Goal: Task Accomplishment & Management: Manage account settings

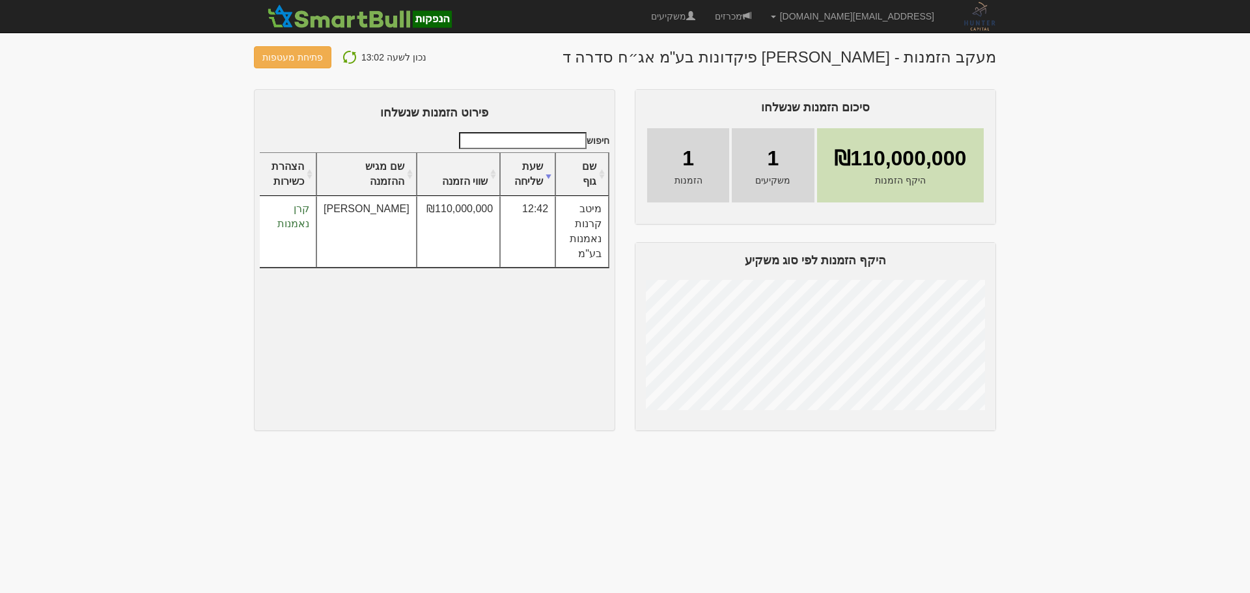
click at [348, 56] on img at bounding box center [350, 57] width 16 height 16
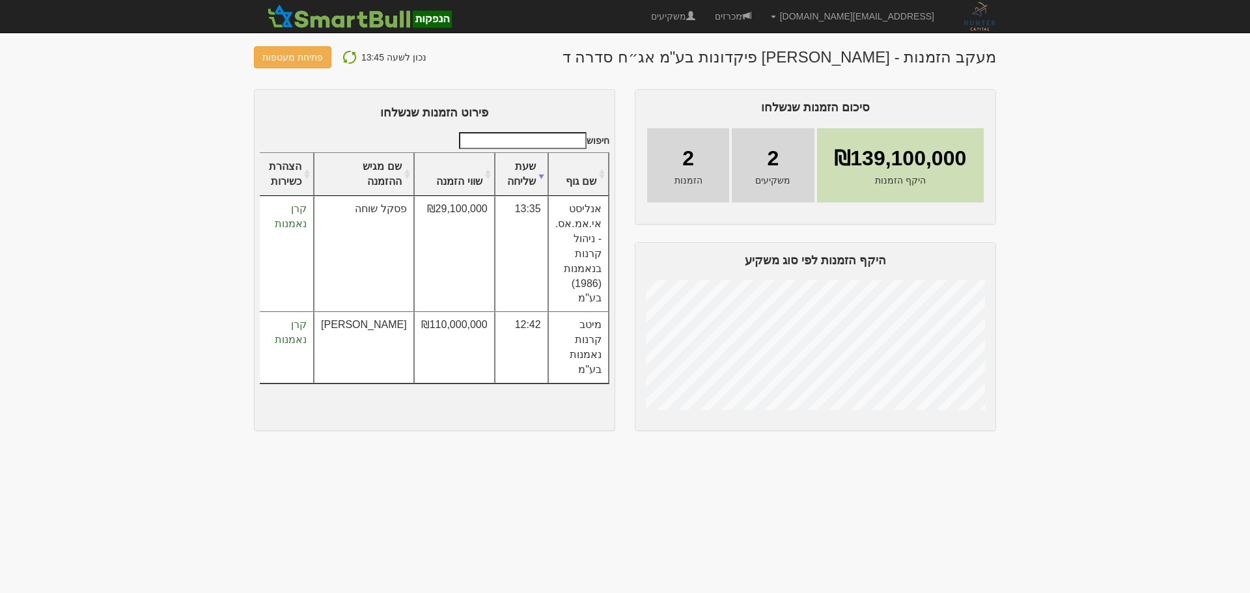
click at [1193, 376] on body "asaf@huntercapital.co.il הגדרות חשבונות הנפקה תבניות הודעות קיבול" at bounding box center [625, 296] width 1250 height 593
click at [1118, 120] on body "asaf@huntercapital.co.il הגדרות חשבונות הנפקה תבניות הודעות קיבול" at bounding box center [625, 296] width 1250 height 593
click at [1045, 124] on body "asaf@huntercapital.co.il הגדרות חשבונות הנפקה תבניות הודעות קיבול" at bounding box center [625, 296] width 1250 height 593
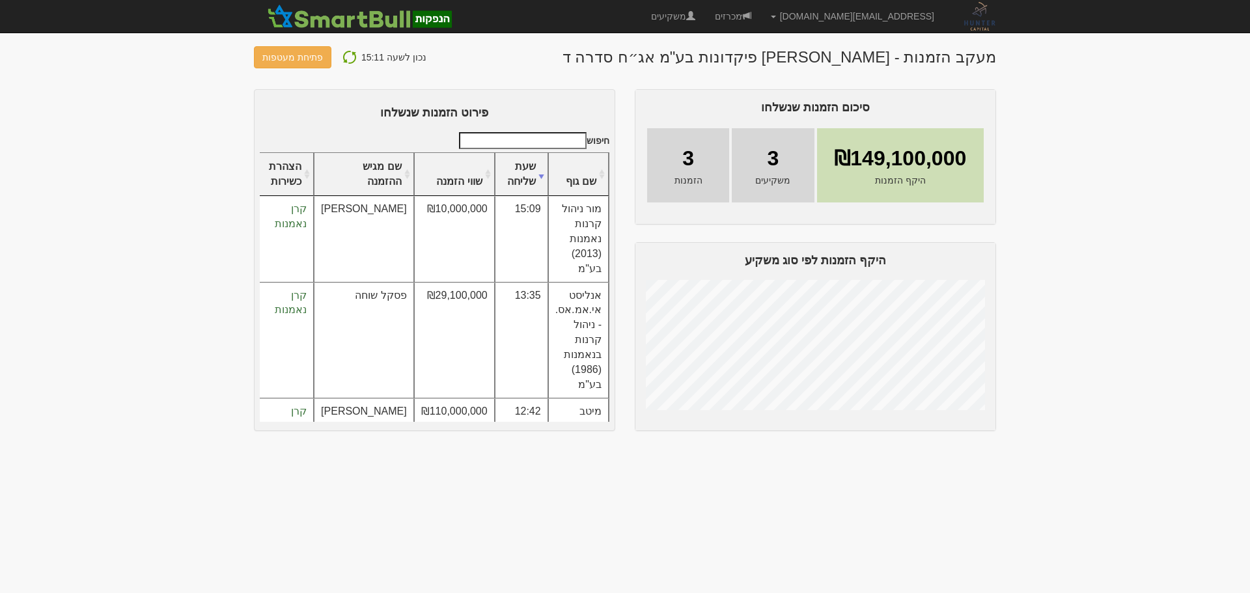
click at [1161, 210] on body "[EMAIL_ADDRESS][DOMAIN_NAME] הגדרות חשבונות הנפקה תבניות הודעות קיבול" at bounding box center [625, 296] width 1250 height 593
click at [1161, 210] on body "asaf@huntercapital.co.il הגדרות חשבונות הנפקה תבניות הודעות קיבול" at bounding box center [625, 296] width 1250 height 593
drag, startPoint x: 1080, startPoint y: 392, endPoint x: 1088, endPoint y: 375, distance: 18.6
click at [1081, 391] on body "asaf@huntercapital.co.il הגדרות חשבונות הנפקה תבניות הודעות קיבול" at bounding box center [625, 296] width 1250 height 593
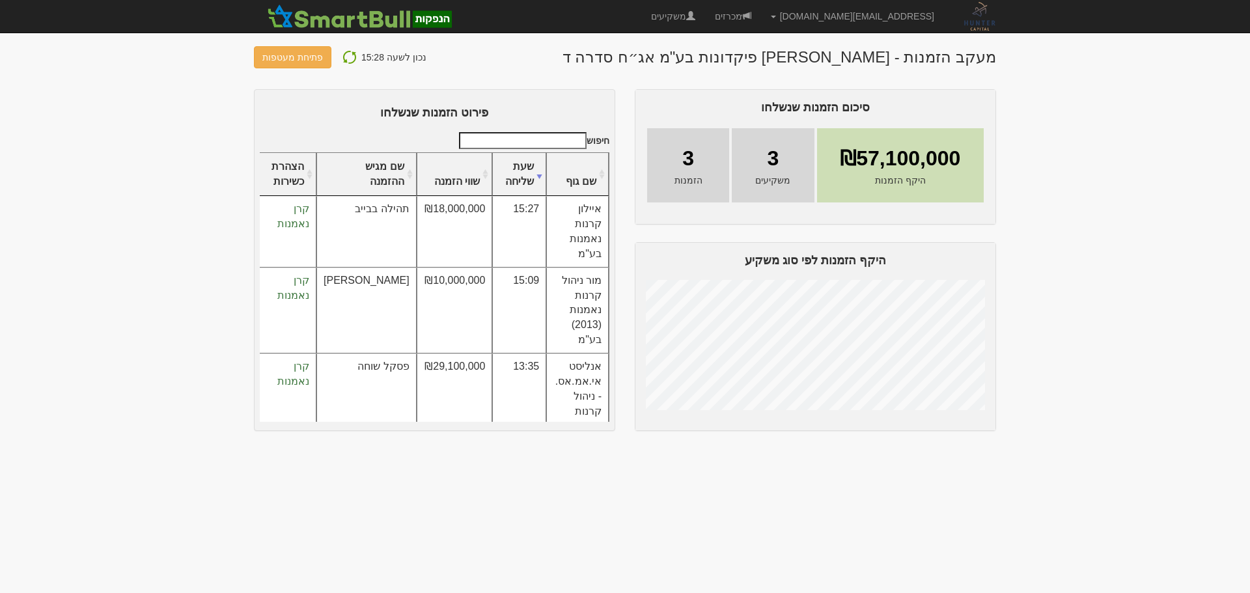
drag, startPoint x: 1193, startPoint y: 222, endPoint x: 1188, endPoint y: 232, distance: 11.1
click at [1193, 222] on body "asaf@huntercapital.co.il הגדרות חשבונות הנפקה תבניות הודעות קיבול" at bounding box center [625, 296] width 1250 height 593
click at [1094, 218] on body "asaf@huntercapital.co.il הגדרות חשבונות הנפקה תבניות הודעות קיבול" at bounding box center [625, 296] width 1250 height 593
drag, startPoint x: 1127, startPoint y: 361, endPoint x: 1202, endPoint y: 220, distance: 160.2
click at [1128, 360] on body "asaf@huntercapital.co.il הגדרות חשבונות הנפקה תבניות הודעות קיבול" at bounding box center [625, 296] width 1250 height 593
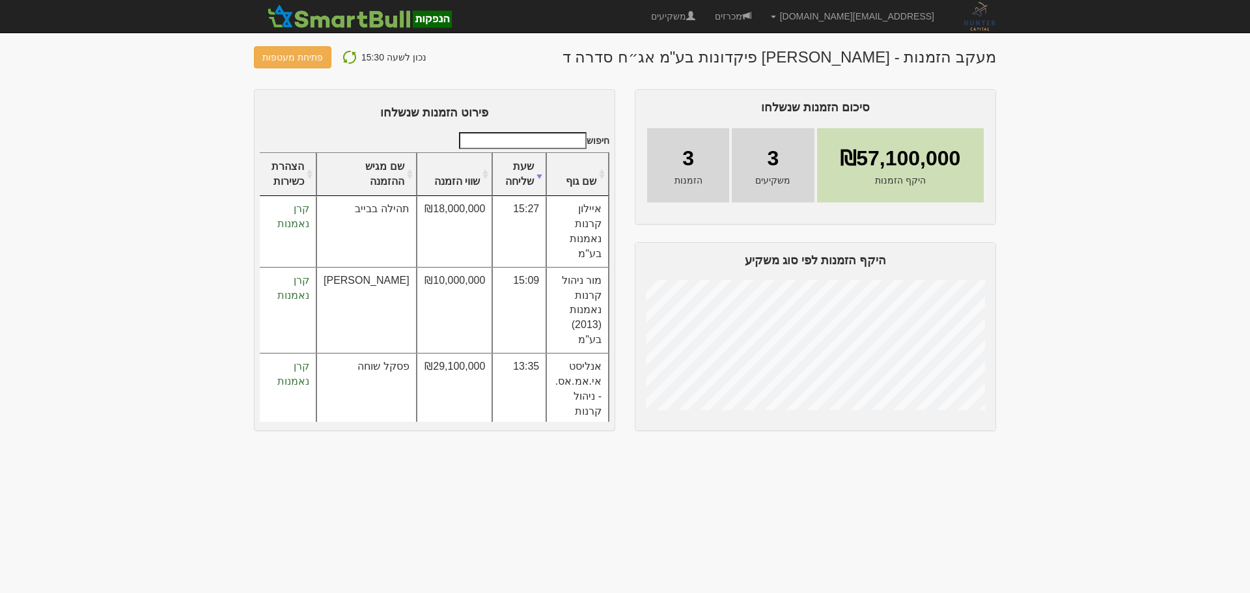
click at [1159, 256] on body "asaf@huntercapital.co.il הגדרות חשבונות הנפקה תבניות הודעות קיבול" at bounding box center [625, 296] width 1250 height 593
click at [1110, 251] on body "asaf@huntercapital.co.il הגדרות חשבונות הנפקה תבניות הודעות קיבול" at bounding box center [625, 296] width 1250 height 593
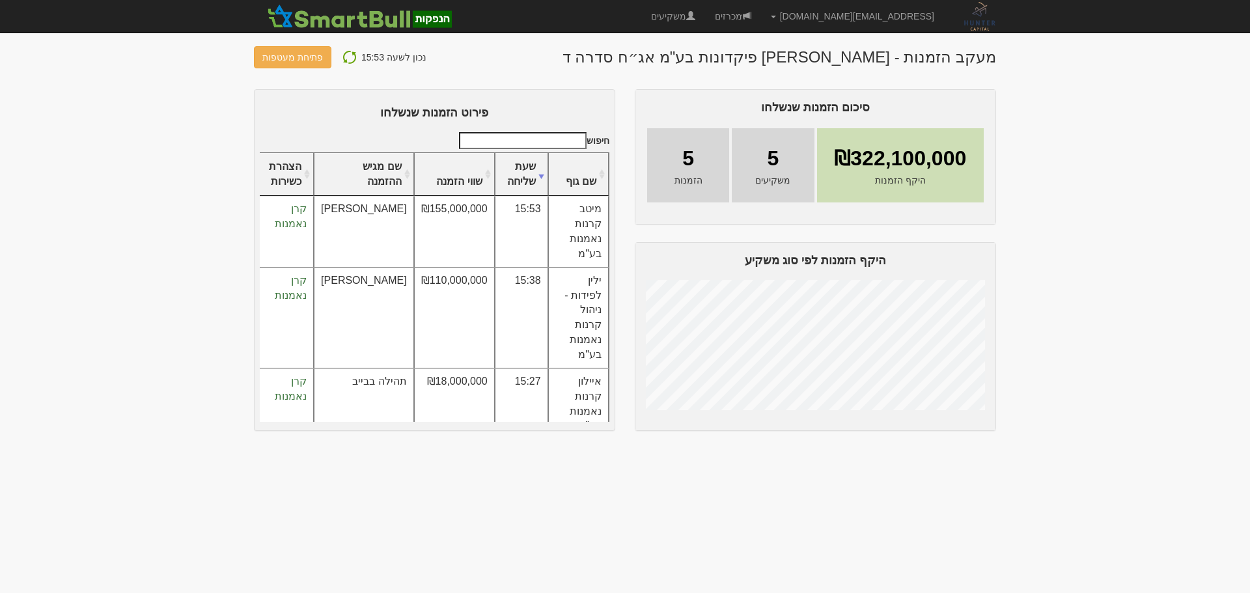
click at [1156, 199] on body "asaf@huntercapital.co.il הגדרות חשבונות הנפקה תבניות הודעות קיבול" at bounding box center [625, 296] width 1250 height 593
click at [1056, 206] on body "asaf@huntercapital.co.il הגדרות חשבונות הנפקה תבניות הודעות קיבול" at bounding box center [625, 296] width 1250 height 593
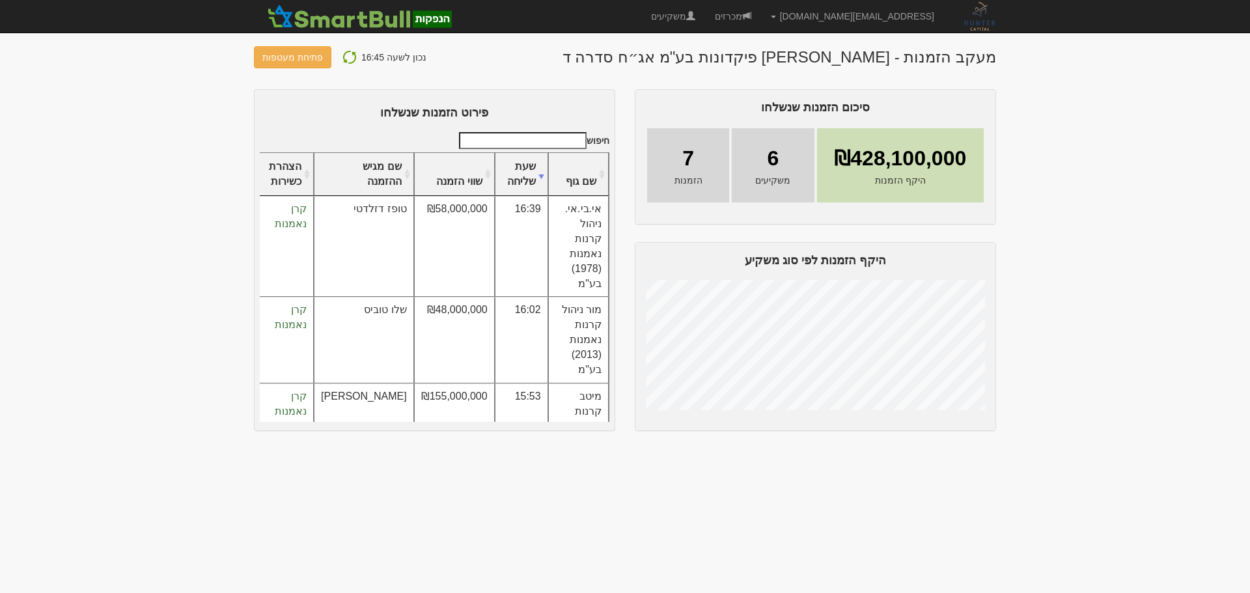
click at [1137, 285] on body "asaf@huntercapital.co.il הגדרות חשבונות הנפקה תבניות הודעות קיבול" at bounding box center [625, 296] width 1250 height 593
drag, startPoint x: 1112, startPoint y: 229, endPoint x: 1171, endPoint y: 86, distance: 155.0
click at [1112, 227] on body "asaf@huntercapital.co.il הגדרות חשבונות הנפקה תבניות הודעות קיבול" at bounding box center [625, 296] width 1250 height 593
click at [342, 60] on img at bounding box center [350, 57] width 16 height 16
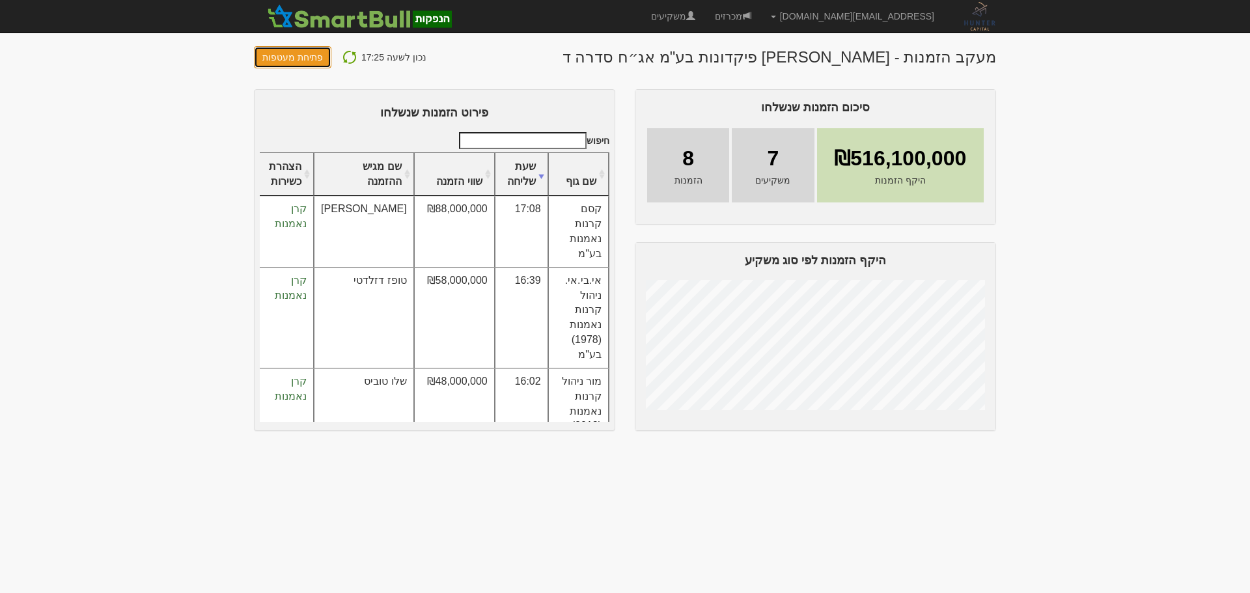
click at [283, 59] on button "פתיחת מעטפות" at bounding box center [292, 57] width 77 height 22
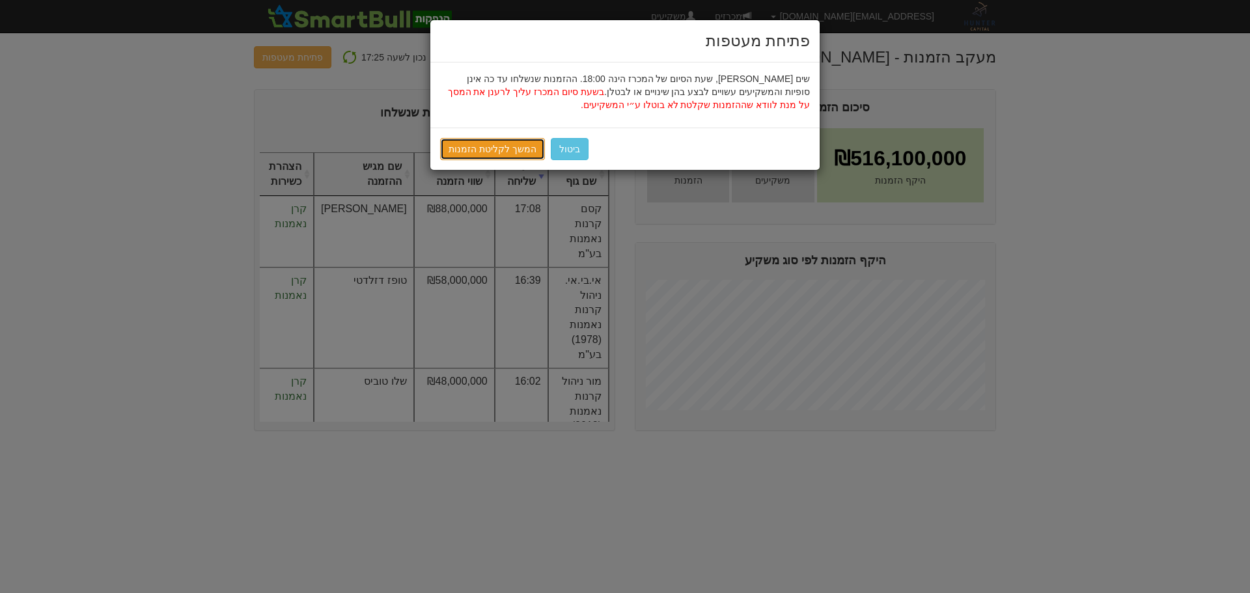
click at [469, 153] on link "המשך לקליטת הזמנות" at bounding box center [492, 149] width 105 height 22
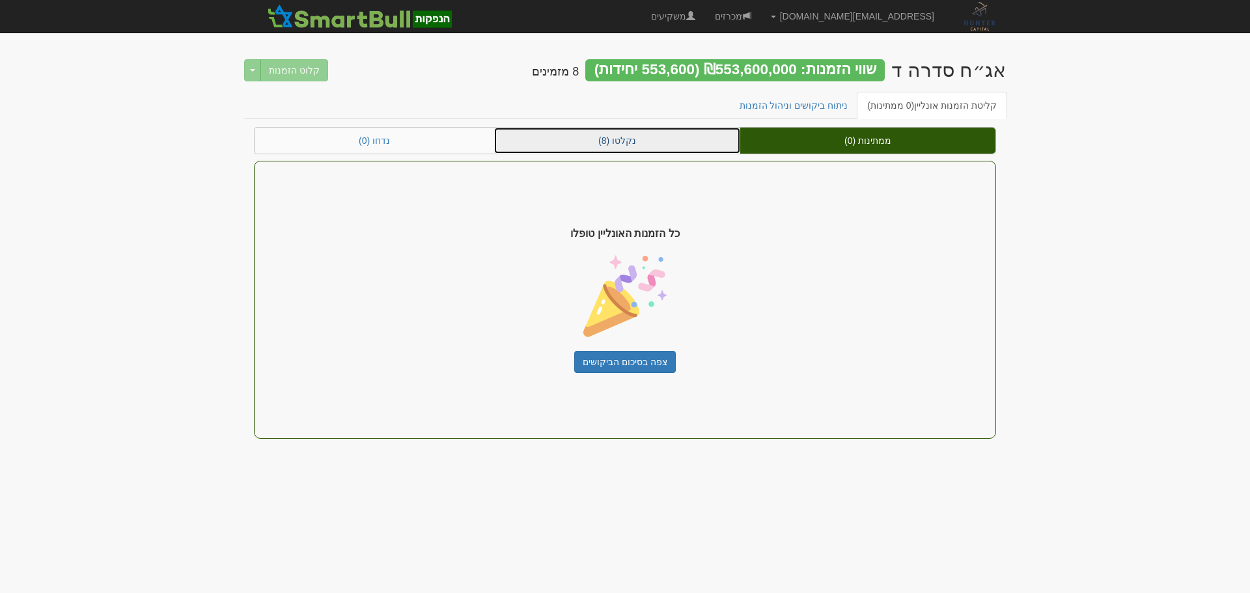
click at [600, 140] on link "נקלטו (8)" at bounding box center [617, 141] width 246 height 26
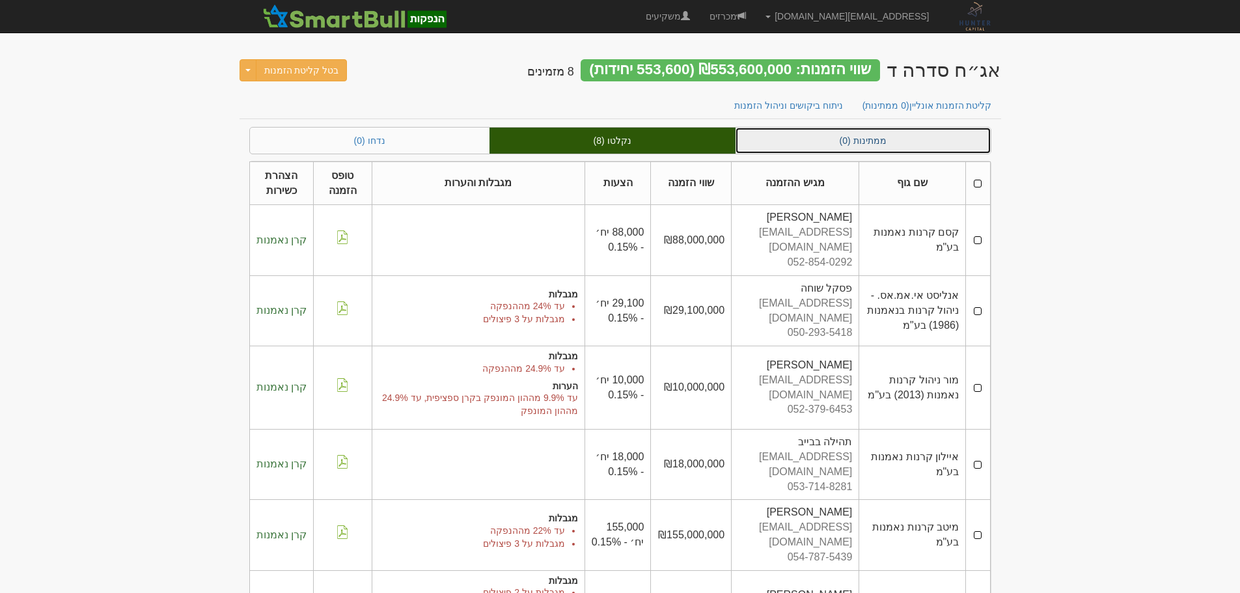
click at [825, 139] on link "ממתינות (0)" at bounding box center [863, 141] width 255 height 26
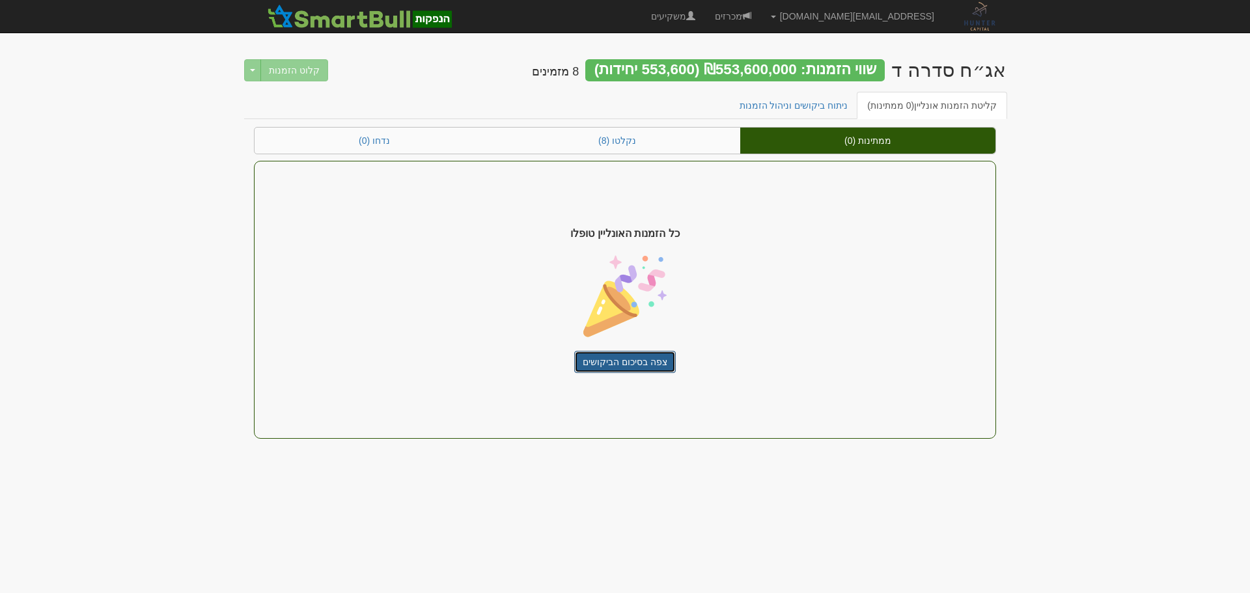
click at [642, 363] on link "צפה בסיכום הביקושים" at bounding box center [625, 362] width 102 height 22
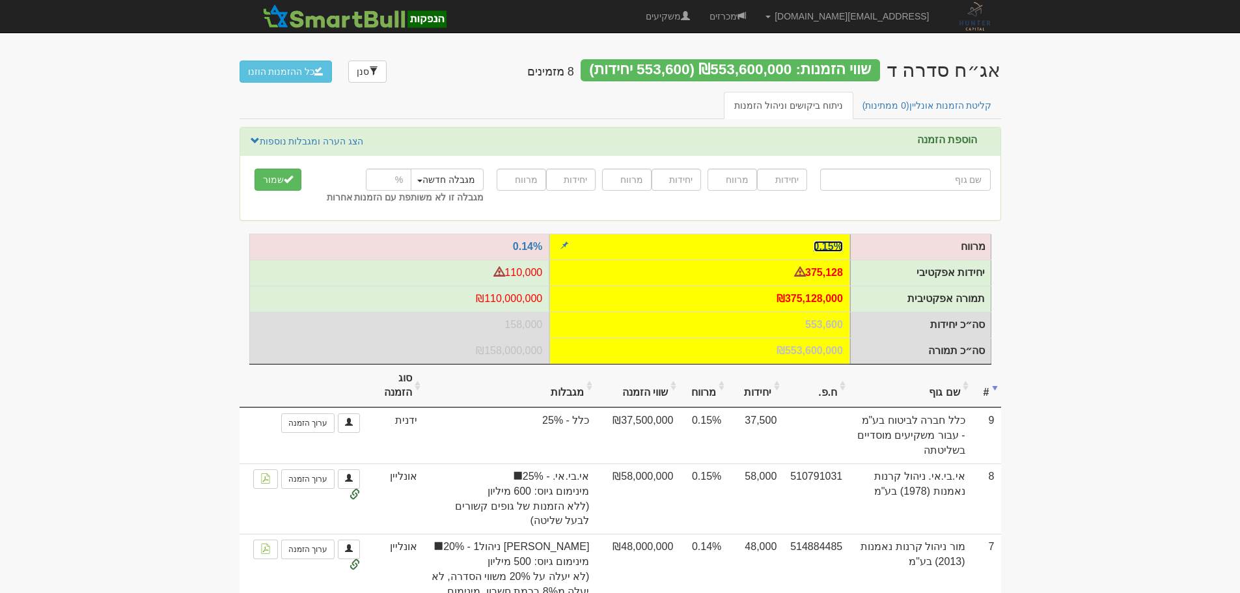
click at [821, 243] on link "0.15%" at bounding box center [828, 246] width 29 height 11
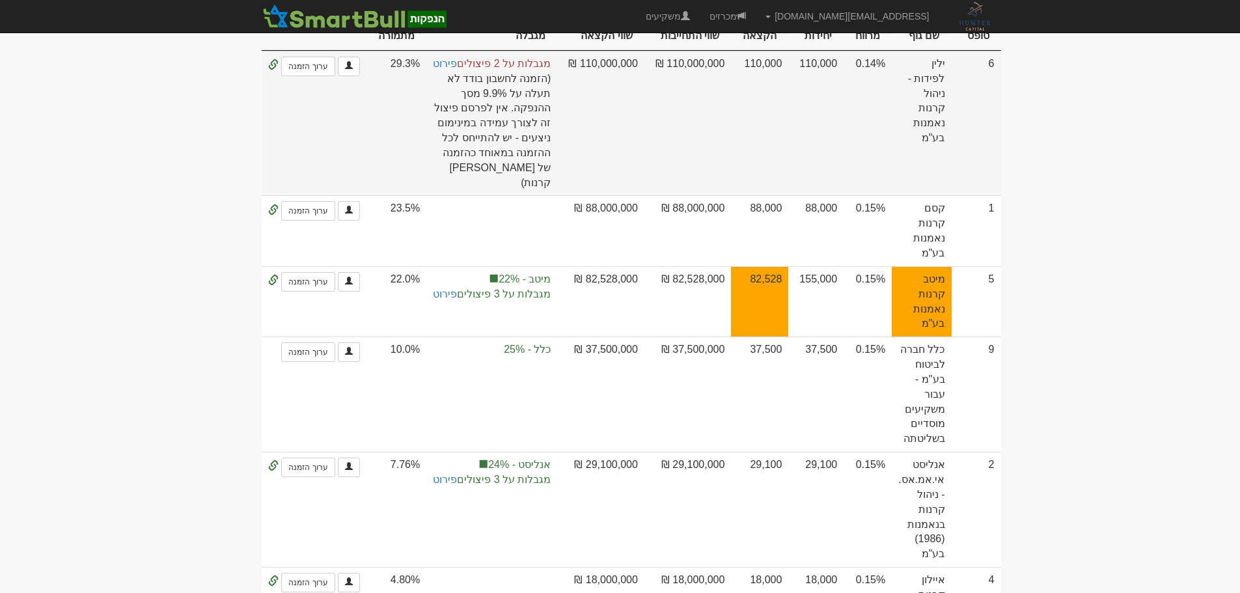
scroll to position [47, 0]
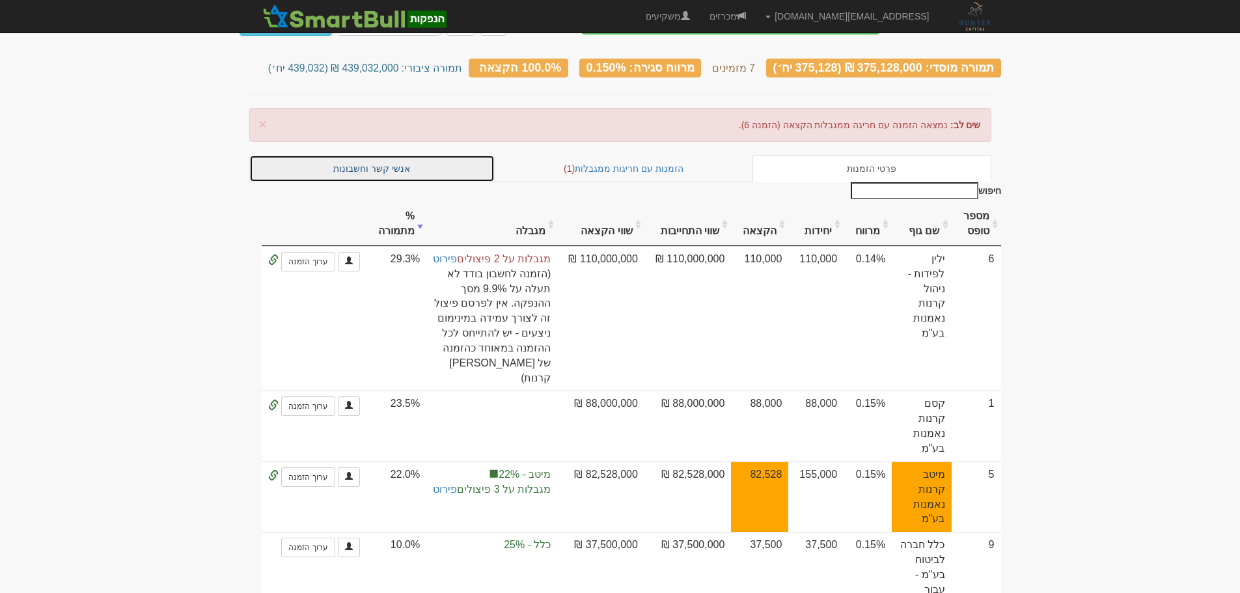
click at [387, 159] on link "אנשי קשר וחשבונות" at bounding box center [372, 168] width 246 height 27
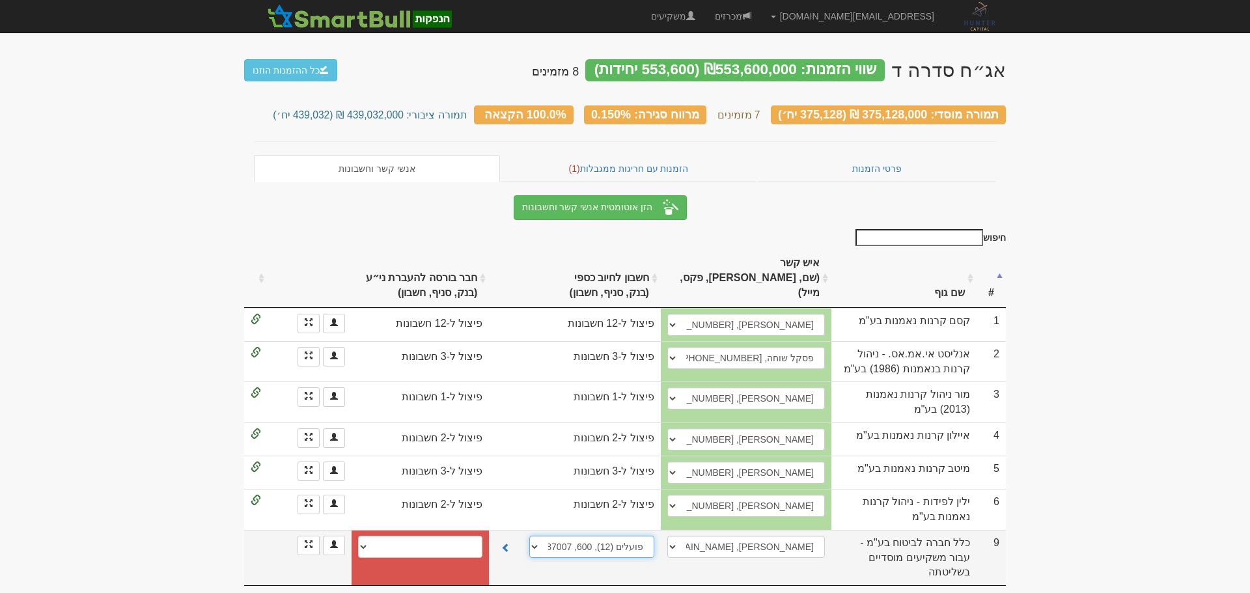
click at [535, 536] on select "פועלים (12), 600, 387007 חשבון חדש" at bounding box center [591, 547] width 125 height 22
select select
click at [529, 536] on select "פועלים (12), 600, 387007 חשבון חדש" at bounding box center [591, 547] width 125 height 22
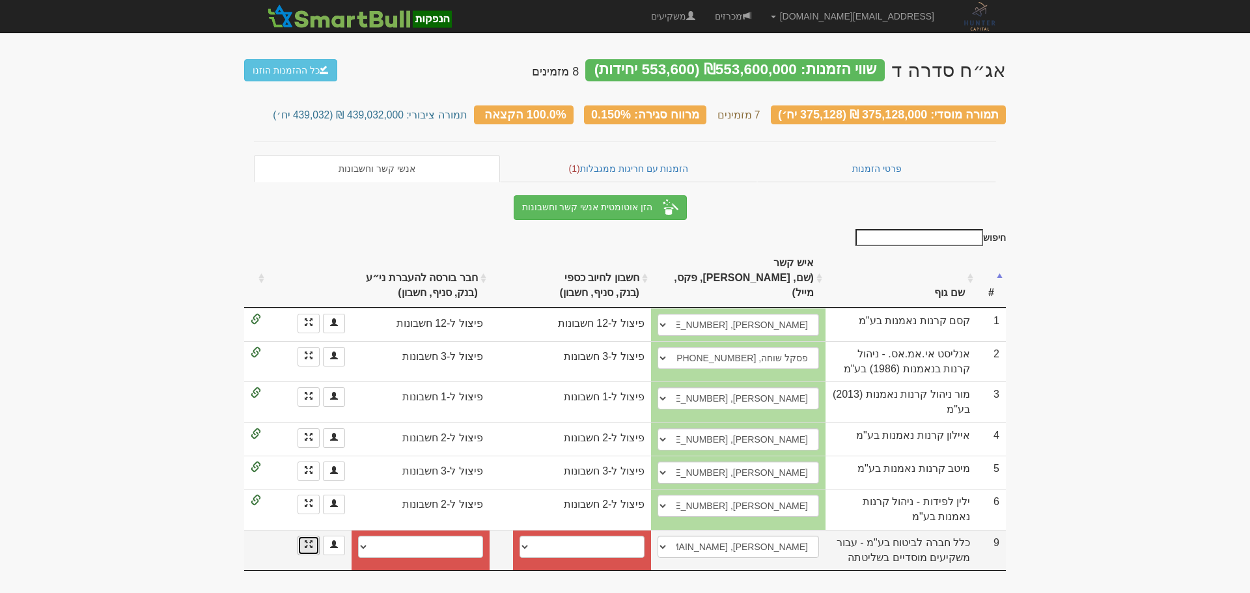
click at [316, 536] on link at bounding box center [308, 546] width 22 height 20
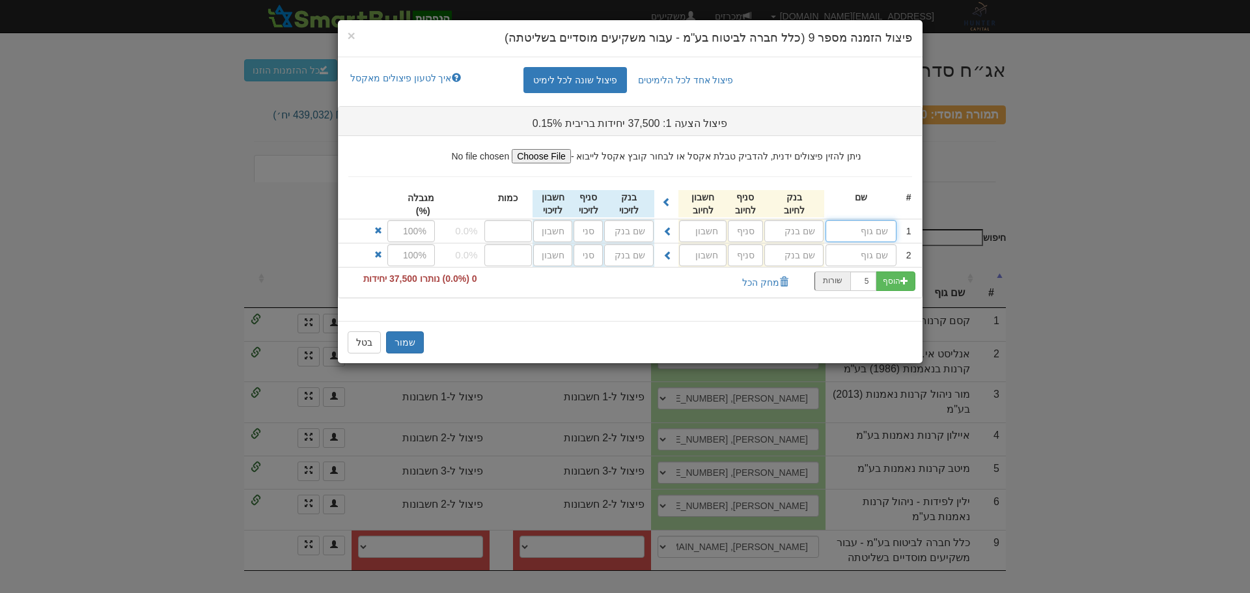
click at [882, 234] on input "text" at bounding box center [860, 231] width 71 height 22
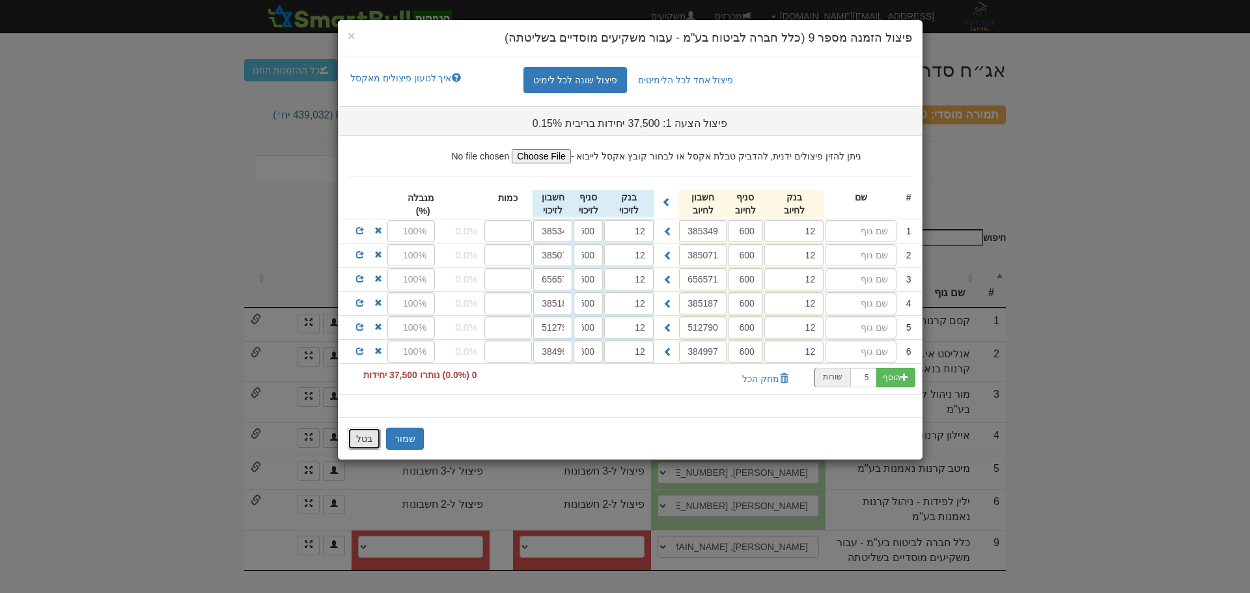
click at [372, 440] on button "בטל" at bounding box center [364, 439] width 33 height 22
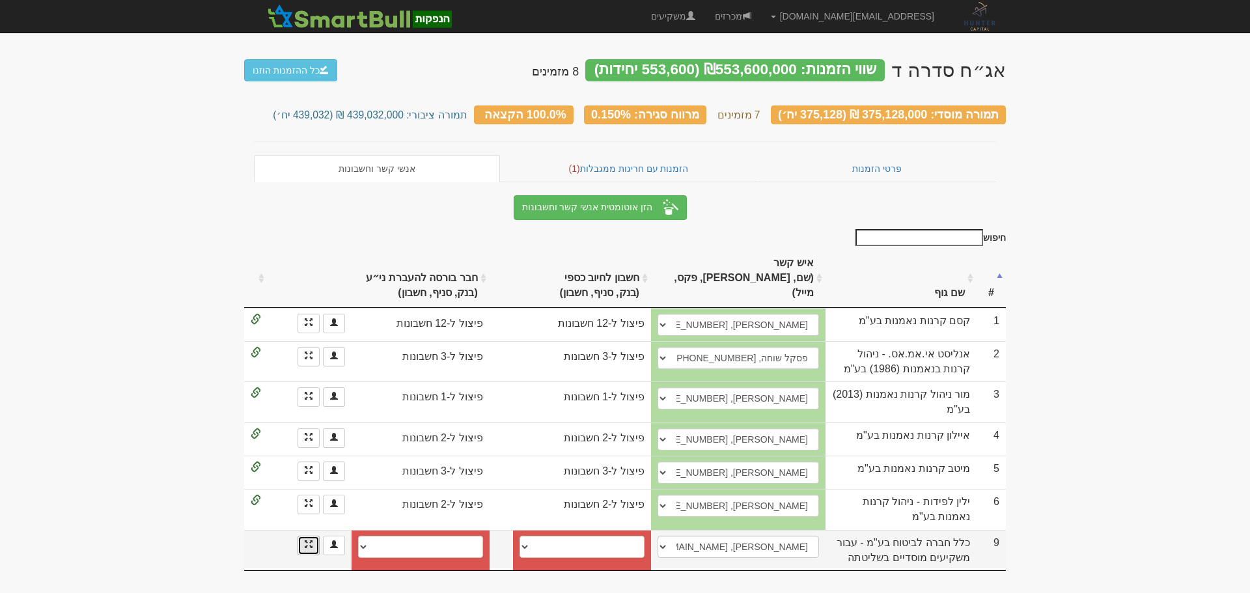
click at [304, 536] on link at bounding box center [308, 546] width 22 height 20
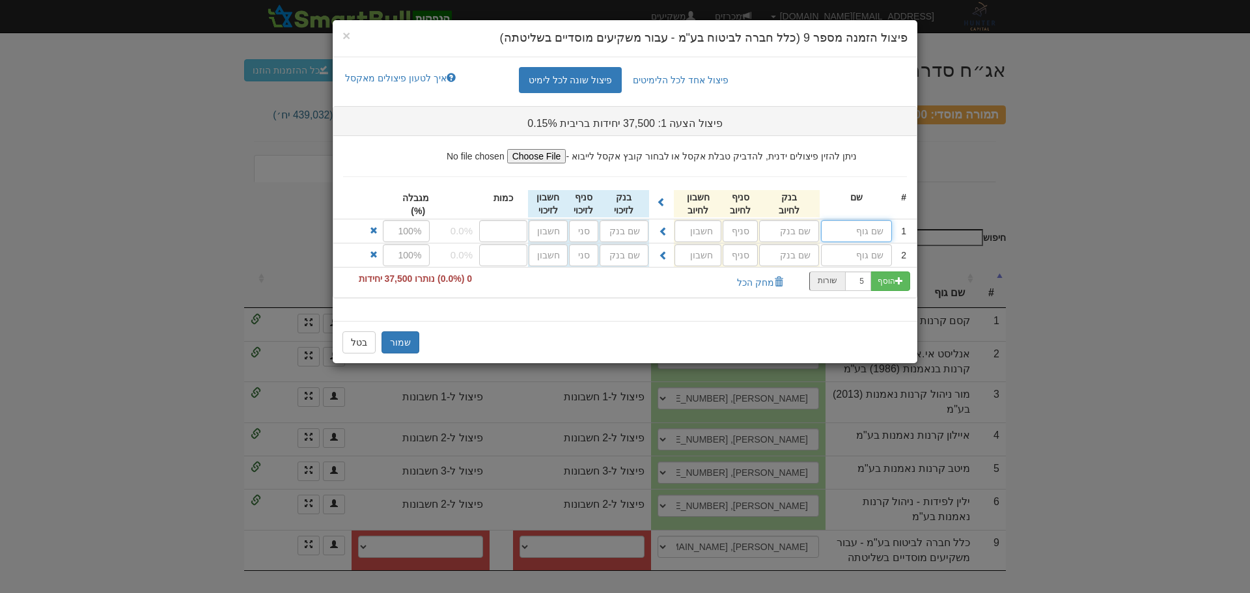
click at [870, 230] on input "text" at bounding box center [856, 231] width 71 height 22
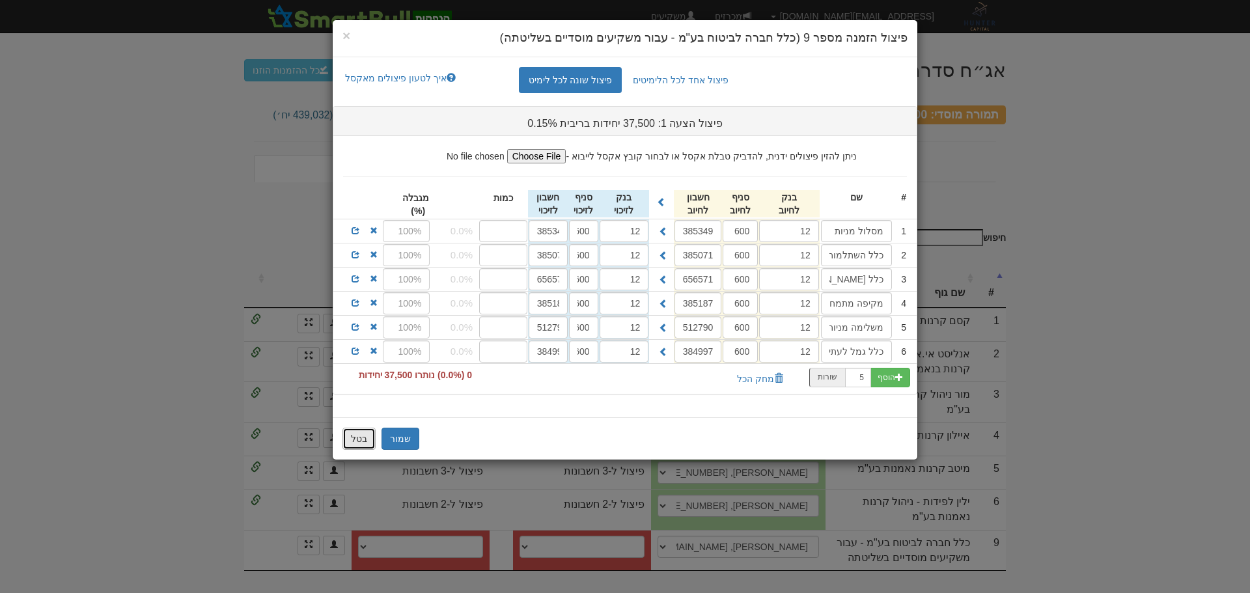
click at [370, 441] on button "בטל" at bounding box center [358, 439] width 33 height 22
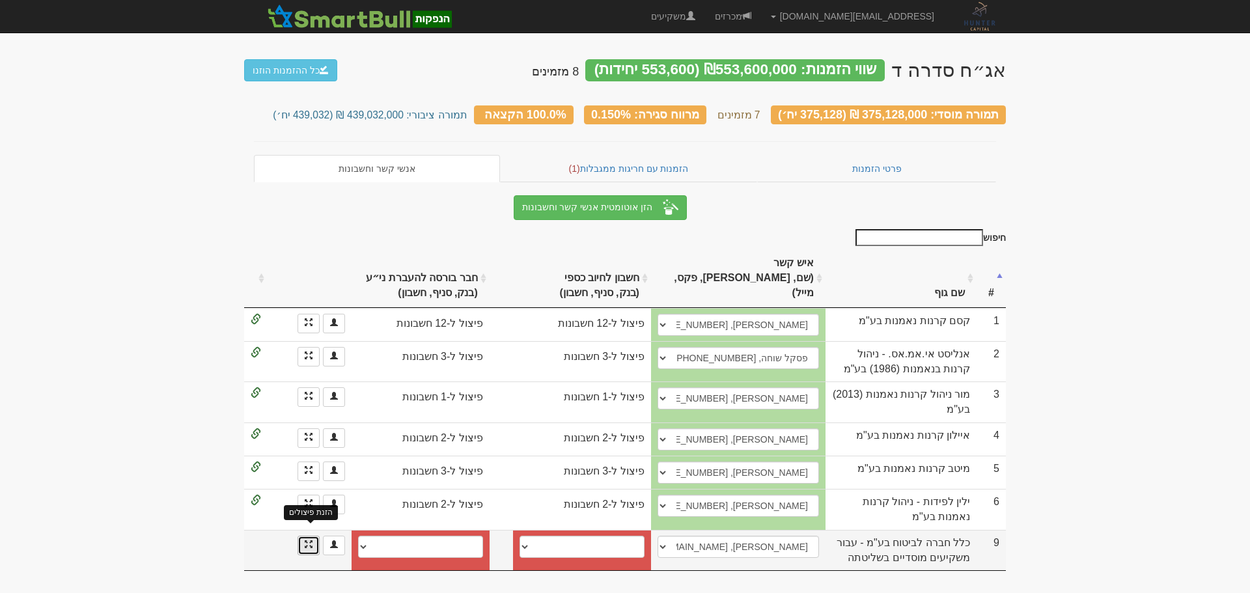
click at [311, 540] on span at bounding box center [309, 544] width 8 height 8
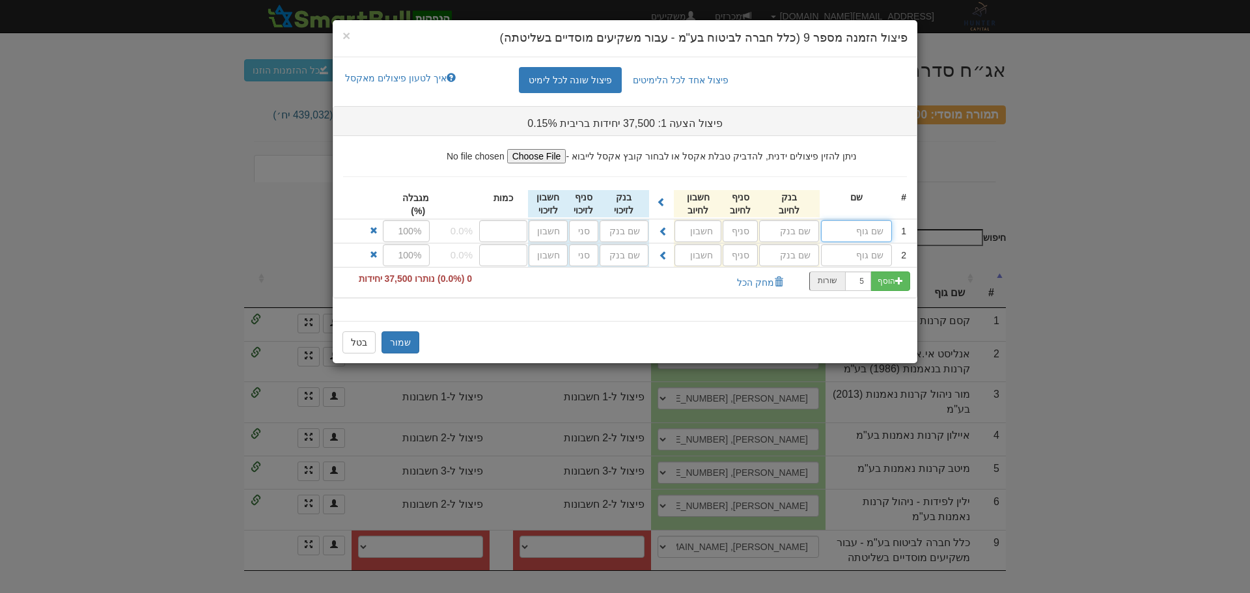
click at [872, 233] on input "text" at bounding box center [856, 231] width 71 height 22
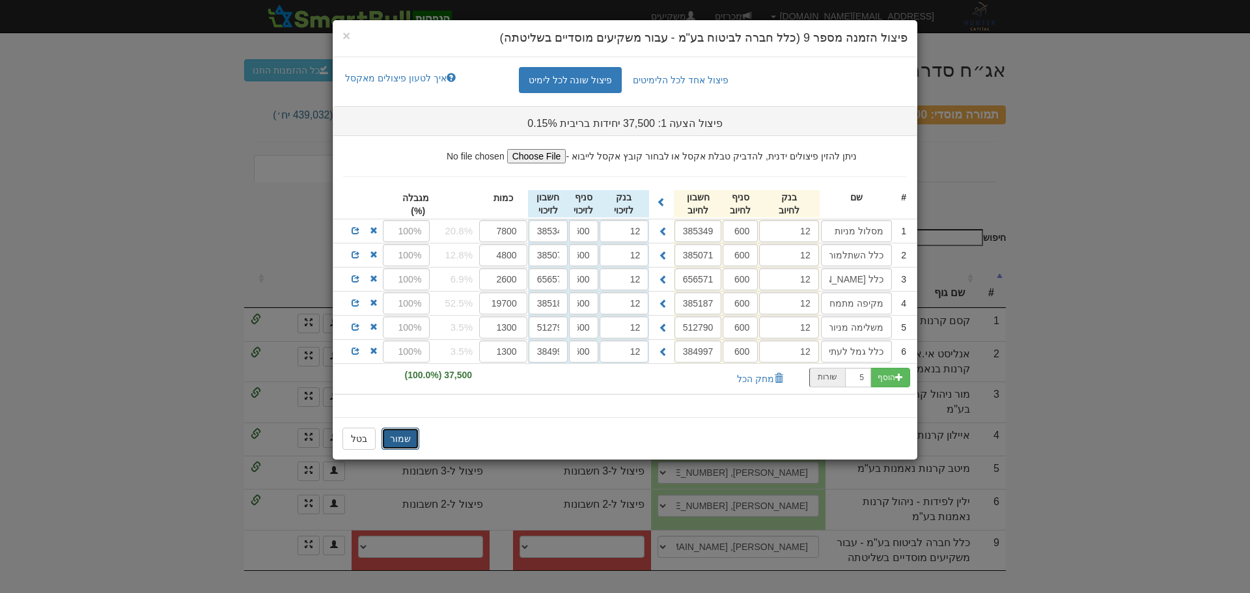
click at [409, 437] on button "שמור" at bounding box center [400, 439] width 38 height 22
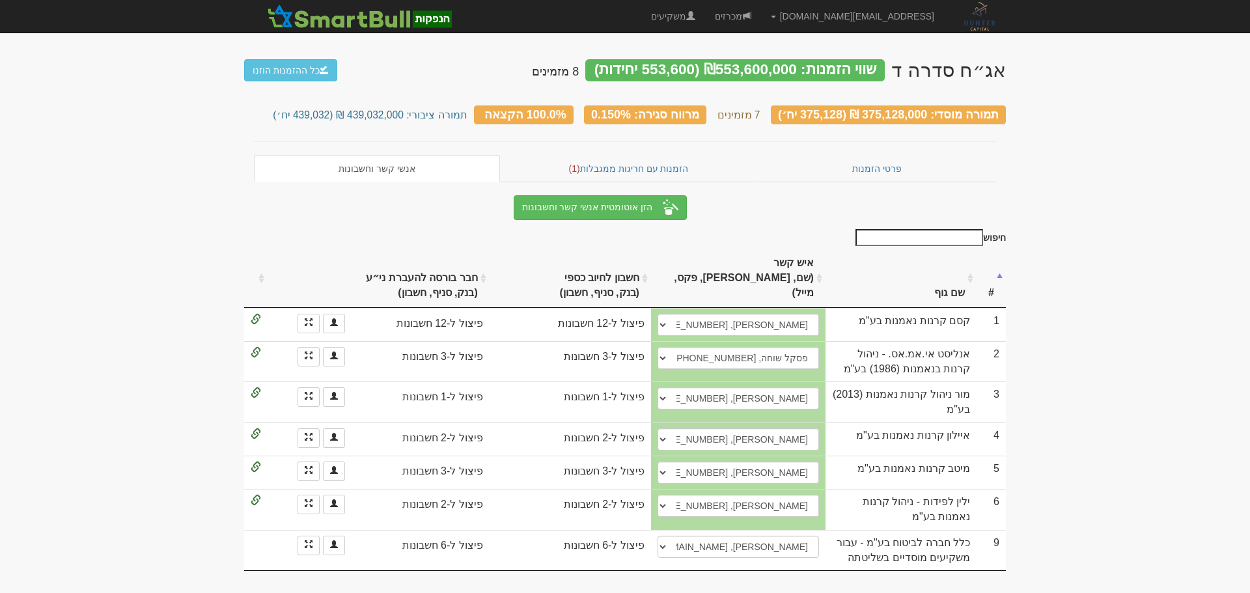
click at [1130, 355] on body "asaf@huntercapital.co.il הגדרות חשבונות הנפקה תבניות הודעות קיבול" at bounding box center [625, 296] width 1250 height 593
click at [1059, 491] on body "asaf@huntercapital.co.il הגדרות חשבונות הנפקה תבניות הודעות קיבול" at bounding box center [625, 296] width 1250 height 593
click at [1091, 382] on body "asaf@huntercapital.co.il הגדרות חשבונות הנפקה תבניות הודעות קיבול" at bounding box center [625, 296] width 1250 height 593
click at [1111, 280] on body "[EMAIL_ADDRESS][DOMAIN_NAME] הגדרות חשבונות הנפקה תבניות הודעות קיבול" at bounding box center [625, 296] width 1250 height 593
click at [302, 462] on link at bounding box center [308, 472] width 22 height 20
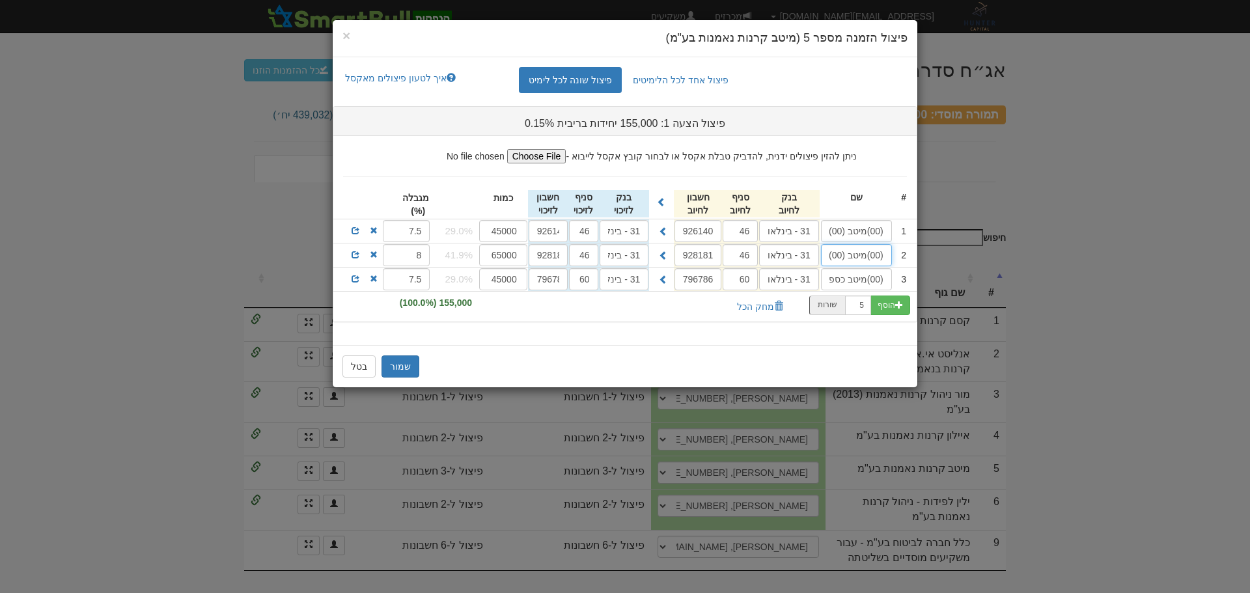
scroll to position [0, -73]
drag, startPoint x: 863, startPoint y: 256, endPoint x: 750, endPoint y: 256, distance: 112.6
click at [750, 256] on div "2 (00)מיטב (00) כספית שקלית כשרה 31 - בינלאומי 46 928181 31 - בינלאומי 46" at bounding box center [624, 254] width 583 height 23
click at [859, 256] on input "(00)מיטב (00) כספית שקלית כשרה" at bounding box center [856, 255] width 71 height 22
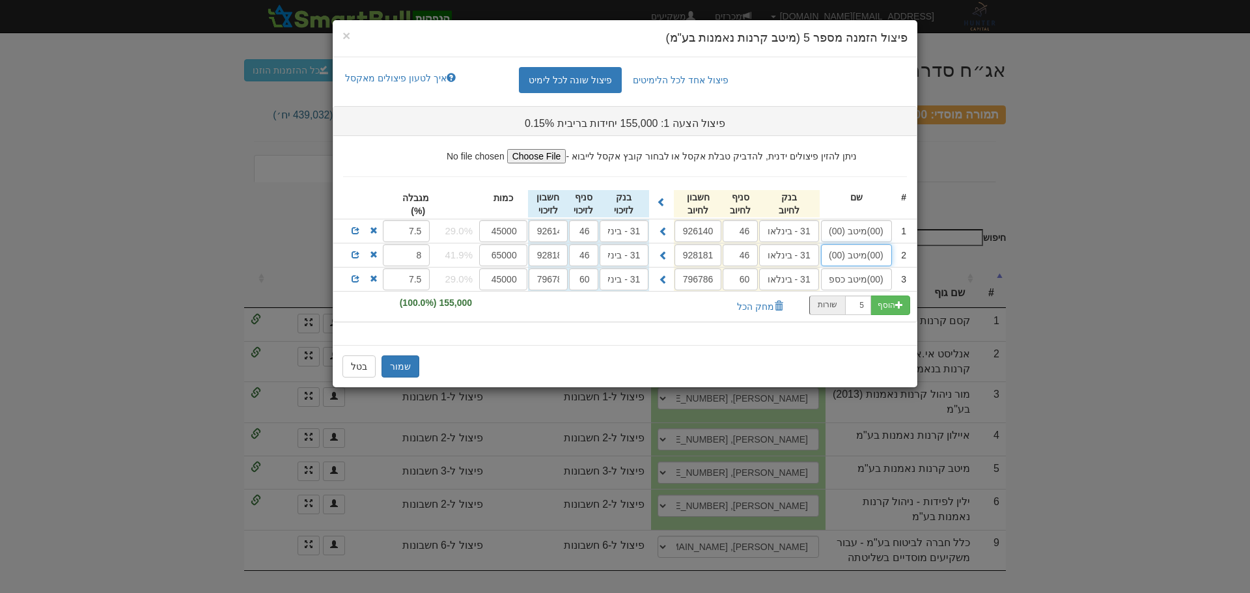
drag, startPoint x: 859, startPoint y: 256, endPoint x: 995, endPoint y: 266, distance: 136.4
click at [995, 266] on div "× פיצול הזמנה מספר 5 (מיטב קרנות נאמנות בע"מ) פיצול אחד לכל הלימיטים פיצול שונה…" at bounding box center [625, 296] width 1250 height 593
click at [876, 258] on input "(00)מיטב (00) כספית שקלית כשרה" at bounding box center [856, 255] width 71 height 22
drag, startPoint x: 876, startPoint y: 256, endPoint x: 790, endPoint y: 267, distance: 86.6
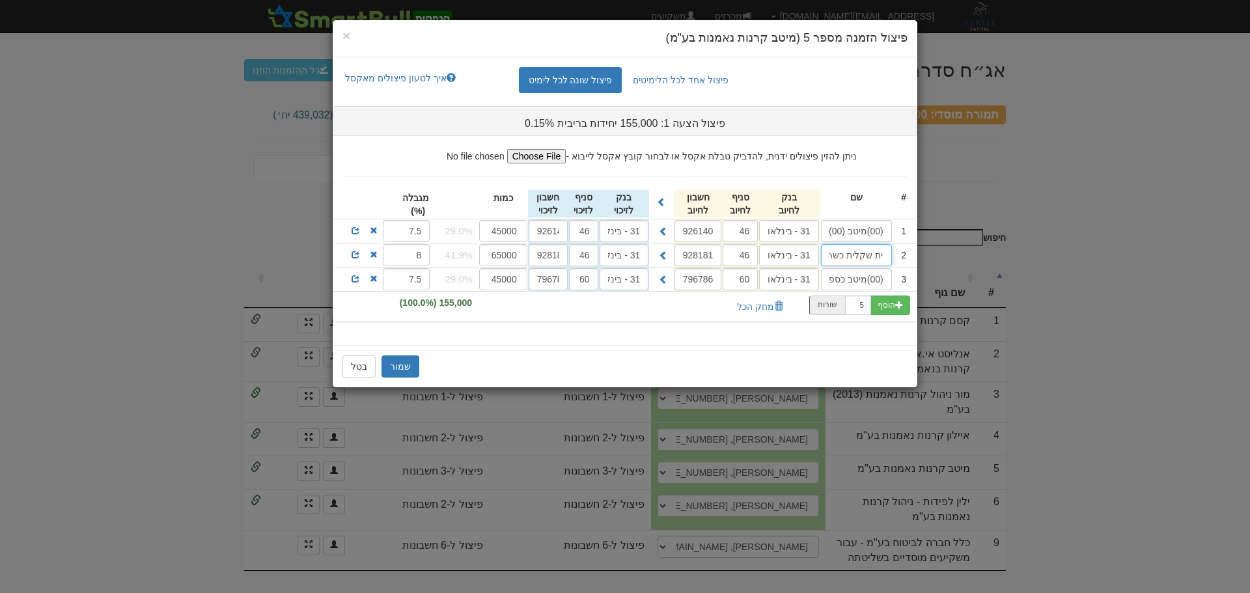
click at [821, 260] on input "(00)מיטב (00) כספית שקלית כשרה" at bounding box center [856, 255] width 71 height 22
click at [661, 340] on div "פיצול אחד לכל הלימיטים פיצול שונה לכל לימיט איך לטעון פיצולים מאקסל העתקת פיצול…" at bounding box center [625, 201] width 585 height 288
click at [343, 33] on span "×" at bounding box center [346, 35] width 8 height 15
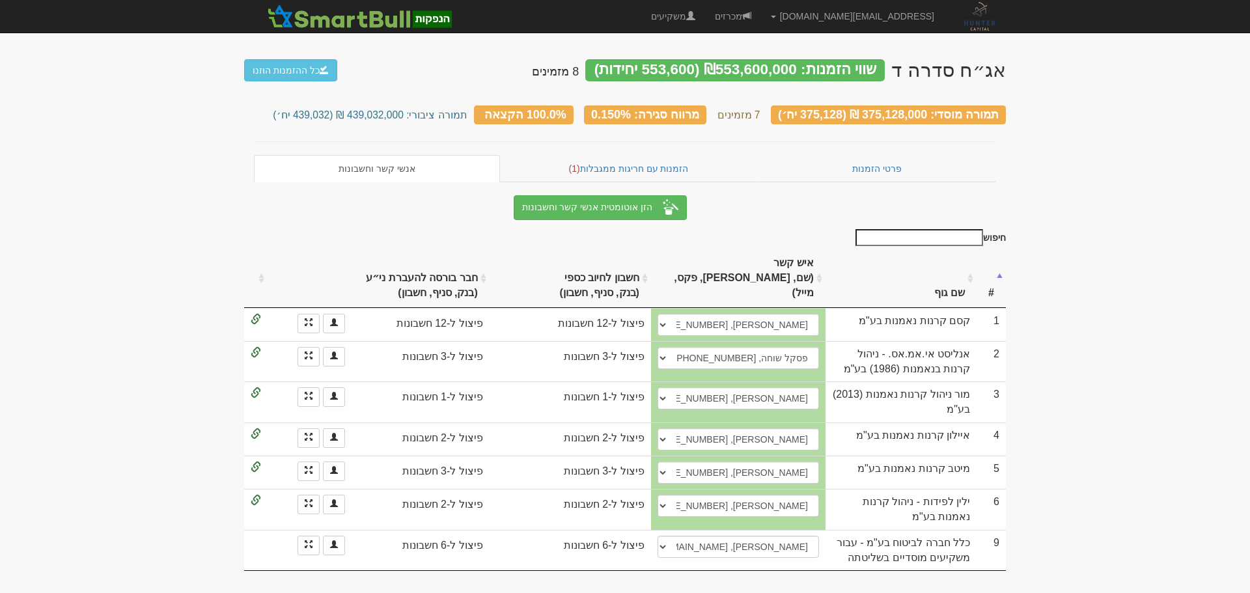
click at [1202, 328] on body "[EMAIL_ADDRESS][DOMAIN_NAME] הגדרות חשבונות הנפקה תבניות הודעות קיבול" at bounding box center [625, 296] width 1250 height 593
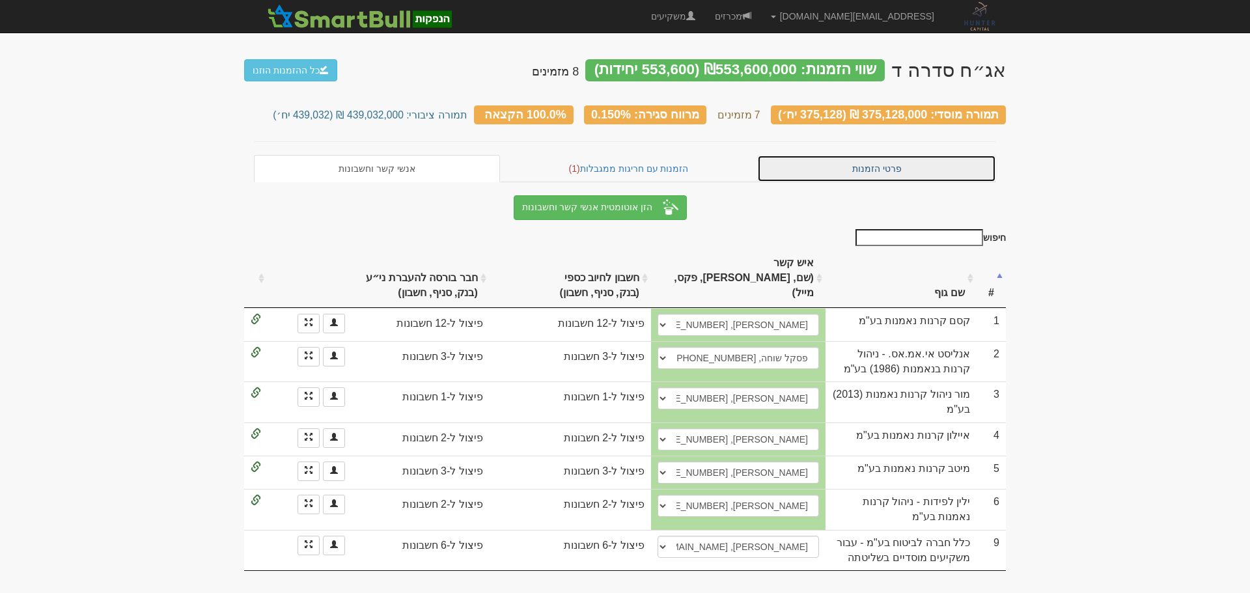
click at [868, 161] on link "פרטי הזמנות" at bounding box center [876, 168] width 239 height 27
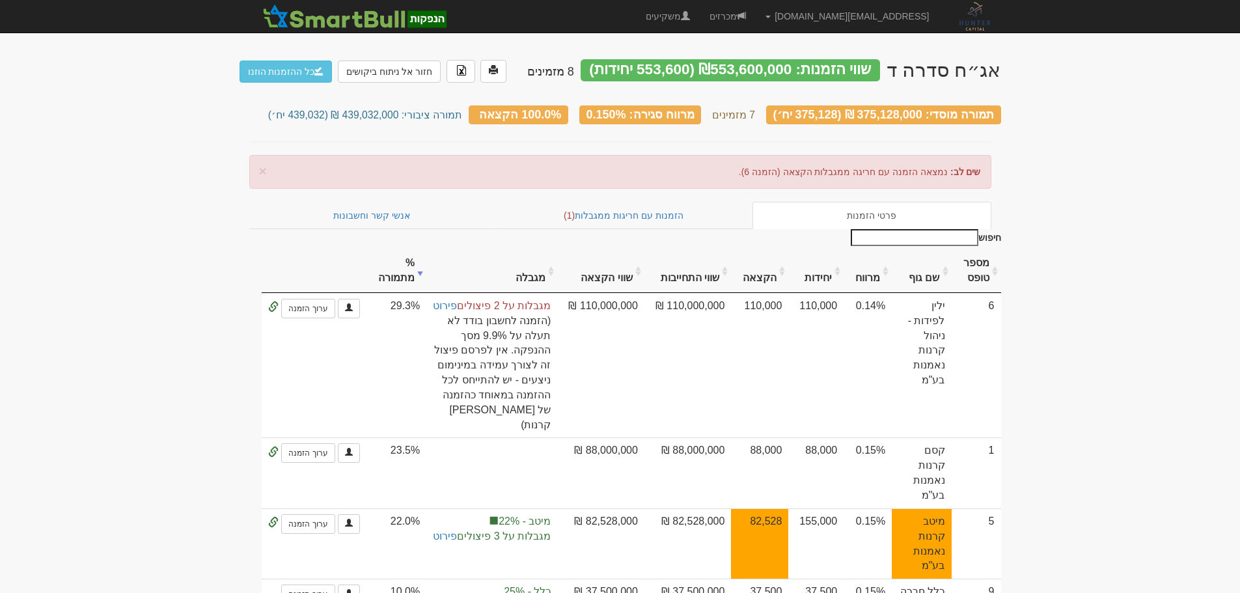
click at [1132, 377] on body "[EMAIL_ADDRESS][DOMAIN_NAME] הגדרות חשבונות הנפקה תבניות הודעות קיבול" at bounding box center [620, 535] width 1240 height 1070
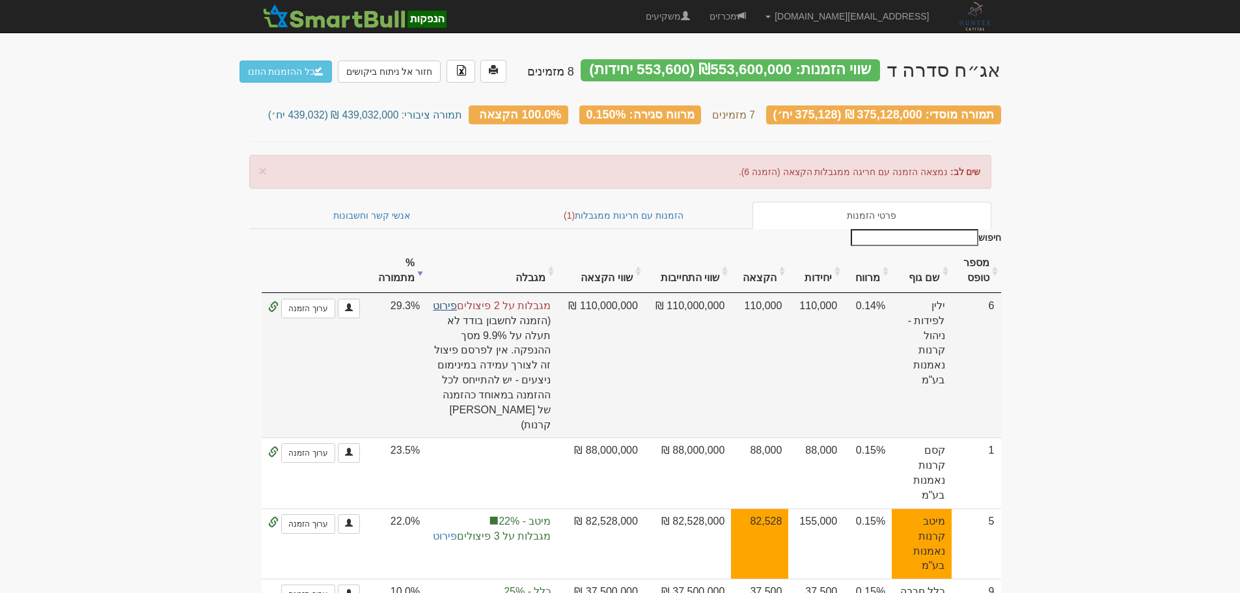
click at [457, 300] on link "פירוט" at bounding box center [445, 305] width 24 height 11
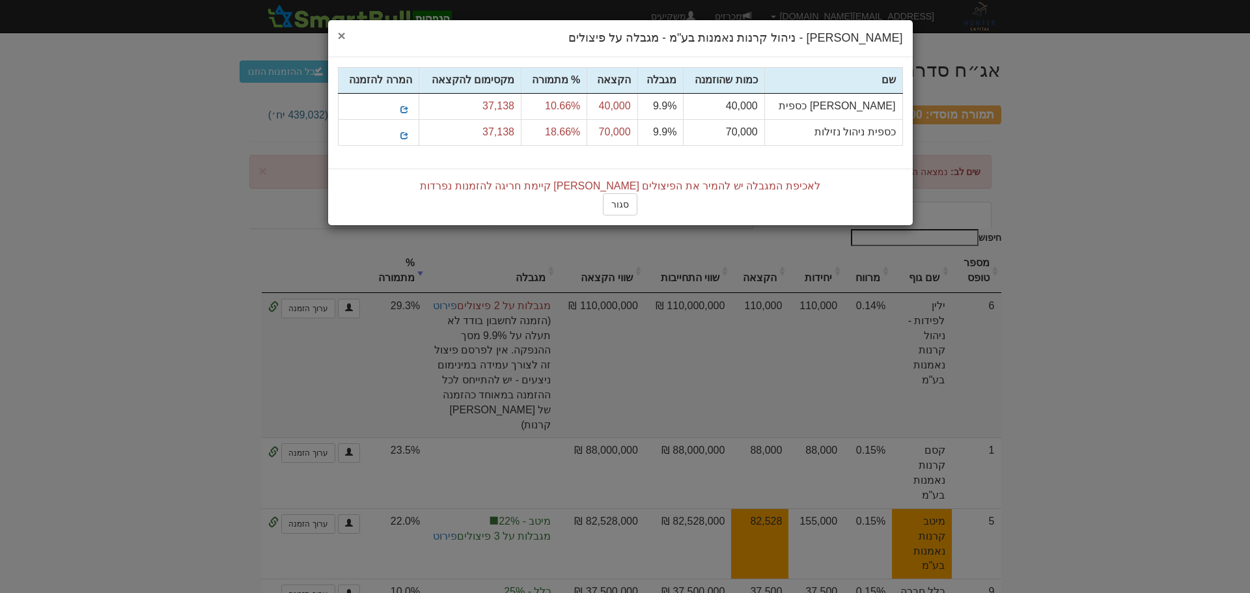
click at [345, 35] on span "×" at bounding box center [342, 35] width 8 height 15
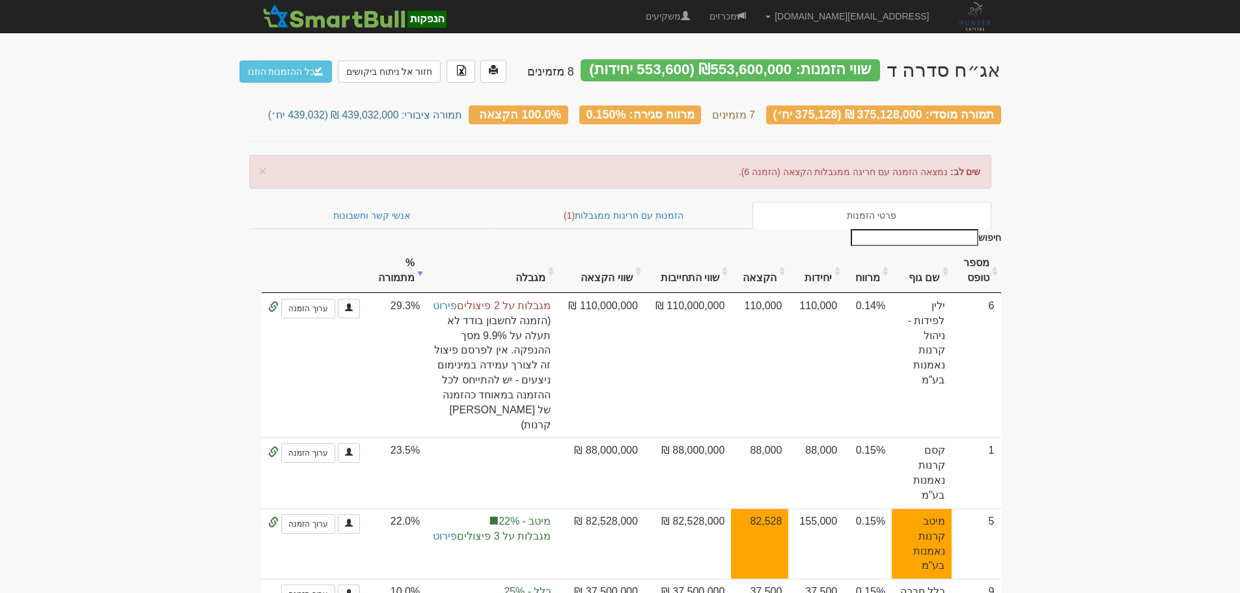
click at [1084, 261] on body "asaf@huntercapital.co.il הגדרות חשבונות הנפקה תבניות הודעות קיבול" at bounding box center [620, 535] width 1240 height 1070
click at [400, 75] on link "חזור אל ניתוח ביקושים" at bounding box center [390, 72] width 104 height 22
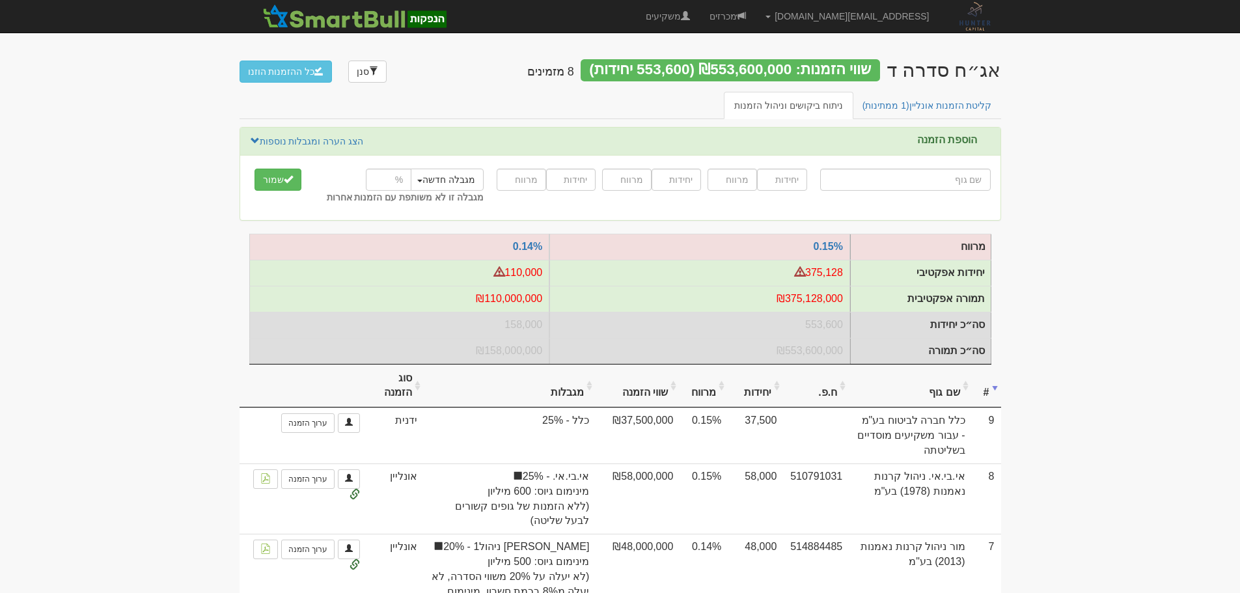
click at [1135, 264] on body "asaf@huntercapital.co.il הגדרות חשבונות הנפקה תבניות הודעות קיבול" at bounding box center [620, 510] width 1240 height 1021
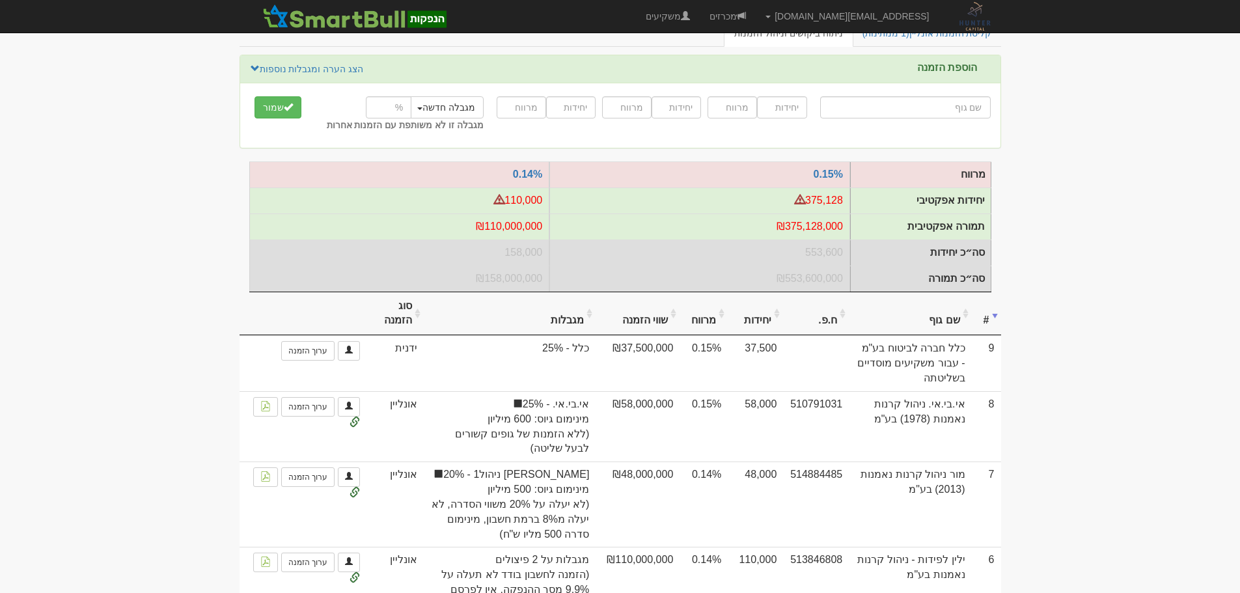
scroll to position [195, 0]
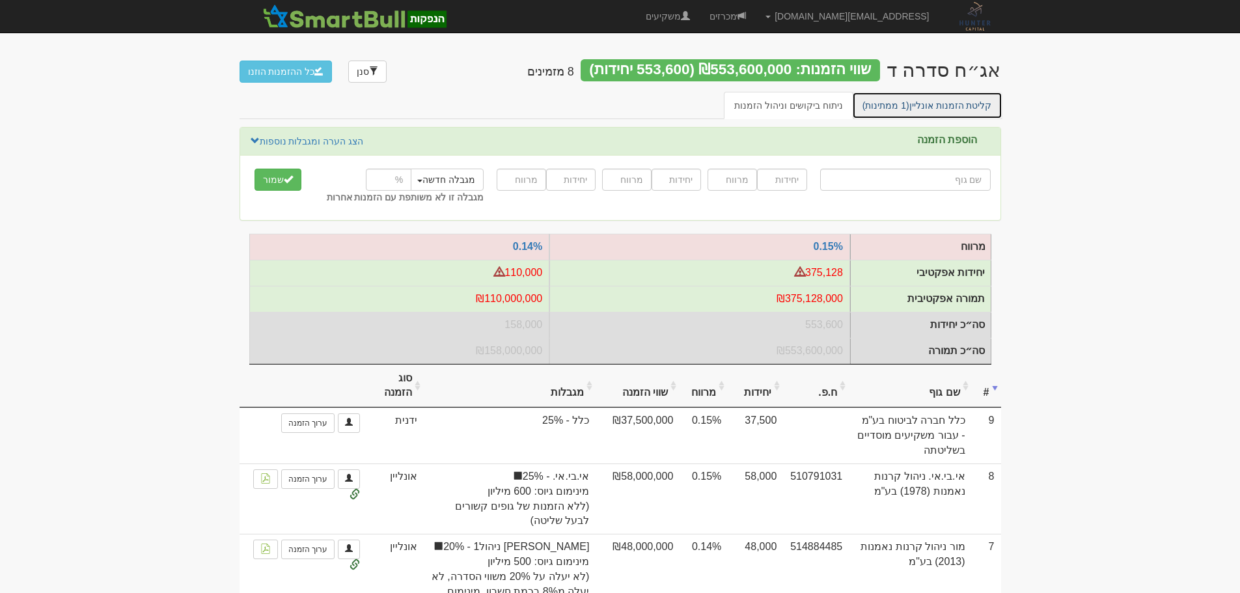
click at [960, 105] on link "קליטת הזמנות אונליין (1 ממתינות)" at bounding box center [927, 105] width 150 height 27
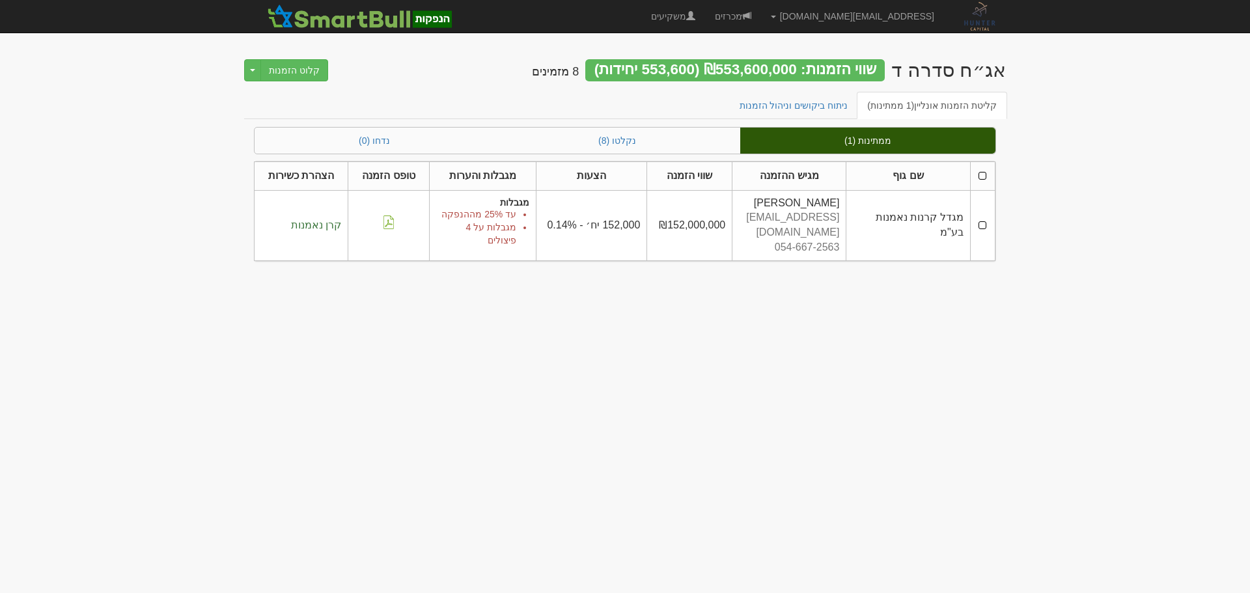
click at [983, 217] on td at bounding box center [982, 225] width 25 height 70
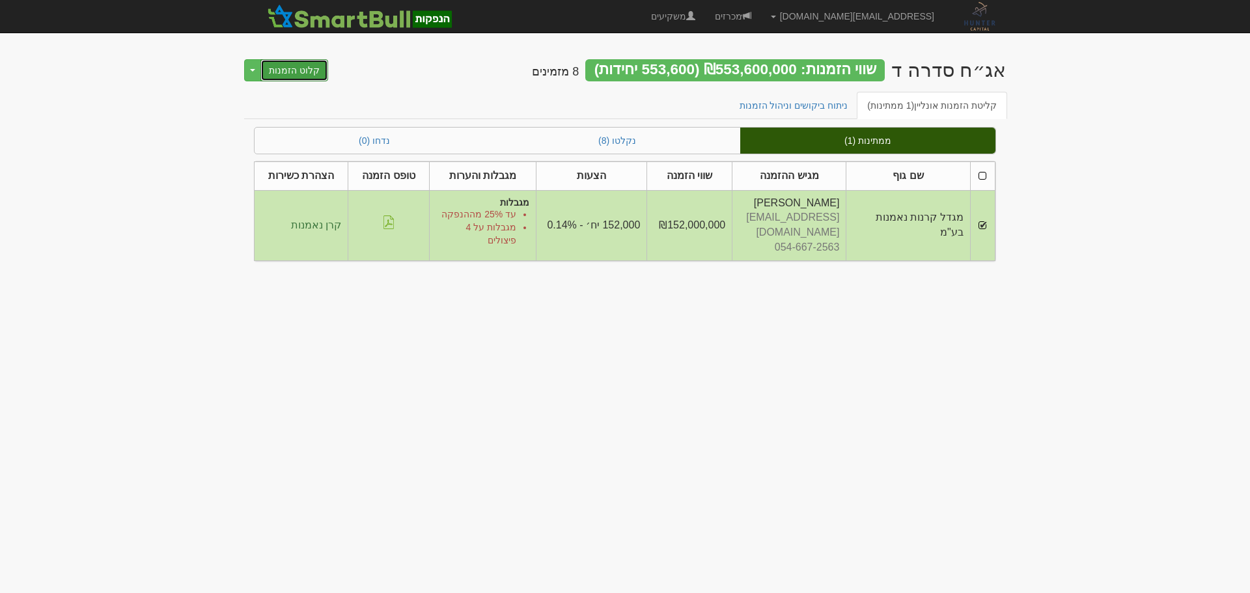
click at [288, 76] on button "קלוט הזמנות" at bounding box center [294, 70] width 68 height 22
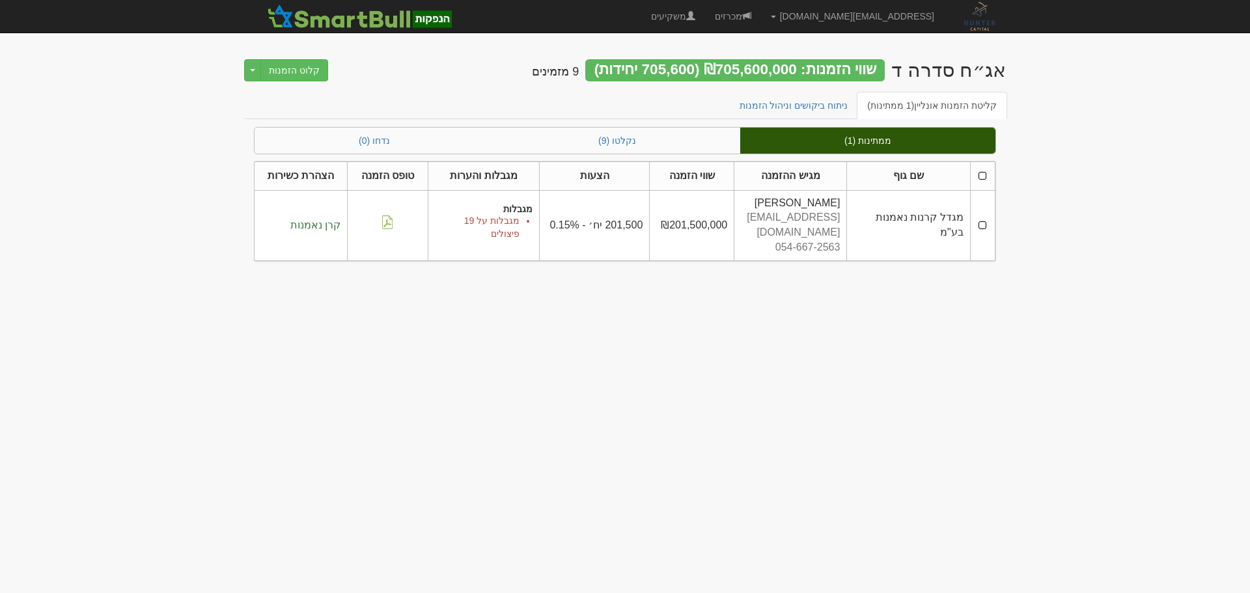
click at [985, 176] on th at bounding box center [982, 175] width 25 height 29
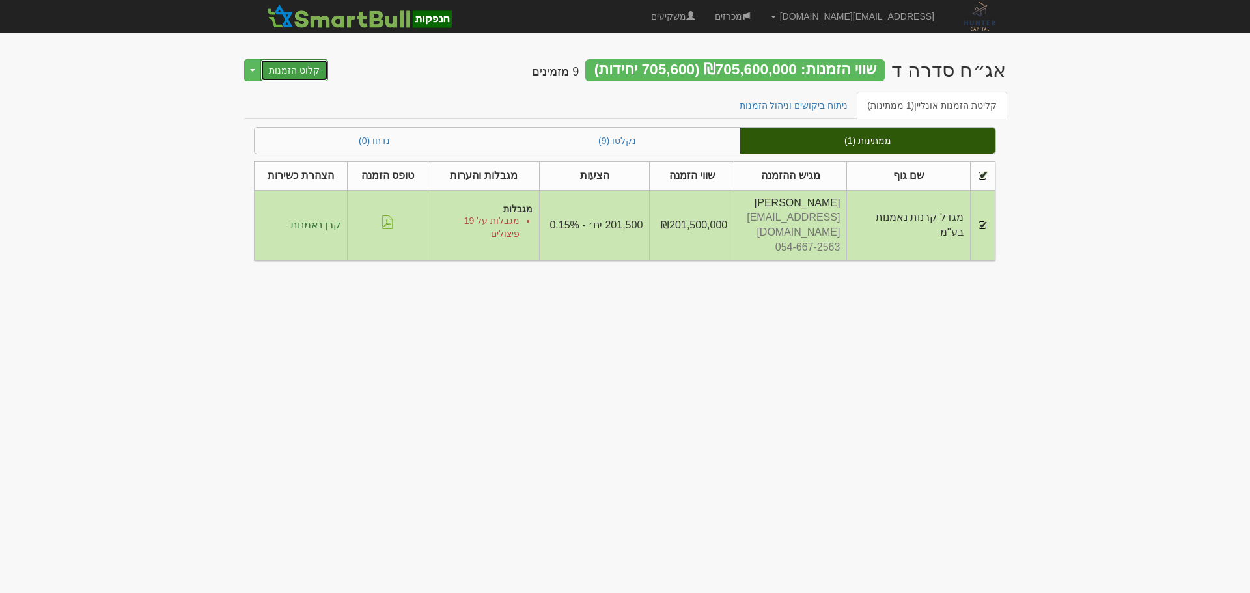
click at [290, 68] on button "קלוט הזמנות" at bounding box center [294, 70] width 68 height 22
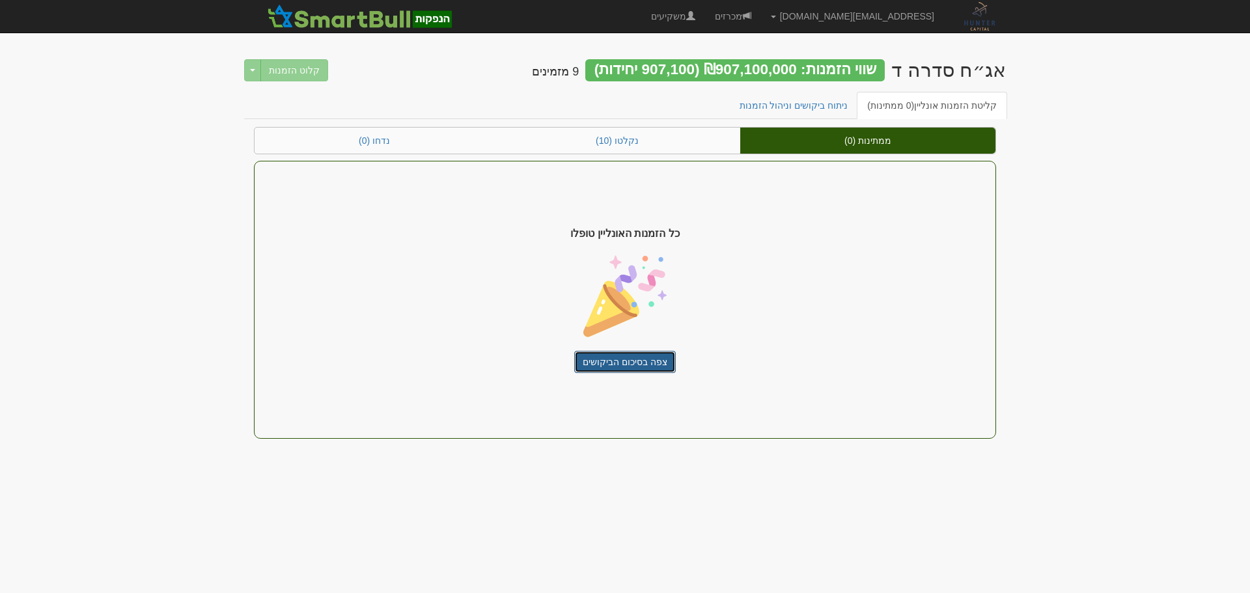
click at [623, 360] on link "צפה בסיכום הביקושים" at bounding box center [625, 362] width 102 height 22
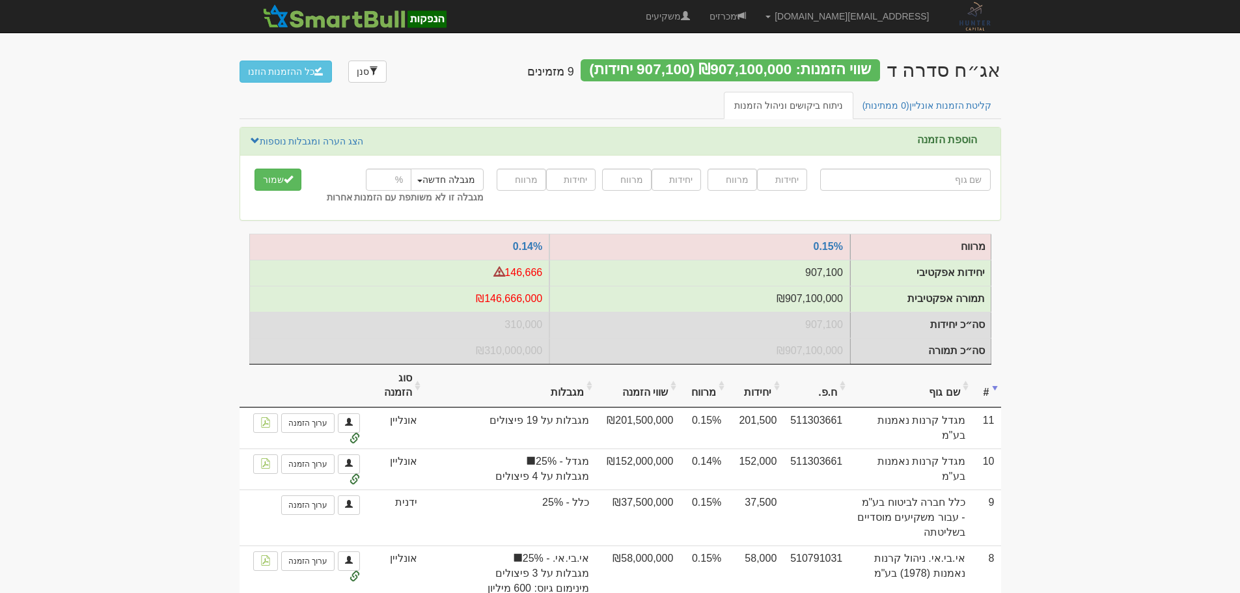
click at [1110, 347] on body "[EMAIL_ADDRESS][DOMAIN_NAME] הגדרות חשבונות הנפקה תבניות הודעות קיבול" at bounding box center [620, 566] width 1240 height 1133
click at [1122, 343] on body "[EMAIL_ADDRESS][DOMAIN_NAME] הגדרות חשבונות הנפקה תבניות הודעות קיבול" at bounding box center [620, 566] width 1240 height 1133
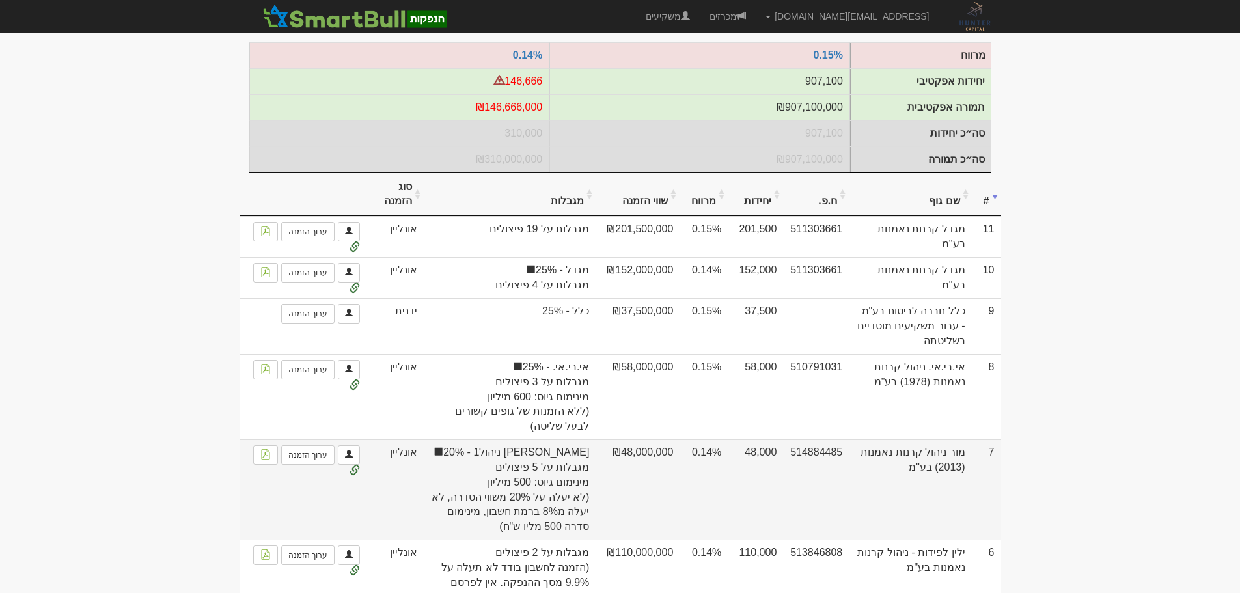
scroll to position [260, 0]
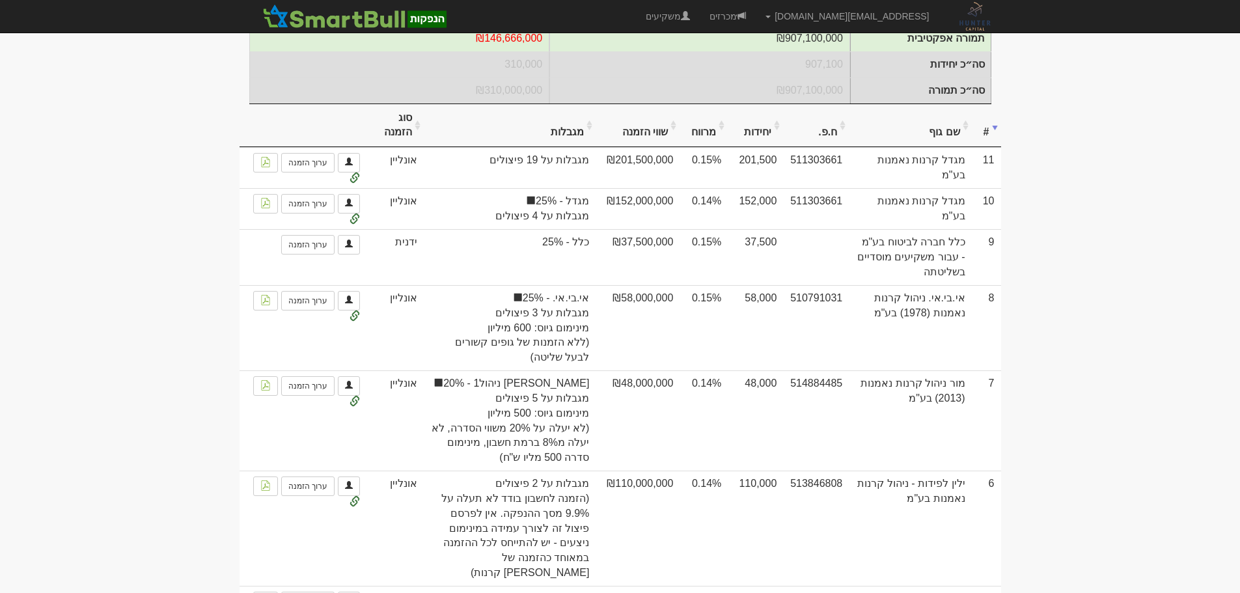
click at [1042, 225] on body "asaf@huntercapital.co.il הגדרות חשבונות הנפקה תבניות הודעות קיבול" at bounding box center [620, 306] width 1240 height 1133
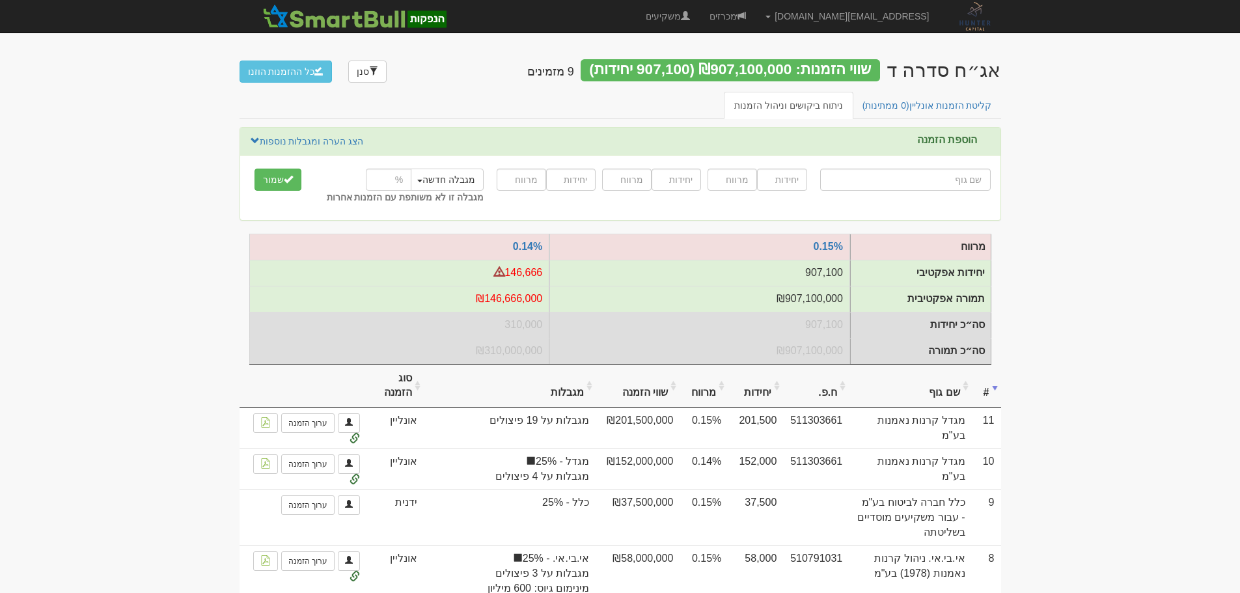
click at [1109, 387] on body "asaf@huntercapital.co.il הגדרות חשבונות הנפקה תבניות הודעות קיבול" at bounding box center [620, 566] width 1240 height 1133
click at [1140, 352] on body "asaf@huntercapital.co.il הגדרות חשבונות הנפקה תבניות הודעות קיבול" at bounding box center [620, 566] width 1240 height 1133
click at [934, 113] on link "קליטת הזמנות אונליין (0 ממתינות)" at bounding box center [927, 105] width 150 height 27
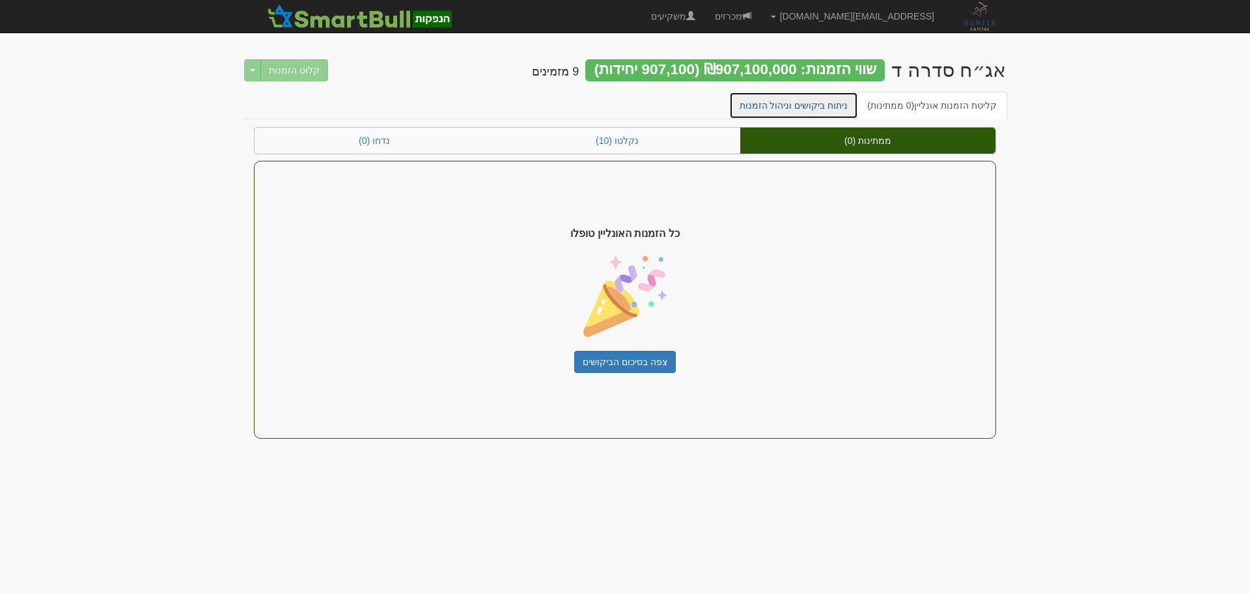
click at [808, 106] on link "ניתוח ביקושים וניהול הזמנות" at bounding box center [794, 105] width 130 height 27
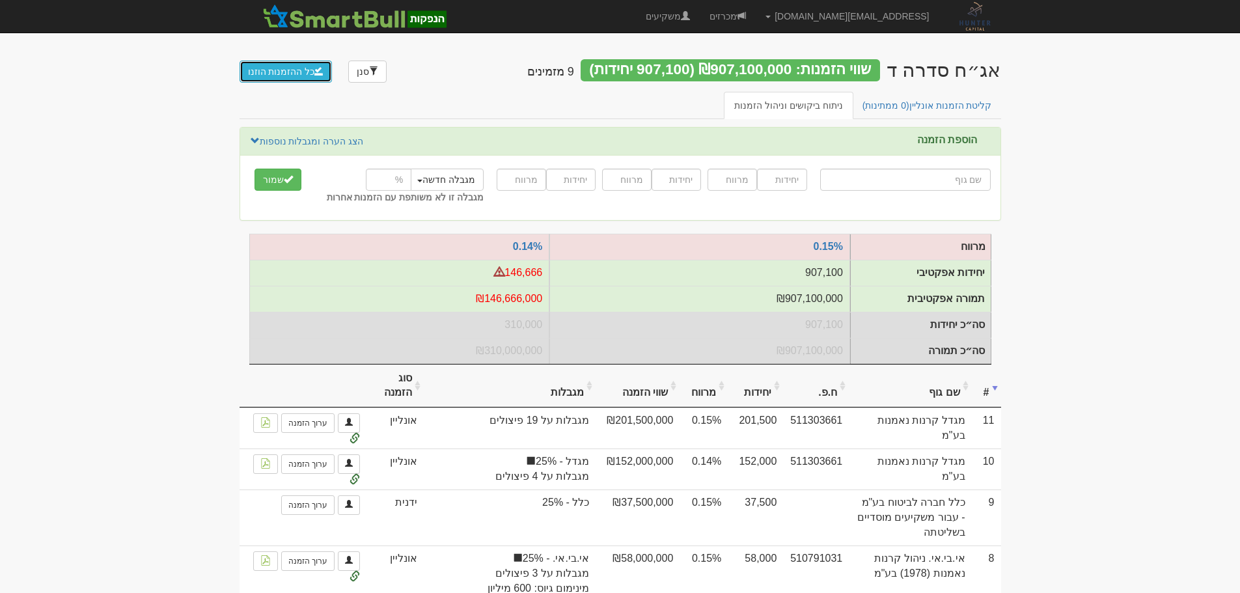
click at [281, 68] on button "כל ההזמנות הוזנו" at bounding box center [286, 72] width 93 height 22
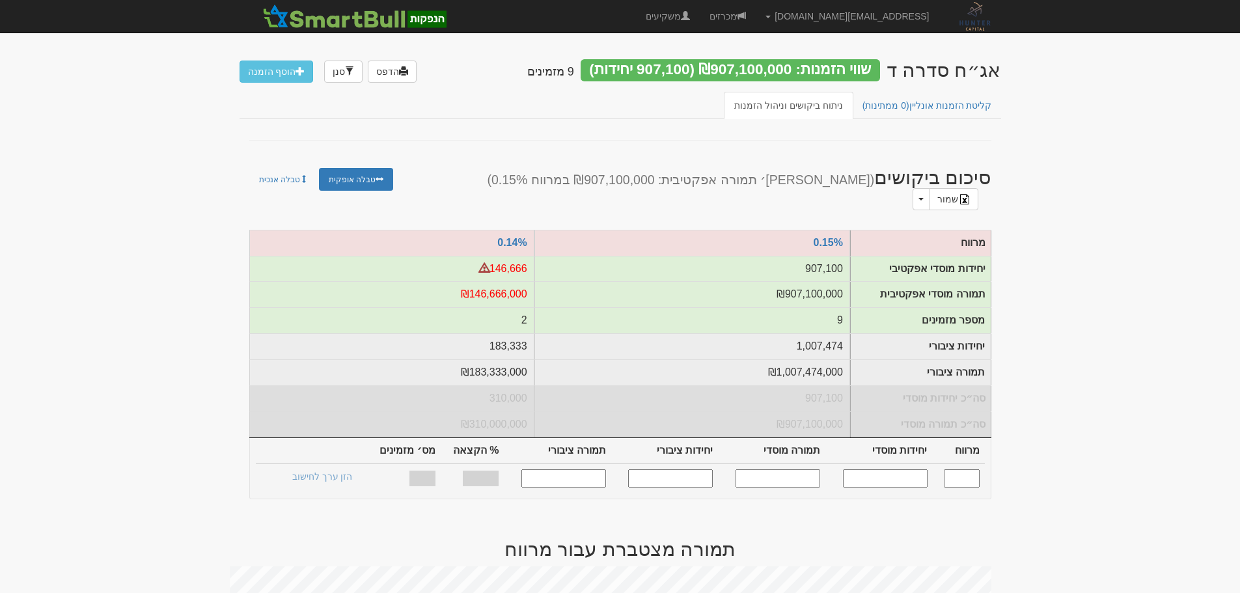
click at [909, 109] on span "(0 ממתינות)" at bounding box center [886, 105] width 47 height 10
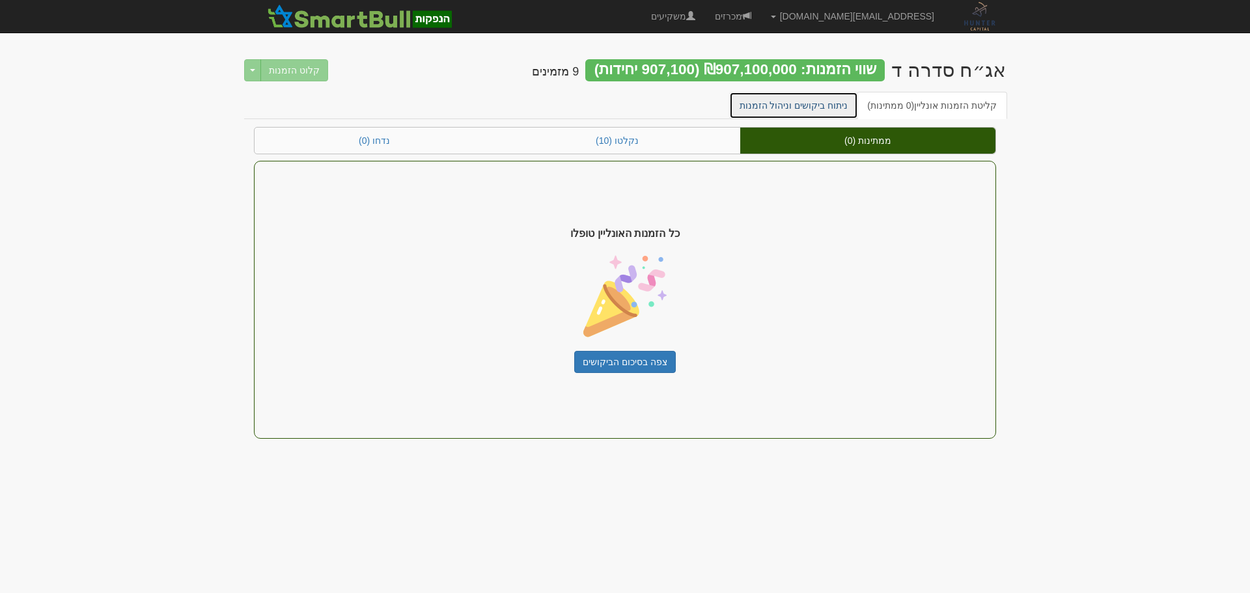
click at [798, 111] on link "ניתוח ביקושים וניהול הזמנות" at bounding box center [794, 105] width 130 height 27
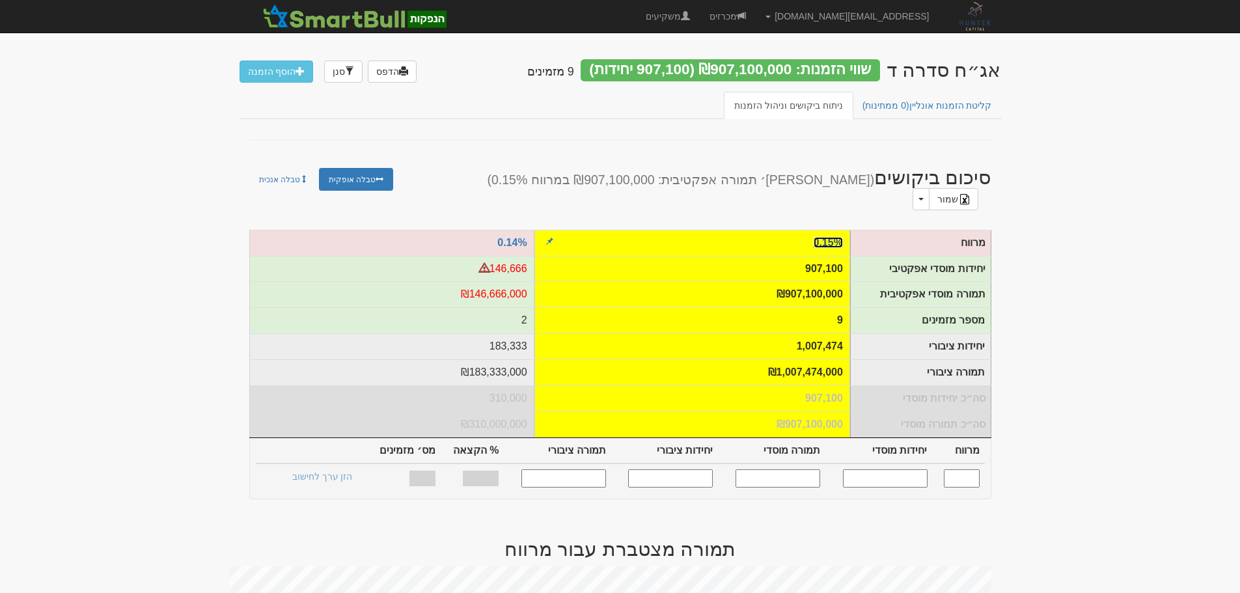
click at [832, 237] on link "0.15%" at bounding box center [828, 242] width 29 height 11
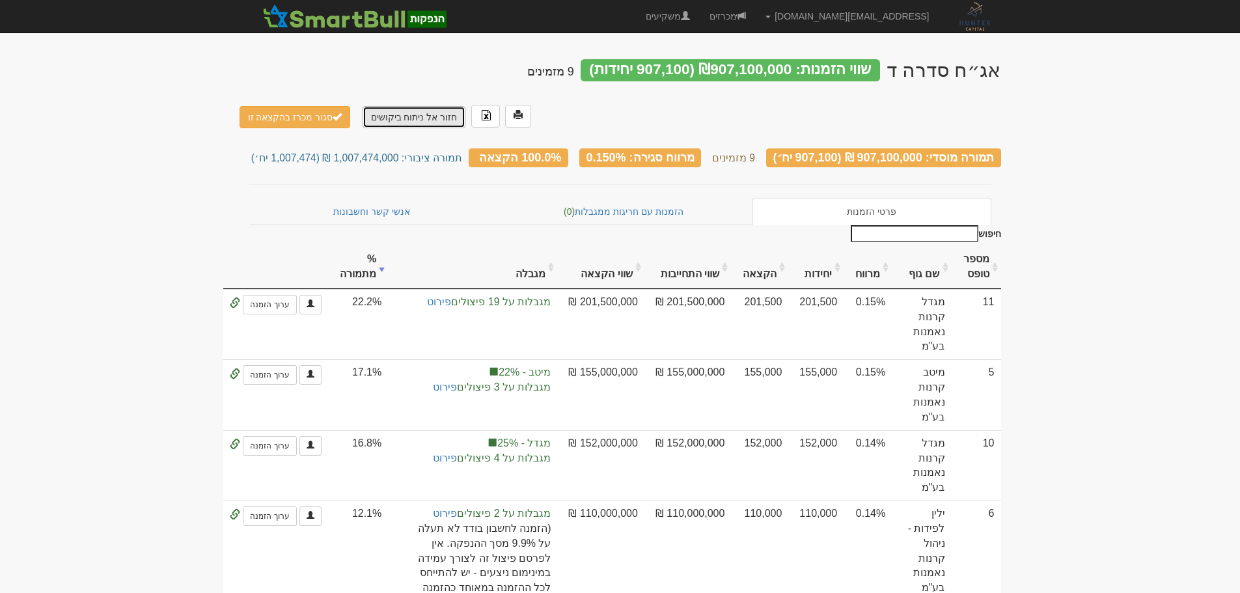
click at [402, 106] on link "חזור אל ניתוח ביקושים" at bounding box center [415, 117] width 104 height 22
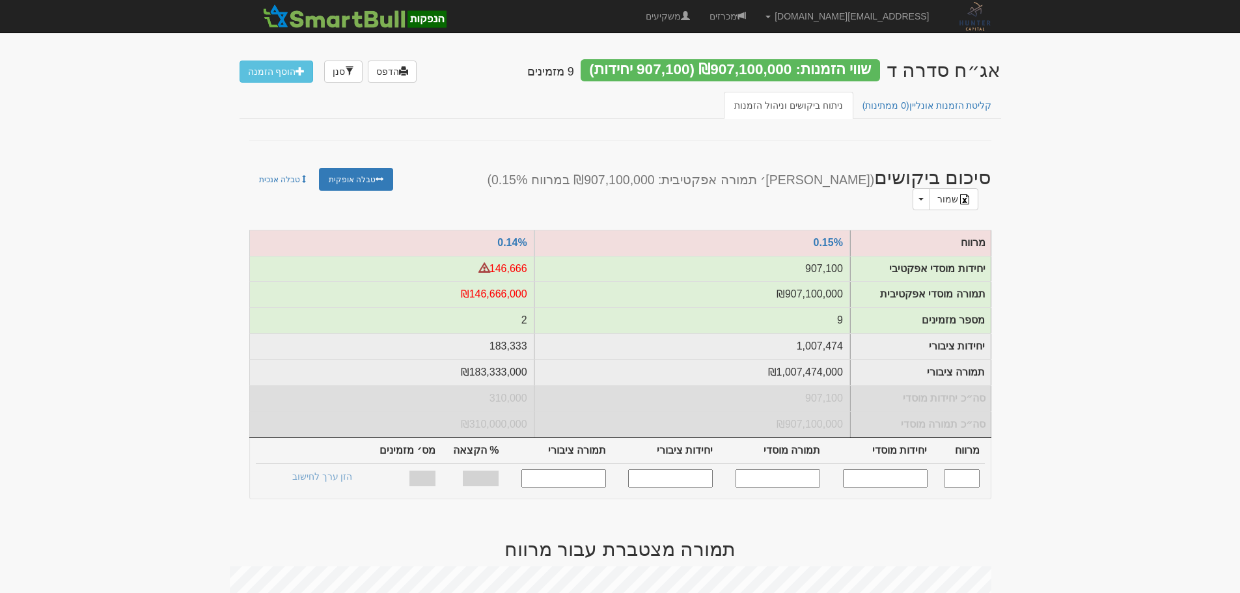
click at [903, 471] on input "text" at bounding box center [885, 478] width 85 height 18
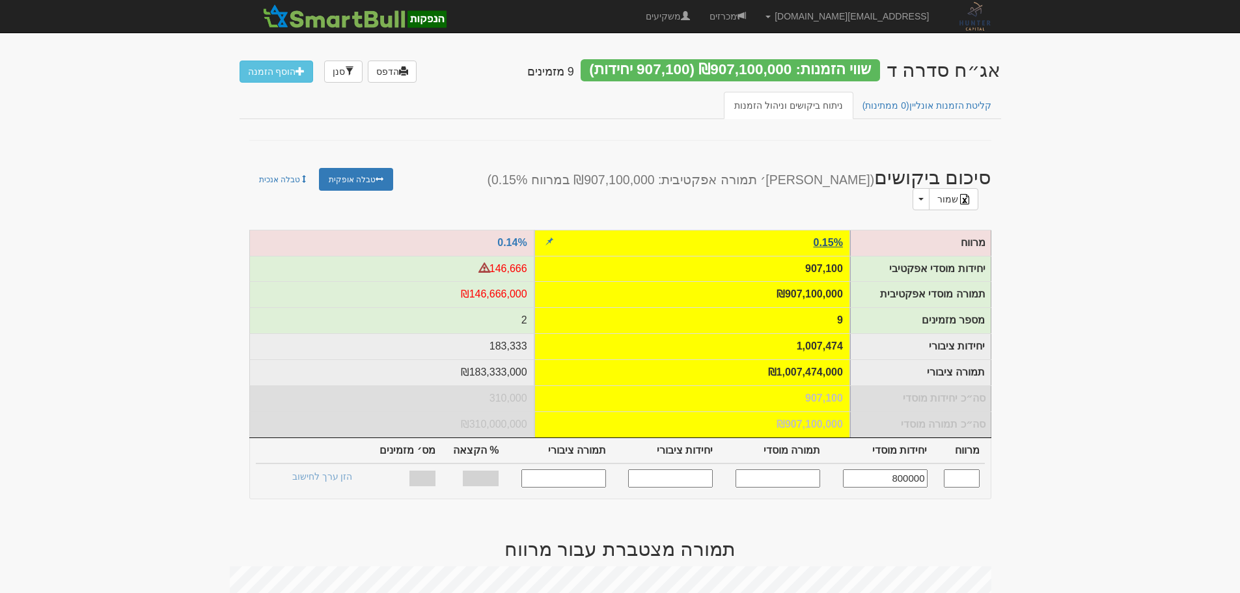
type input "800000"
click at [823, 237] on link "0.15%" at bounding box center [828, 242] width 29 height 11
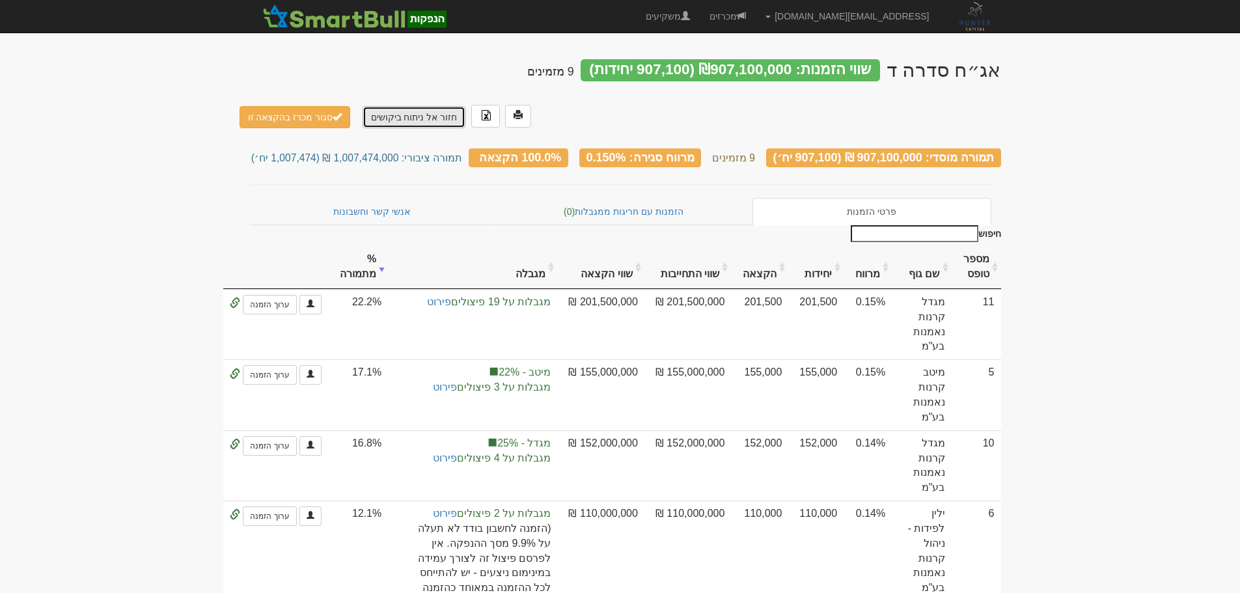
click at [390, 106] on link "חזור אל ניתוח ביקושים" at bounding box center [415, 117] width 104 height 22
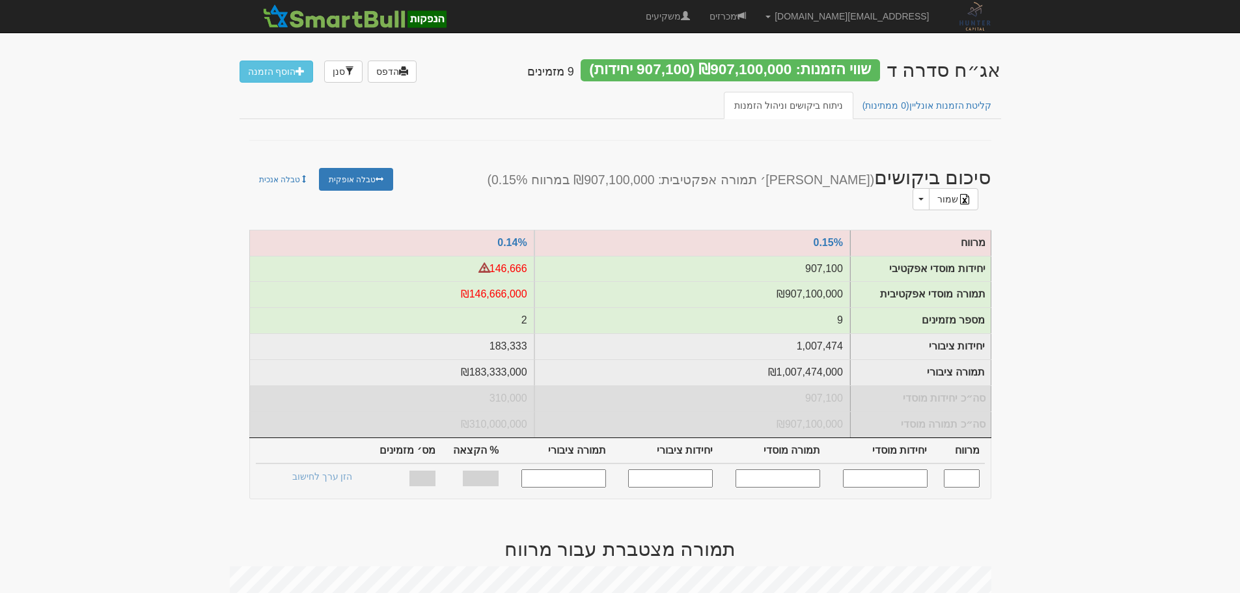
click at [810, 105] on link "ניתוח ביקושים וניהול הזמנות" at bounding box center [789, 105] width 130 height 27
click at [911, 469] on input "text" at bounding box center [885, 478] width 85 height 18
type input "800000"
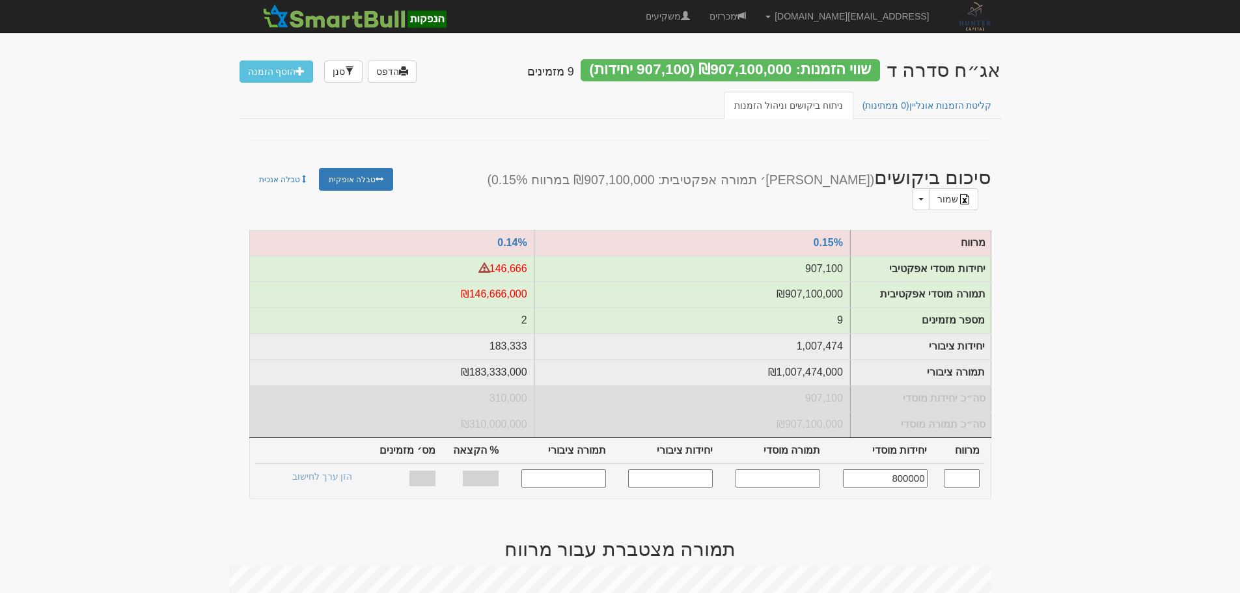
click at [879, 469] on input "800000" at bounding box center [885, 478] width 85 height 18
type input "0.150"
type input "800,000"
type input "800,000,000"
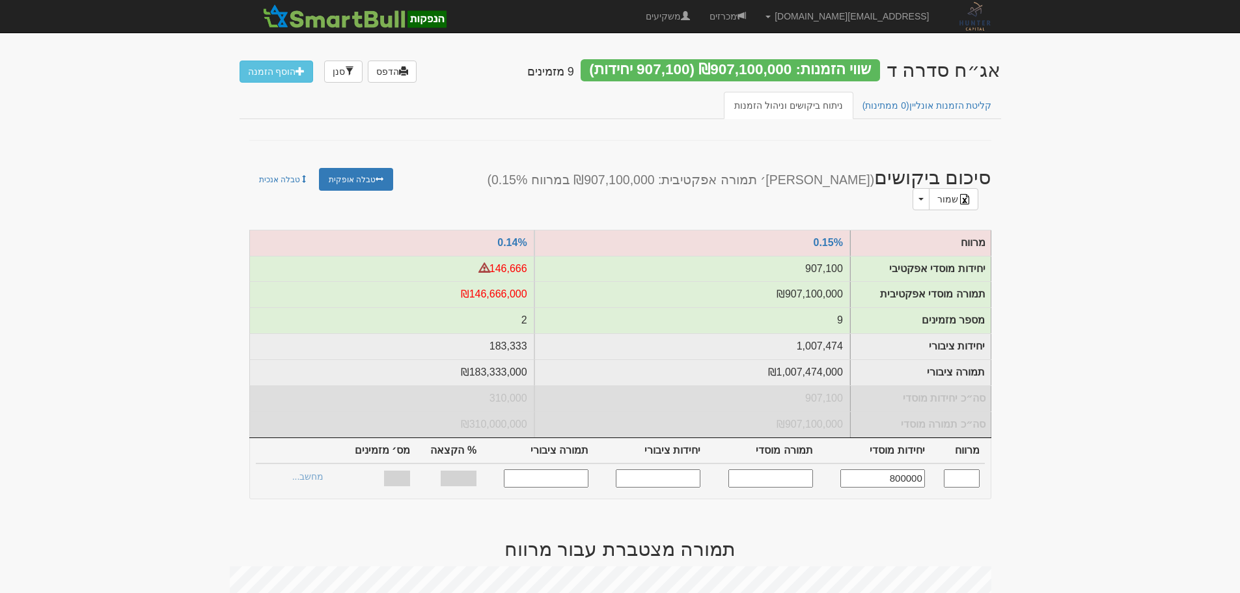
type input "894,737"
type input "894,737,000"
type input "82.06%"
type input "9"
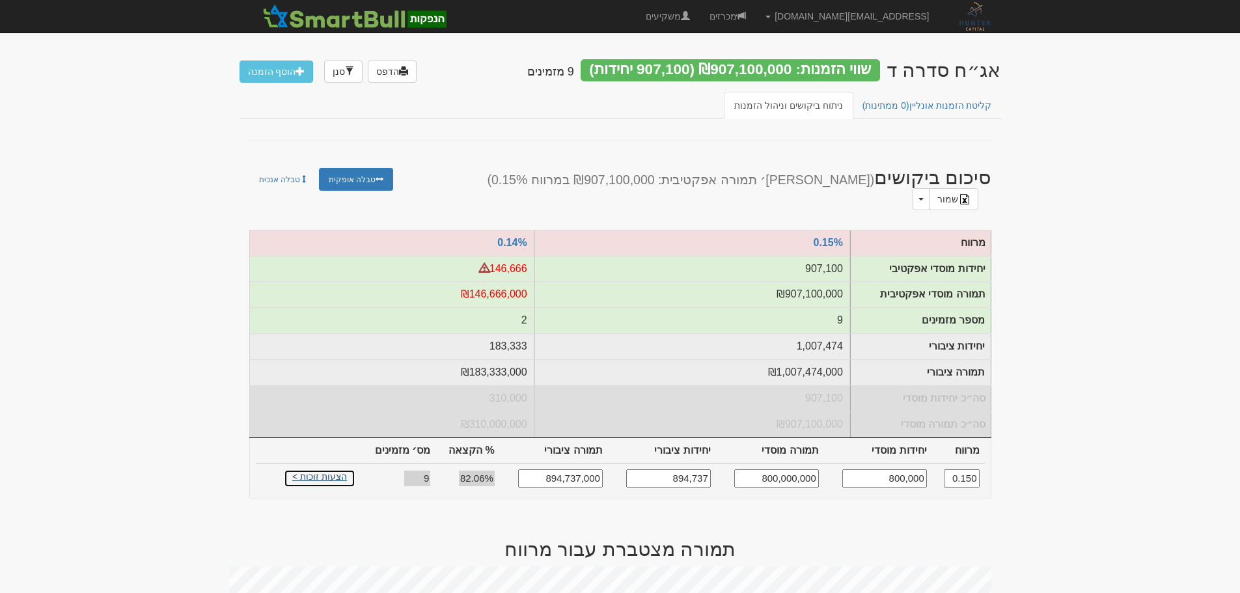
click at [338, 469] on link "הצעות זוכות >" at bounding box center [320, 478] width 72 height 18
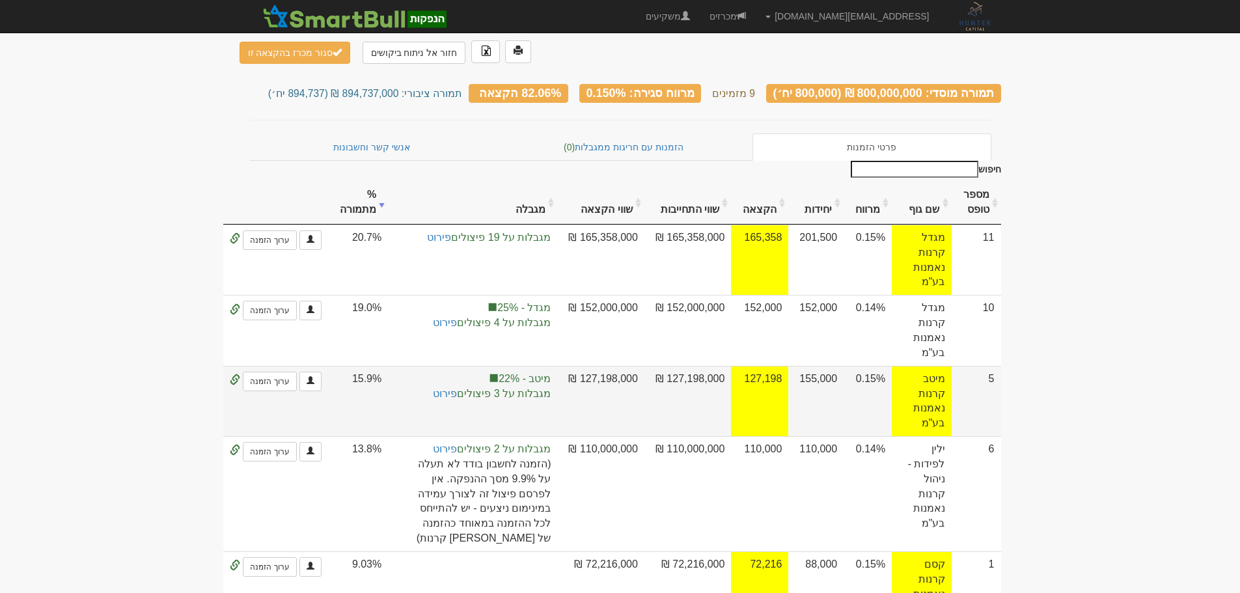
scroll to position [65, 0]
click at [457, 387] on link "פירוט" at bounding box center [445, 392] width 24 height 11
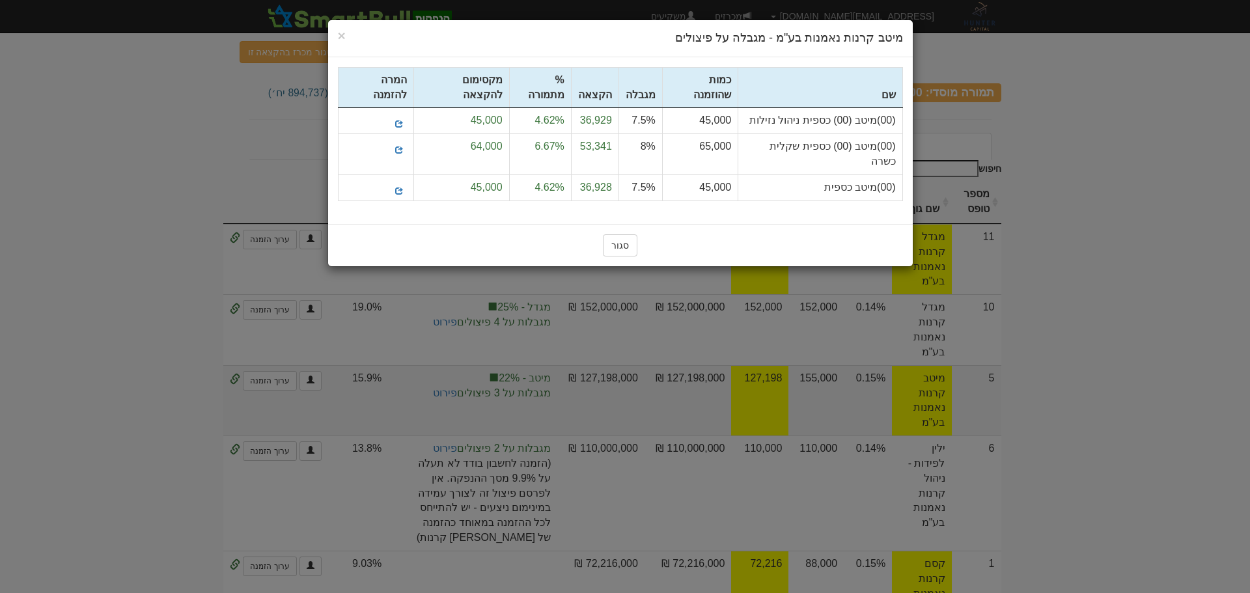
drag, startPoint x: 855, startPoint y: 129, endPoint x: 747, endPoint y: 128, distance: 108.1
click at [747, 134] on td "(00)מיטב (00) כספית שקלית כשרה" at bounding box center [820, 154] width 164 height 41
click at [653, 135] on td "8%" at bounding box center [640, 154] width 44 height 41
click at [713, 134] on td "65,000" at bounding box center [700, 154] width 76 height 41
click at [642, 134] on td "8%" at bounding box center [640, 154] width 44 height 41
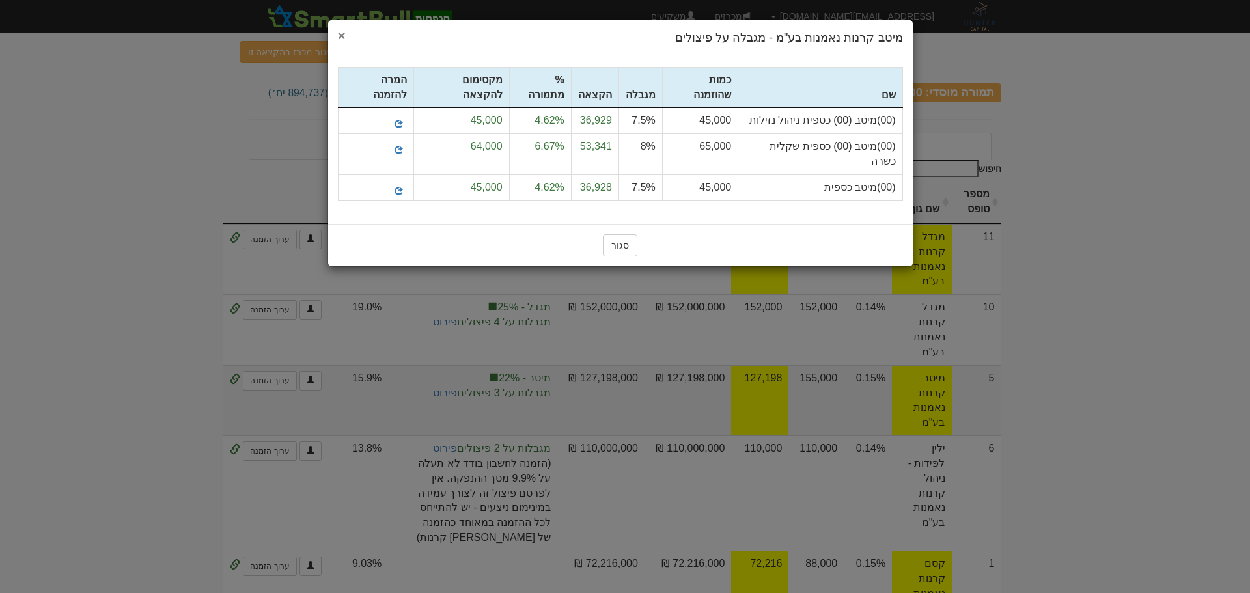
click at [338, 32] on span "×" at bounding box center [342, 35] width 8 height 15
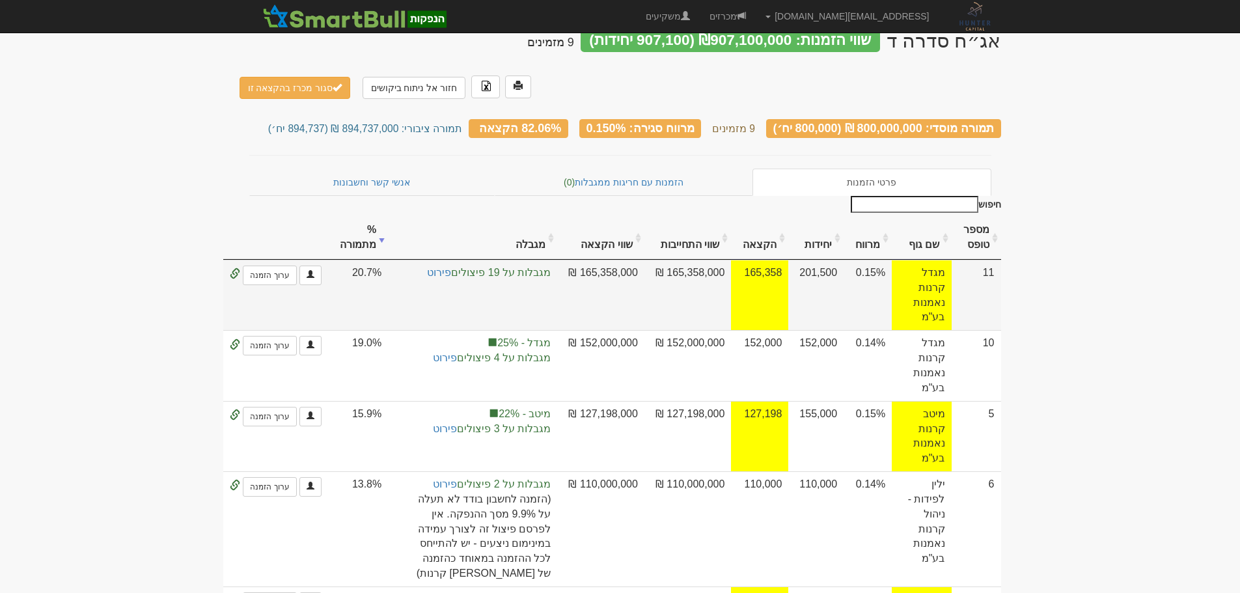
scroll to position [0, 0]
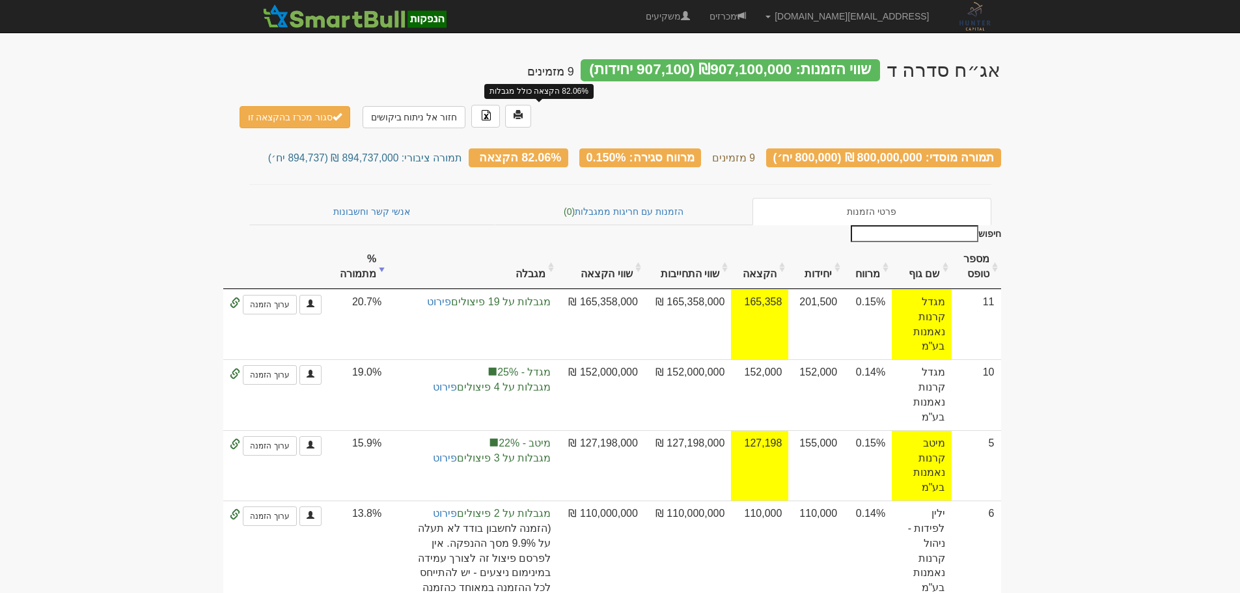
click at [541, 151] on span "82.06% הקצאה" at bounding box center [520, 157] width 82 height 13
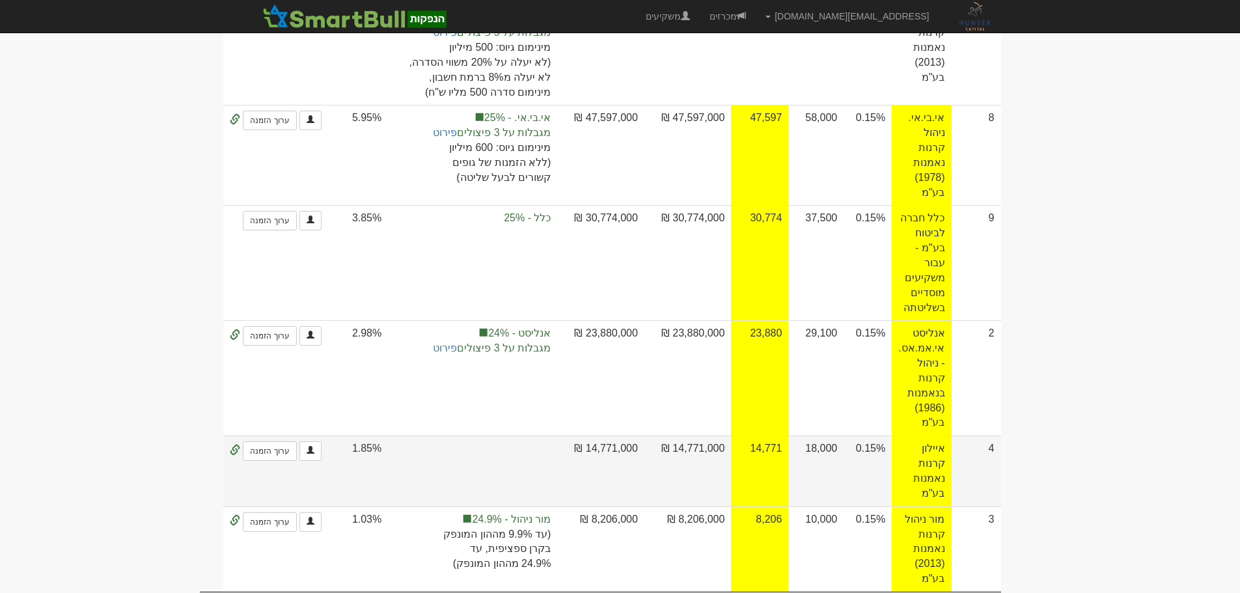
scroll to position [637, 0]
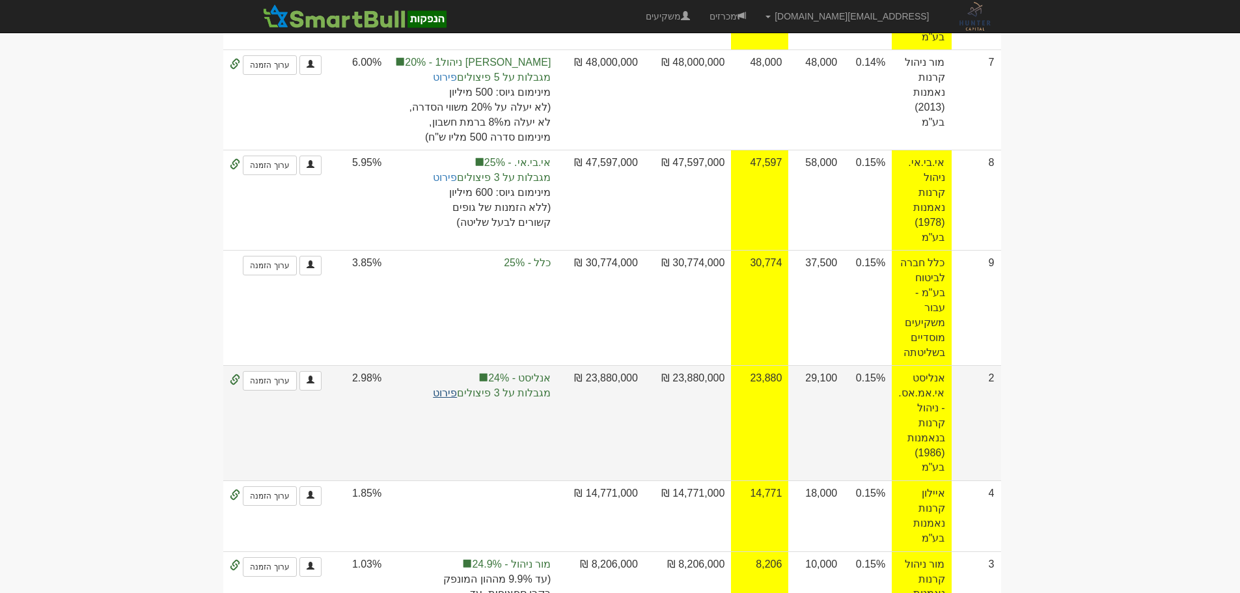
click at [457, 387] on link "פירוט" at bounding box center [445, 392] width 24 height 11
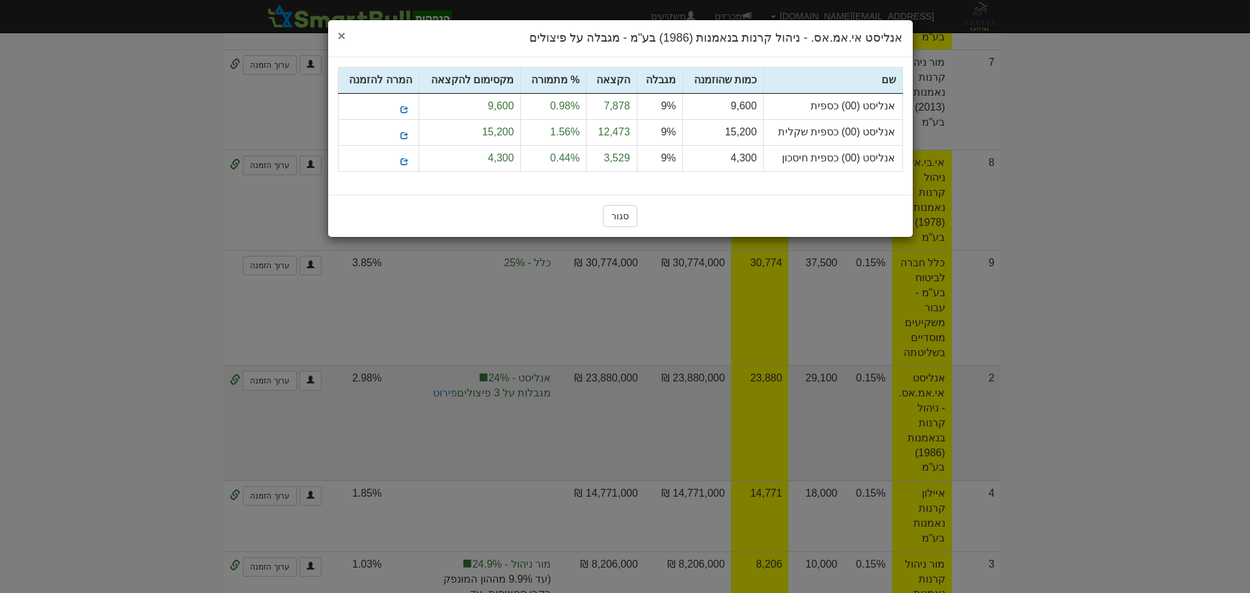
click at [342, 33] on span "×" at bounding box center [342, 35] width 8 height 15
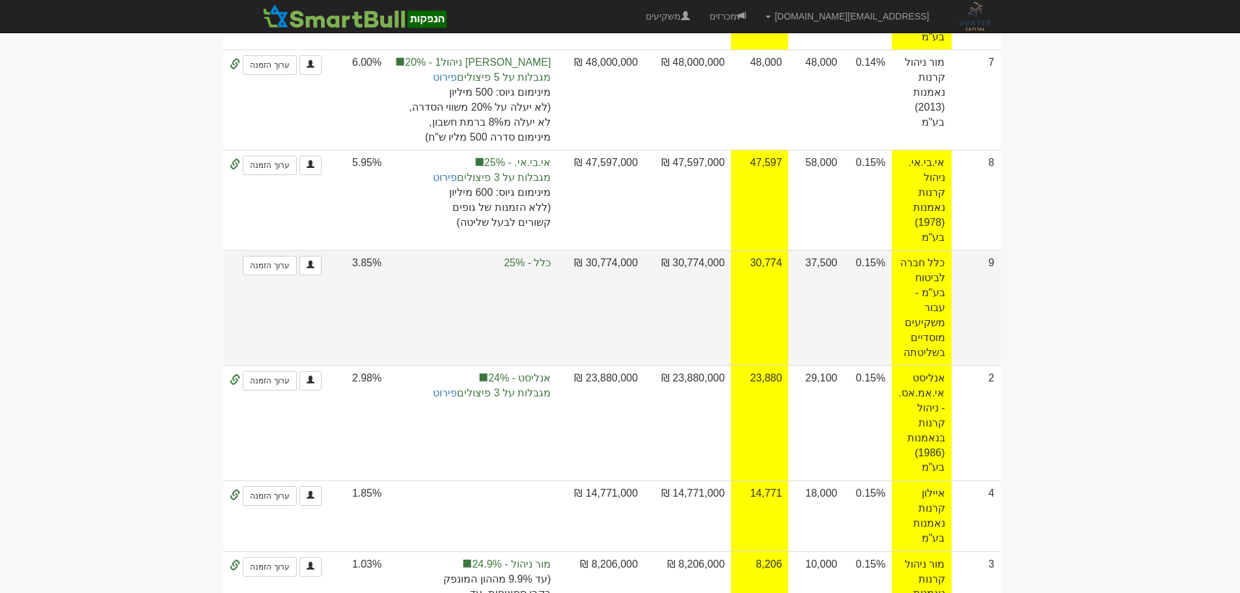
click at [777, 250] on td "30,774" at bounding box center [759, 307] width 57 height 115
click at [881, 250] on td "0.15%" at bounding box center [868, 307] width 48 height 115
click at [761, 250] on td "30,774" at bounding box center [759, 307] width 57 height 115
click at [772, 250] on td "30,774" at bounding box center [759, 307] width 57 height 115
click at [835, 250] on td "37,500" at bounding box center [815, 307] width 55 height 115
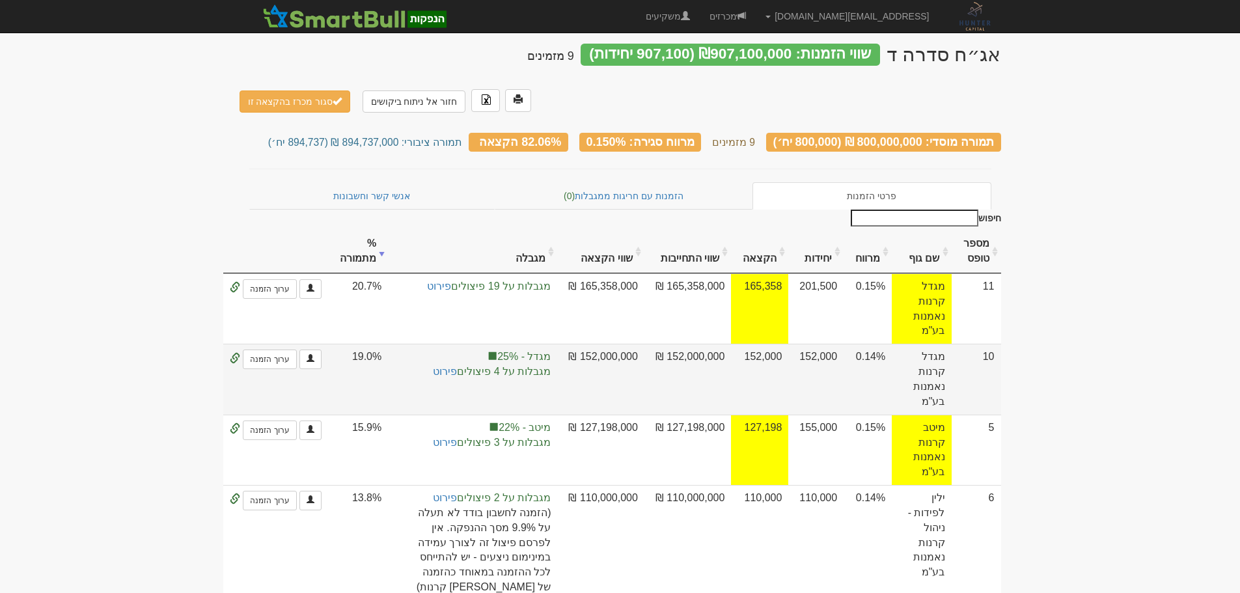
scroll to position [0, 0]
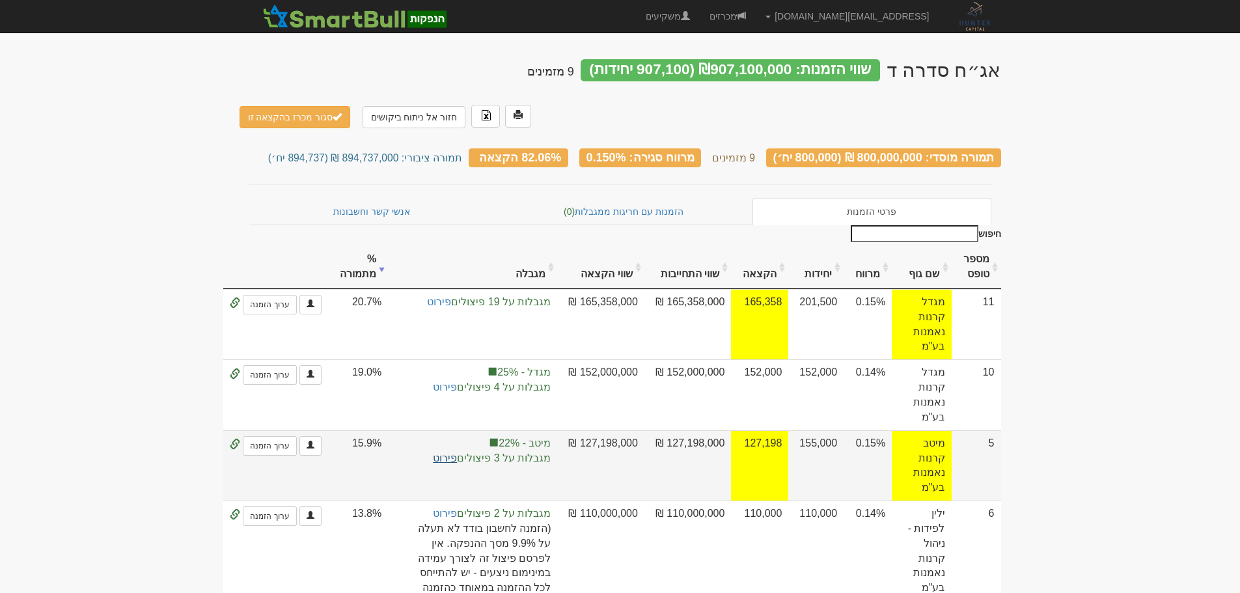
click at [457, 452] on link "פירוט" at bounding box center [445, 457] width 24 height 11
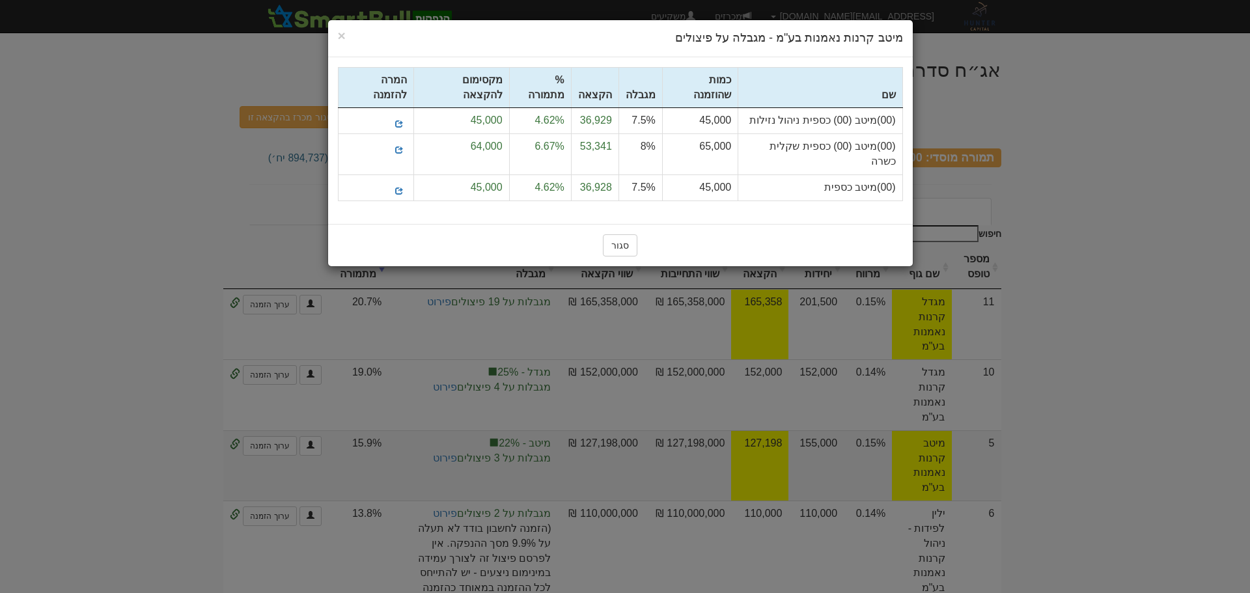
drag, startPoint x: 883, startPoint y: 133, endPoint x: 631, endPoint y: 133, distance: 251.9
click at [601, 134] on tr "(00)מיטב (00) כספית שקלית כשרה 65,000 8% 53,341 6.67% 64,000" at bounding box center [620, 154] width 564 height 41
click at [665, 136] on td "65,000" at bounding box center [700, 154] width 76 height 41
click at [626, 136] on td "8%" at bounding box center [640, 154] width 44 height 41
click at [552, 135] on td "6.67%" at bounding box center [540, 154] width 62 height 41
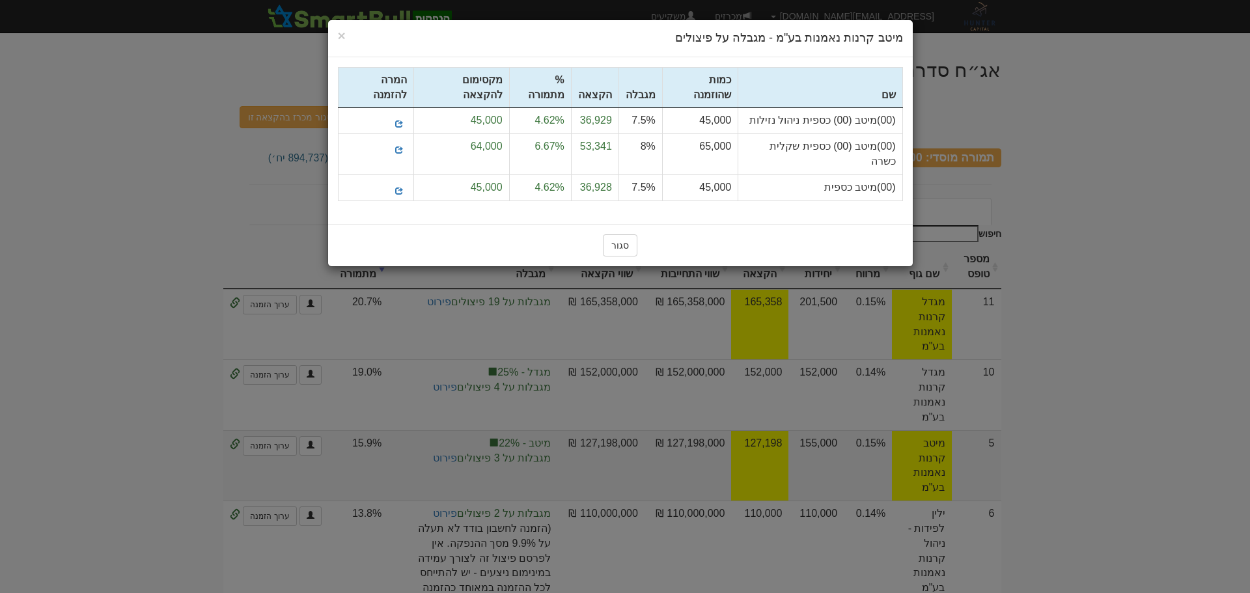
click at [667, 141] on td "65,000" at bounding box center [700, 154] width 76 height 41
click at [546, 134] on td "6.67%" at bounding box center [540, 154] width 62 height 41
click at [638, 136] on td "8%" at bounding box center [640, 154] width 44 height 41
click at [591, 134] on td "53,341" at bounding box center [595, 154] width 48 height 41
click at [555, 134] on td "6.67%" at bounding box center [540, 154] width 62 height 41
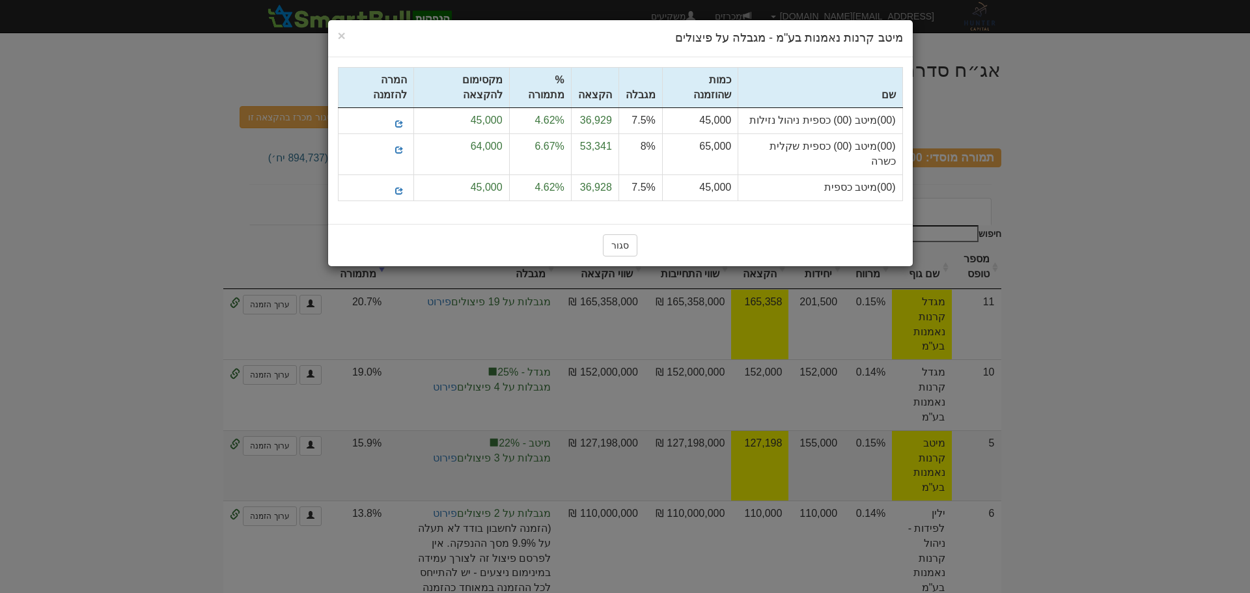
click at [598, 137] on td "53,341" at bounding box center [595, 154] width 48 height 41
click at [338, 37] on span "×" at bounding box center [342, 35] width 8 height 15
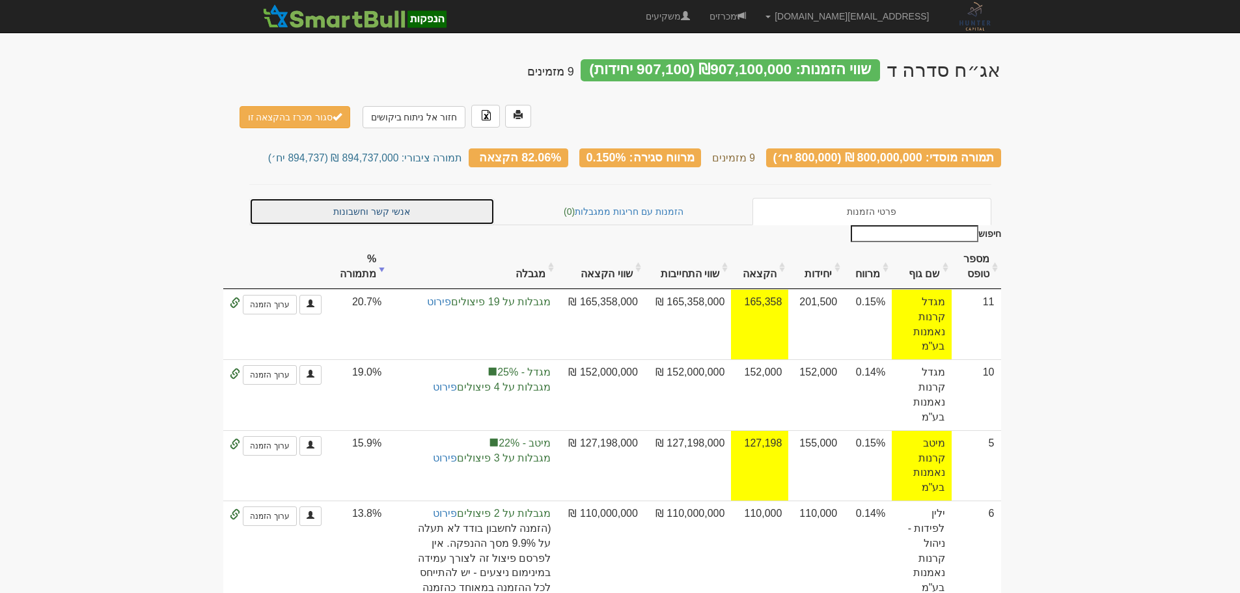
click at [394, 198] on link "אנשי קשר וחשבונות" at bounding box center [372, 211] width 246 height 27
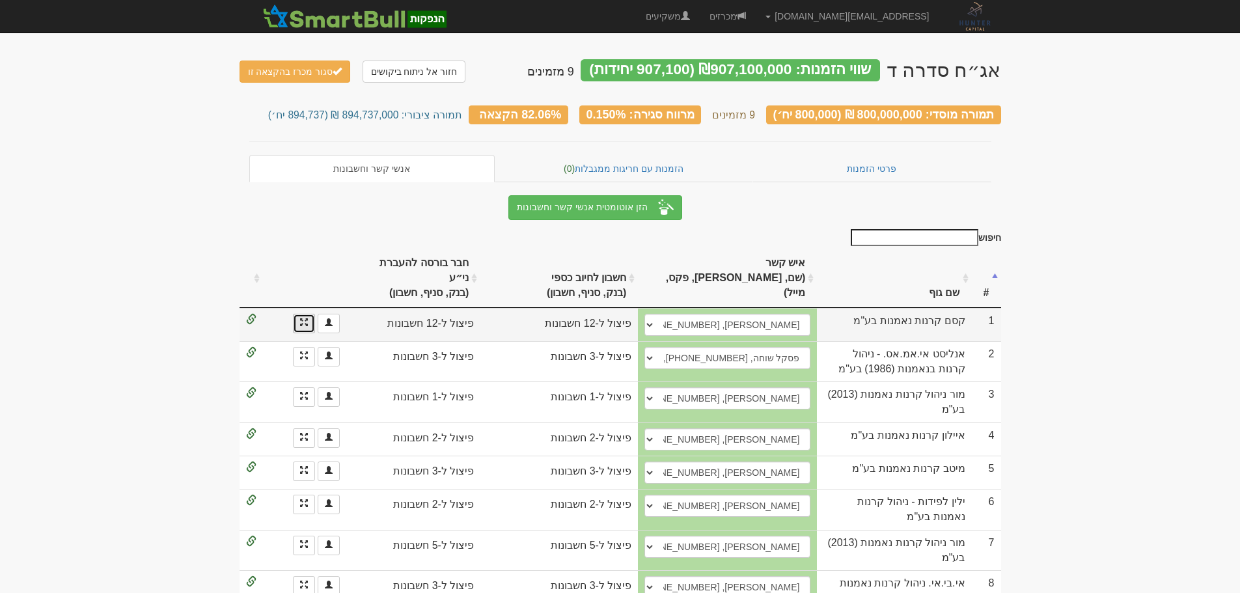
click at [297, 314] on link at bounding box center [304, 324] width 22 height 20
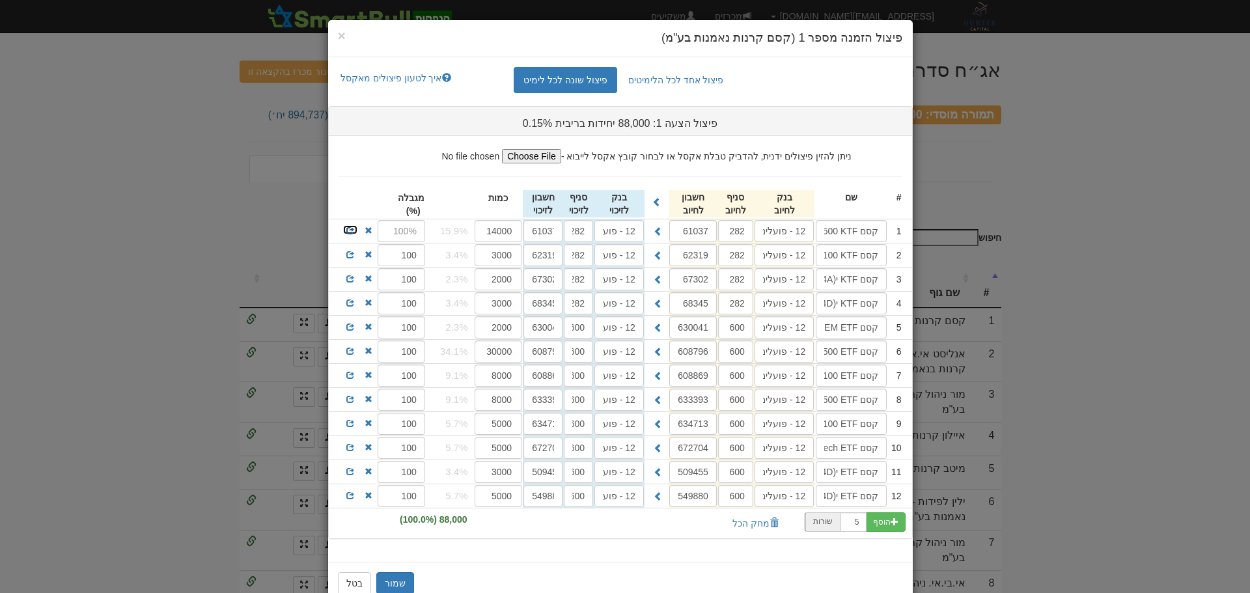
click at [352, 229] on span at bounding box center [350, 231] width 8 height 8
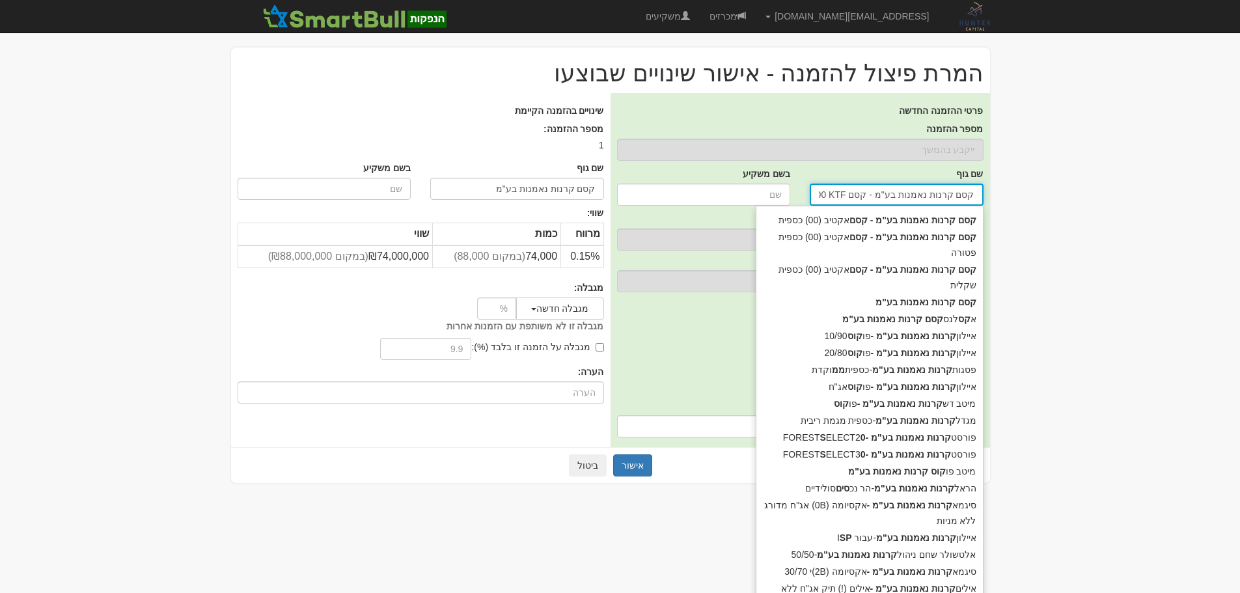
drag, startPoint x: 879, startPoint y: 197, endPoint x: 711, endPoint y: 195, distance: 168.6
click at [711, 195] on div "שם גוף קסם קרנות נאמנות בע"מ - קסם SP500 KTF ממ קסם קרנות נאמנות בע"מ - קסם SP5…" at bounding box center [800, 186] width 386 height 45
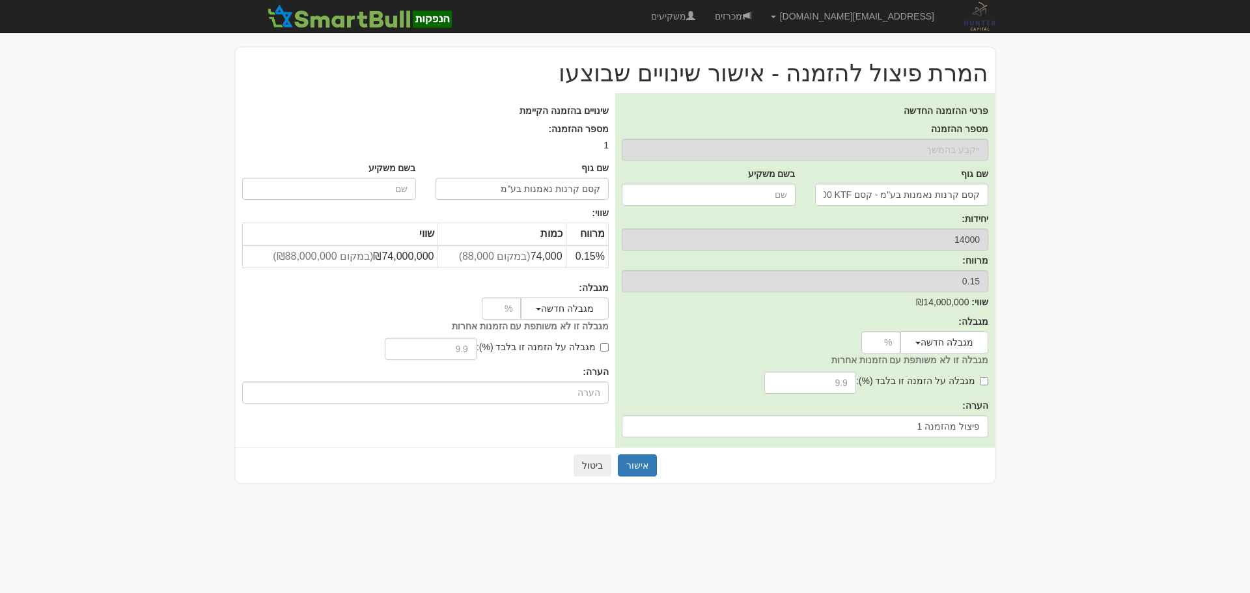
click at [1111, 178] on body "[EMAIL_ADDRESS][DOMAIN_NAME] הגדרות חשבונות הנפקה תבניות הודעות קיבול" at bounding box center [625, 296] width 1250 height 593
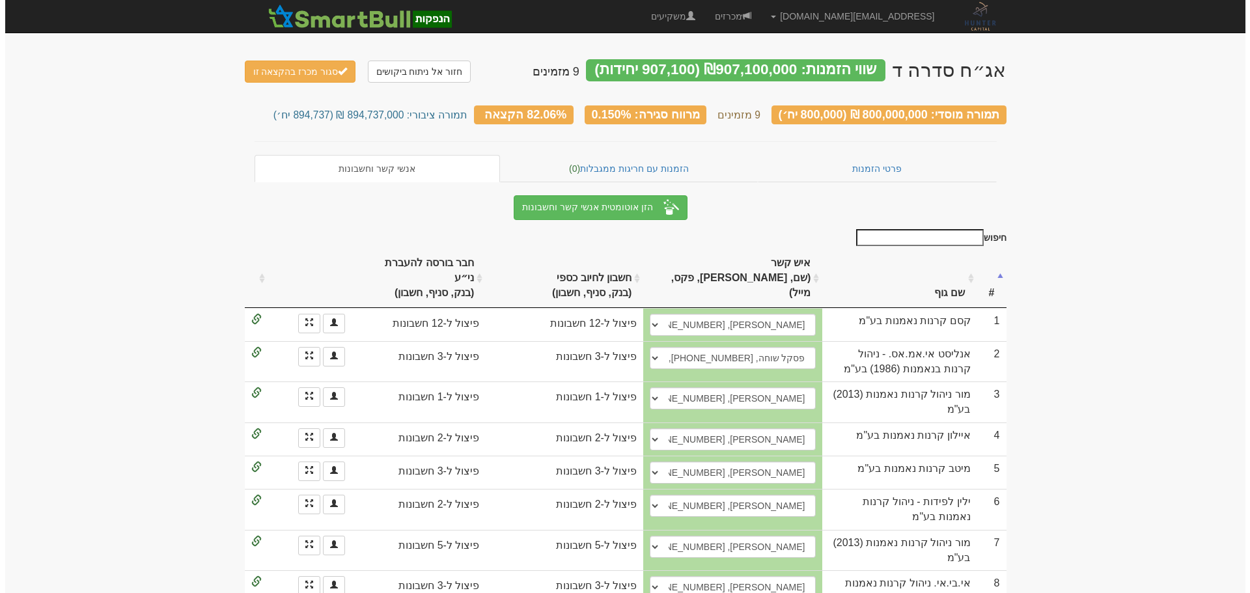
scroll to position [119, 0]
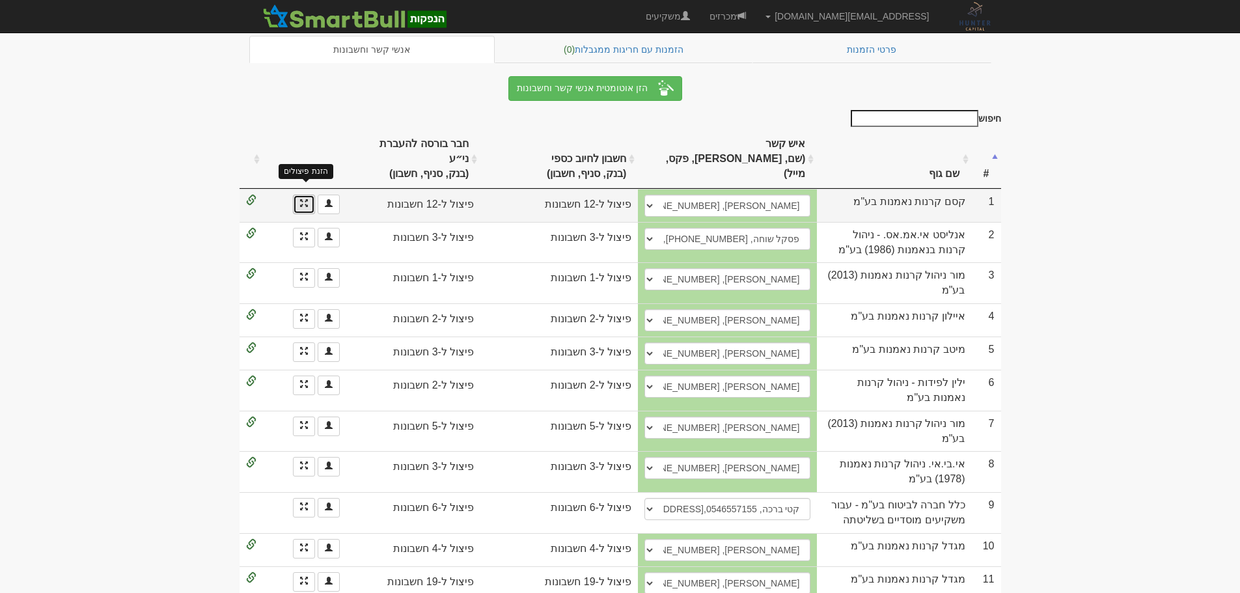
click at [305, 199] on span at bounding box center [304, 203] width 8 height 8
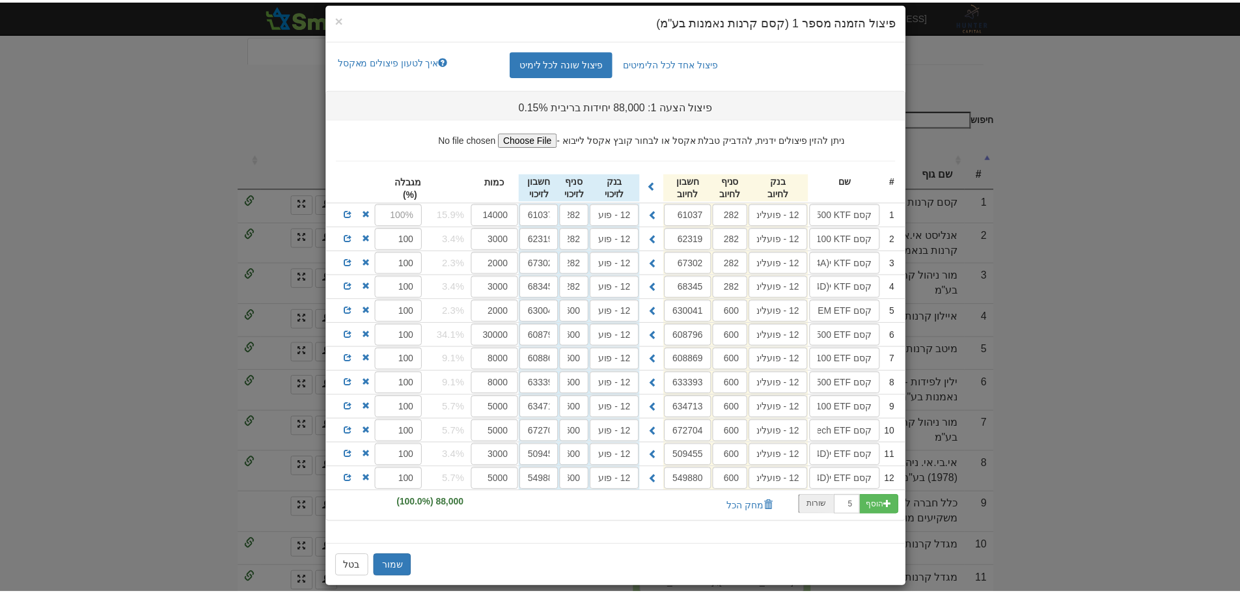
scroll to position [31, 0]
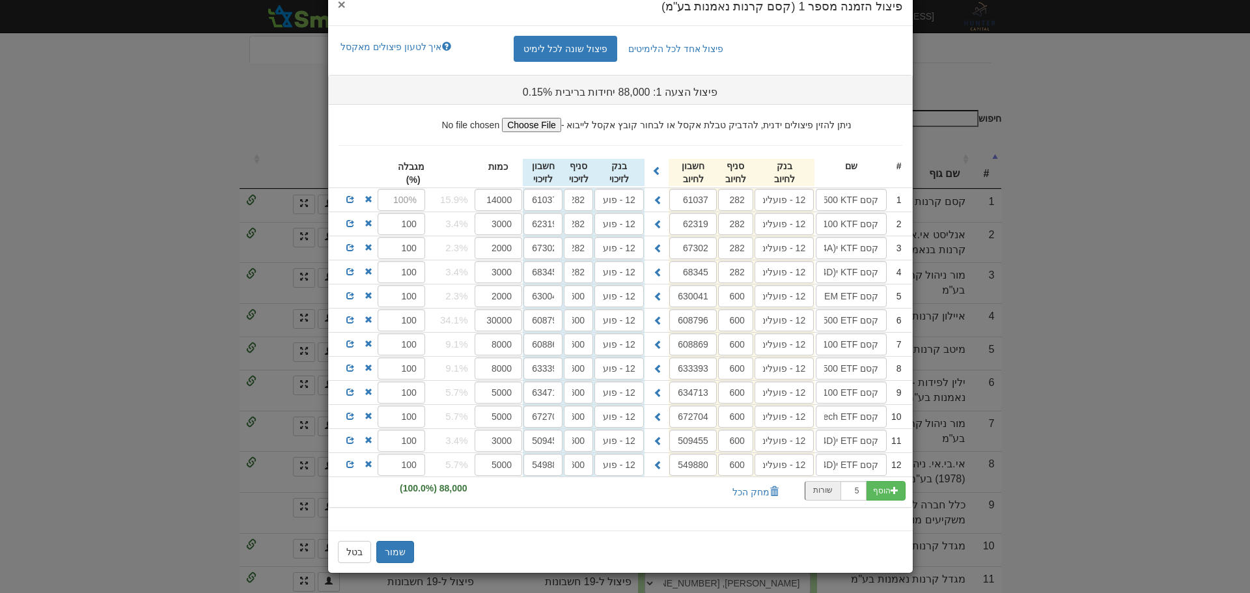
click at [342, 1] on span "×" at bounding box center [342, 4] width 8 height 15
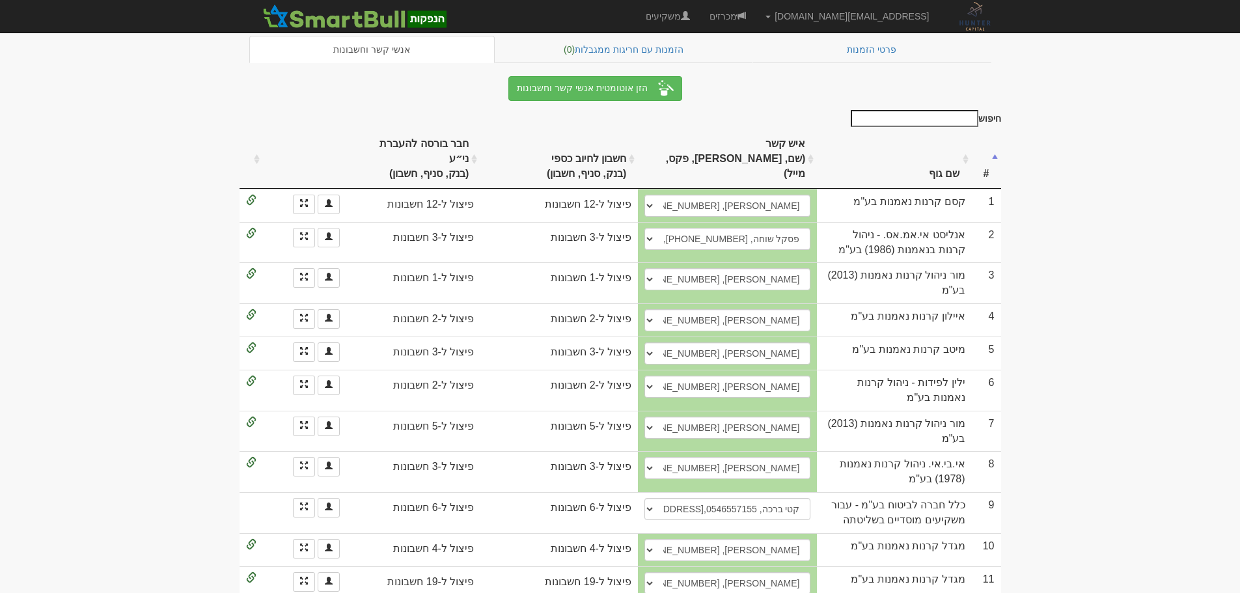
click at [1087, 442] on body "asaf@huntercapital.co.il הגדרות חשבונות הנפקה תבניות הודעות קיבול" at bounding box center [620, 247] width 1240 height 732
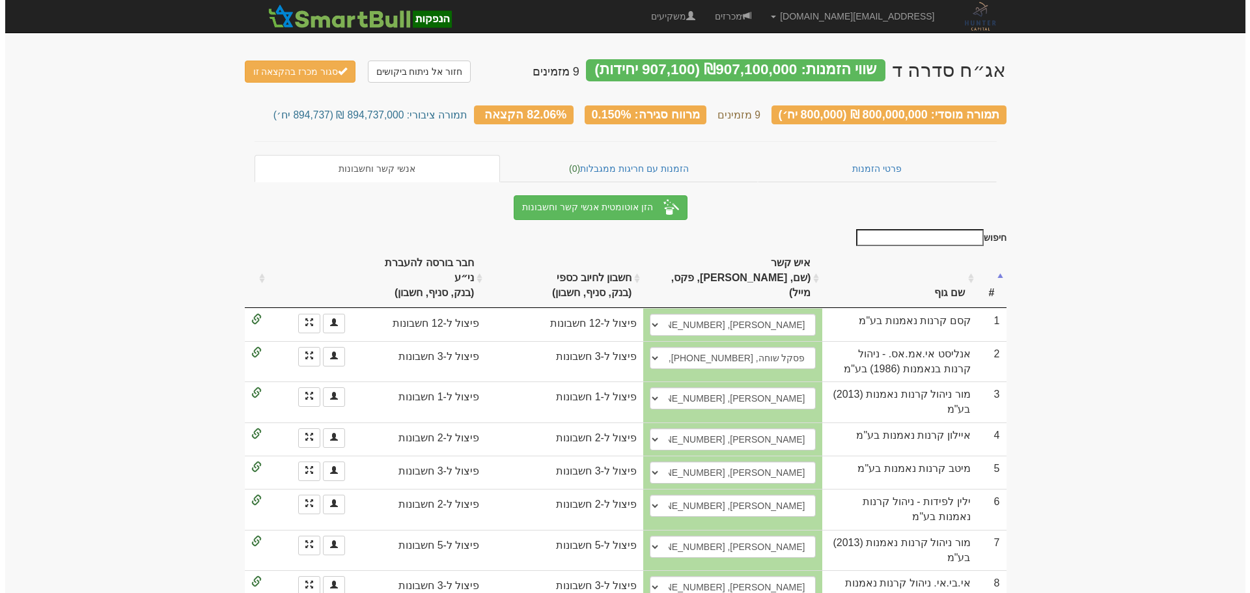
scroll to position [119, 0]
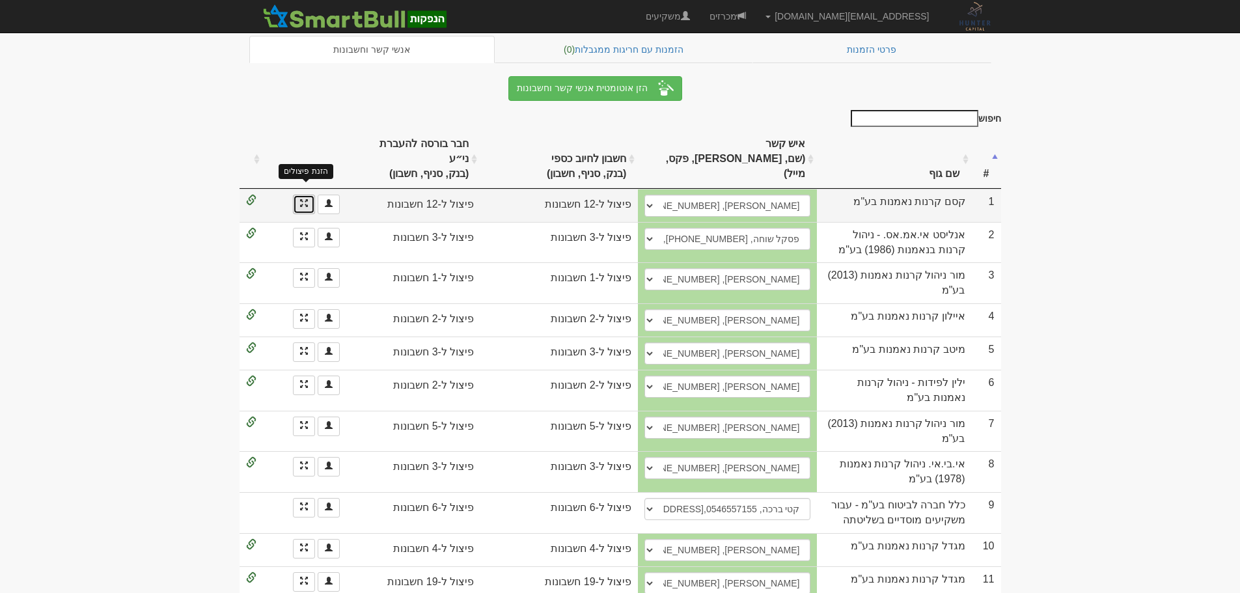
click at [307, 199] on span at bounding box center [304, 203] width 8 height 8
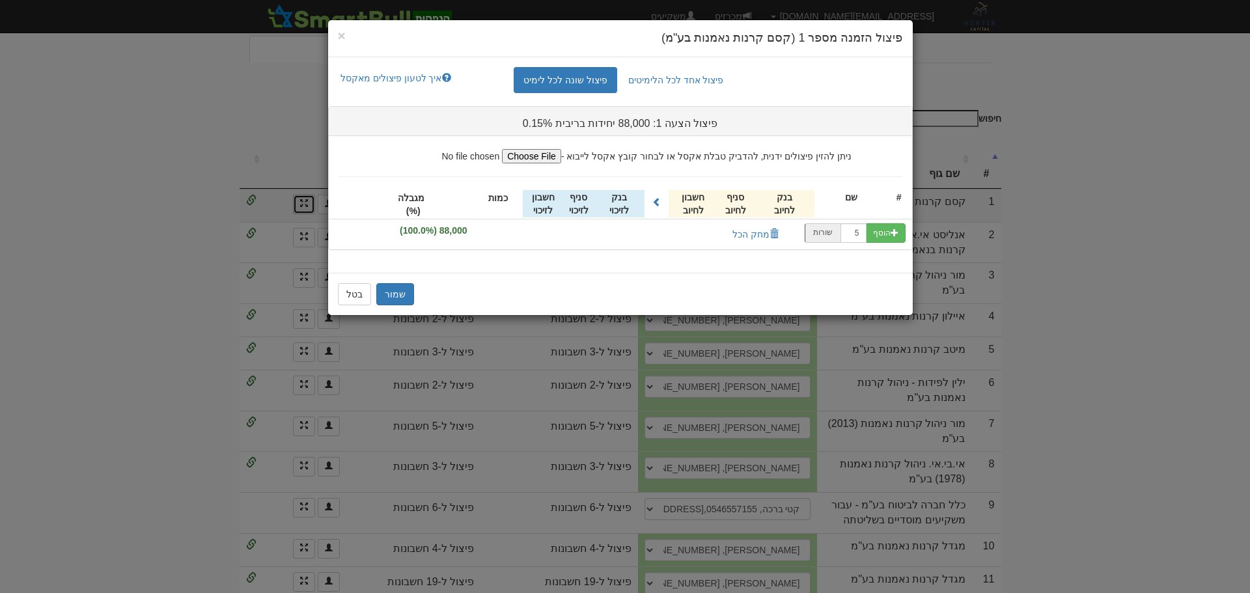
scroll to position [0, 0]
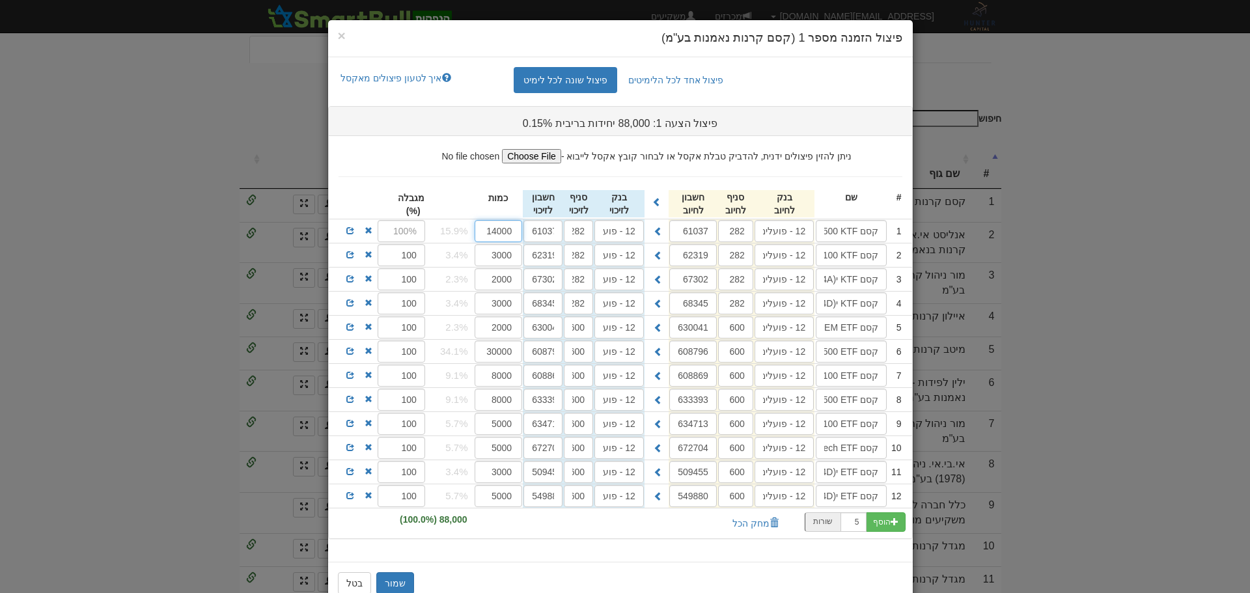
click at [516, 236] on input "14000" at bounding box center [499, 231] width 48 height 22
click at [515, 250] on input "3000" at bounding box center [499, 255] width 48 height 22
click at [514, 284] on input "2000" at bounding box center [499, 279] width 48 height 22
click at [513, 305] on input "3000" at bounding box center [499, 303] width 48 height 22
click at [514, 331] on input "2000" at bounding box center [499, 327] width 48 height 22
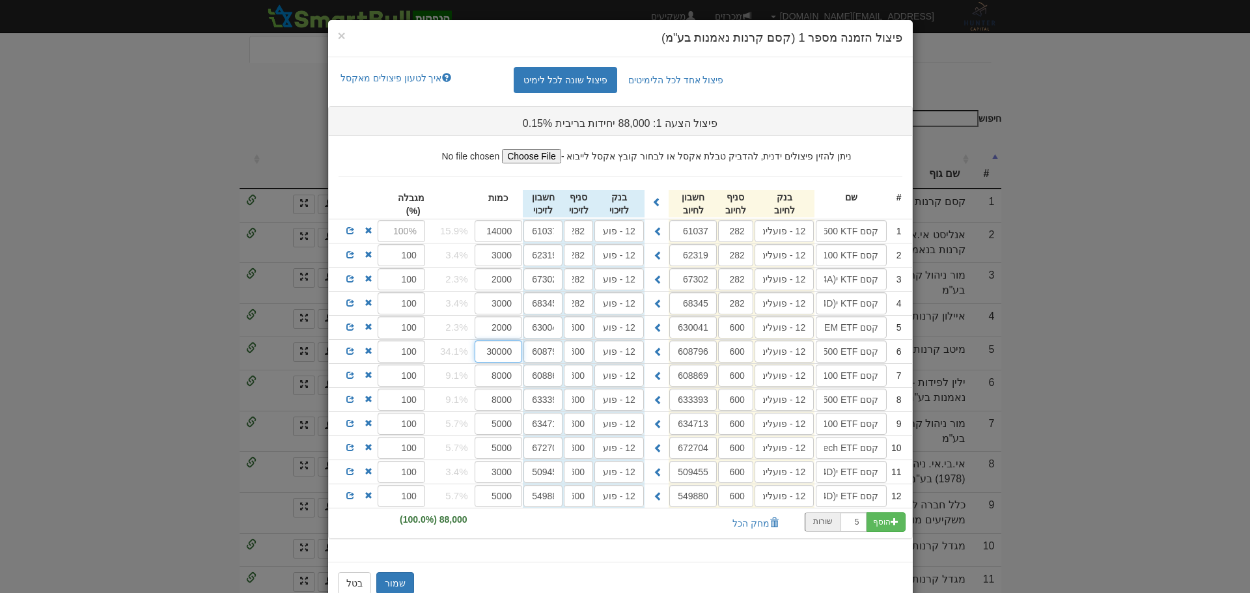
click at [511, 350] on input "30000" at bounding box center [499, 351] width 48 height 22
click at [511, 375] on input "8000" at bounding box center [499, 376] width 48 height 22
click at [519, 403] on input "8000" at bounding box center [499, 400] width 48 height 22
click at [518, 428] on input "5000" at bounding box center [499, 424] width 48 height 22
click at [521, 454] on input "5000" at bounding box center [499, 448] width 48 height 22
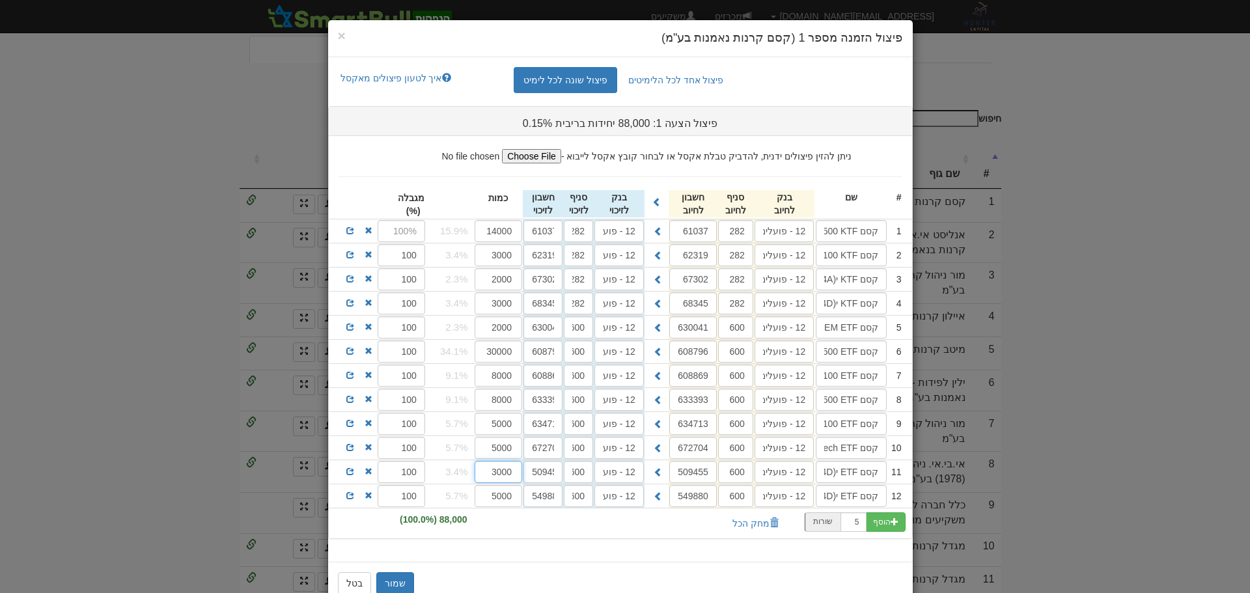
click at [516, 476] on input "3000" at bounding box center [499, 472] width 48 height 22
click at [514, 498] on input "5000" at bounding box center [499, 496] width 48 height 22
drag, startPoint x: 873, startPoint y: 227, endPoint x: 739, endPoint y: 219, distance: 134.3
click at [739, 219] on div "1 קסם SP500 KTF ממ 12 - פועלים 282 61037 12 - פועלים 282 61037" at bounding box center [620, 230] width 583 height 23
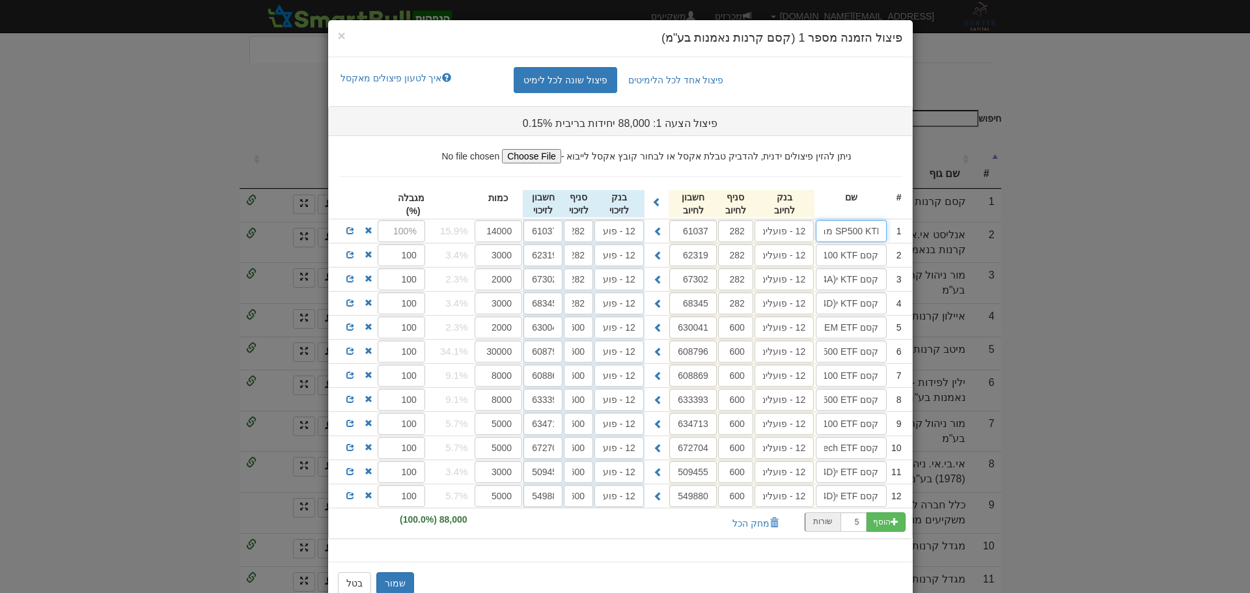
click at [856, 232] on input "קסם SP500 KTF ממ" at bounding box center [851, 231] width 71 height 22
drag, startPoint x: 820, startPoint y: 227, endPoint x: 763, endPoint y: 223, distance: 56.8
click at [763, 223] on div "1 קסם SP500 KTF ממ 12 - פועלים 282 61037 12 - פועלים 282 61037" at bounding box center [620, 230] width 583 height 23
click at [827, 264] on input "קסם NDX100 KTF ממ" at bounding box center [851, 255] width 71 height 22
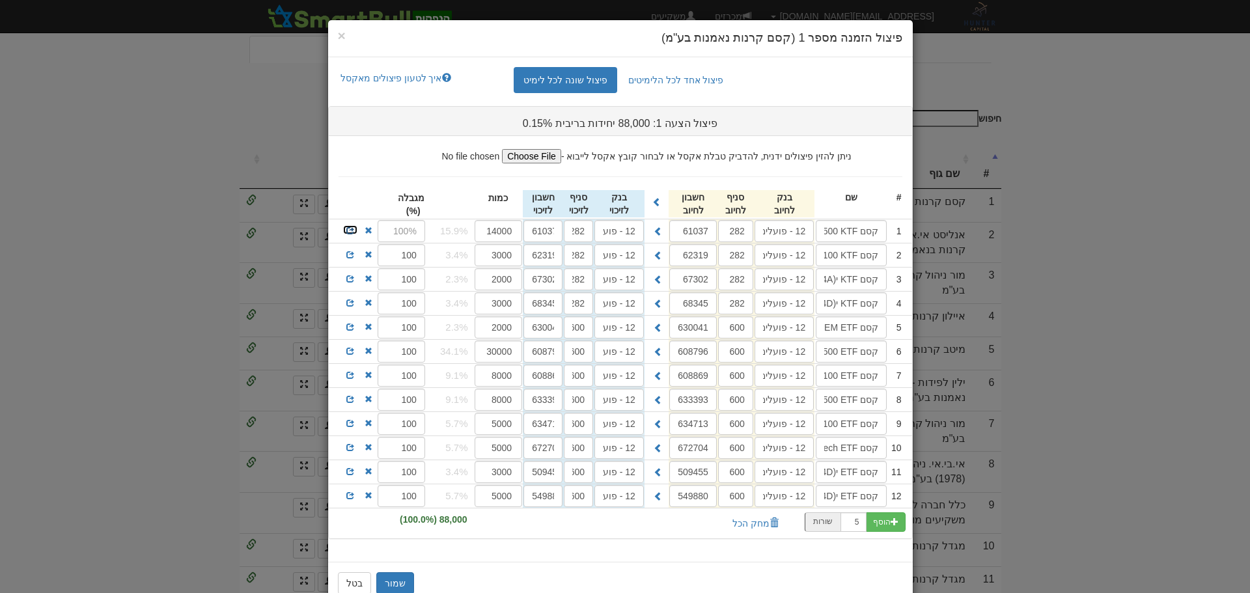
click at [353, 224] on div at bounding box center [353, 227] width 49 height 16
click at [354, 230] on span at bounding box center [350, 231] width 8 height 8
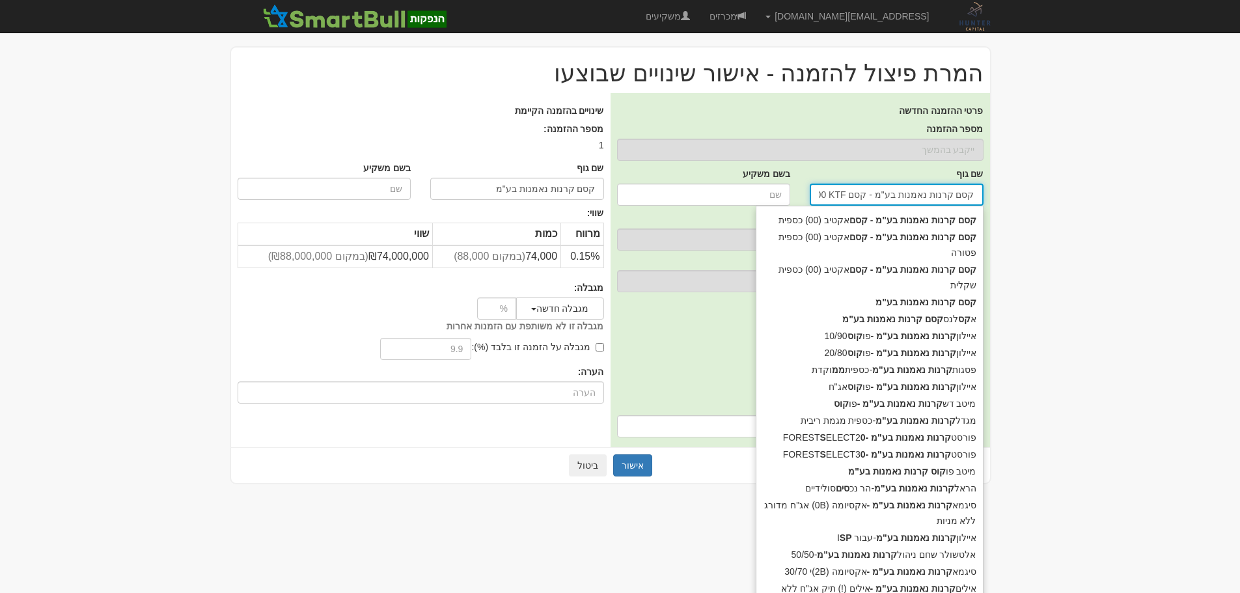
click at [853, 190] on input "קסם קרנות נאמנות בע"מ - קסם SP500 KTF ממ" at bounding box center [897, 195] width 174 height 22
drag, startPoint x: 890, startPoint y: 194, endPoint x: 719, endPoint y: 178, distance: 171.9
click at [719, 178] on div "שם גוף קסם קרנות נאמנות בע"מ - קסם SP500 KTF ממ קסם קרנות נאמנות בע"מ - קסם SP5…" at bounding box center [800, 186] width 386 height 45
click at [822, 195] on input "קסם קרנות נאמנות בע"מ - קסם SP500 KTF ממ" at bounding box center [897, 195] width 174 height 22
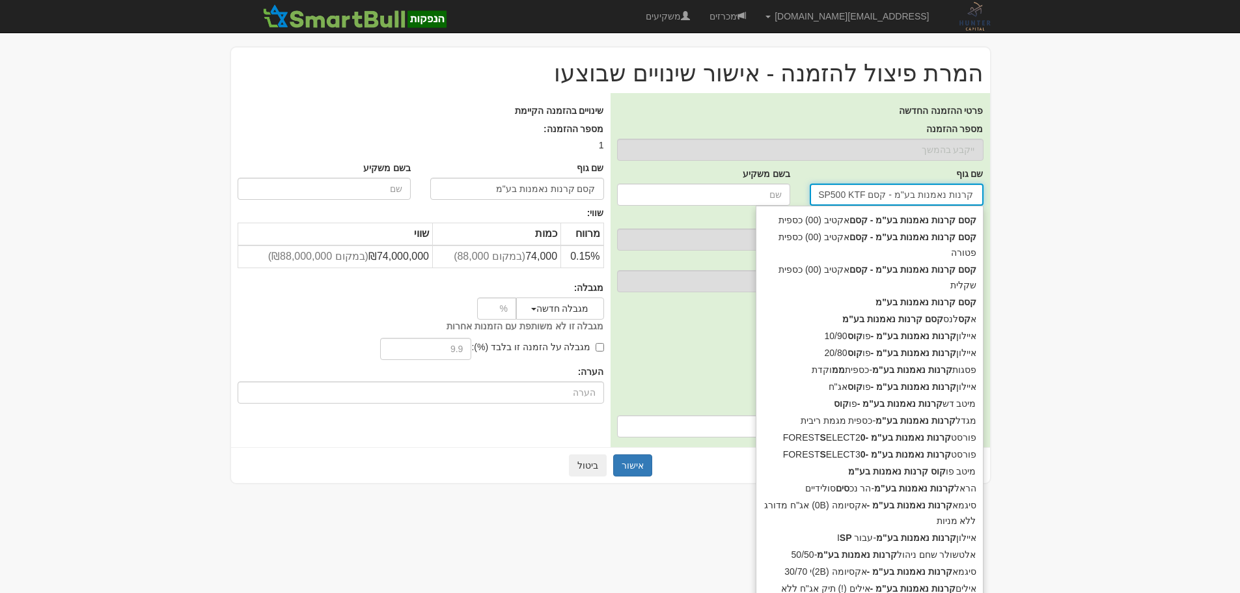
click at [822, 195] on input "קסם קרנות נאמנות בע"מ - קסם SP500 KTF ממ" at bounding box center [897, 195] width 174 height 22
click at [878, 191] on input "קסם קרנות נאמנות בע"מ - קסם SP500 KTF ממ" at bounding box center [897, 195] width 174 height 22
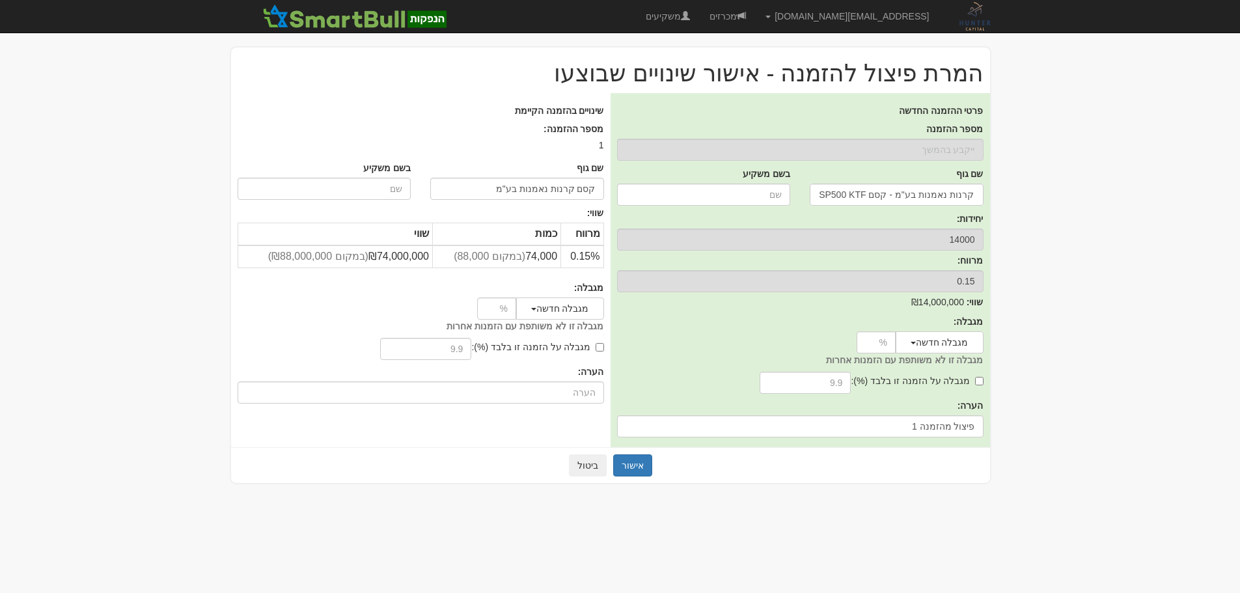
scroll to position [0, 0]
click at [1104, 217] on body "asaf@huntercapital.co.il הגדרות חשבונות הנפקה תבניות הודעות קיבול" at bounding box center [625, 296] width 1250 height 593
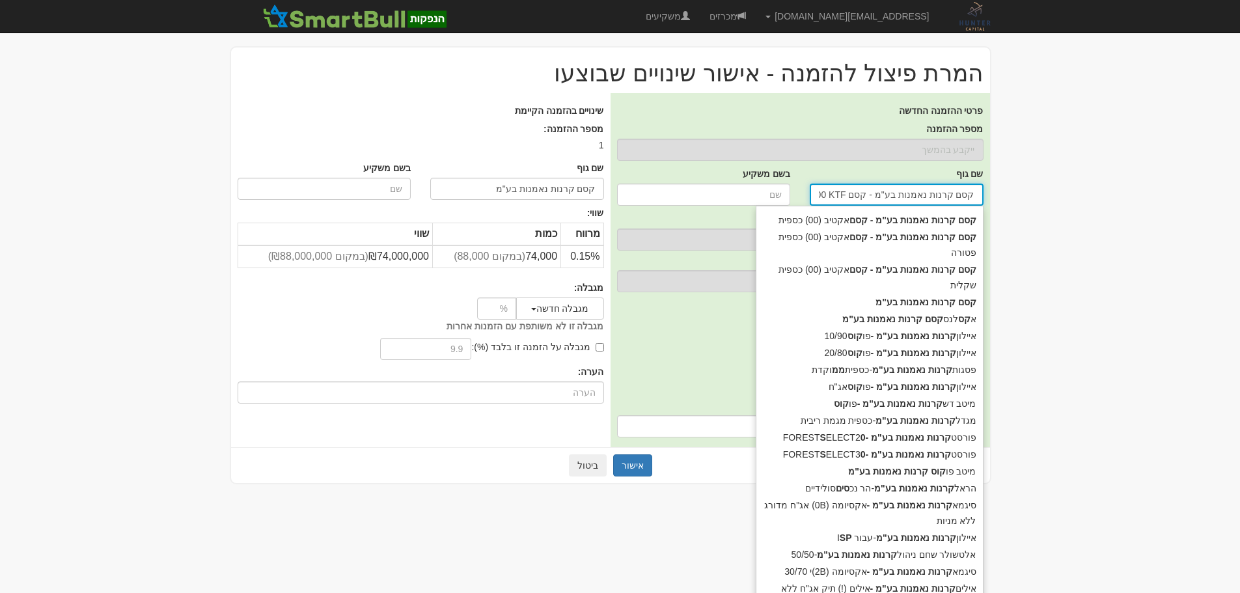
scroll to position [0, -20]
drag, startPoint x: 978, startPoint y: 191, endPoint x: 781, endPoint y: 206, distance: 197.9
click at [810, 206] on span "קסם קרנות נאמנות בע"מ - קסם SP500 KTF ממ קסם קרנות נאמנות בע"מ - קסם SP500 KTF …" at bounding box center [897, 195] width 174 height 22
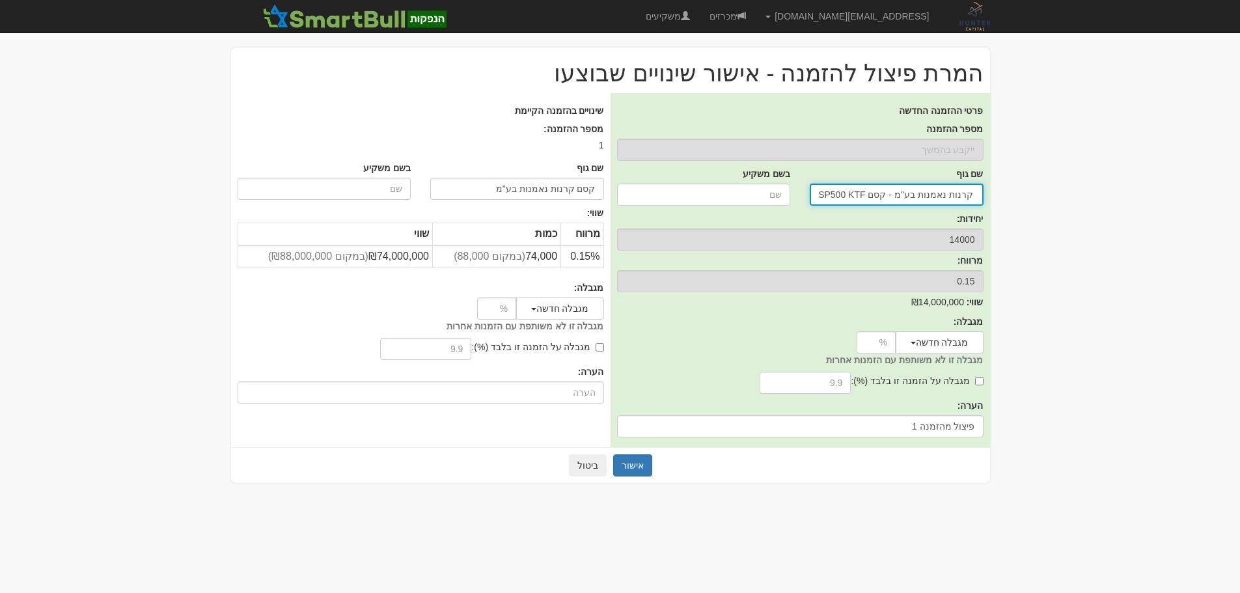
scroll to position [0, 0]
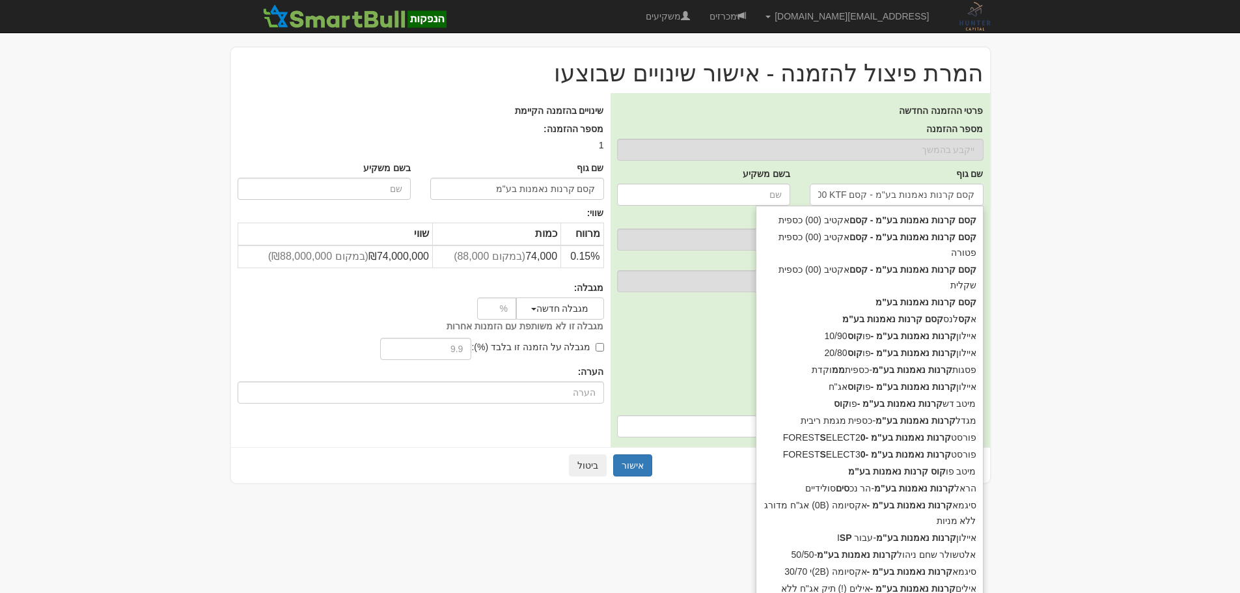
click at [1194, 270] on body "asaf@huntercapital.co.il הגדרות חשבונות הנפקה תבניות הודעות קיבול" at bounding box center [620, 296] width 1240 height 593
drag, startPoint x: 881, startPoint y: 195, endPoint x: 794, endPoint y: 189, distance: 86.8
click at [794, 189] on div "שם גוף קסם קרנות נאמנות בע"מ - קסם SP500 KTF ממ קסם קרנות נאמנות בע"מ - קסם SP5…" at bounding box center [800, 186] width 386 height 45
click at [833, 194] on input "קסם קרנות נאמנות בע"מ - קסם SP500 KTF ממ" at bounding box center [897, 195] width 174 height 22
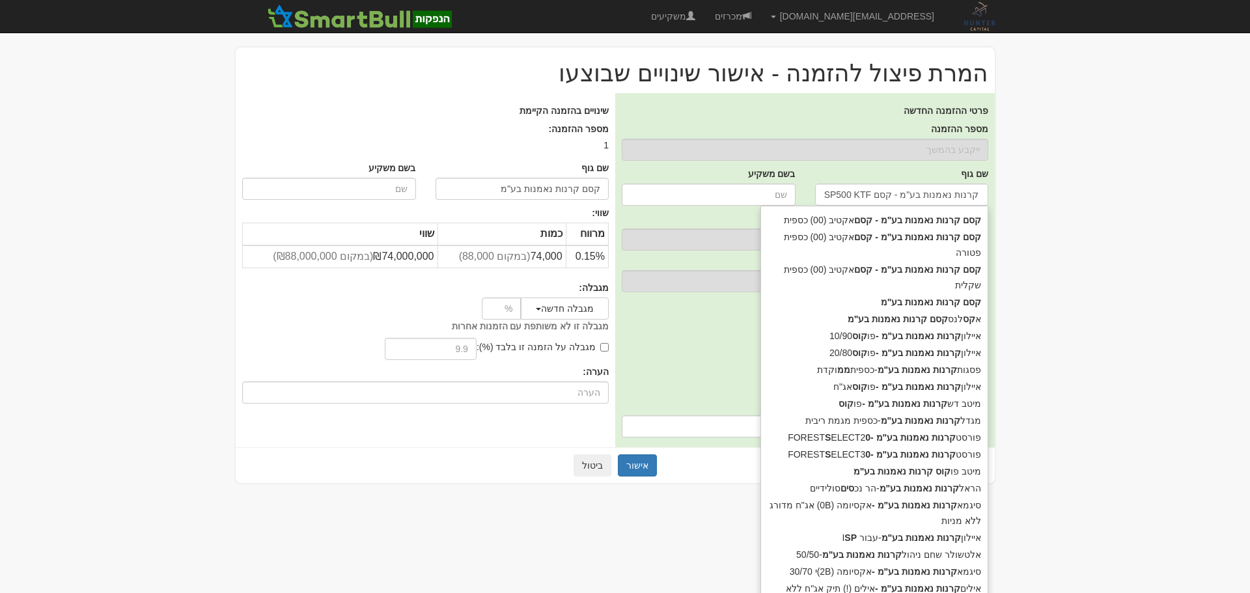
scroll to position [0, 0]
click at [1095, 184] on body "[EMAIL_ADDRESS][DOMAIN_NAME] הגדרות חשבונות הנפקה תבניות הודעות קיבול" at bounding box center [625, 296] width 1250 height 593
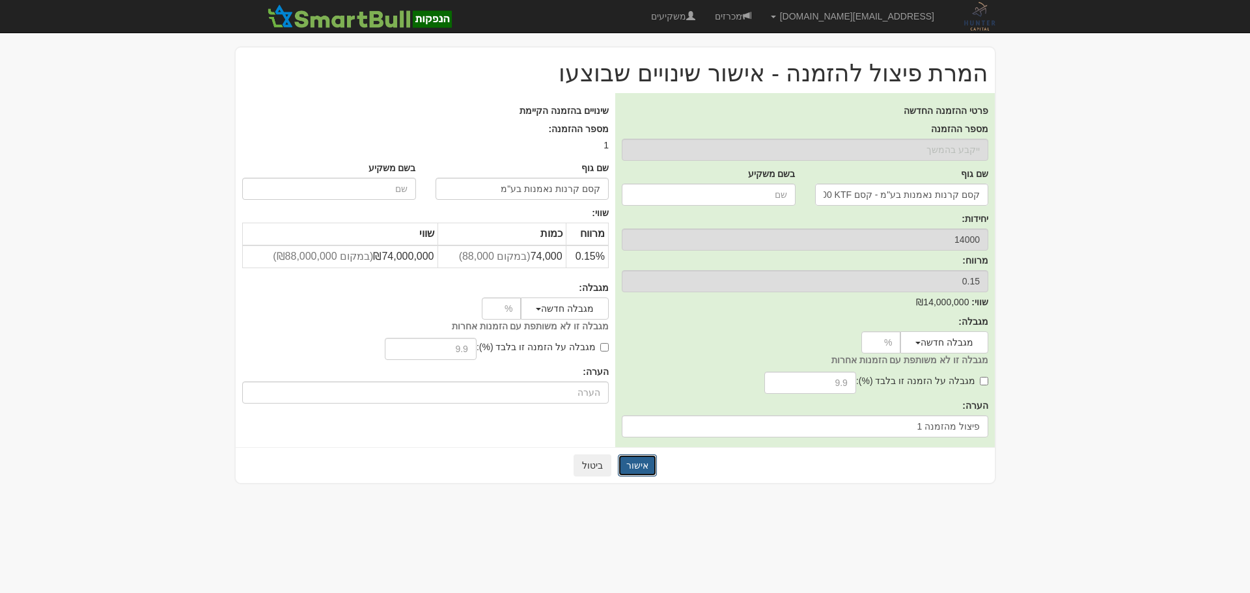
click at [649, 467] on button "אישור" at bounding box center [637, 465] width 39 height 22
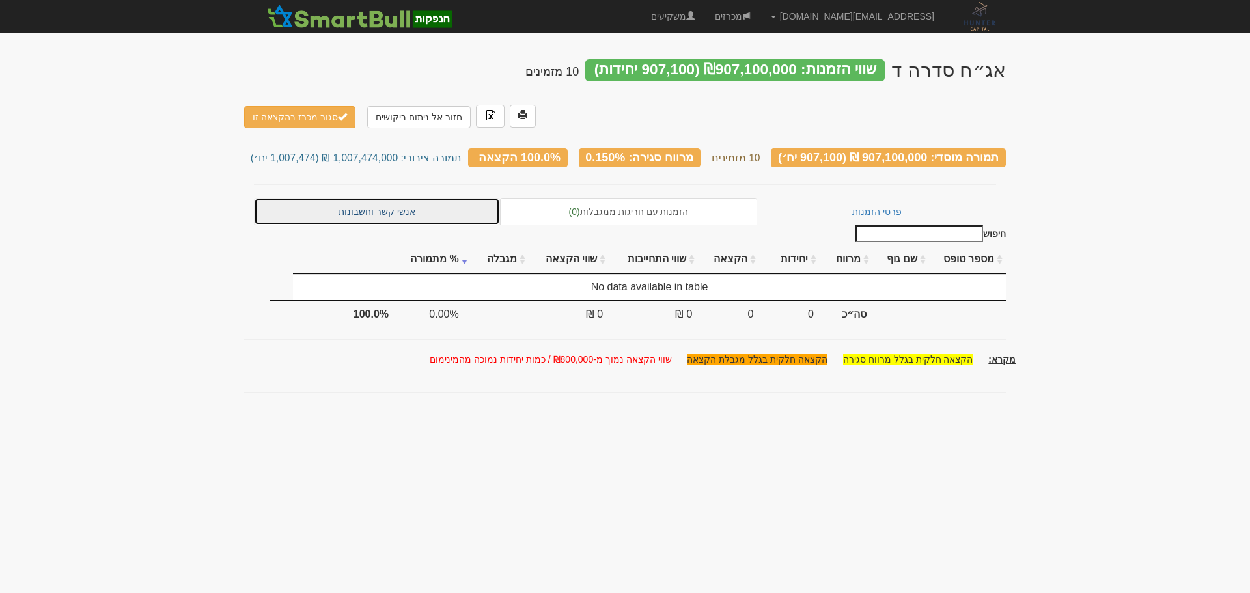
click at [380, 198] on link "אנשי קשר וחשבונות" at bounding box center [377, 211] width 246 height 27
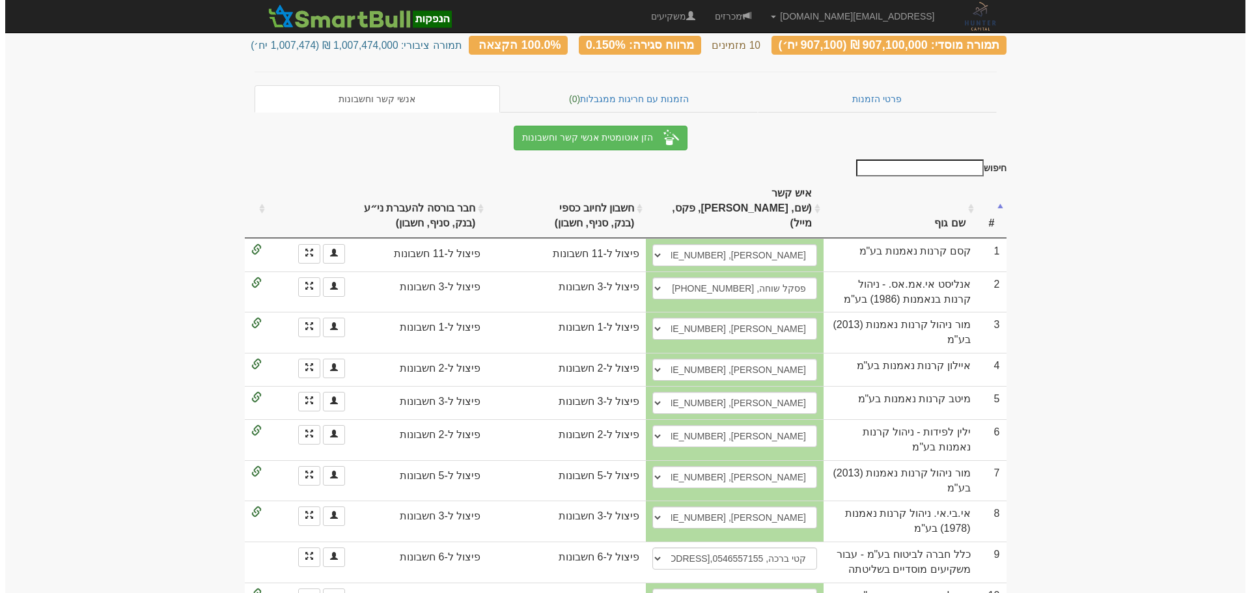
scroll to position [159, 0]
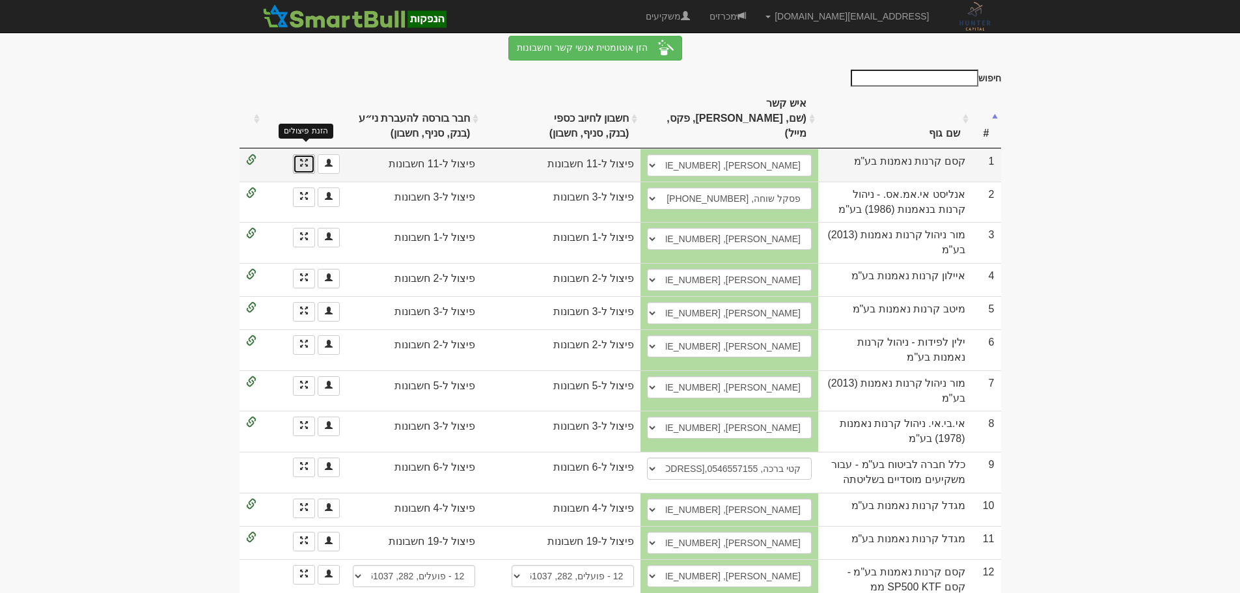
click at [300, 159] on span at bounding box center [304, 163] width 8 height 8
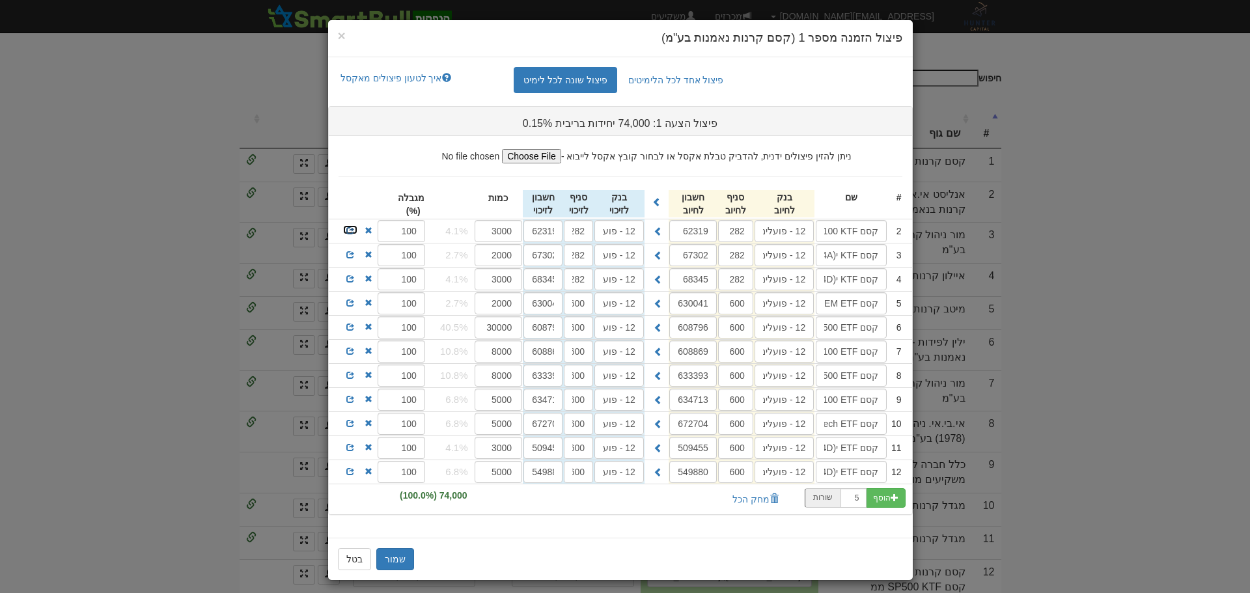
click at [354, 230] on span at bounding box center [350, 231] width 8 height 8
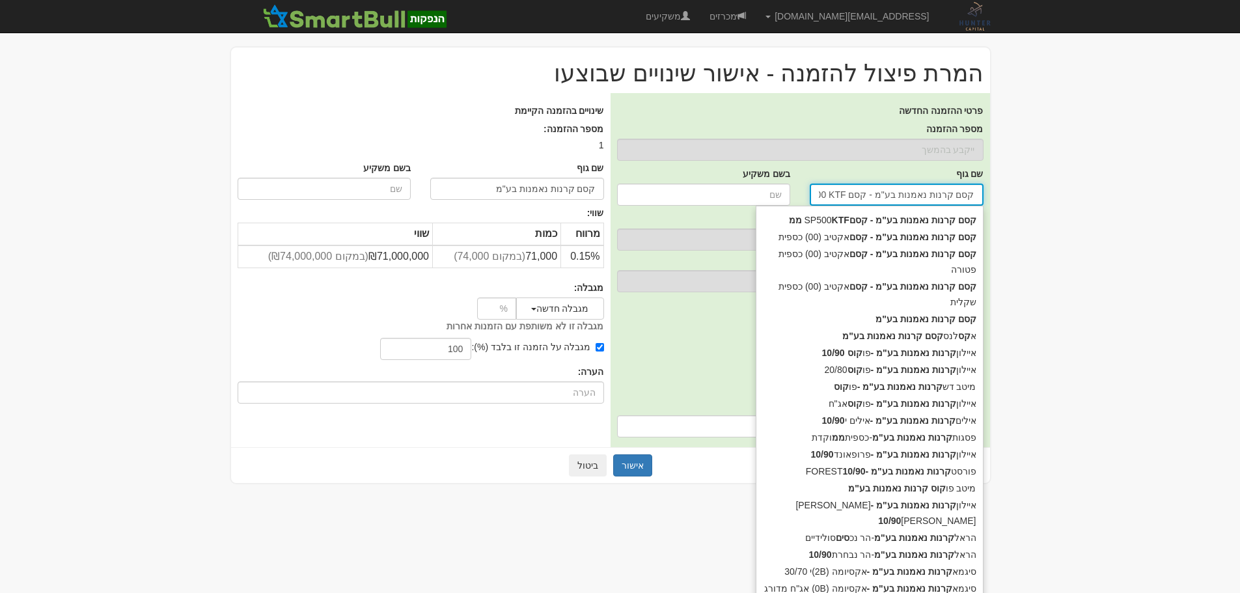
drag, startPoint x: 975, startPoint y: 195, endPoint x: 794, endPoint y: 191, distance: 181.0
click at [794, 191] on div "שם גוף קסם קרנות נאמנות בע"מ - קסם NDX100 KTF ממ קסם קרנות נאמנות בע"מ - קסם ND…" at bounding box center [800, 186] width 386 height 45
click at [881, 185] on input "קסם קרנות נאמנות בע"מ - קסם NDX100 KTF ממ" at bounding box center [897, 195] width 174 height 22
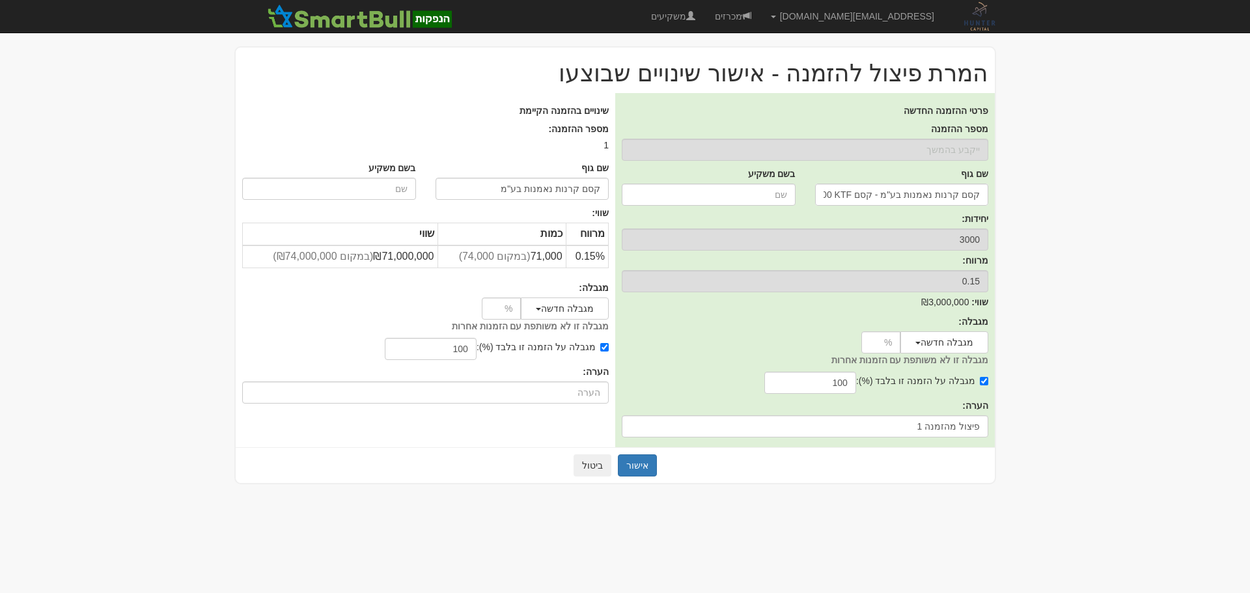
click at [1149, 210] on body "[EMAIL_ADDRESS][DOMAIN_NAME] הגדרות חשבונות הנפקה תבניות הודעות קיבול" at bounding box center [625, 296] width 1250 height 593
click at [649, 467] on button "אישור" at bounding box center [637, 465] width 39 height 22
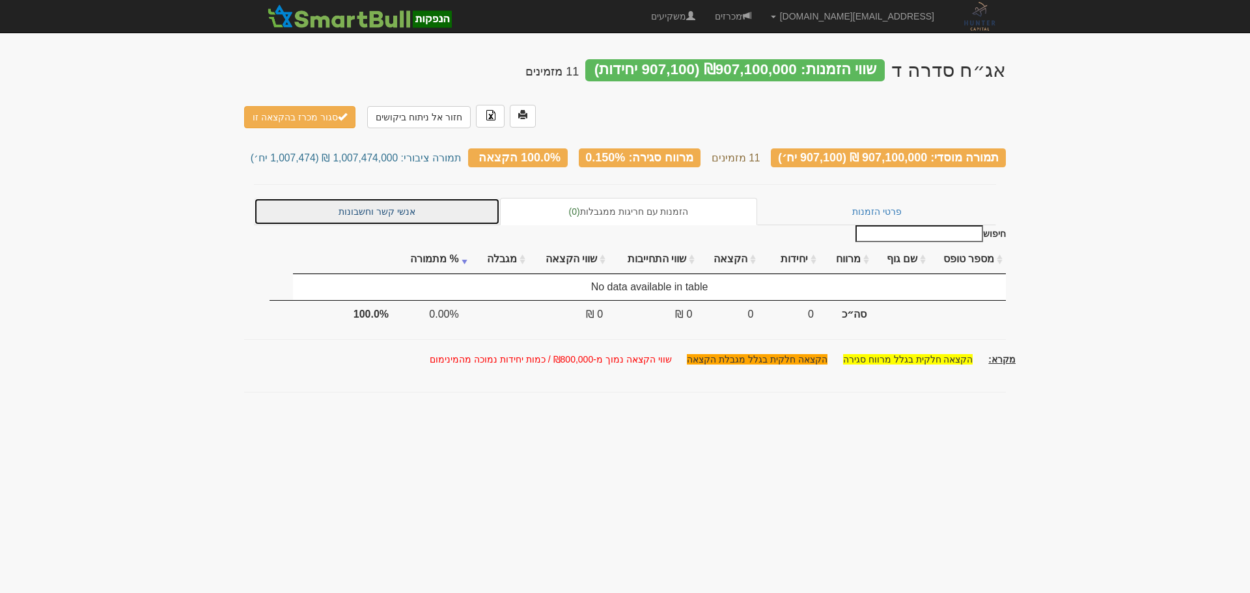
click at [355, 198] on link "אנשי קשר וחשבונות" at bounding box center [377, 211] width 246 height 27
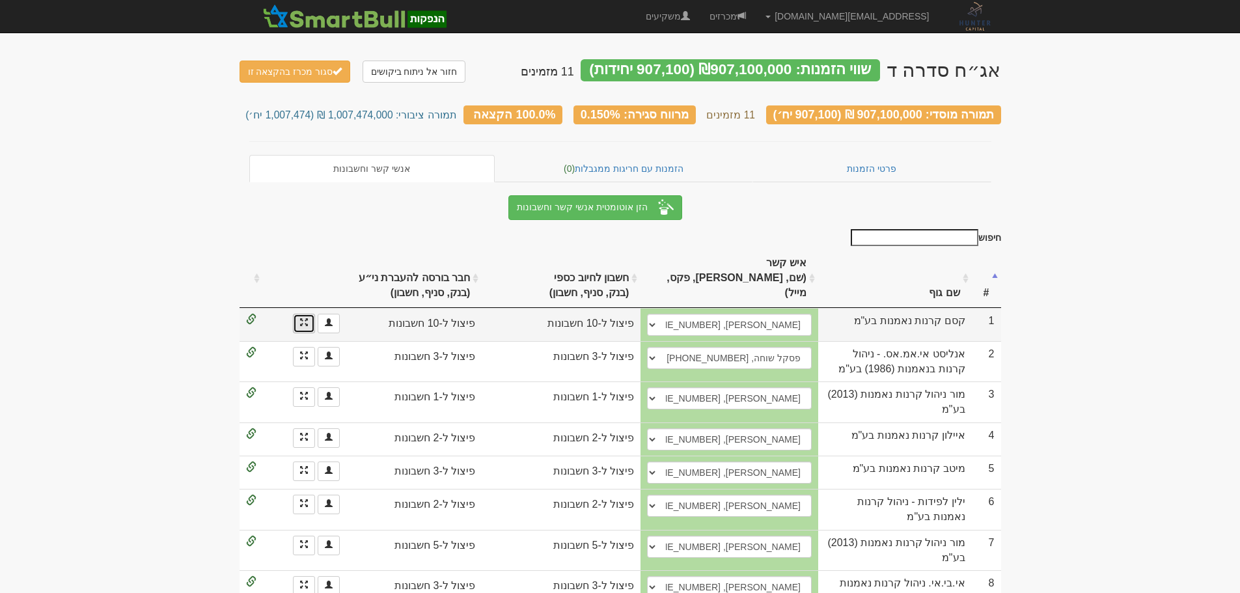
click at [300, 318] on span at bounding box center [304, 322] width 8 height 8
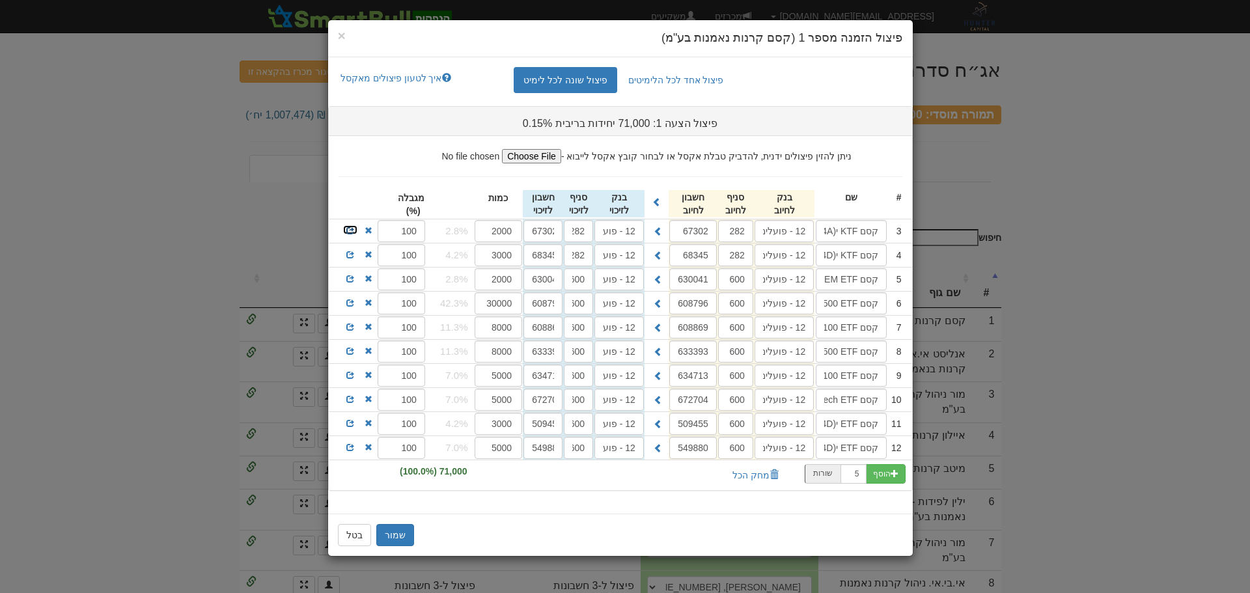
click at [352, 228] on span at bounding box center [350, 231] width 8 height 8
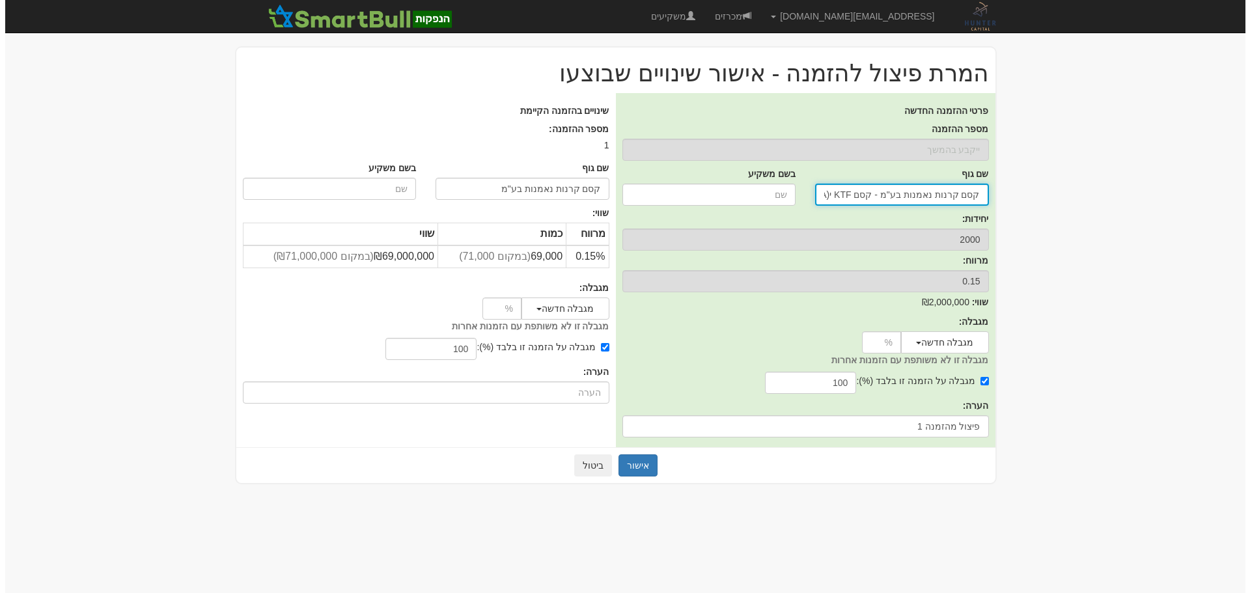
scroll to position [0, -199]
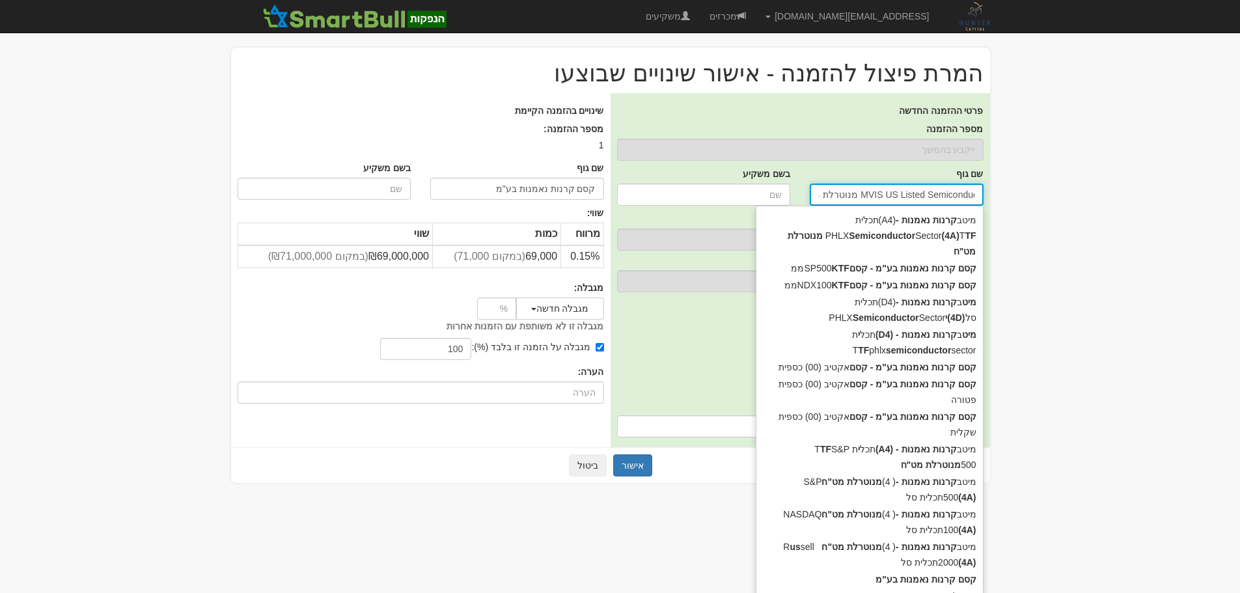
drag, startPoint x: 896, startPoint y: 193, endPoint x: 757, endPoint y: 191, distance: 138.7
click at [757, 191] on div "שם גוף קסם קרנות נאמנות בע"מ - קסם KTF י(4A)י MVIS US Listed Semiconductor 25 מ…" at bounding box center [800, 186] width 386 height 45
click at [885, 192] on input "קסם קרנות נאמנות בע"מ - קסם KTF י(4A)י MVIS US Listed Semiconductor 25 מנוטרלת …" at bounding box center [897, 195] width 174 height 22
click at [1147, 238] on body "asaf@huntercapital.co.il הגדרות חשבונות הנפקה תבניות הודעות קיבול" at bounding box center [625, 296] width 1250 height 593
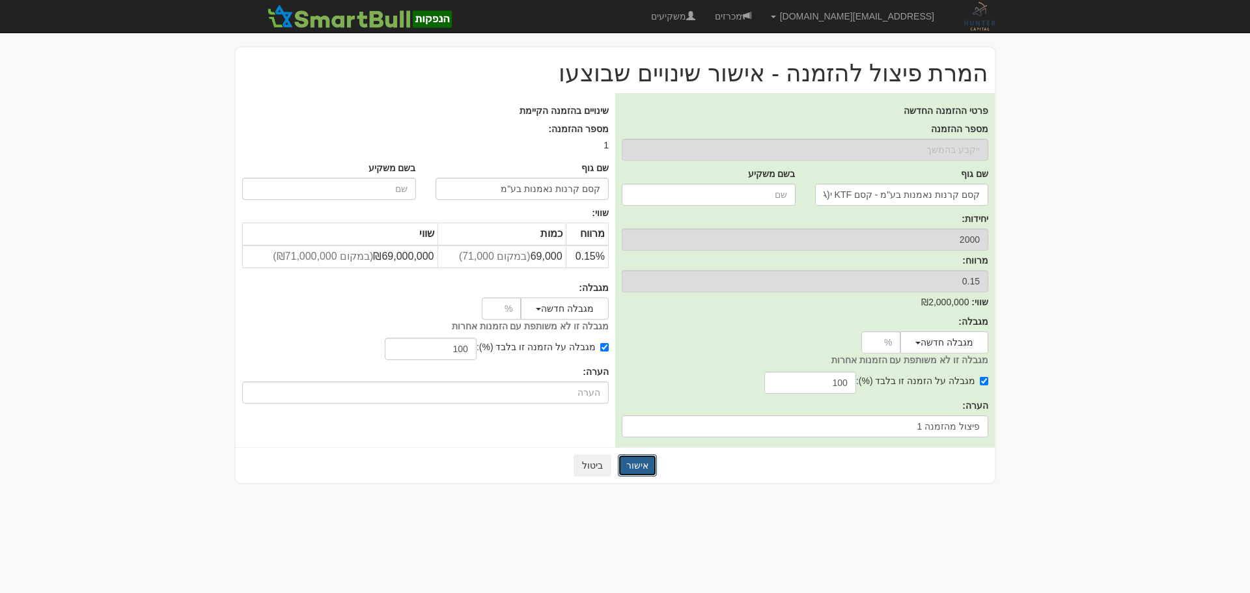
click at [641, 466] on button "אישור" at bounding box center [637, 465] width 39 height 22
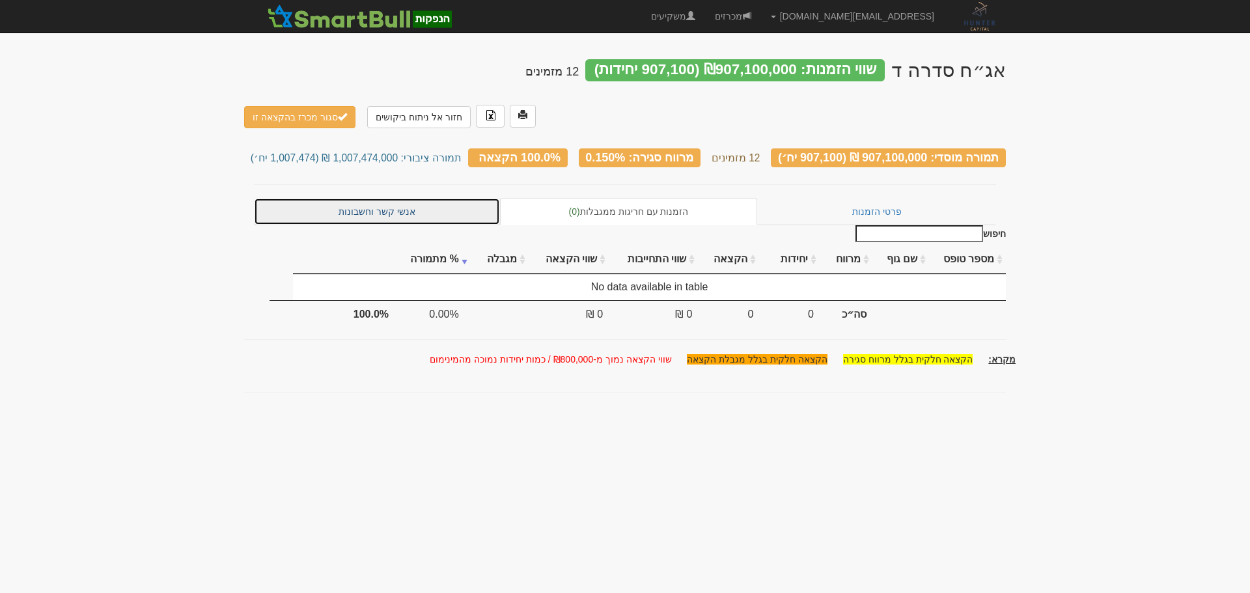
click at [386, 198] on link "אנשי קשר וחשבונות" at bounding box center [377, 211] width 246 height 27
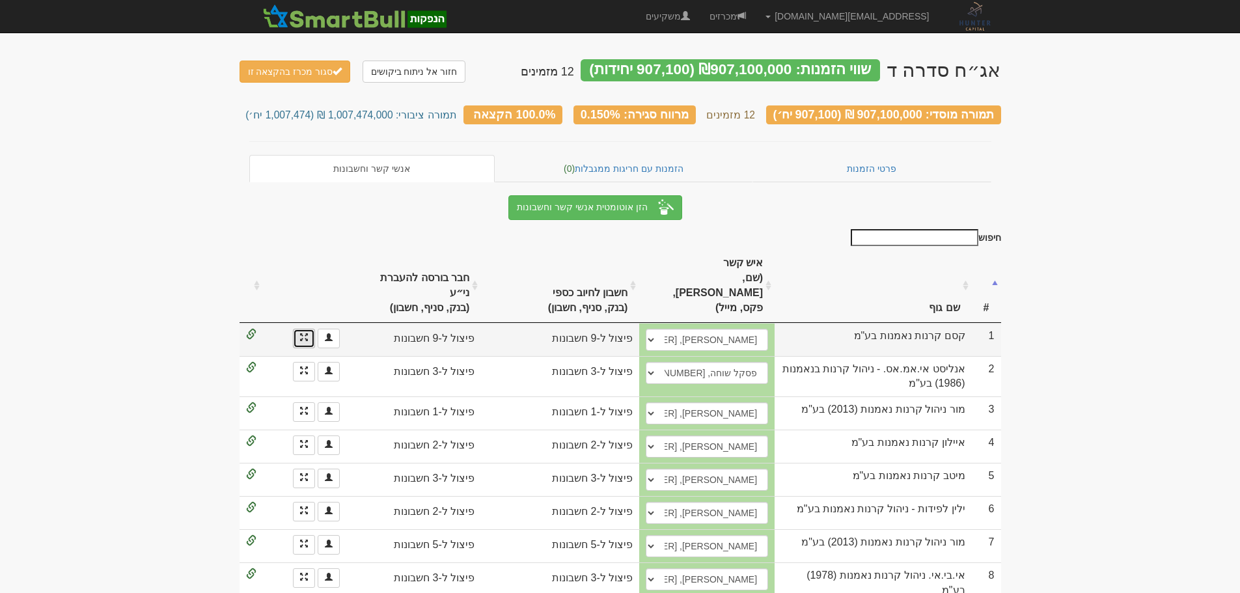
click at [306, 333] on span at bounding box center [304, 337] width 8 height 8
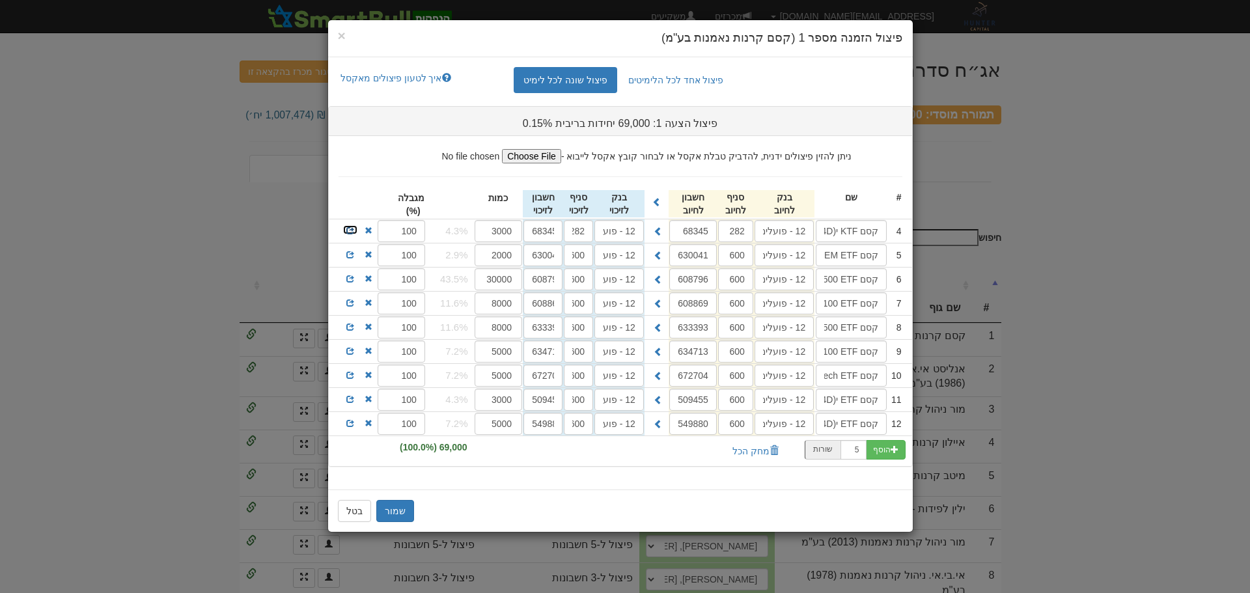
click at [349, 227] on span at bounding box center [350, 231] width 8 height 8
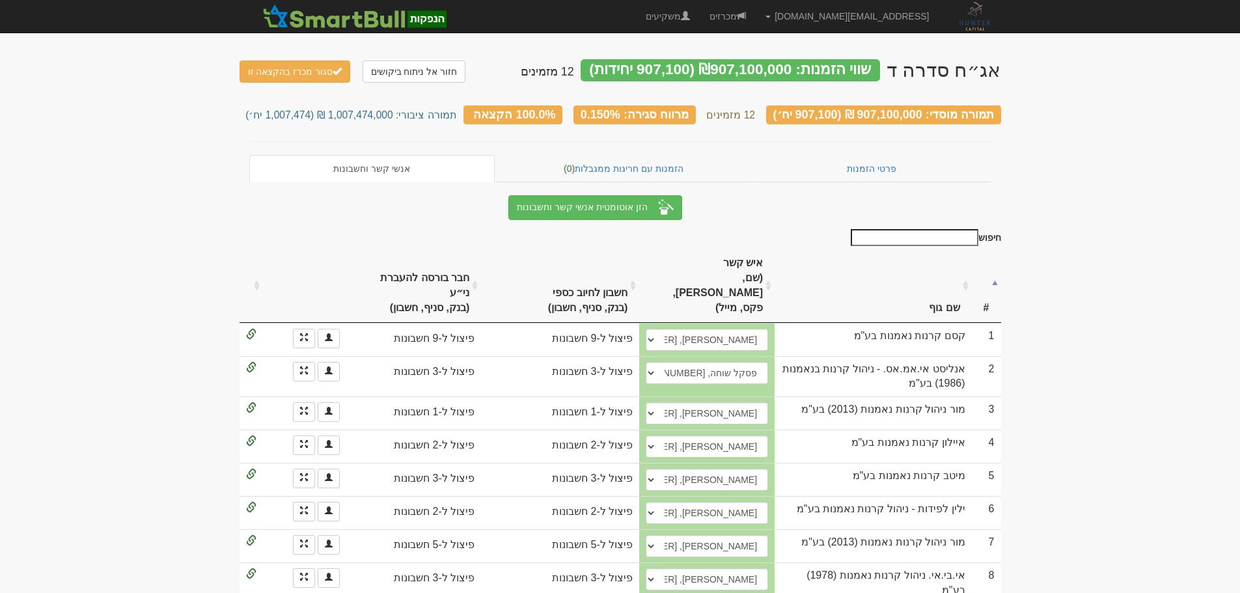
scroll to position [65, 0]
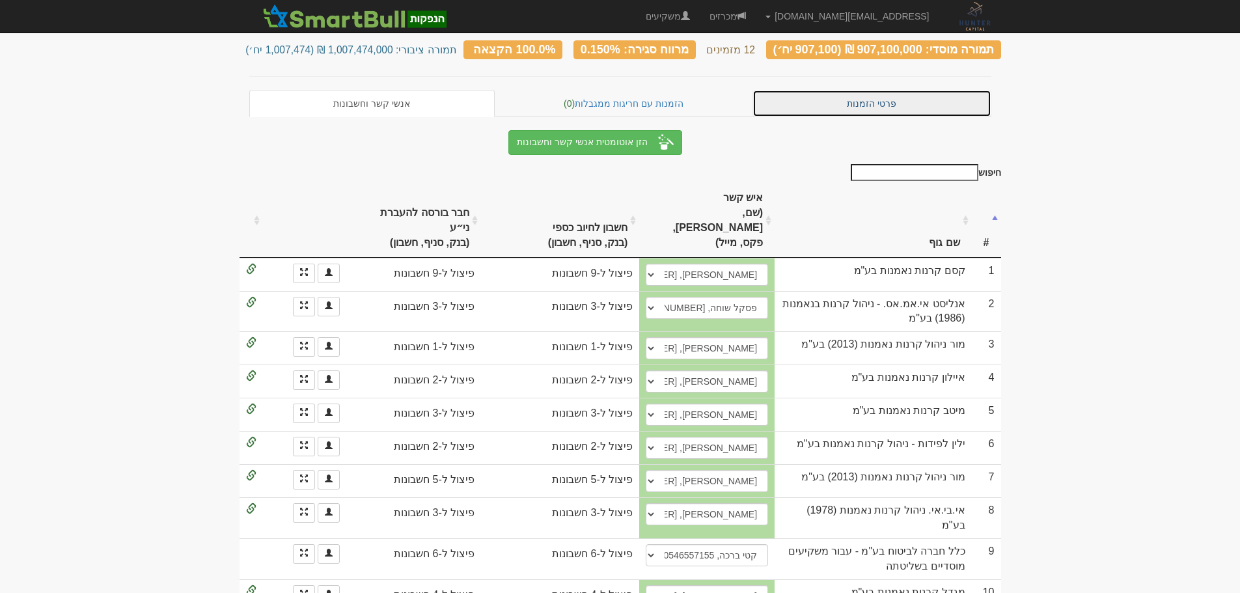
click at [866, 98] on link "פרטי הזמנות" at bounding box center [871, 103] width 239 height 27
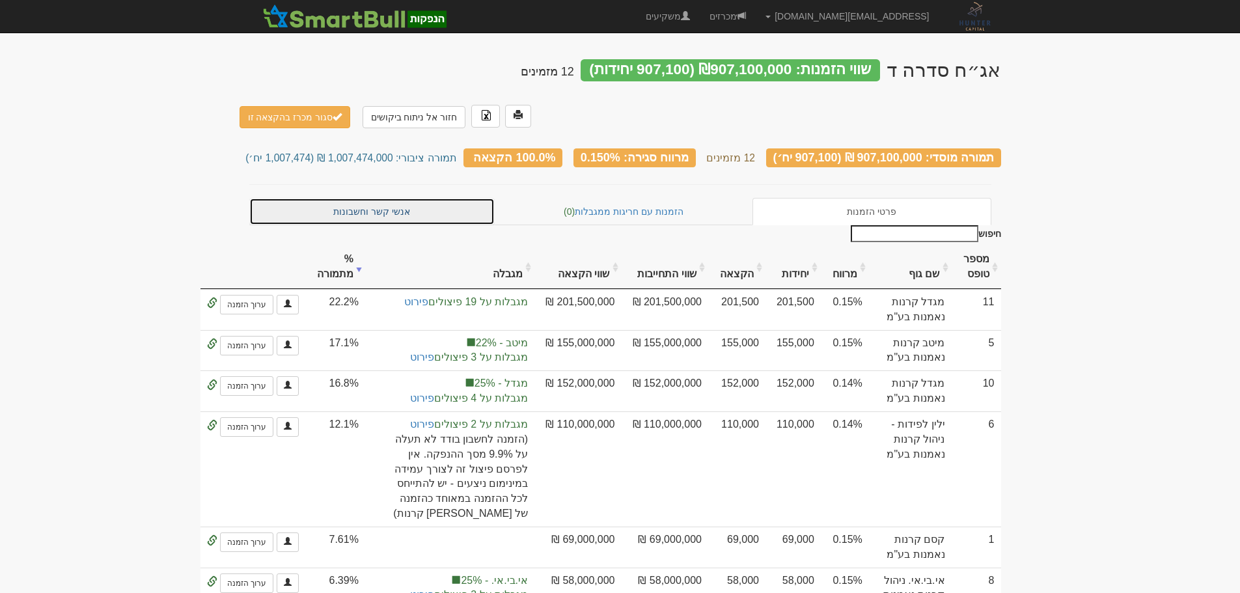
click at [388, 198] on link "אנשי קשר וחשבונות" at bounding box center [372, 211] width 246 height 27
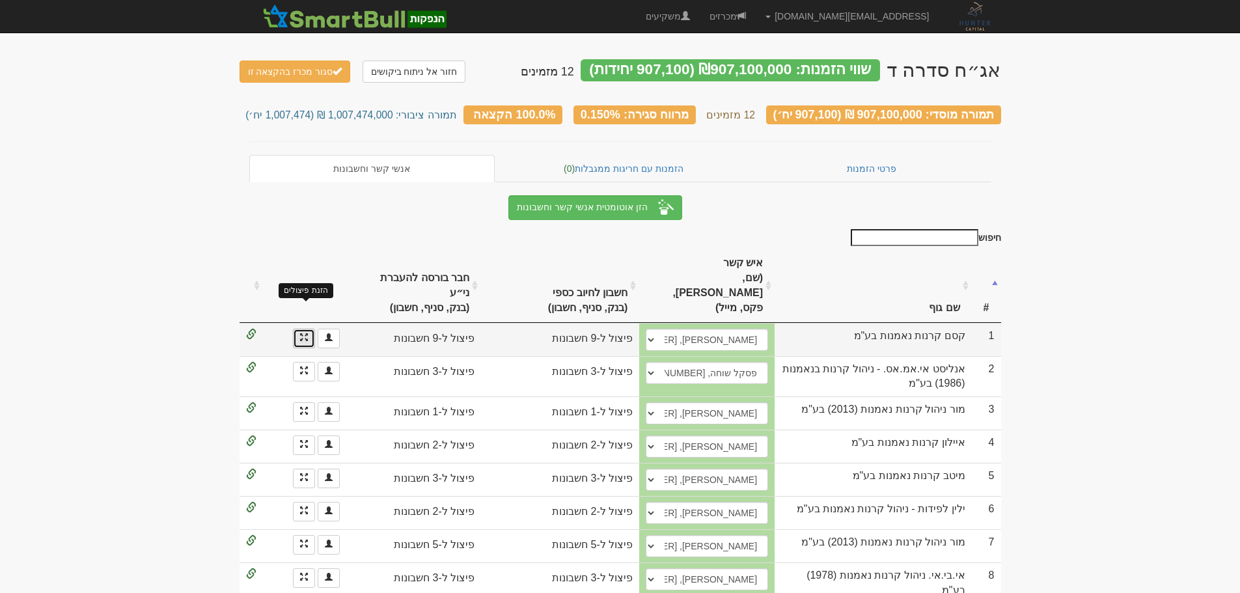
click at [300, 333] on span at bounding box center [304, 337] width 8 height 8
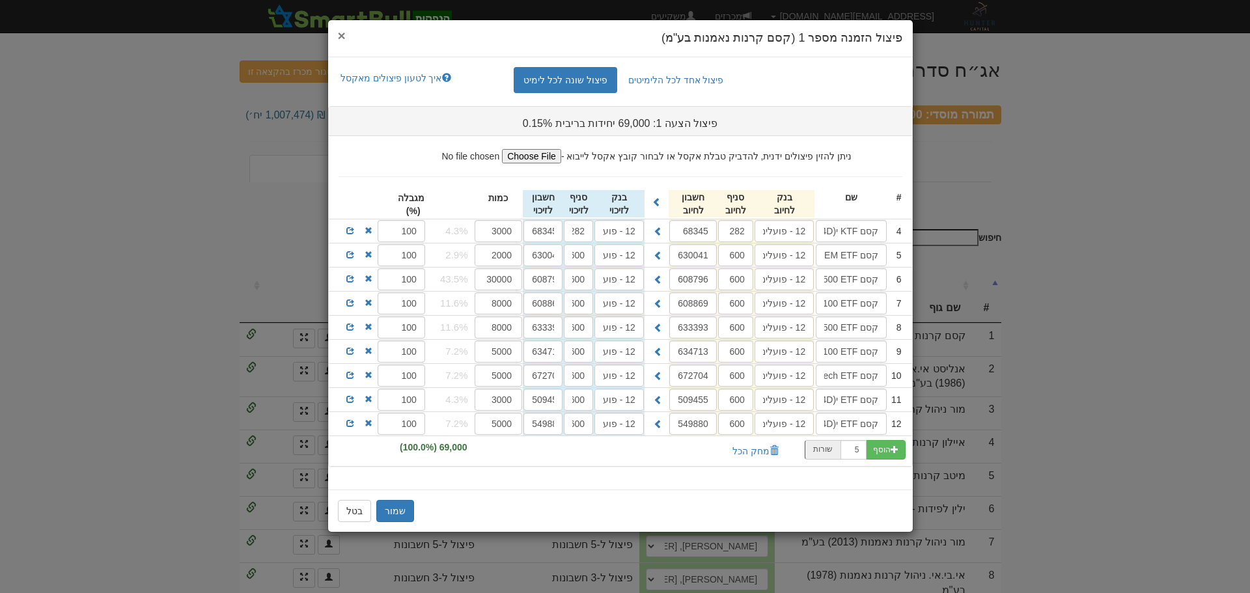
click at [340, 31] on span "×" at bounding box center [342, 35] width 8 height 15
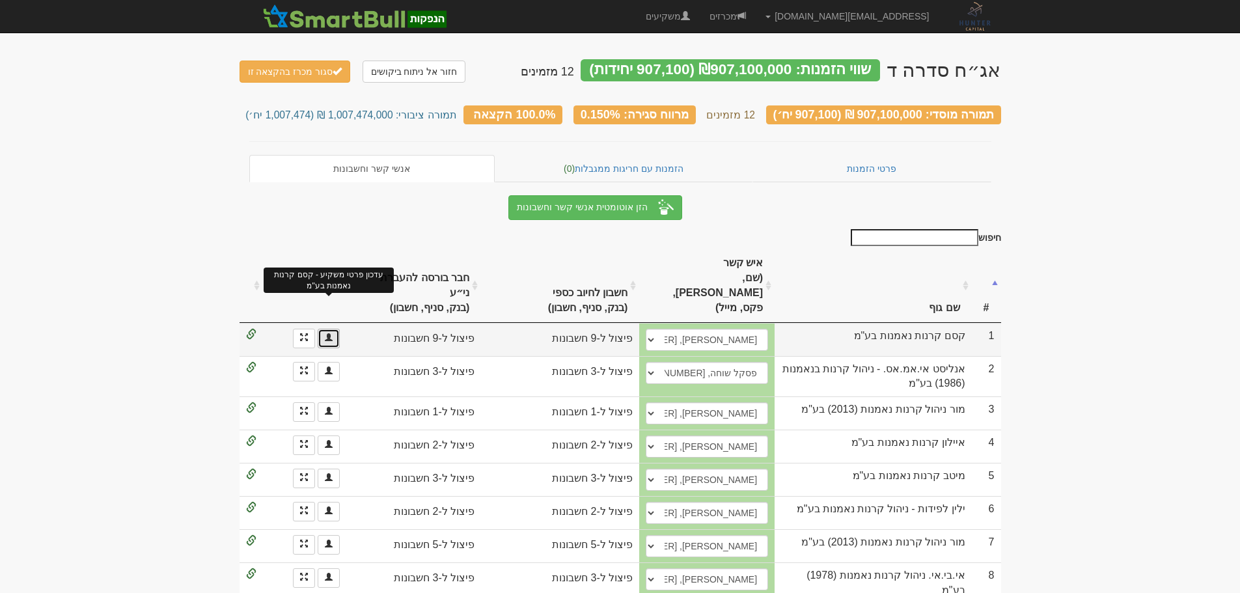
click at [335, 329] on link at bounding box center [329, 339] width 22 height 20
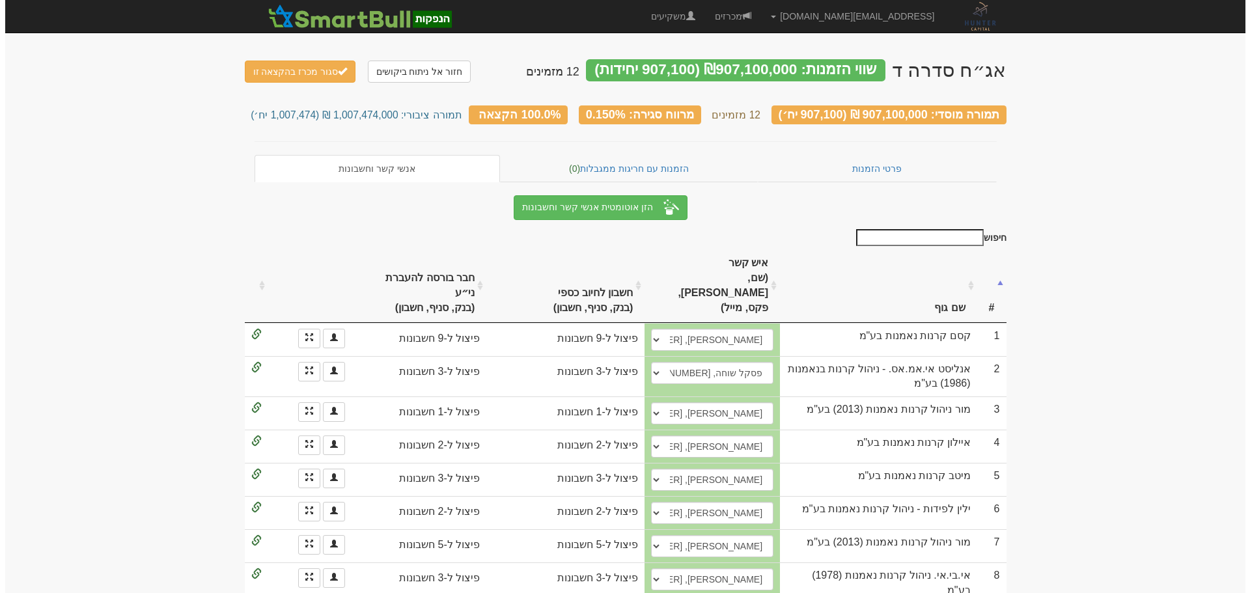
scroll to position [130, 0]
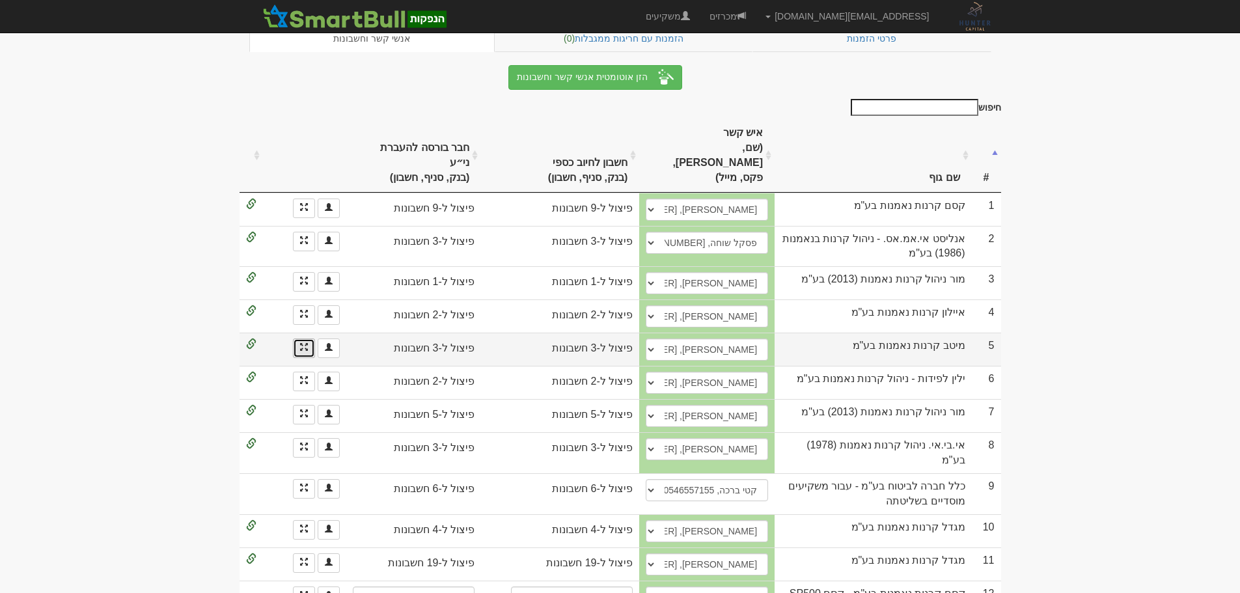
click at [299, 338] on link at bounding box center [304, 348] width 22 height 20
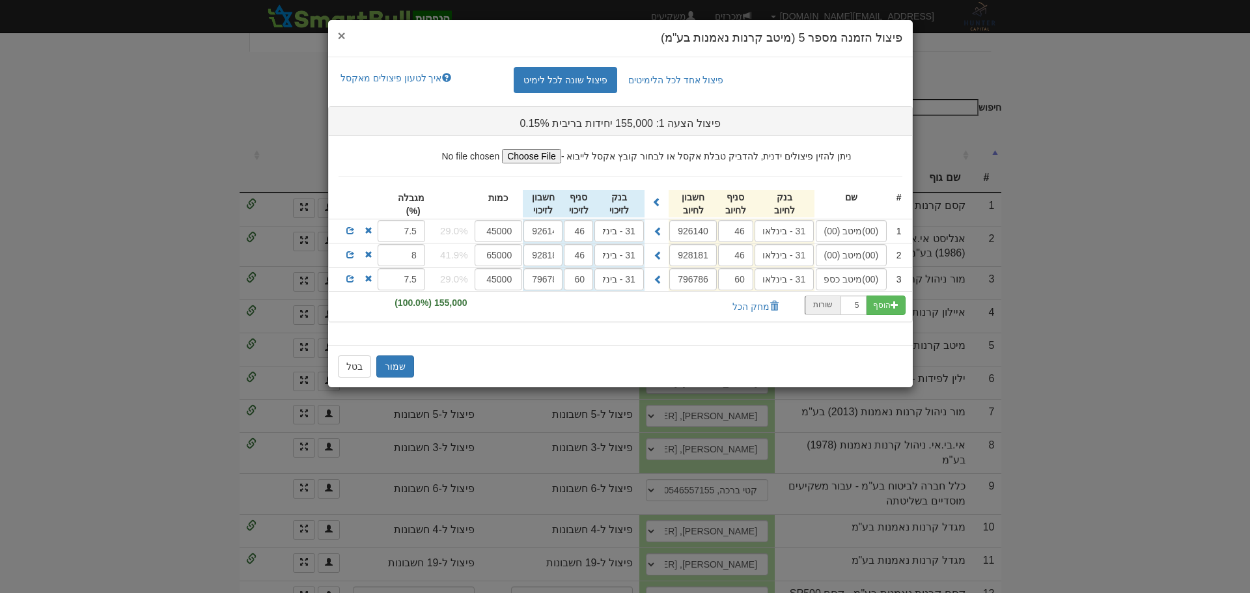
click at [342, 35] on span "×" at bounding box center [342, 35] width 8 height 15
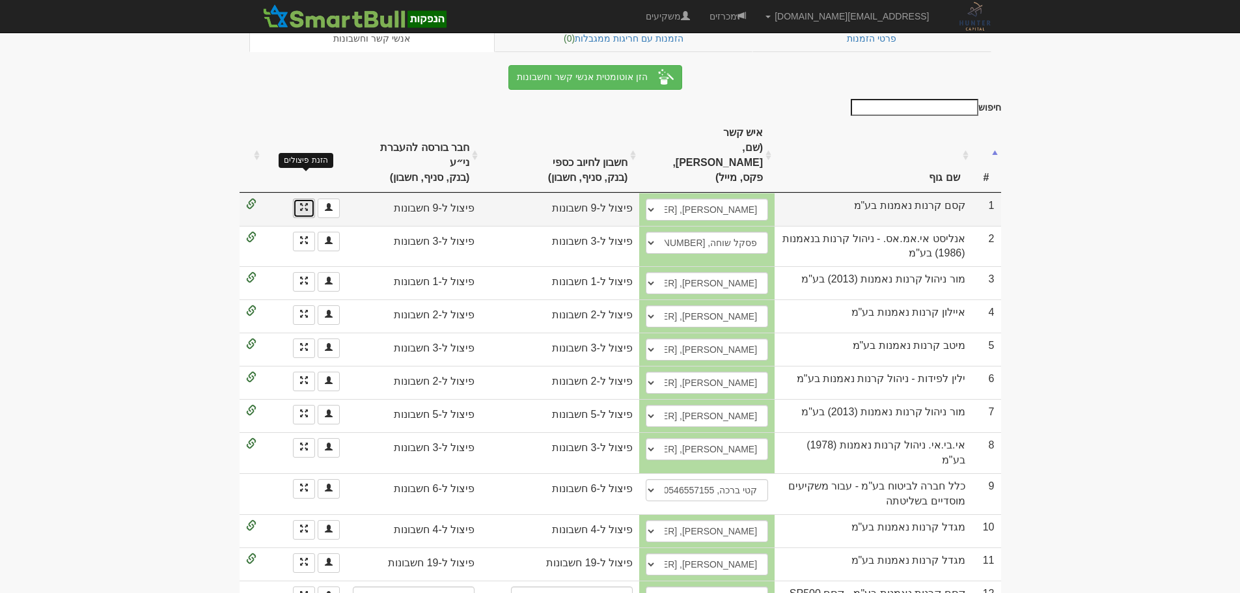
click at [301, 203] on span at bounding box center [304, 207] width 8 height 8
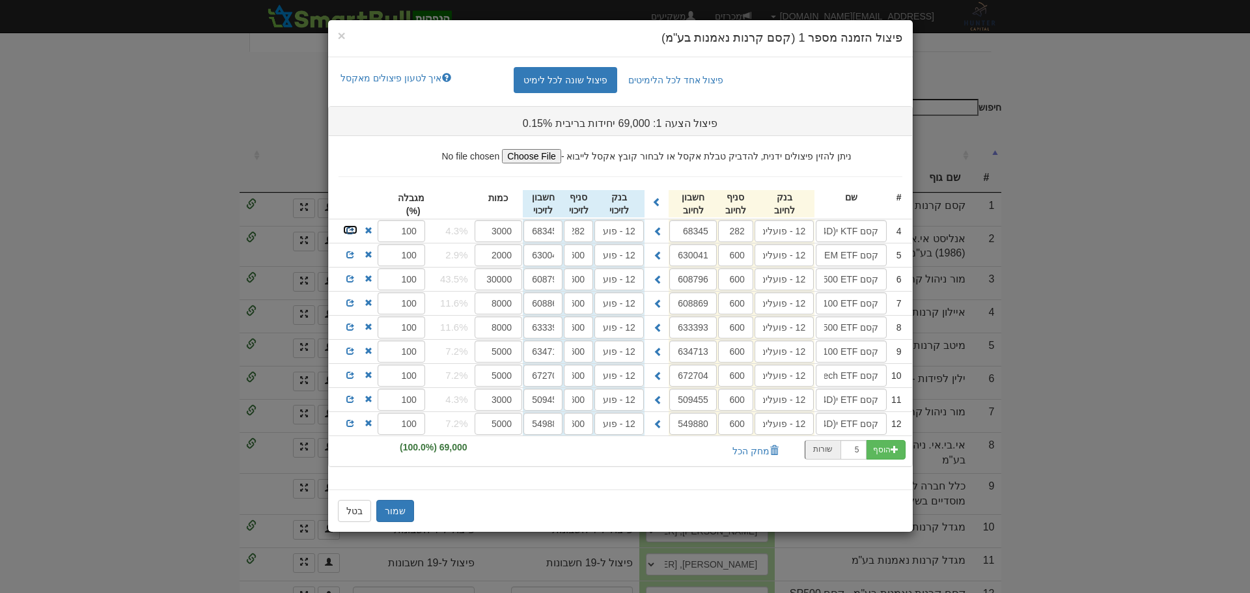
click at [350, 229] on span at bounding box center [350, 231] width 8 height 8
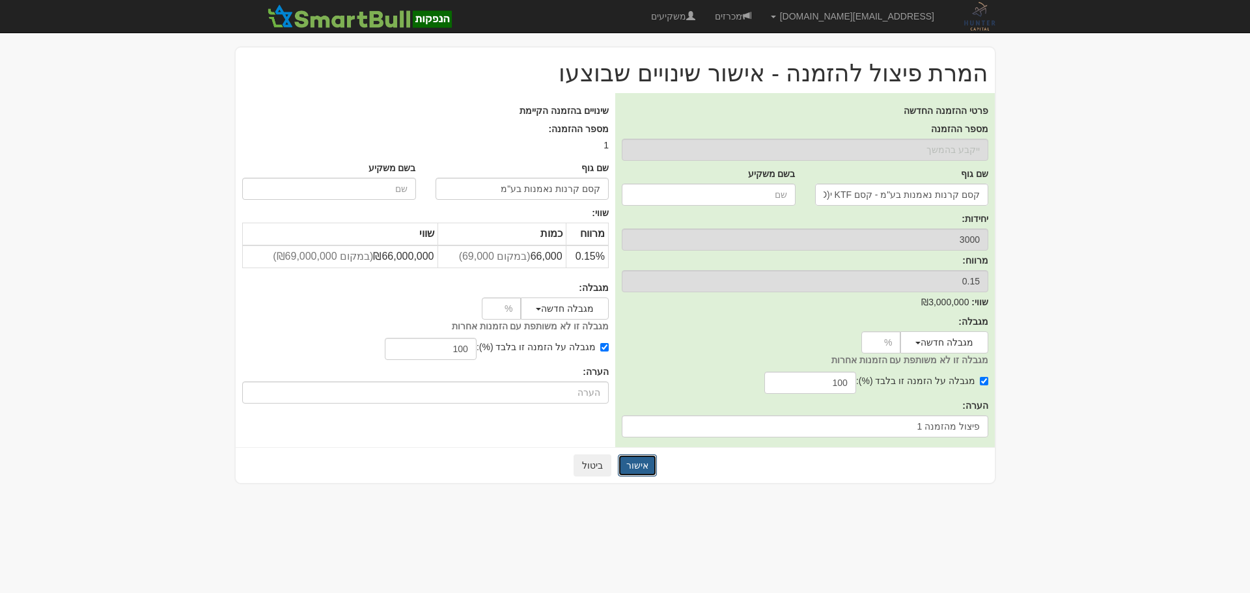
click at [652, 462] on button "אישור" at bounding box center [637, 465] width 39 height 22
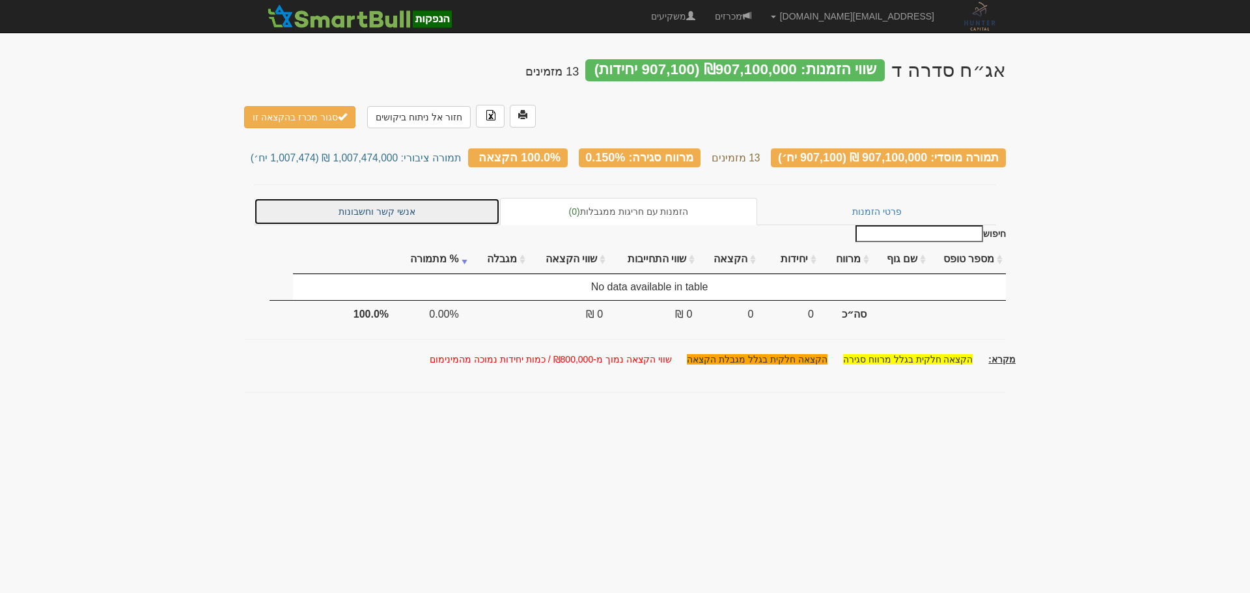
click at [424, 198] on link "אנשי קשר וחשבונות" at bounding box center [377, 211] width 246 height 27
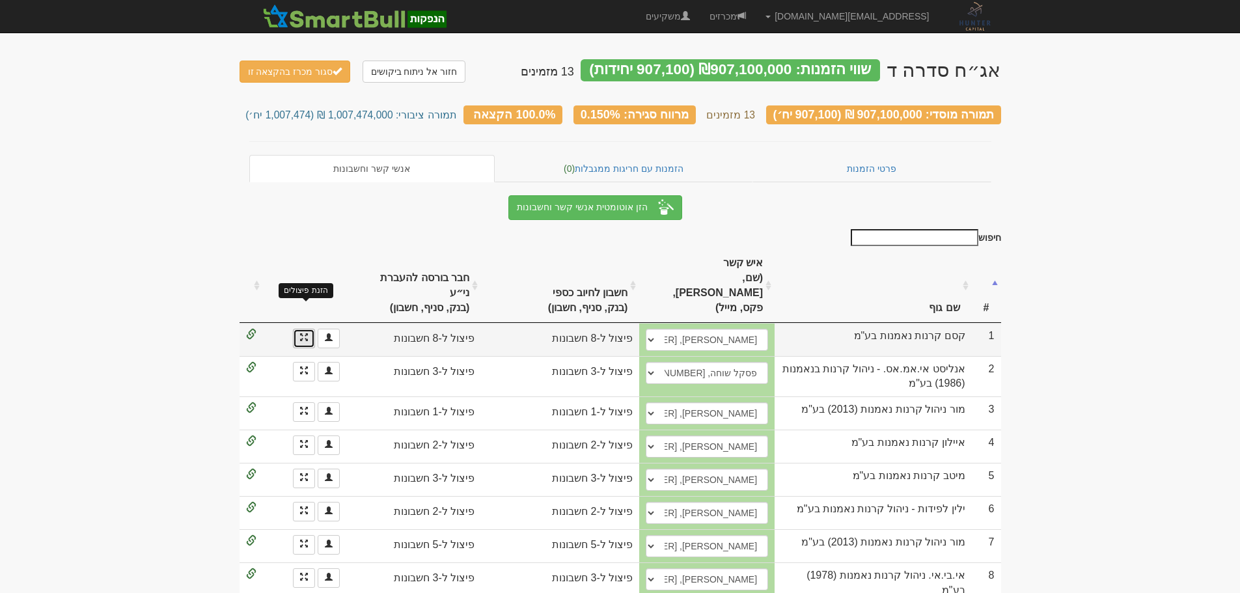
click at [306, 333] on span at bounding box center [304, 337] width 8 height 8
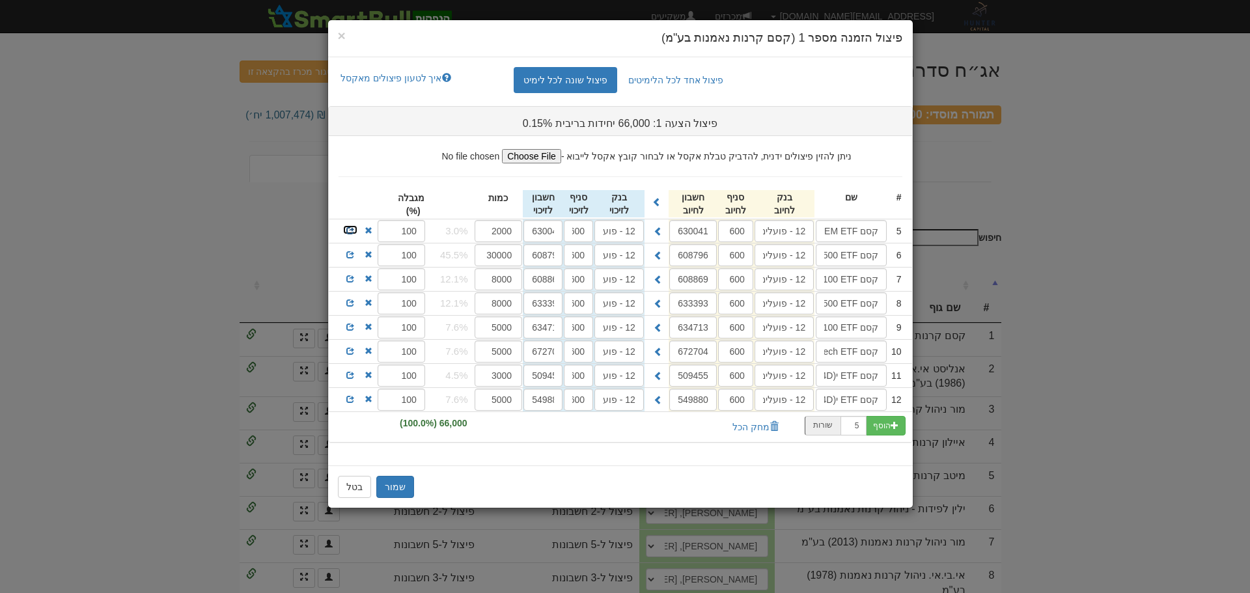
click at [348, 228] on span at bounding box center [350, 231] width 8 height 8
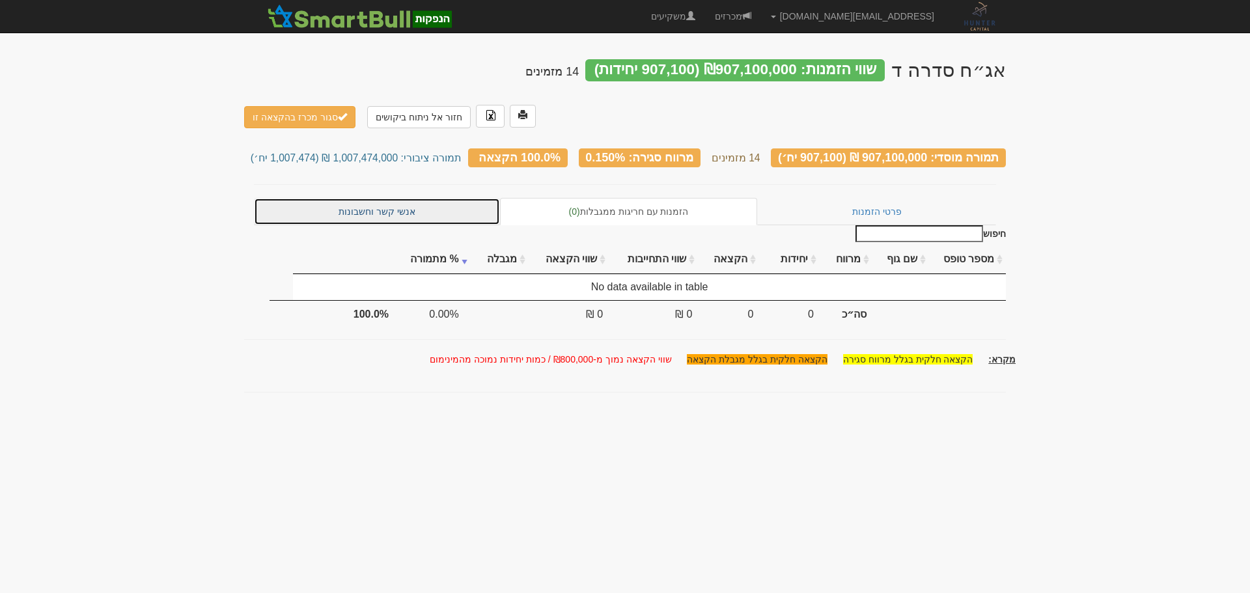
click at [363, 198] on link "אנשי קשר וחשבונות" at bounding box center [377, 211] width 246 height 27
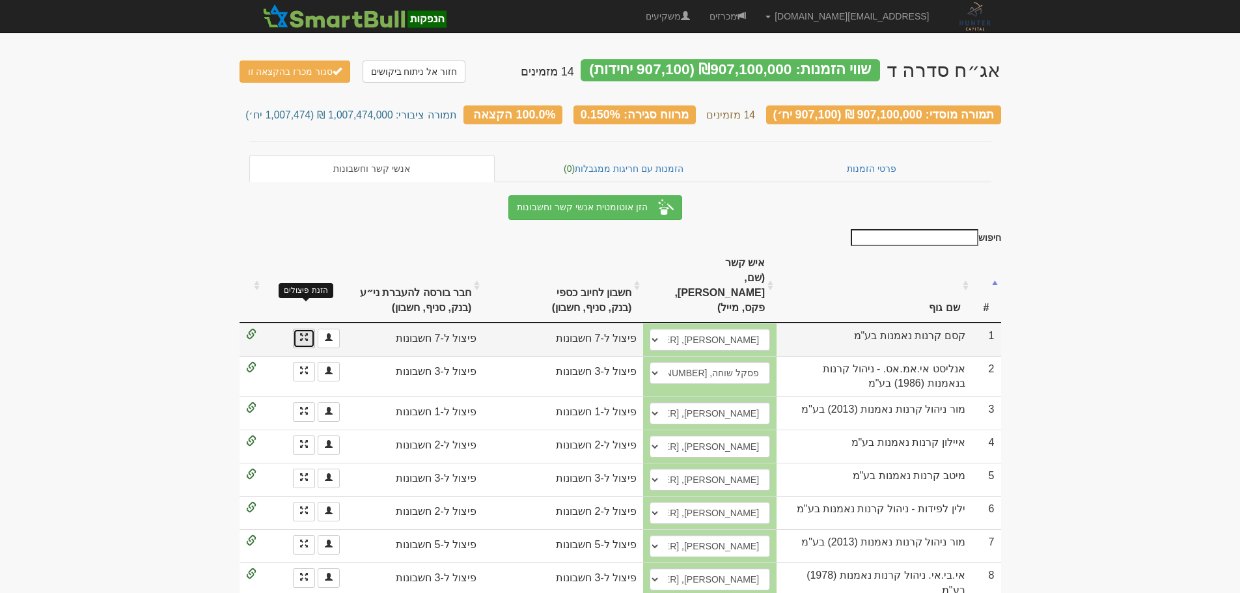
click at [300, 333] on span at bounding box center [304, 337] width 8 height 8
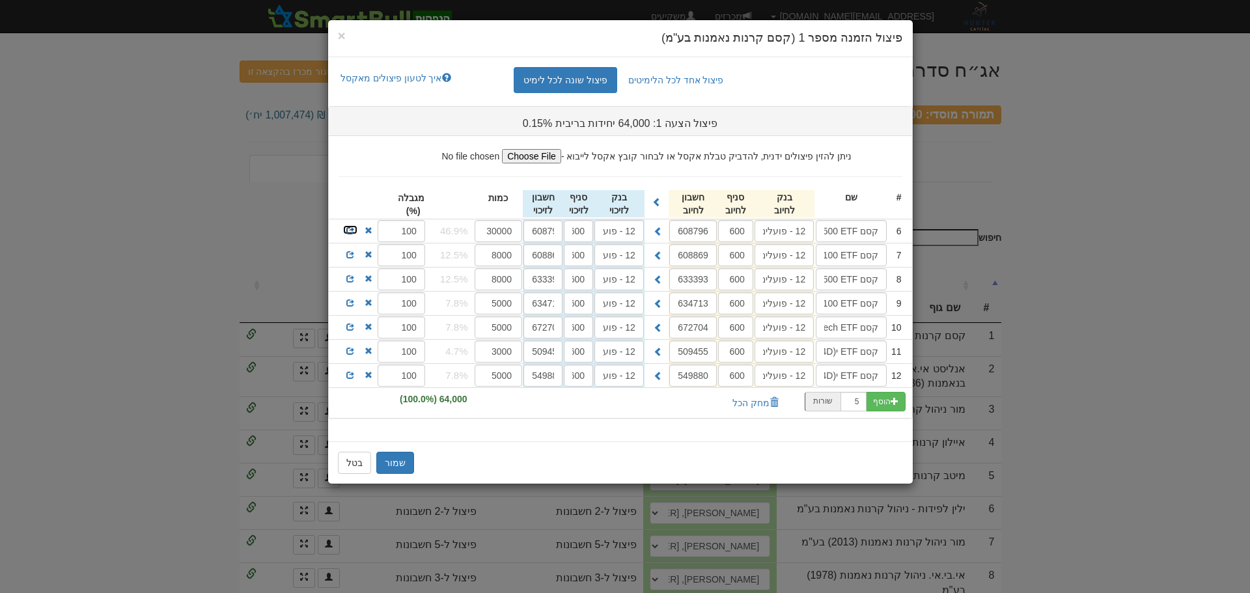
click at [349, 225] on link at bounding box center [350, 230] width 16 height 10
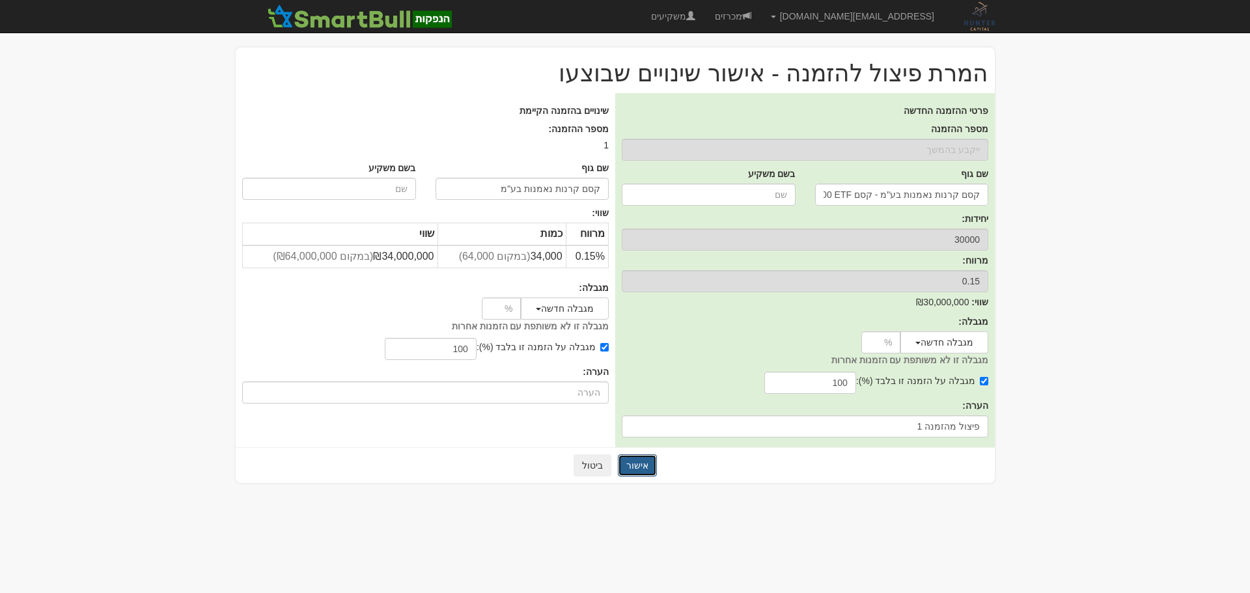
click at [646, 460] on button "אישור" at bounding box center [637, 465] width 39 height 22
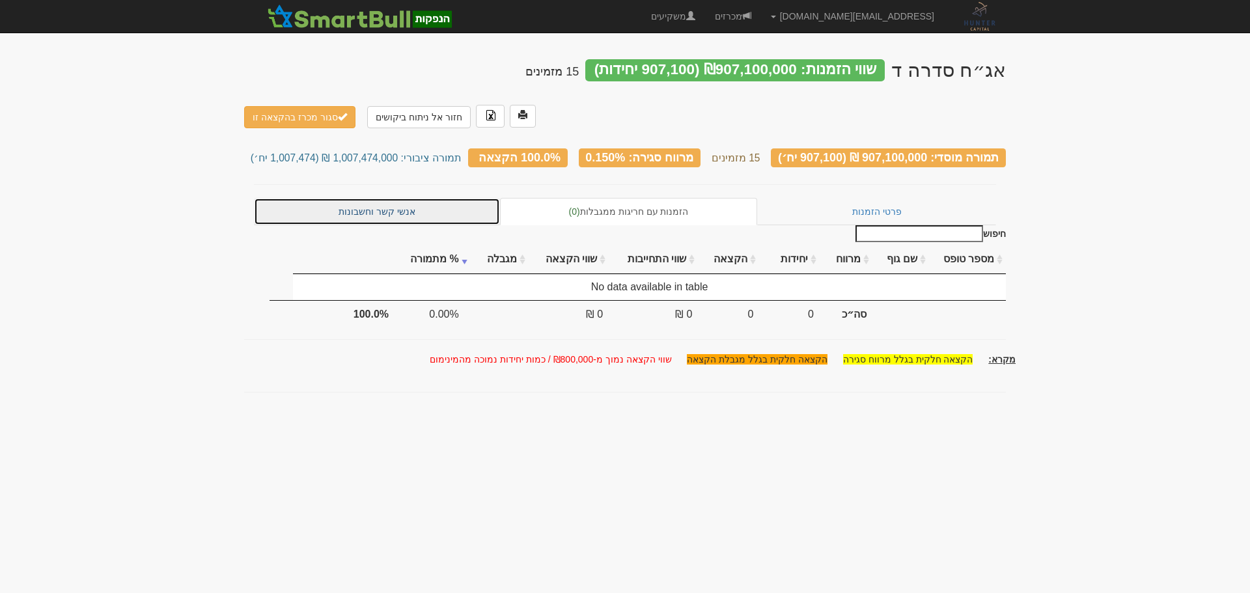
click at [396, 198] on link "אנשי קשר וחשבונות" at bounding box center [377, 211] width 246 height 27
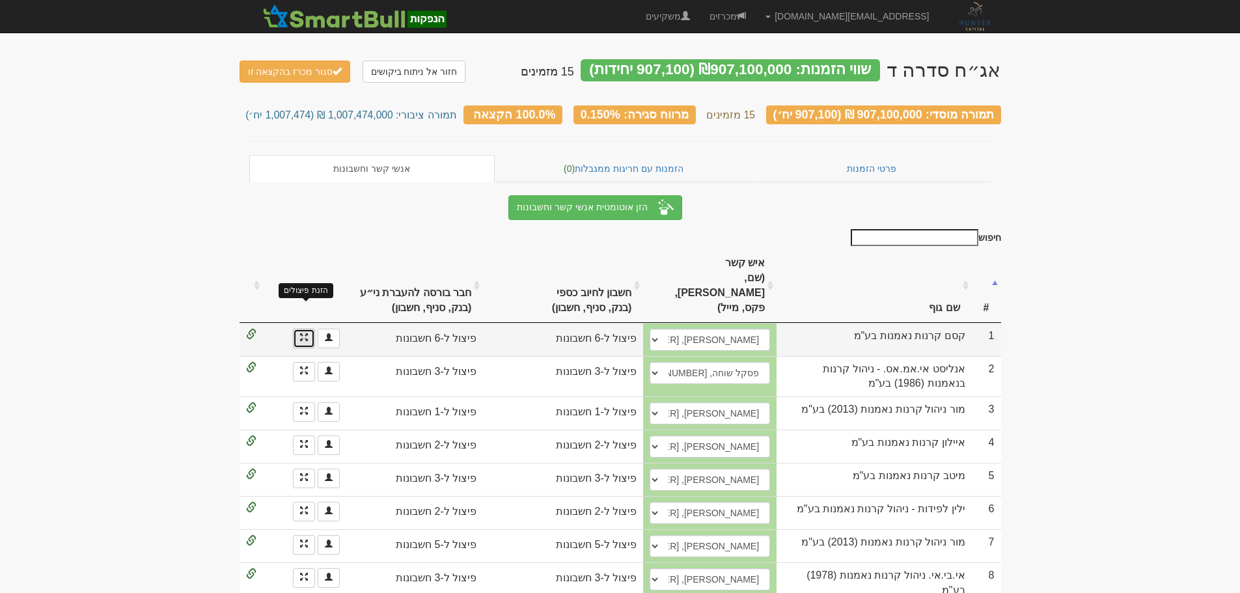
click at [302, 333] on span at bounding box center [304, 337] width 8 height 8
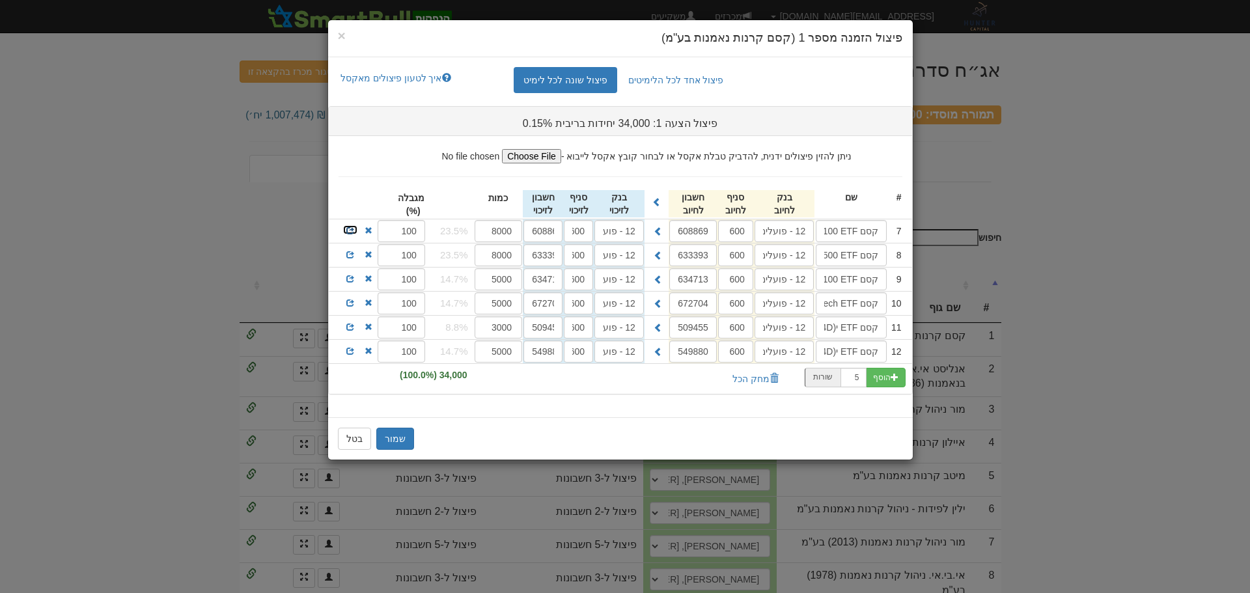
click at [352, 228] on span at bounding box center [350, 231] width 8 height 8
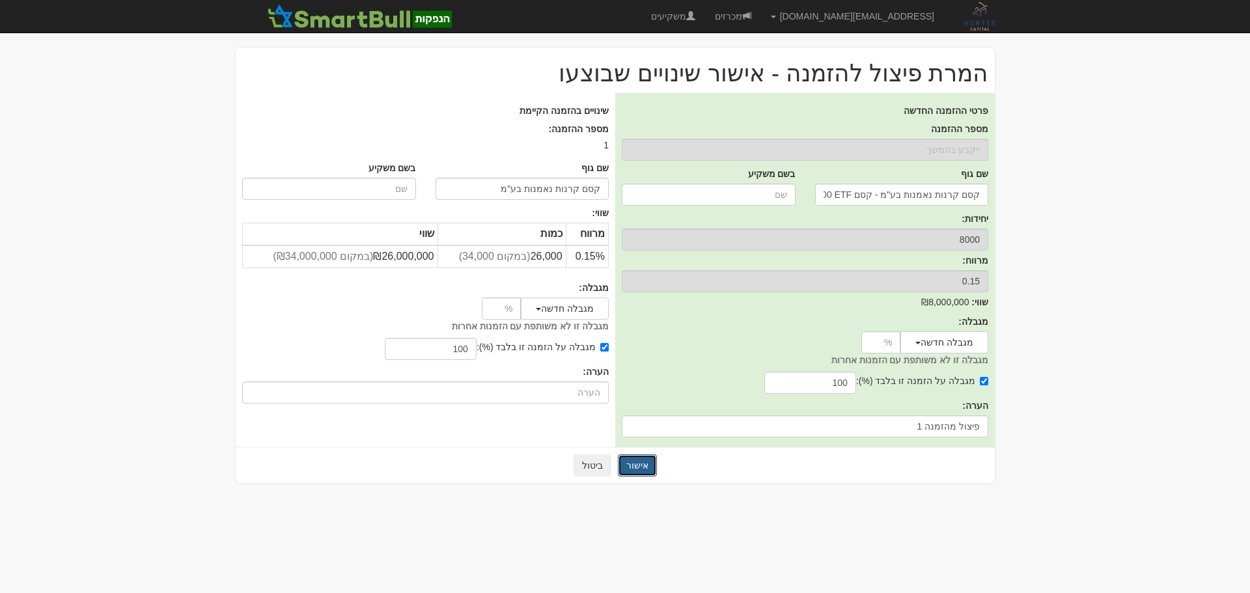
click at [638, 467] on button "אישור" at bounding box center [637, 465] width 39 height 22
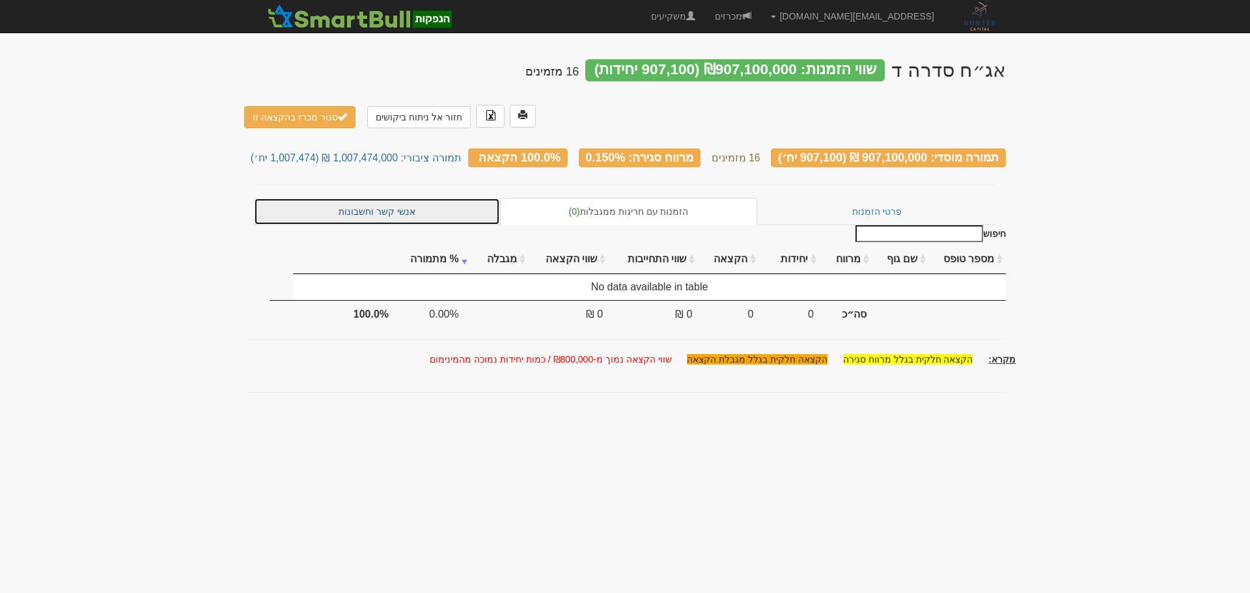
click at [368, 198] on link "אנשי קשר וחשבונות" at bounding box center [377, 211] width 246 height 27
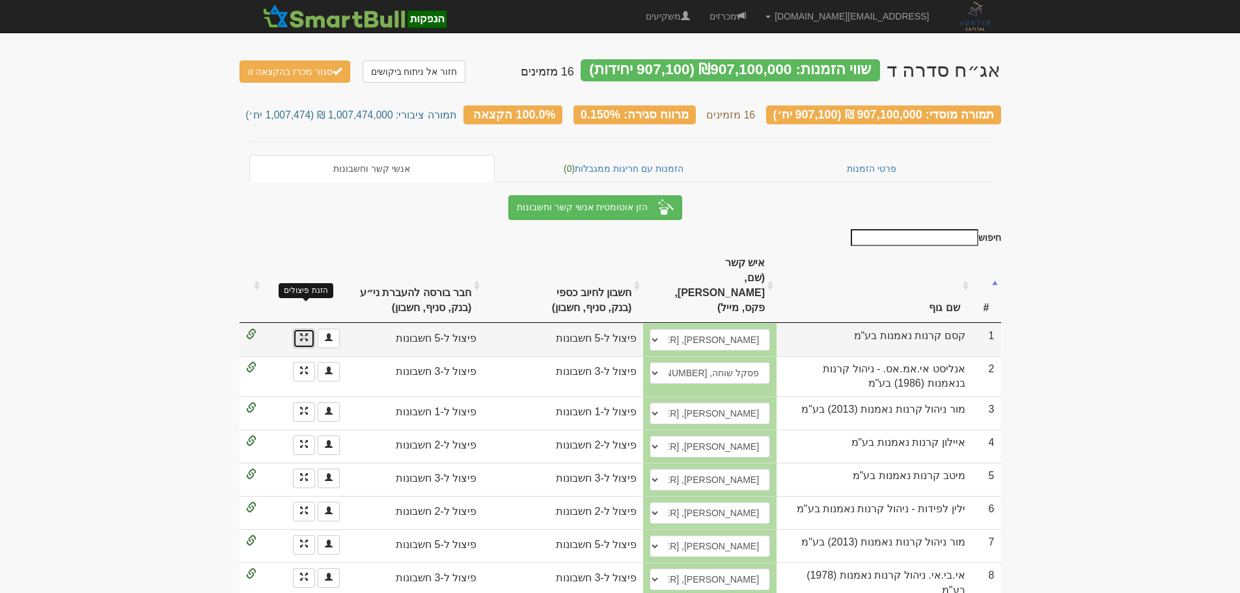
click at [307, 333] on span at bounding box center [304, 337] width 8 height 8
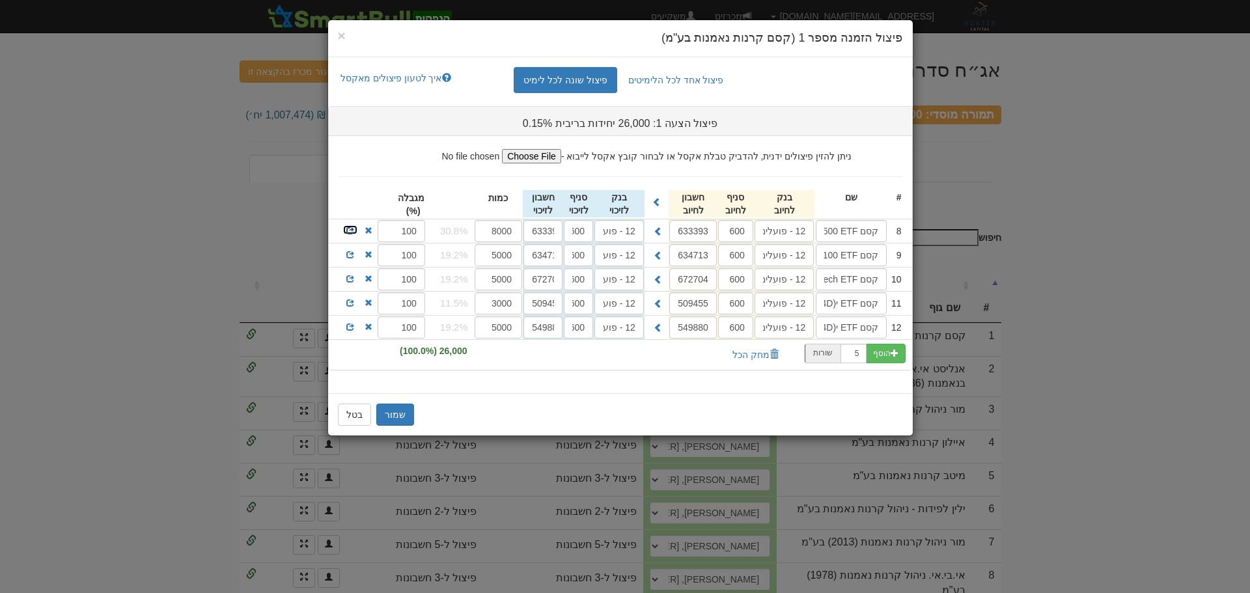
click at [348, 230] on span at bounding box center [350, 231] width 8 height 8
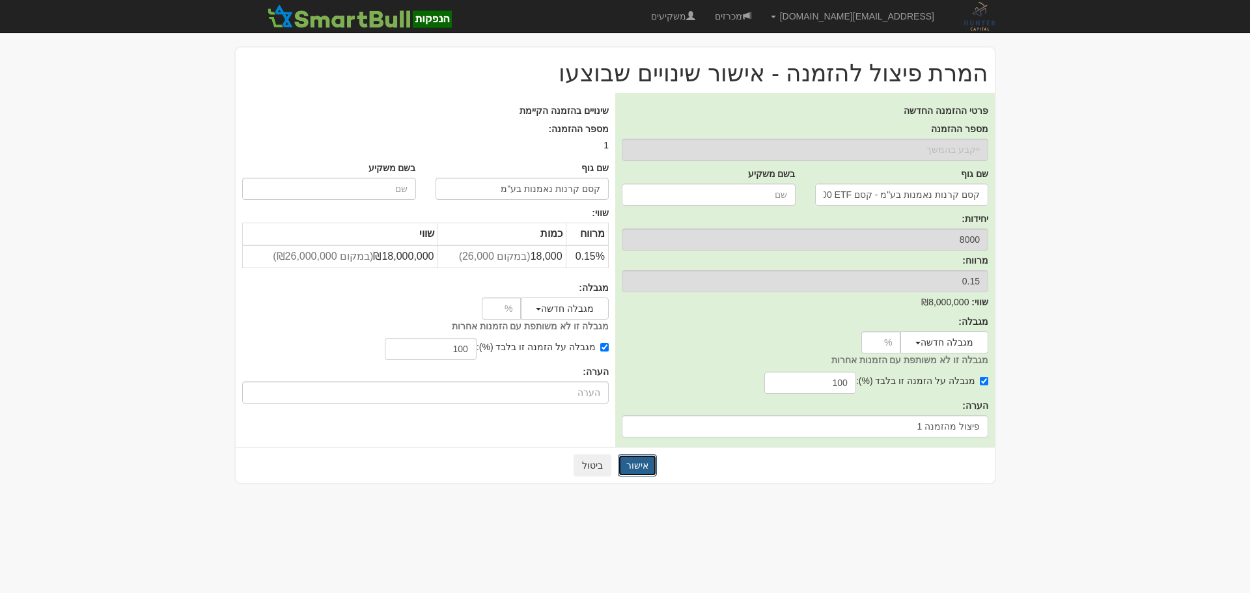
click at [637, 466] on button "אישור" at bounding box center [637, 465] width 39 height 22
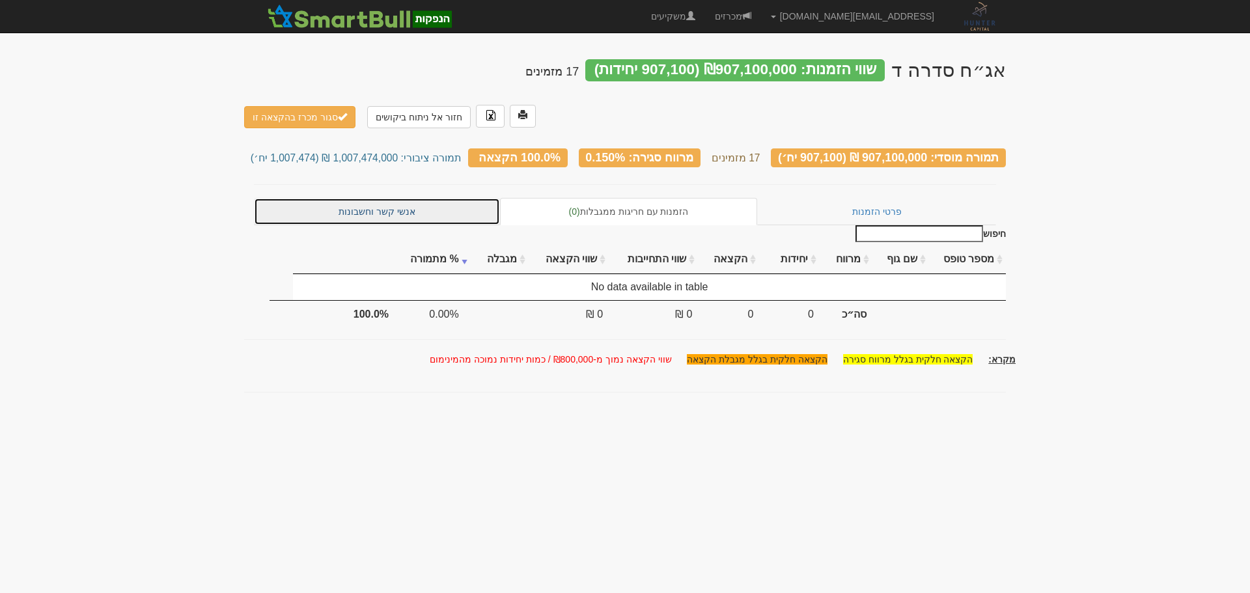
click at [365, 198] on link "אנשי קשר וחשבונות" at bounding box center [377, 211] width 246 height 27
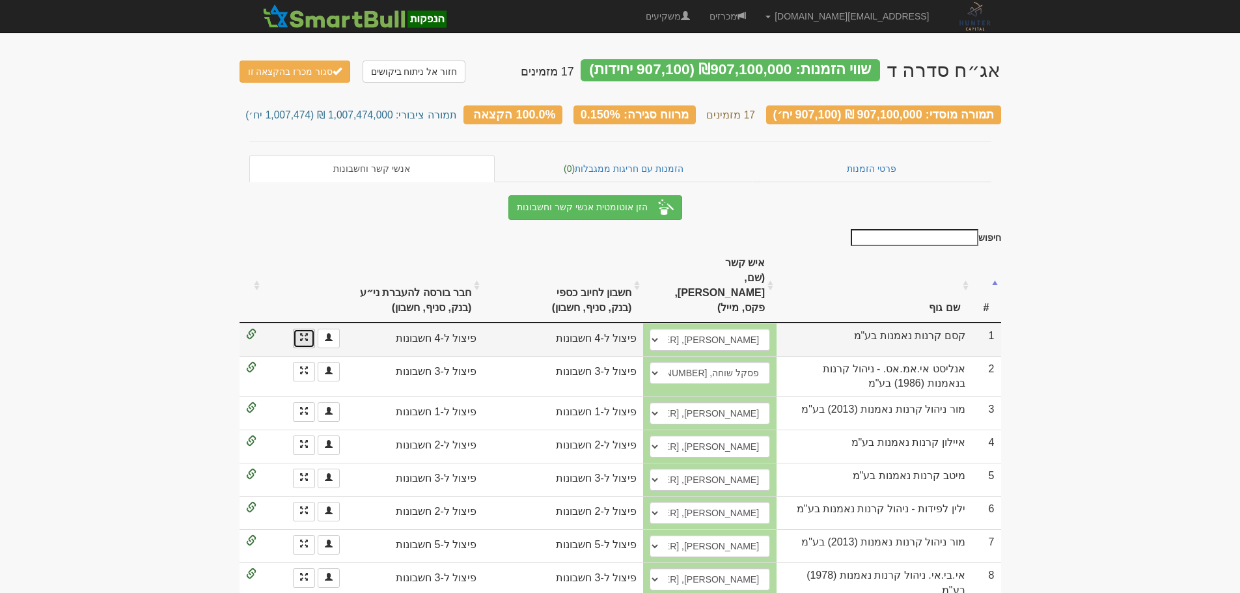
click at [303, 333] on span at bounding box center [304, 337] width 8 height 8
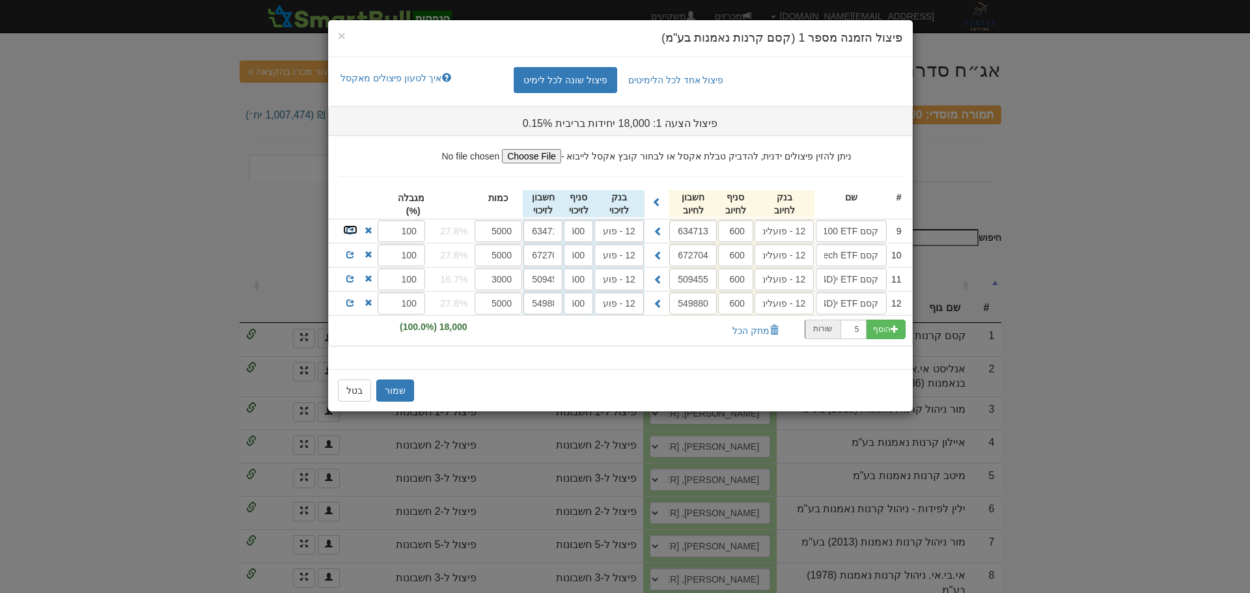
click at [351, 228] on span at bounding box center [350, 231] width 8 height 8
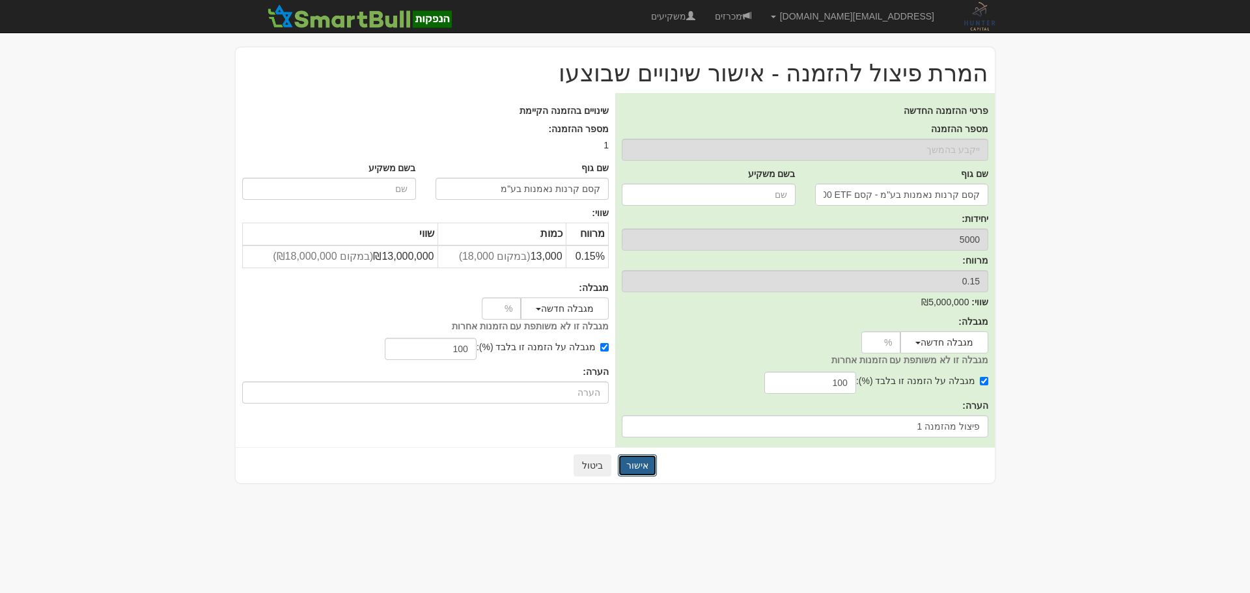
click at [641, 463] on button "אישור" at bounding box center [637, 465] width 39 height 22
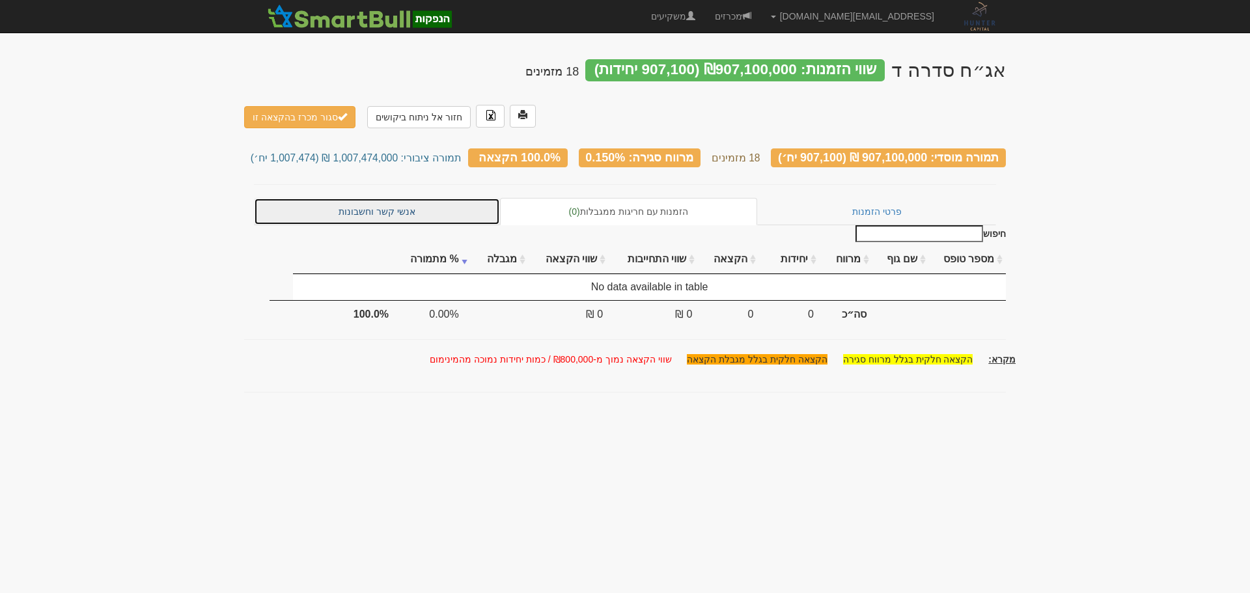
click at [399, 198] on link "אנשי קשר וחשבונות" at bounding box center [377, 211] width 246 height 27
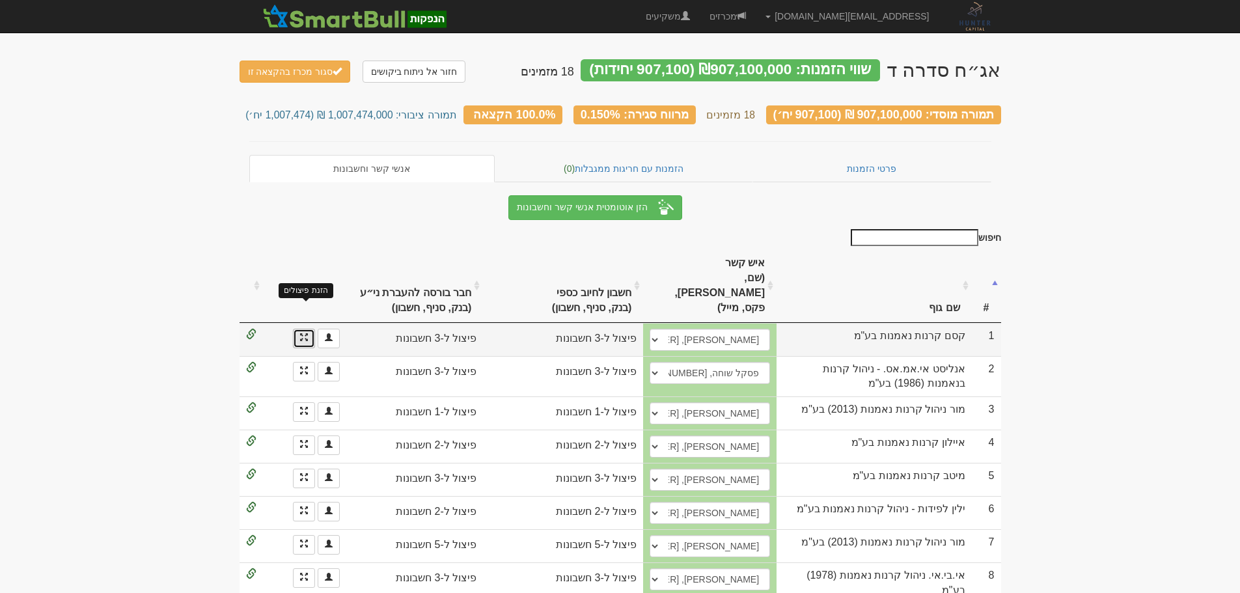
click at [300, 333] on span at bounding box center [304, 337] width 8 height 8
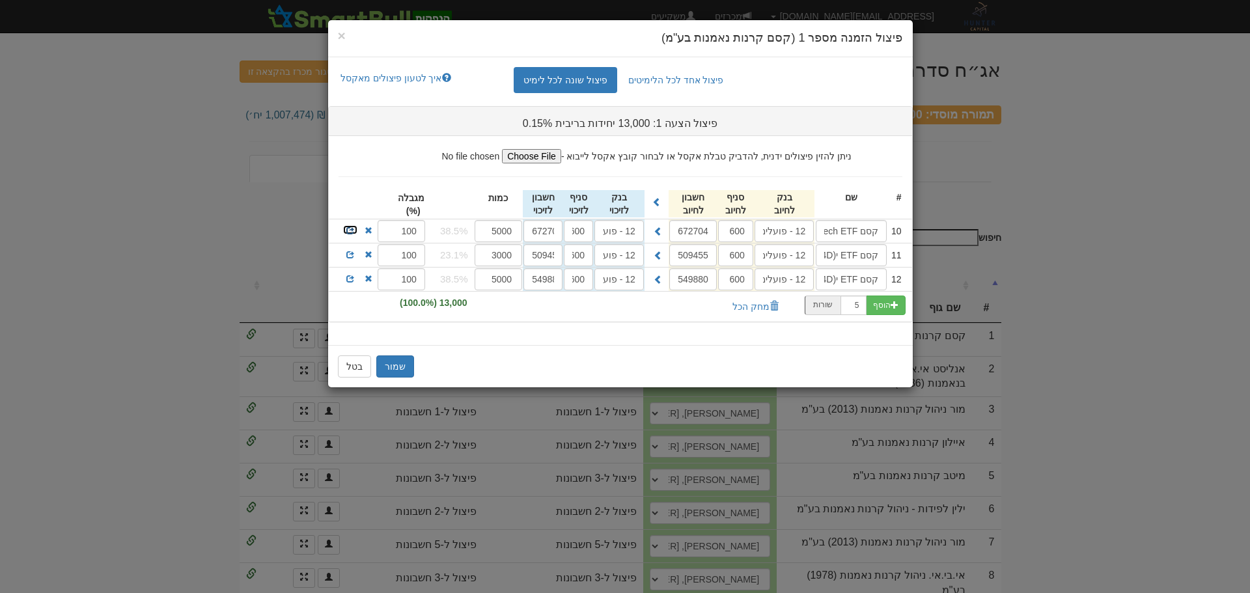
click at [348, 232] on span at bounding box center [350, 231] width 8 height 8
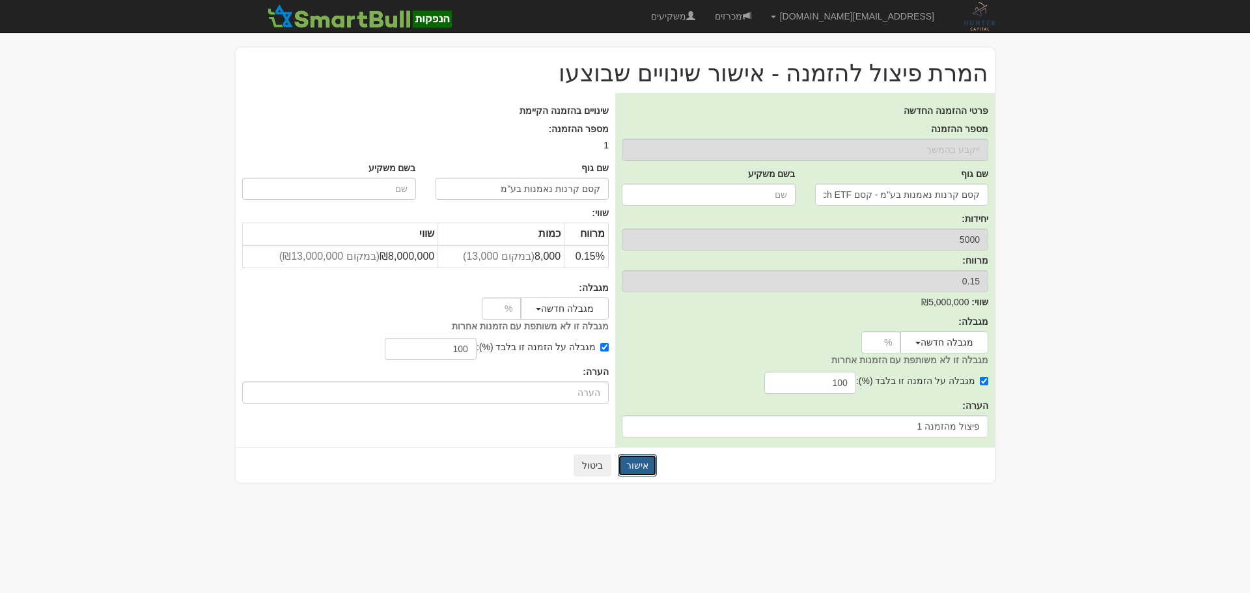
click at [637, 465] on button "אישור" at bounding box center [637, 465] width 39 height 22
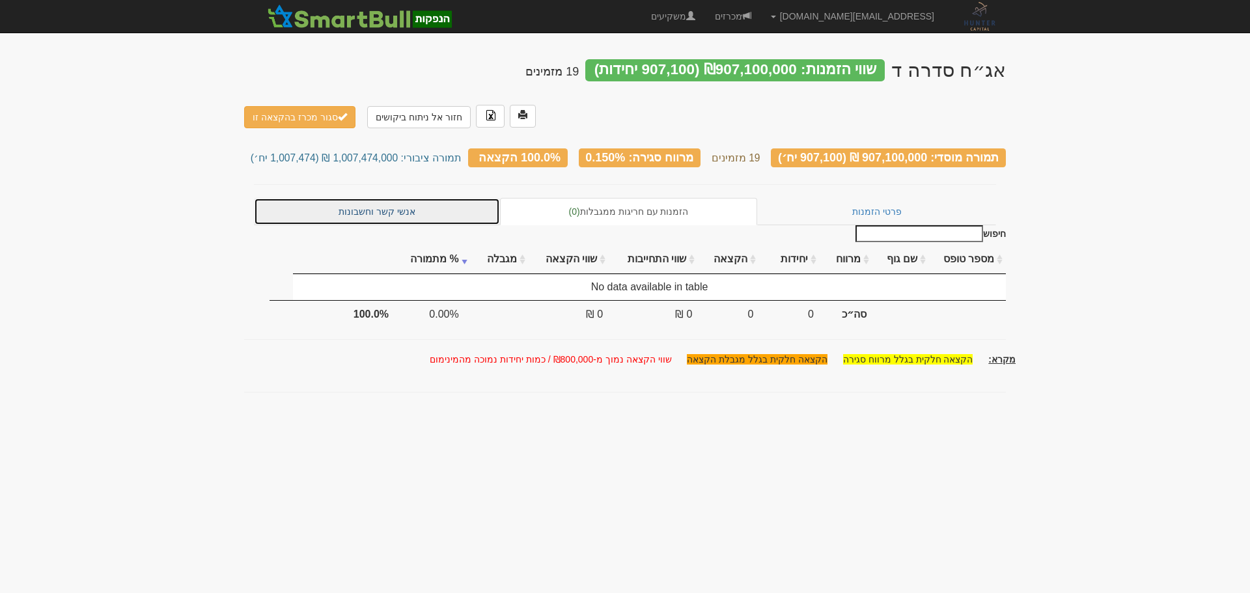
click at [385, 198] on link "אנשי קשר וחשבונות" at bounding box center [377, 211] width 246 height 27
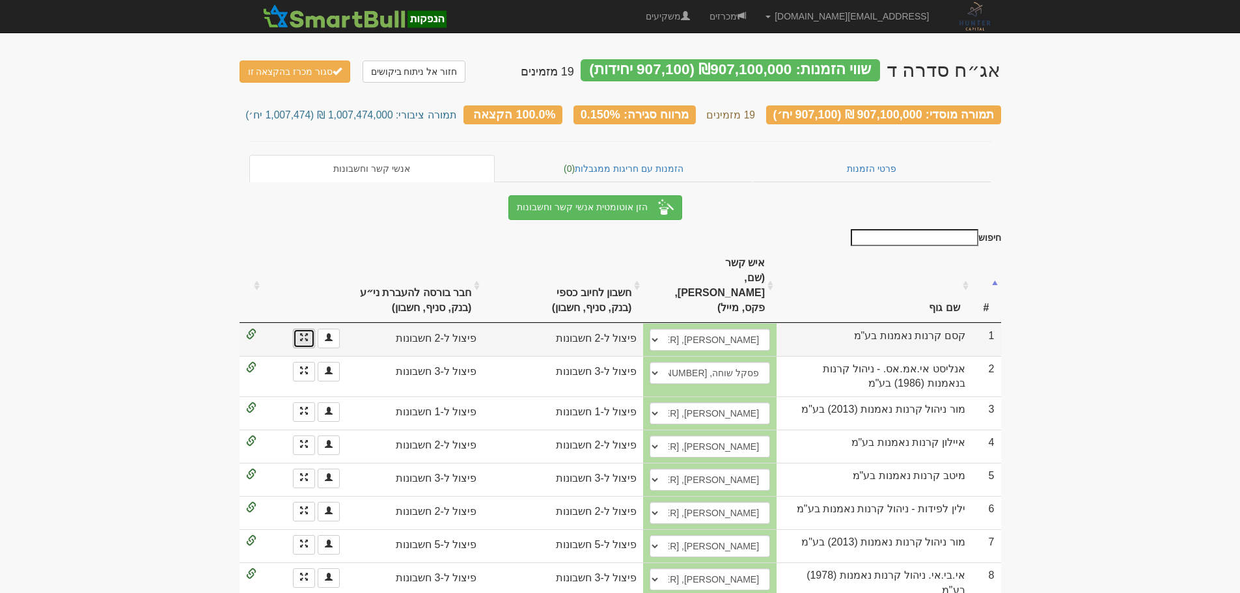
click at [297, 329] on link at bounding box center [304, 339] width 22 height 20
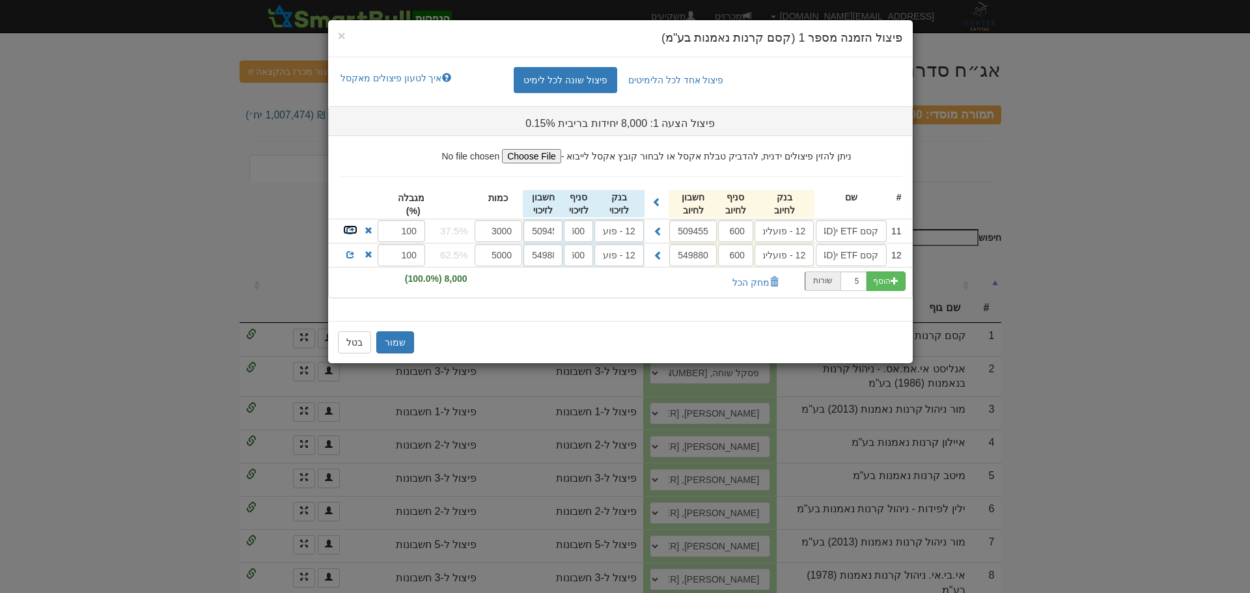
click at [348, 228] on span at bounding box center [350, 231] width 8 height 8
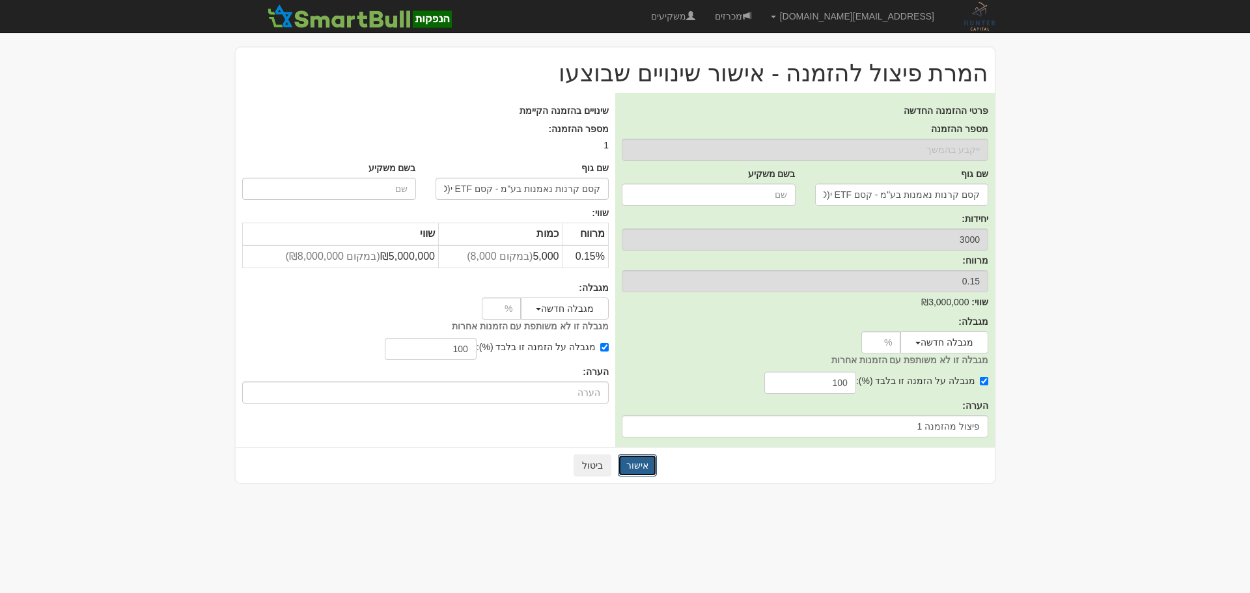
click at [650, 469] on button "אישור" at bounding box center [637, 465] width 39 height 22
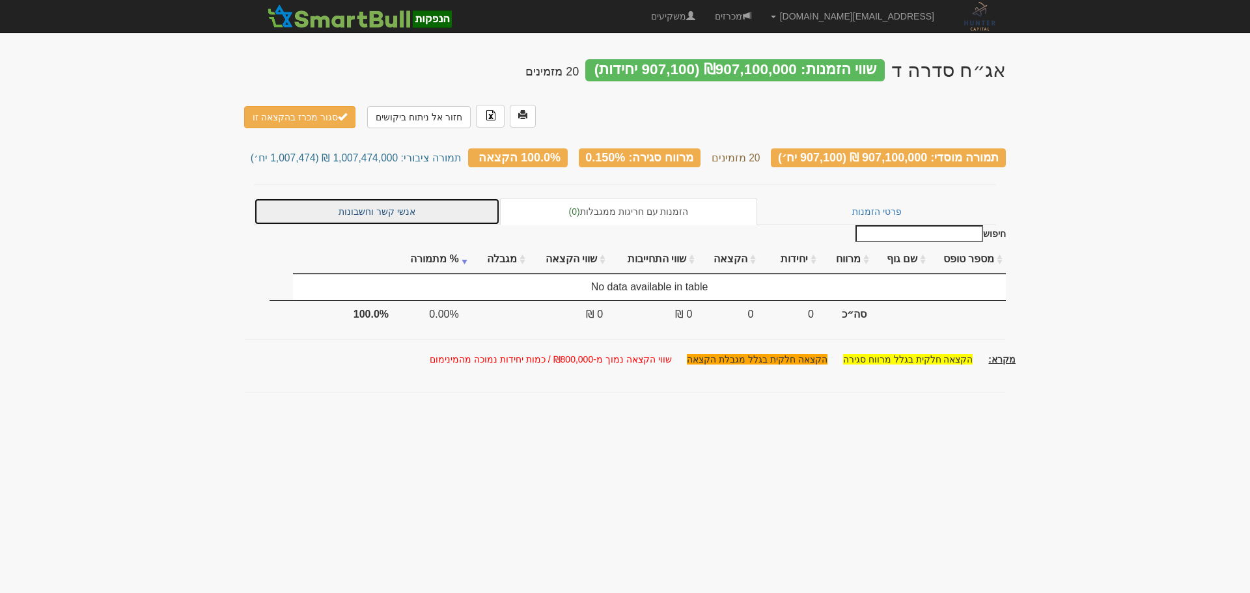
click at [332, 198] on link "אנשי קשר וחשבונות" at bounding box center [377, 211] width 246 height 27
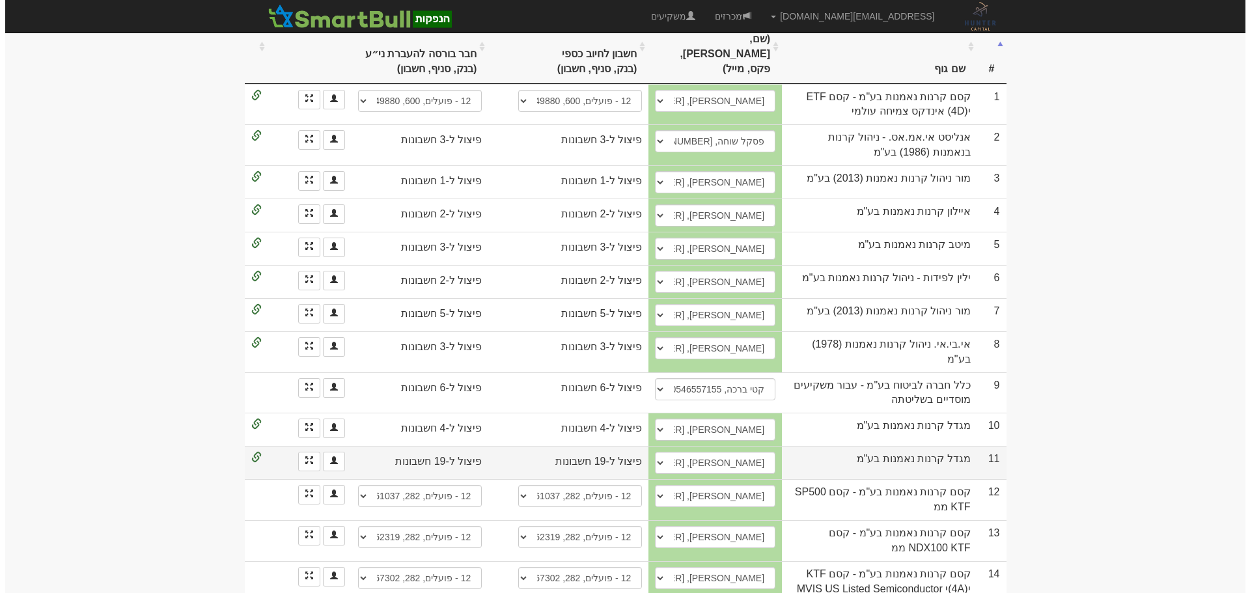
scroll to position [234, 0]
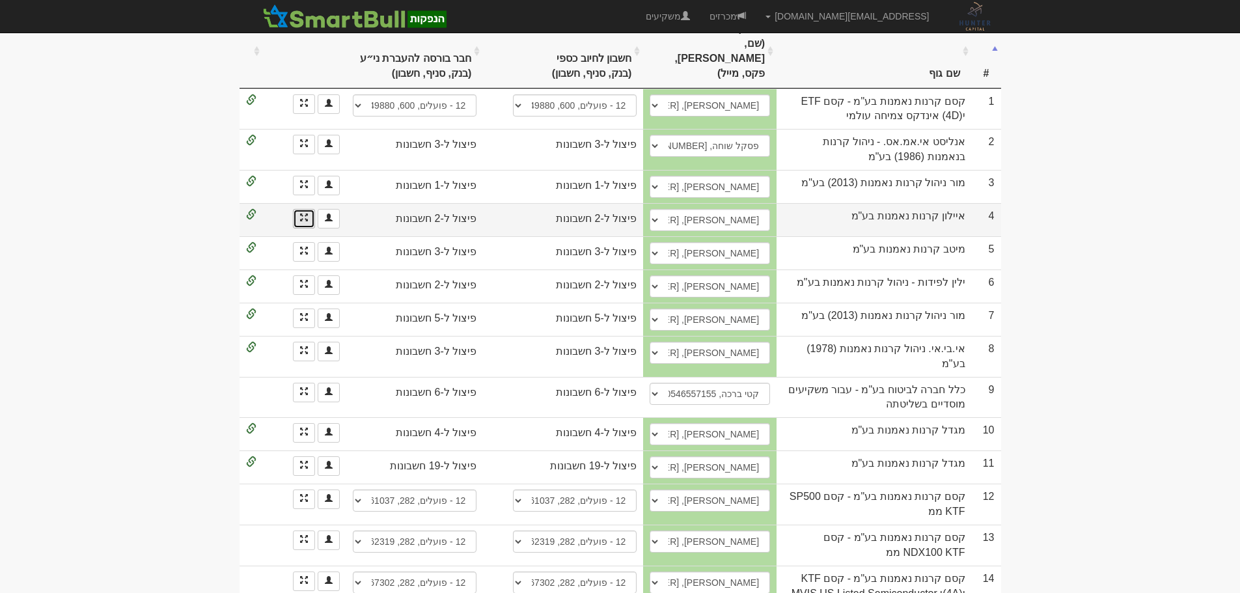
click at [312, 209] on link at bounding box center [304, 219] width 22 height 20
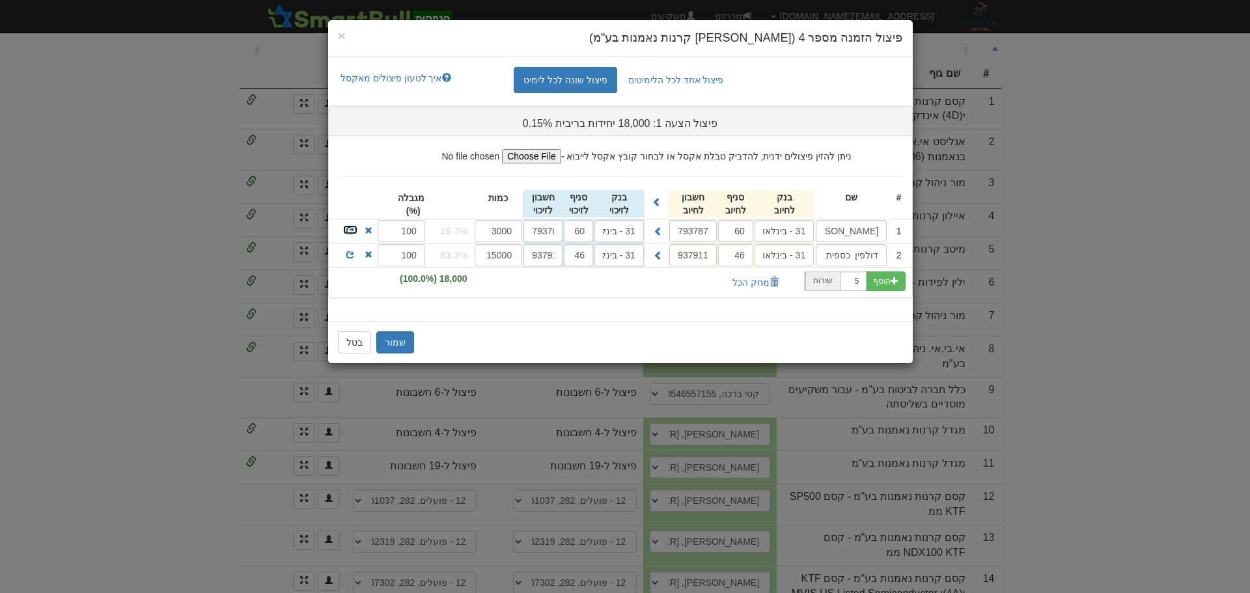
click at [349, 228] on span at bounding box center [350, 231] width 8 height 8
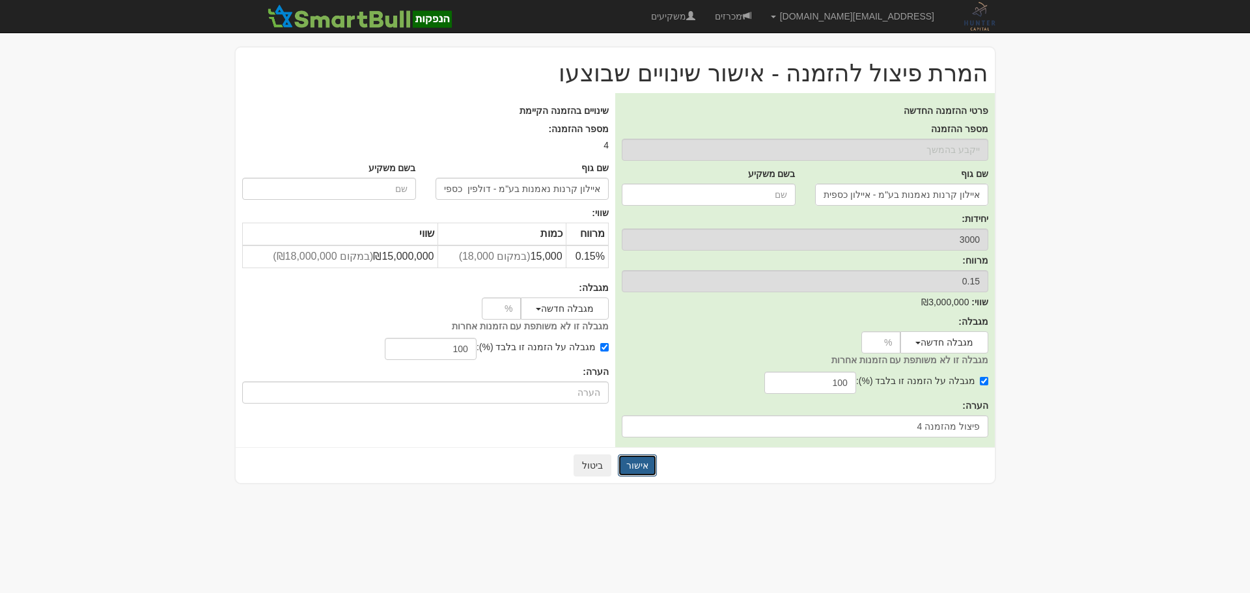
click at [639, 471] on button "אישור" at bounding box center [637, 465] width 39 height 22
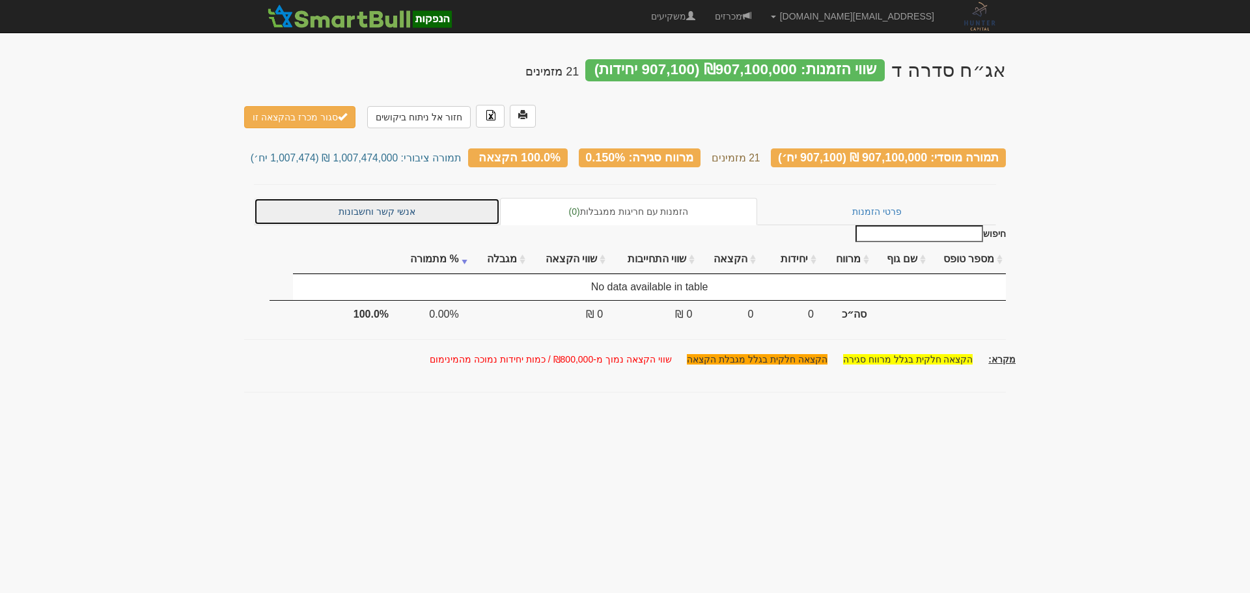
click at [359, 198] on link "אנשי קשר וחשבונות" at bounding box center [377, 211] width 246 height 27
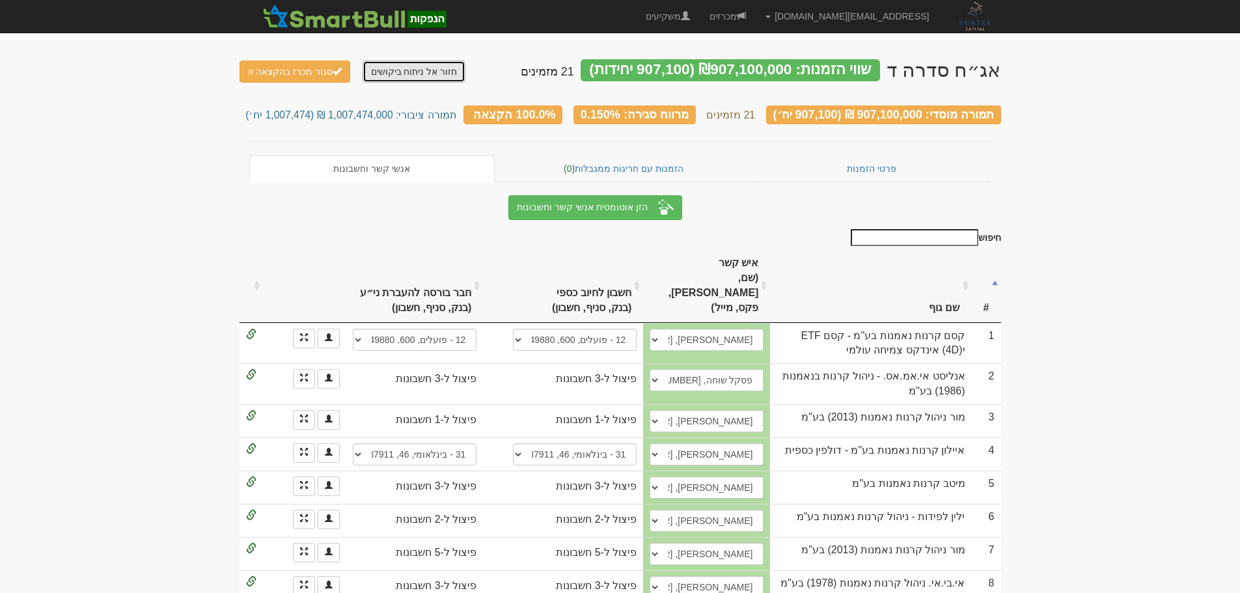
click at [439, 74] on link "חזור אל ניתוח ביקושים" at bounding box center [415, 72] width 104 height 22
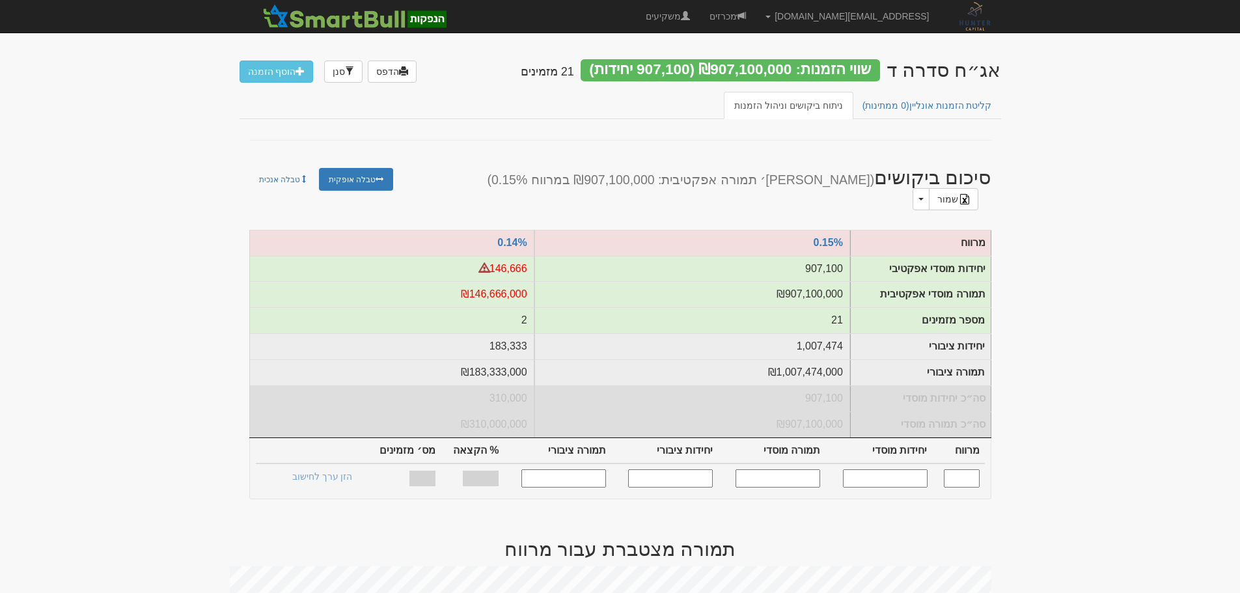
drag, startPoint x: 779, startPoint y: 74, endPoint x: 710, endPoint y: 57, distance: 71.7
click at [710, 57] on div "אג״ח סדרה ד שווי הזמנות: ₪907,100,000 (907,100 יחידות) 21 מזמינים הדפס סנן הוסף…" at bounding box center [621, 69] width 762 height 46
click at [734, 62] on div "שווי הזמנות: ₪907,100,000 (907,100 יחידות)" at bounding box center [730, 70] width 299 height 22
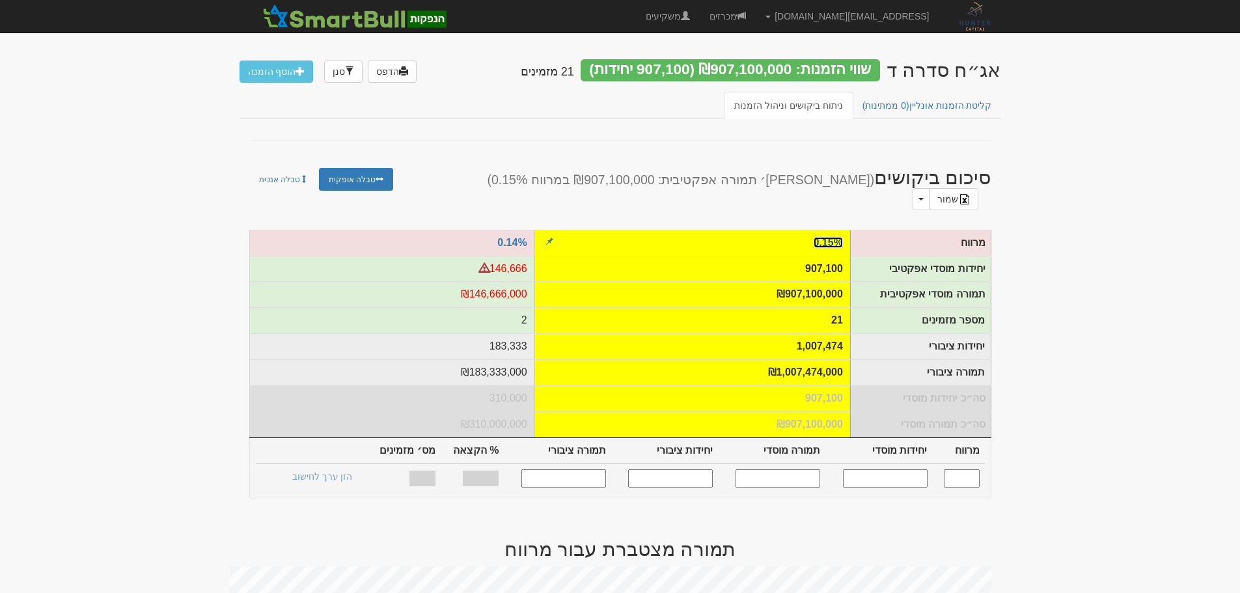
click at [831, 237] on link "0.15%" at bounding box center [828, 242] width 29 height 11
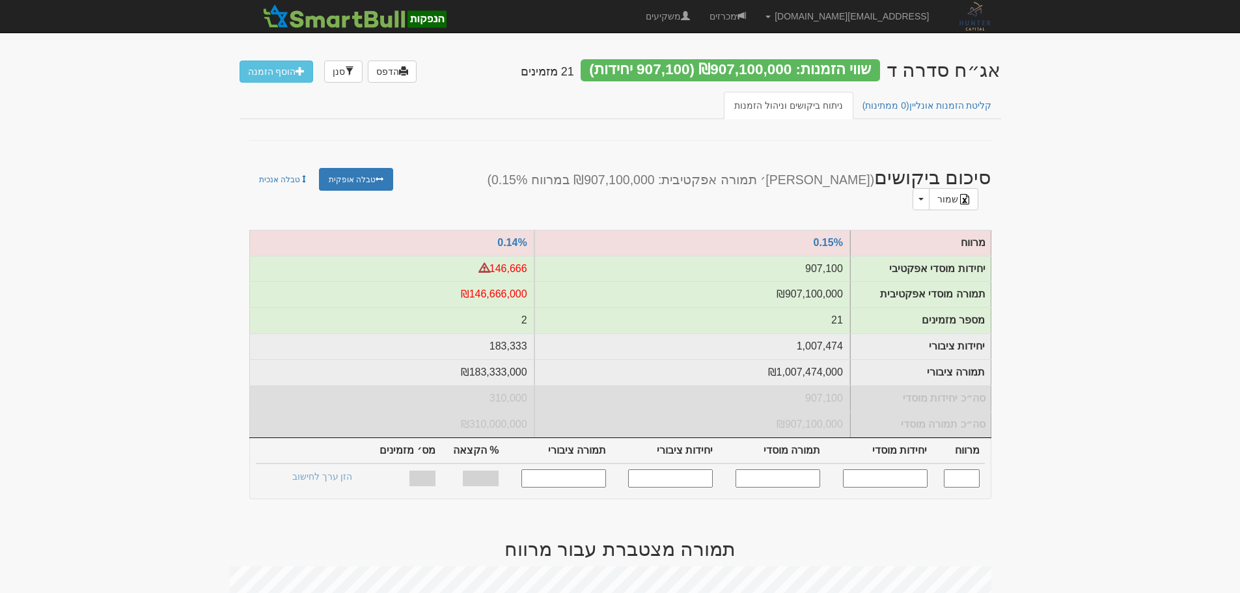
drag, startPoint x: 888, startPoint y: 467, endPoint x: 900, endPoint y: 473, distance: 13.1
click at [888, 469] on input "text" at bounding box center [885, 478] width 85 height 18
type input "800000"
type input "0.150"
type input "800,000"
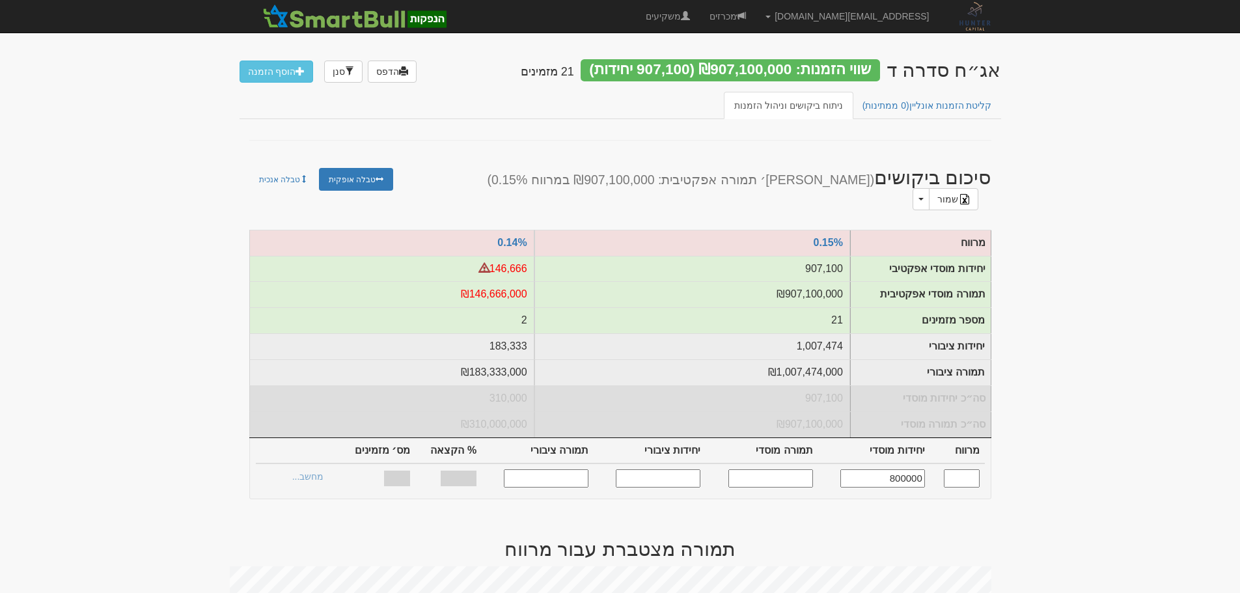
type input "800,000,000"
type input "894,737"
type input "894,737,000"
type input "82.06%"
type input "21"
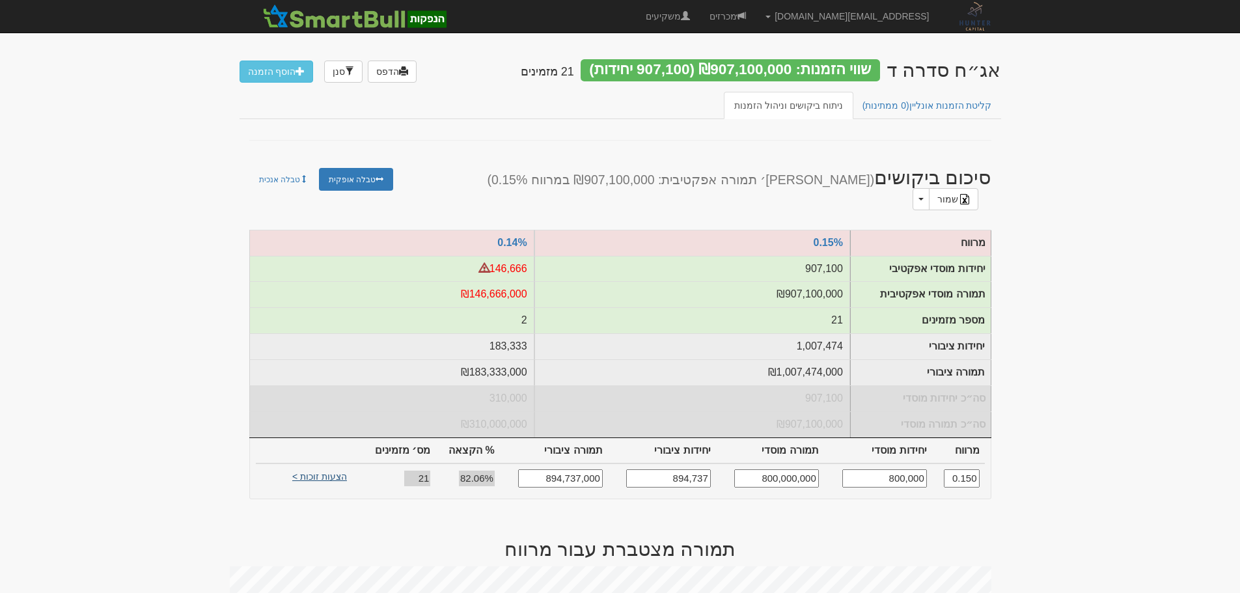
type input "800,000"
click at [309, 469] on link "הצעות זוכות >" at bounding box center [320, 478] width 72 height 18
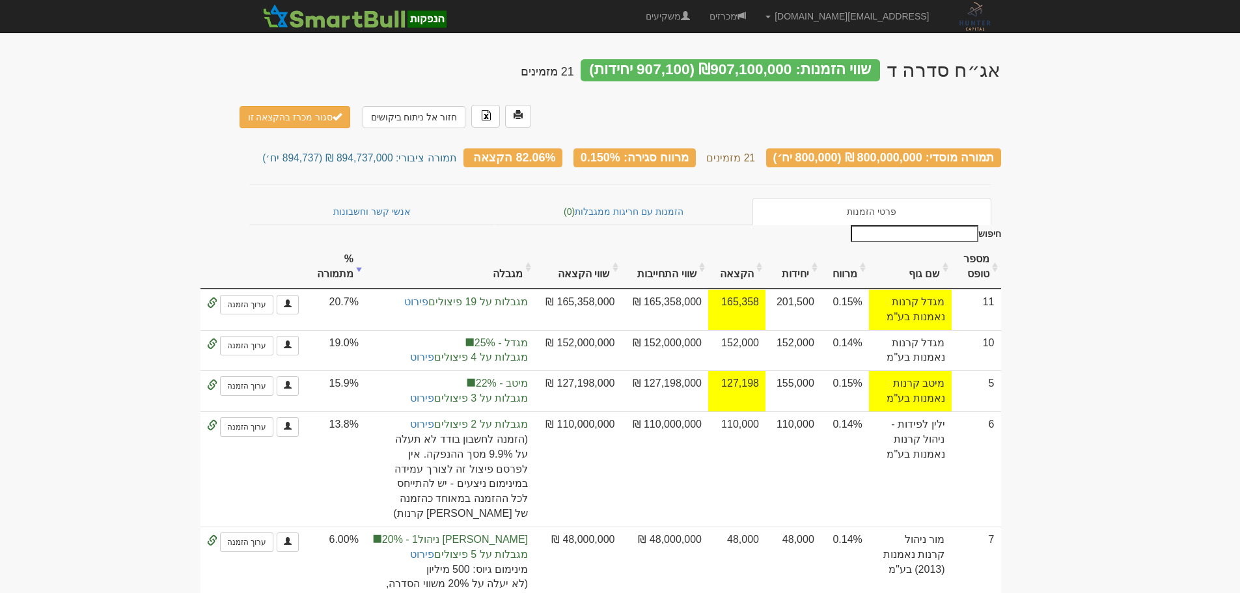
click at [334, 198] on link "אנשי קשר וחשבונות" at bounding box center [372, 211] width 246 height 27
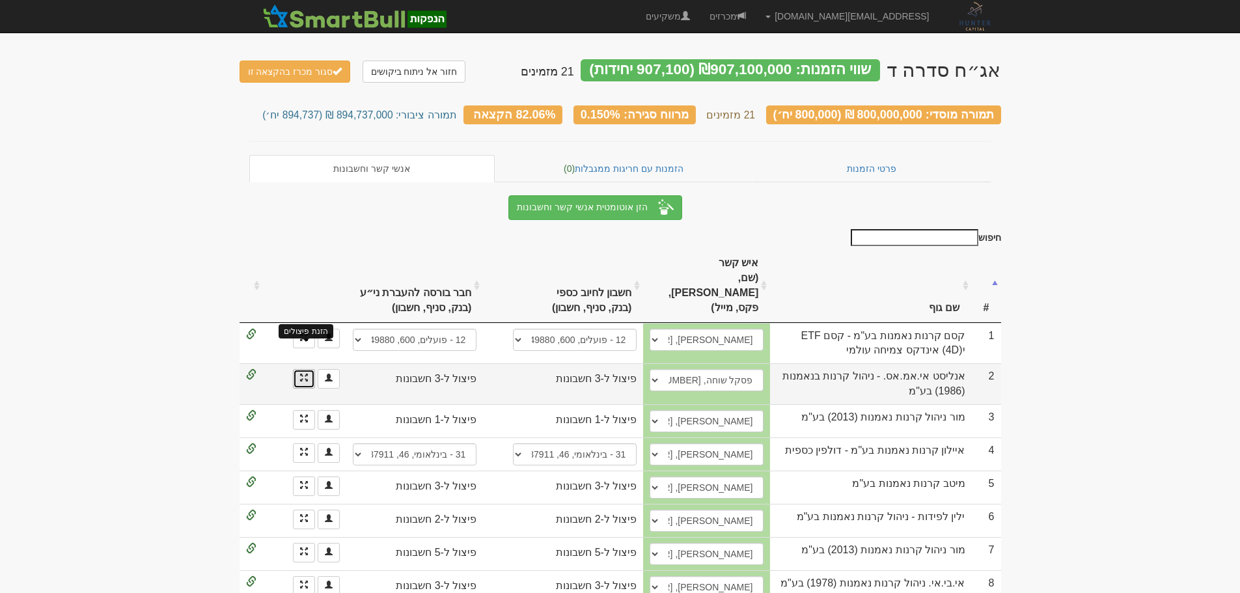
click at [302, 374] on span at bounding box center [304, 378] width 8 height 8
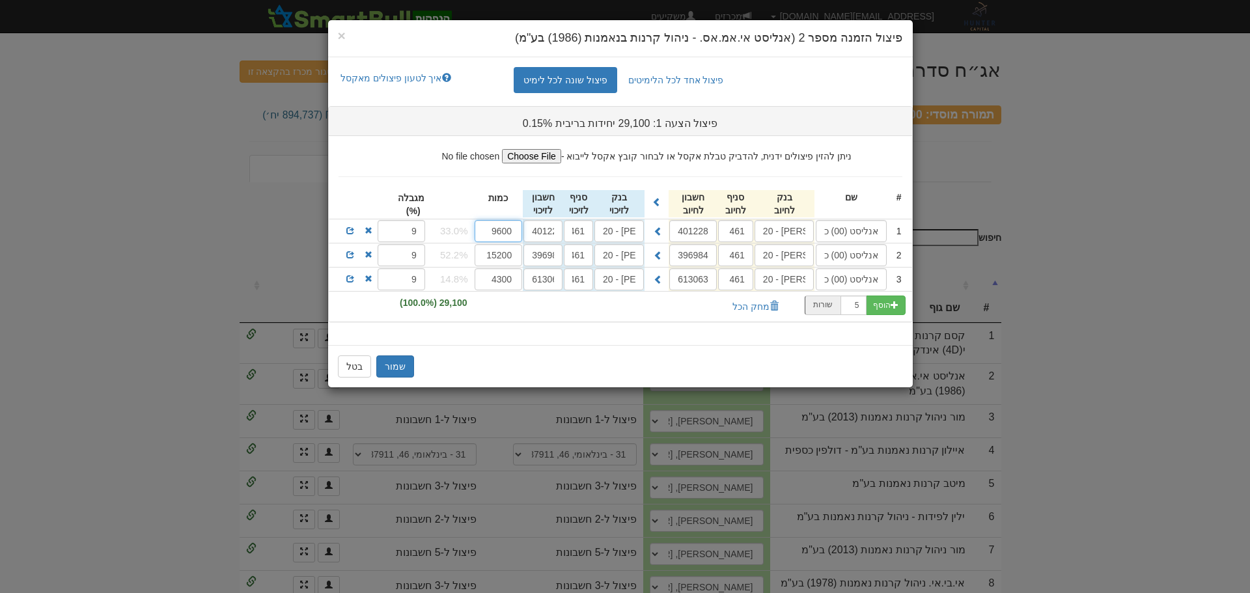
click at [506, 234] on input "9600" at bounding box center [499, 231] width 48 height 22
click at [505, 249] on input "15200" at bounding box center [499, 255] width 48 height 22
click at [499, 275] on input "4300" at bounding box center [499, 279] width 48 height 22
click at [495, 236] on input "9600" at bounding box center [499, 231] width 48 height 22
click at [499, 253] on input "15200" at bounding box center [499, 255] width 48 height 22
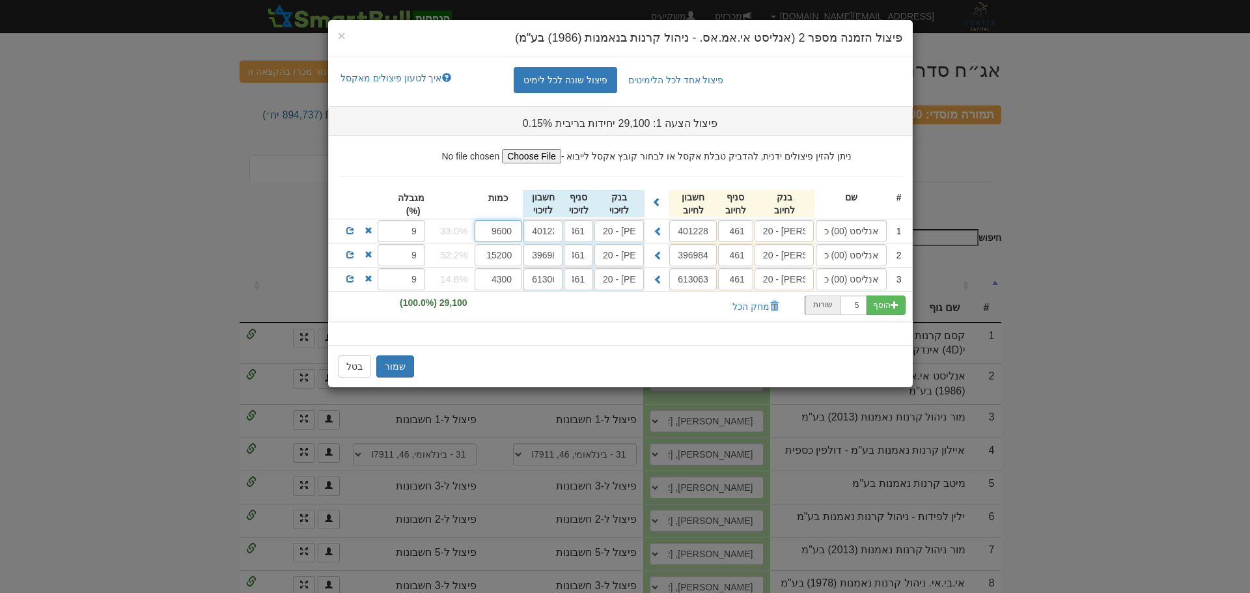
click at [498, 238] on input "9600" at bounding box center [499, 231] width 48 height 22
click at [350, 230] on span at bounding box center [350, 231] width 8 height 8
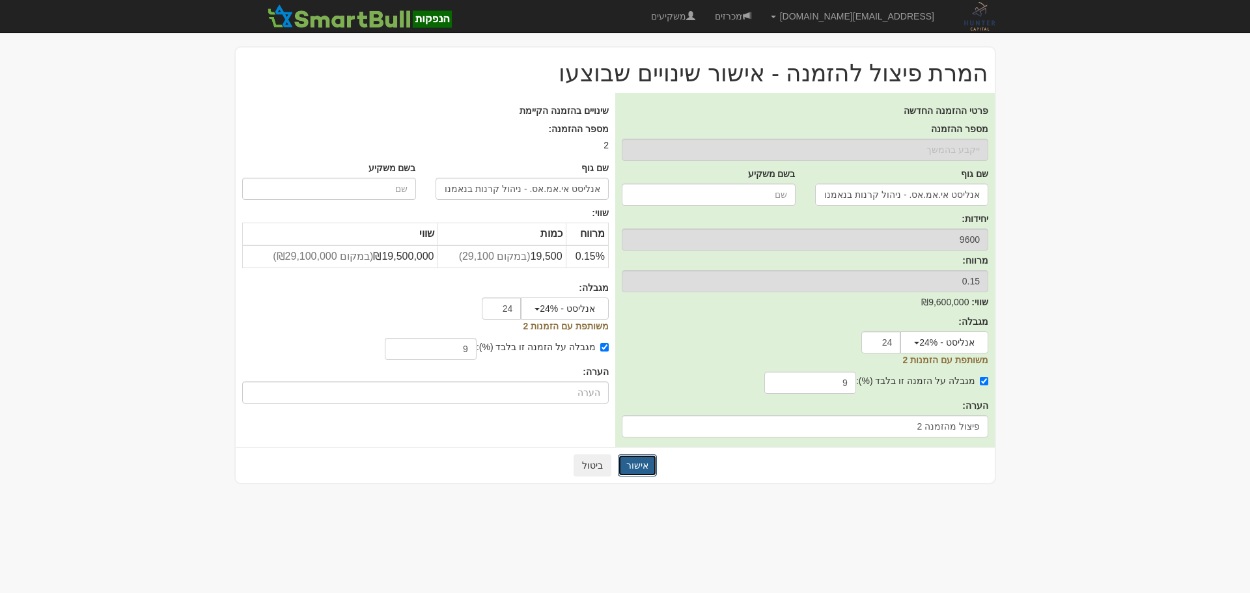
click at [637, 465] on button "אישור" at bounding box center [637, 465] width 39 height 22
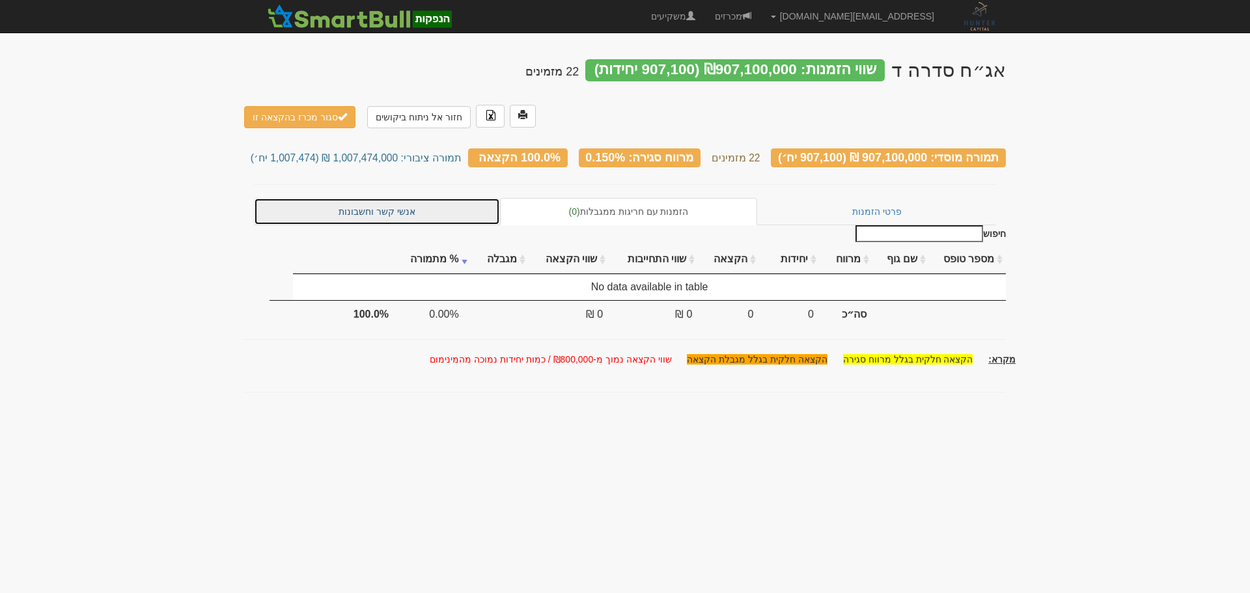
click at [380, 198] on link "אנשי קשר וחשבונות" at bounding box center [377, 211] width 246 height 27
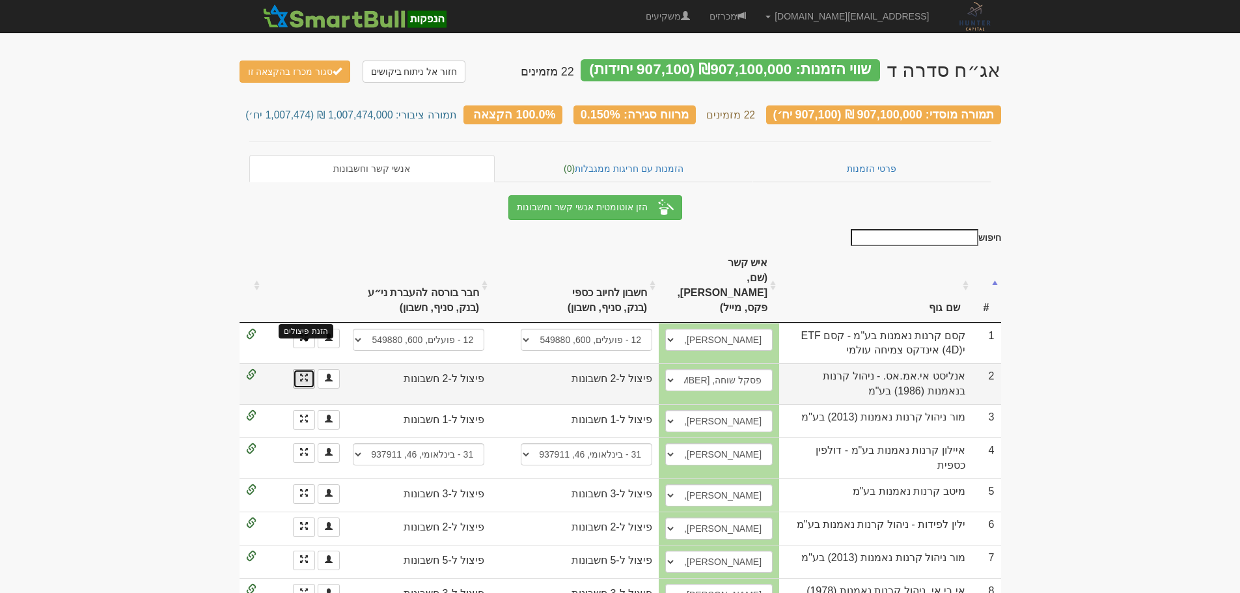
click at [306, 374] on span at bounding box center [304, 378] width 8 height 8
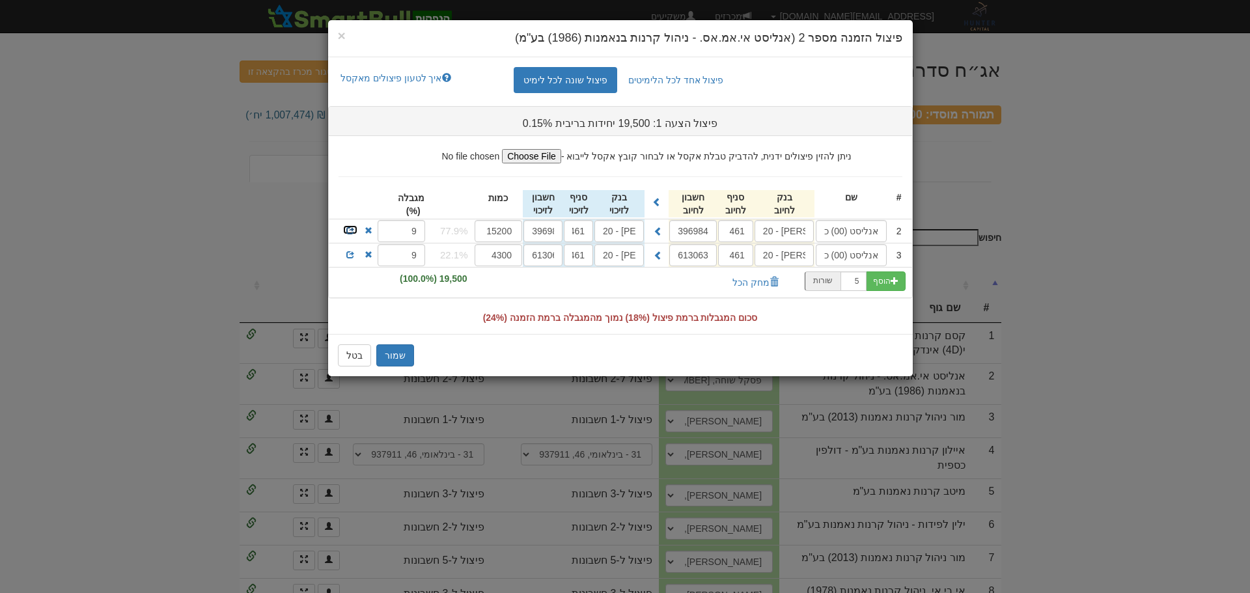
click at [347, 227] on span at bounding box center [350, 231] width 8 height 8
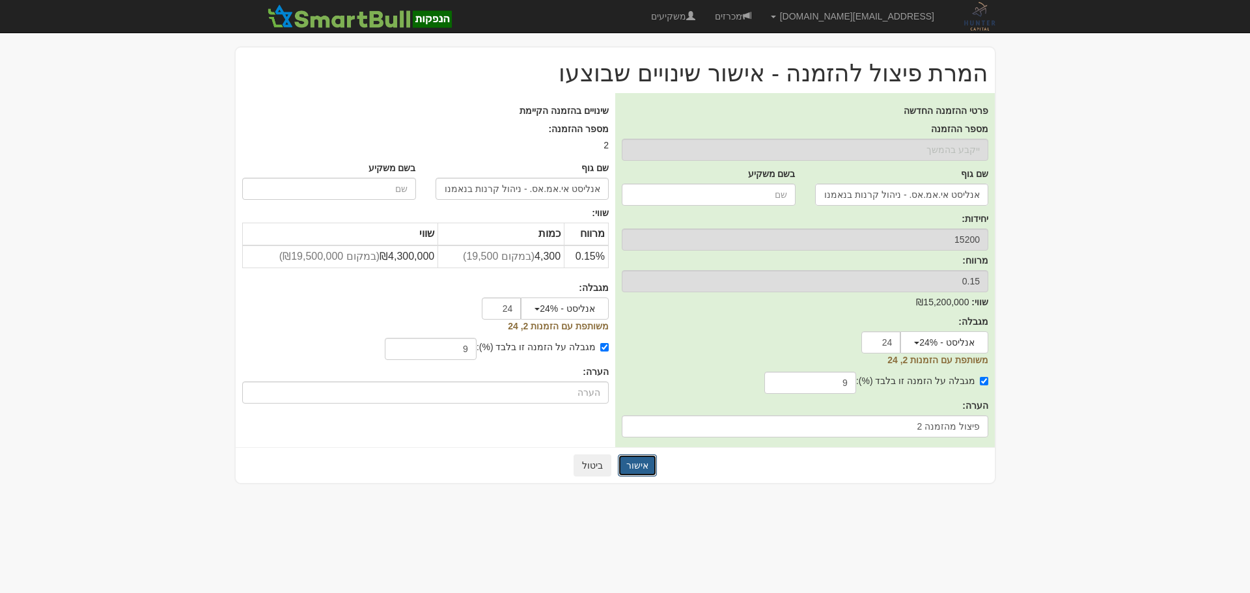
click at [640, 466] on button "אישור" at bounding box center [637, 465] width 39 height 22
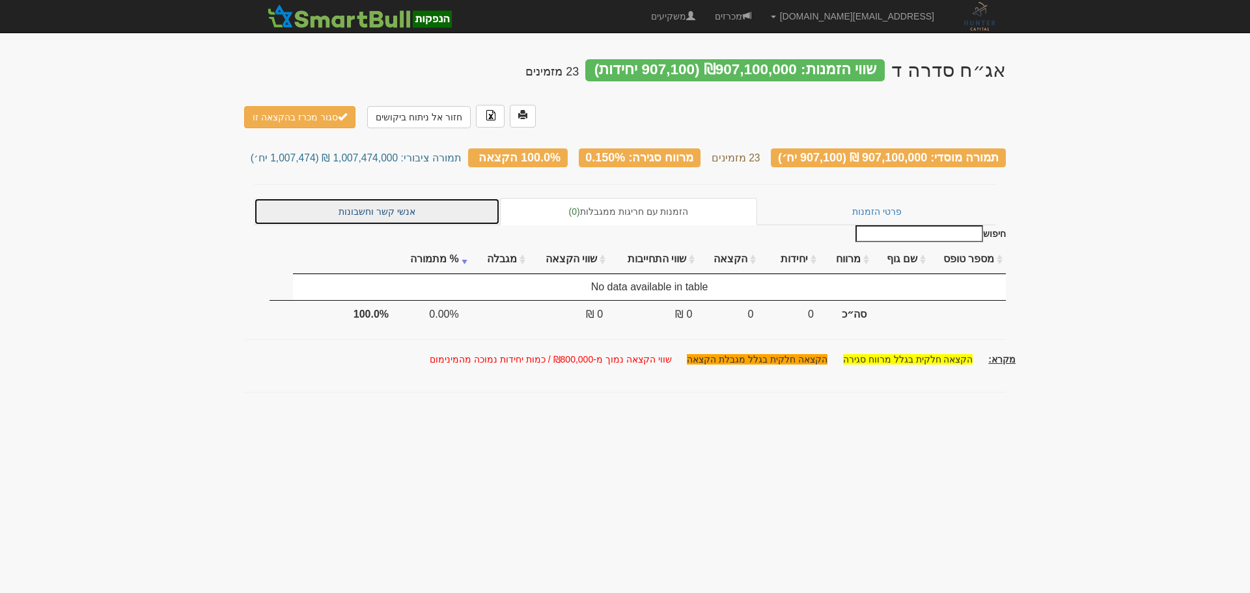
click at [373, 198] on link "אנשי קשר וחשבונות" at bounding box center [377, 211] width 246 height 27
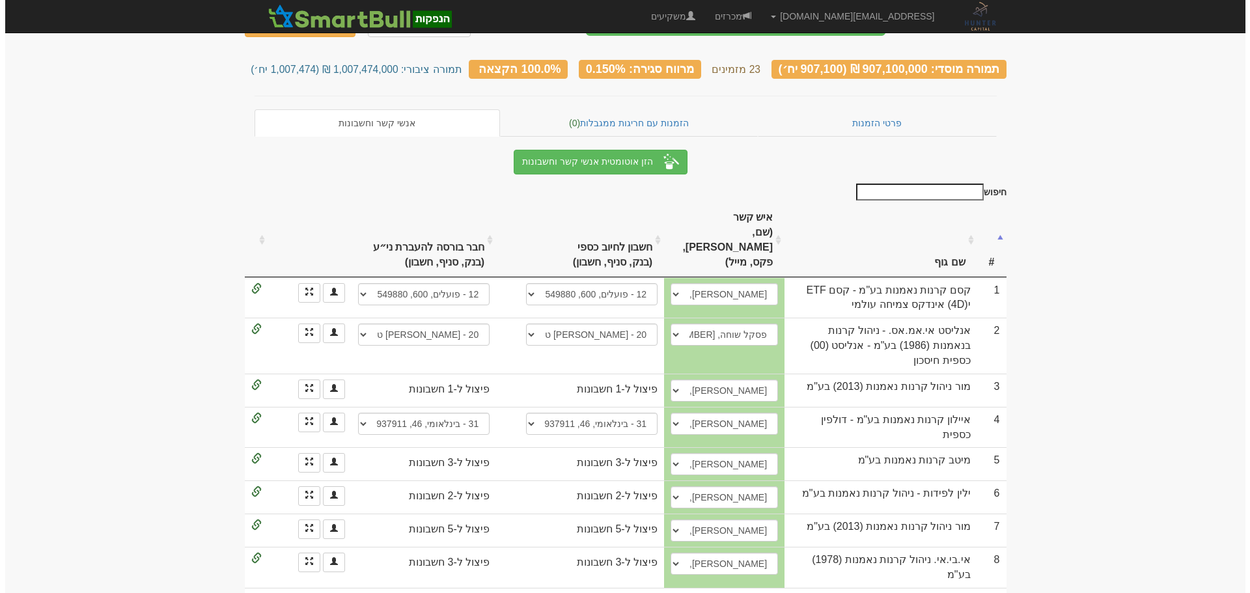
scroll to position [65, 0]
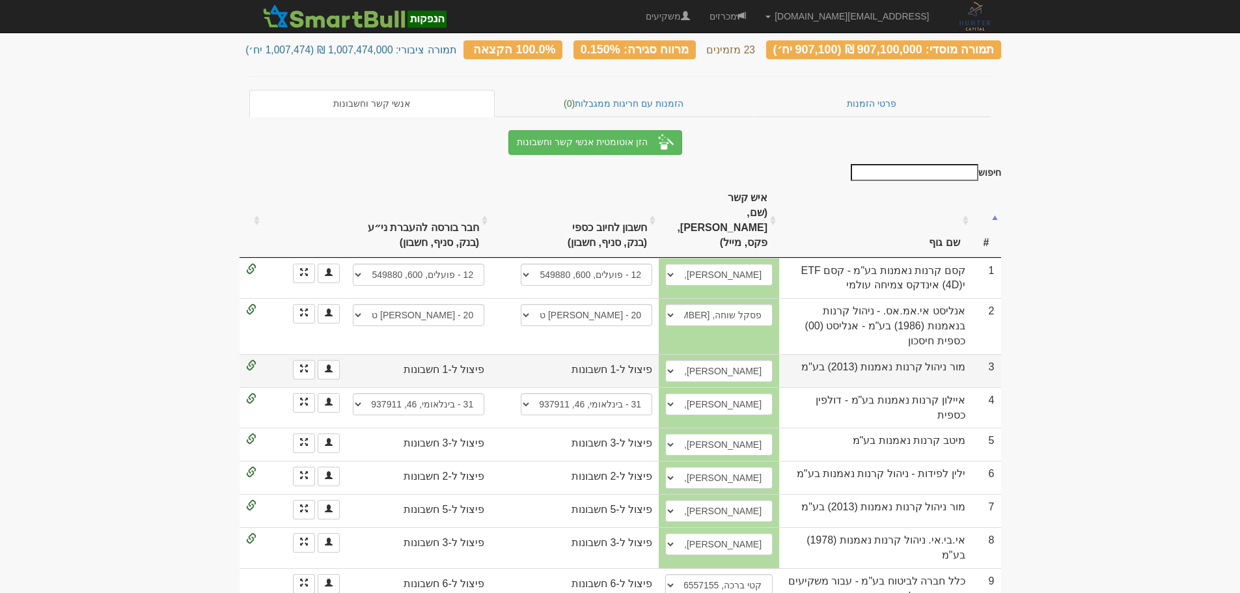
click at [292, 360] on div at bounding box center [304, 370] width 71 height 20
click at [297, 360] on link at bounding box center [304, 370] width 22 height 20
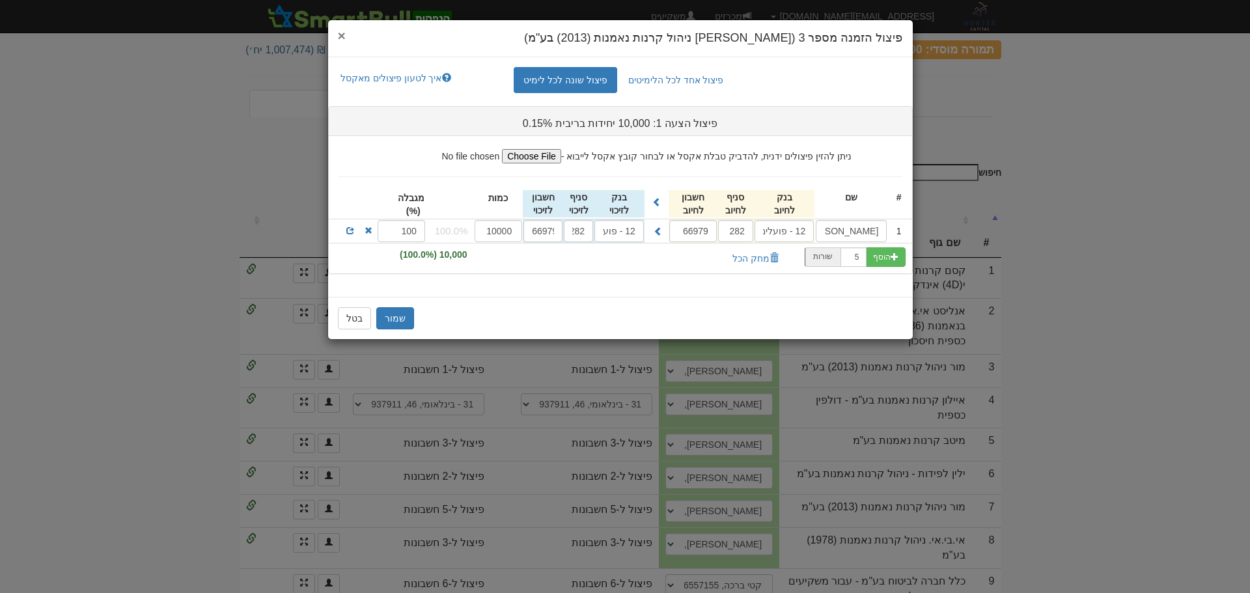
click at [345, 35] on span "×" at bounding box center [342, 35] width 8 height 15
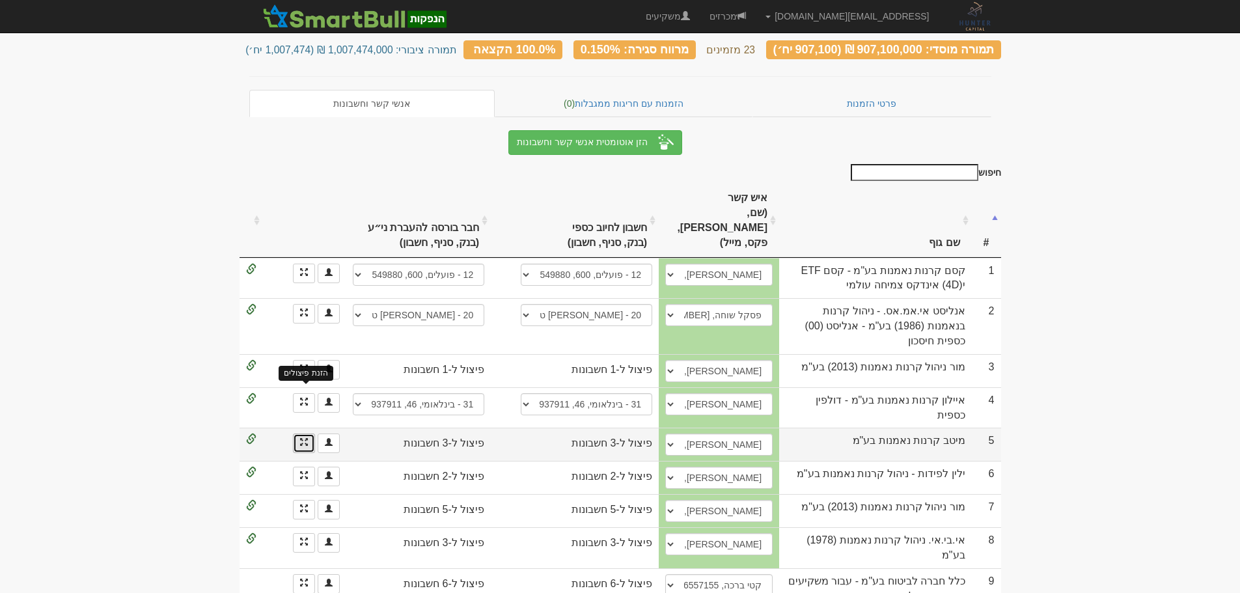
click at [304, 438] on span at bounding box center [304, 442] width 8 height 8
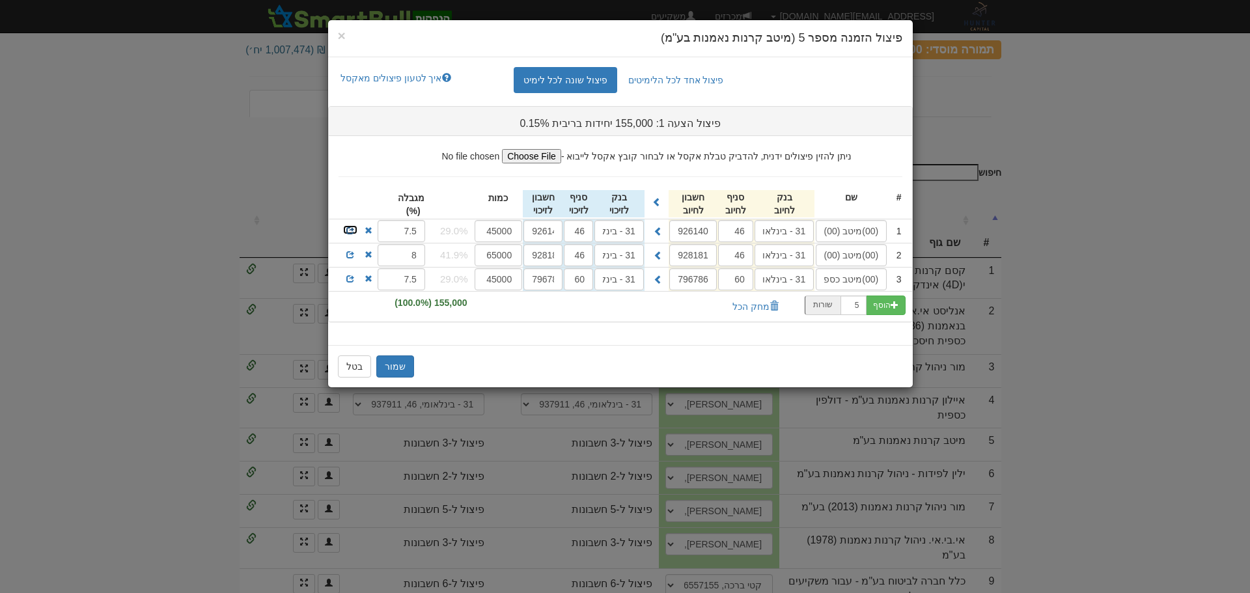
click at [350, 228] on span at bounding box center [350, 231] width 8 height 8
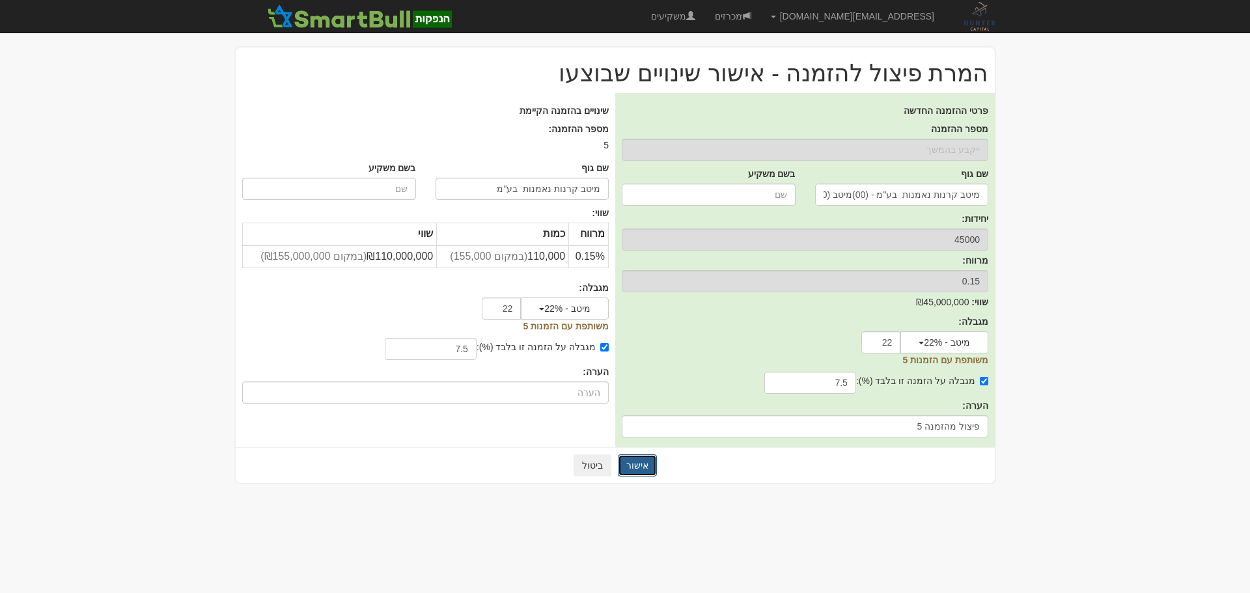
click at [643, 467] on button "אישור" at bounding box center [637, 465] width 39 height 22
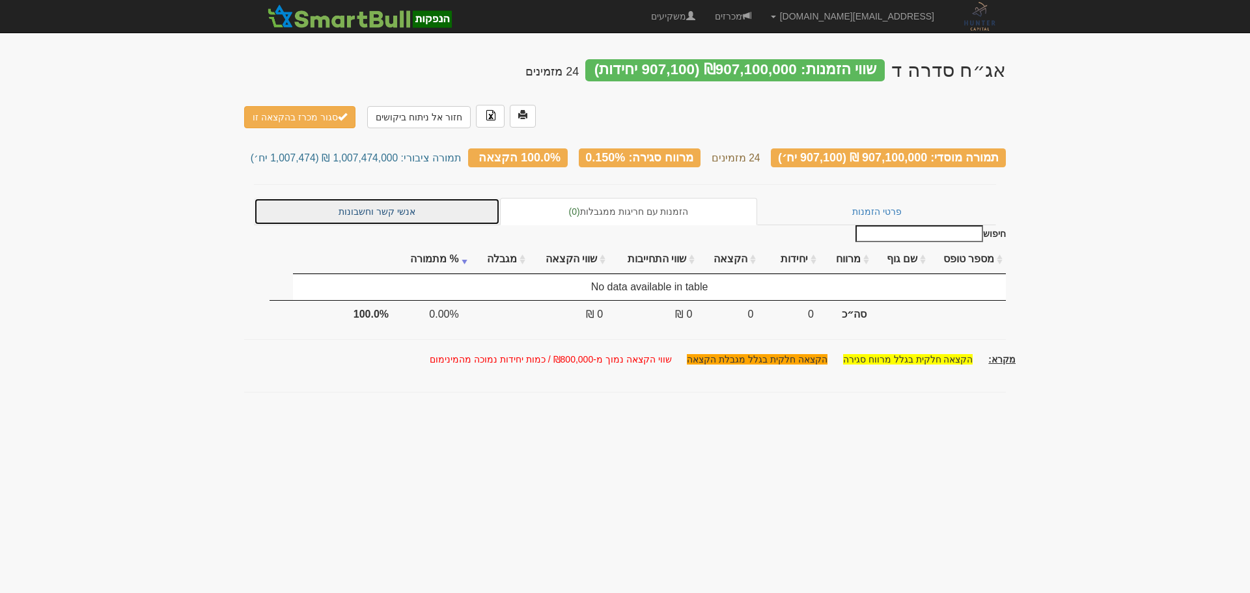
click at [357, 198] on link "אנשי קשר וחשבונות" at bounding box center [377, 211] width 246 height 27
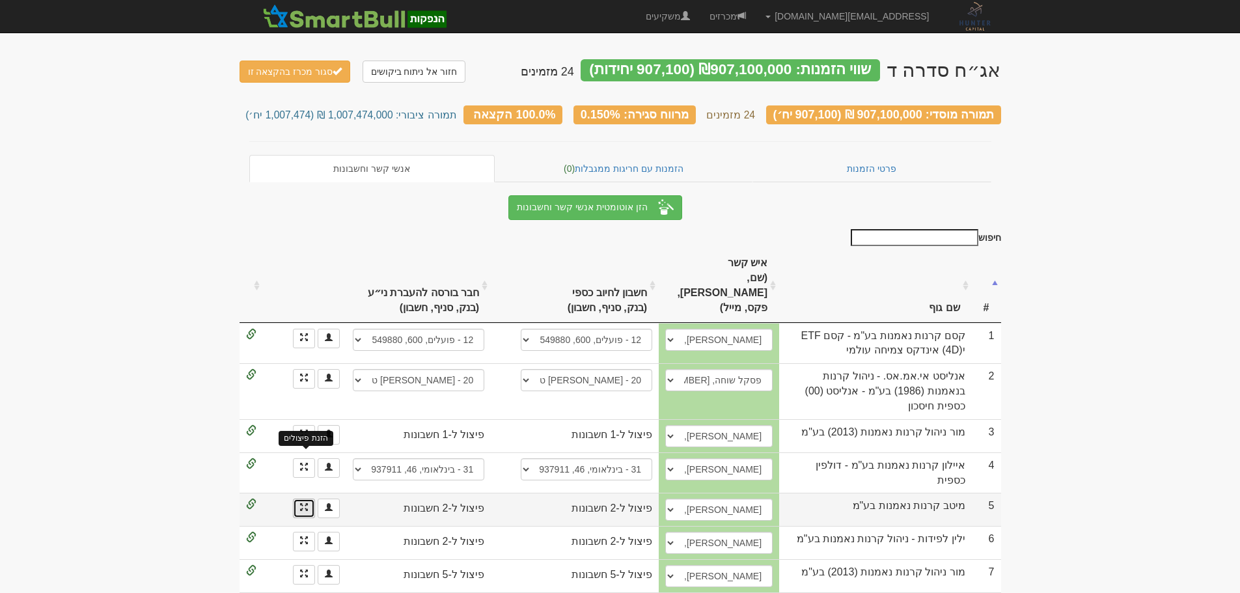
click at [300, 503] on span at bounding box center [304, 507] width 8 height 8
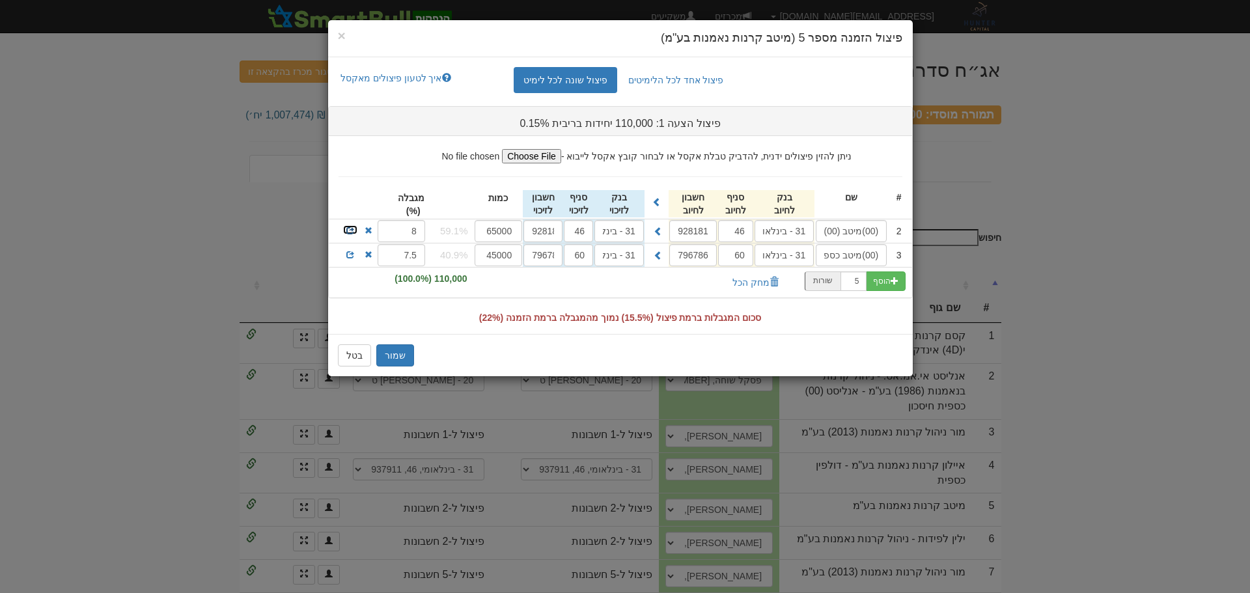
click at [348, 230] on span at bounding box center [350, 231] width 8 height 8
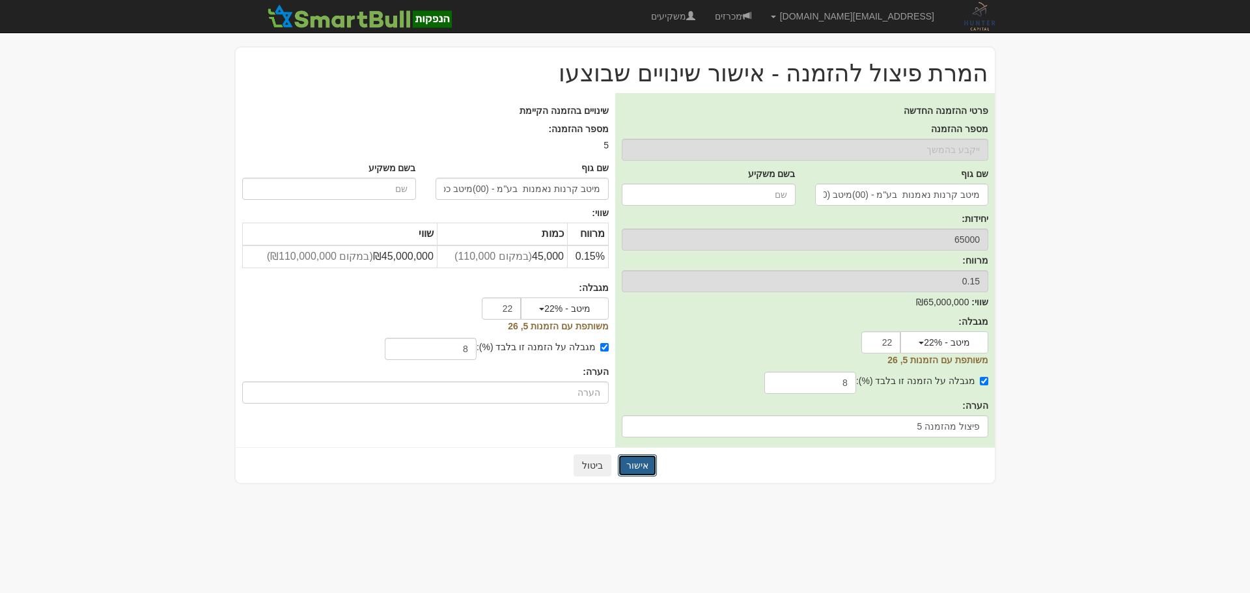
click at [635, 464] on button "אישור" at bounding box center [637, 465] width 39 height 22
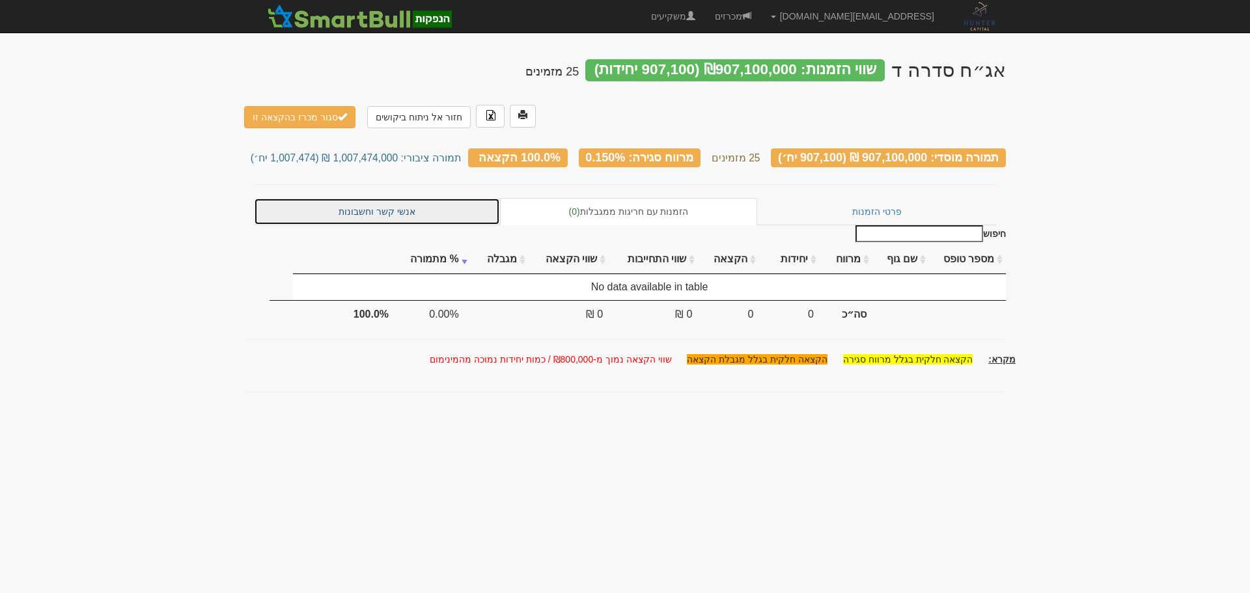
click at [389, 198] on link "אנשי קשר וחשבונות" at bounding box center [377, 211] width 246 height 27
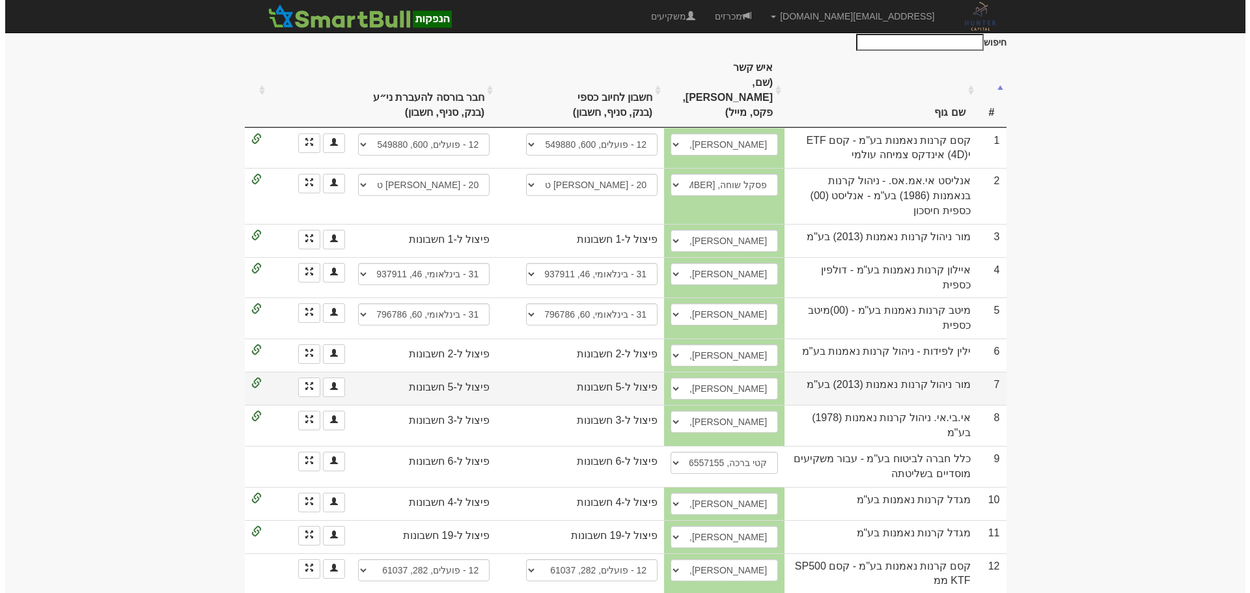
scroll to position [260, 0]
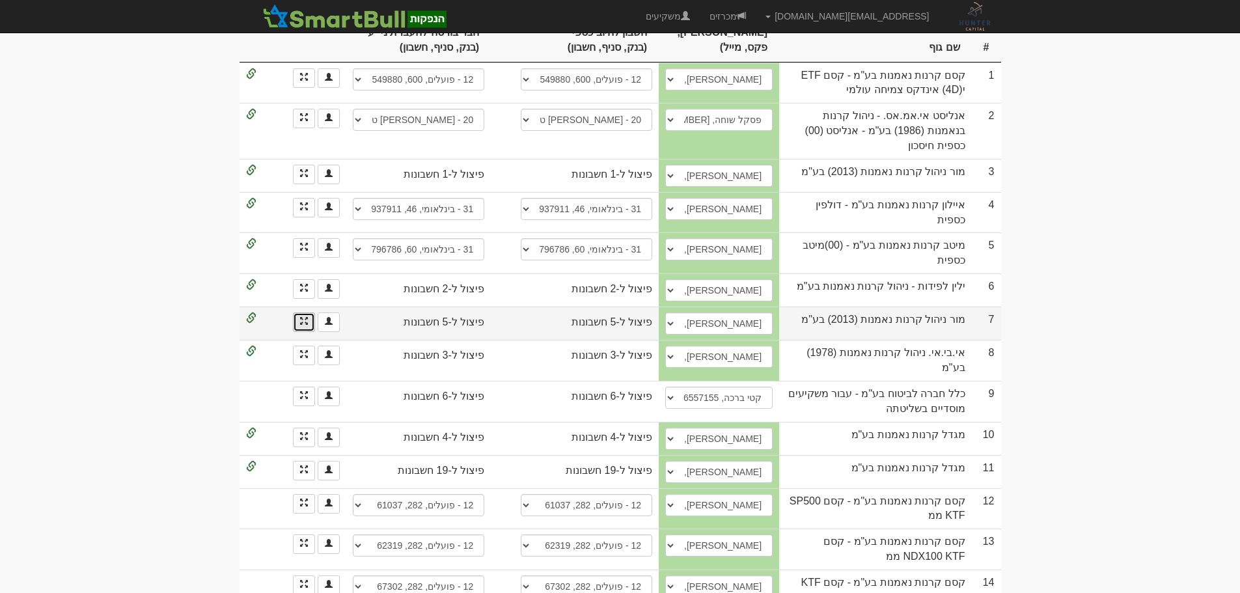
click at [299, 312] on link at bounding box center [304, 322] width 22 height 20
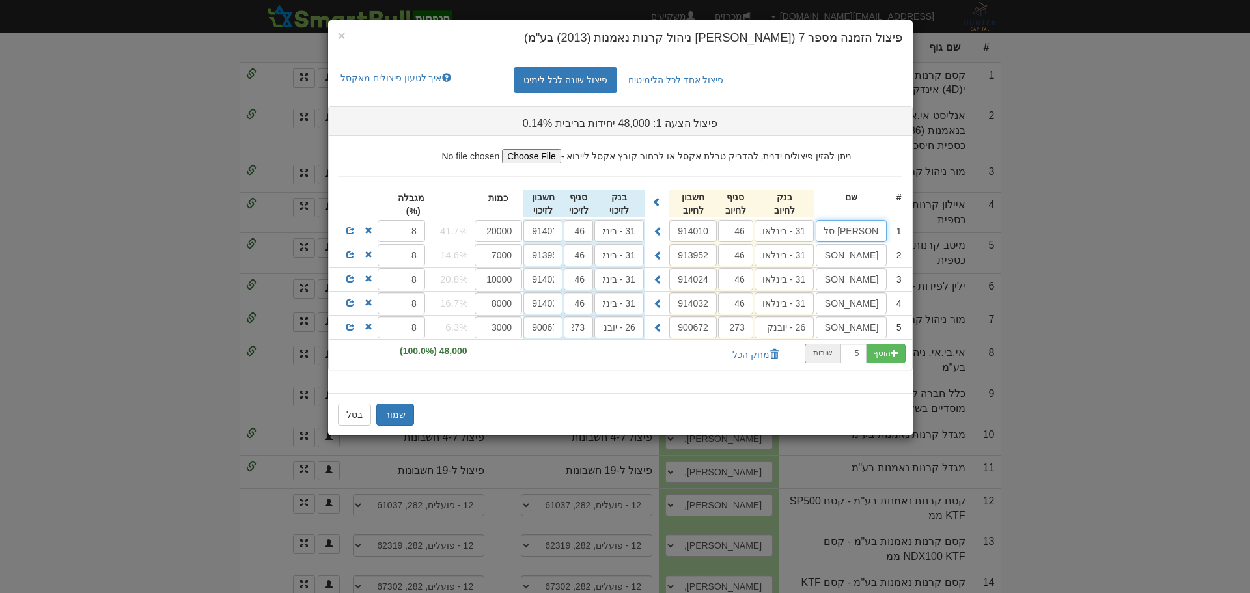
scroll to position [0, 0]
drag, startPoint x: 868, startPoint y: 228, endPoint x: 986, endPoint y: 236, distance: 118.1
click at [986, 236] on div "× פיצול הזמנה מספר 7 (מור ניהול קרנות נאמנות (2013) בע"מ) פיצול אחד לכל הלימיטי…" at bounding box center [625, 296] width 1250 height 593
click at [856, 238] on input "מור סל S&P 500 (4D)" at bounding box center [851, 231] width 71 height 22
click at [351, 227] on span at bounding box center [350, 231] width 8 height 8
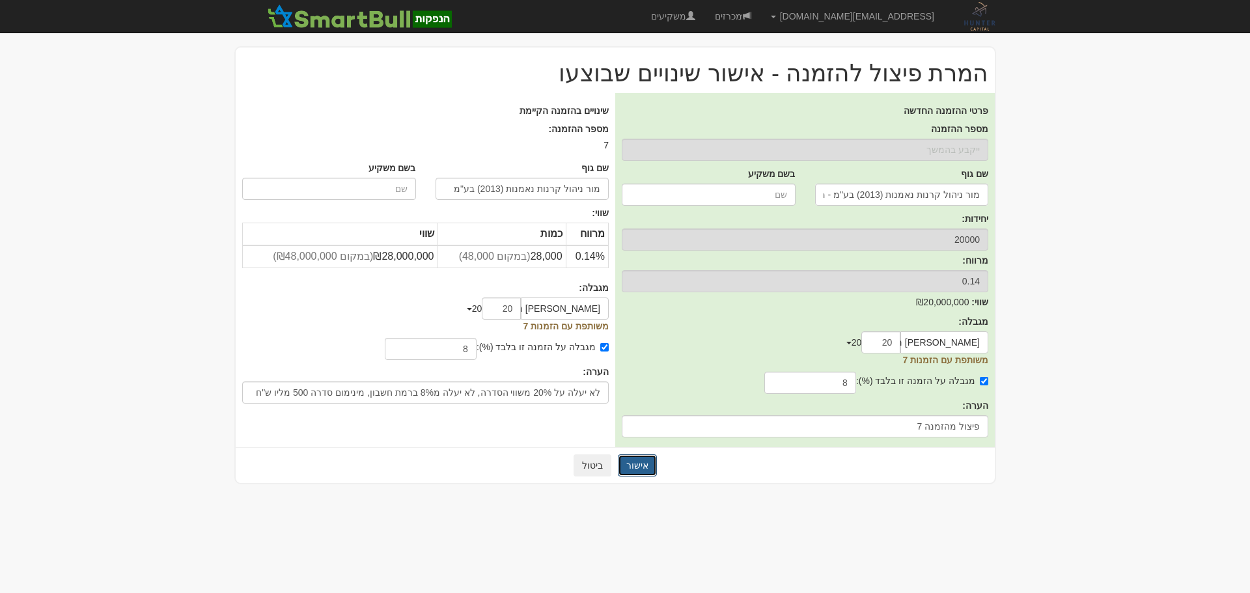
click at [636, 471] on button "אישור" at bounding box center [637, 465] width 39 height 22
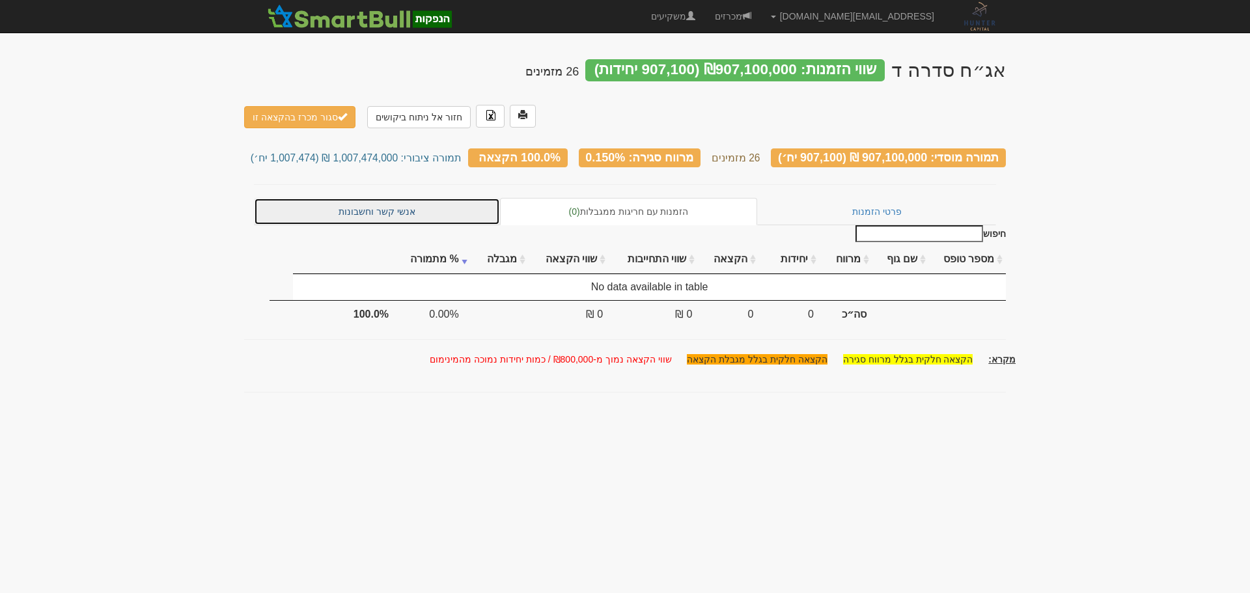
click at [383, 198] on link "אנשי קשר וחשבונות" at bounding box center [377, 211] width 246 height 27
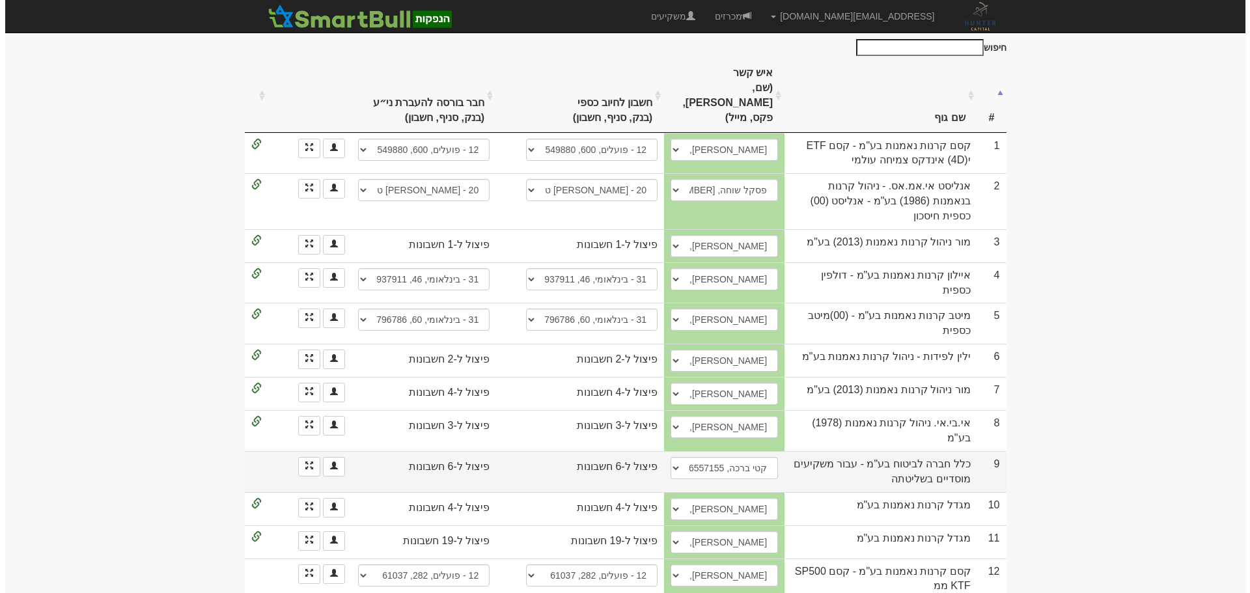
scroll to position [195, 0]
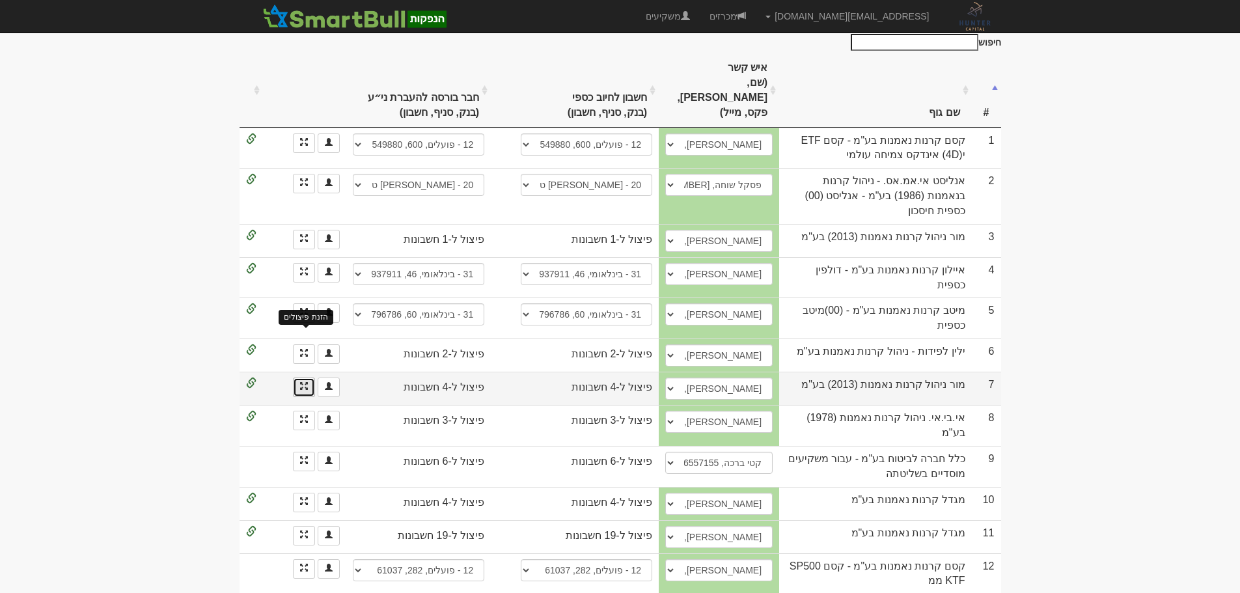
click at [300, 382] on span at bounding box center [304, 386] width 8 height 8
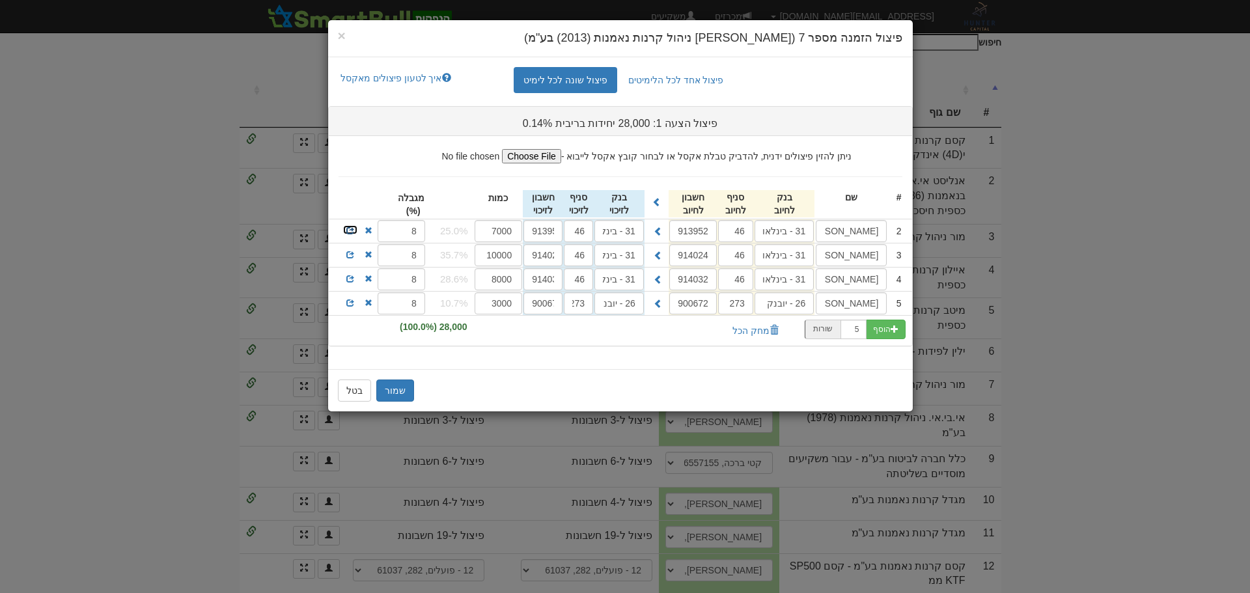
click at [352, 230] on span at bounding box center [350, 231] width 8 height 8
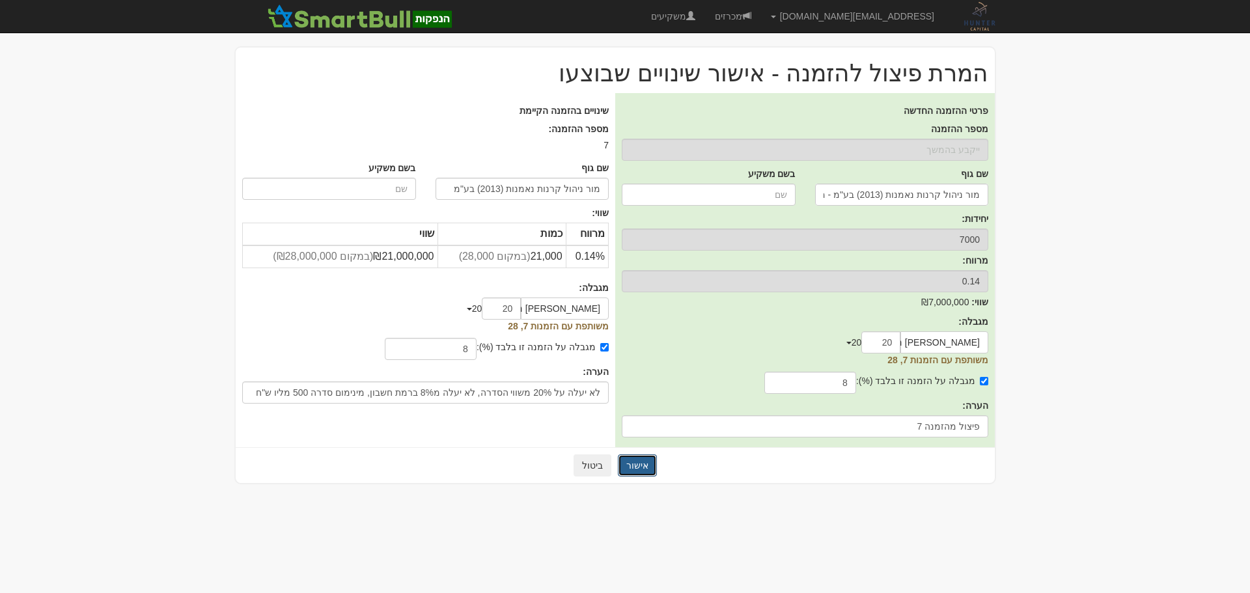
click at [645, 470] on button "אישור" at bounding box center [637, 465] width 39 height 22
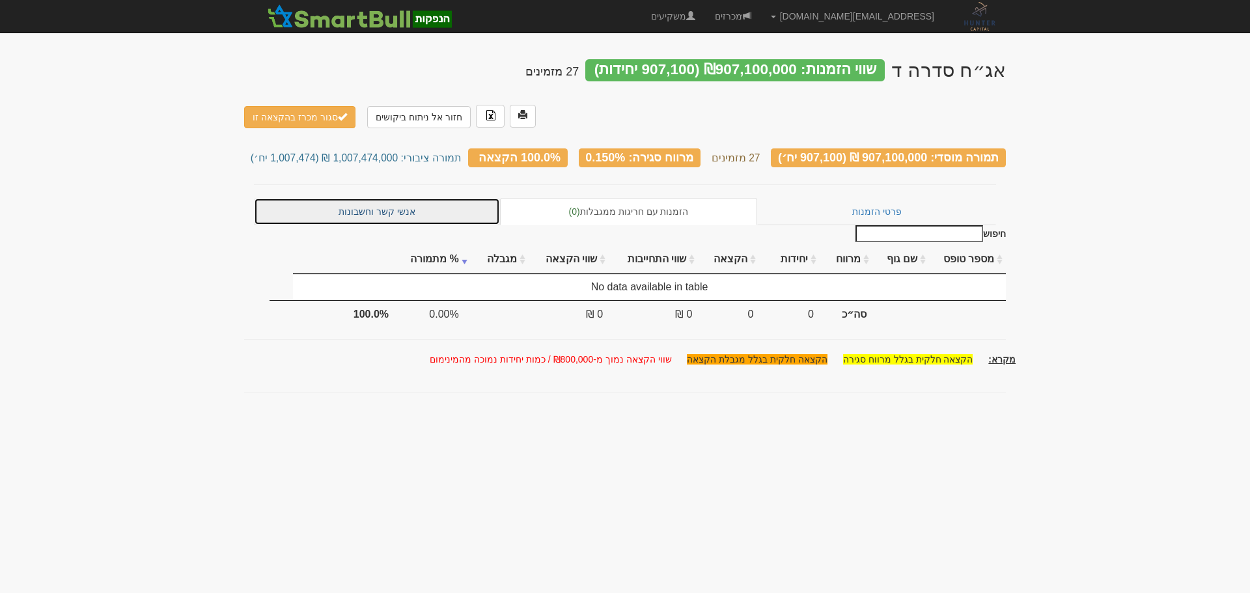
click at [413, 198] on link "אנשי קשר וחשבונות" at bounding box center [377, 211] width 246 height 27
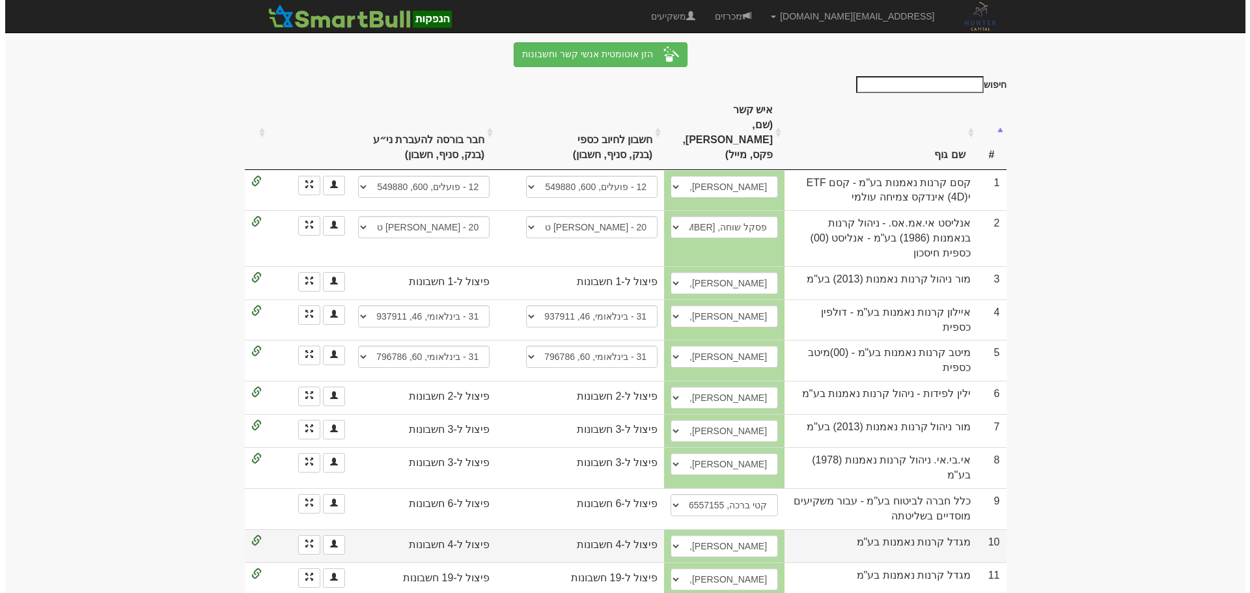
scroll to position [195, 0]
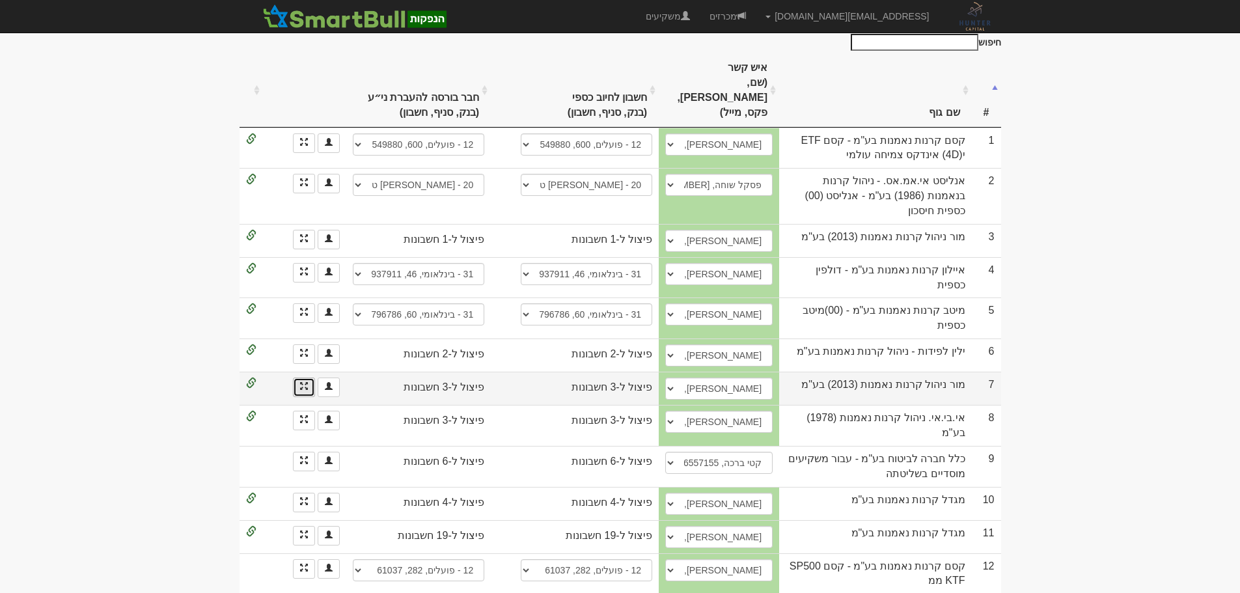
click at [299, 378] on link at bounding box center [304, 388] width 22 height 20
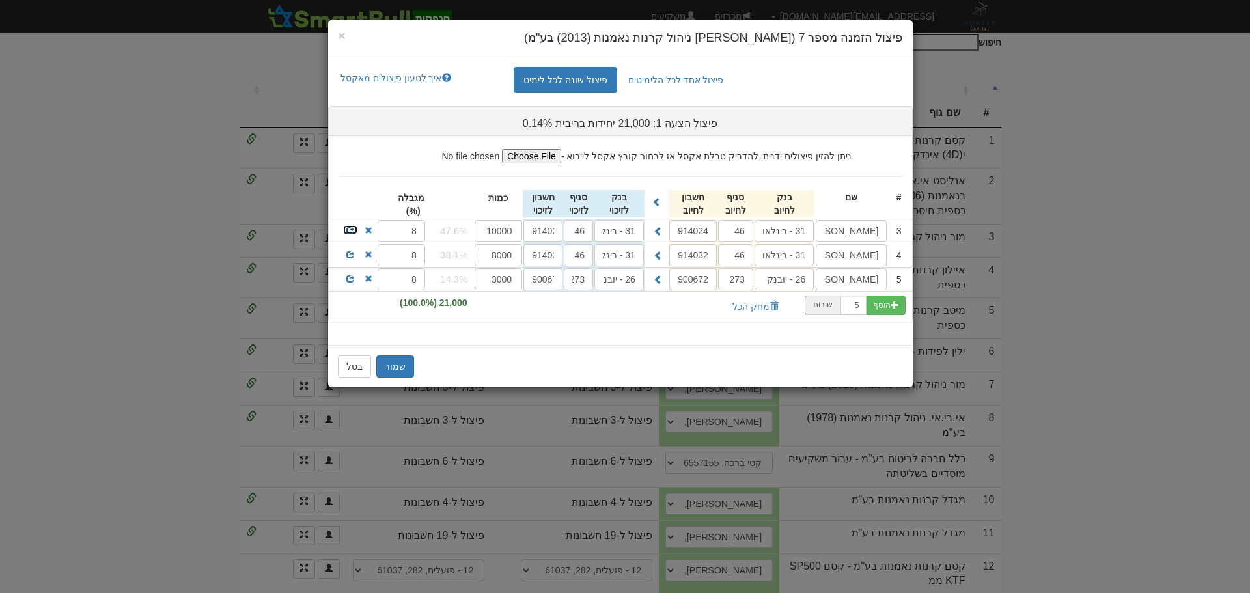
click at [349, 228] on span at bounding box center [350, 231] width 8 height 8
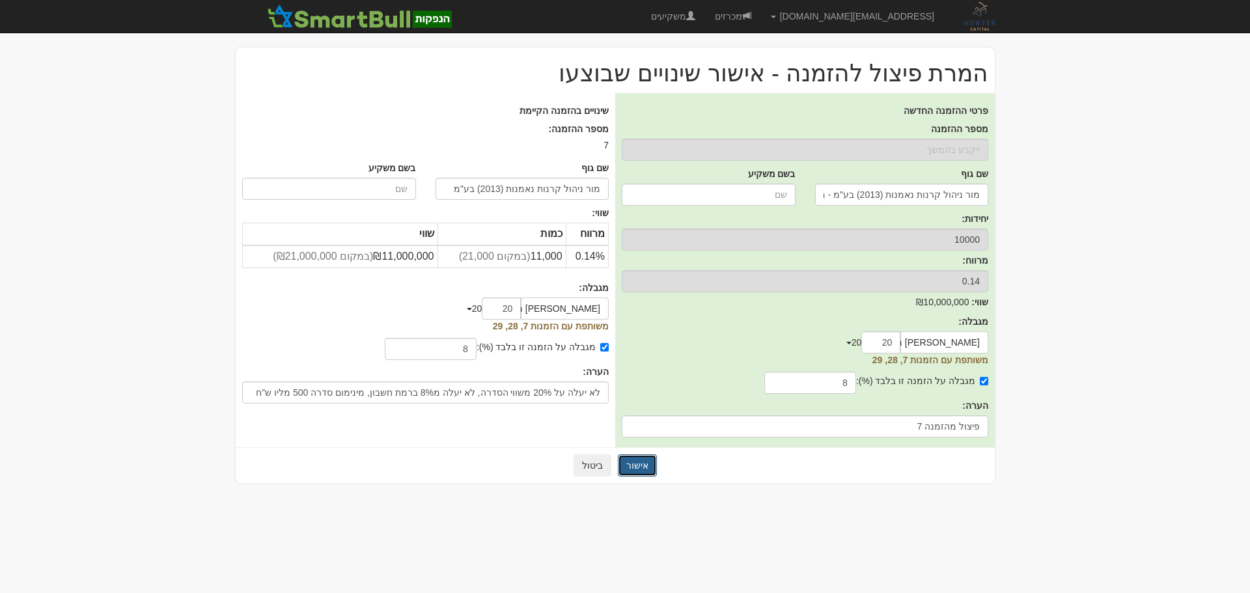
click at [636, 464] on button "אישור" at bounding box center [637, 465] width 39 height 22
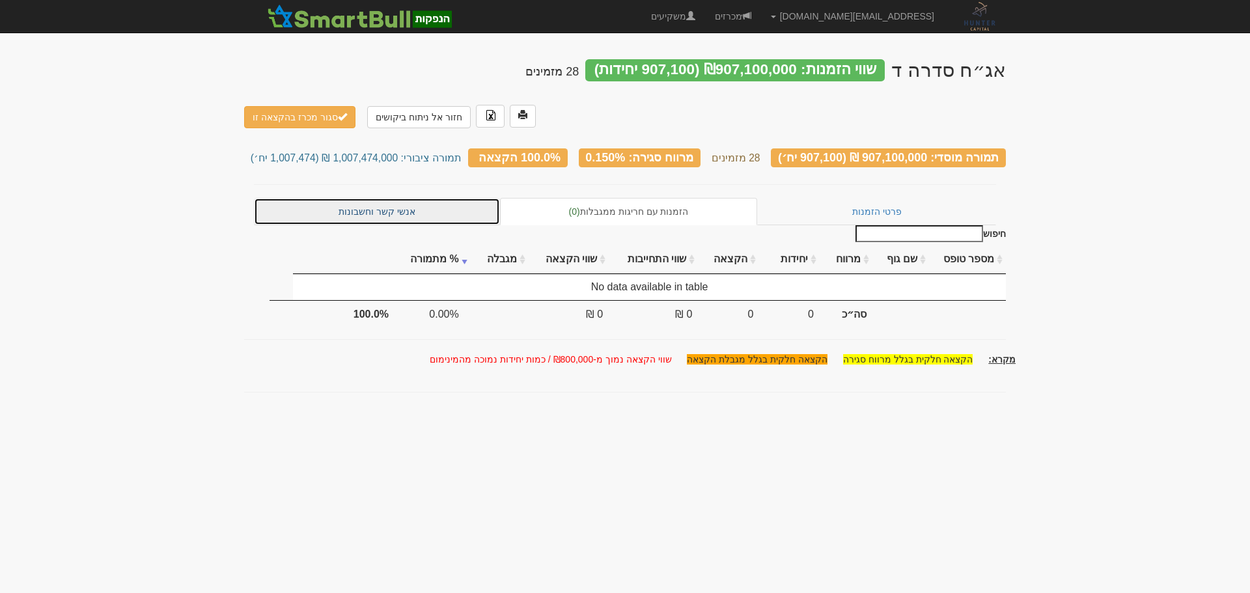
click at [425, 198] on link "אנשי קשר וחשבונות" at bounding box center [377, 211] width 246 height 27
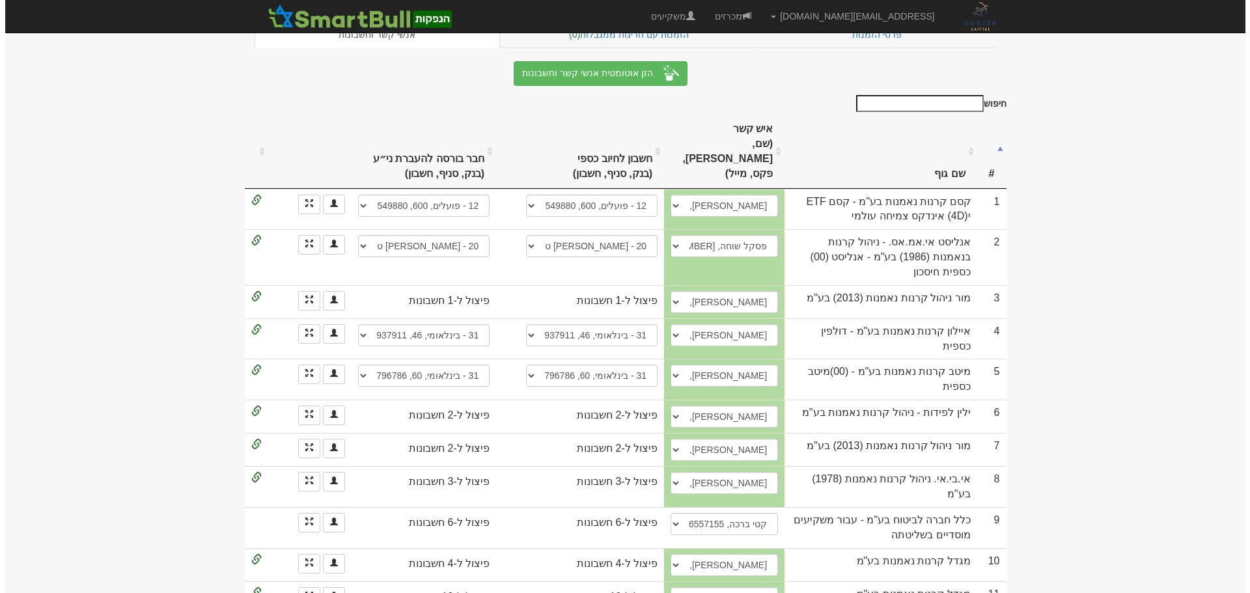
scroll to position [195, 0]
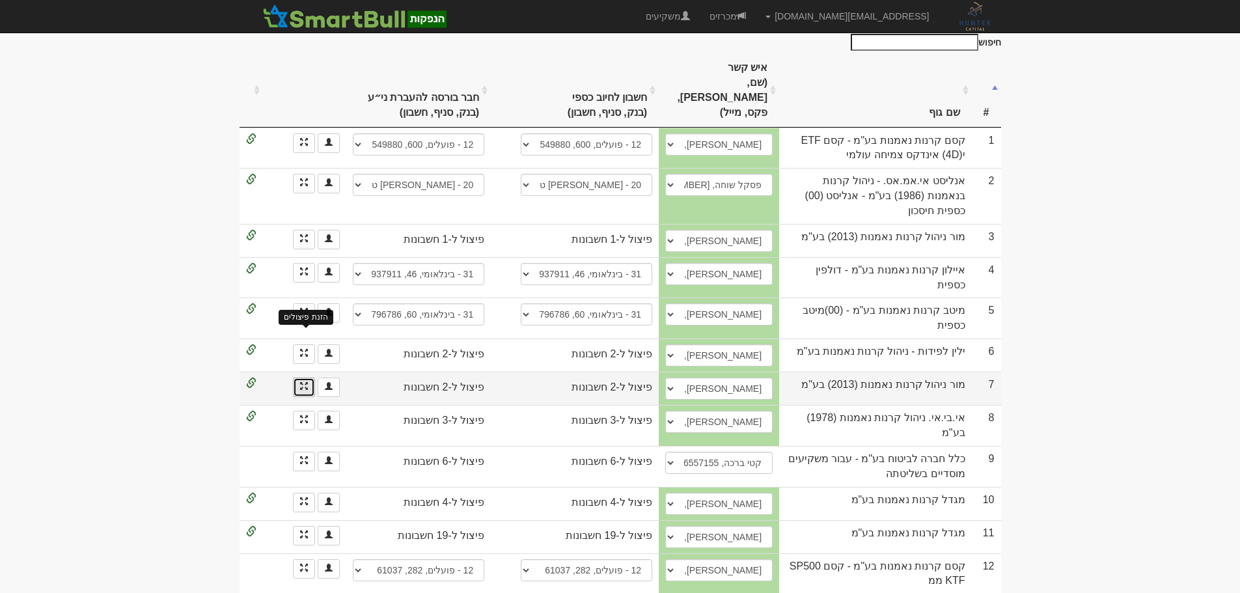
click at [305, 382] on span at bounding box center [304, 386] width 8 height 8
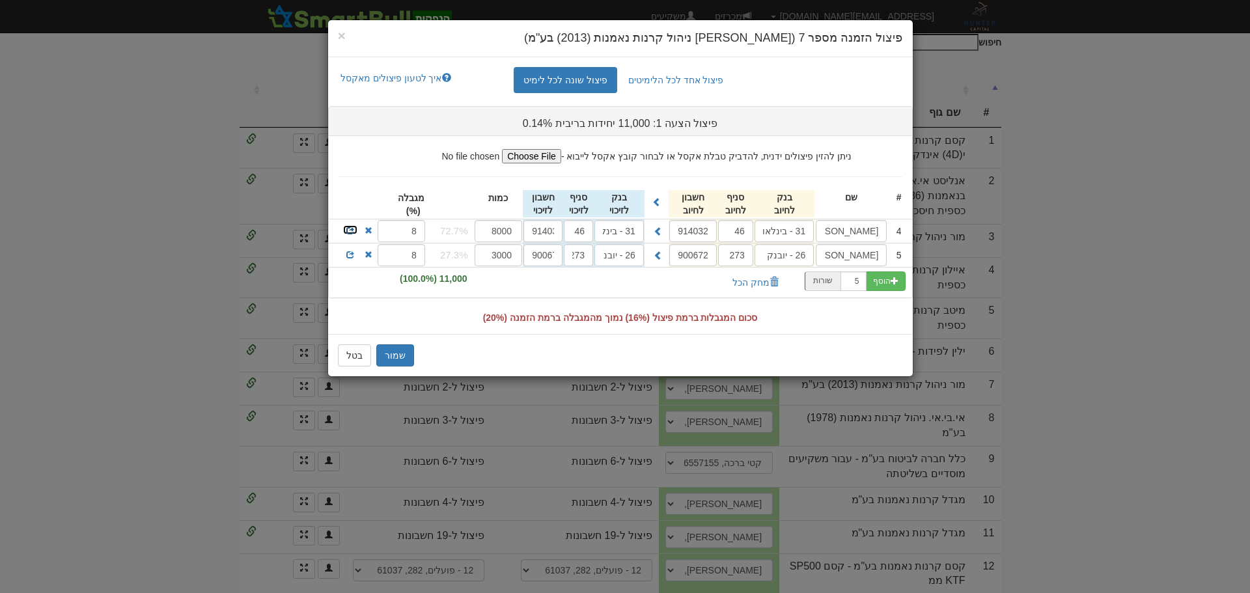
click at [348, 232] on span at bounding box center [350, 231] width 8 height 8
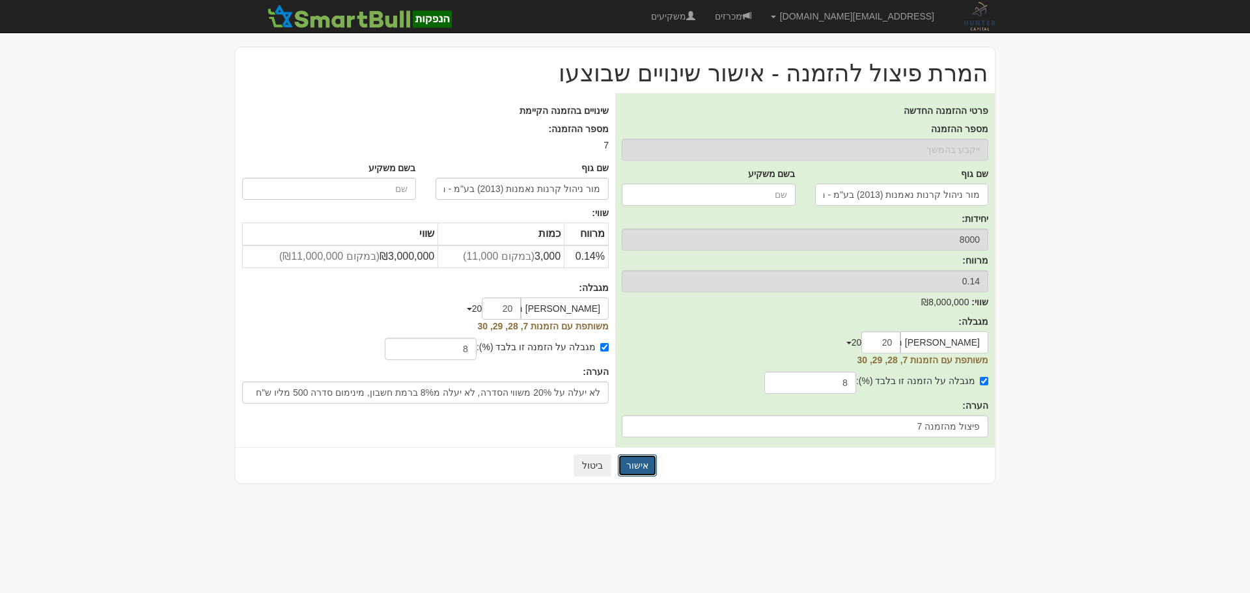
click at [639, 467] on button "אישור" at bounding box center [637, 465] width 39 height 22
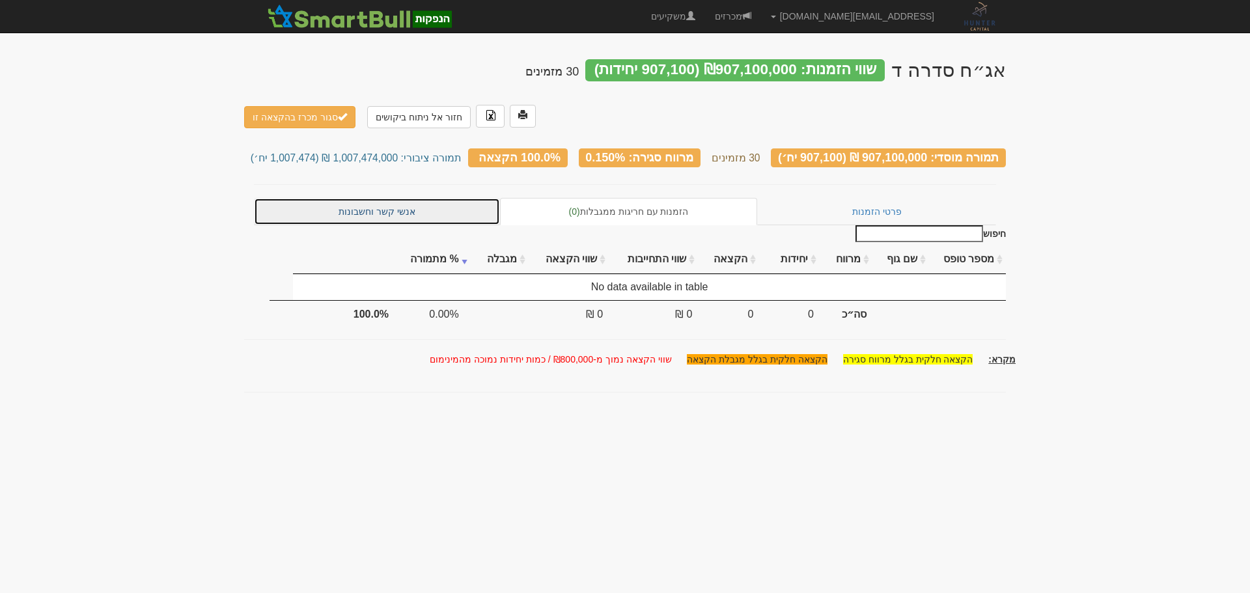
click at [399, 198] on link "אנשי קשר וחשבונות" at bounding box center [377, 211] width 246 height 27
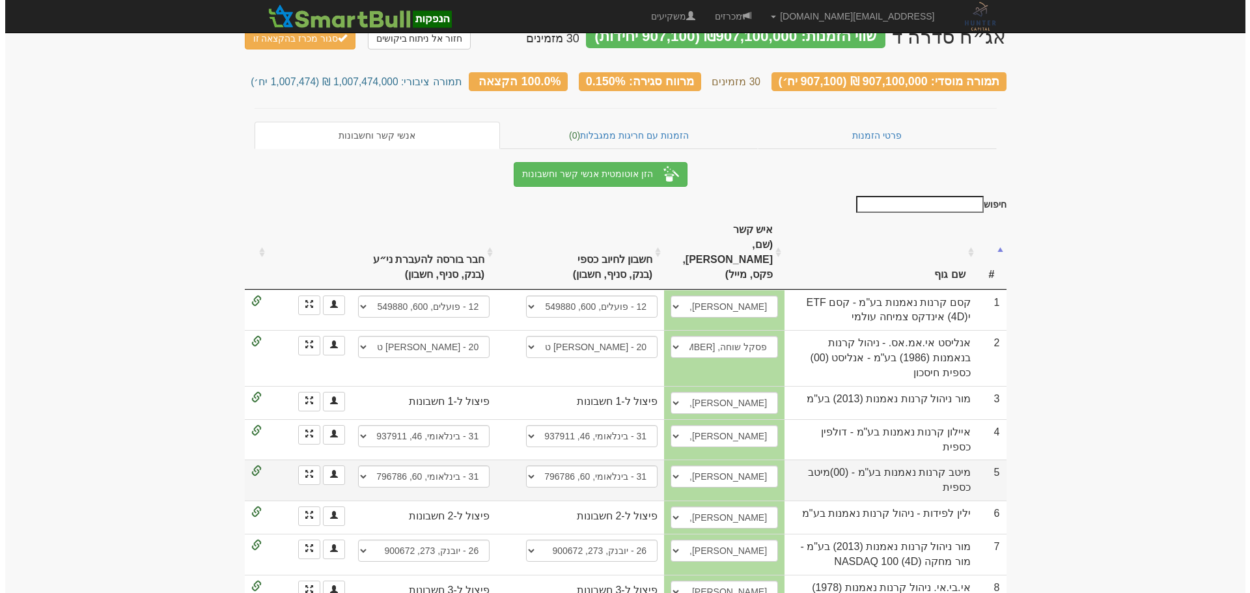
scroll to position [23, 0]
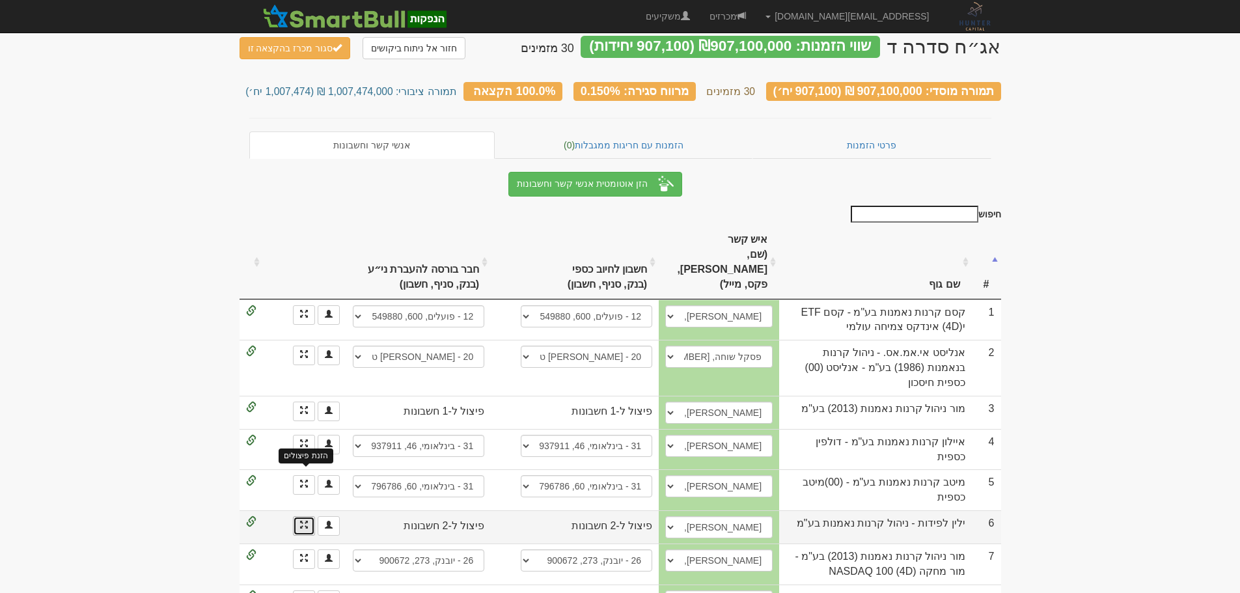
click at [301, 521] on span at bounding box center [304, 525] width 8 height 8
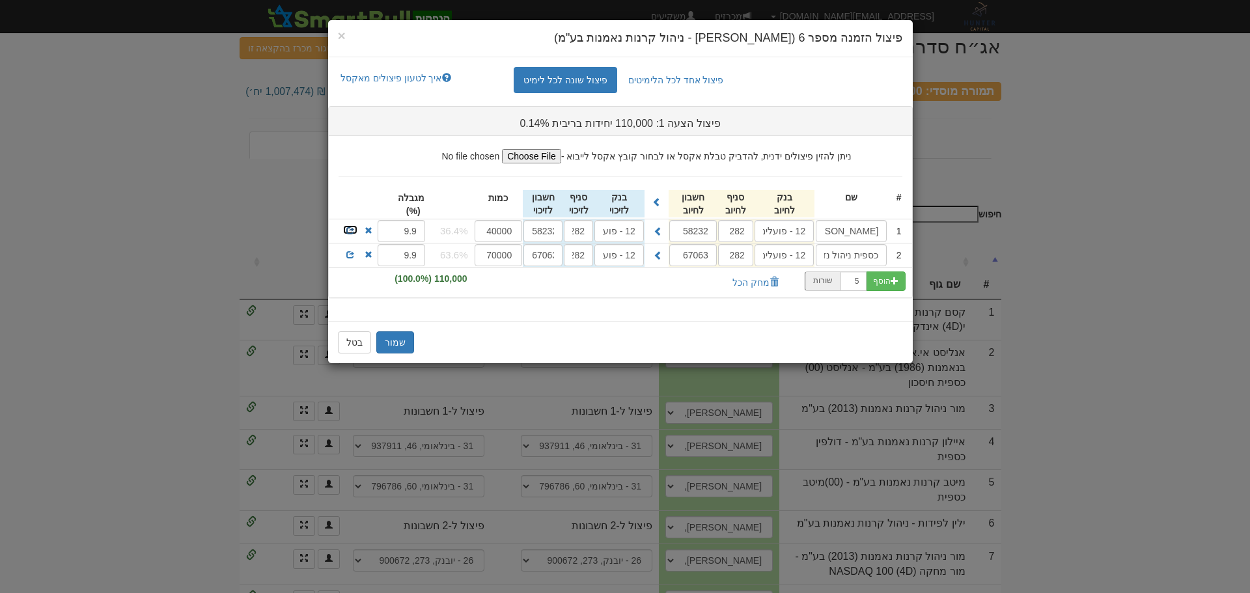
click at [347, 227] on span at bounding box center [350, 231] width 8 height 8
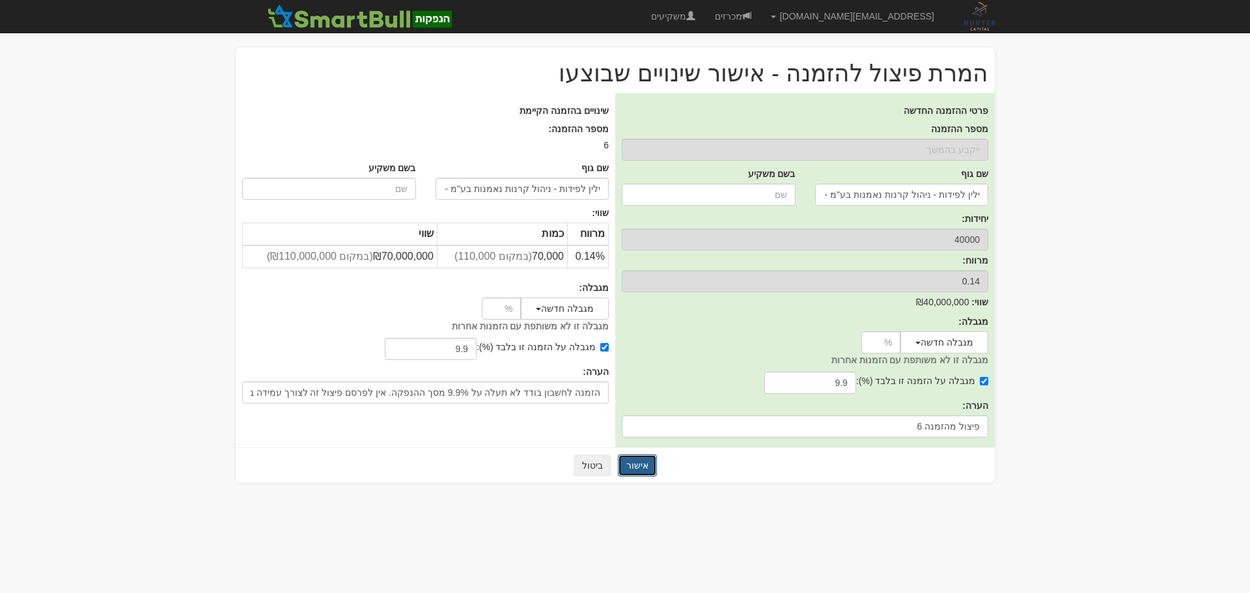
click at [647, 469] on button "אישור" at bounding box center [637, 465] width 39 height 22
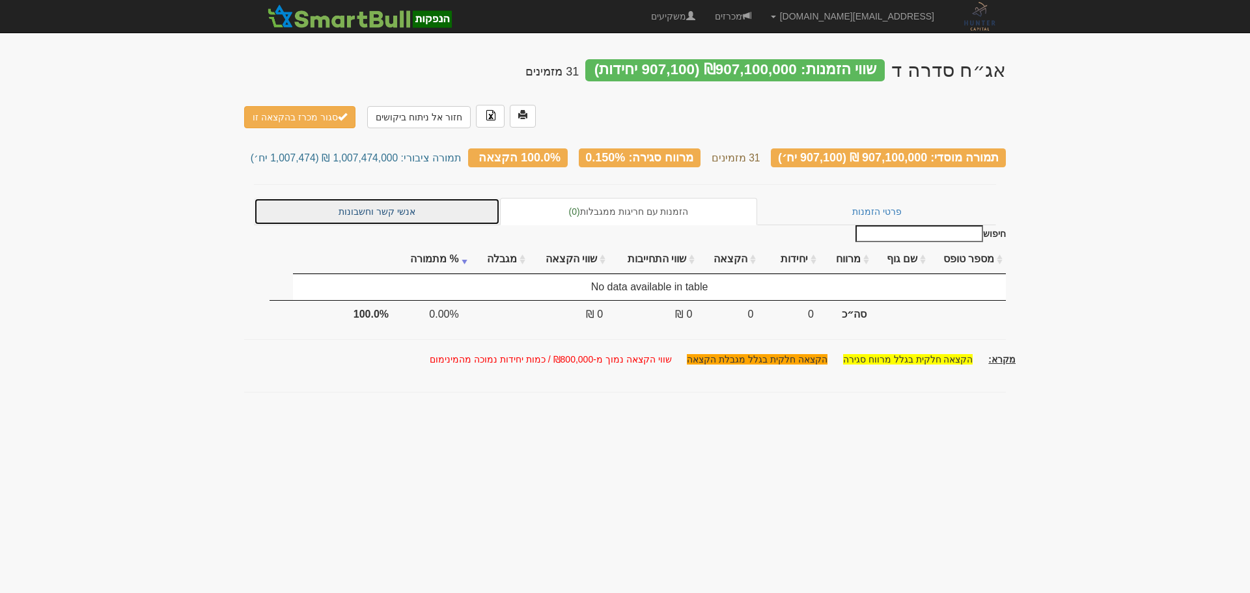
click at [355, 198] on link "אנשי קשר וחשבונות" at bounding box center [377, 211] width 246 height 27
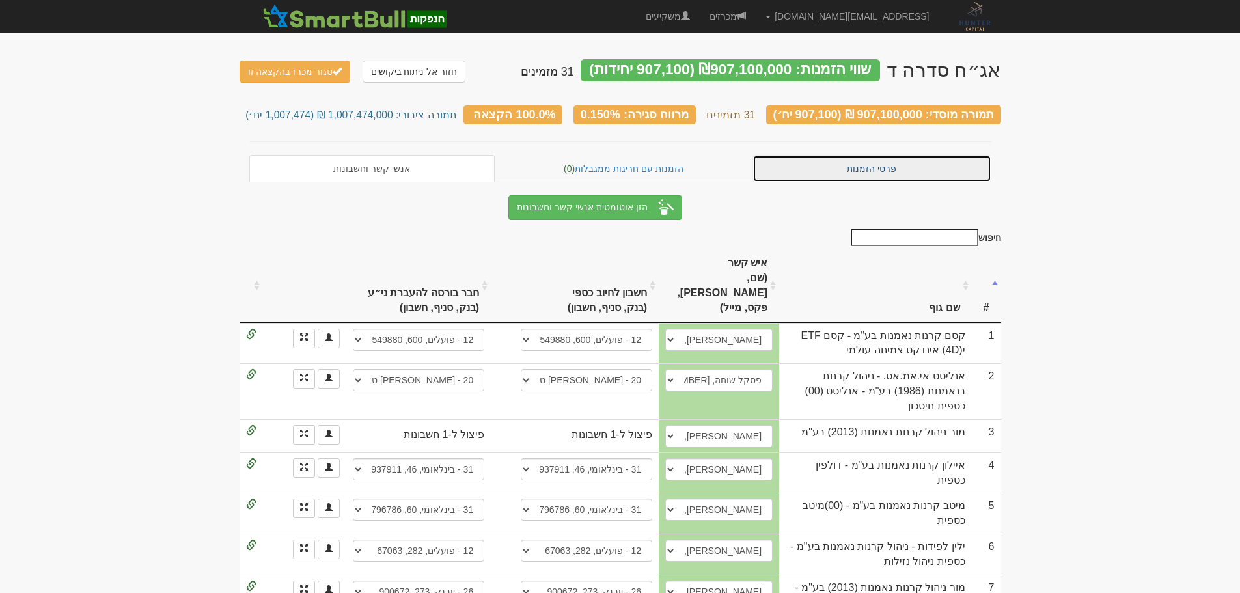
click at [902, 156] on link "פרטי הזמנות" at bounding box center [871, 168] width 239 height 27
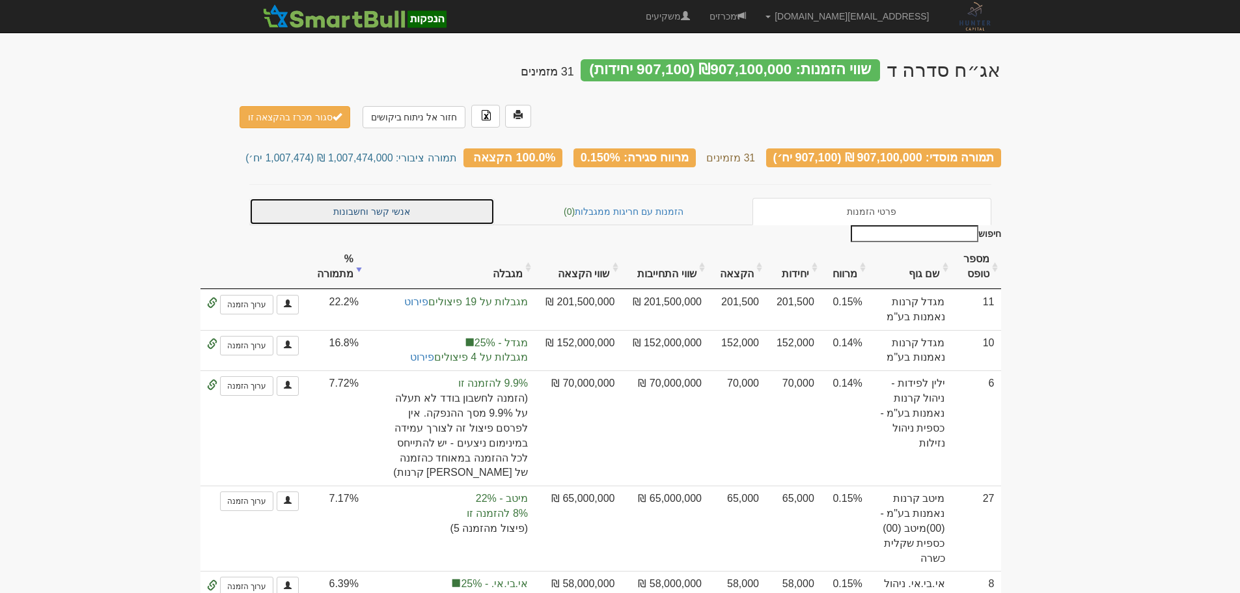
click at [381, 198] on link "אנשי קשר וחשבונות" at bounding box center [372, 211] width 246 height 27
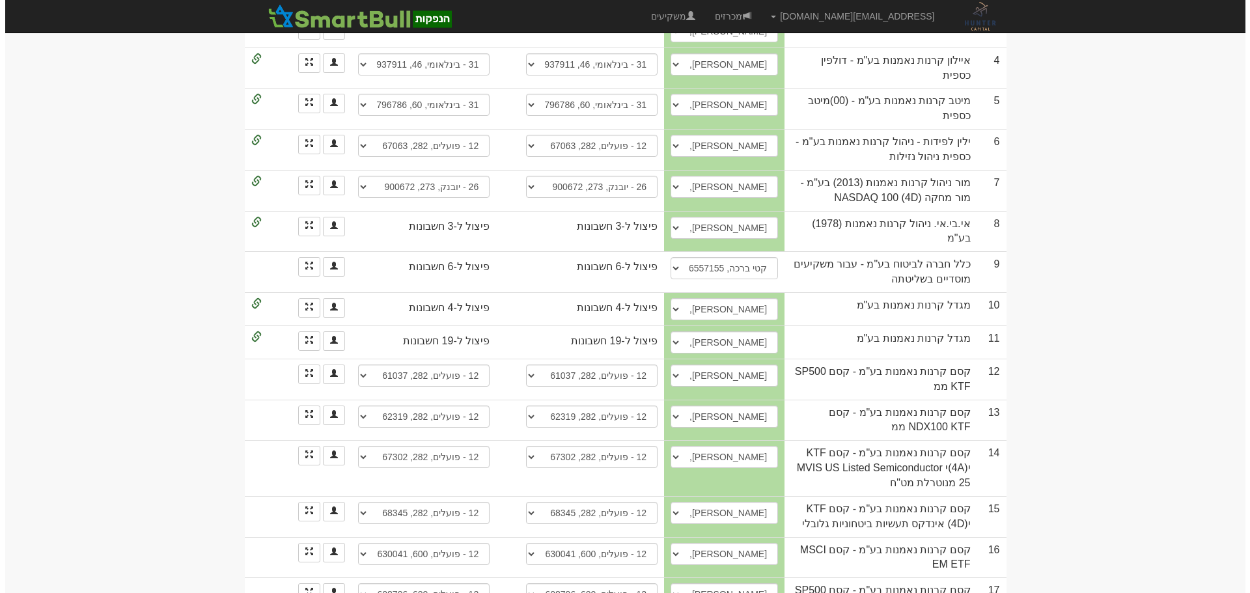
scroll to position [397, 0]
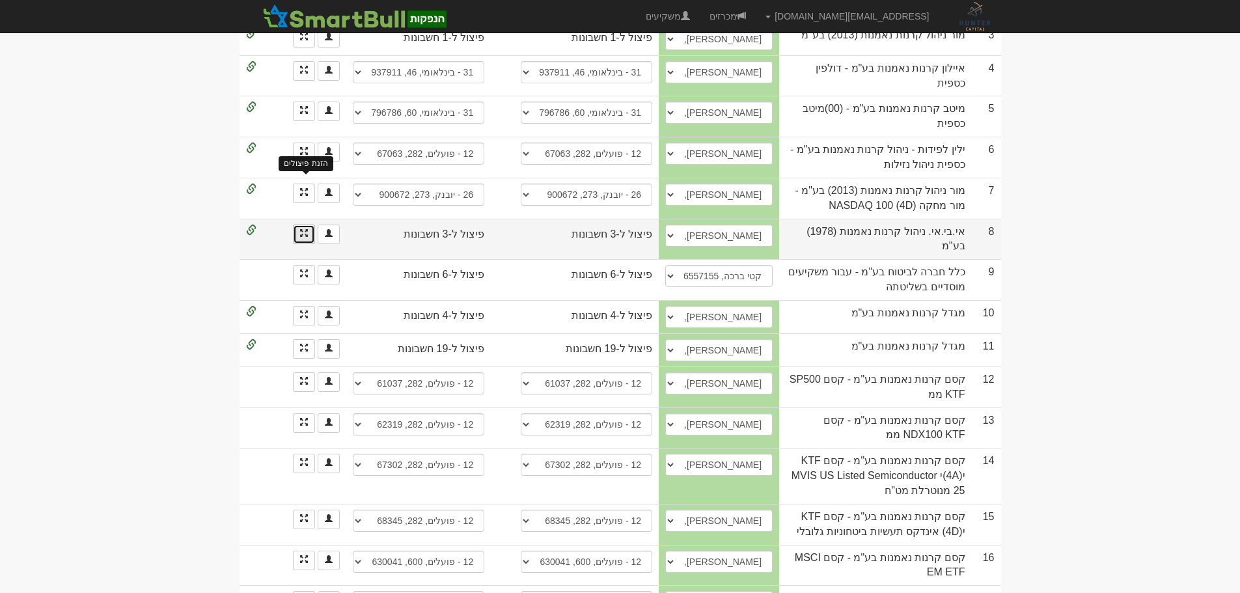
click at [301, 229] on span at bounding box center [304, 233] width 8 height 8
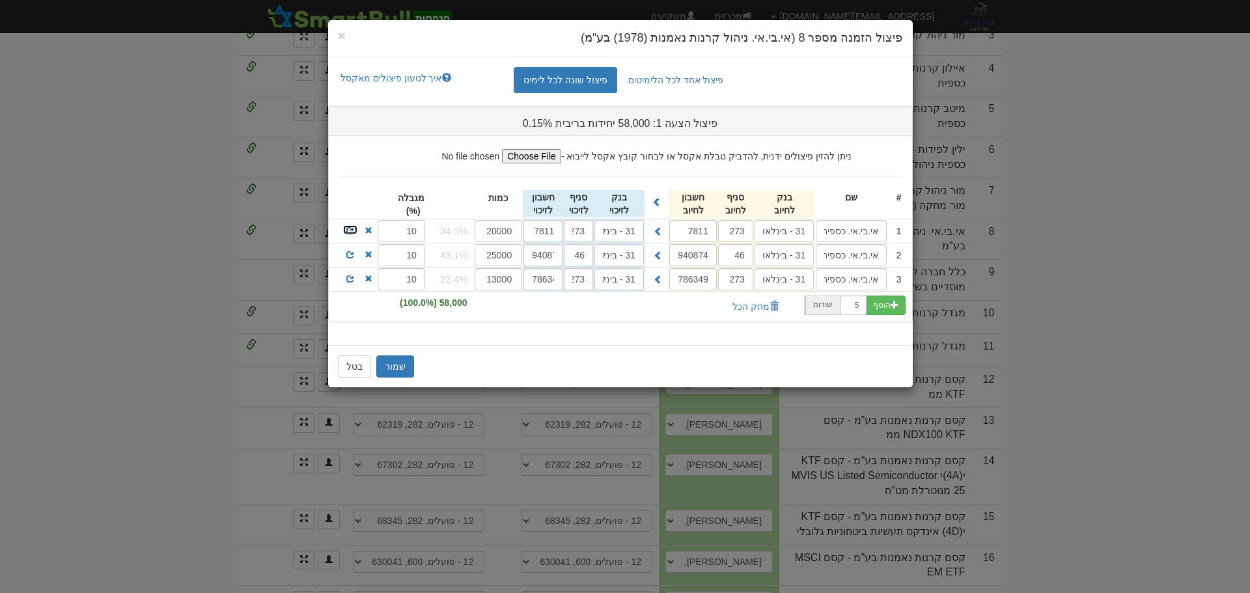
click at [350, 229] on span at bounding box center [350, 231] width 8 height 8
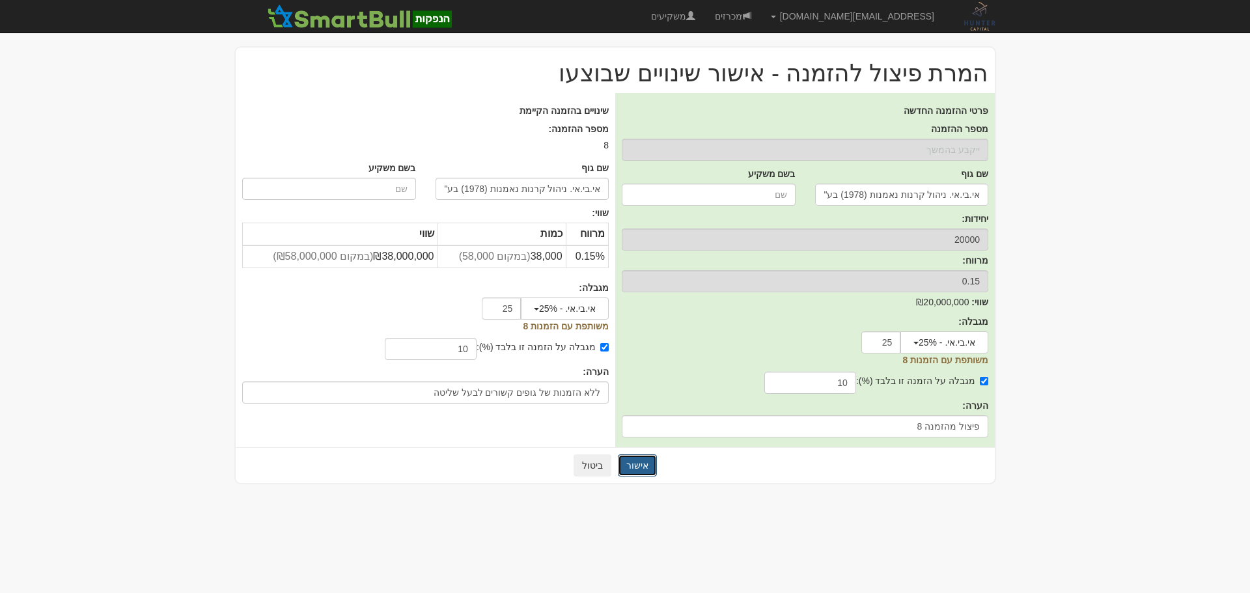
click at [638, 469] on button "אישור" at bounding box center [637, 465] width 39 height 22
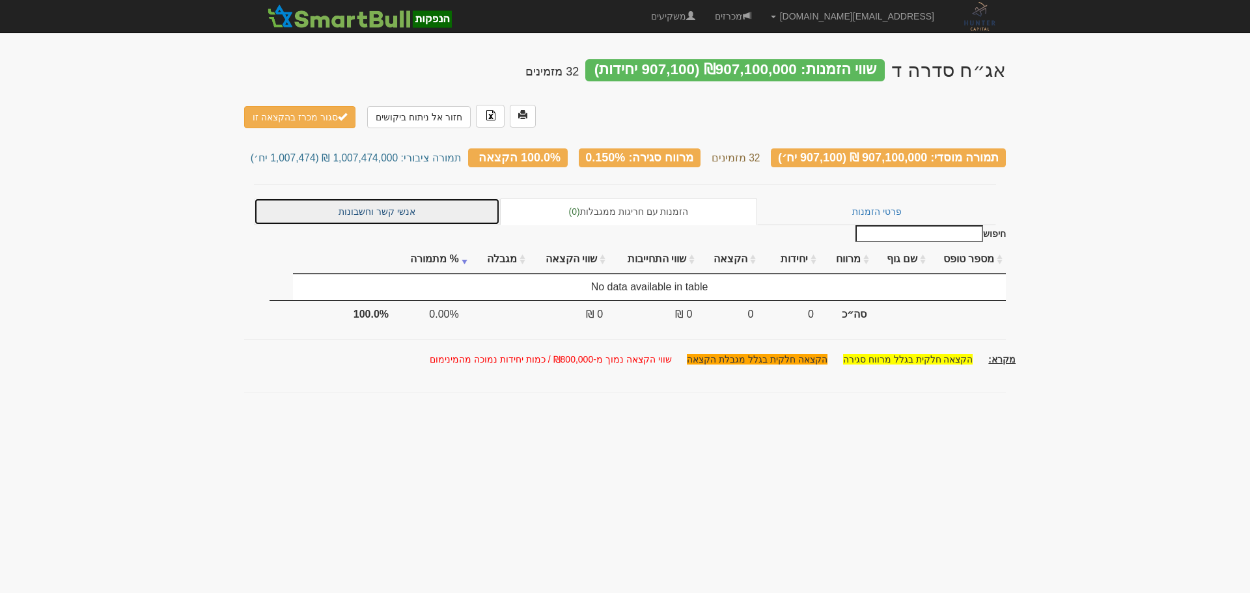
click at [375, 198] on link "אנשי קשר וחשבונות" at bounding box center [377, 211] width 246 height 27
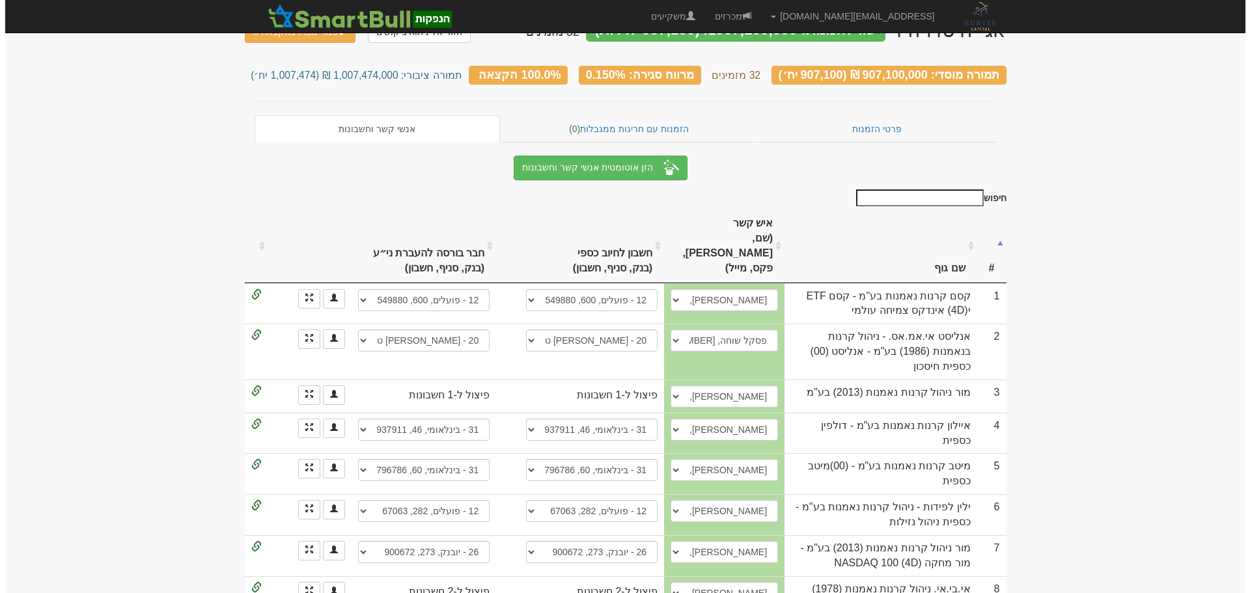
scroll to position [130, 0]
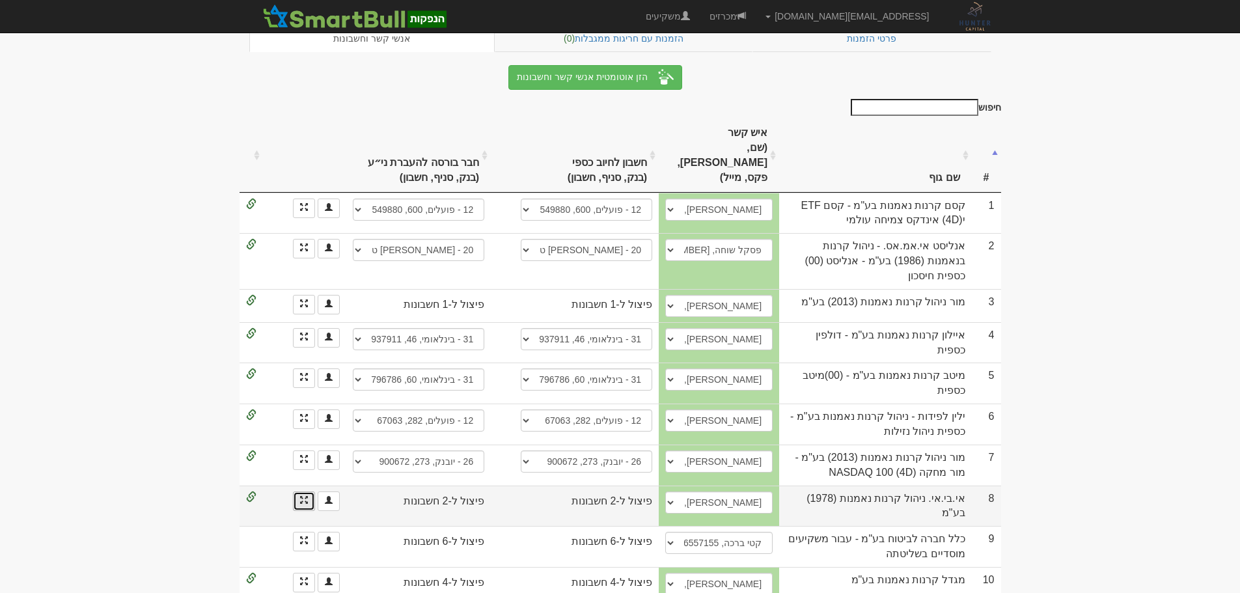
click at [298, 491] on link at bounding box center [304, 501] width 22 height 20
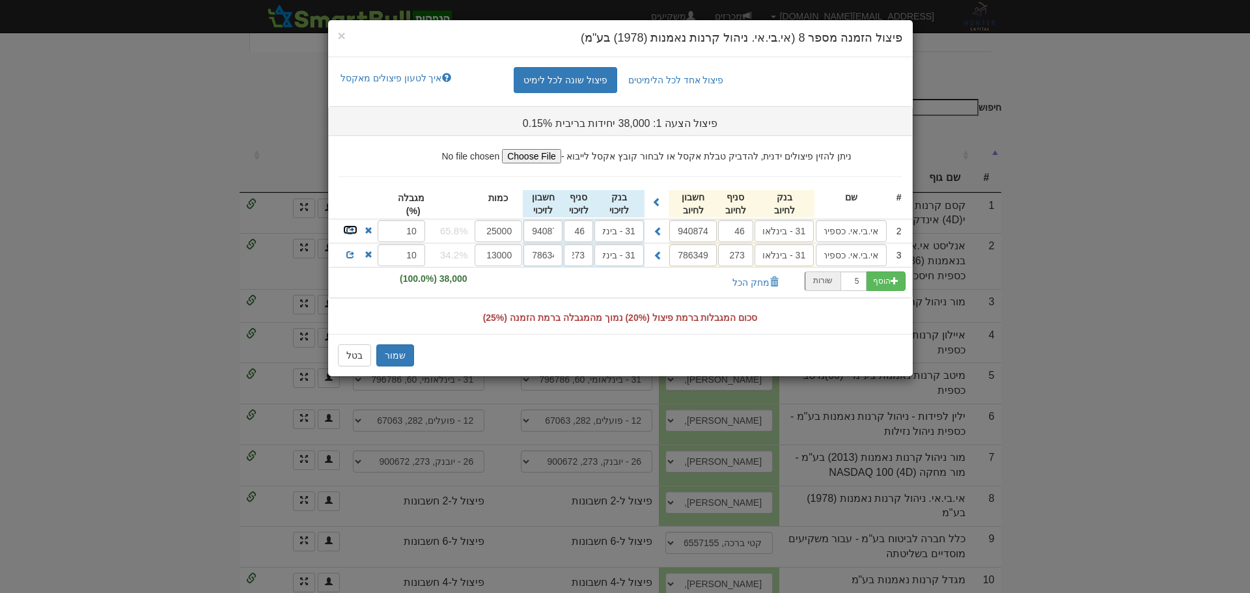
click at [351, 228] on span at bounding box center [350, 231] width 8 height 8
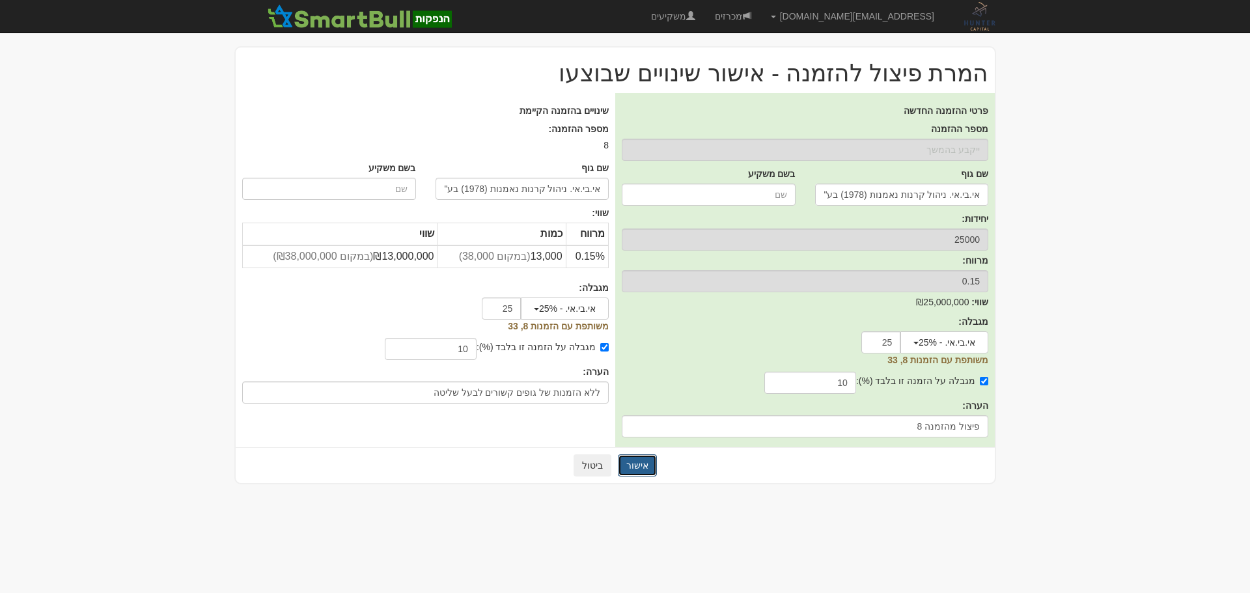
click at [635, 469] on button "אישור" at bounding box center [637, 465] width 39 height 22
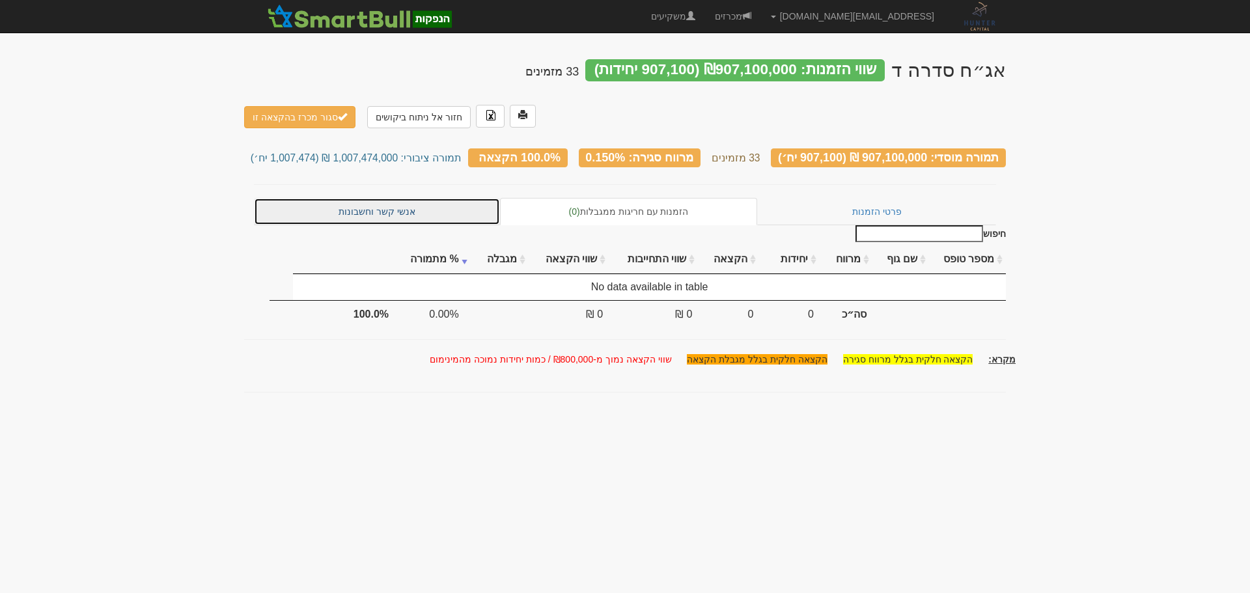
click at [439, 198] on link "אנשי קשר וחשבונות" at bounding box center [377, 211] width 246 height 27
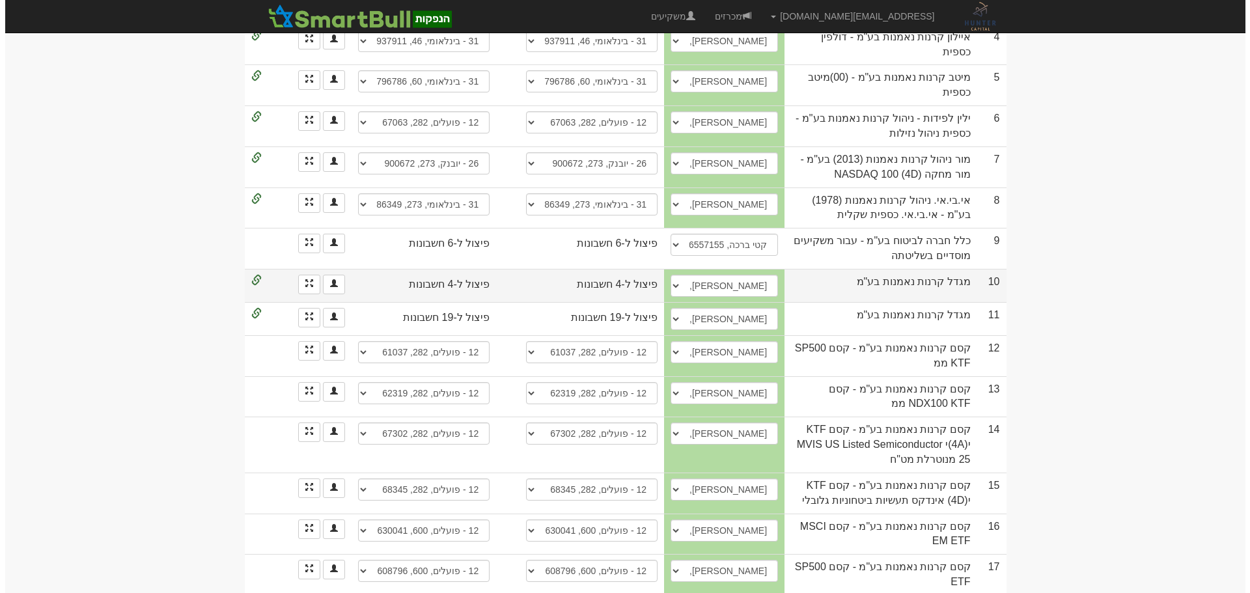
scroll to position [421, 0]
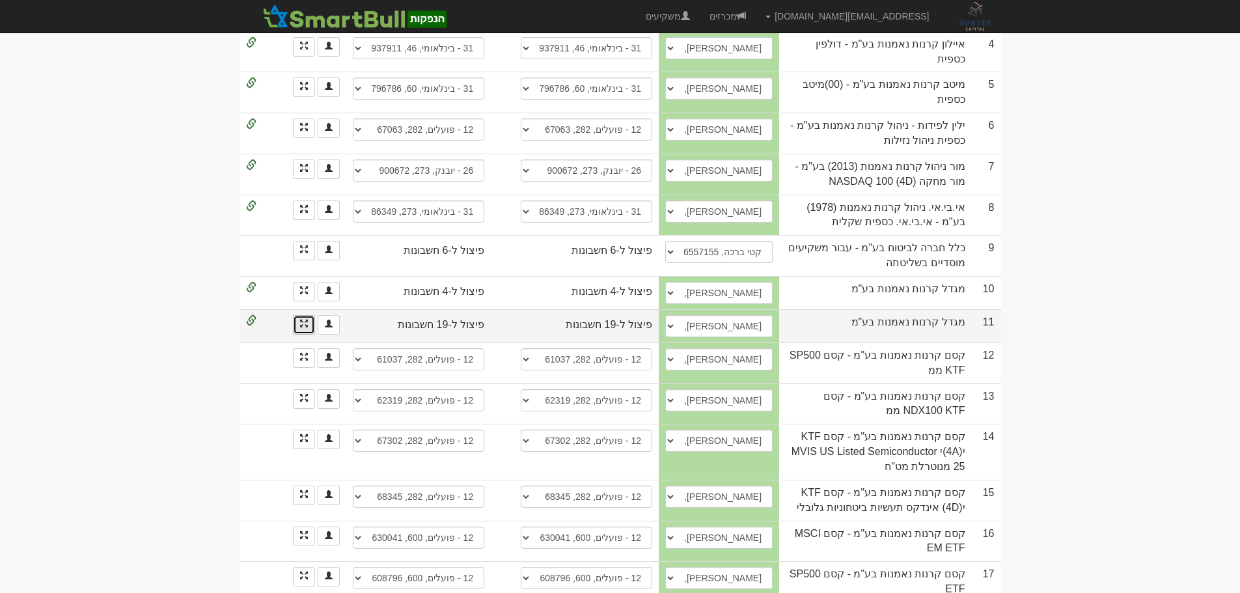
click at [309, 315] on link at bounding box center [304, 325] width 22 height 20
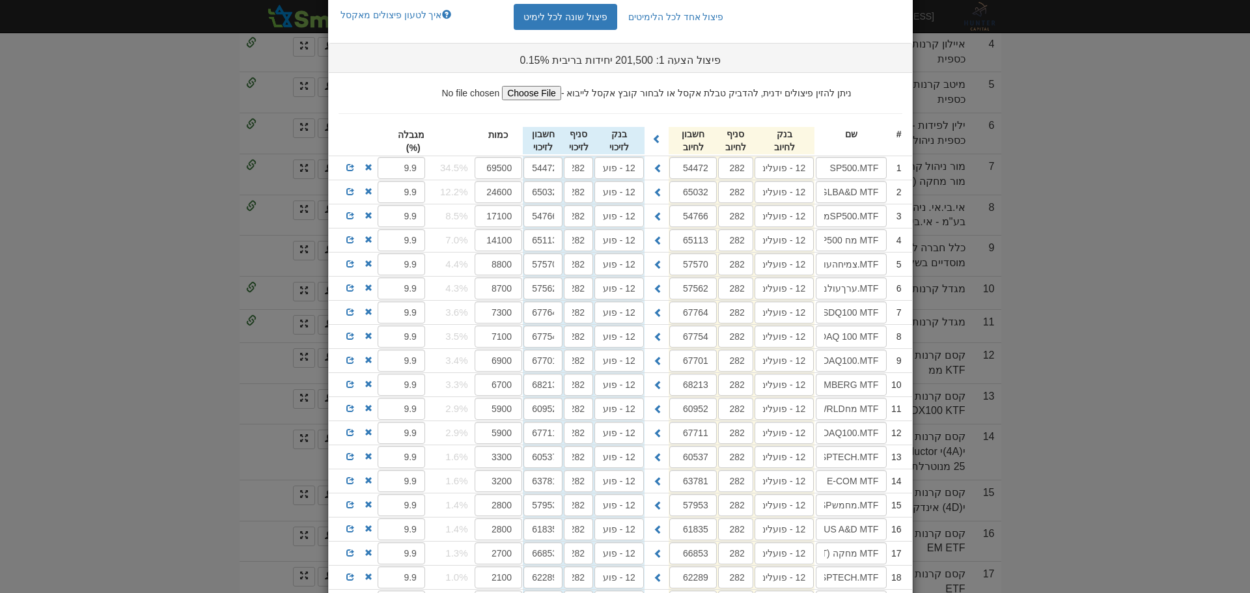
scroll to position [0, 0]
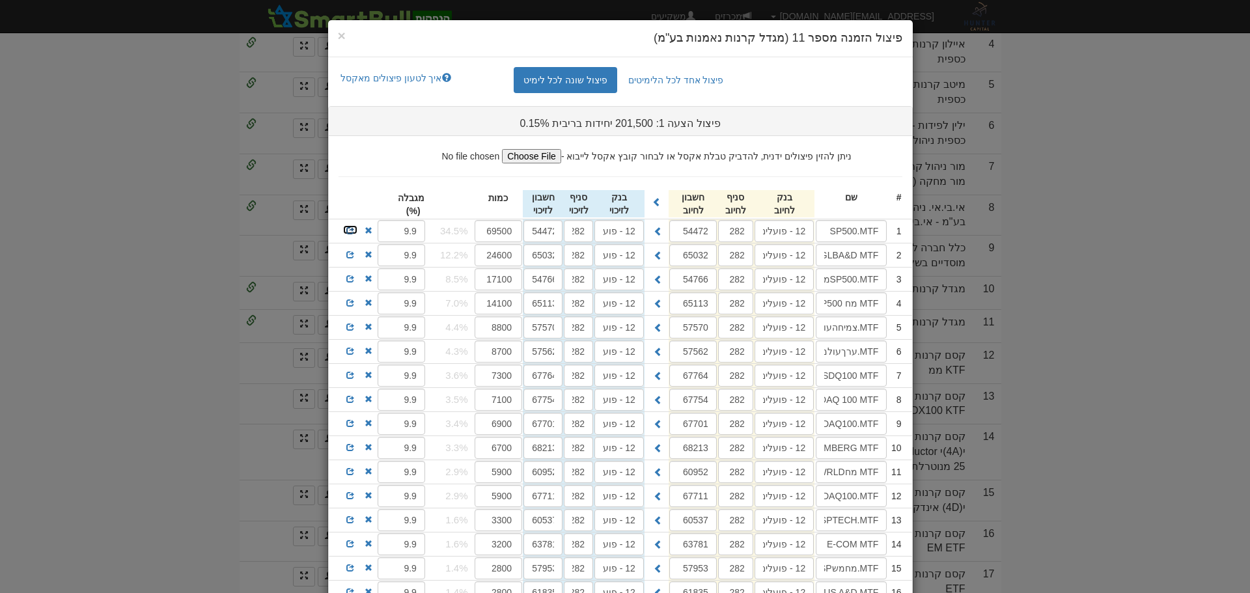
click at [354, 229] on span at bounding box center [350, 231] width 8 height 8
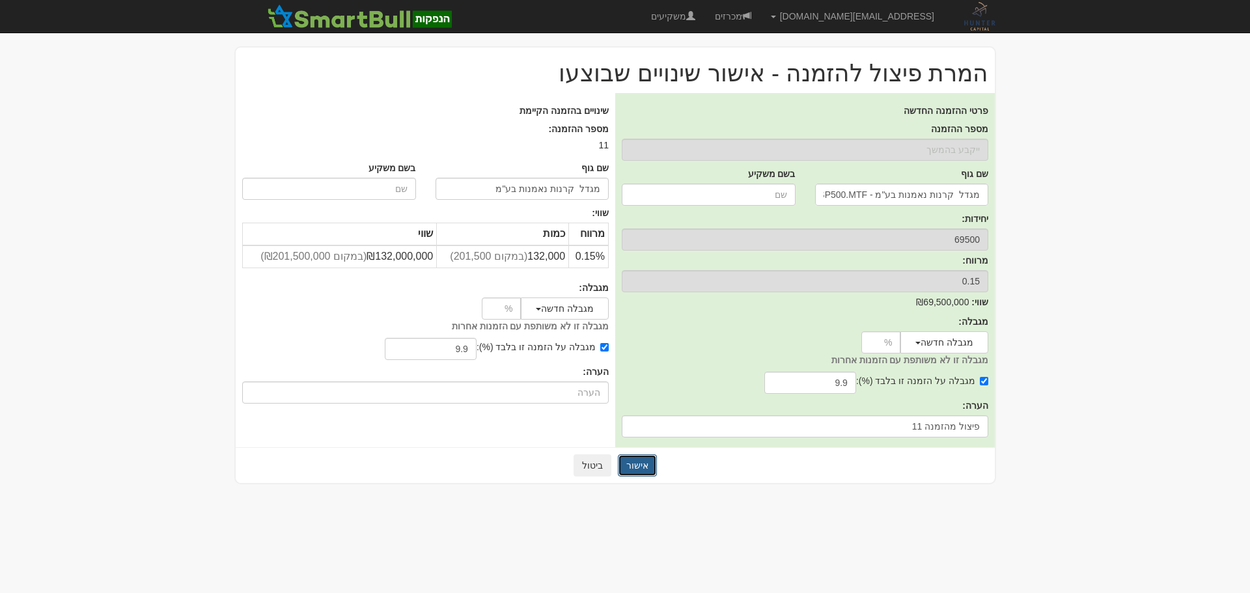
click at [639, 463] on button "אישור" at bounding box center [637, 465] width 39 height 22
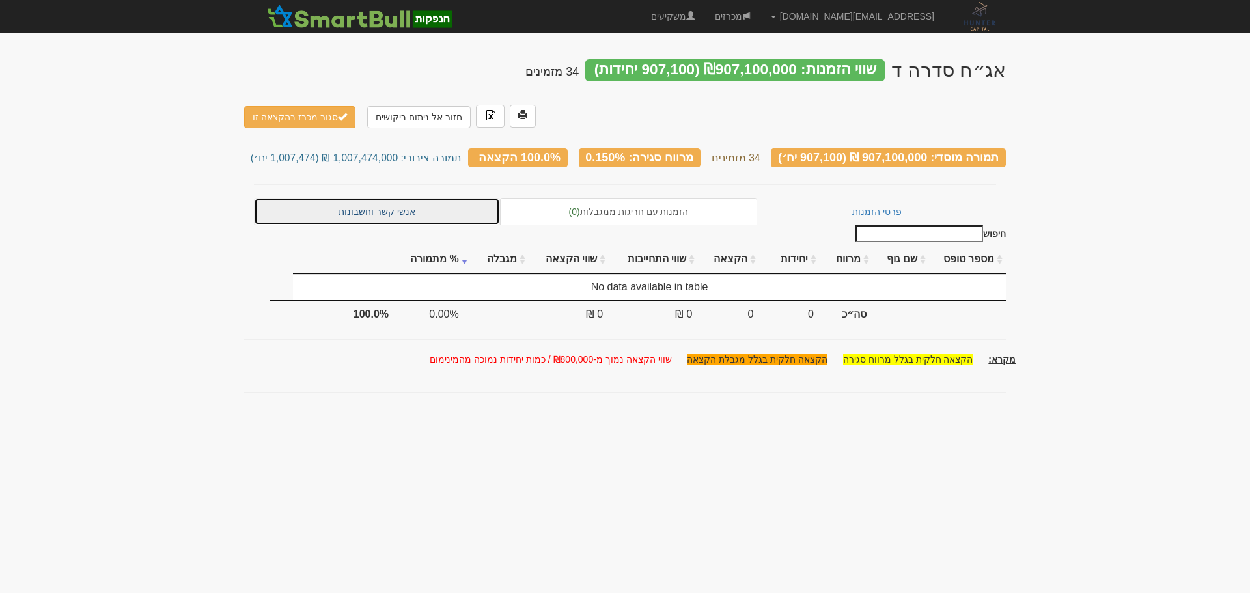
click at [346, 198] on link "אנשי קשר וחשבונות" at bounding box center [377, 211] width 246 height 27
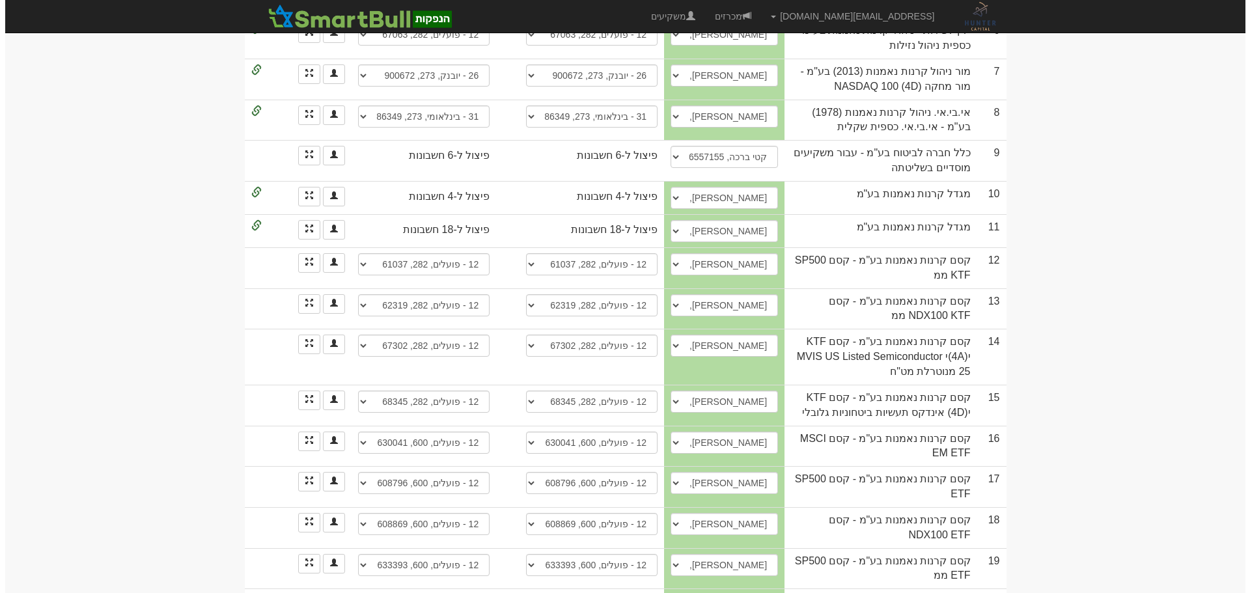
scroll to position [521, 0]
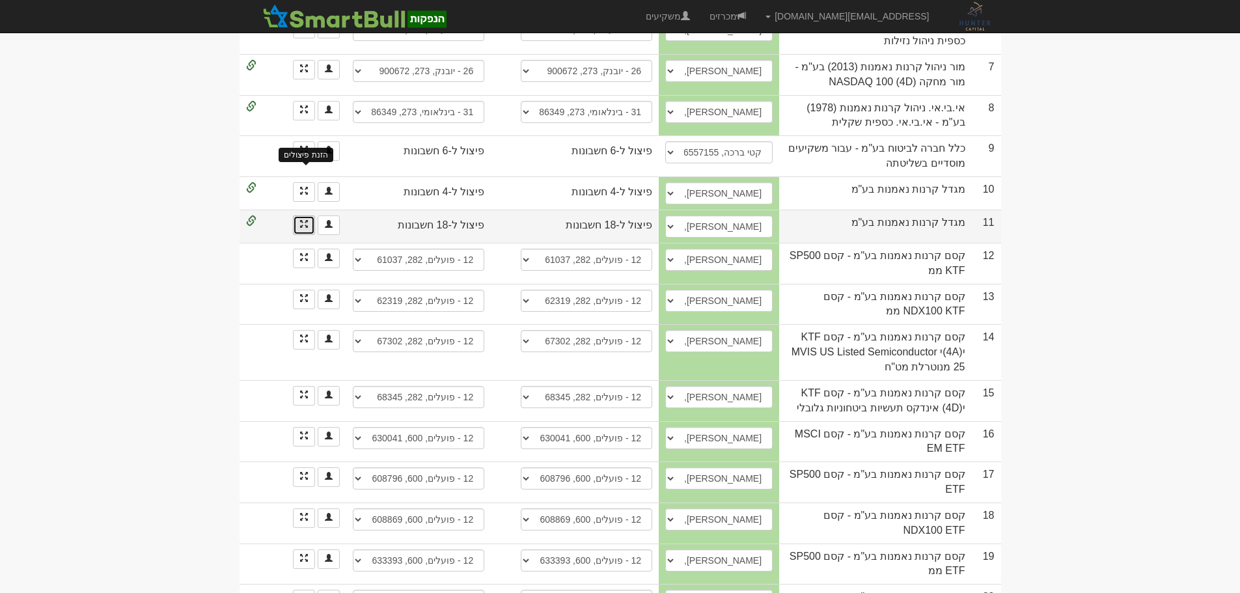
click at [306, 220] on span at bounding box center [304, 224] width 8 height 8
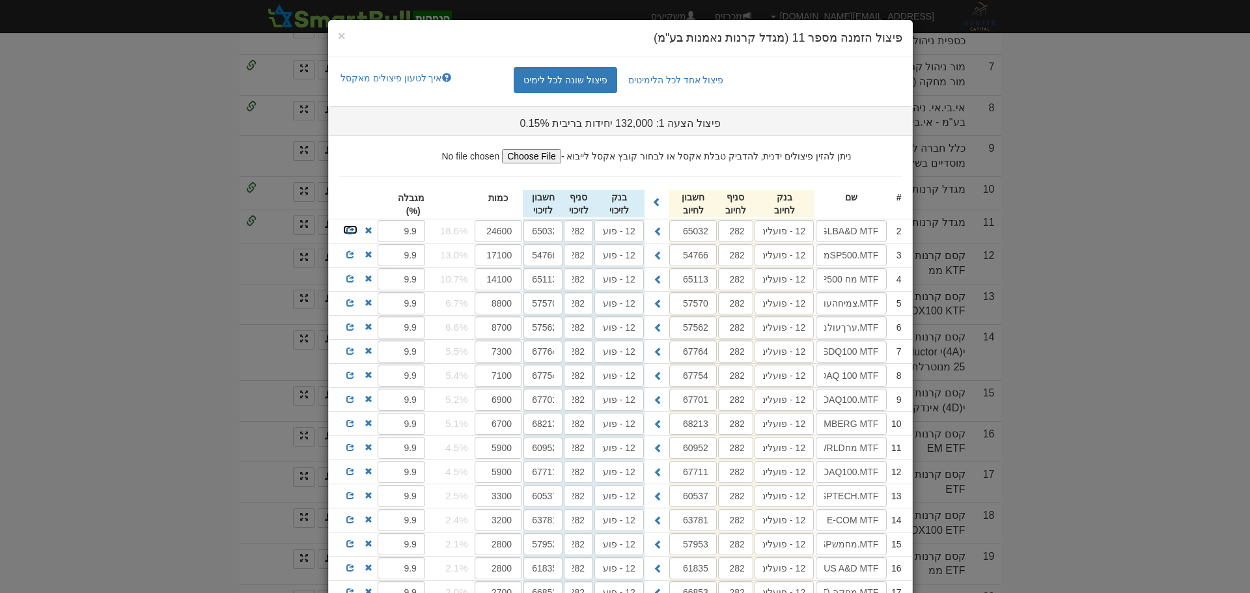
click at [354, 232] on span at bounding box center [350, 231] width 8 height 8
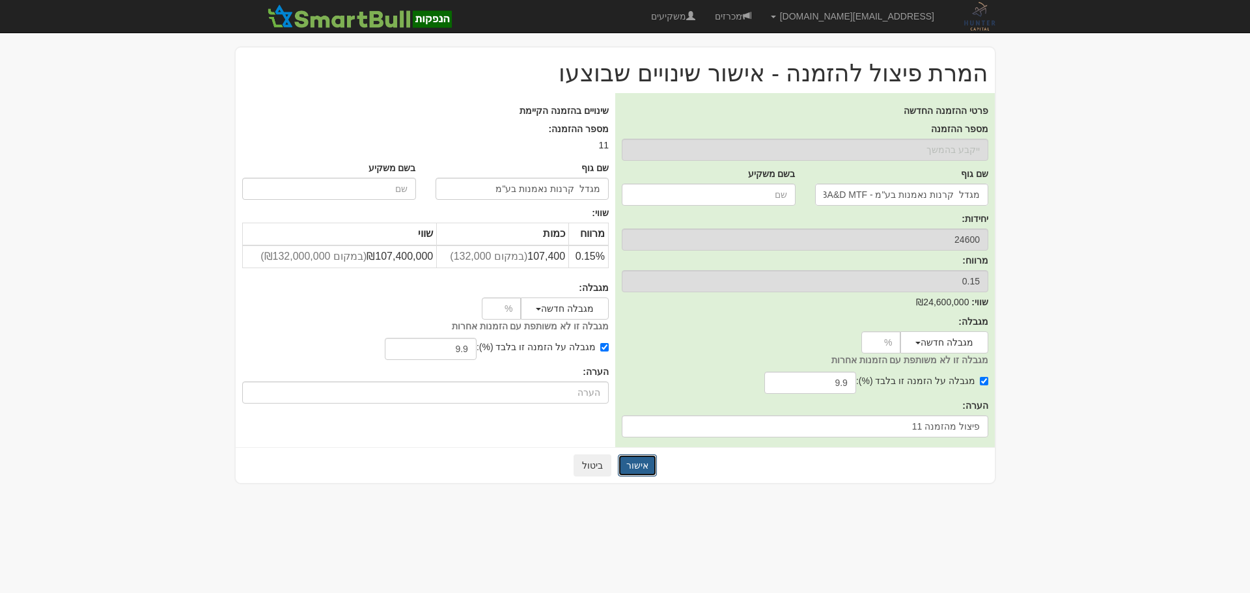
click at [647, 463] on button "אישור" at bounding box center [637, 465] width 39 height 22
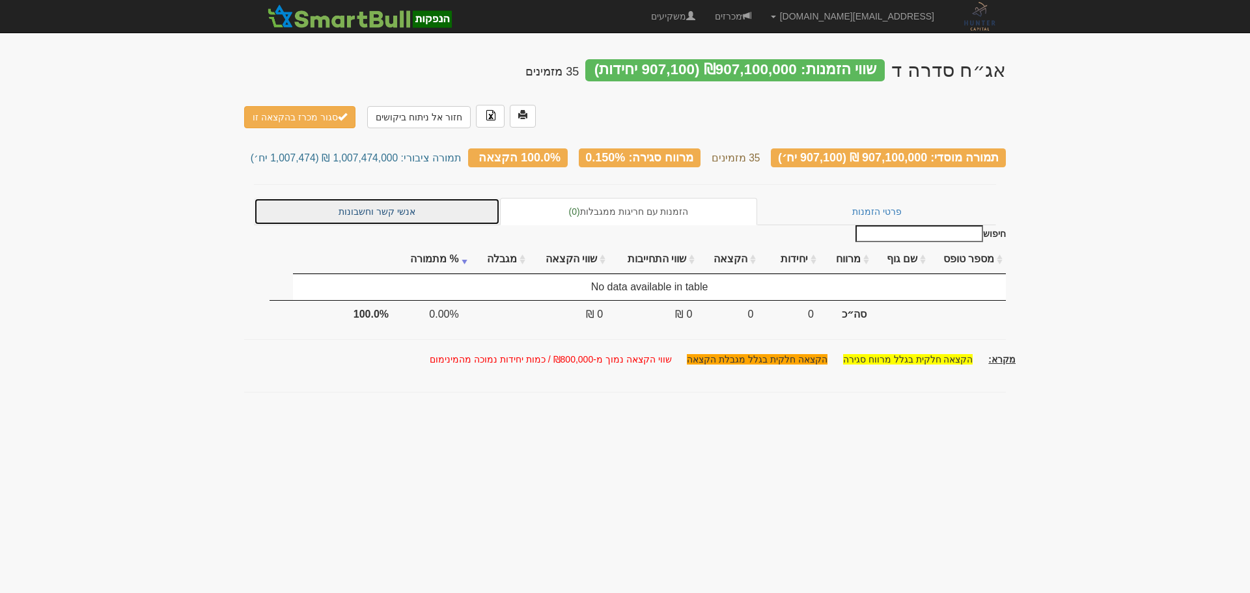
click at [422, 198] on link "אנשי קשר וחשבונות" at bounding box center [377, 211] width 246 height 27
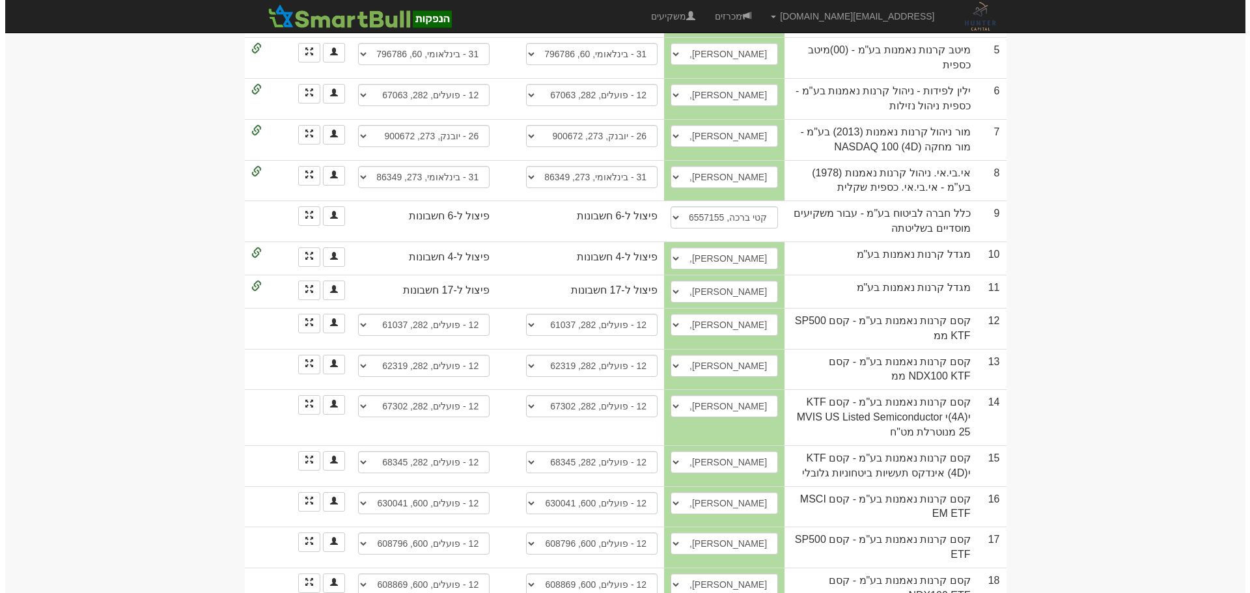
scroll to position [430, 0]
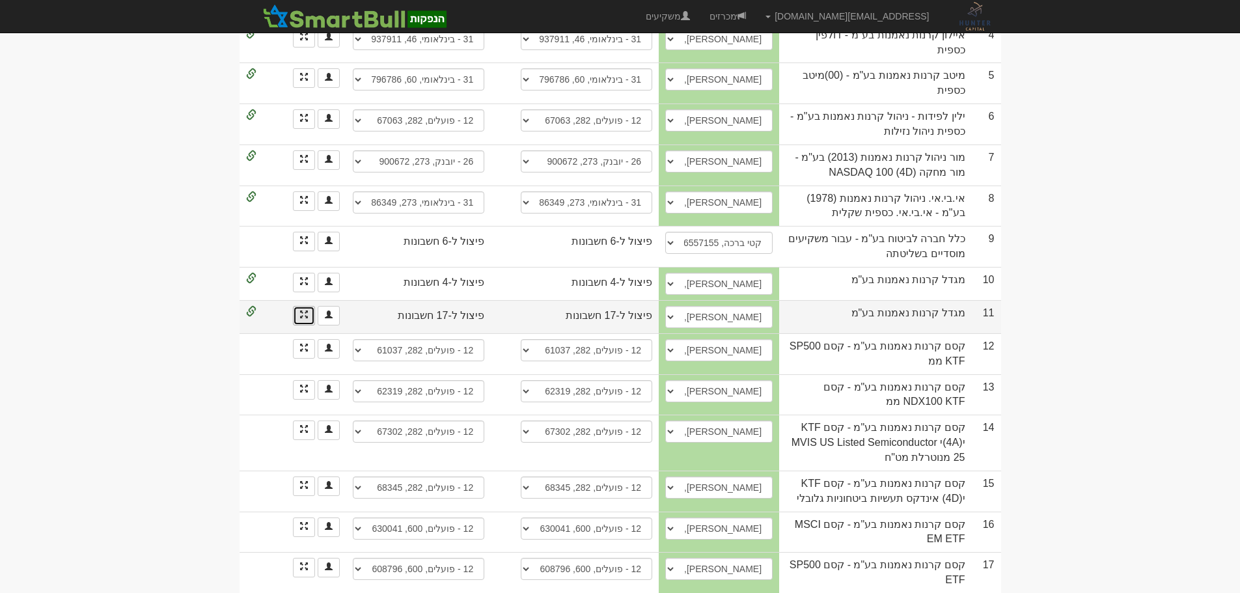
click at [303, 306] on link at bounding box center [304, 316] width 22 height 20
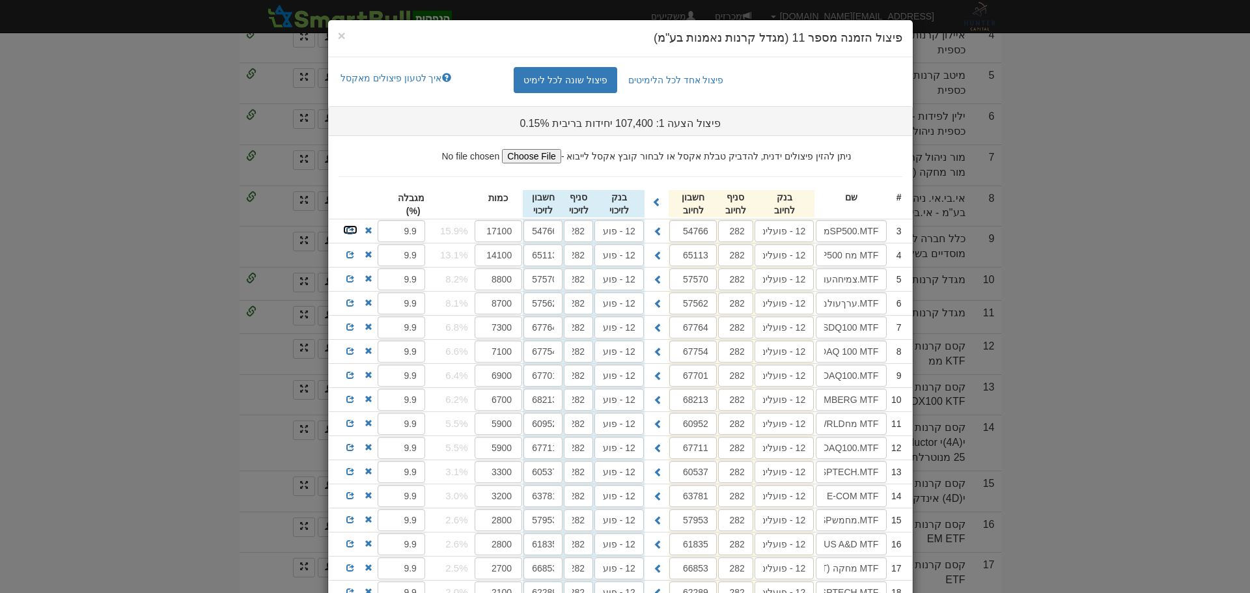
click at [354, 228] on span at bounding box center [350, 231] width 8 height 8
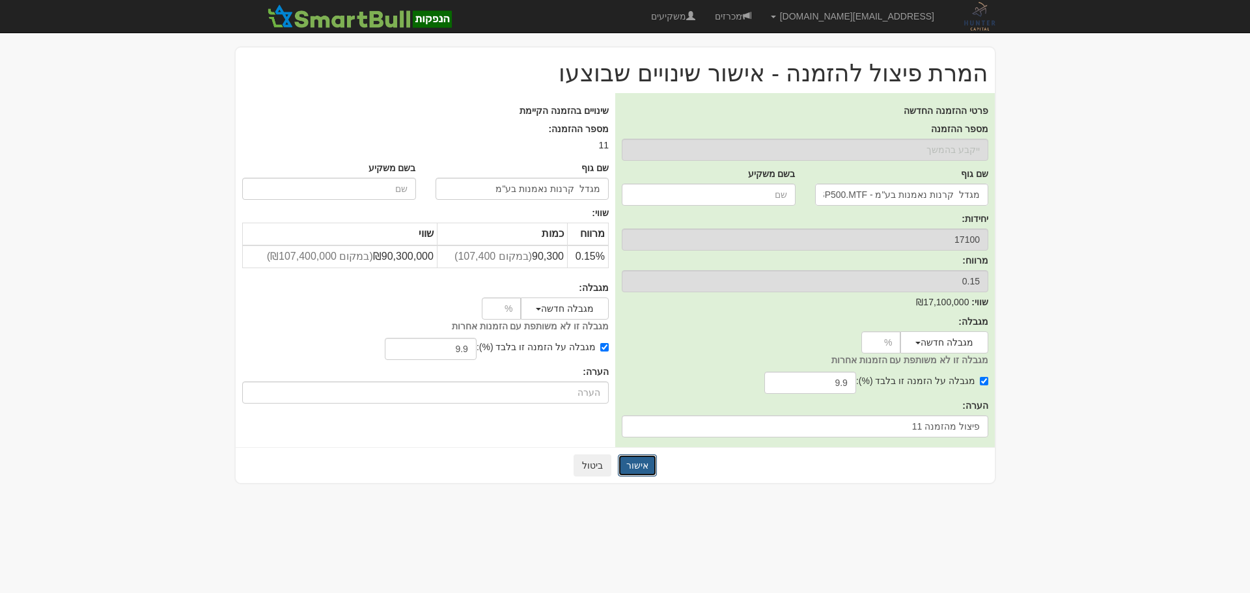
click at [644, 463] on button "אישור" at bounding box center [637, 465] width 39 height 22
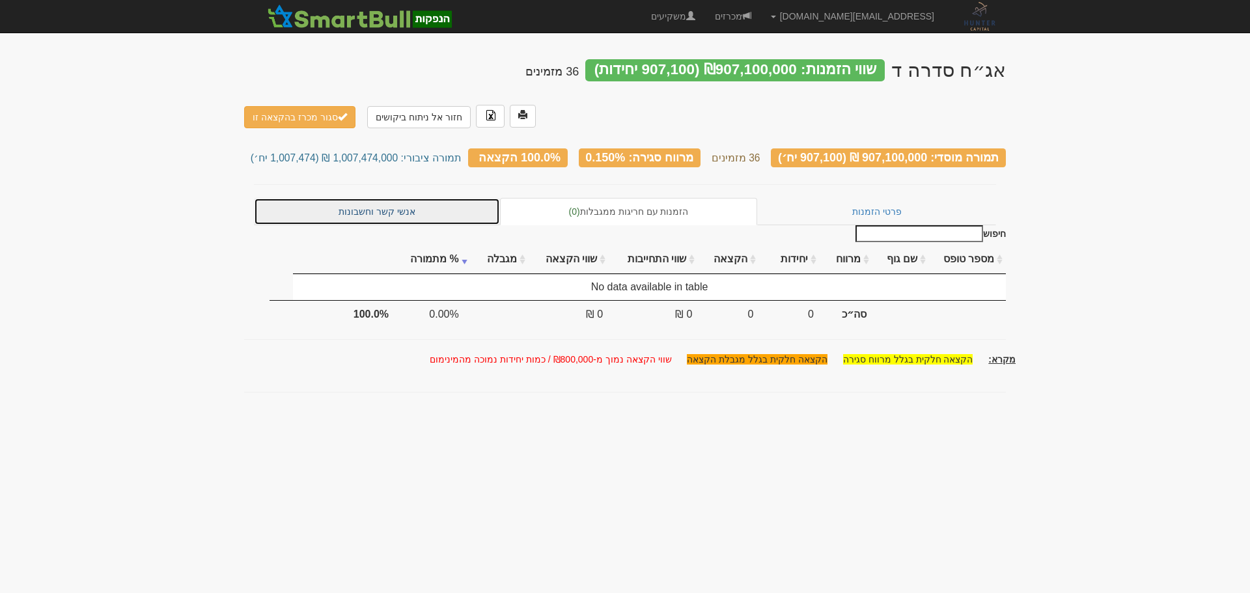
click at [346, 198] on link "אנשי קשר וחשבונות" at bounding box center [377, 211] width 246 height 27
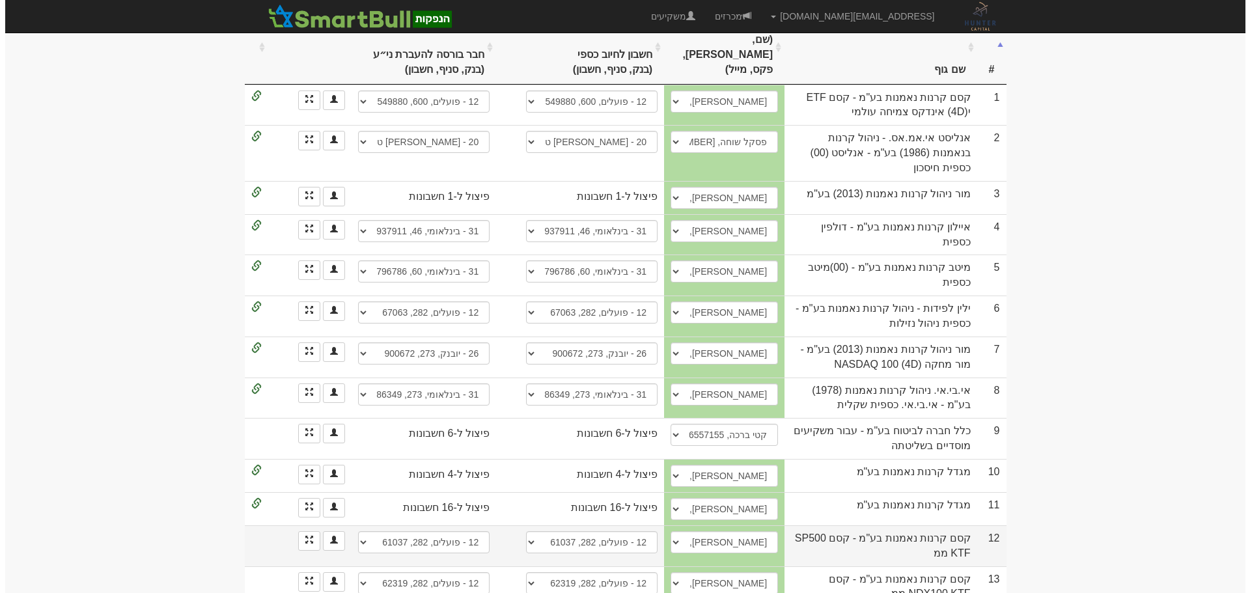
scroll to position [260, 0]
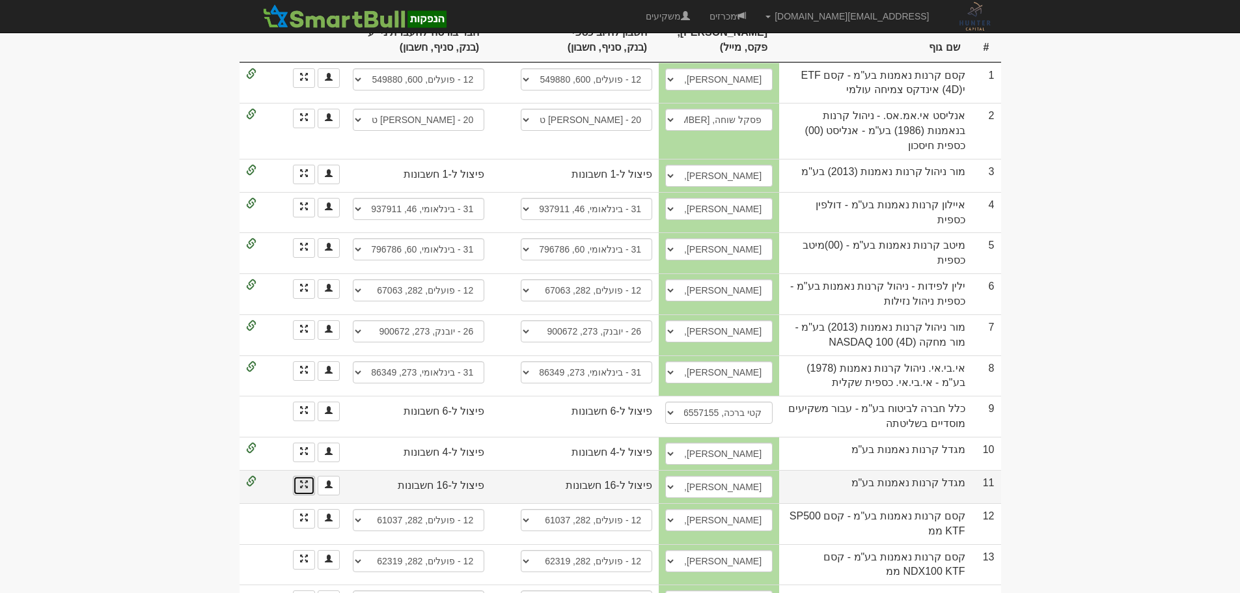
click at [307, 480] on span at bounding box center [304, 484] width 8 height 8
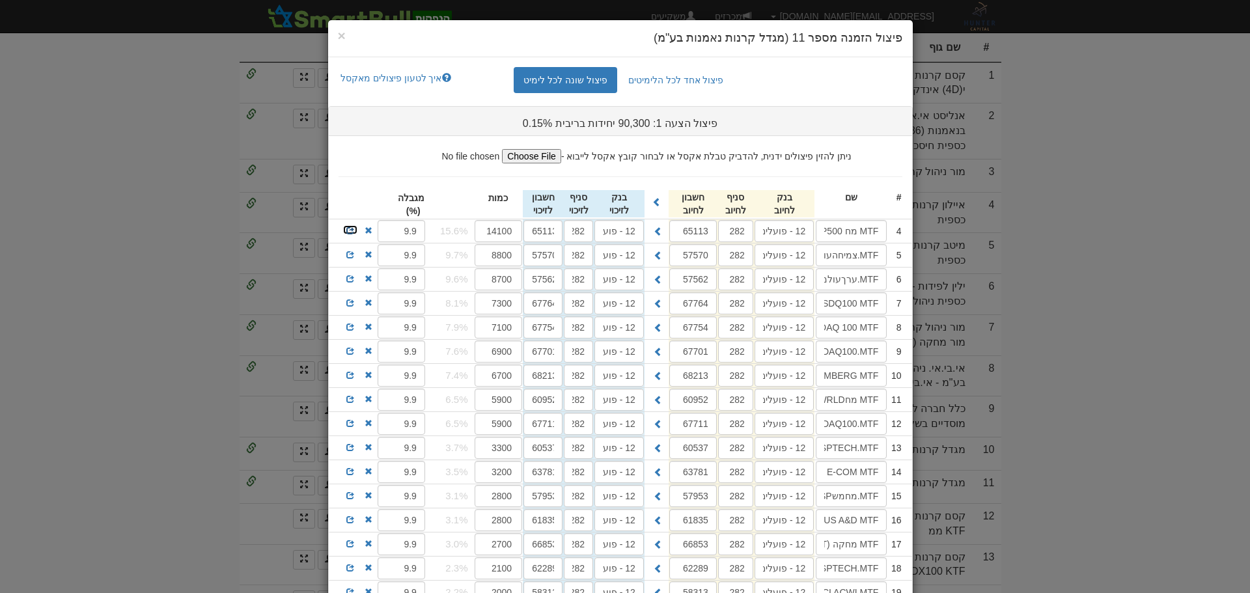
click at [353, 230] on span at bounding box center [350, 231] width 8 height 8
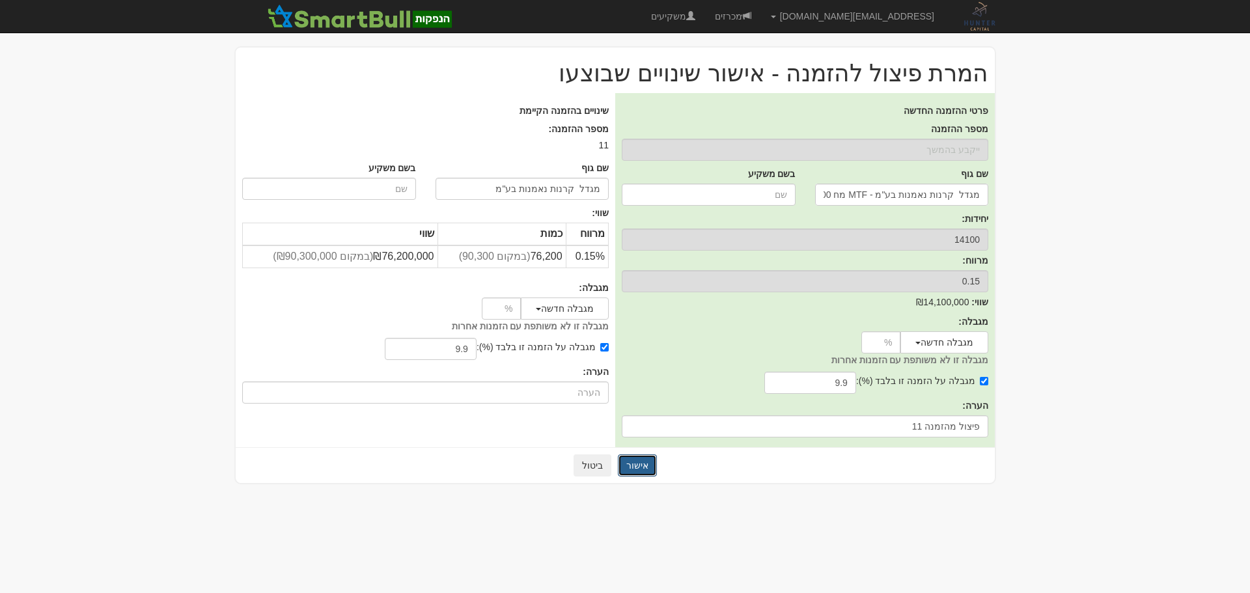
click at [641, 466] on button "אישור" at bounding box center [637, 465] width 39 height 22
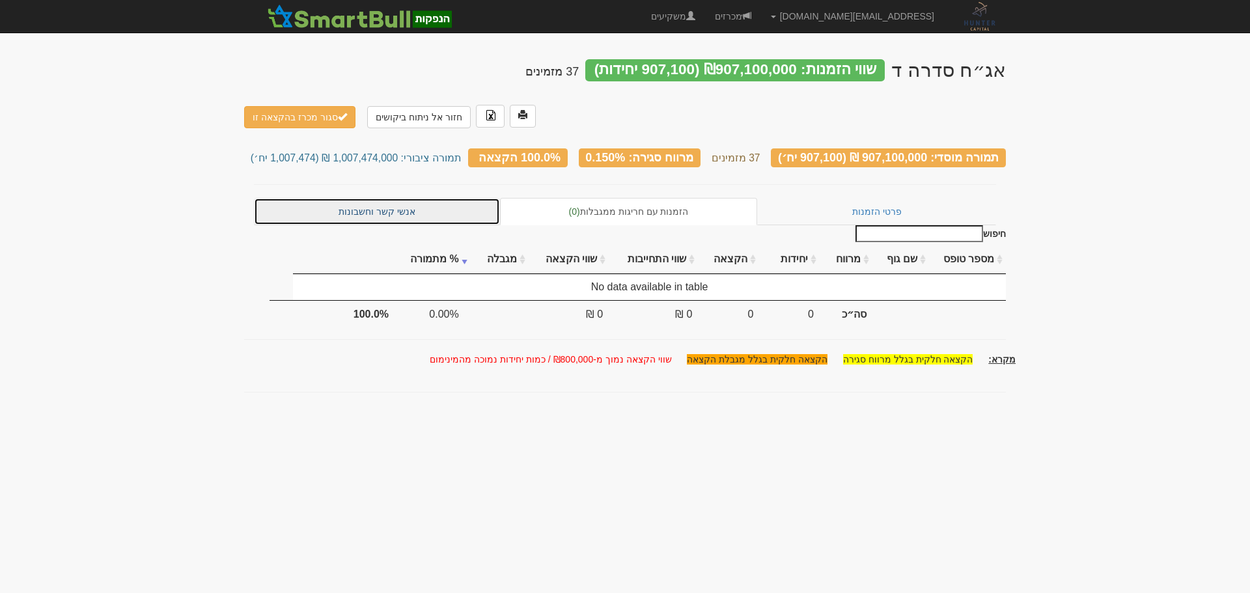
click at [365, 198] on link "אנשי קשר וחשבונות" at bounding box center [377, 211] width 246 height 27
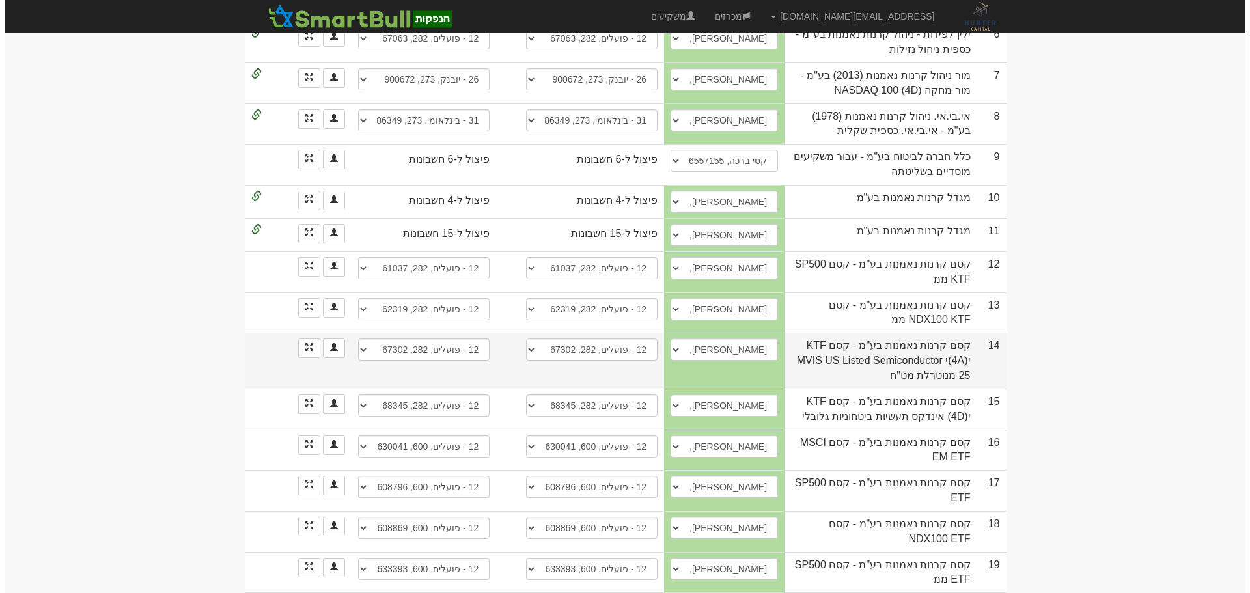
scroll to position [512, 0]
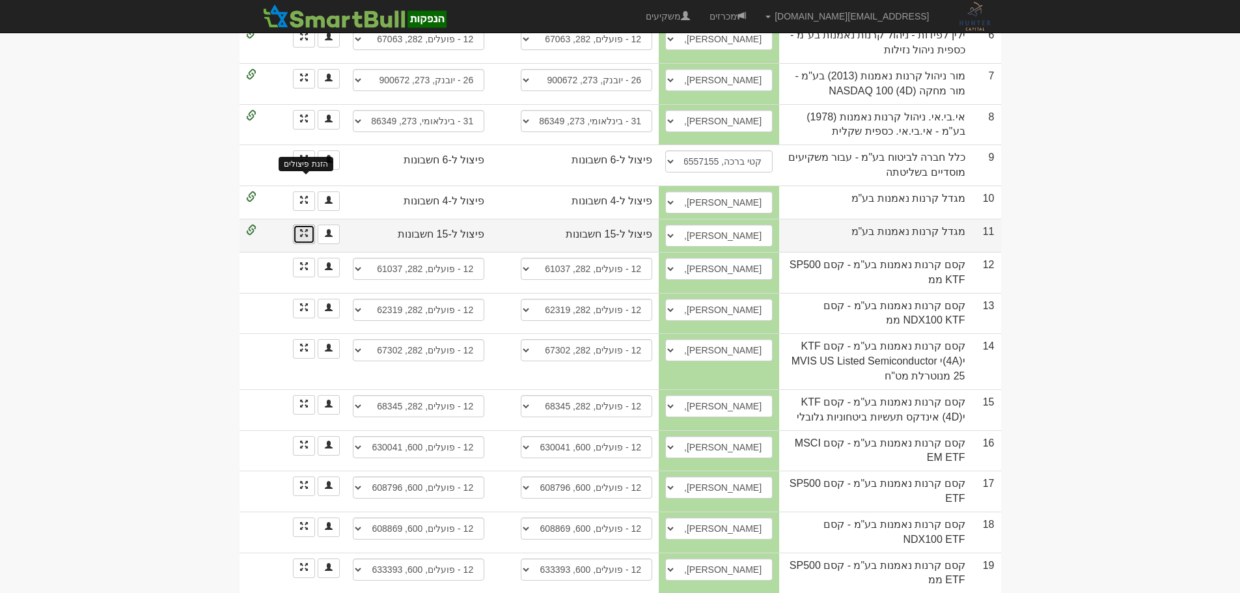
click at [301, 229] on span at bounding box center [304, 233] width 8 height 8
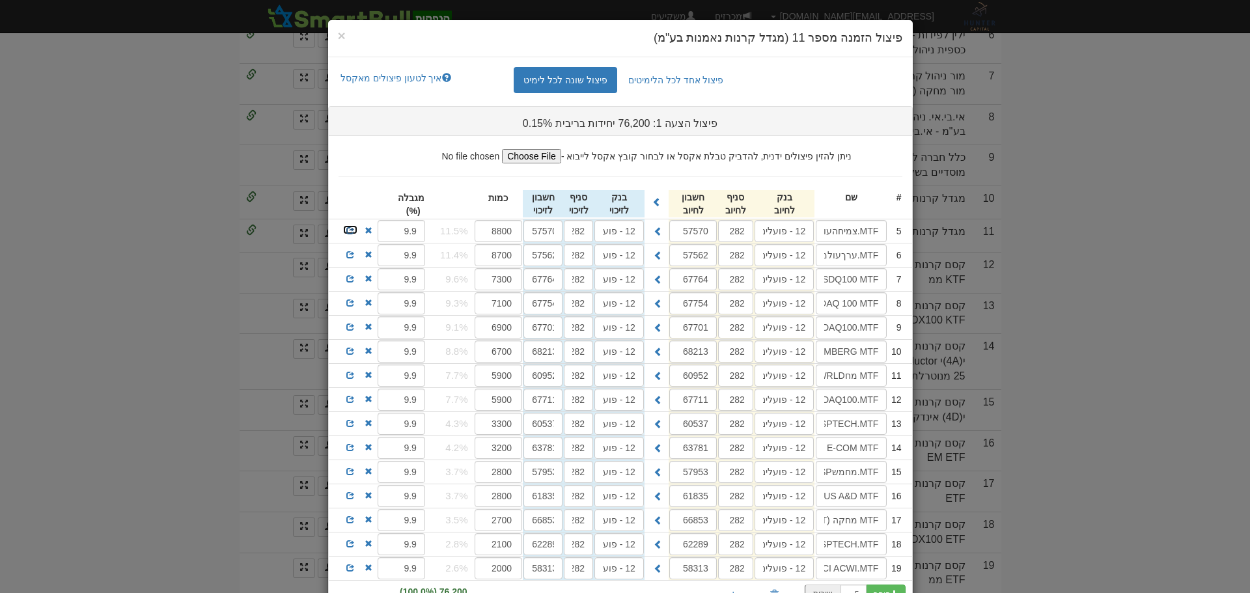
click at [354, 228] on span at bounding box center [350, 231] width 8 height 8
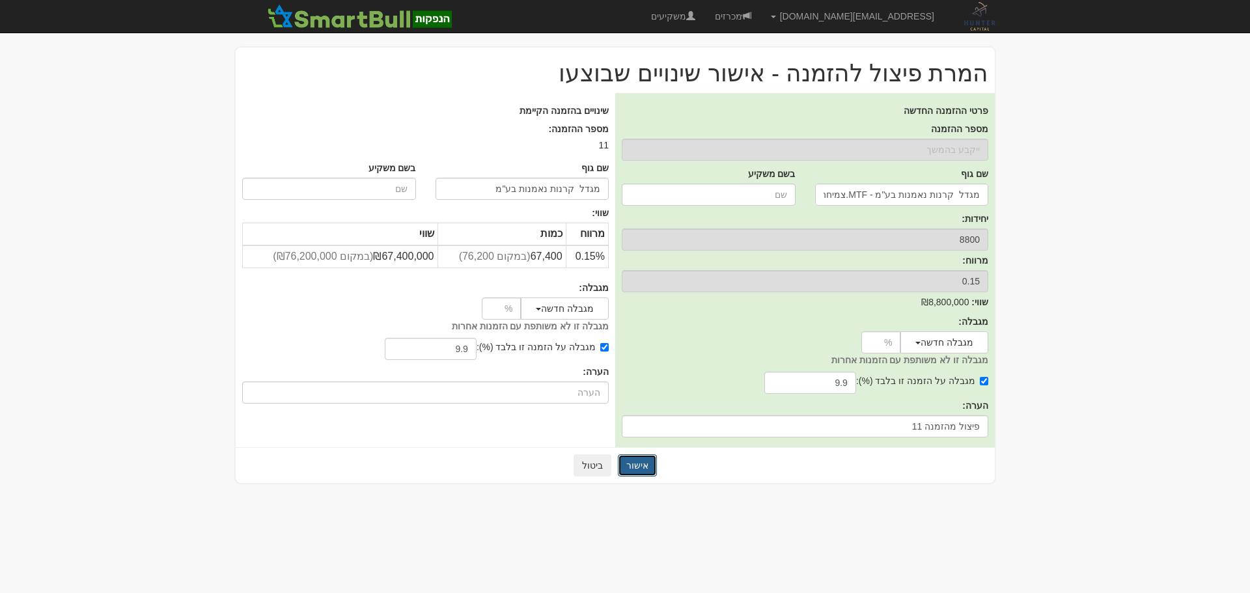
click at [637, 464] on button "אישור" at bounding box center [637, 465] width 39 height 22
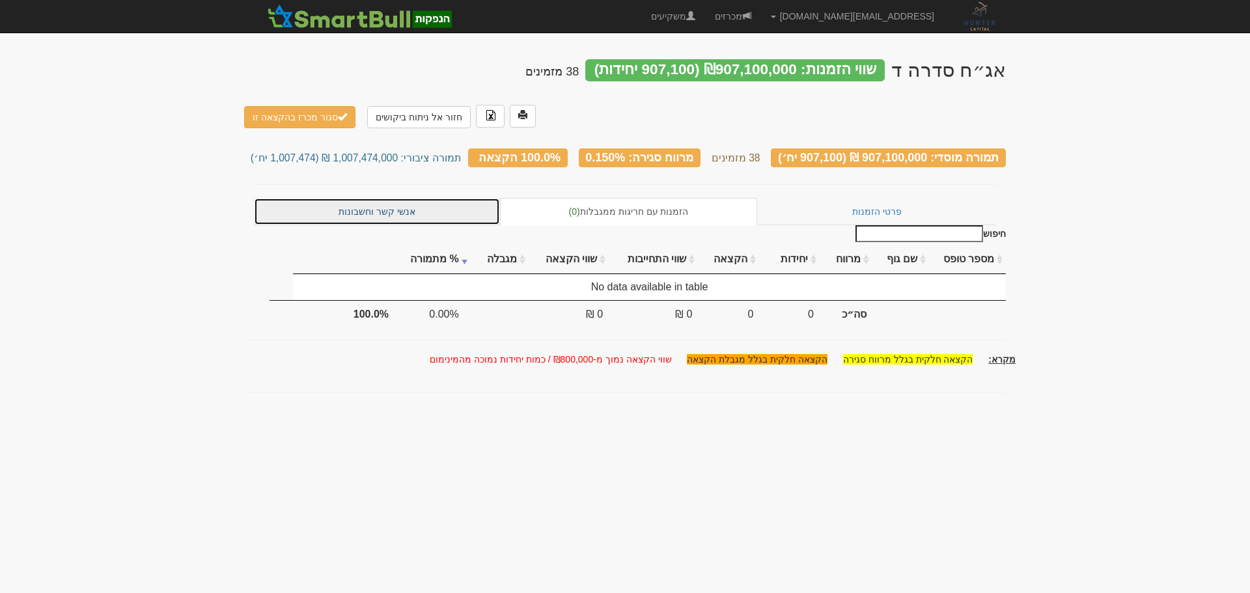
click at [384, 198] on link "אנשי קשר וחשבונות" at bounding box center [377, 211] width 246 height 27
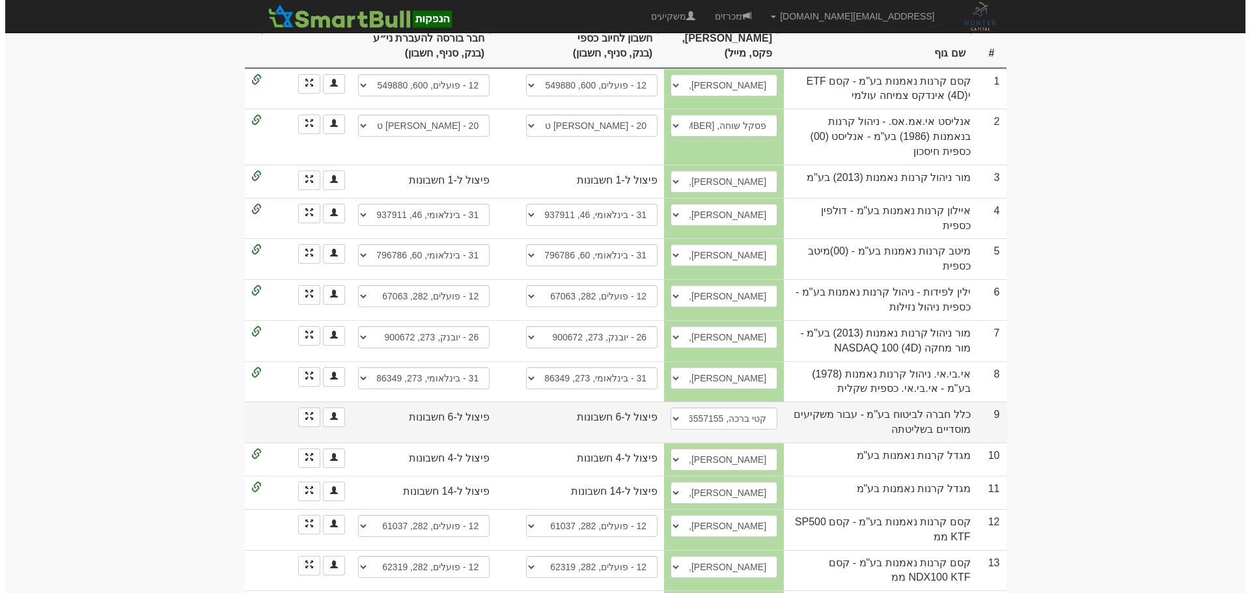
scroll to position [325, 0]
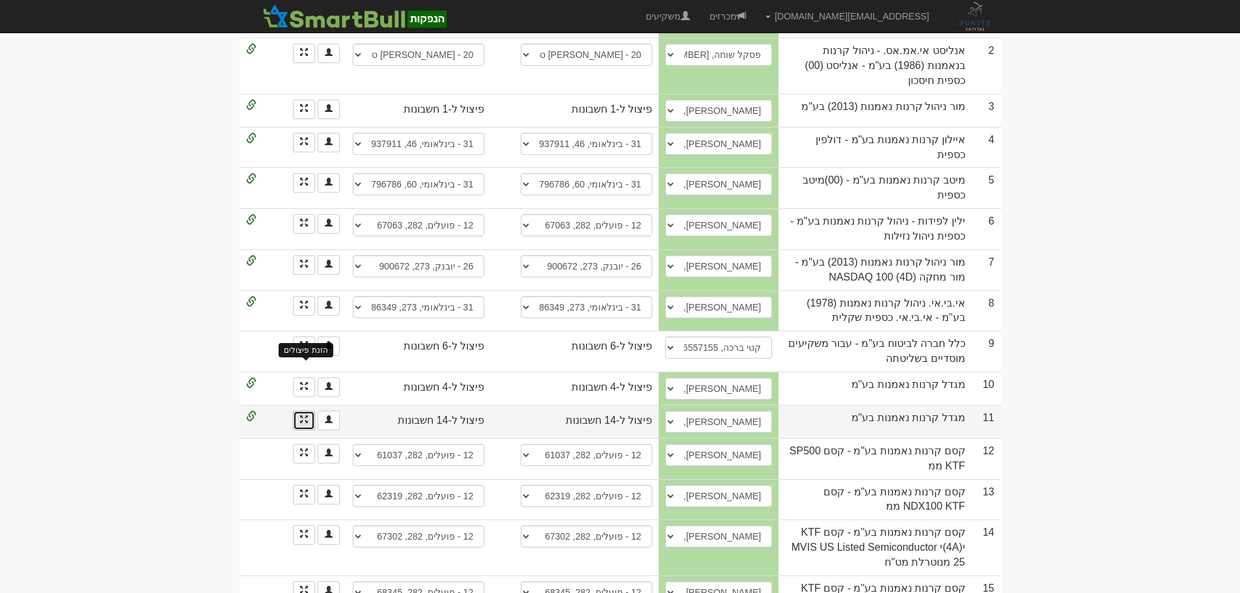
click at [302, 415] on span at bounding box center [304, 419] width 8 height 8
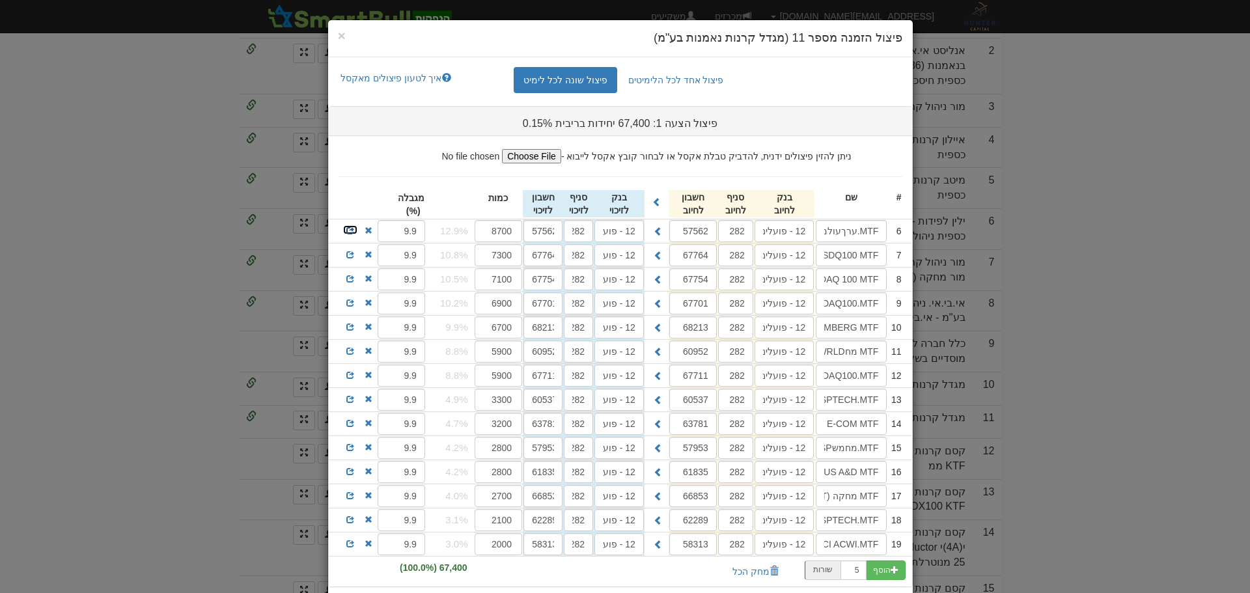
click at [353, 227] on span at bounding box center [350, 231] width 8 height 8
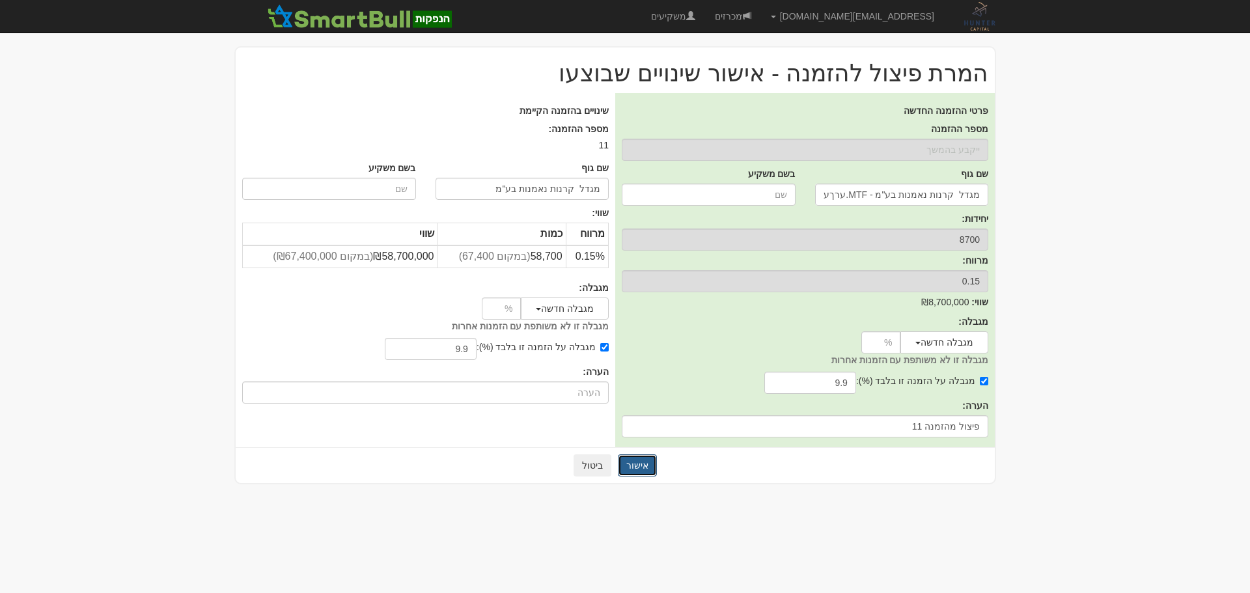
click at [640, 464] on button "אישור" at bounding box center [637, 465] width 39 height 22
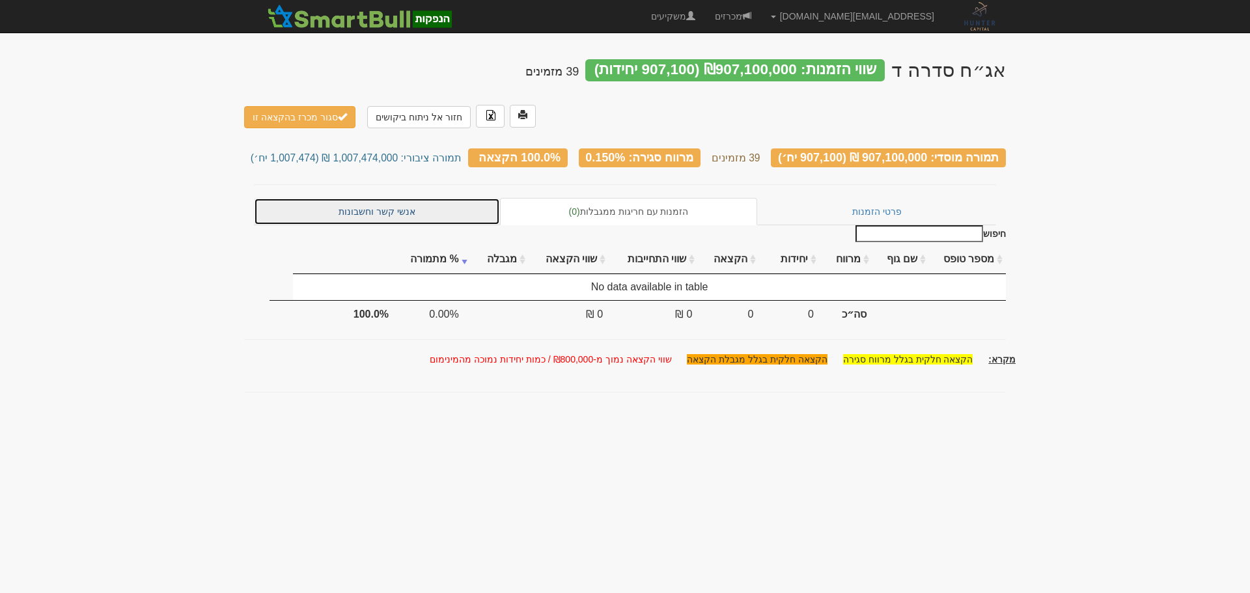
click at [383, 198] on link "אנשי קשר וחשבונות" at bounding box center [377, 211] width 246 height 27
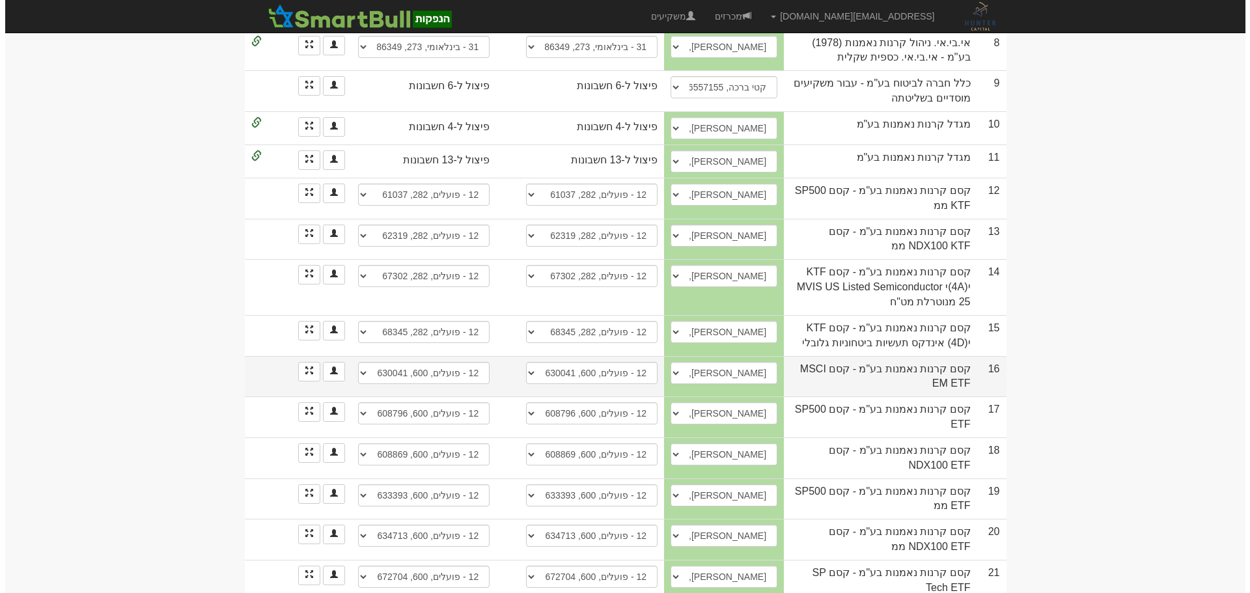
scroll to position [391, 0]
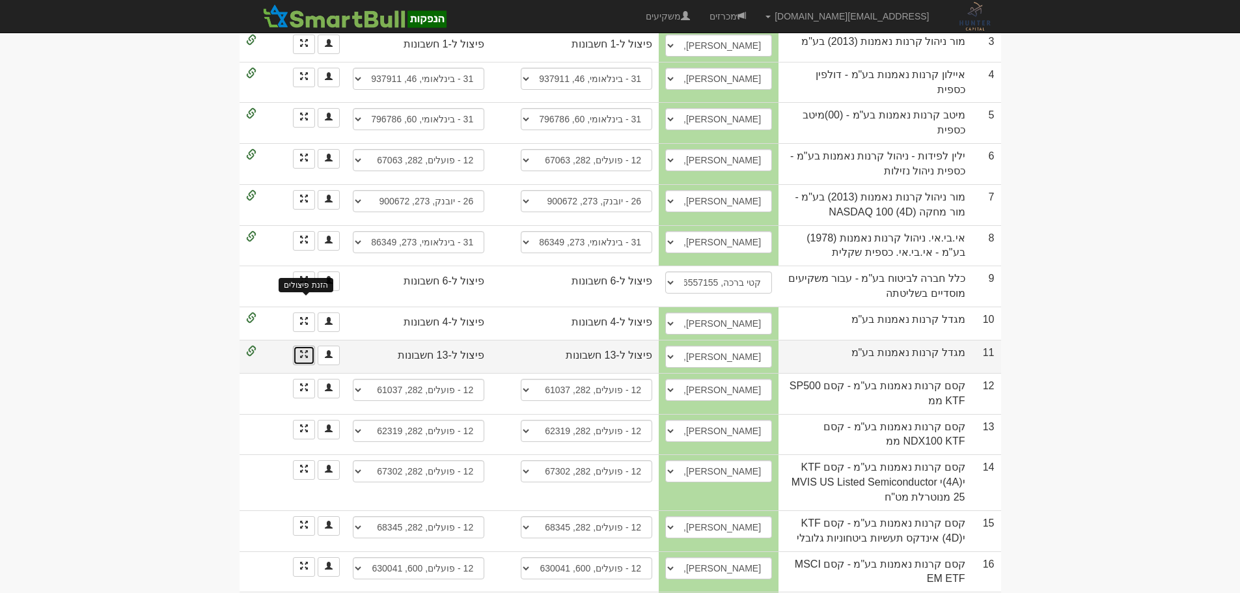
click at [303, 350] on span at bounding box center [304, 354] width 8 height 8
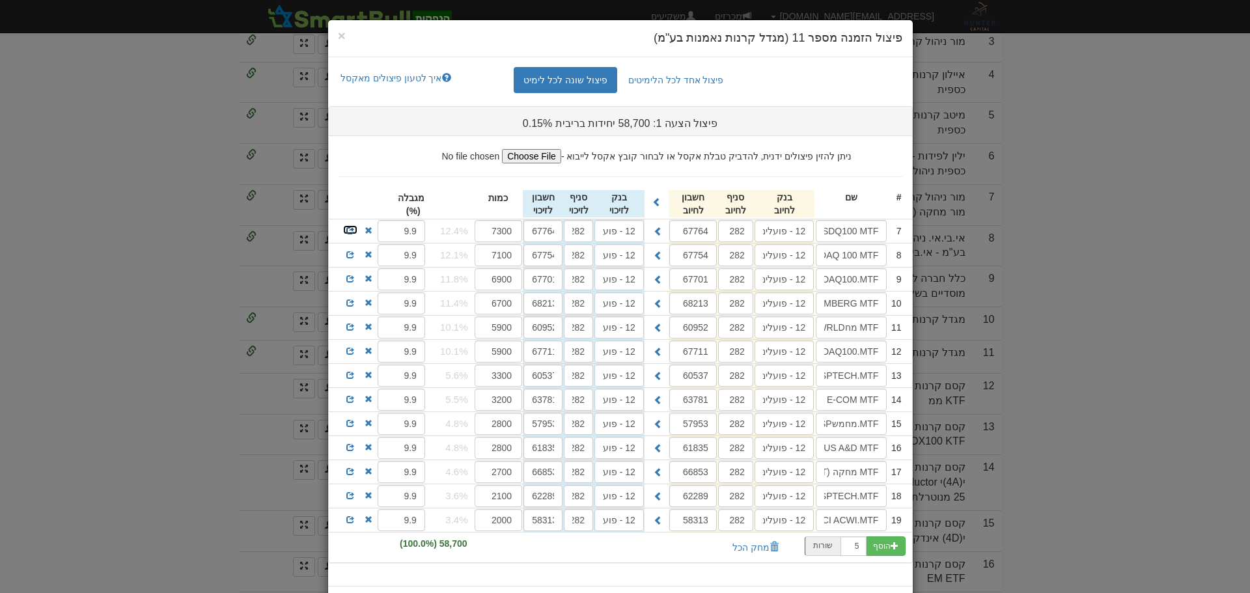
click at [354, 228] on span at bounding box center [350, 231] width 8 height 8
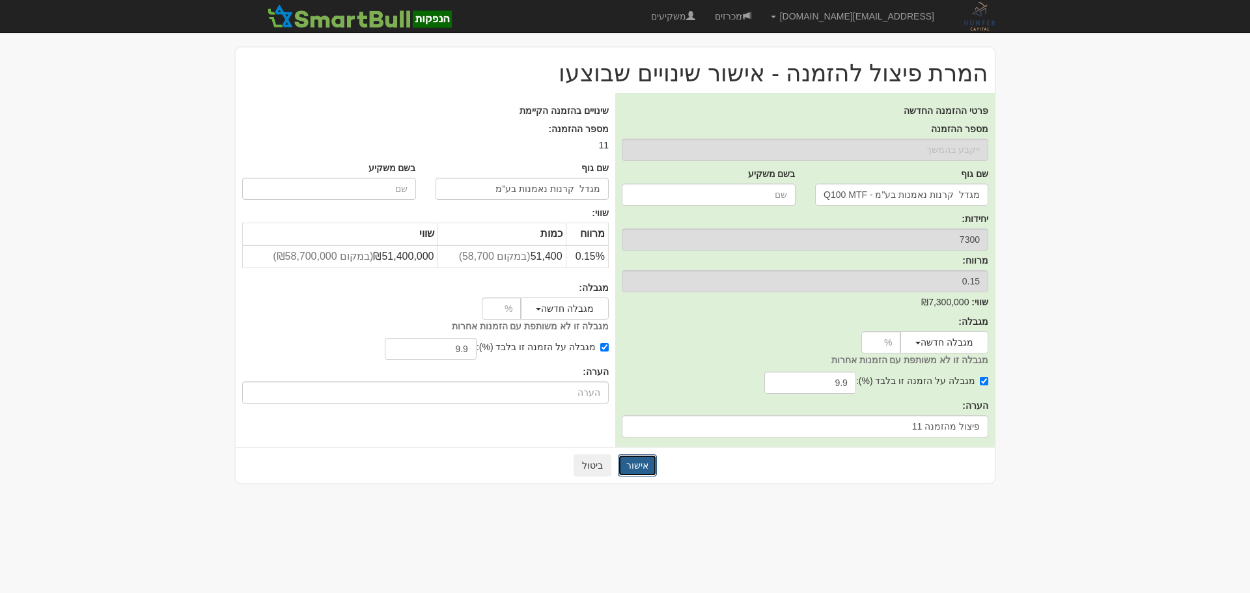
click at [647, 467] on button "אישור" at bounding box center [637, 465] width 39 height 22
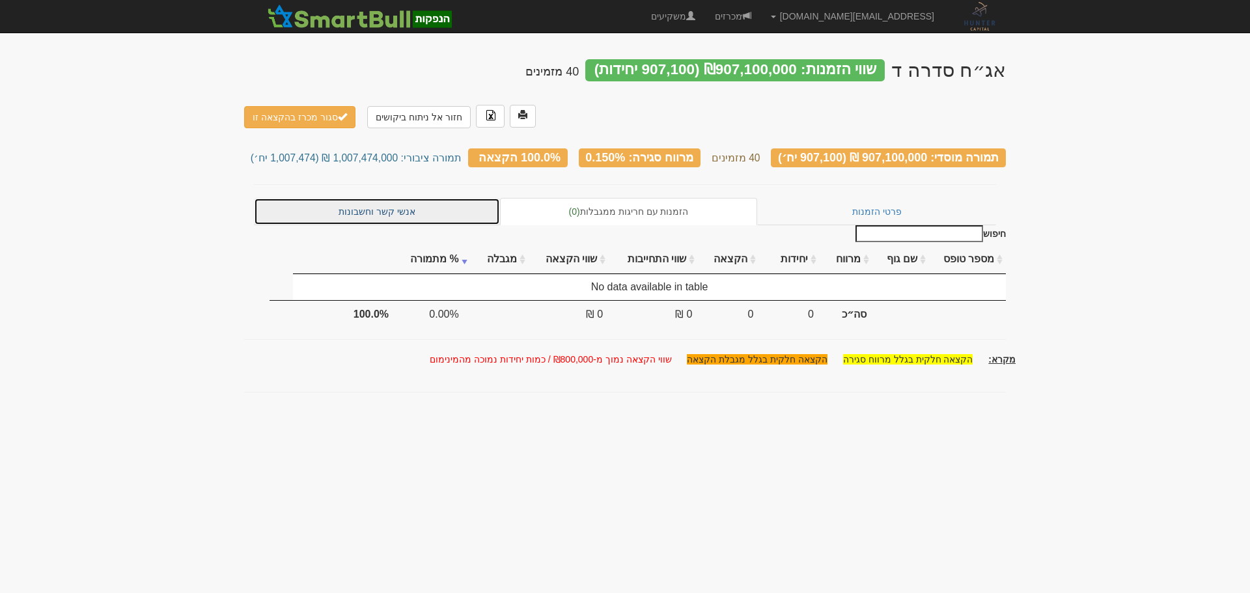
drag, startPoint x: 426, startPoint y: 161, endPoint x: 654, endPoint y: 227, distance: 237.1
click at [426, 198] on link "אנשי קשר וחשבונות" at bounding box center [377, 211] width 246 height 27
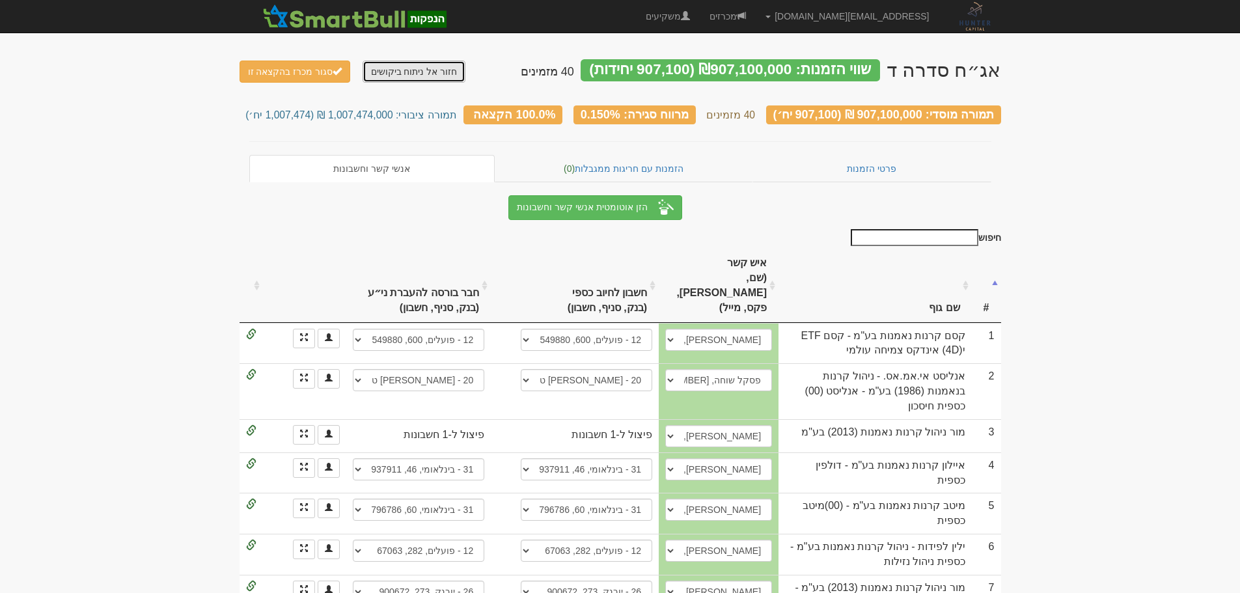
click at [412, 64] on link "חזור אל ניתוח ביקושים" at bounding box center [415, 72] width 104 height 22
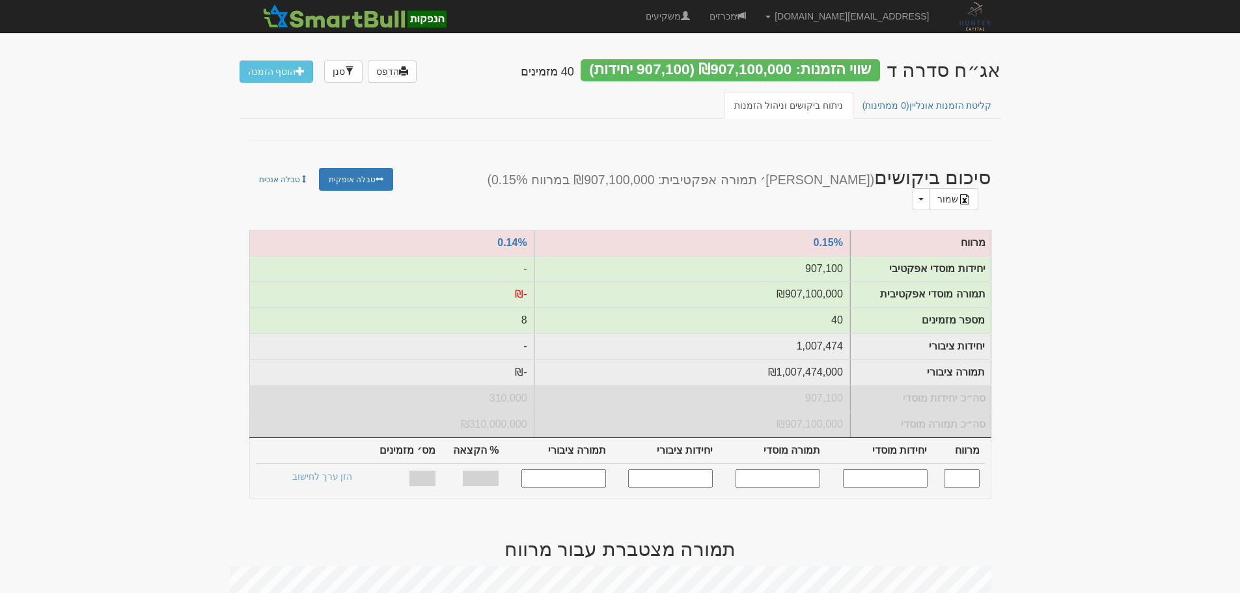
click at [945, 111] on link "קליטת הזמנות אונליין (0 ממתינות)" at bounding box center [927, 105] width 150 height 27
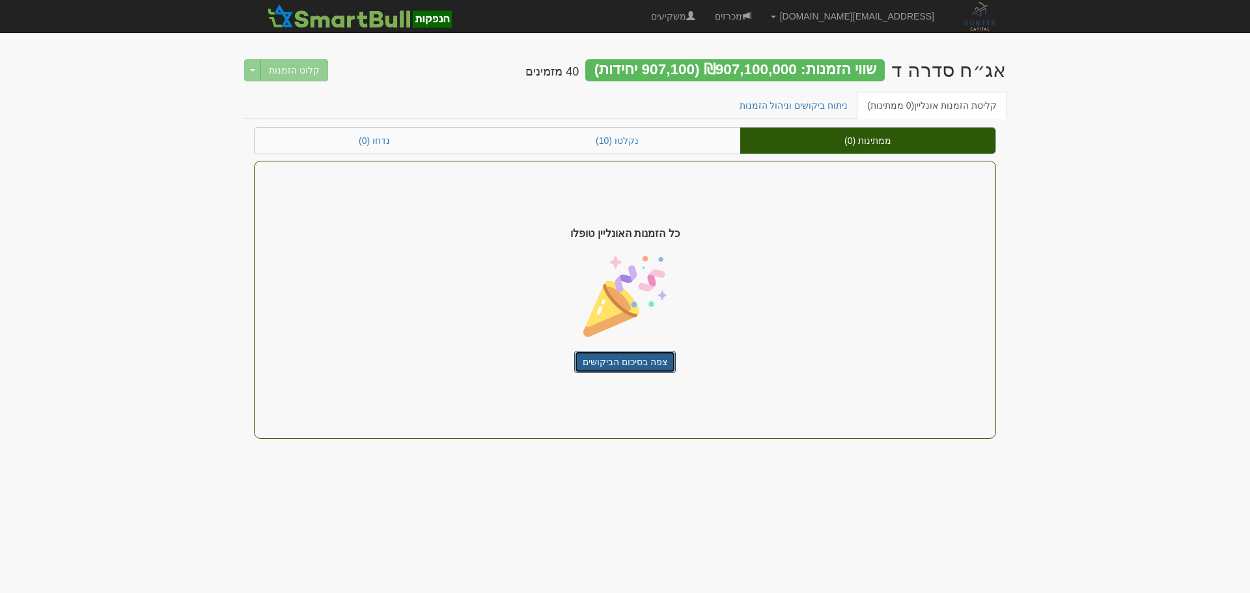
click at [637, 370] on link "צפה בסיכום הביקושים" at bounding box center [625, 362] width 102 height 22
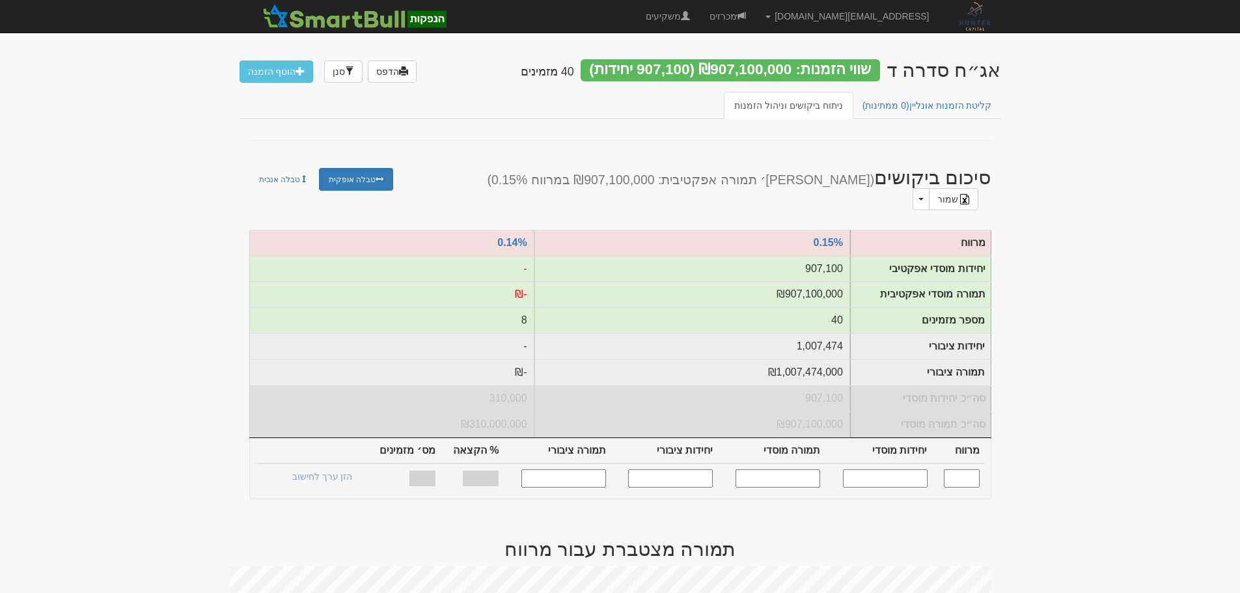
click at [899, 475] on input "text" at bounding box center [885, 478] width 85 height 18
type input "800000"
type input "0.150"
type input "800,000"
type input "800,000,000"
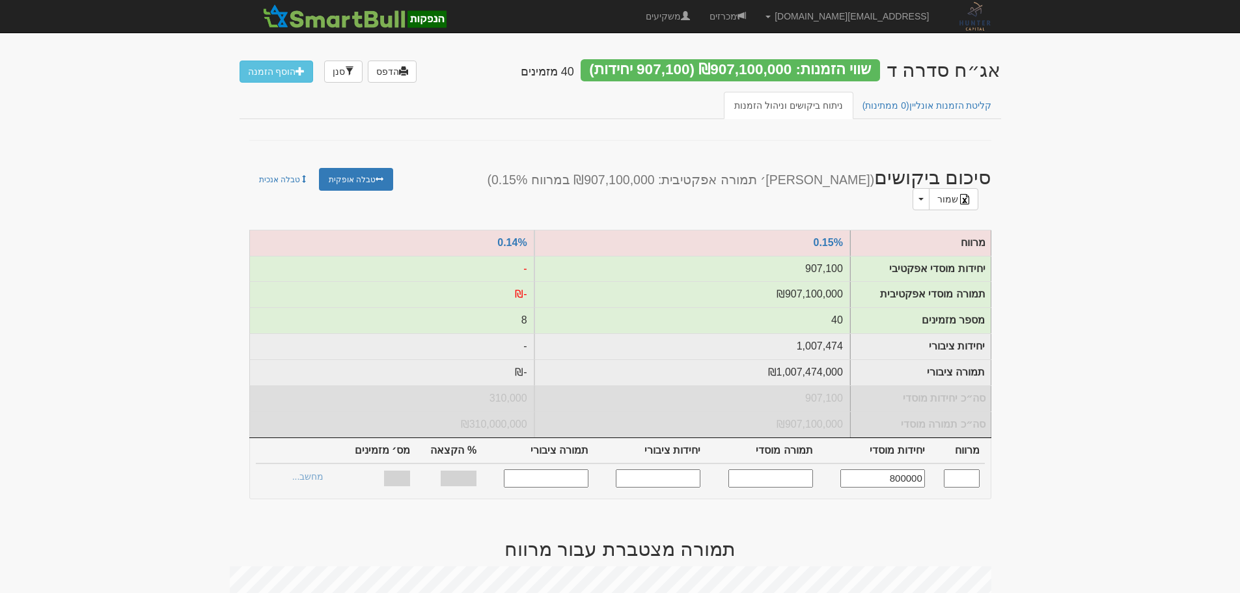
type input "894,737"
type input "894,737,000"
type input "82.06%"
type input "40"
type input "800,000"
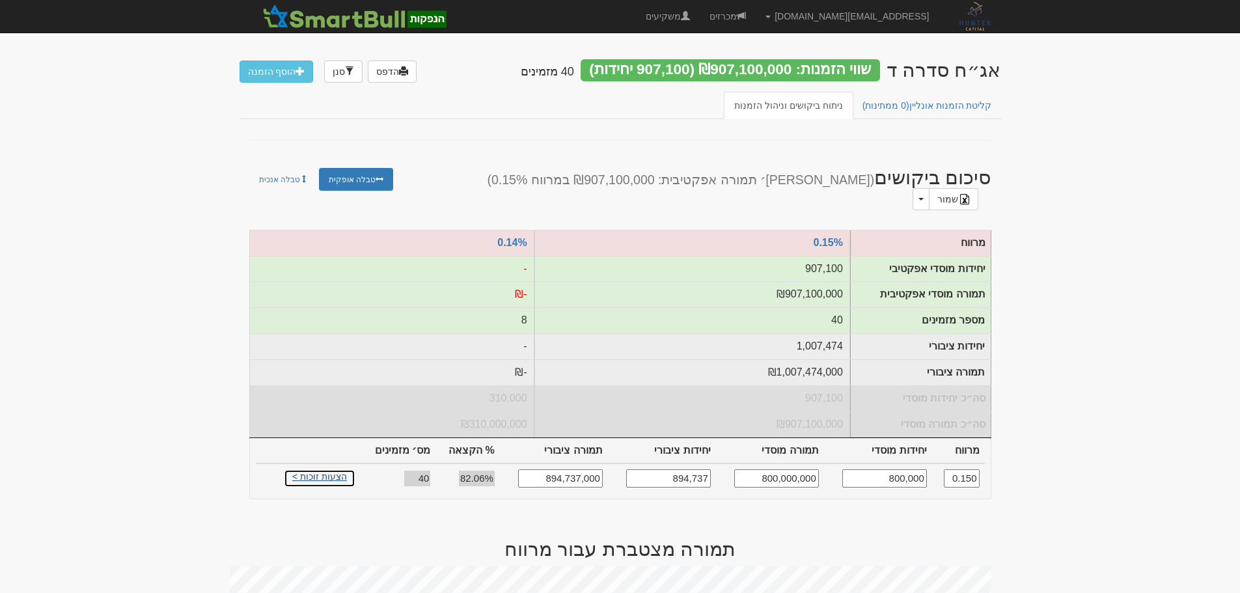
click at [328, 469] on link "הצעות זוכות >" at bounding box center [320, 478] width 72 height 18
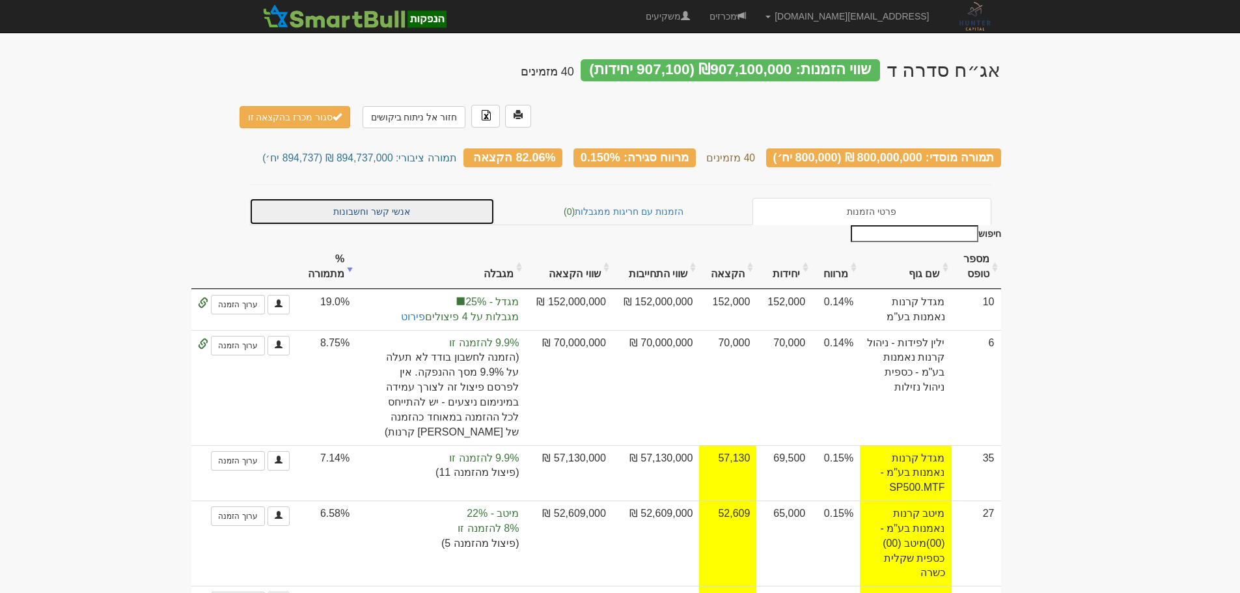
click at [409, 198] on link "אנשי קשר וחשבונות" at bounding box center [372, 211] width 246 height 27
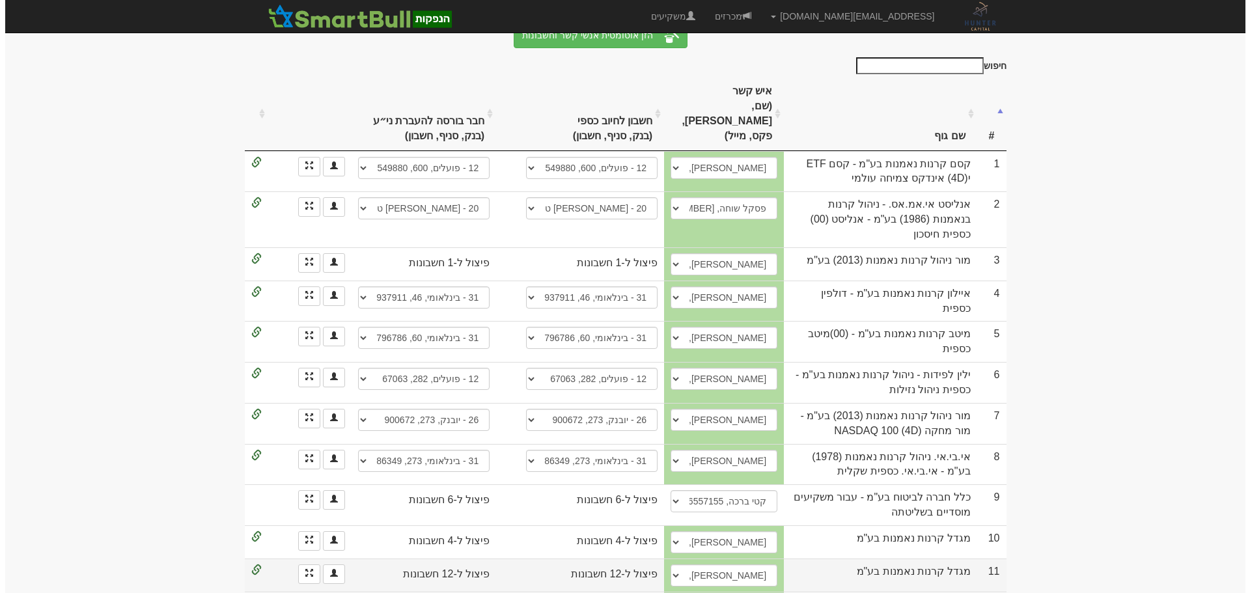
scroll to position [195, 0]
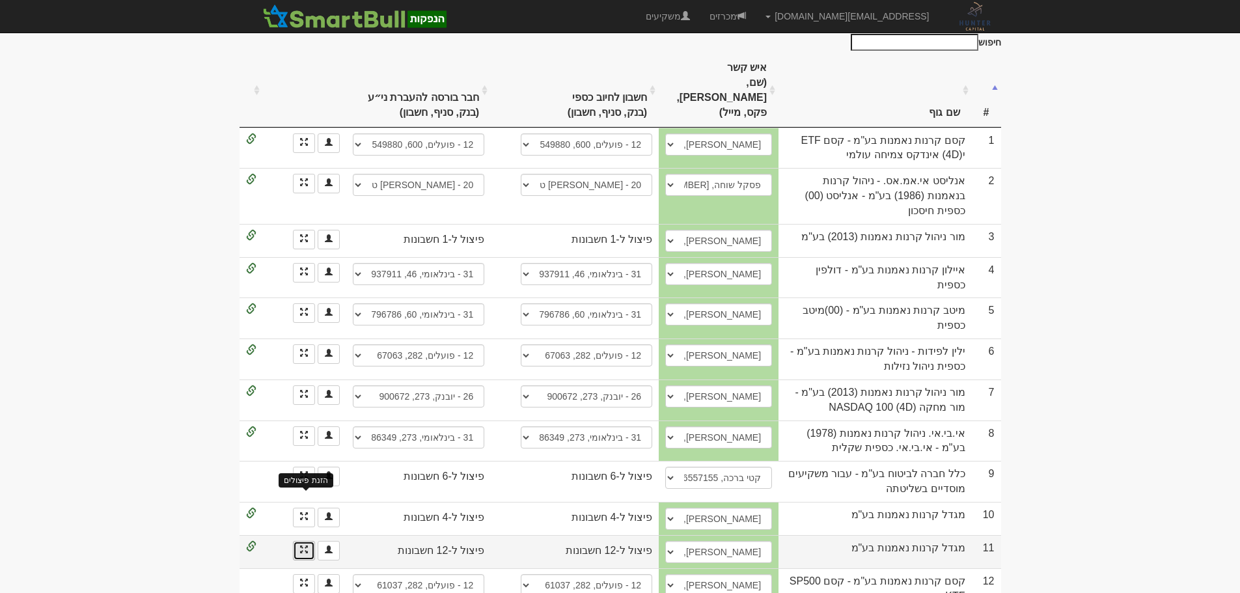
click at [305, 545] on span at bounding box center [304, 549] width 8 height 8
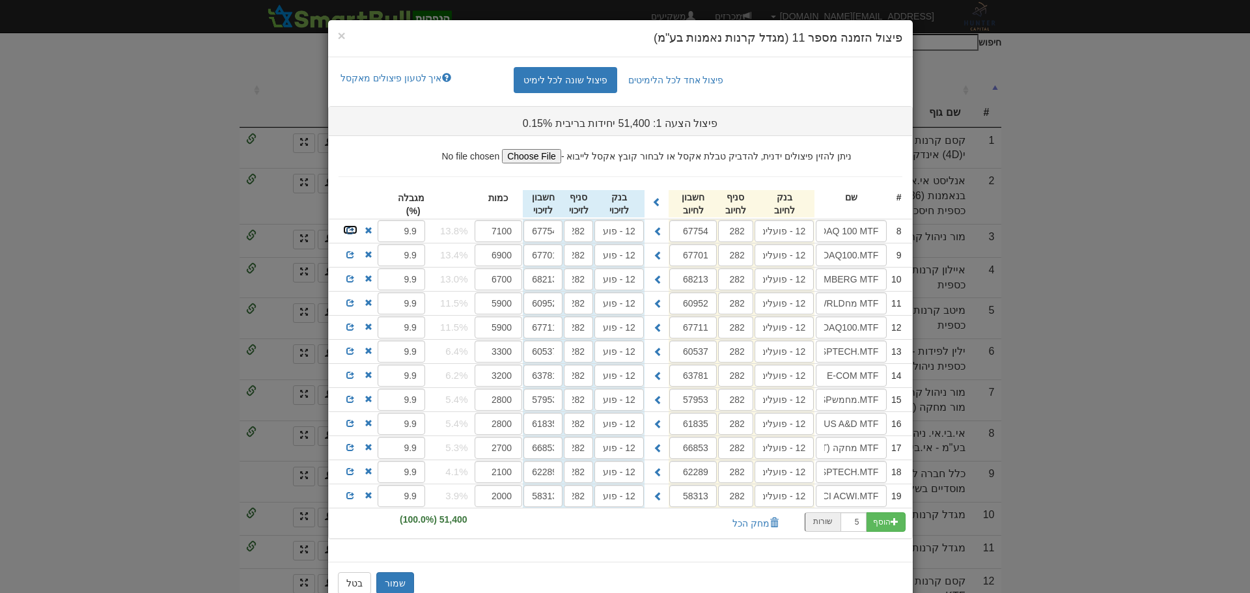
click at [351, 229] on span at bounding box center [350, 231] width 8 height 8
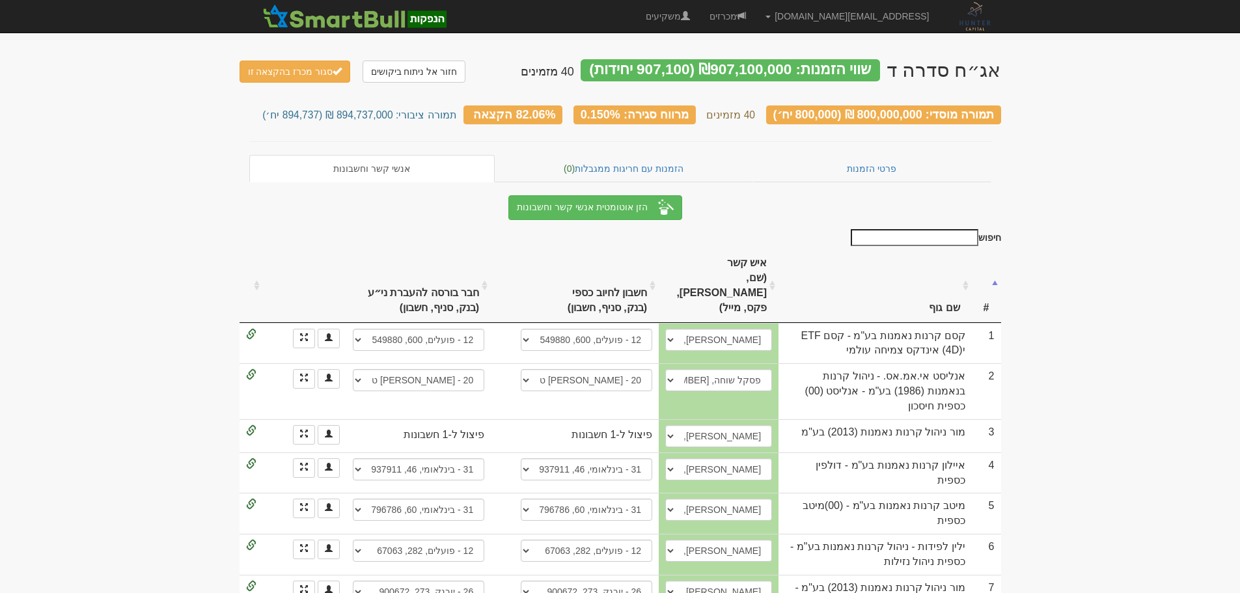
scroll to position [195, 0]
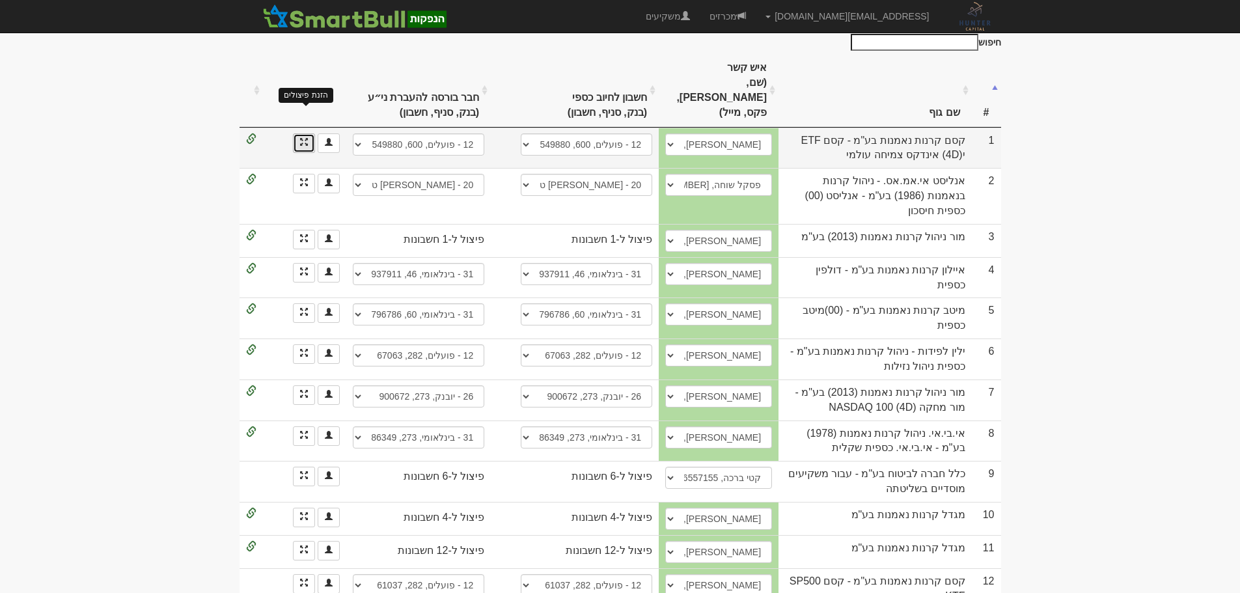
click at [303, 138] on span at bounding box center [304, 142] width 8 height 8
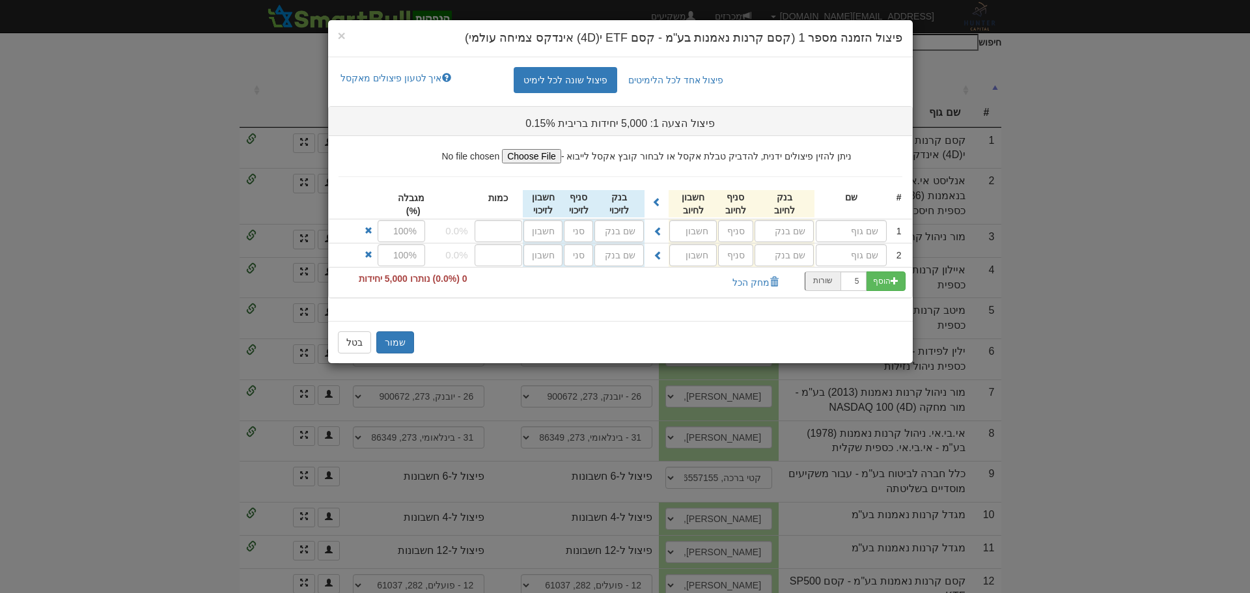
click at [346, 35] on h4 "פיצול הזמנה מספר 1 (קסם קרנות נאמנות בע"מ - קסם ETF י(4D) אינדקס צמיחה עולמי)" at bounding box center [620, 38] width 565 height 17
click at [340, 32] on span "×" at bounding box center [342, 35] width 8 height 15
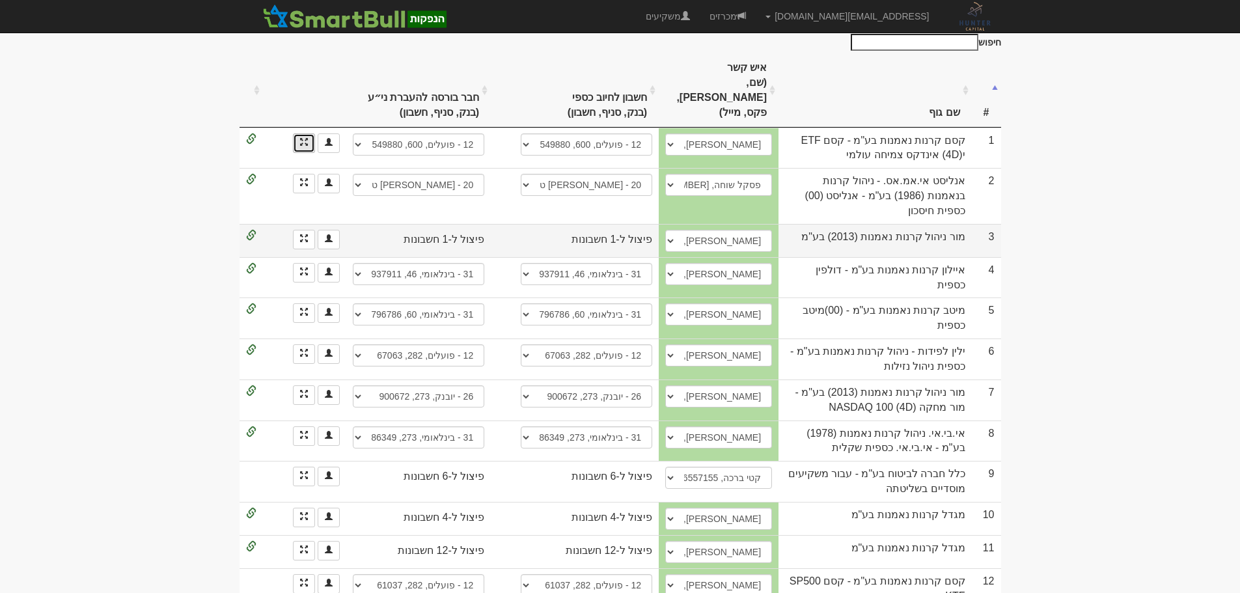
scroll to position [0, 0]
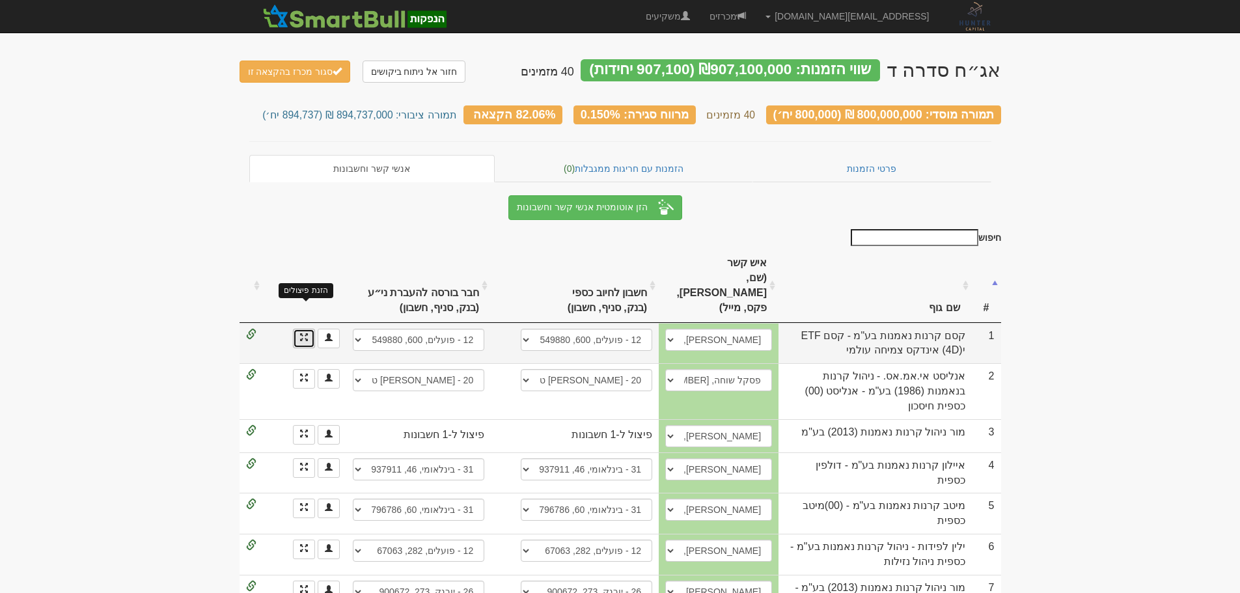
click at [306, 333] on span at bounding box center [304, 337] width 8 height 8
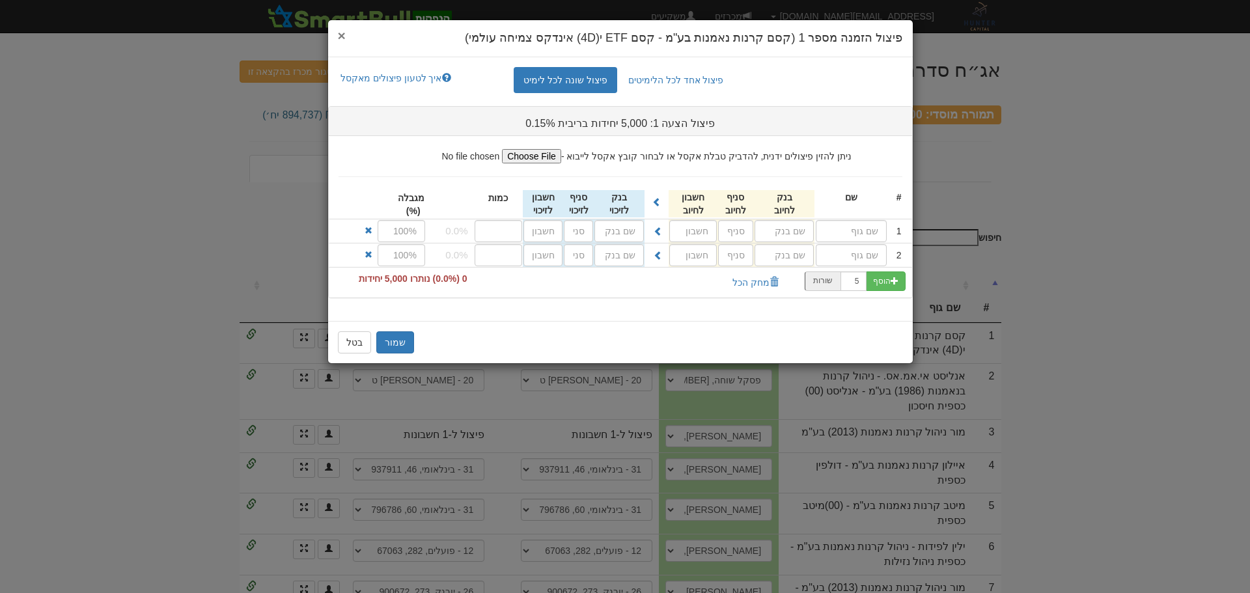
click at [340, 32] on span "×" at bounding box center [342, 35] width 8 height 15
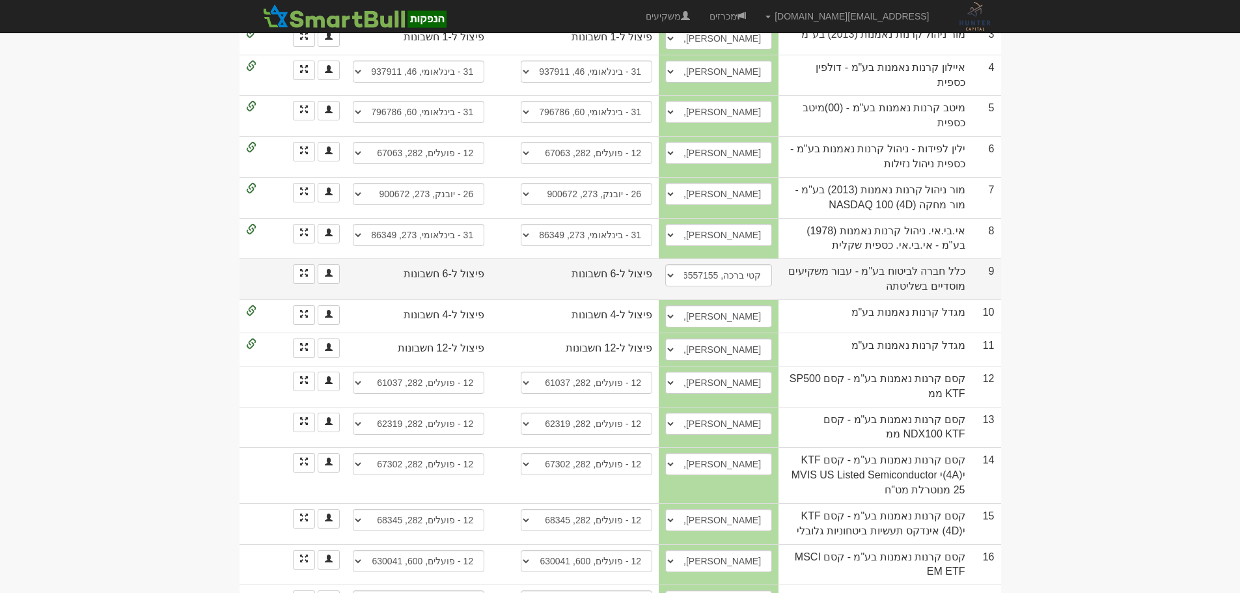
scroll to position [391, 0]
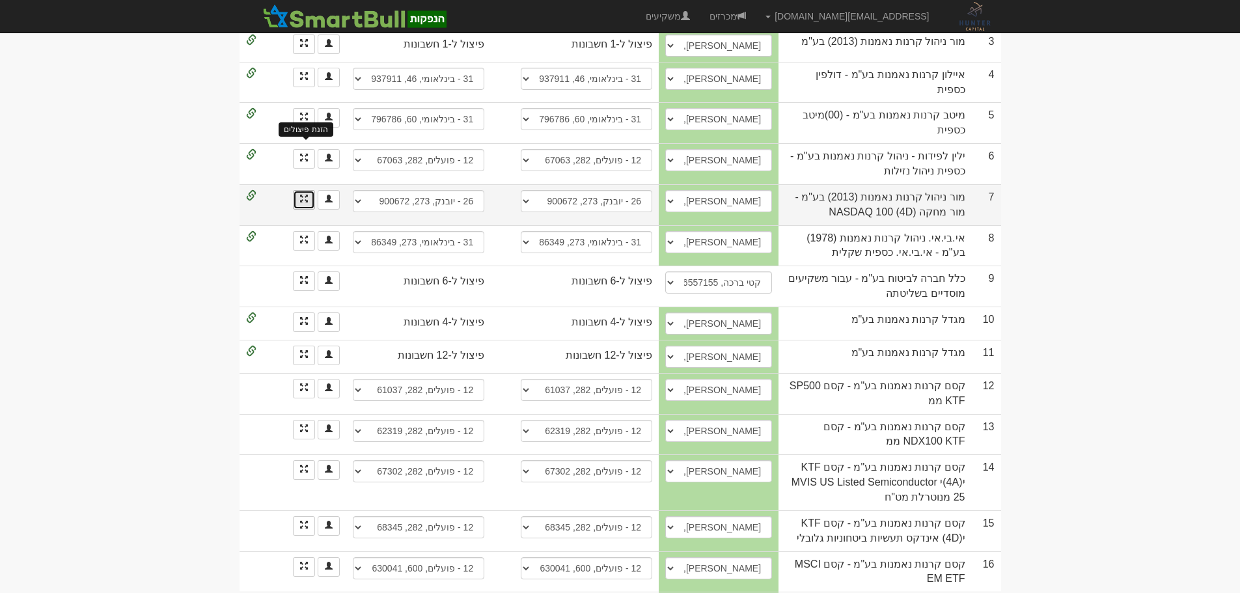
click at [301, 195] on span at bounding box center [304, 199] width 8 height 8
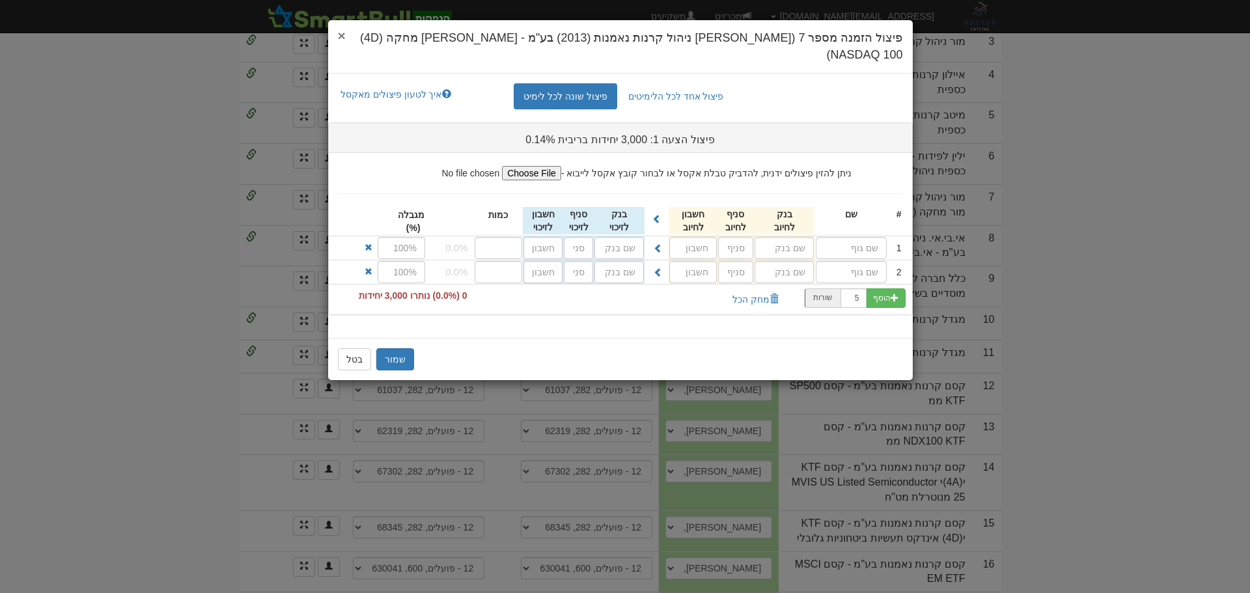
click at [342, 37] on span "×" at bounding box center [342, 35] width 8 height 15
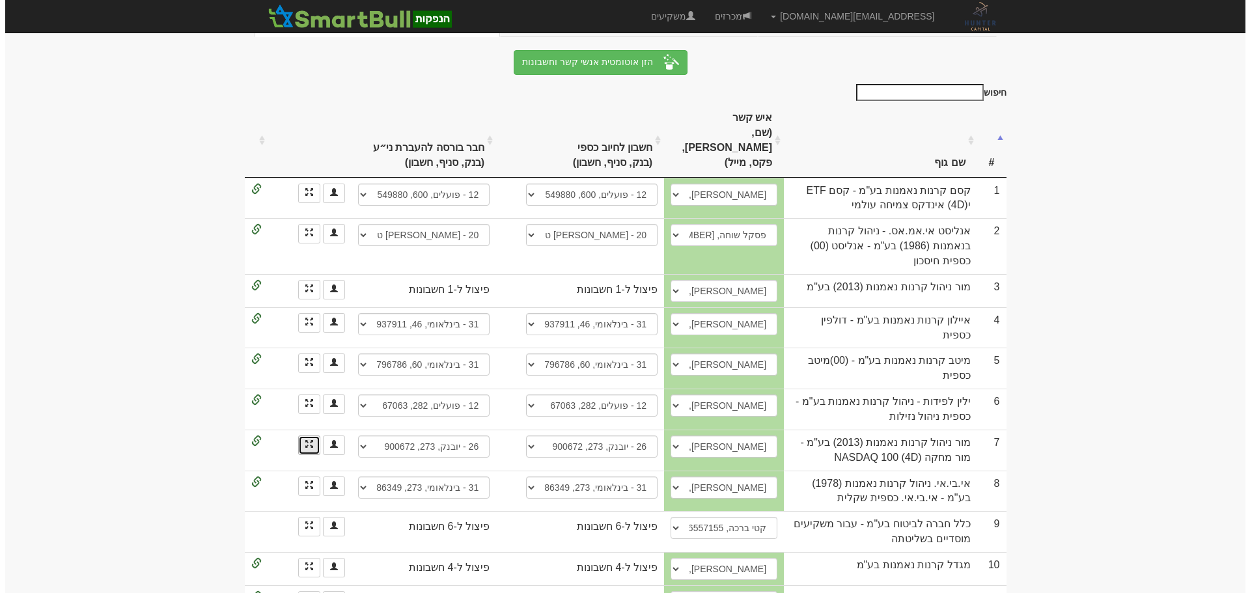
scroll to position [325, 0]
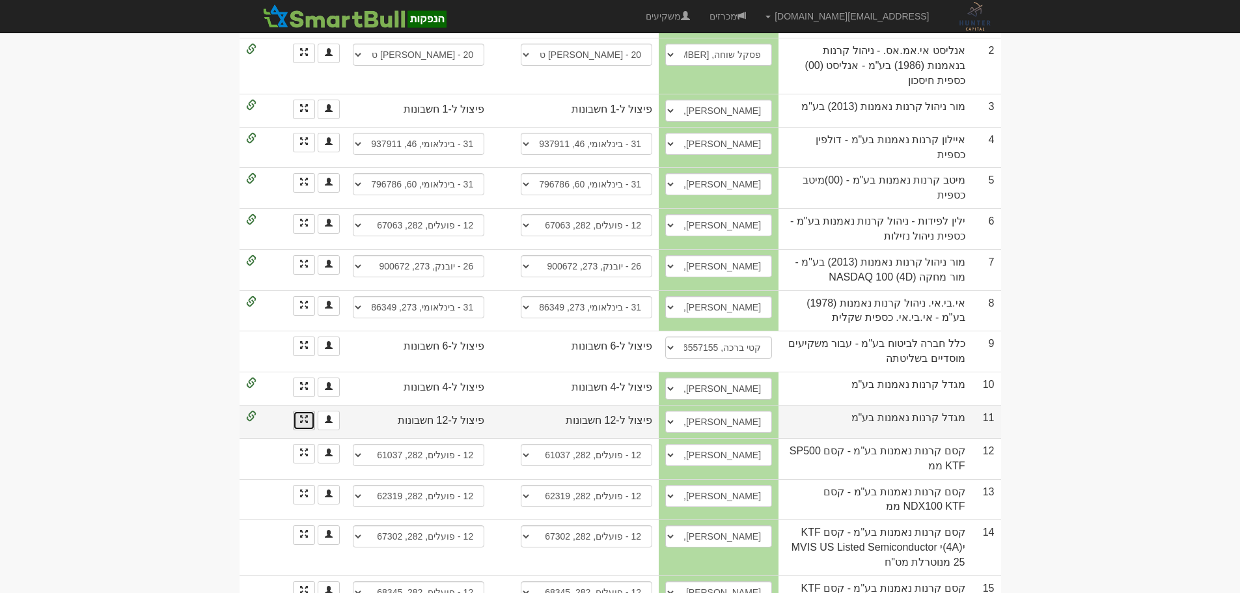
click at [297, 411] on link at bounding box center [304, 421] width 22 height 20
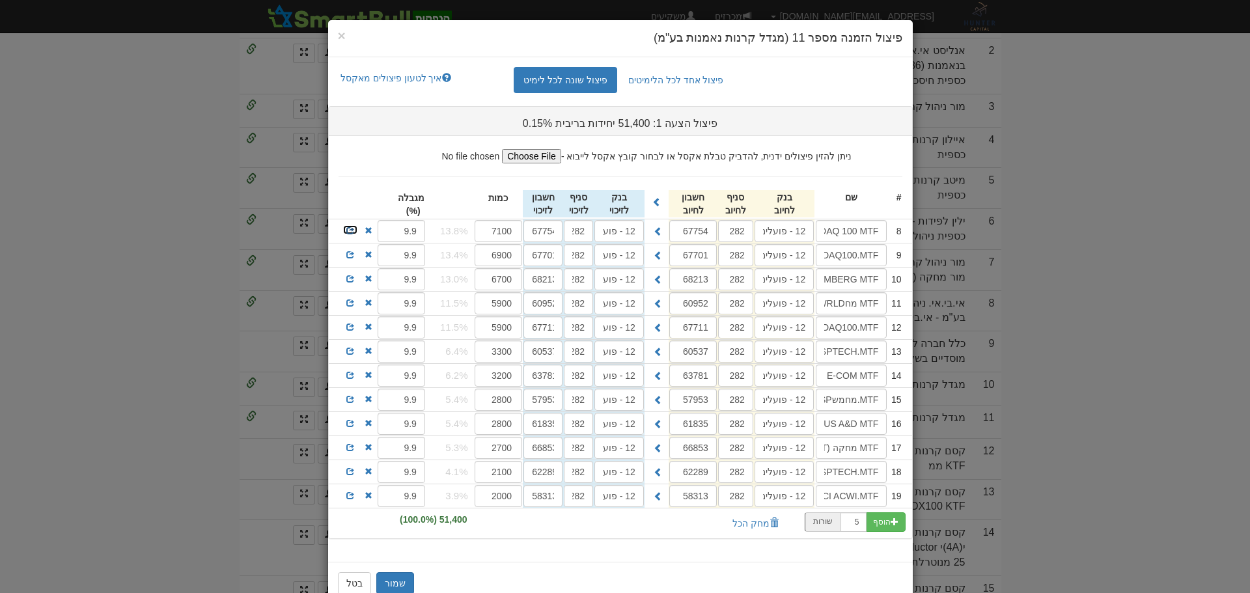
click at [354, 231] on span at bounding box center [350, 231] width 8 height 8
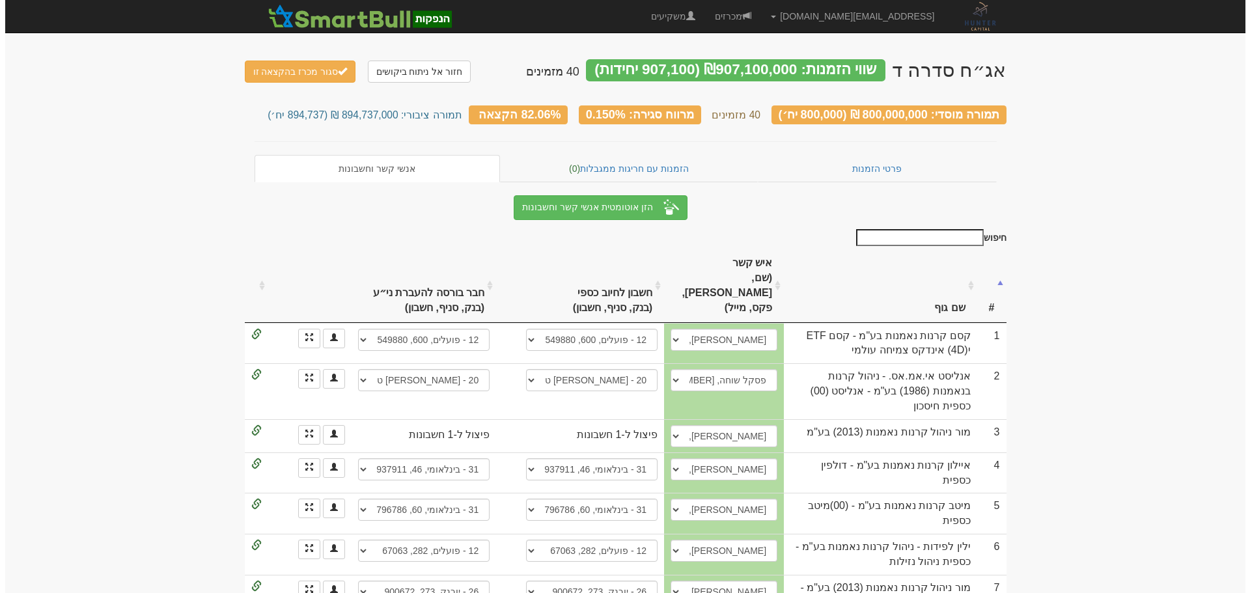
scroll to position [325, 0]
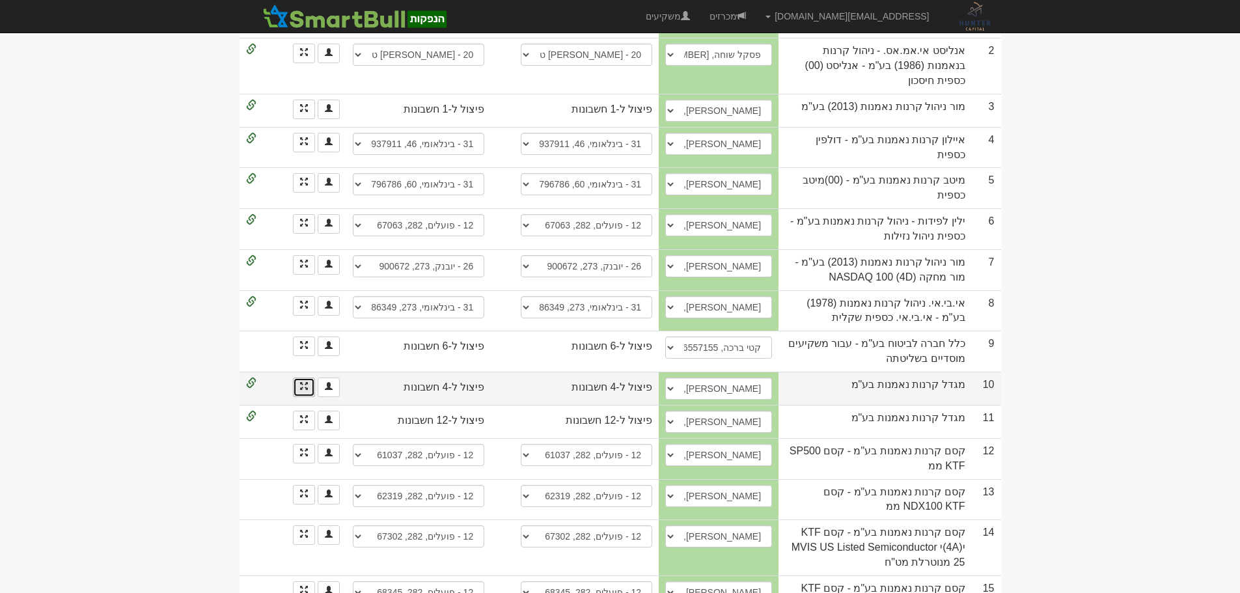
click at [301, 382] on span at bounding box center [304, 386] width 8 height 8
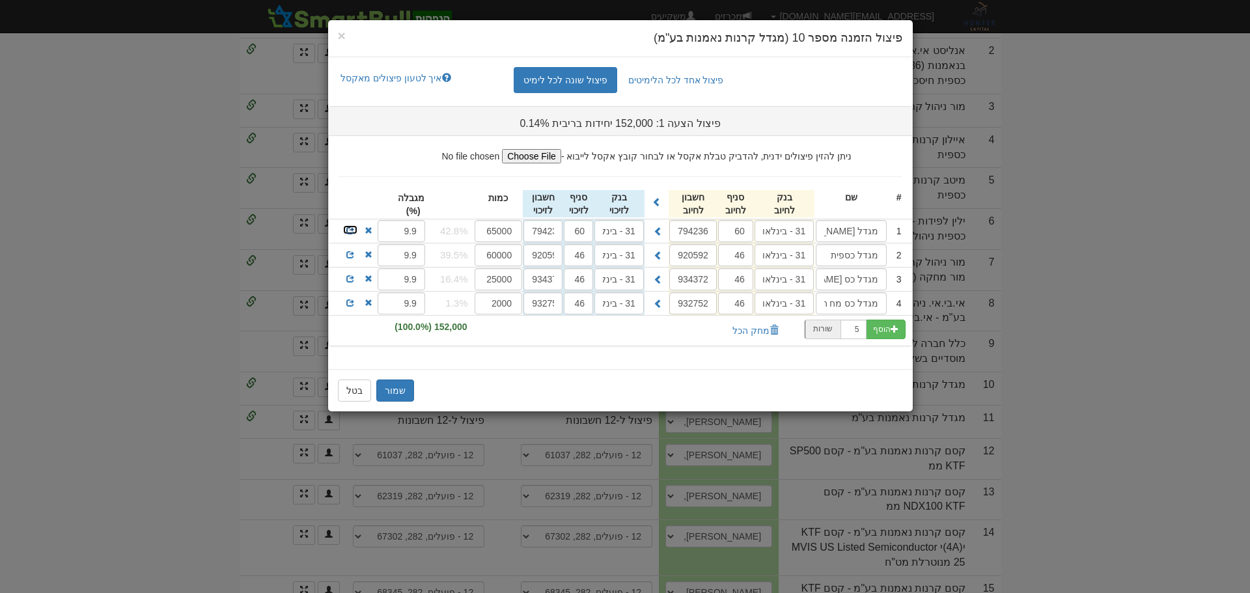
click at [353, 228] on span at bounding box center [350, 231] width 8 height 8
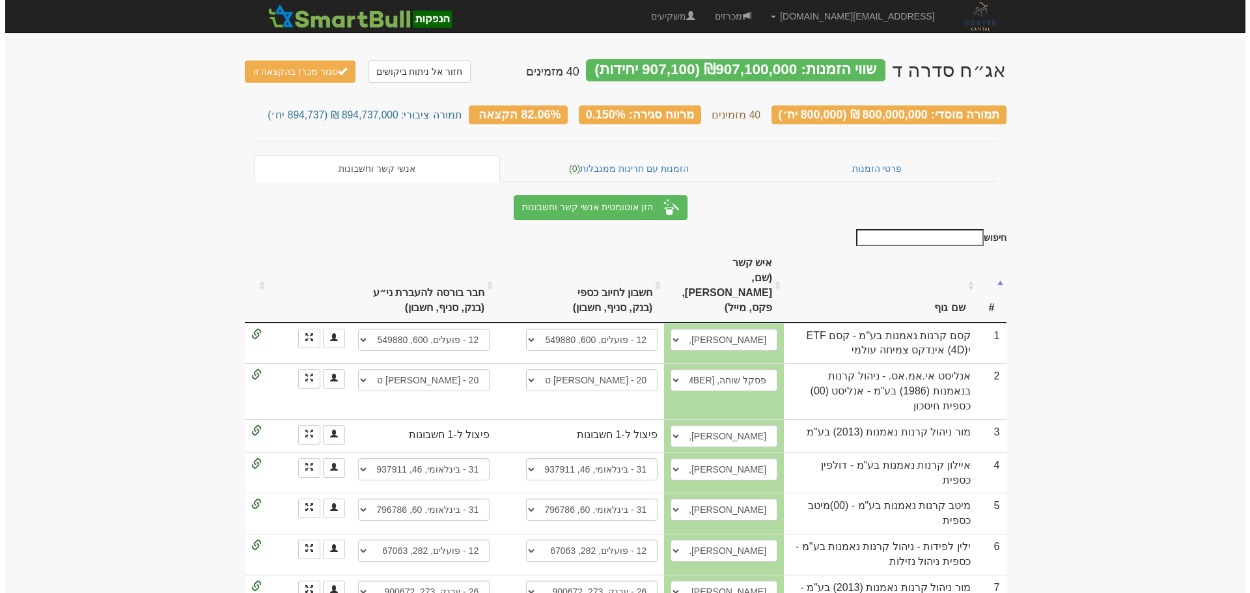
scroll to position [325, 0]
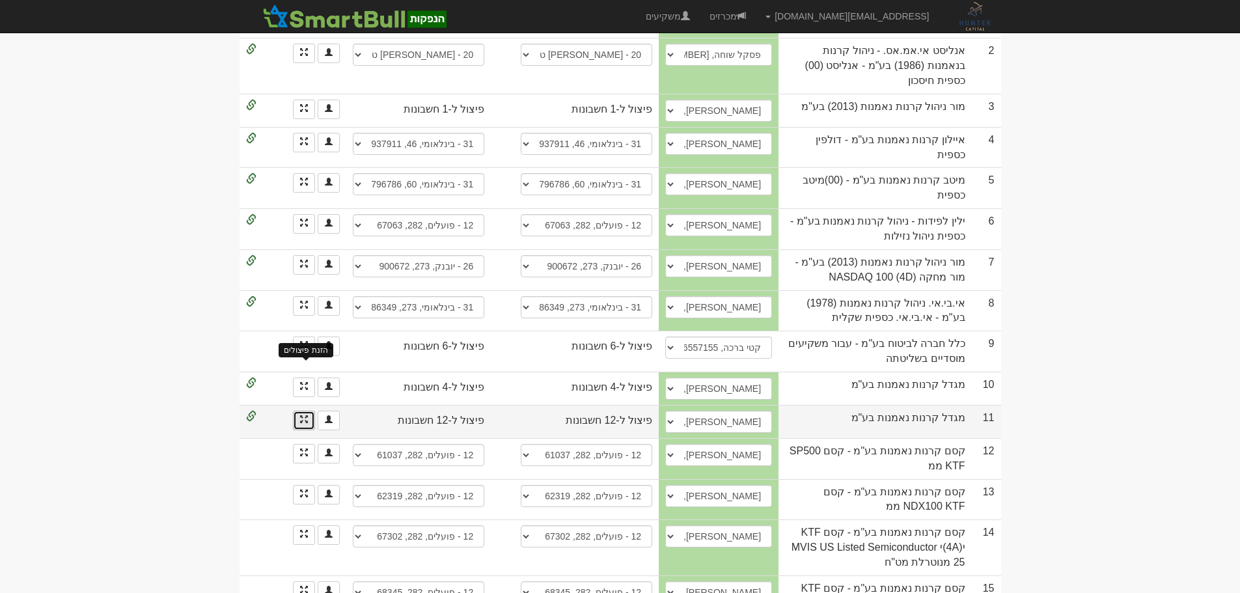
click at [303, 415] on span at bounding box center [304, 419] width 8 height 8
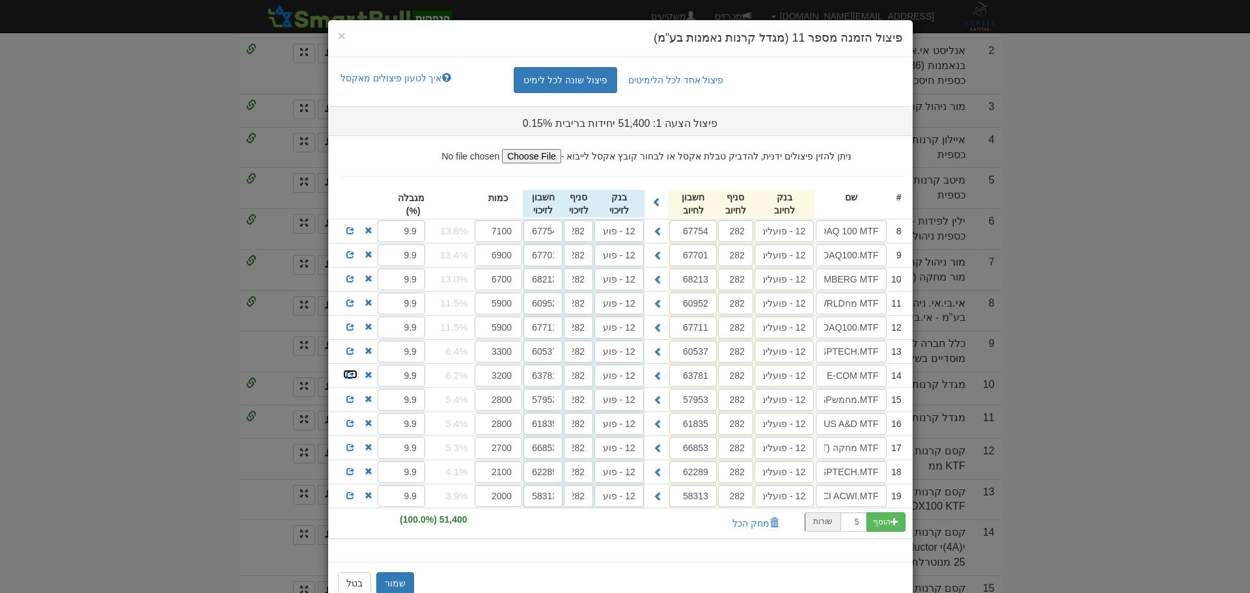
click at [354, 377] on span at bounding box center [350, 375] width 8 height 8
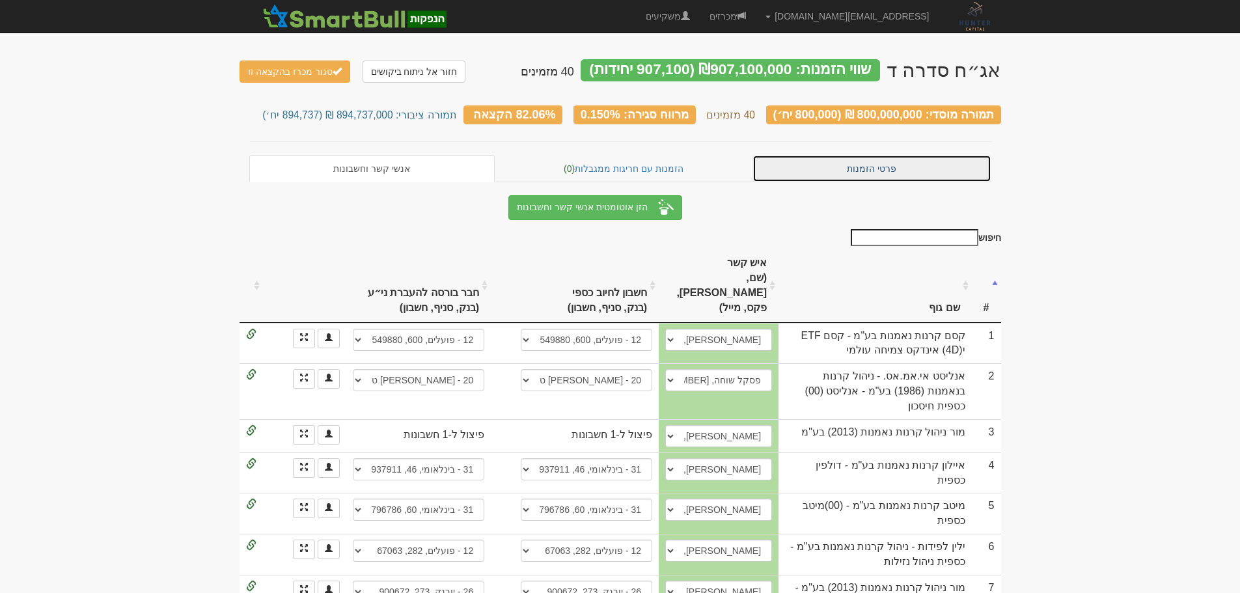
click at [832, 167] on link "פרטי הזמנות" at bounding box center [871, 168] width 239 height 27
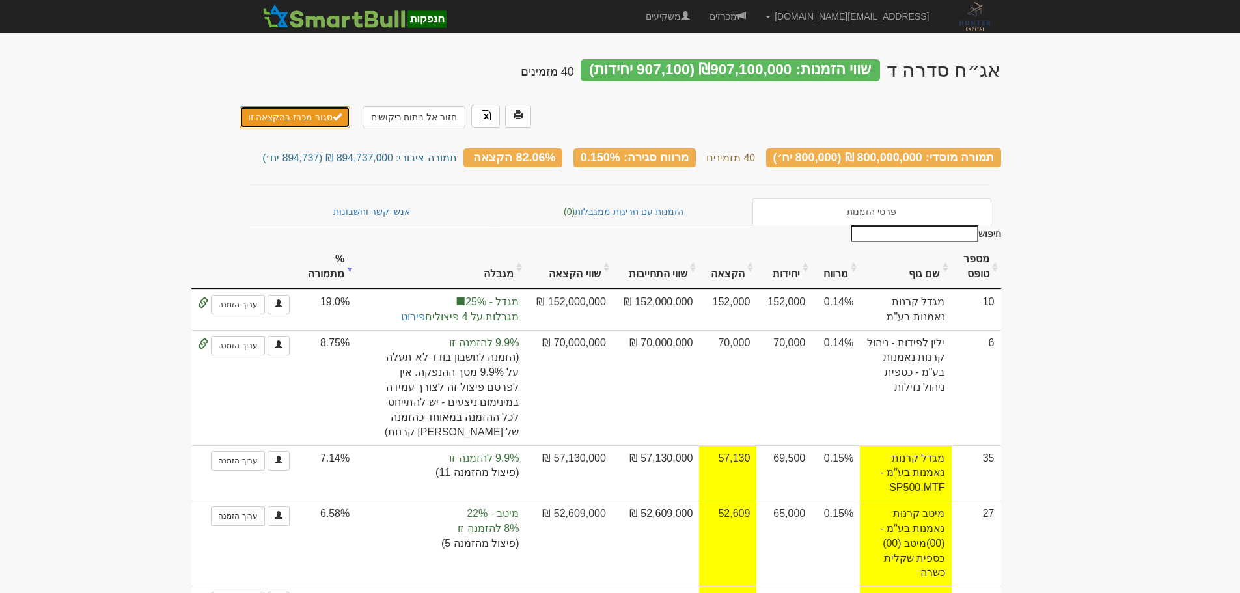
click at [275, 106] on button "סגור מכרז בהקצאה זו" at bounding box center [295, 117] width 111 height 22
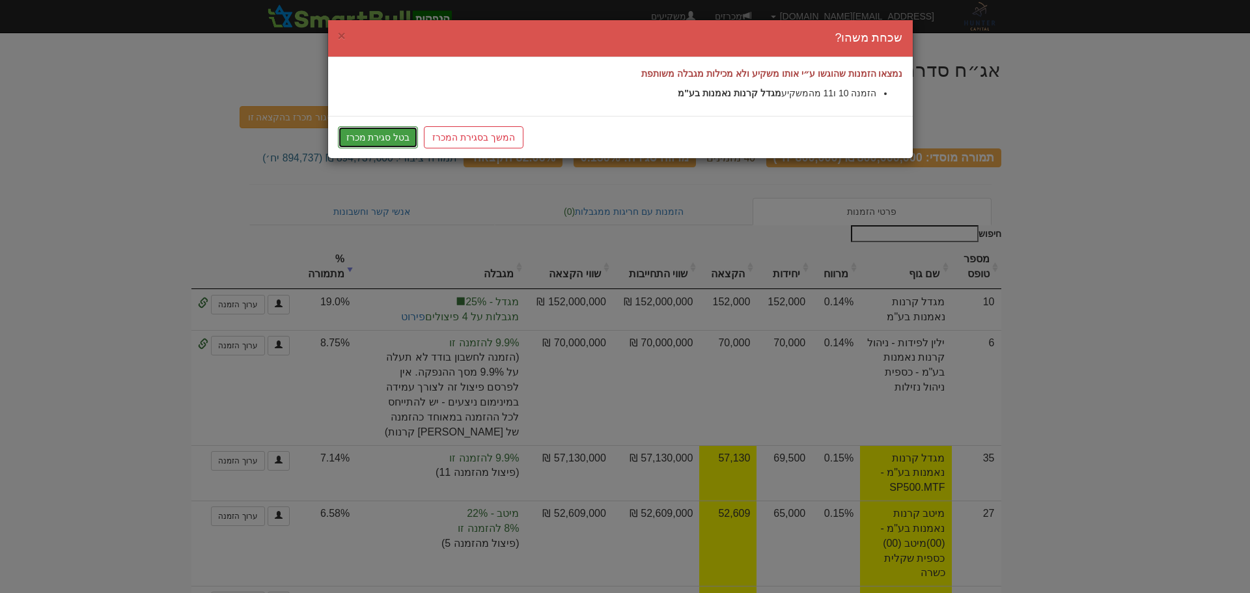
click at [362, 134] on button "בטל סגירת מכרז" at bounding box center [378, 137] width 81 height 22
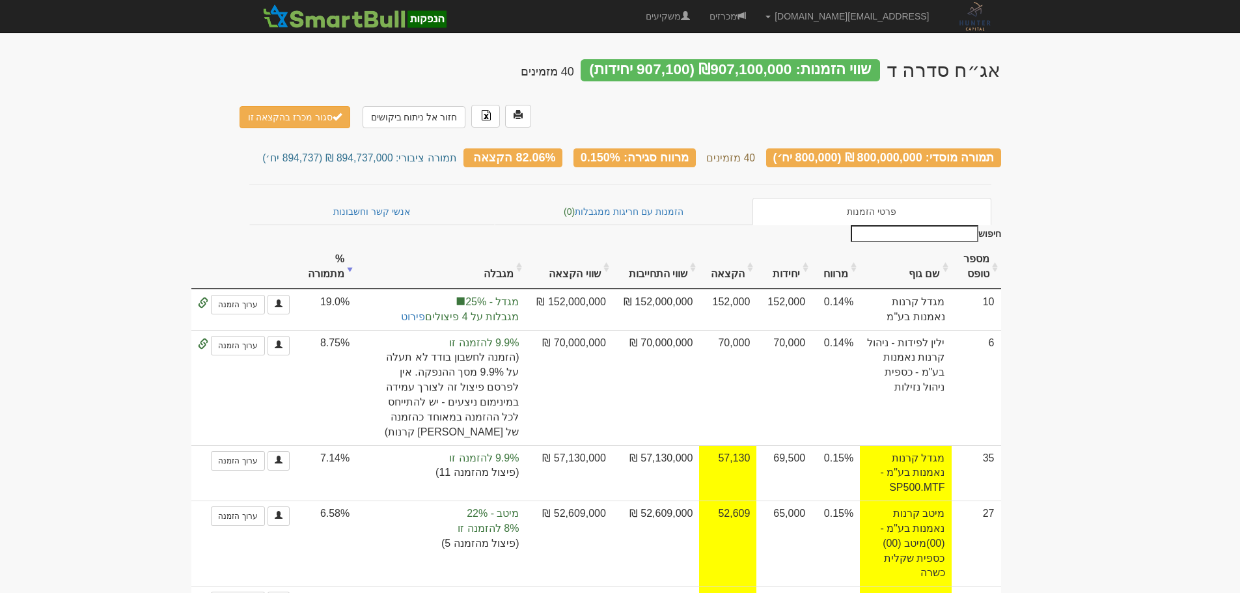
click at [995, 245] on th "מספר טופס" at bounding box center [976, 267] width 49 height 44
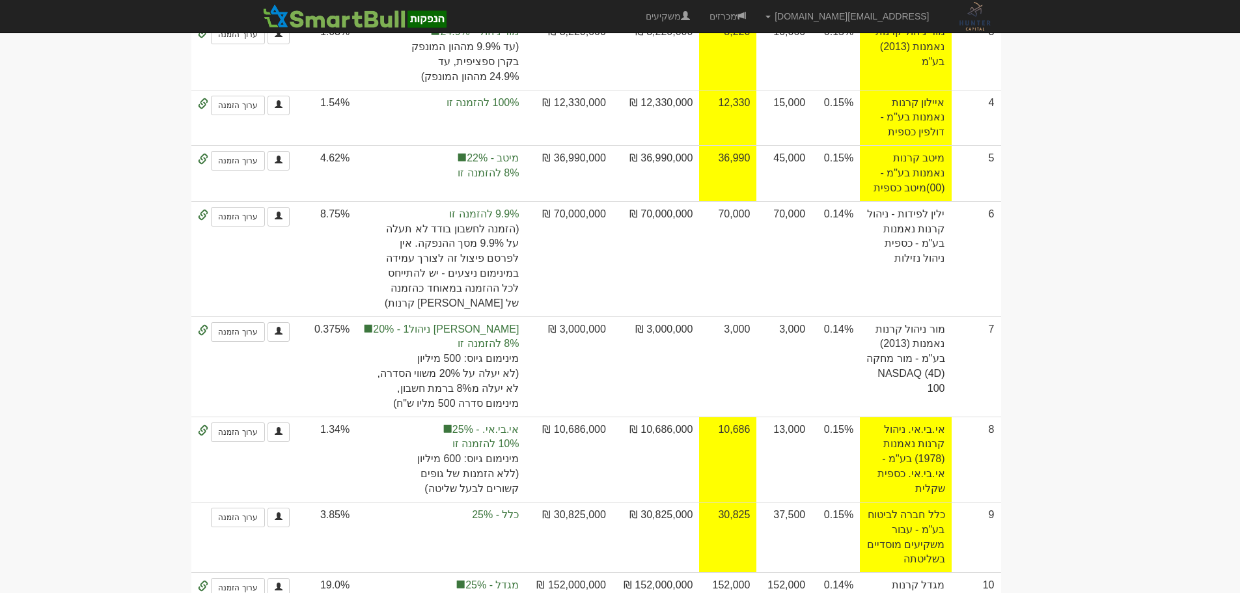
scroll to position [586, 0]
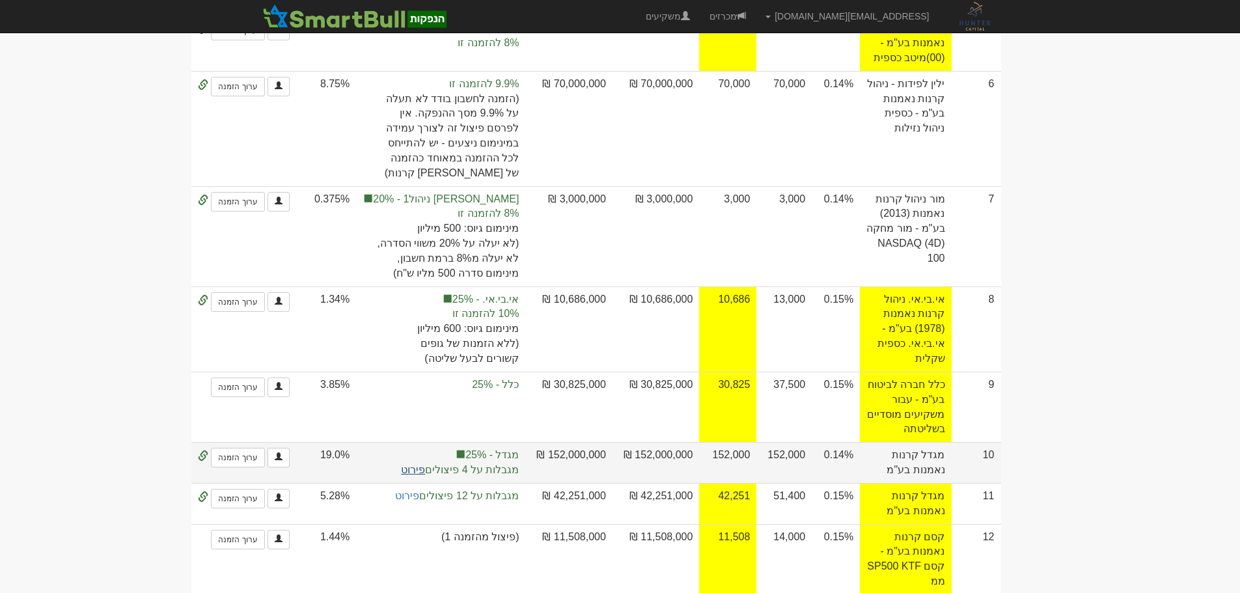
click at [425, 464] on link "פירוט" at bounding box center [413, 469] width 24 height 11
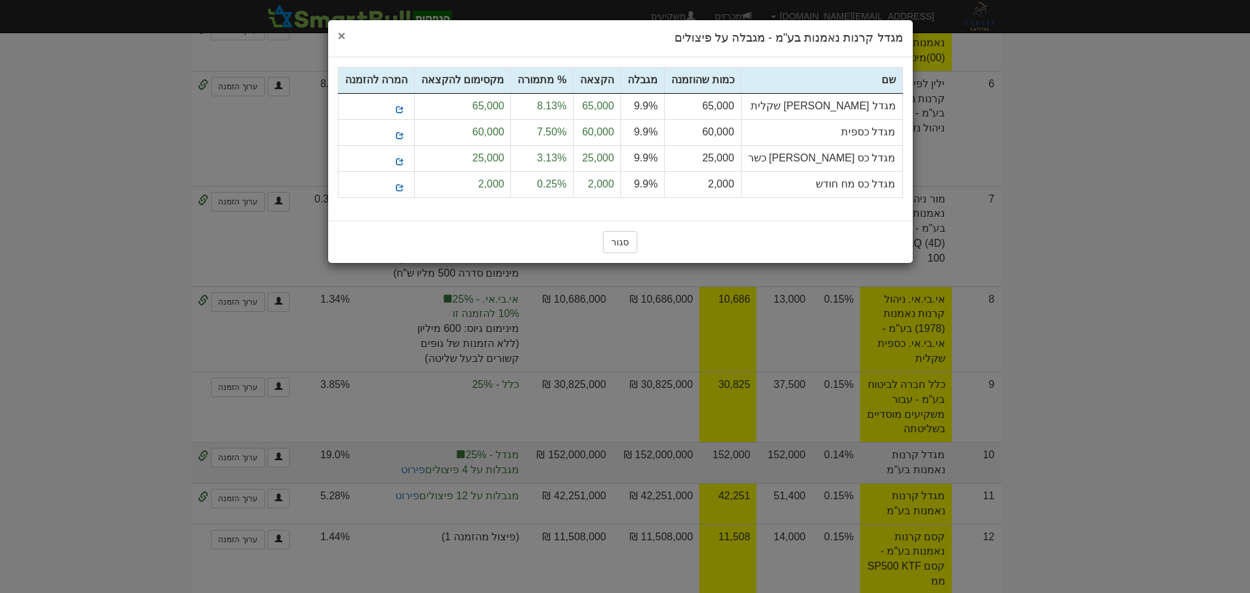
click at [340, 31] on span "×" at bounding box center [342, 35] width 8 height 15
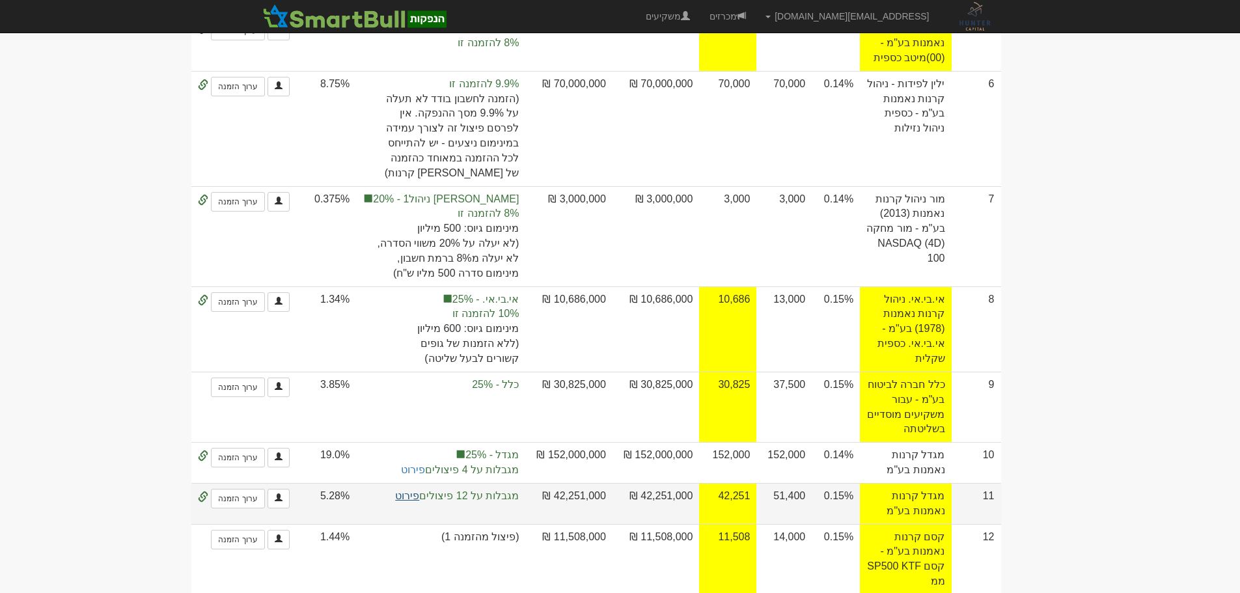
click at [419, 490] on link "פירוט" at bounding box center [407, 495] width 24 height 11
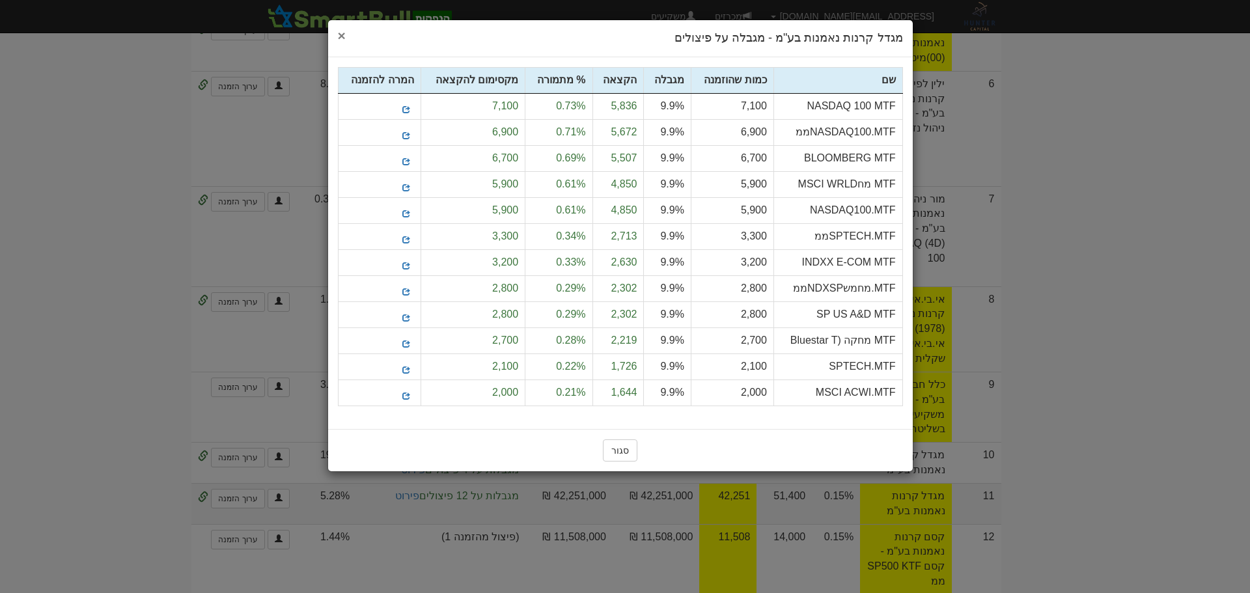
click at [344, 38] on span "×" at bounding box center [342, 35] width 8 height 15
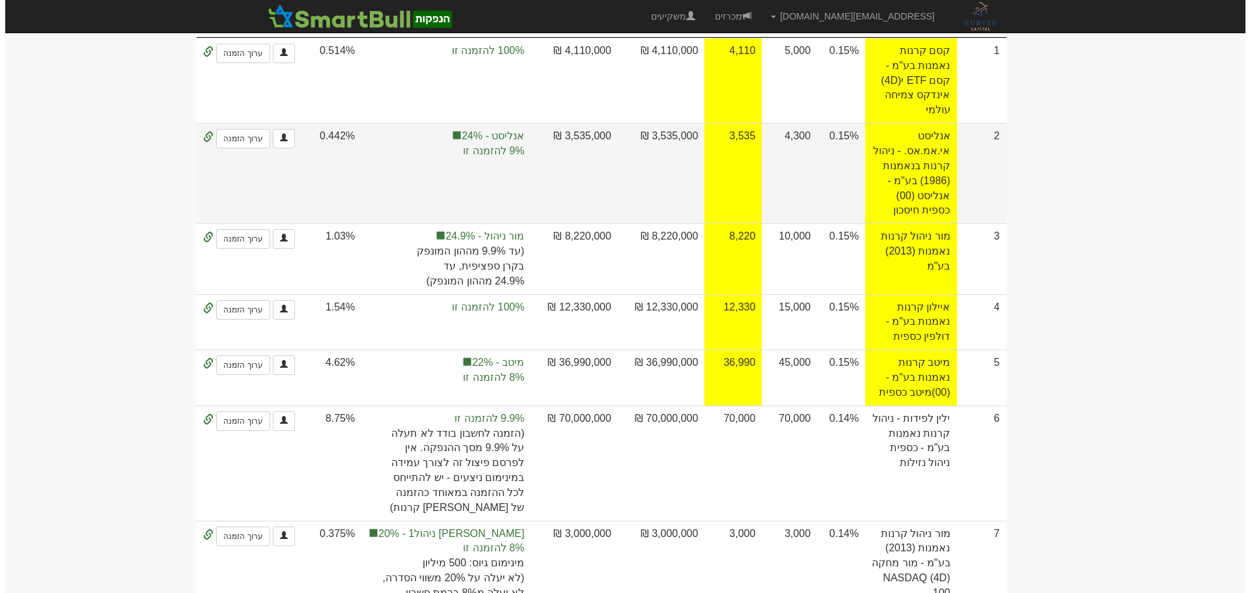
scroll to position [0, 0]
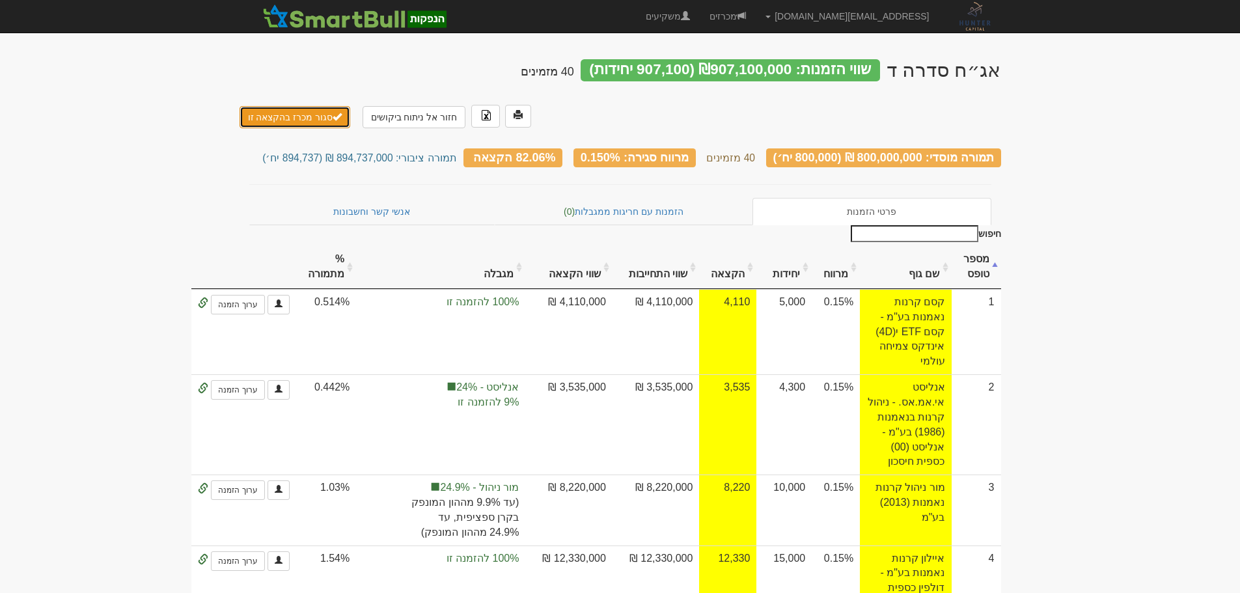
click at [277, 106] on button "סגור מכרז בהקצאה זו" at bounding box center [295, 117] width 111 height 22
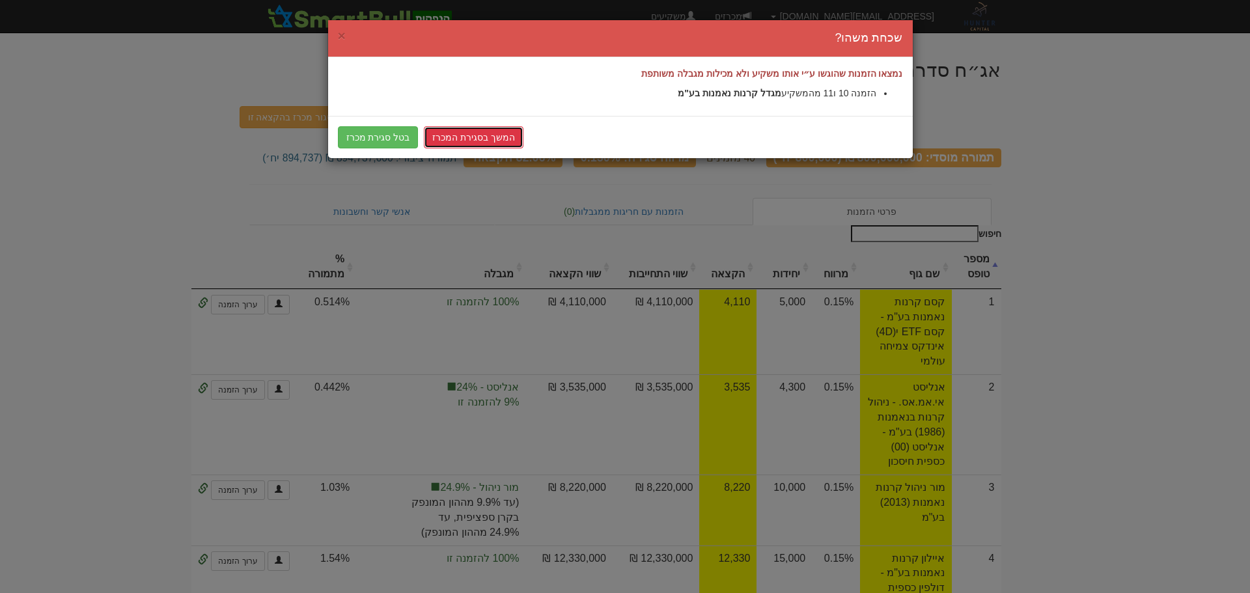
click at [476, 139] on link "המשך בסגירת המכרז" at bounding box center [474, 137] width 100 height 22
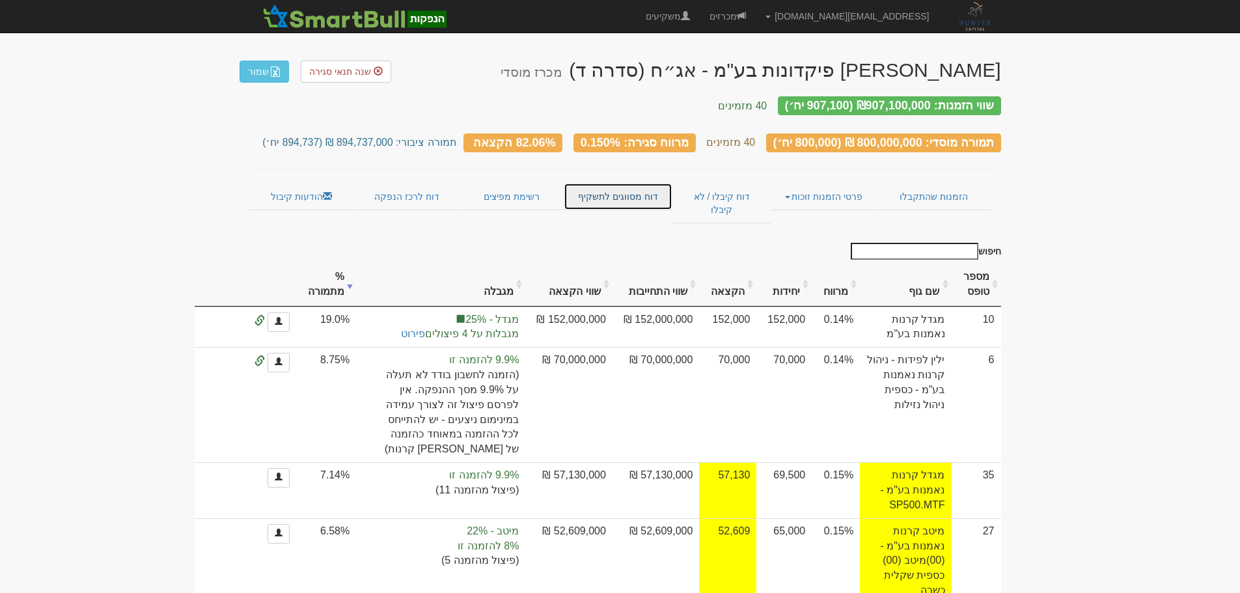
click at [642, 192] on link "דוח מסווגים לתשקיף" at bounding box center [618, 196] width 109 height 27
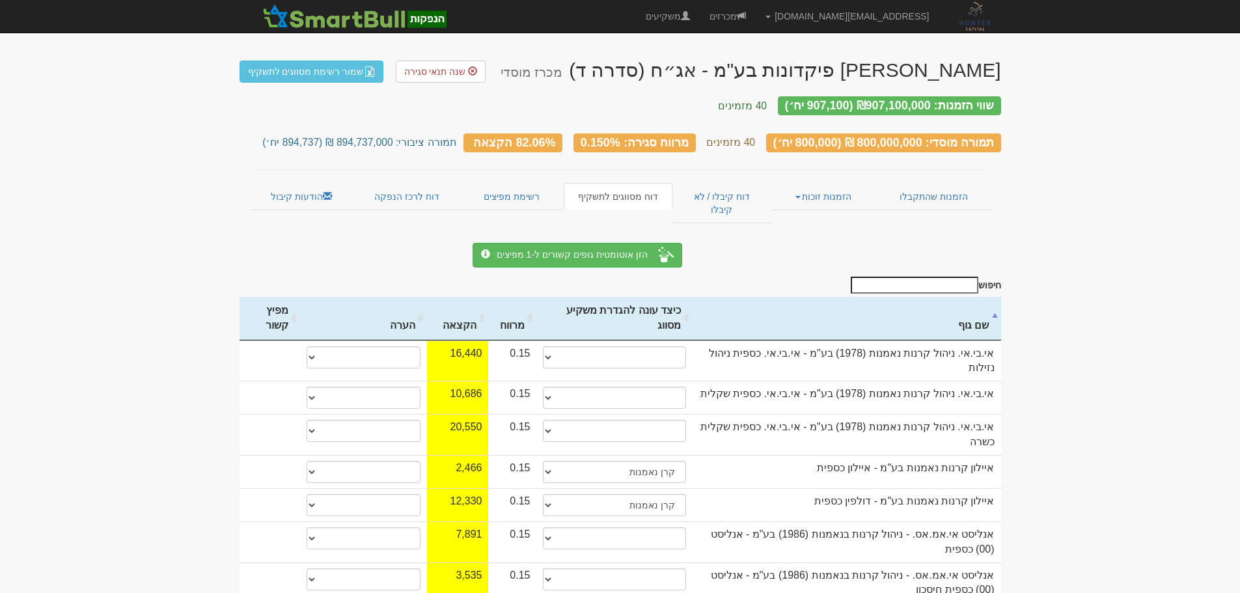
scroll to position [130, 0]
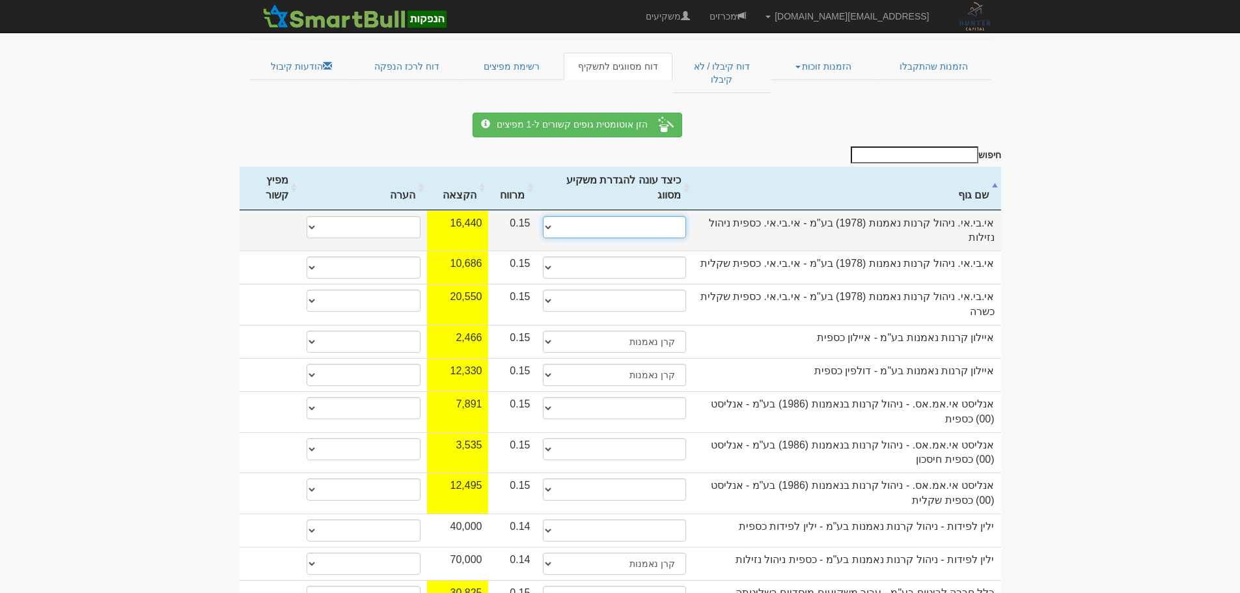
click at [583, 216] on select "תאגיד מסווג חתם / מפיץ חברת ביטוח תאגיד בעל הון של 50 מ׳ ש׳׳ח קופת גמל / קרן פנ…" at bounding box center [614, 227] width 143 height 22
select select "קרן נאמנות"
click at [543, 216] on select "תאגיד מסווג חתם / מפיץ חברת ביטוח תאגיד בעל הון של 50 מ׳ ש׳׳ח קופת גמל / קרן פנ…" at bounding box center [614, 227] width 143 height 22
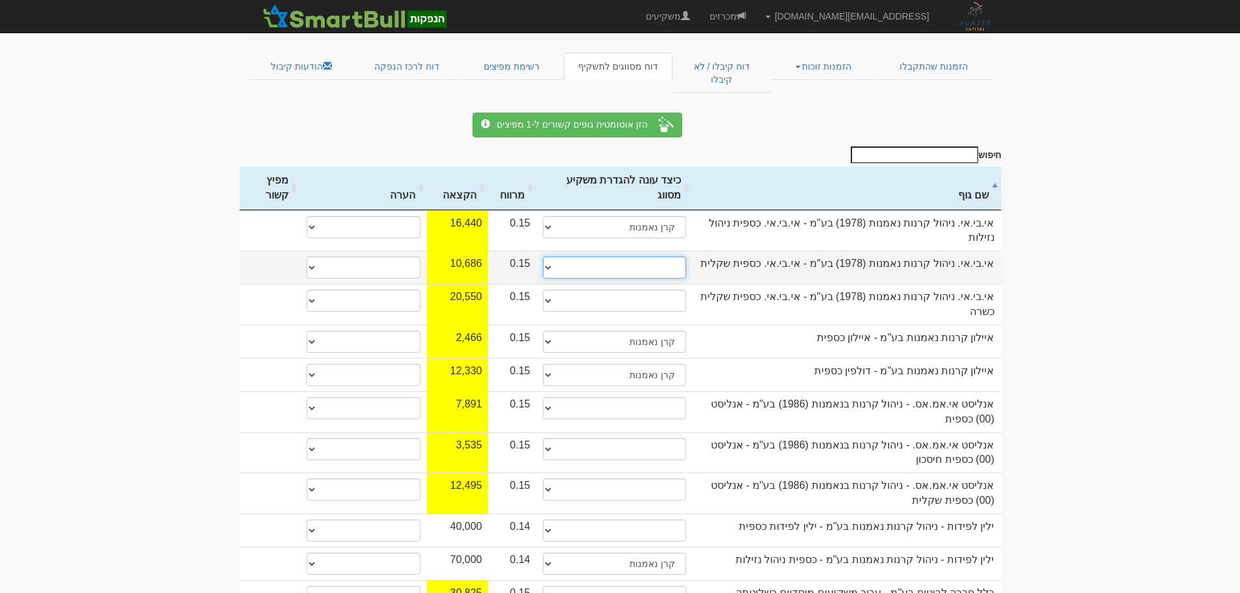
click at [605, 256] on select "תאגיד מסווג חתם / מפיץ חברת ביטוח תאגיד בעל הון של 50 מ׳ ש׳׳ח קופת גמל / קרן פנ…" at bounding box center [614, 267] width 143 height 22
select select "קרן נאמנות"
click at [543, 256] on select "תאגיד מסווג חתם / מפיץ חברת ביטוח תאגיד בעל הון של 50 מ׳ ש׳׳ח קופת גמל / קרן פנ…" at bounding box center [614, 267] width 143 height 22
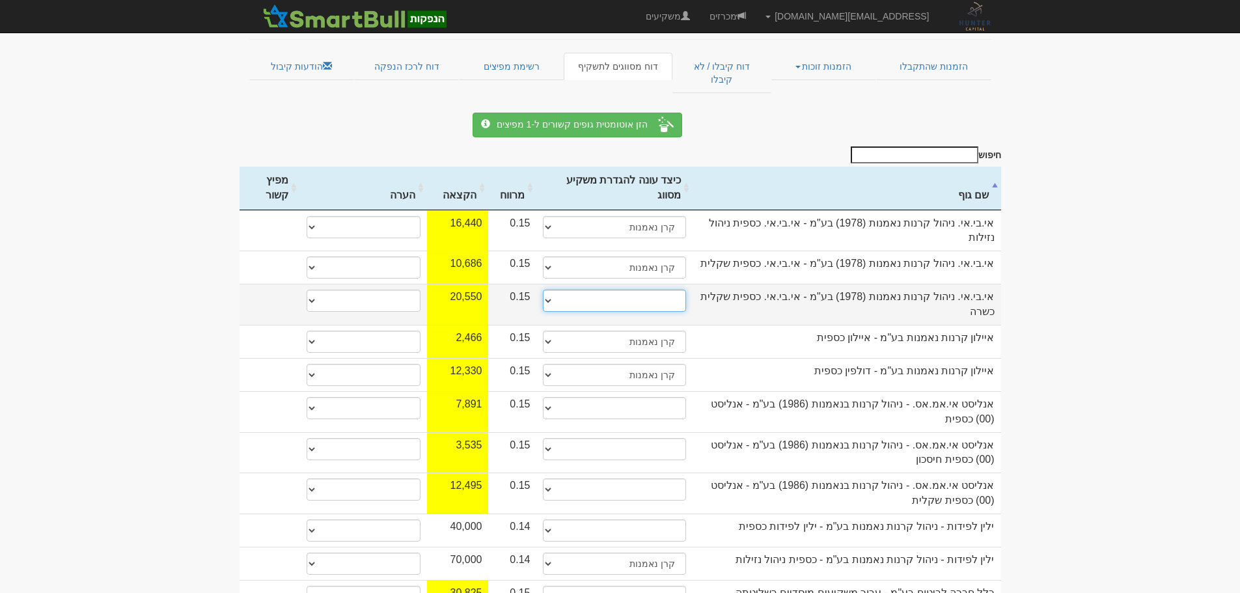
click at [631, 290] on select "תאגיד מסווג חתם / מפיץ חברת ביטוח תאגיד בעל הון של 50 מ׳ ש׳׳ח קופת גמל / קרן פנ…" at bounding box center [614, 301] width 143 height 22
select select "קרן נאמנות"
click at [543, 290] on select "תאגיד מסווג חתם / מפיץ חברת ביטוח תאגיד בעל הון של 50 מ׳ ש׳׳ח קופת גמל / קרן פנ…" at bounding box center [614, 301] width 143 height 22
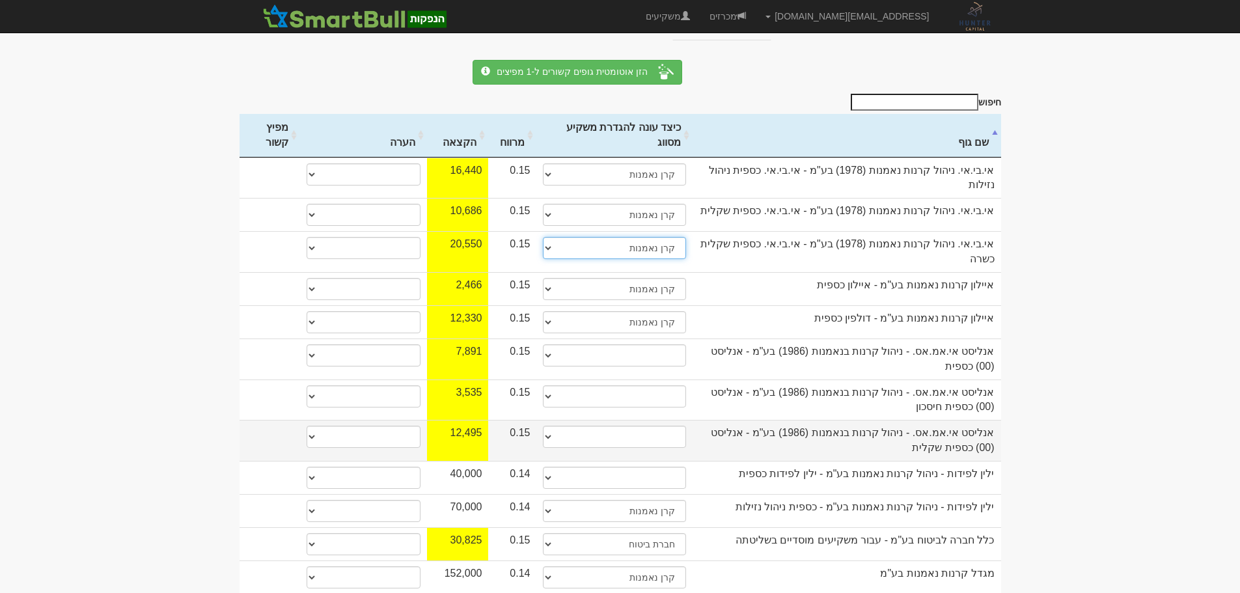
scroll to position [260, 0]
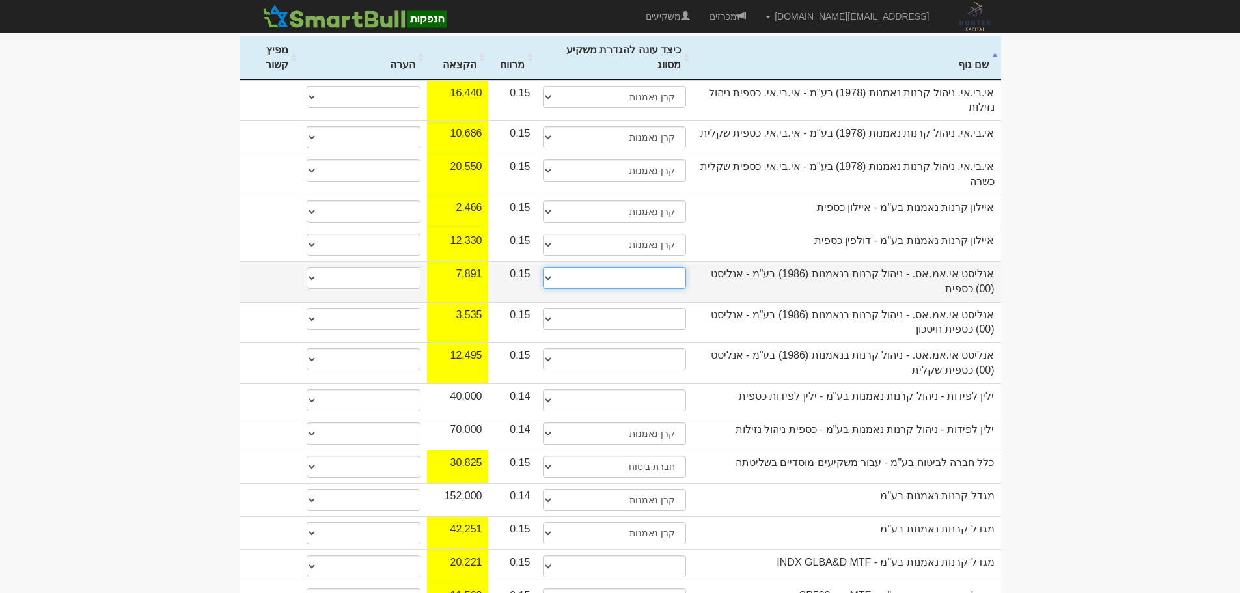
click at [661, 267] on select "תאגיד מסווג חתם / מפיץ חברת ביטוח תאגיד בעל הון של 50 מ׳ ש׳׳ח קופת גמל / קרן פנ…" at bounding box center [614, 278] width 143 height 22
select select "קרן נאמנות"
click at [543, 267] on select "תאגיד מסווג חתם / מפיץ חברת ביטוח תאגיד בעל הון של 50 מ׳ ש׳׳ח קופת גמל / קרן פנ…" at bounding box center [614, 278] width 143 height 22
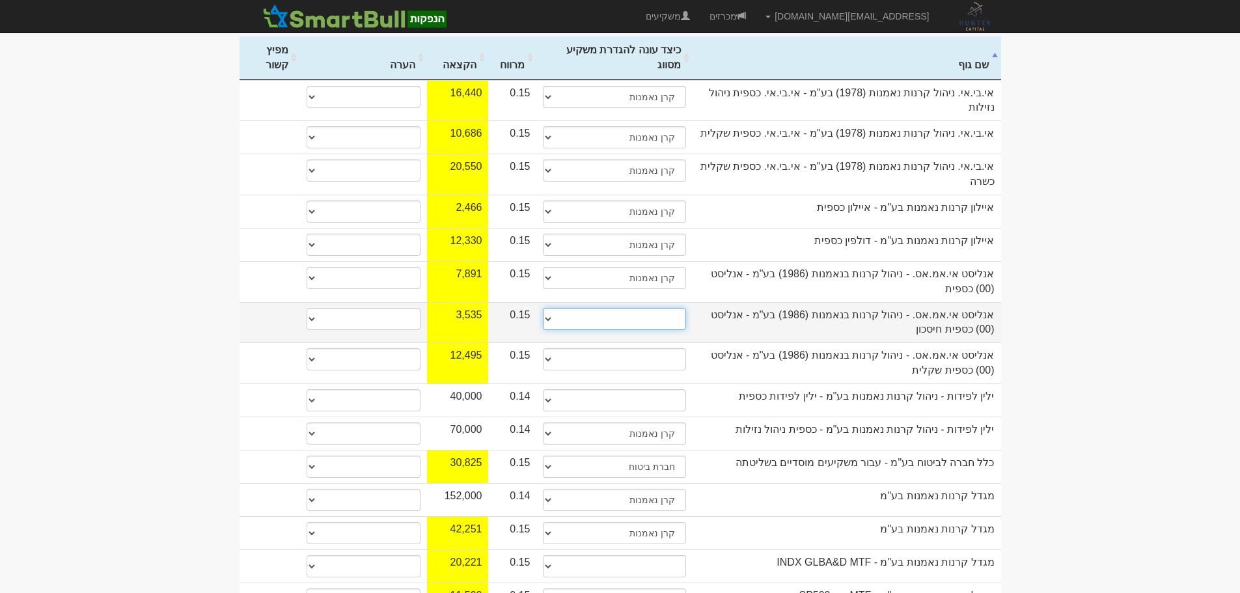
click at [648, 308] on select "תאגיד מסווג חתם / מפיץ חברת ביטוח תאגיד בעל הון של 50 מ׳ ש׳׳ח קופת גמל / קרן פנ…" at bounding box center [614, 319] width 143 height 22
select select "קרן נאמנות"
click at [543, 308] on select "תאגיד מסווג חתם / מפיץ חברת ביטוח תאגיד בעל הון של 50 מ׳ ש׳׳ח קופת גמל / קרן פנ…" at bounding box center [614, 319] width 143 height 22
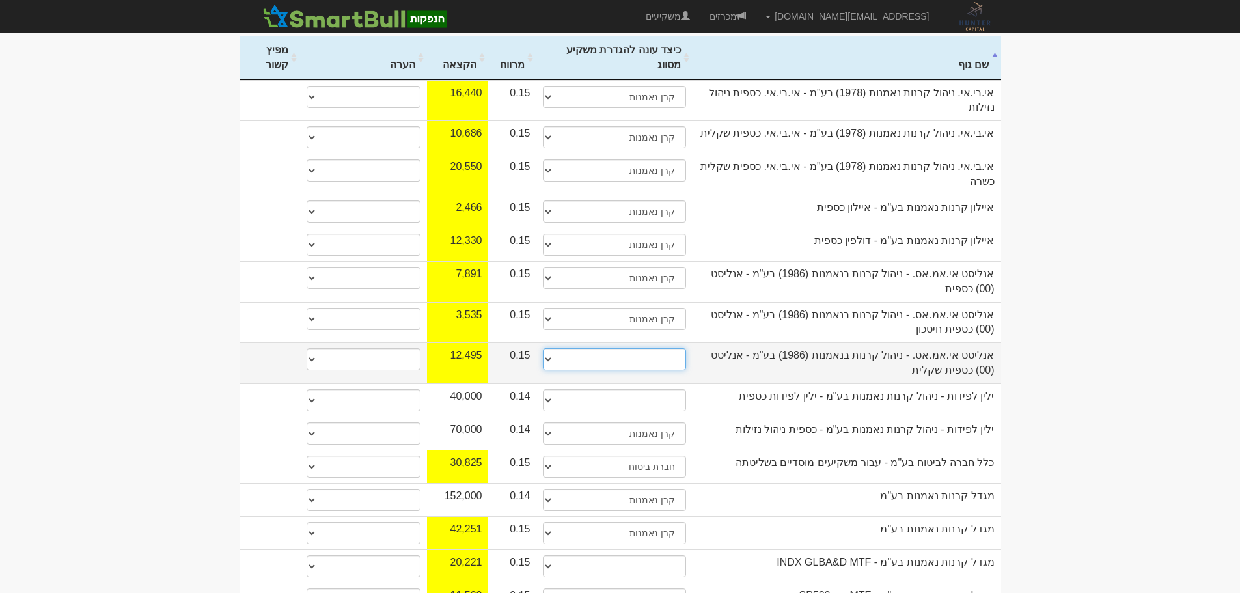
click at [657, 348] on select "תאגיד מסווג חתם / מפיץ חברת ביטוח תאגיד בעל הון של 50 מ׳ ש׳׳ח קופת גמל / קרן פנ…" at bounding box center [614, 359] width 143 height 22
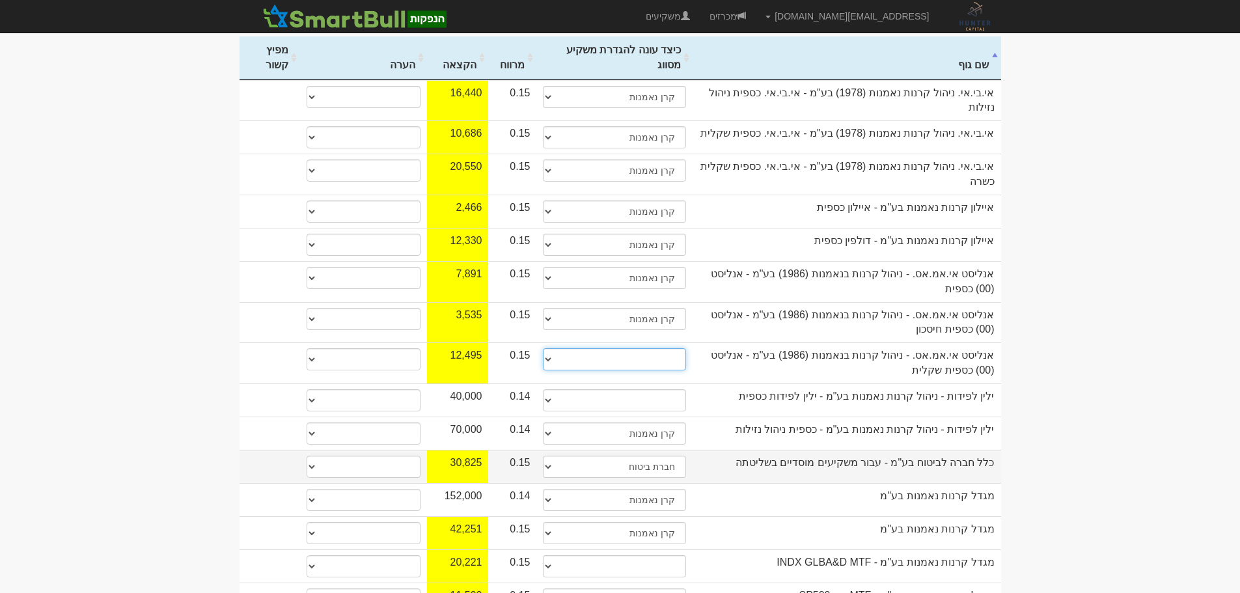
select select "קרן נאמנות"
click at [543, 348] on select "תאגיד מסווג חתם / מפיץ חברת ביטוח תאגיד בעל הון של 50 מ׳ ש׳׳ח קופת גמל / קרן פנ…" at bounding box center [614, 359] width 143 height 22
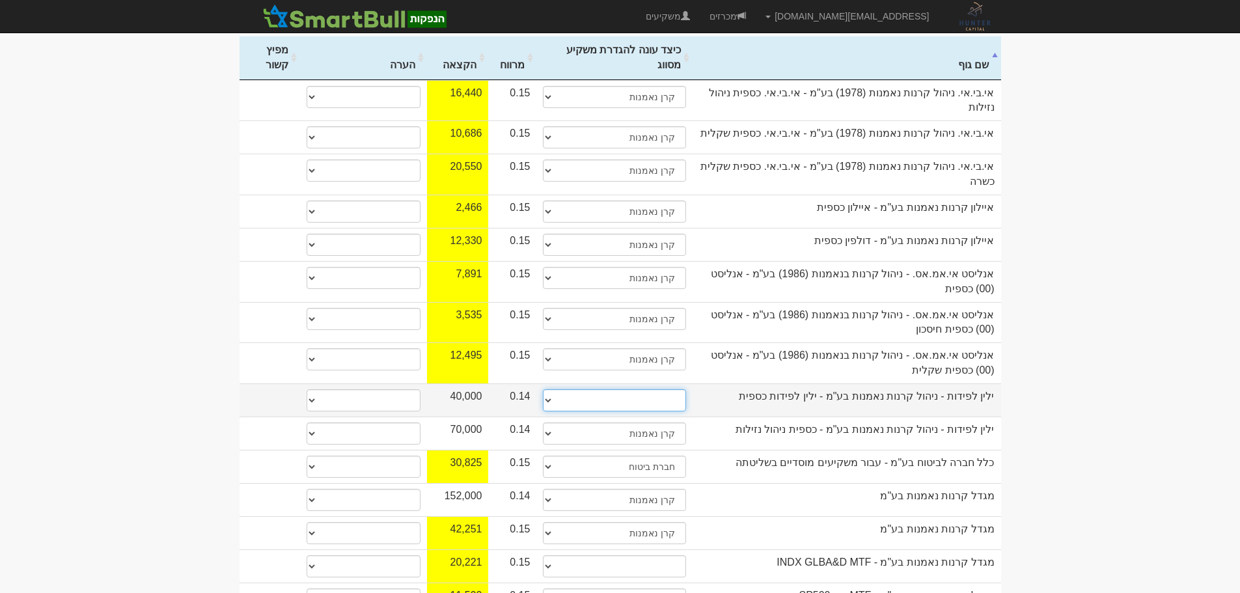
click at [659, 389] on select "תאגיד מסווג חתם / מפיץ חברת ביטוח תאגיד בעל הון של 50 מ׳ ש׳׳ח קופת גמל / קרן פנ…" at bounding box center [614, 400] width 143 height 22
select select "קרן נאמנות"
click at [543, 389] on select "תאגיד מסווג חתם / מפיץ חברת ביטוח תאגיד בעל הון של 50 מ׳ ש׳׳ח קופת גמל / קרן פנ…" at bounding box center [614, 400] width 143 height 22
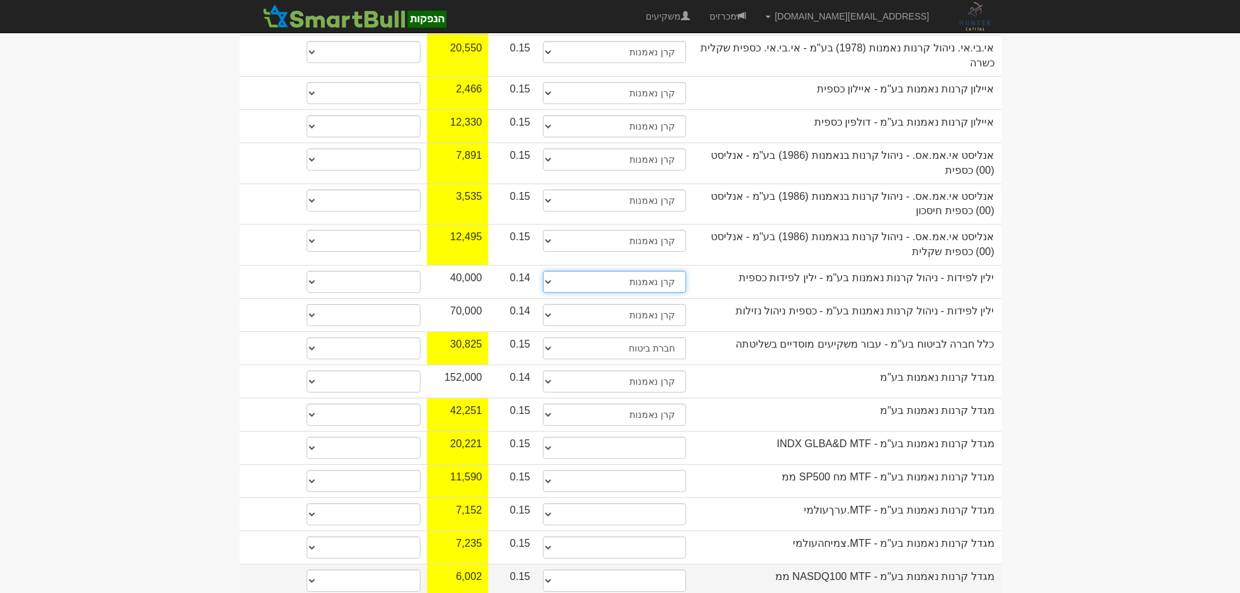
scroll to position [521, 0]
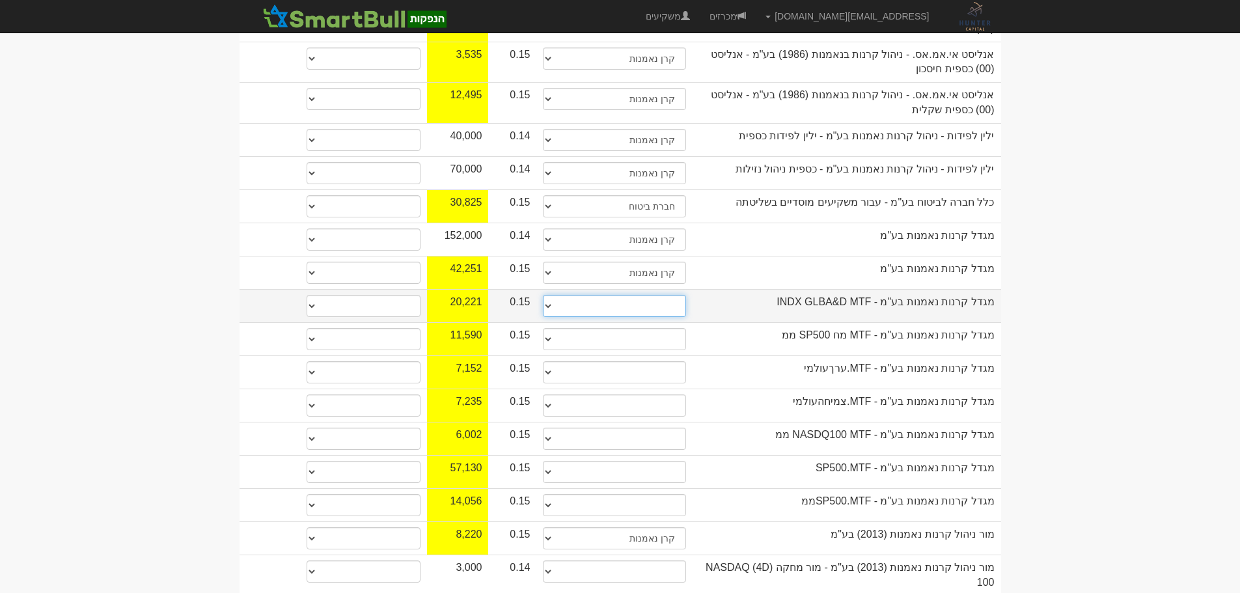
click at [674, 295] on select "תאגיד מסווג חתם / מפיץ חברת ביטוח תאגיד בעל הון של 50 מ׳ ש׳׳ח קופת גמל / קרן פנ…" at bounding box center [614, 306] width 143 height 22
select select "קרן נאמנות"
click at [543, 295] on select "תאגיד מסווג חתם / מפיץ חברת ביטוח תאגיד בעל הון של 50 מ׳ ש׳׳ח קופת גמל / קרן פנ…" at bounding box center [614, 306] width 143 height 22
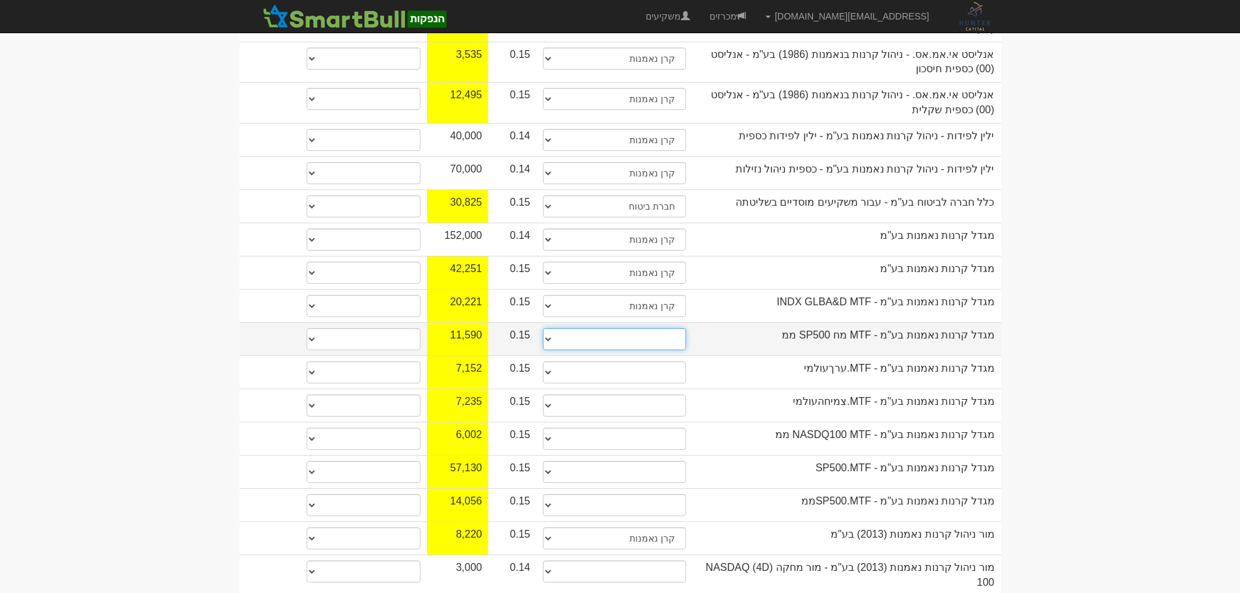
click at [671, 328] on select "תאגיד מסווג חתם / מפיץ חברת ביטוח תאגיד בעל הון של 50 מ׳ ש׳׳ח קופת גמל / קרן פנ…" at bounding box center [614, 339] width 143 height 22
select select "קרן נאמנות"
click at [543, 328] on select "תאגיד מסווג חתם / מפיץ חברת ביטוח תאגיד בעל הון של 50 מ׳ ש׳׳ח קופת גמל / קרן פנ…" at bounding box center [614, 339] width 143 height 22
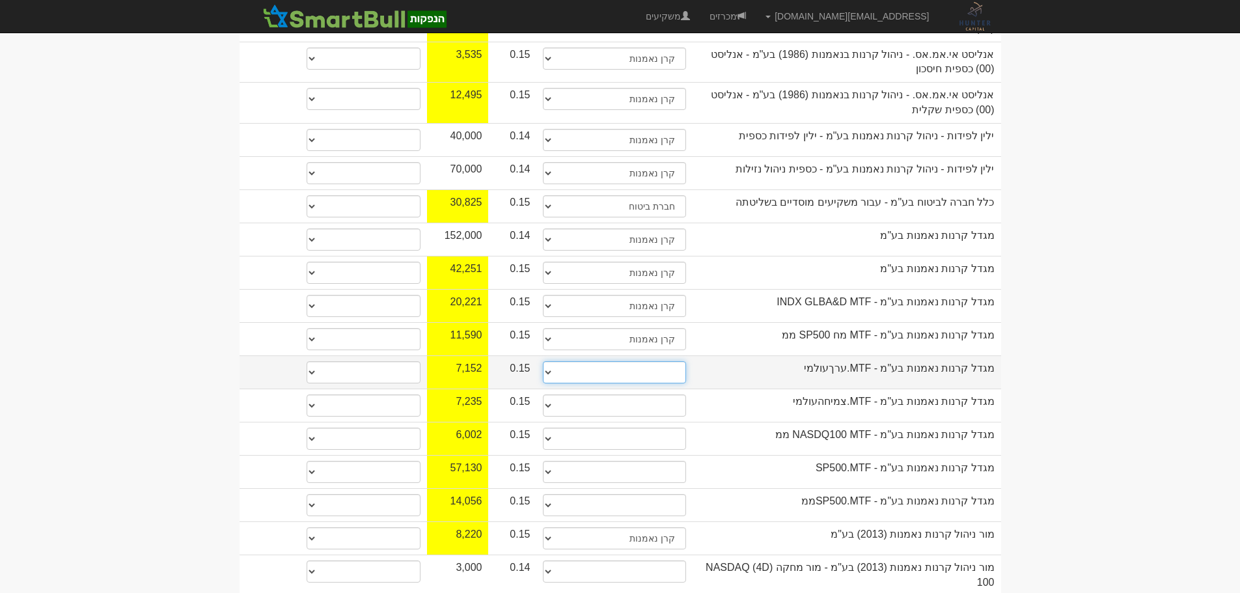
click at [670, 361] on select "תאגיד מסווג חתם / מפיץ חברת ביטוח תאגיד בעל הון של 50 מ׳ ש׳׳ח קופת גמל / קרן פנ…" at bounding box center [614, 372] width 143 height 22
select select "קרן נאמנות"
click at [543, 361] on select "תאגיד מסווג חתם / מפיץ חברת ביטוח תאגיד בעל הון של 50 מ׳ ש׳׳ח קופת גמל / קרן פנ…" at bounding box center [614, 372] width 143 height 22
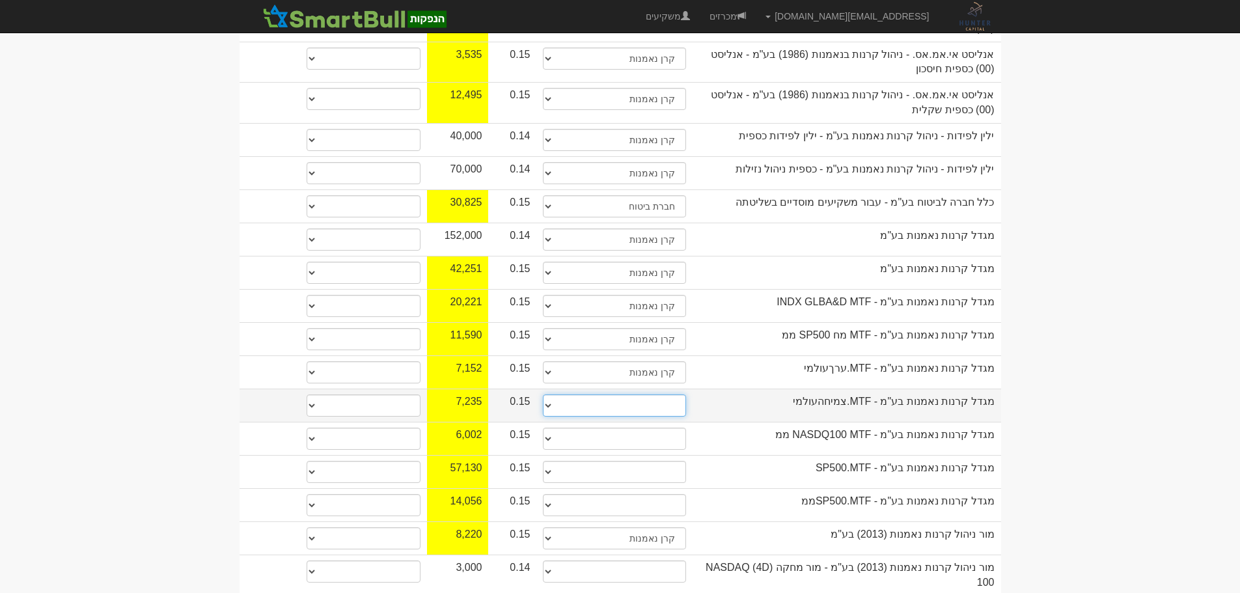
click at [662, 394] on select "תאגיד מסווג חתם / מפיץ חברת ביטוח תאגיד בעל הון של 50 מ׳ ש׳׳ח קופת גמל / קרן פנ…" at bounding box center [614, 405] width 143 height 22
select select "קרן נאמנות"
click at [543, 394] on select "תאגיד מסווג חתם / מפיץ חברת ביטוח תאגיד בעל הון של 50 מ׳ ש׳׳ח קופת גמל / קרן פנ…" at bounding box center [614, 405] width 143 height 22
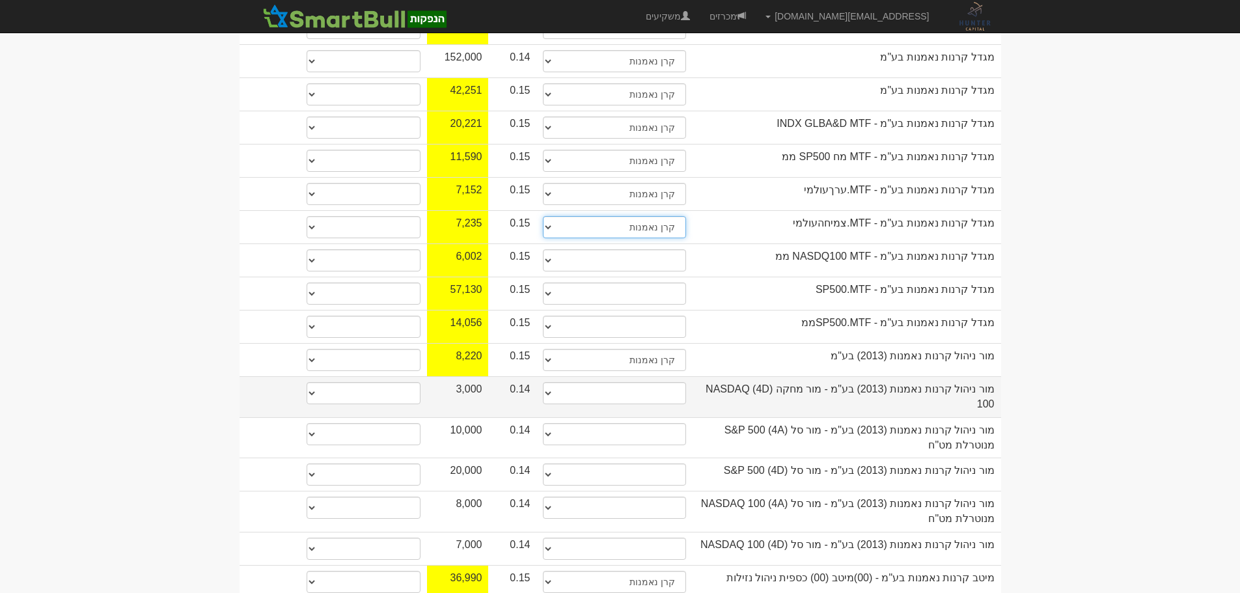
scroll to position [716, 0]
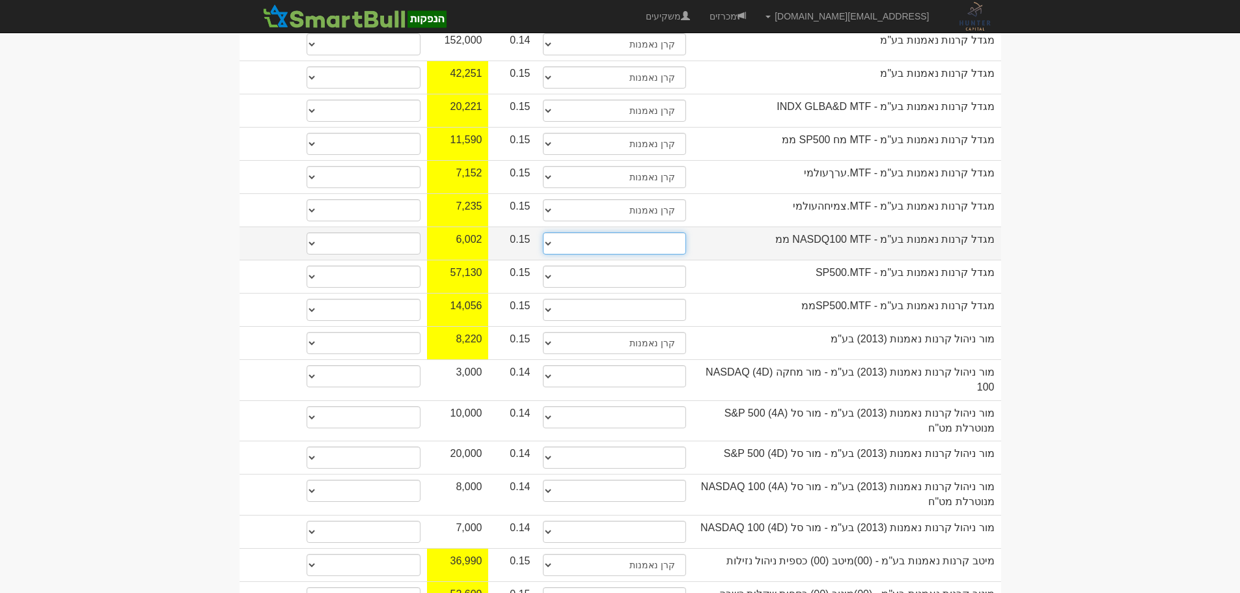
click at [657, 232] on select "תאגיד מסווג חתם / מפיץ חברת ביטוח תאגיד בעל הון של 50 מ׳ ש׳׳ח קופת גמל / קרן פנ…" at bounding box center [614, 243] width 143 height 22
select select "קרן נאמנות"
click at [543, 232] on select "תאגיד מסווג חתם / מפיץ חברת ביטוח תאגיד בעל הון של 50 מ׳ ש׳׳ח קופת גמל / קרן פנ…" at bounding box center [614, 243] width 143 height 22
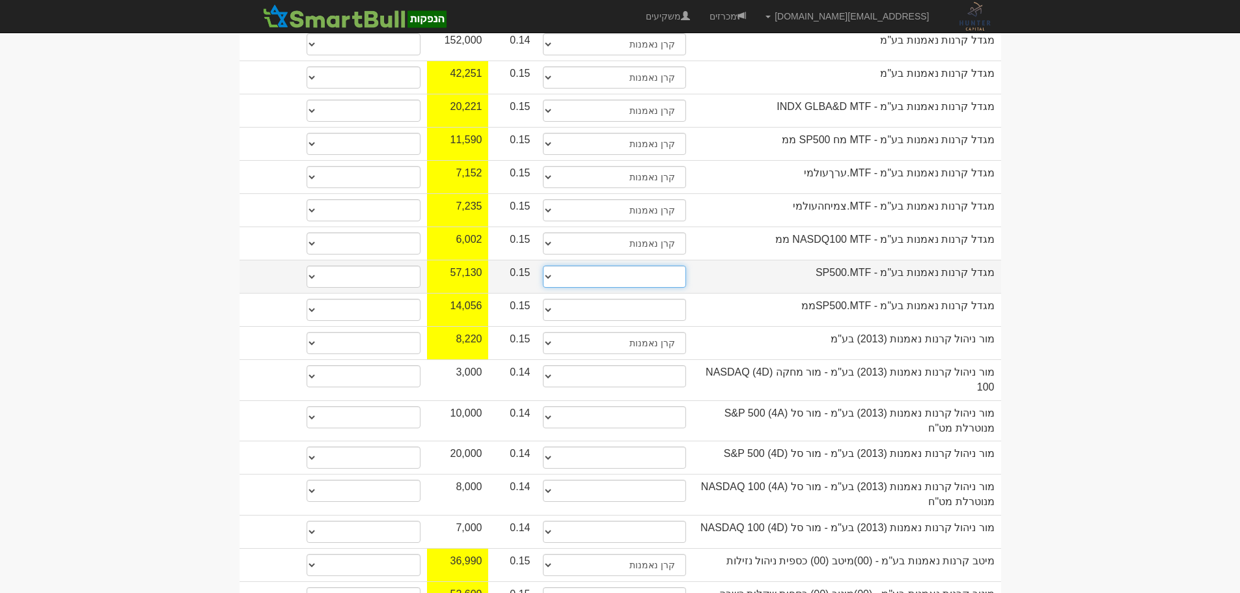
click at [667, 266] on select "תאגיד מסווג חתם / מפיץ חברת ביטוח תאגיד בעל הון של 50 מ׳ ש׳׳ח קופת גמל / קרן פנ…" at bounding box center [614, 277] width 143 height 22
select select "קרן נאמנות"
click at [543, 266] on select "תאגיד מסווג חתם / מפיץ חברת ביטוח תאגיד בעל הון של 50 מ׳ ש׳׳ח קופת גמל / קרן פנ…" at bounding box center [614, 277] width 143 height 22
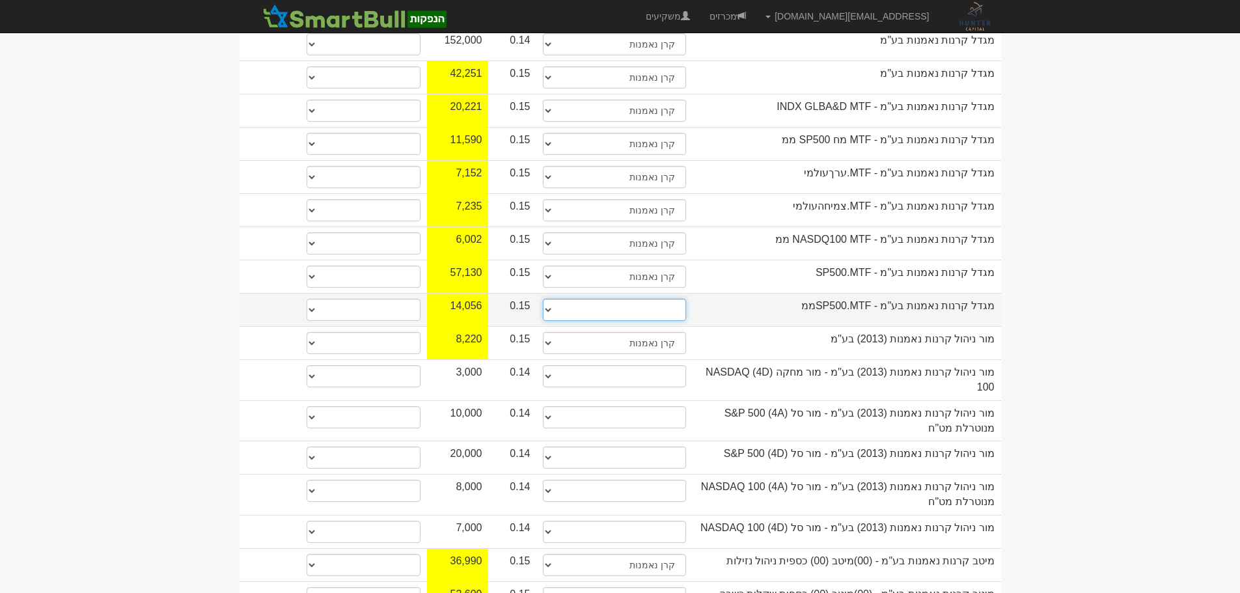
click at [663, 299] on select "תאגיד מסווג חתם / מפיץ חברת ביטוח תאגיד בעל הון של 50 מ׳ ש׳׳ח קופת גמל / קרן פנ…" at bounding box center [614, 310] width 143 height 22
select select "קרן נאמנות"
click at [543, 299] on select "תאגיד מסווג חתם / מפיץ חברת ביטוח תאגיד בעל הון של 50 מ׳ ש׳׳ח קופת גמל / קרן פנ…" at bounding box center [614, 310] width 143 height 22
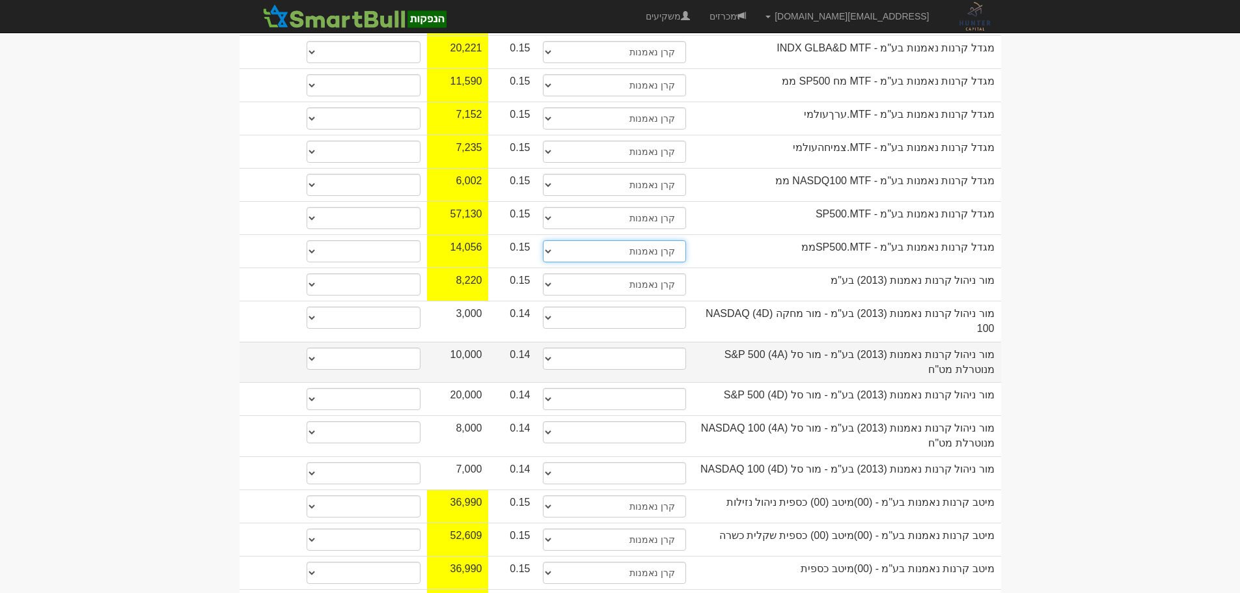
scroll to position [781, 0]
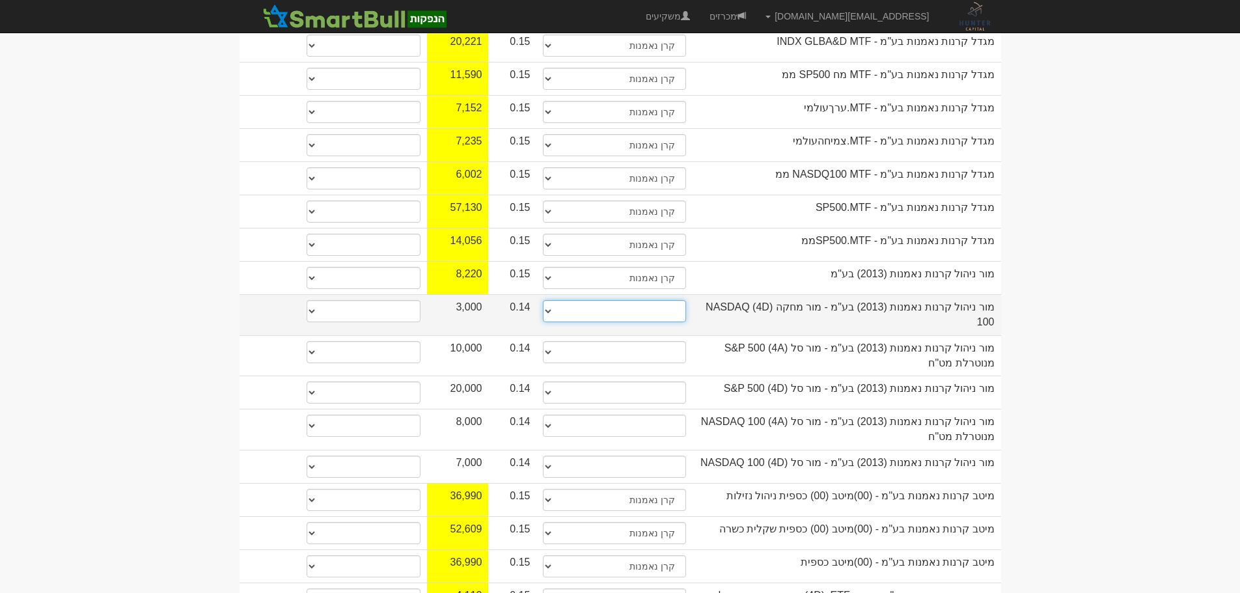
click at [659, 300] on select "תאגיד מסווג חתם / מפיץ חברת ביטוח תאגיד בעל הון של 50 מ׳ ש׳׳ח קופת גמל / קרן פנ…" at bounding box center [614, 311] width 143 height 22
select select "קרן נאמנות"
click at [543, 300] on select "תאגיד מסווג חתם / מפיץ חברת ביטוח תאגיד בעל הון של 50 מ׳ ש׳׳ח קופת גמל / קרן פנ…" at bounding box center [614, 311] width 143 height 22
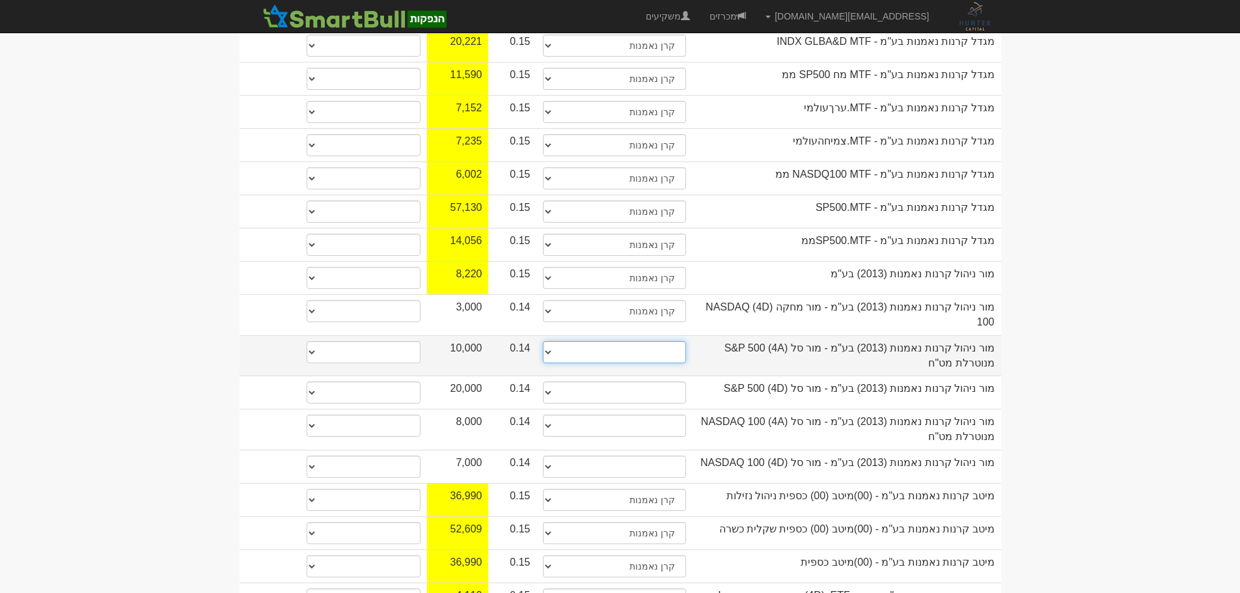
click at [659, 341] on select "תאגיד מסווג חתם / מפיץ חברת ביטוח תאגיד בעל הון של 50 מ׳ ש׳׳ח קופת גמל / קרן פנ…" at bounding box center [614, 352] width 143 height 22
select select "קרן נאמנות"
click at [543, 341] on select "תאגיד מסווג חתם / מפיץ חברת ביטוח תאגיד בעל הון של 50 מ׳ ש׳׳ח קופת גמל / קרן פנ…" at bounding box center [614, 352] width 143 height 22
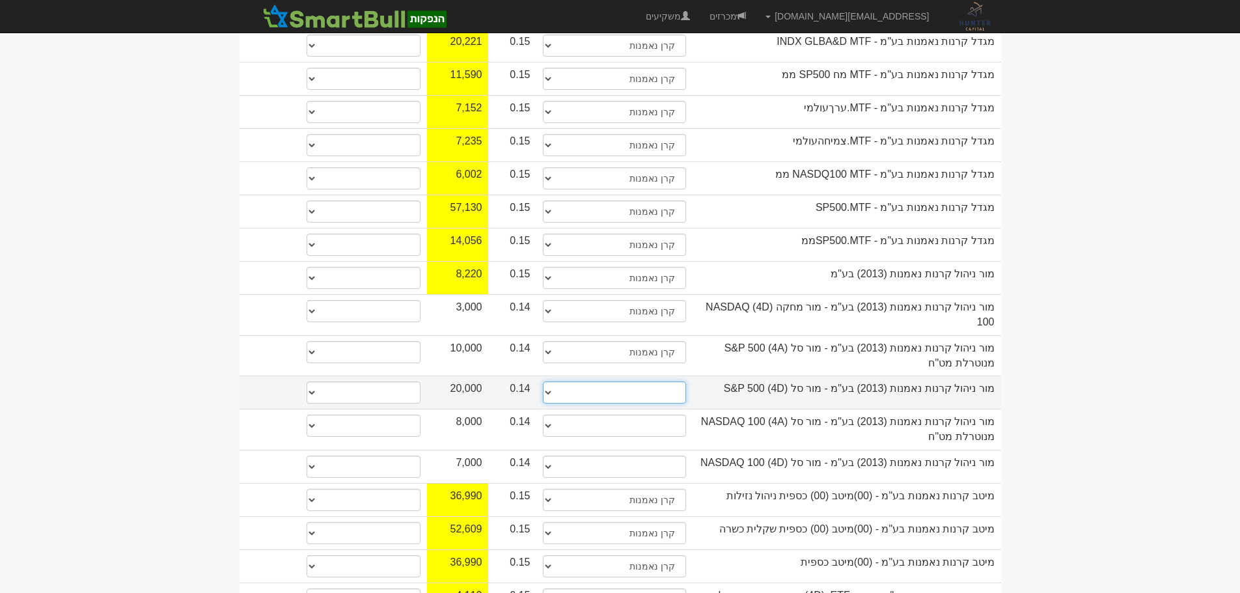
click at [672, 381] on select "תאגיד מסווג חתם / מפיץ חברת ביטוח תאגיד בעל הון של 50 מ׳ ש׳׳ח קופת גמל / קרן פנ…" at bounding box center [614, 392] width 143 height 22
select select "קרן נאמנות"
click at [543, 381] on select "תאגיד מסווג חתם / מפיץ חברת ביטוח תאגיד בעל הון של 50 מ׳ ש׳׳ח קופת גמל / קרן פנ…" at bounding box center [614, 392] width 143 height 22
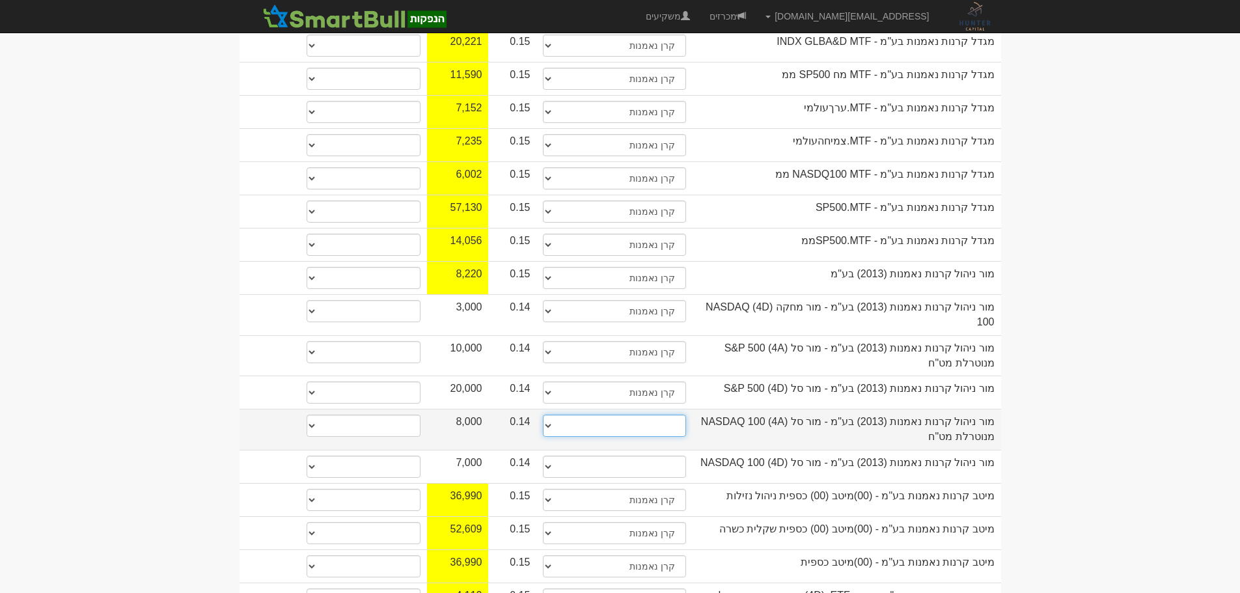
click at [657, 415] on select "תאגיד מסווג חתם / מפיץ חברת ביטוח תאגיד בעל הון של 50 מ׳ ש׳׳ח קופת גמל / קרן פנ…" at bounding box center [614, 426] width 143 height 22
select select "קרן נאמנות"
click at [543, 415] on select "תאגיד מסווג חתם / מפיץ חברת ביטוח תאגיד בעל הון של 50 מ׳ ש׳׳ח קופת גמל / קרן פנ…" at bounding box center [614, 426] width 143 height 22
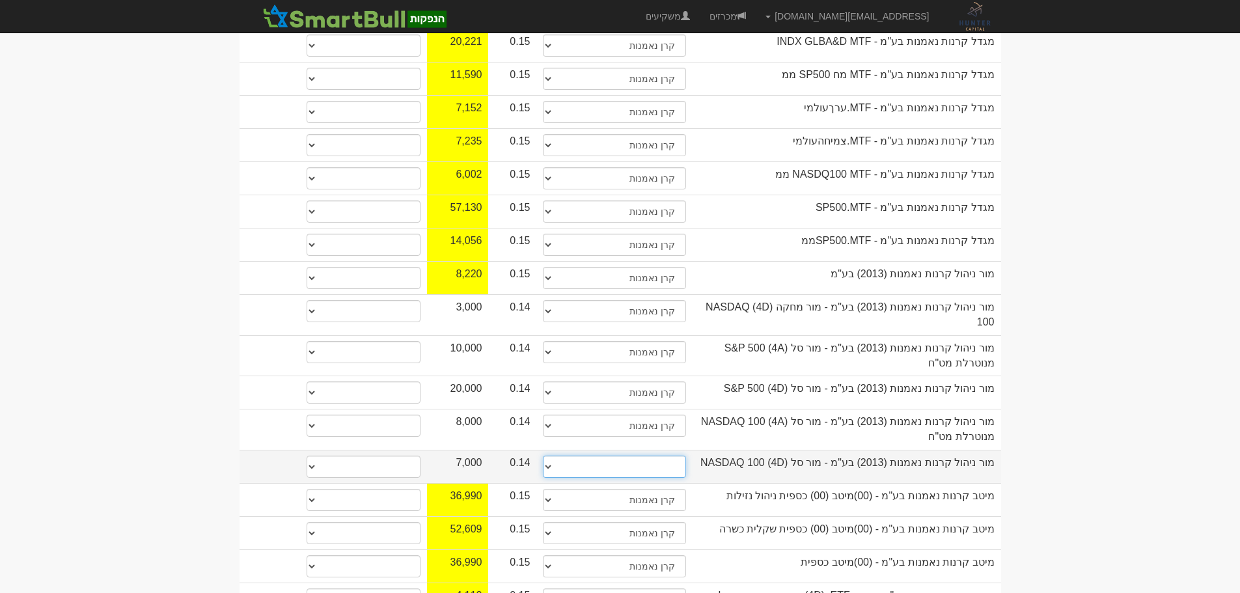
click at [666, 456] on select "תאגיד מסווג חתם / מפיץ חברת ביטוח תאגיד בעל הון של 50 מ׳ ש׳׳ח קופת גמל / קרן פנ…" at bounding box center [614, 467] width 143 height 22
select select "קרן נאמנות"
click at [543, 456] on select "תאגיד מסווג חתם / מפיץ חברת ביטוח תאגיד בעל הון של 50 מ׳ ש׳׳ח קופת גמל / קרן פנ…" at bounding box center [614, 467] width 143 height 22
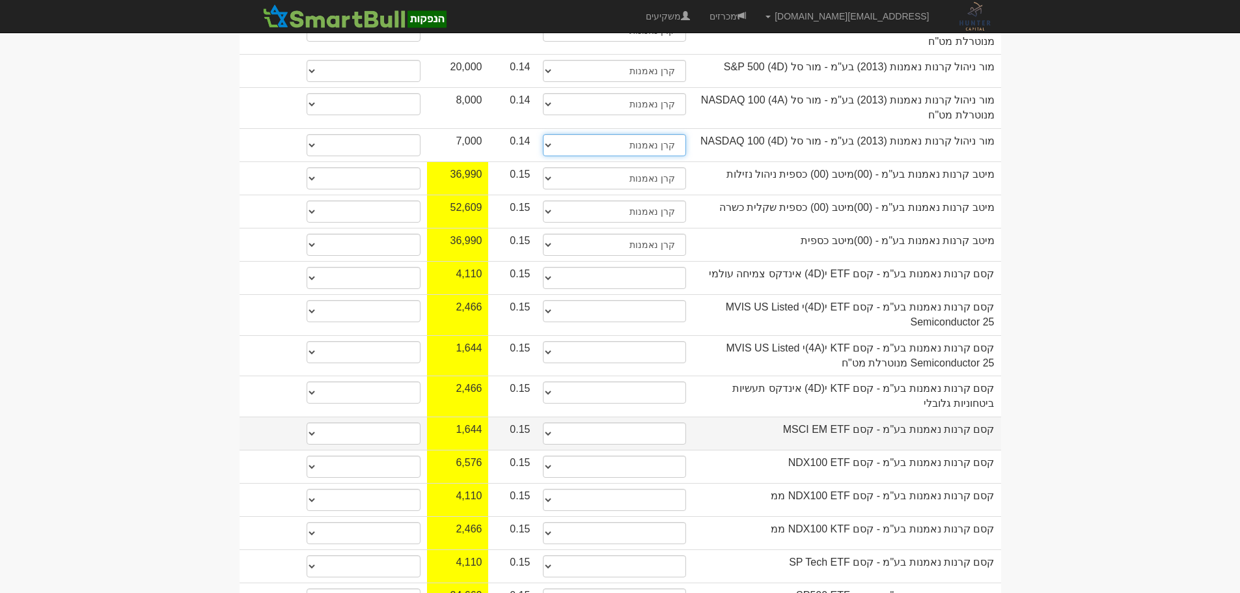
scroll to position [1107, 0]
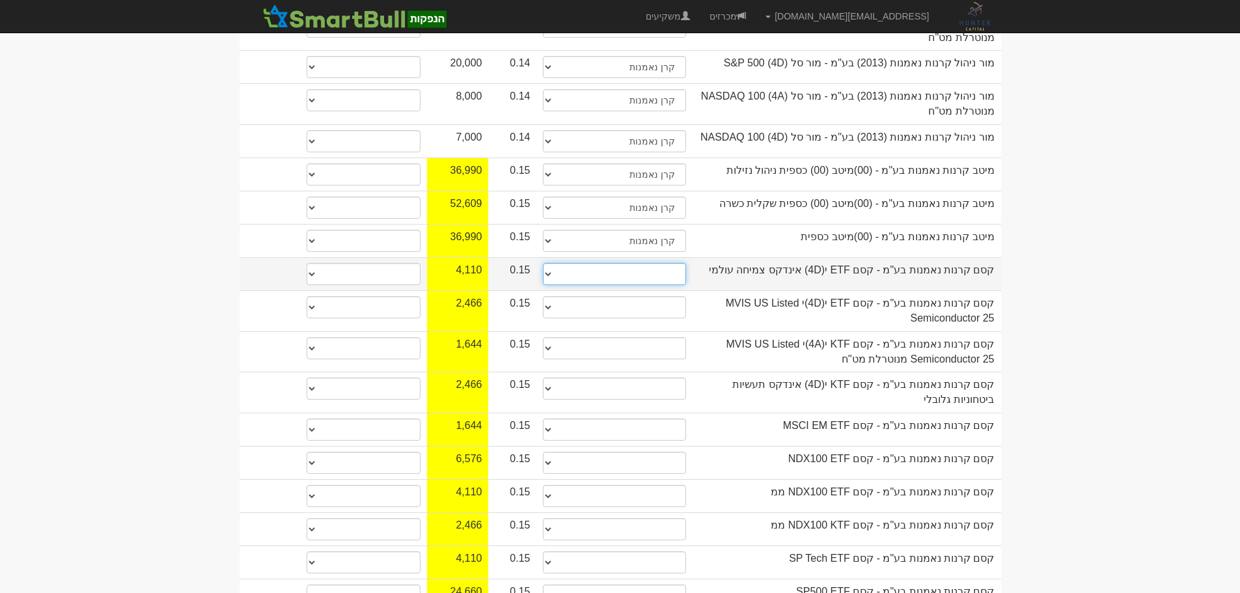
click at [665, 263] on select "תאגיד מסווג חתם / מפיץ חברת ביטוח תאגיד בעל הון של 50 מ׳ ש׳׳ח קופת גמל / קרן פנ…" at bounding box center [614, 274] width 143 height 22
select select "קרן נאמנות"
click at [543, 263] on select "תאגיד מסווג חתם / מפיץ חברת ביטוח תאגיד בעל הון של 50 מ׳ ש׳׳ח קופת גמל / קרן פנ…" at bounding box center [614, 274] width 143 height 22
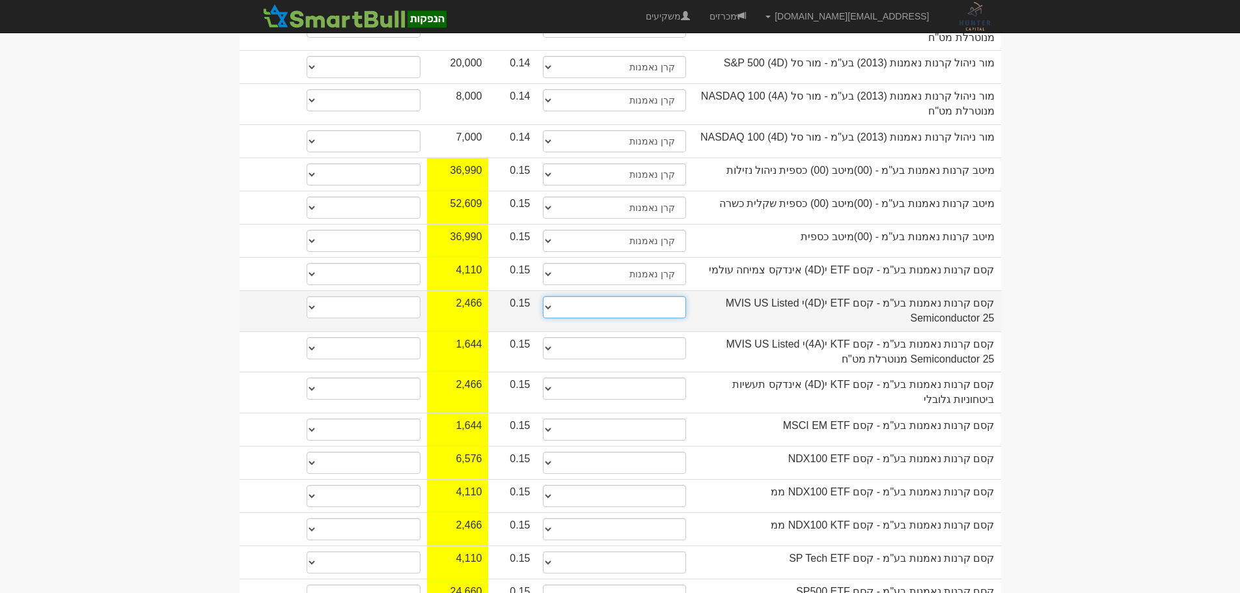
click at [671, 296] on select "תאגיד מסווג חתם / מפיץ חברת ביטוח תאגיד בעל הון של 50 מ׳ ש׳׳ח קופת גמל / קרן פנ…" at bounding box center [614, 307] width 143 height 22
select select "קרן נאמנות"
click at [543, 296] on select "תאגיד מסווג חתם / מפיץ חברת ביטוח תאגיד בעל הון של 50 מ׳ ש׳׳ח קופת גמל / קרן פנ…" at bounding box center [614, 307] width 143 height 22
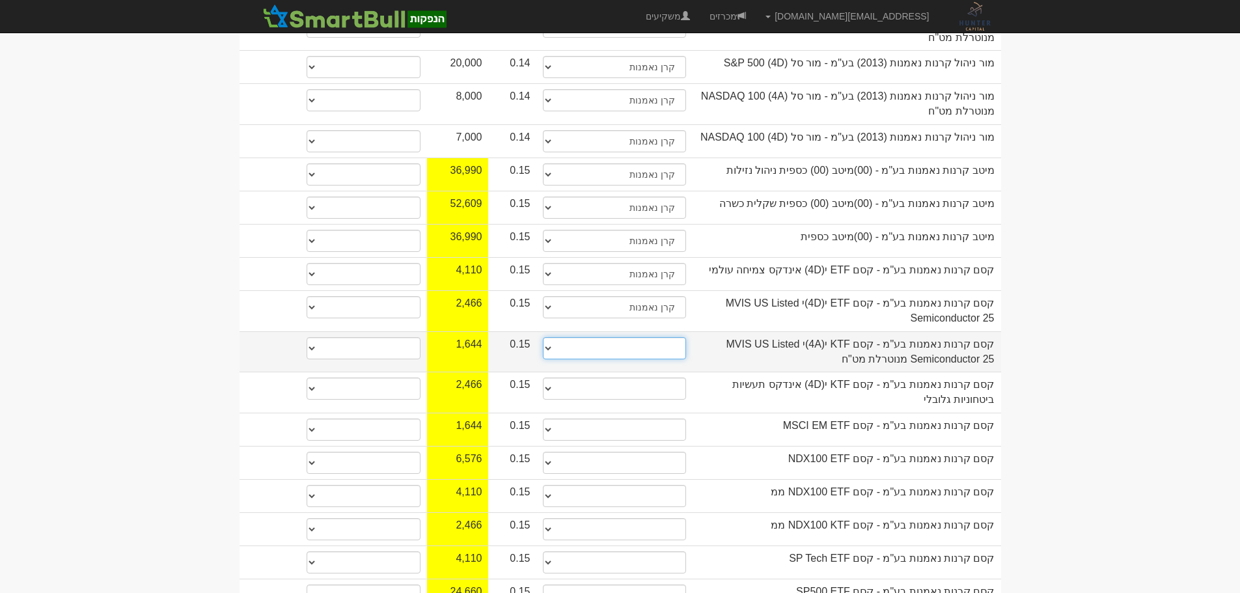
click at [654, 337] on select "תאגיד מסווג חתם / מפיץ חברת ביטוח תאגיד בעל הון של 50 מ׳ ש׳׳ח קופת גמל / קרן פנ…" at bounding box center [614, 348] width 143 height 22
select select "קרן נאמנות"
click at [543, 337] on select "תאגיד מסווג חתם / מפיץ חברת ביטוח תאגיד בעל הון של 50 מ׳ ש׳׳ח קופת גמל / קרן פנ…" at bounding box center [614, 348] width 143 height 22
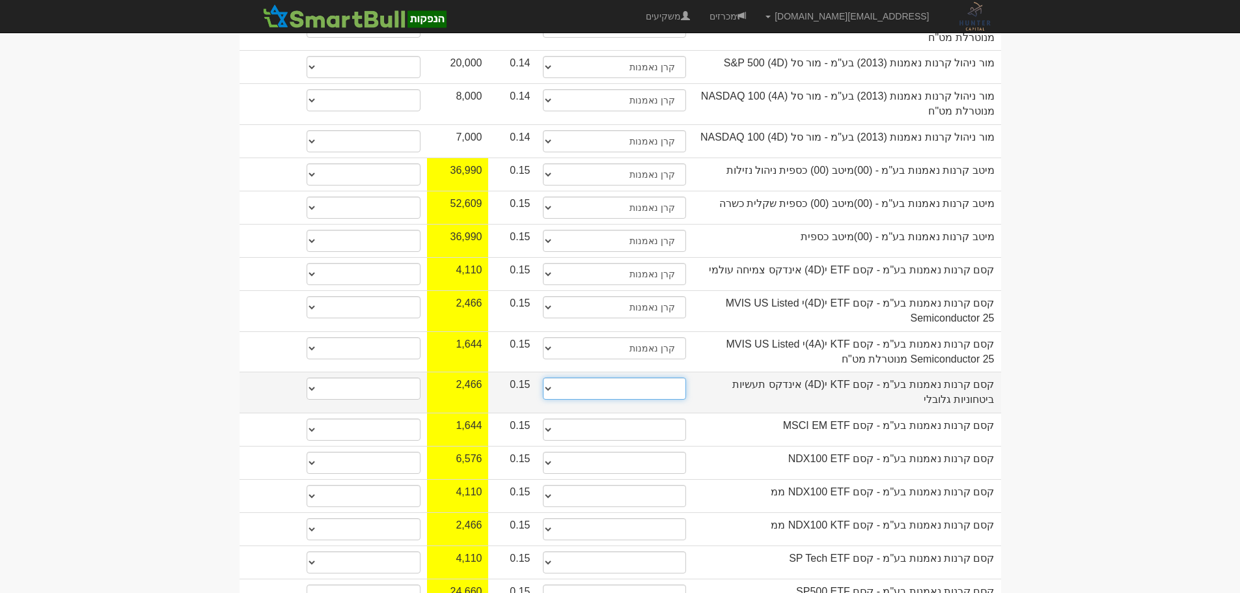
click at [660, 378] on select "תאגיד מסווג חתם / מפיץ חברת ביטוח תאגיד בעל הון של 50 מ׳ ש׳׳ח קופת גמל / קרן פנ…" at bounding box center [614, 389] width 143 height 22
select select "קרן נאמנות"
click at [543, 378] on select "תאגיד מסווג חתם / מפיץ חברת ביטוח תאגיד בעל הון של 50 מ׳ ש׳׳ח קופת גמל / קרן פנ…" at bounding box center [614, 389] width 143 height 22
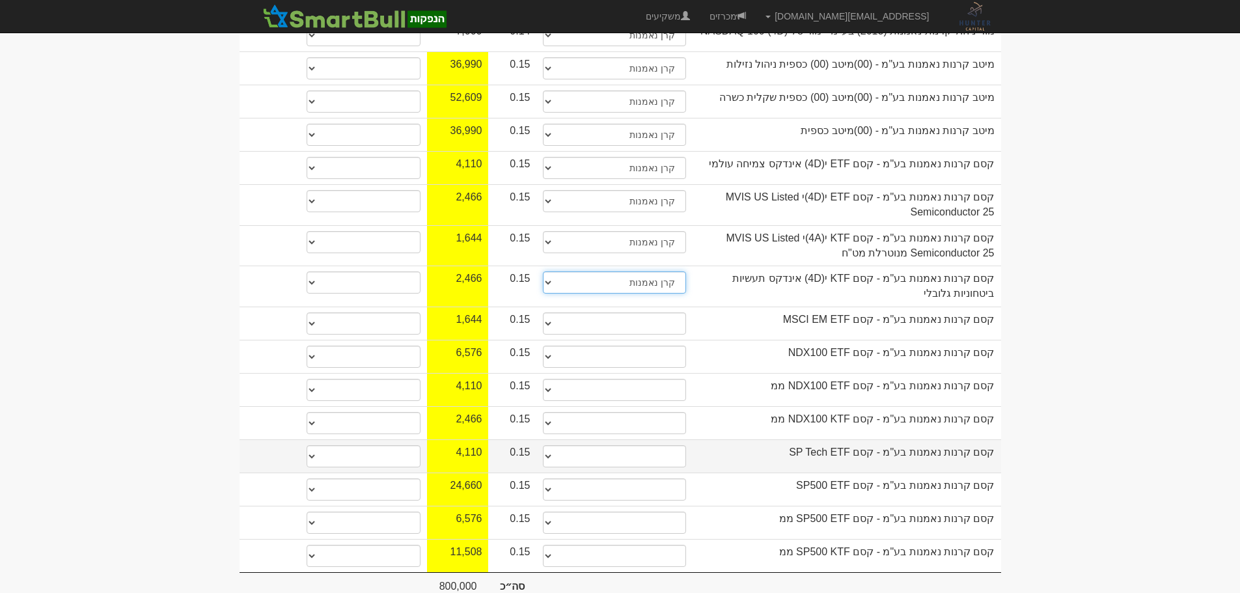
scroll to position [1218, 0]
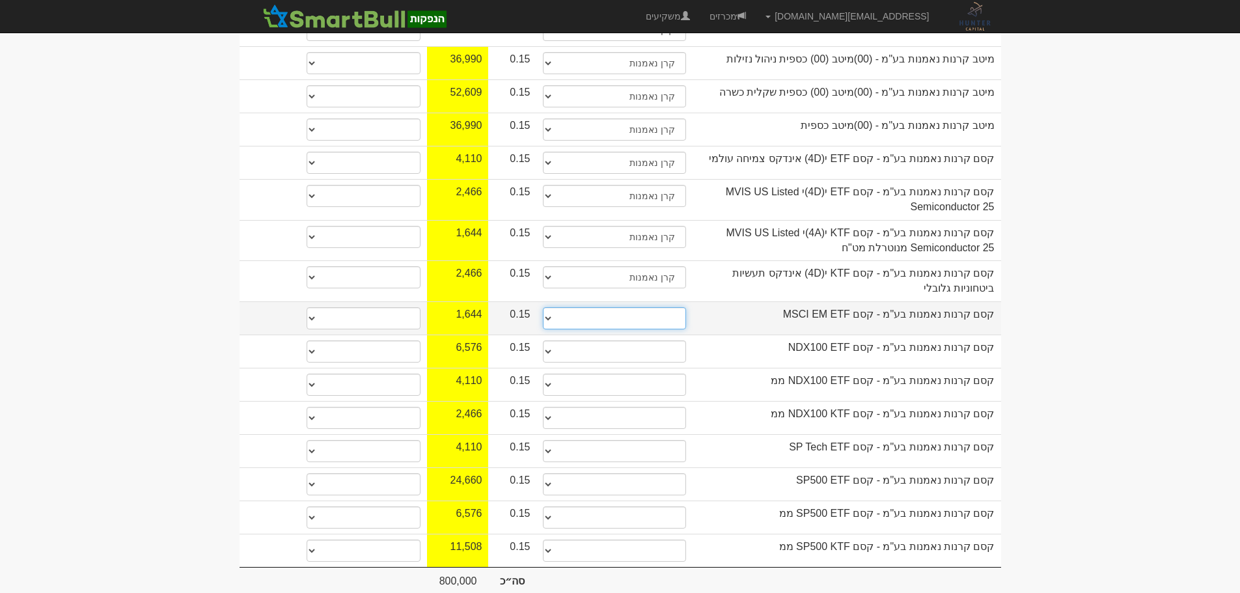
click at [670, 307] on select "תאגיד מסווג חתם / מפיץ חברת ביטוח תאגיד בעל הון של 50 מ׳ ש׳׳ח קופת גמל / קרן פנ…" at bounding box center [614, 318] width 143 height 22
select select "קרן נאמנות"
click at [543, 307] on select "תאגיד מסווג חתם / מפיץ חברת ביטוח תאגיד בעל הון של 50 מ׳ ש׳׳ח קופת גמל / קרן פנ…" at bounding box center [614, 318] width 143 height 22
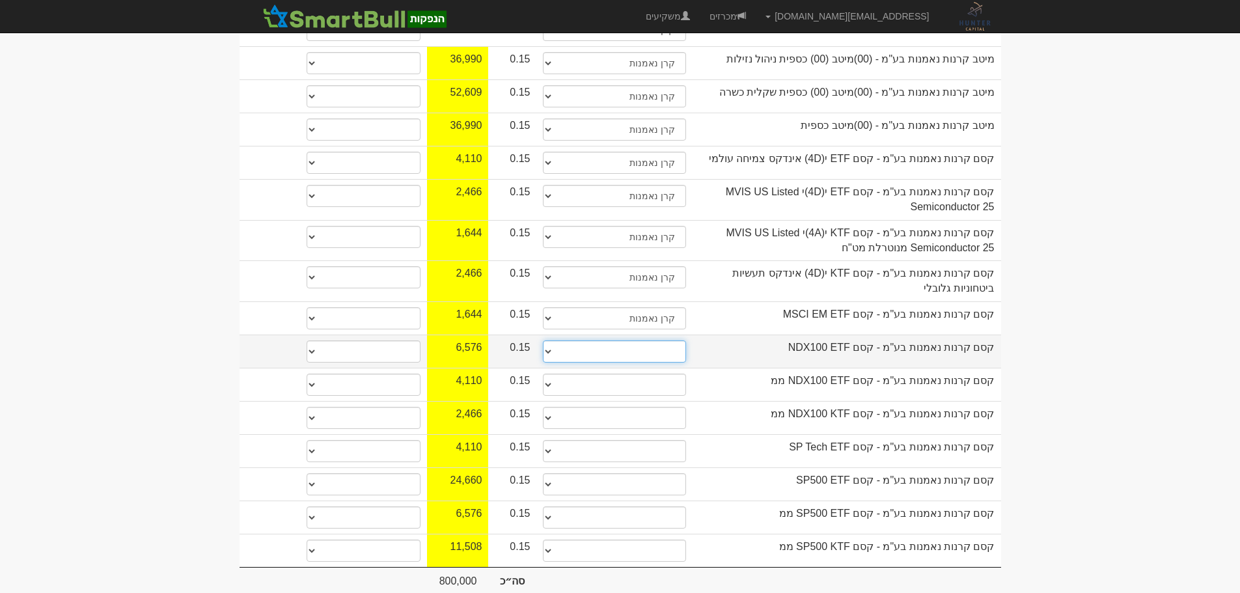
click at [659, 340] on select "תאגיד מסווג חתם / מפיץ חברת ביטוח תאגיד בעל הון של 50 מ׳ ש׳׳ח קופת גמל / קרן פנ…" at bounding box center [614, 351] width 143 height 22
select select "קרן נאמנות"
click at [543, 340] on select "תאגיד מסווג חתם / מפיץ חברת ביטוח תאגיד בעל הון של 50 מ׳ ש׳׳ח קופת גמל / קרן פנ…" at bounding box center [614, 351] width 143 height 22
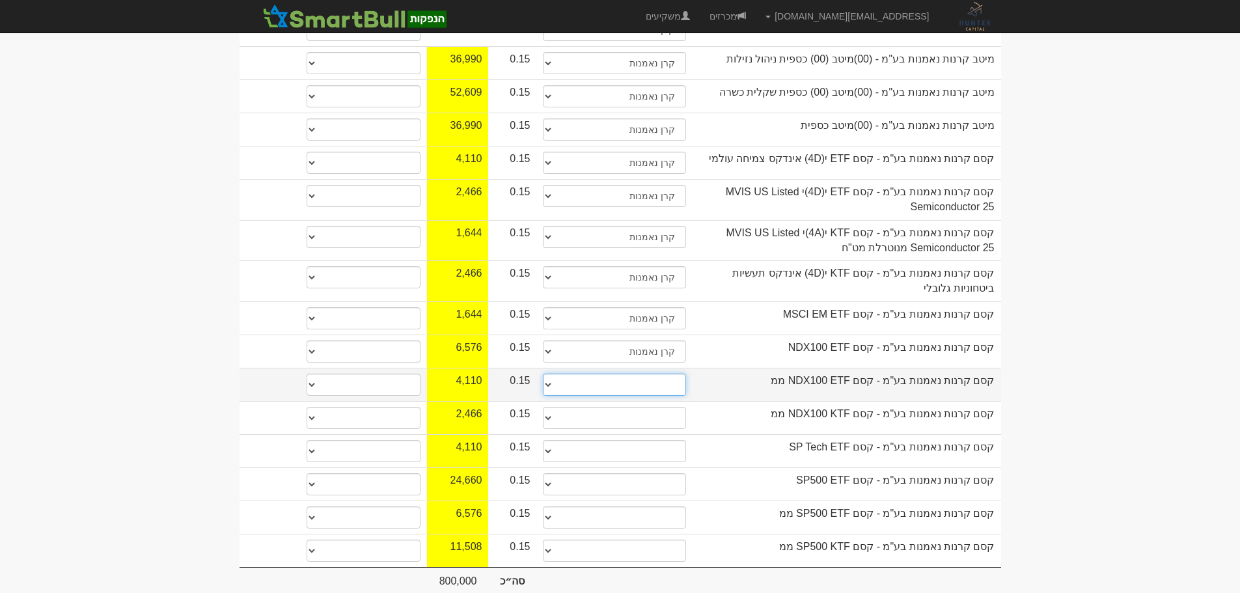
click at [671, 374] on select "תאגיד מסווג חתם / מפיץ חברת ביטוח תאגיד בעל הון של 50 מ׳ ש׳׳ח קופת גמל / קרן פנ…" at bounding box center [614, 385] width 143 height 22
select select "קרן נאמנות"
click at [543, 374] on select "תאגיד מסווג חתם / מפיץ חברת ביטוח תאגיד בעל הון של 50 מ׳ ש׳׳ח קופת גמל / קרן פנ…" at bounding box center [614, 385] width 143 height 22
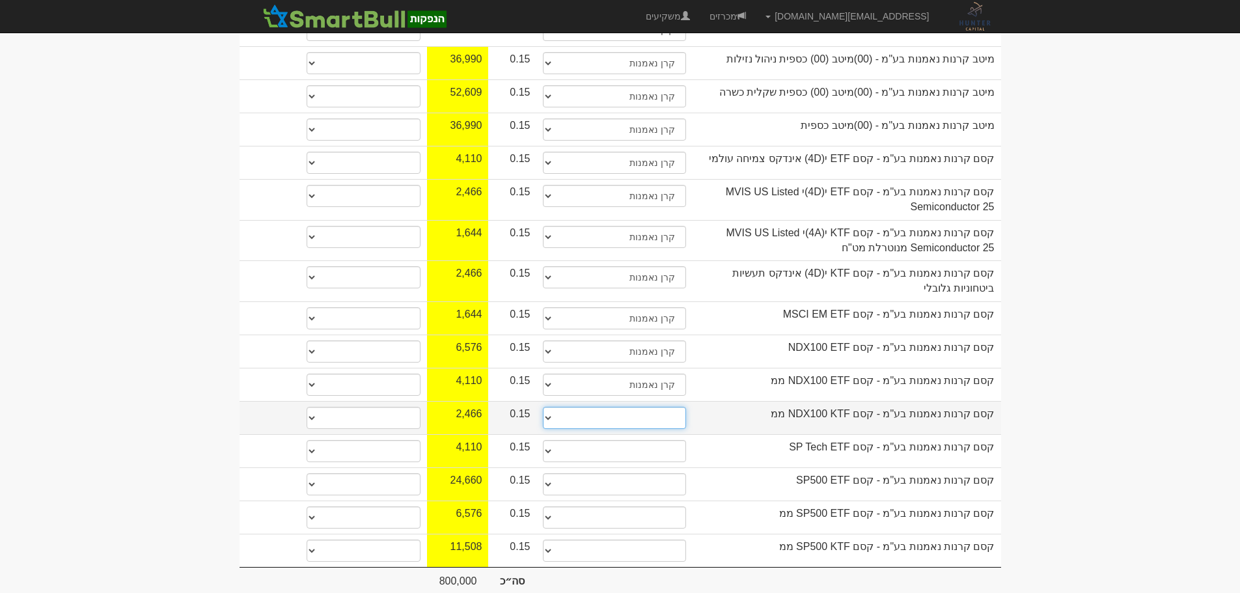
click at [678, 407] on select "תאגיד מסווג חתם / מפיץ חברת ביטוח תאגיד בעל הון של 50 מ׳ ש׳׳ח קופת גמל / קרן פנ…" at bounding box center [614, 418] width 143 height 22
select select "קרן נאמנות"
click at [543, 407] on select "תאגיד מסווג חתם / מפיץ חברת ביטוח תאגיד בעל הון של 50 מ׳ ש׳׳ח קופת גמל / קרן פנ…" at bounding box center [614, 418] width 143 height 22
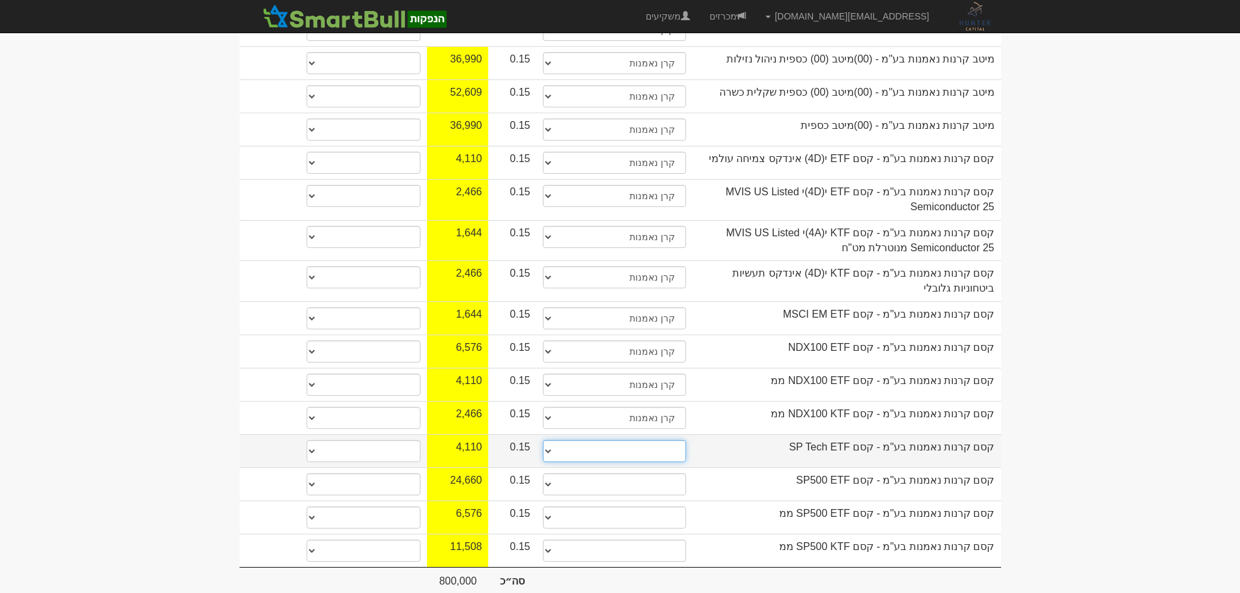
click at [671, 440] on select "תאגיד מסווג חתם / מפיץ חברת ביטוח תאגיד בעל הון של 50 מ׳ ש׳׳ח קופת גמל / קרן פנ…" at bounding box center [614, 451] width 143 height 22
select select "קרן נאמנות"
click at [543, 440] on select "תאגיד מסווג חתם / מפיץ חברת ביטוח תאגיד בעל הון של 50 מ׳ ש׳׳ח קופת גמל / קרן פנ…" at bounding box center [614, 451] width 143 height 22
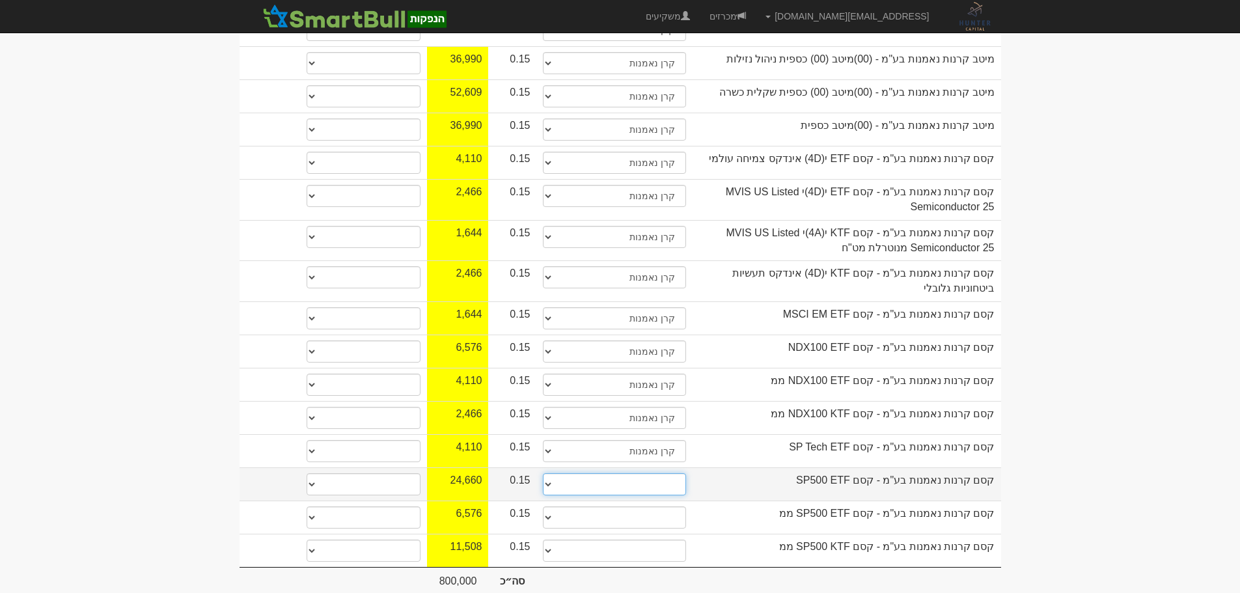
click at [651, 473] on select "תאגיד מסווג חתם / מפיץ חברת ביטוח תאגיד בעל הון של 50 מ׳ ש׳׳ח קופת גמל / קרן פנ…" at bounding box center [614, 484] width 143 height 22
select select "קרן נאמנות"
click at [543, 473] on select "תאגיד מסווג חתם / מפיץ חברת ביטוח תאגיד בעל הון של 50 מ׳ ש׳׳ח קופת גמל / קרן פנ…" at bounding box center [614, 484] width 143 height 22
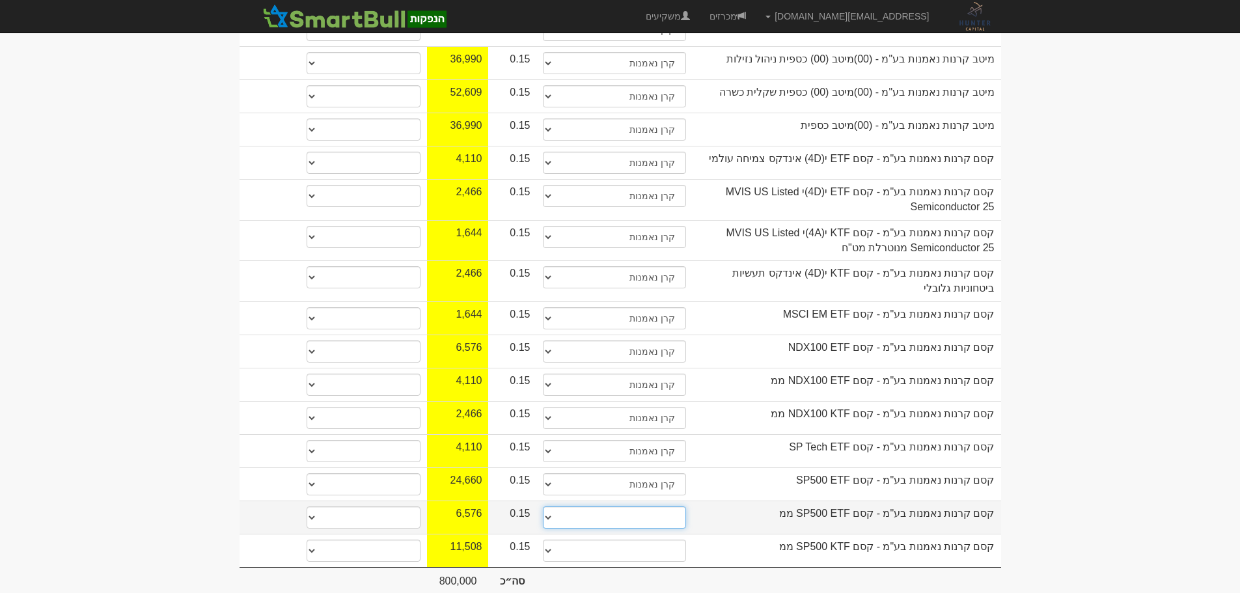
click at [684, 506] on select "תאגיד מסווג חתם / מפיץ חברת ביטוח תאגיד בעל הון של 50 מ׳ ש׳׳ח קופת גמל / קרן פנ…" at bounding box center [614, 517] width 143 height 22
select select "קרן נאמנות"
click at [543, 506] on select "תאגיד מסווג חתם / מפיץ חברת ביטוח תאגיד בעל הון של 50 מ׳ ש׳׳ח קופת גמל / קרן פנ…" at bounding box center [614, 517] width 143 height 22
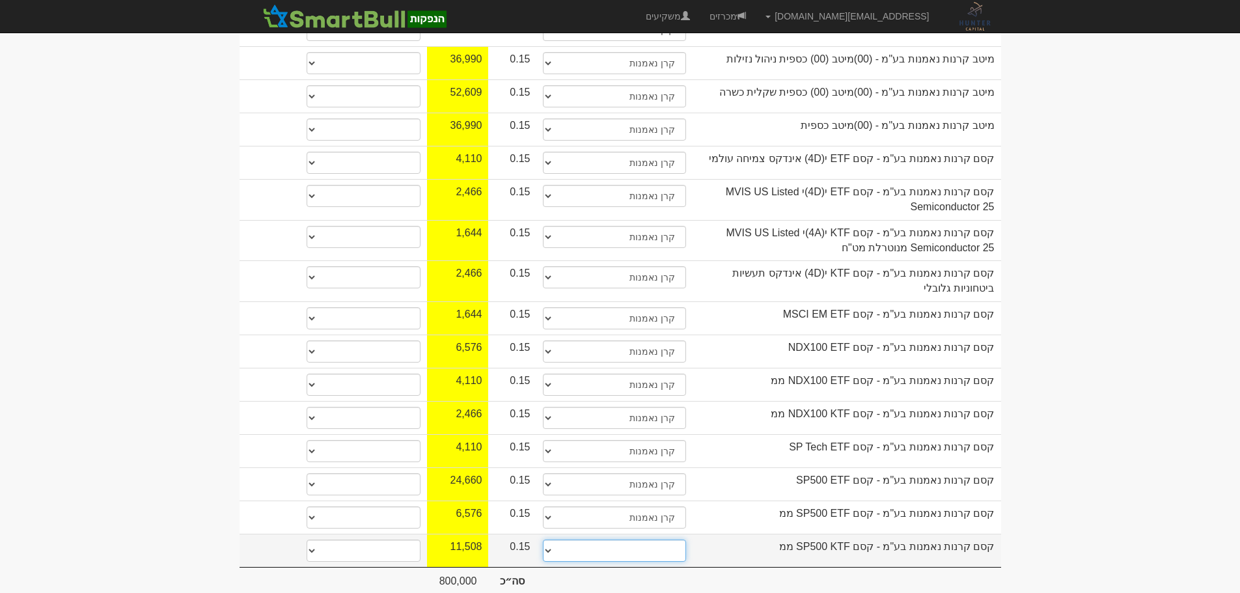
click at [661, 540] on select "תאגיד מסווג חתם / מפיץ חברת ביטוח תאגיד בעל הון של 50 מ׳ ש׳׳ח קופת גמל / קרן פנ…" at bounding box center [614, 551] width 143 height 22
select select "קרן נאמנות"
click at [543, 540] on select "תאגיד מסווג חתם / מפיץ חברת ביטוח תאגיד בעל הון של 50 מ׳ ש׳׳ח קופת גמל / קרן פנ…" at bounding box center [614, 551] width 143 height 22
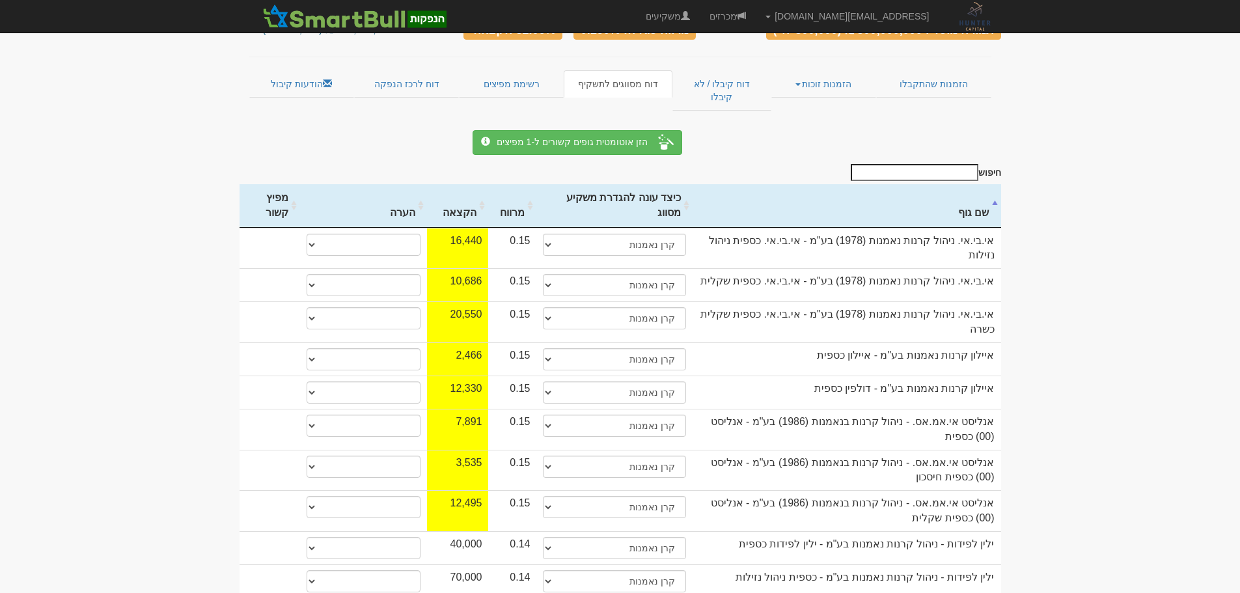
scroll to position [0, 0]
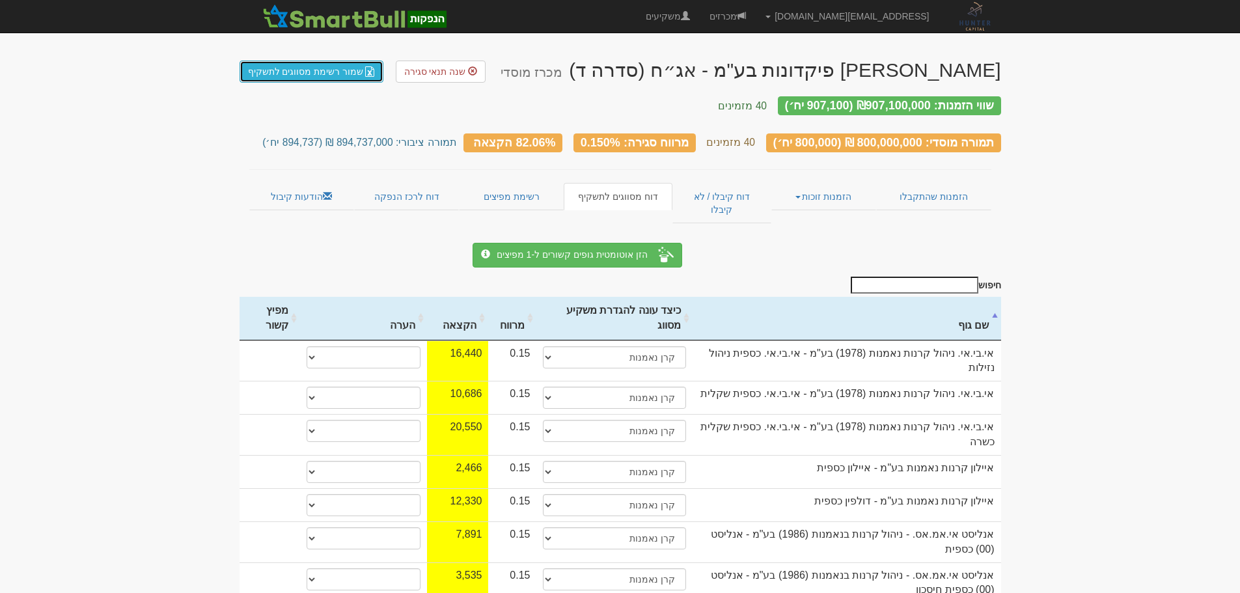
click at [313, 70] on link "שמור רשימת מסווגים לתשקיף" at bounding box center [312, 72] width 145 height 22
click at [502, 186] on link "רשימת מפיצים" at bounding box center [511, 196] width 104 height 27
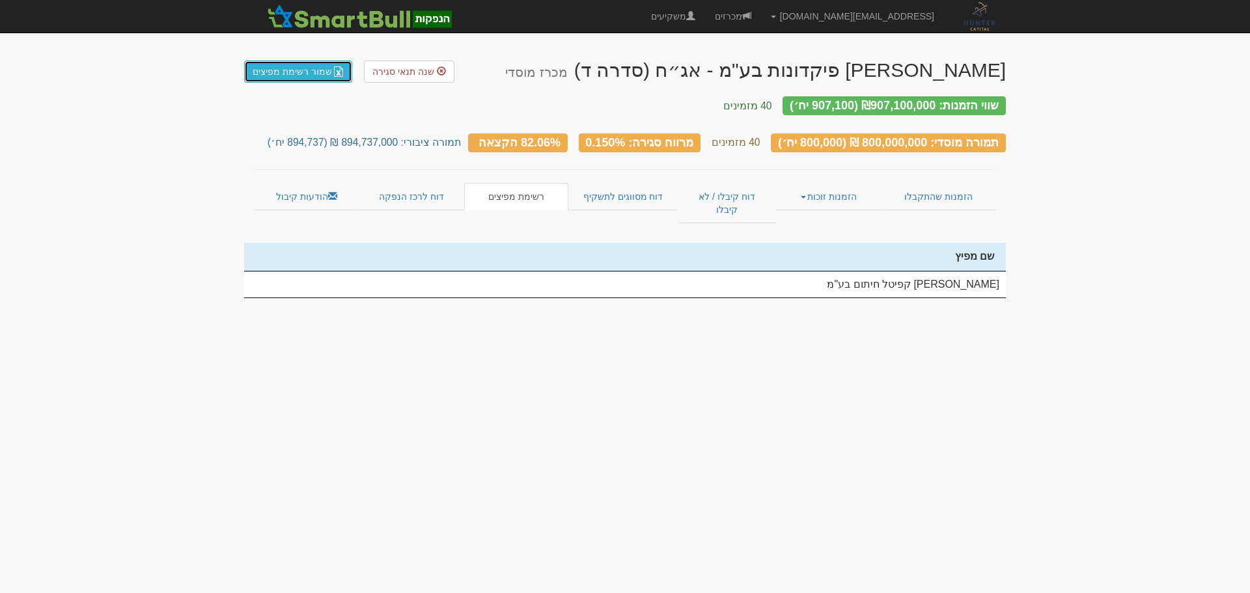
click at [303, 66] on link "שמור רשימת מפיצים" at bounding box center [298, 72] width 108 height 22
click at [1112, 327] on body "[EMAIL_ADDRESS][DOMAIN_NAME] הגדרות חשבונות הנפקה תבניות הודעות קיבול" at bounding box center [625, 296] width 1250 height 593
click at [810, 106] on div "שווי הזמנות: ₪907,100,000 (907,100 יח׳)" at bounding box center [893, 105] width 223 height 19
drag, startPoint x: 810, startPoint y: 105, endPoint x: 851, endPoint y: 105, distance: 41.7
click at [851, 105] on div "שווי הזמנות: ₪907,100,000 (907,100 יח׳)" at bounding box center [893, 105] width 223 height 19
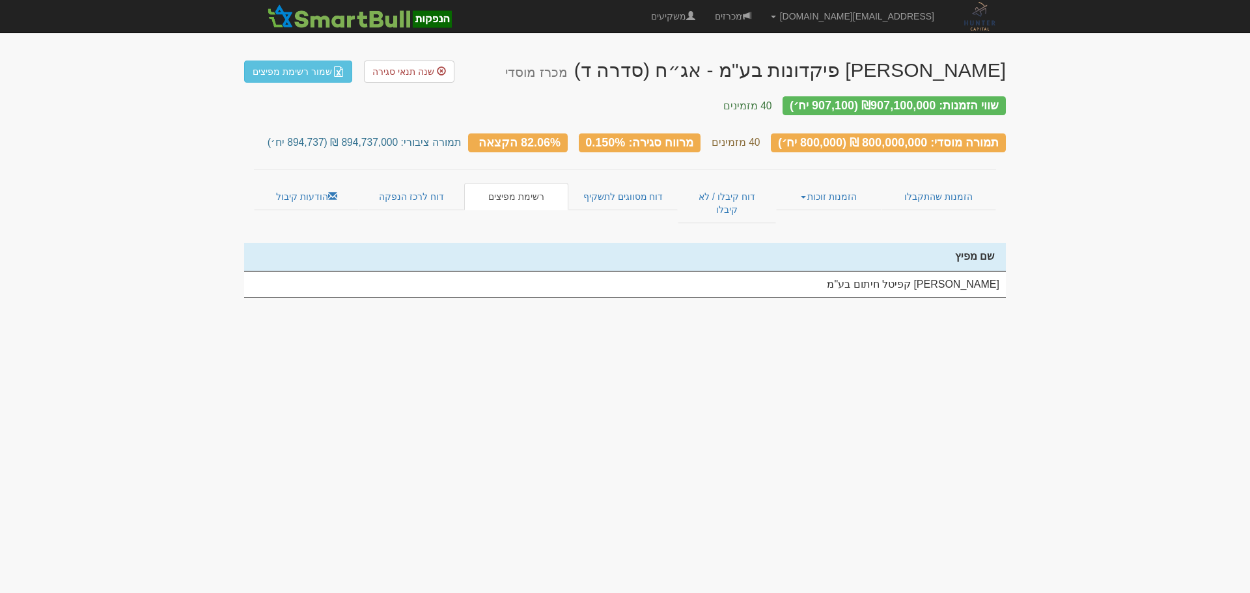
copy div "907,100"
drag, startPoint x: 312, startPoint y: 134, endPoint x: 347, endPoint y: 129, distance: 34.9
click at [347, 137] on small "תמורה ציבורי: 894,737,000 ₪ (894,737 יח׳)" at bounding box center [365, 142] width 194 height 11
copy small "894,737"
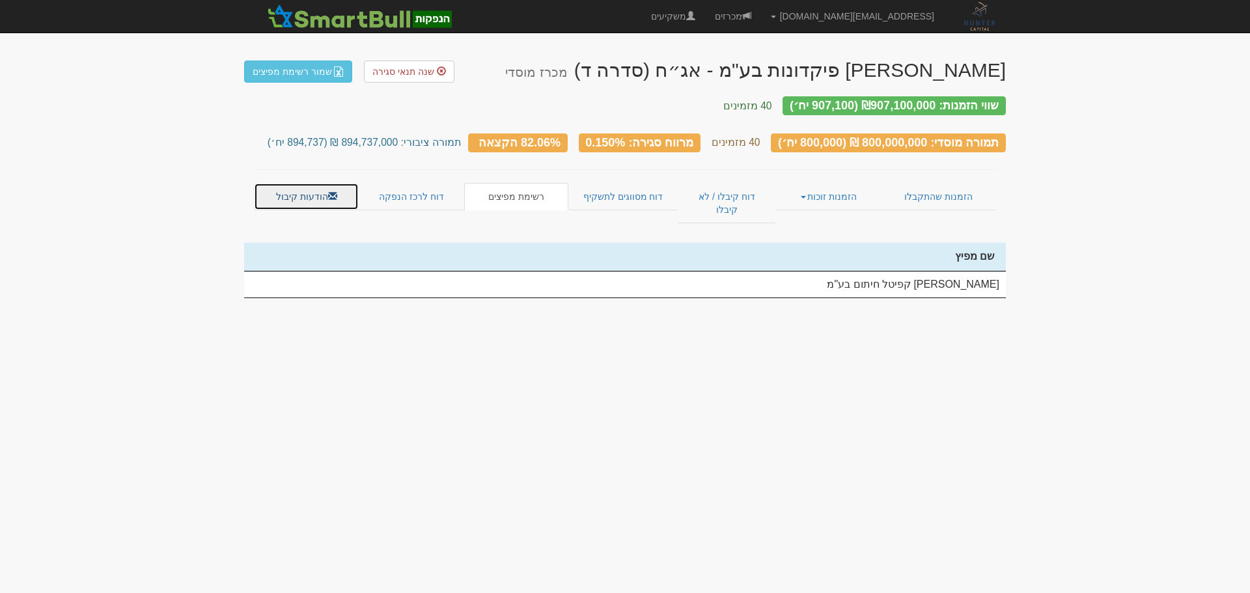
click at [290, 193] on link "הודעות קיבול" at bounding box center [306, 196] width 105 height 27
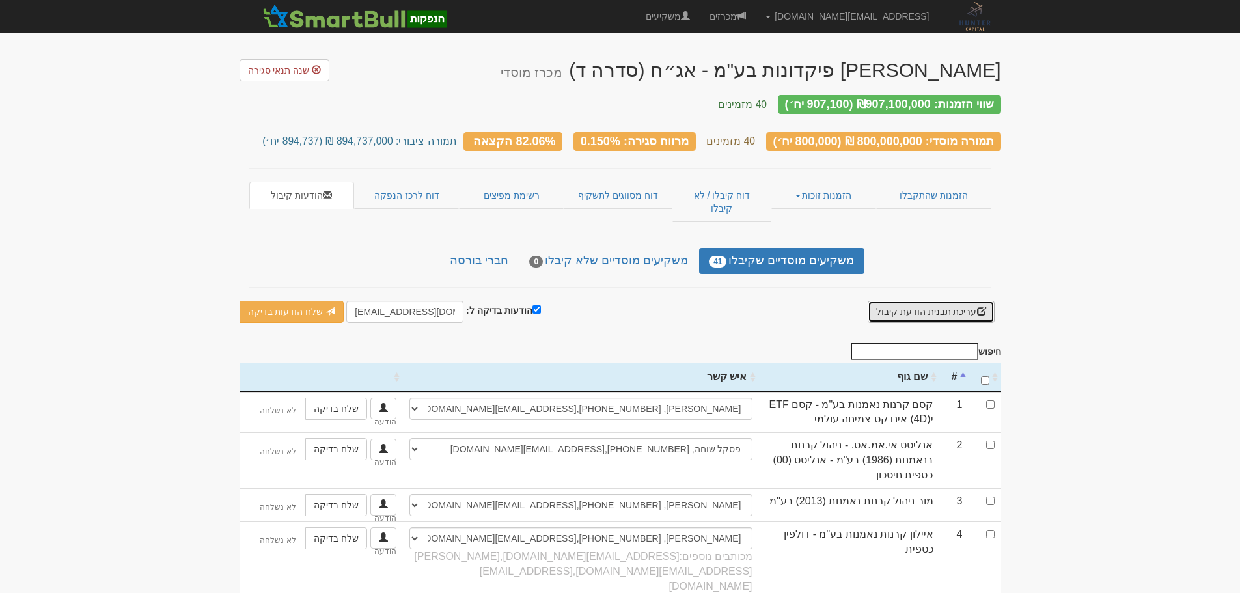
click at [947, 301] on button "עריכת תבנית הודעת קיבול" at bounding box center [931, 312] width 127 height 22
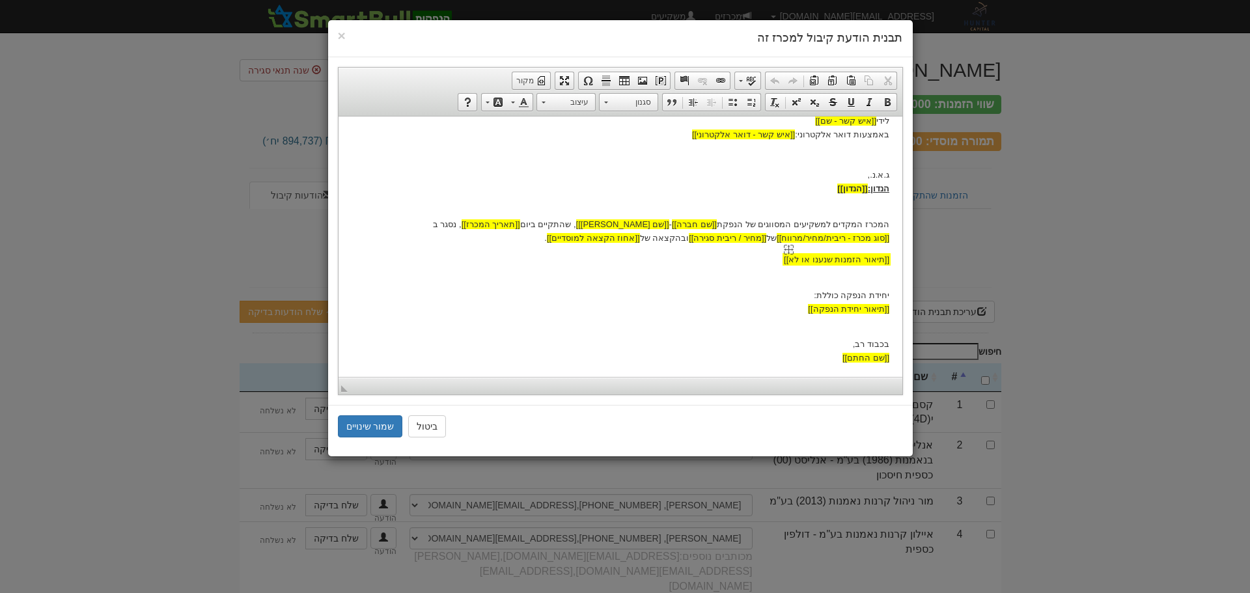
scroll to position [87, 0]
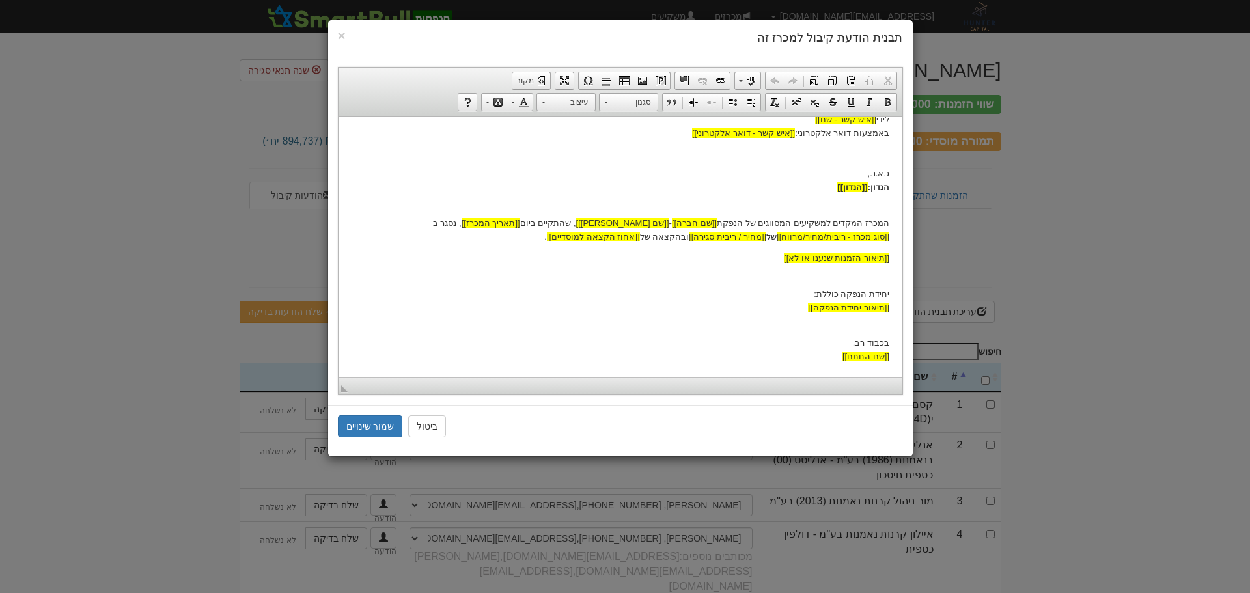
drag, startPoint x: 869, startPoint y: 326, endPoint x: 1246, endPoint y: 452, distance: 397.5
click at [869, 326] on p "בכבוד רב, [[שם החתם]]" at bounding box center [620, 343] width 538 height 40
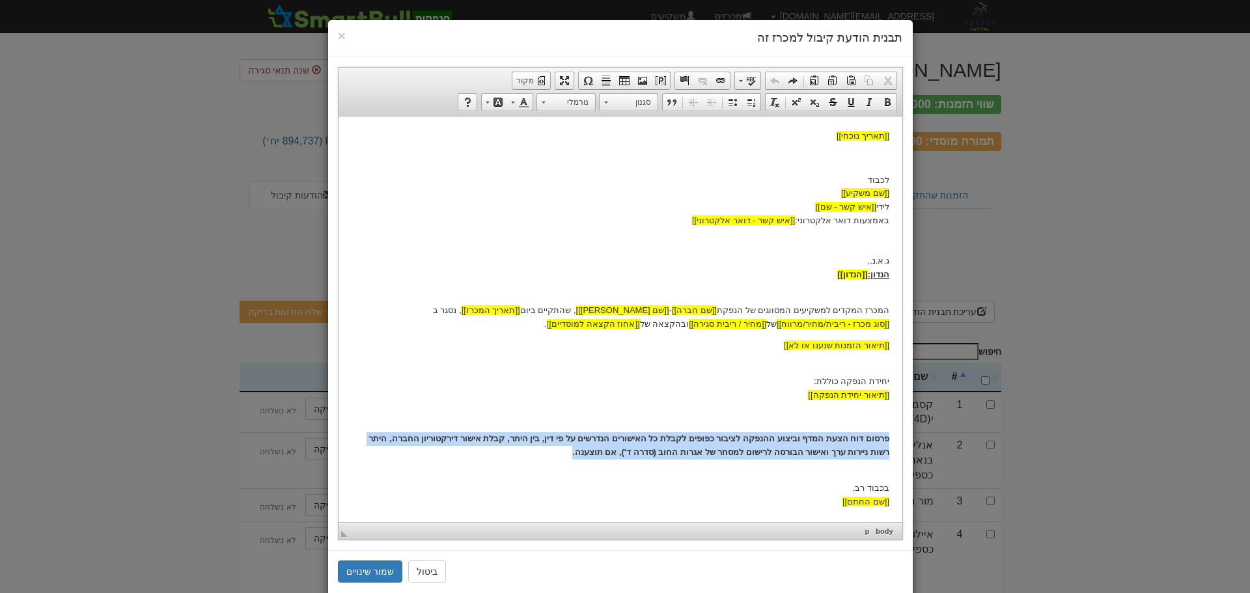
drag, startPoint x: 616, startPoint y: 449, endPoint x: 892, endPoint y: 433, distance: 276.4
click at [892, 433] on html "[[תאריך נוכחי]] לכבוד [[שם משקיע]] לידי [[איש קשר - שם]] באמצעות דואר אלקטרוני:…" at bounding box center [620, 318] width 564 height 405
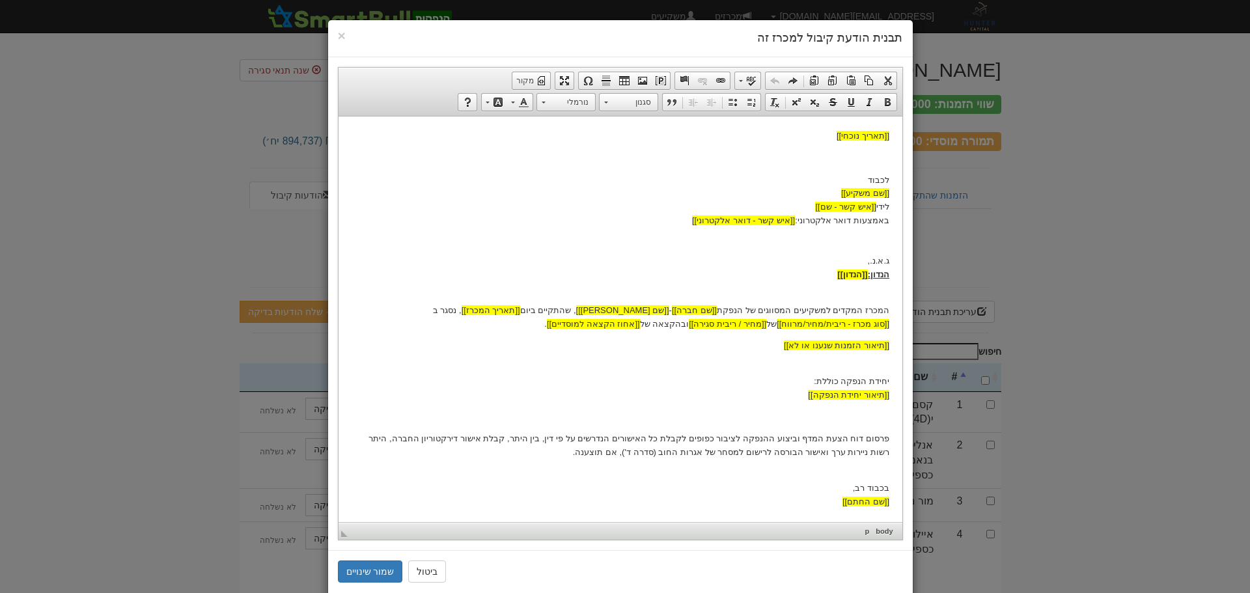
click at [856, 475] on p "בכבוד רב, [[שם החתם]]" at bounding box center [620, 487] width 538 height 40
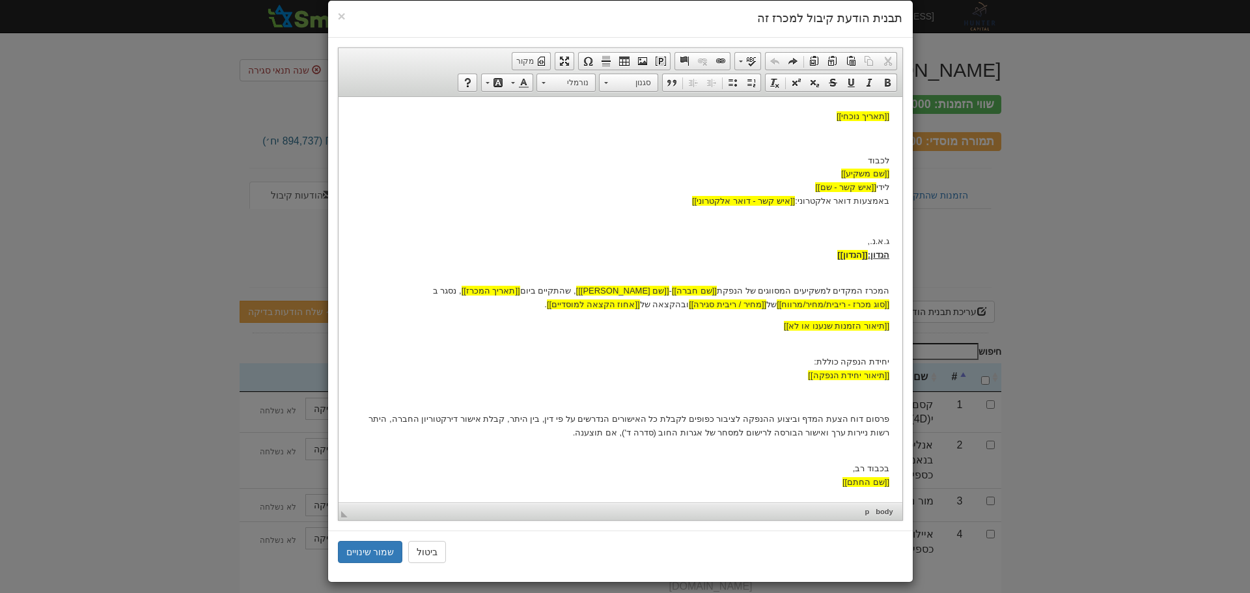
scroll to position [29, 0]
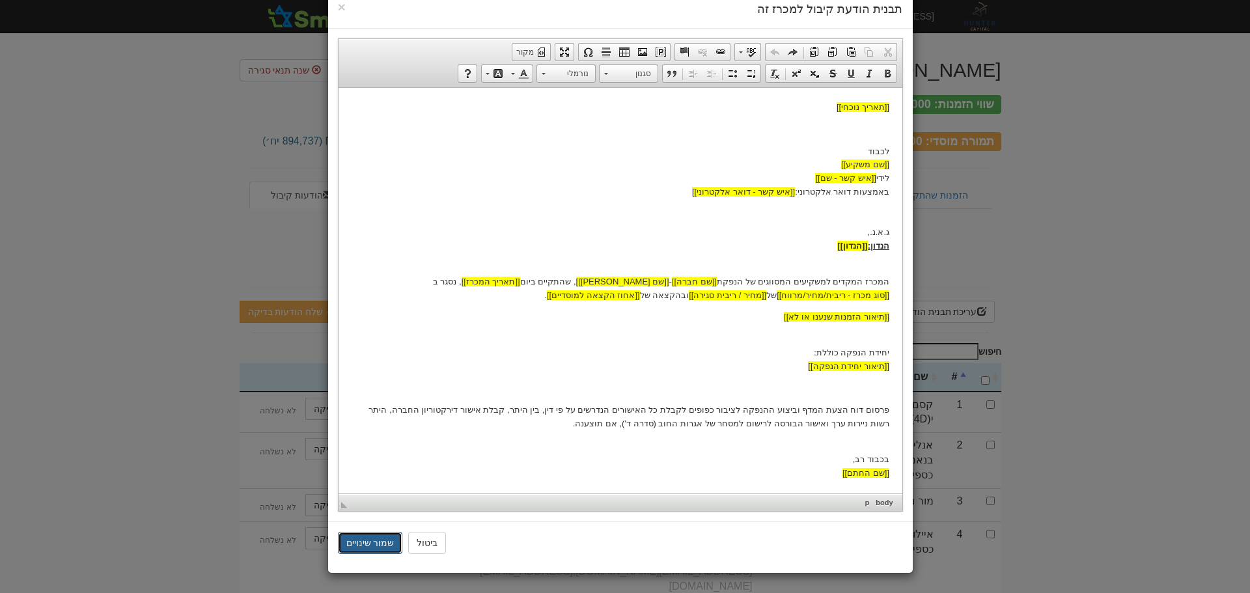
click at [385, 545] on button "שמור שינויים" at bounding box center [370, 543] width 65 height 22
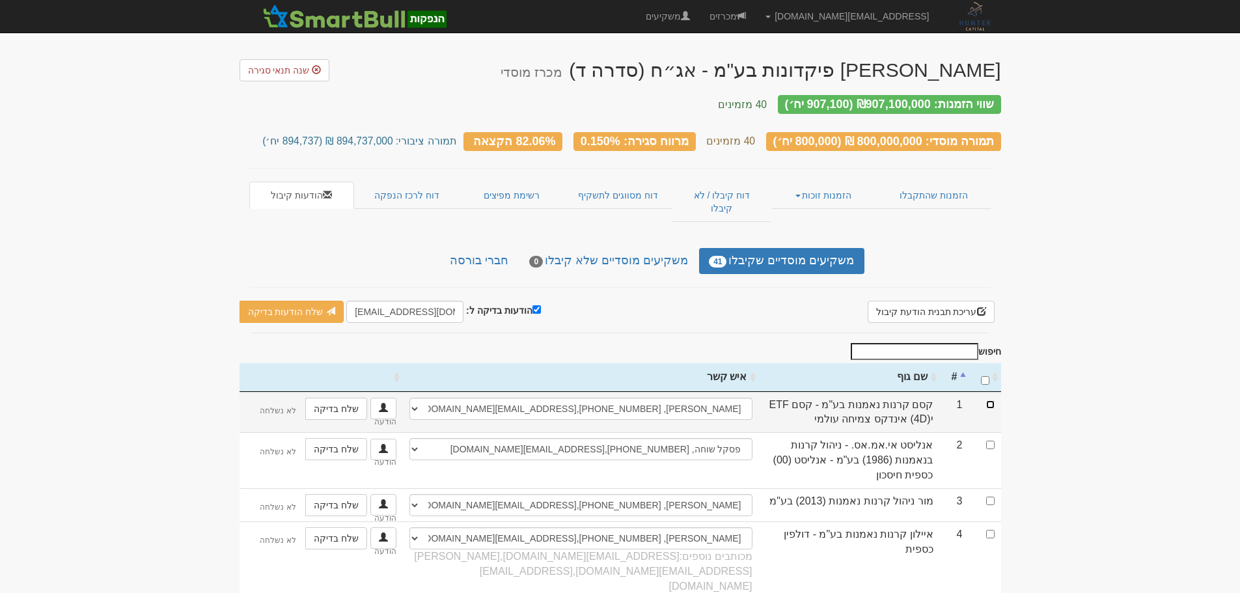
click at [992, 400] on input "checkbox" at bounding box center [990, 404] width 8 height 8
drag, startPoint x: 991, startPoint y: 379, endPoint x: 993, endPoint y: 391, distance: 12.0
click at [991, 400] on input "checkbox" at bounding box center [990, 404] width 8 height 8
checkbox input "false"
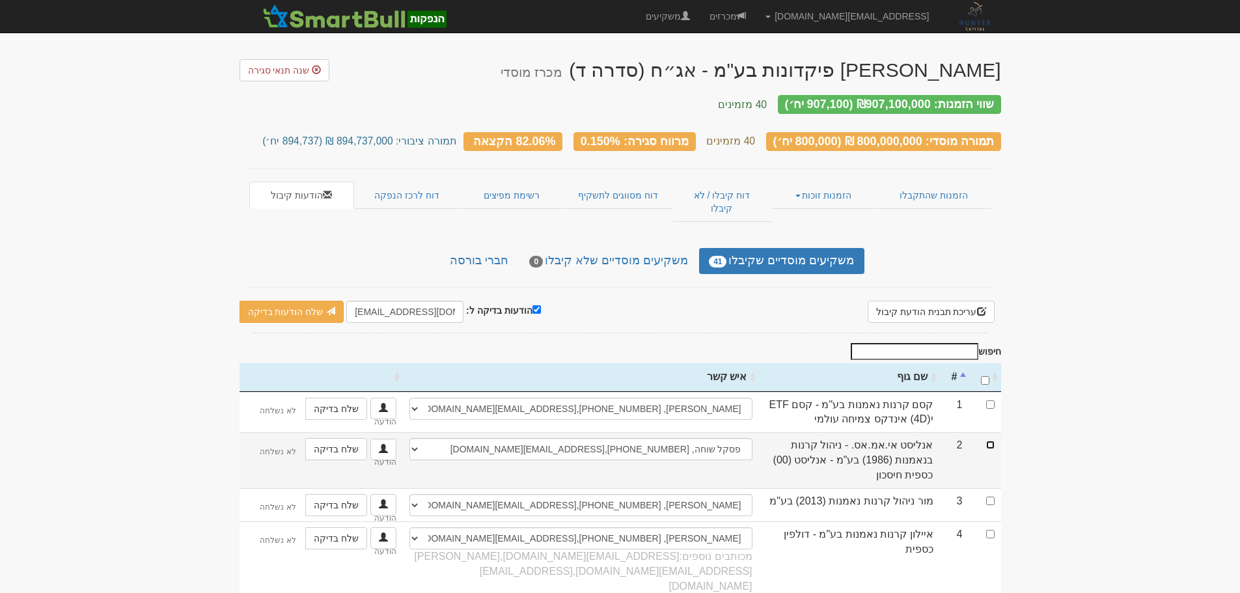
click at [988, 441] on input "checkbox" at bounding box center [990, 445] width 8 height 8
checkbox input "false"
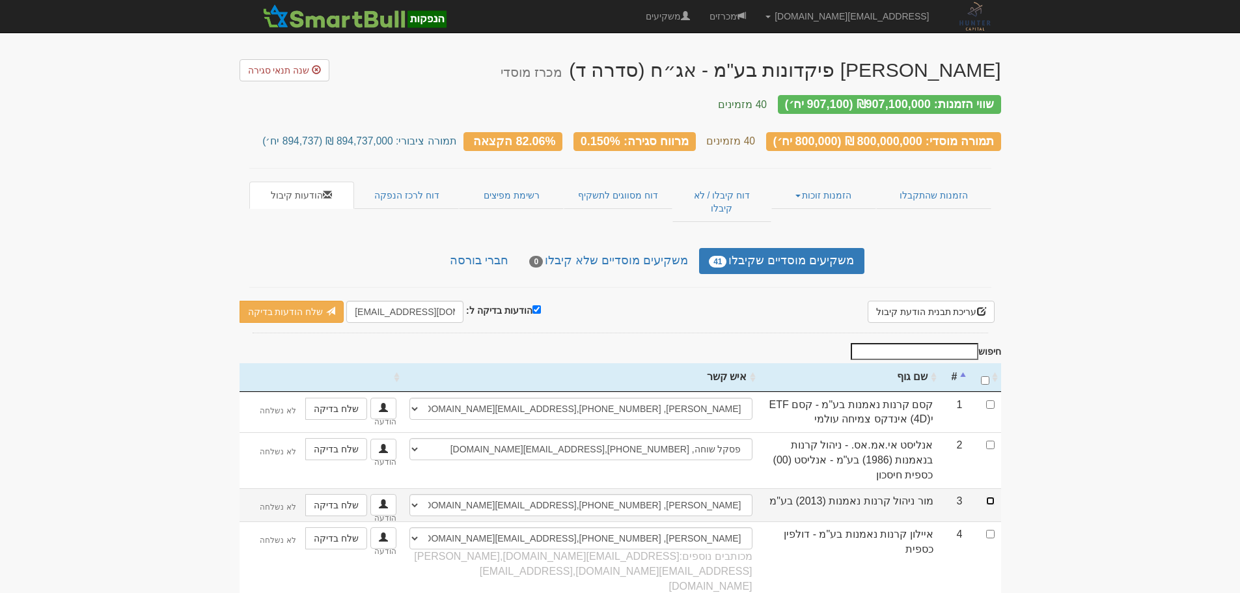
click at [988, 497] on input "checkbox" at bounding box center [990, 501] width 8 height 8
checkbox input "true"
click at [262, 301] on link "שלח הודעות בדיקה" at bounding box center [292, 312] width 105 height 22
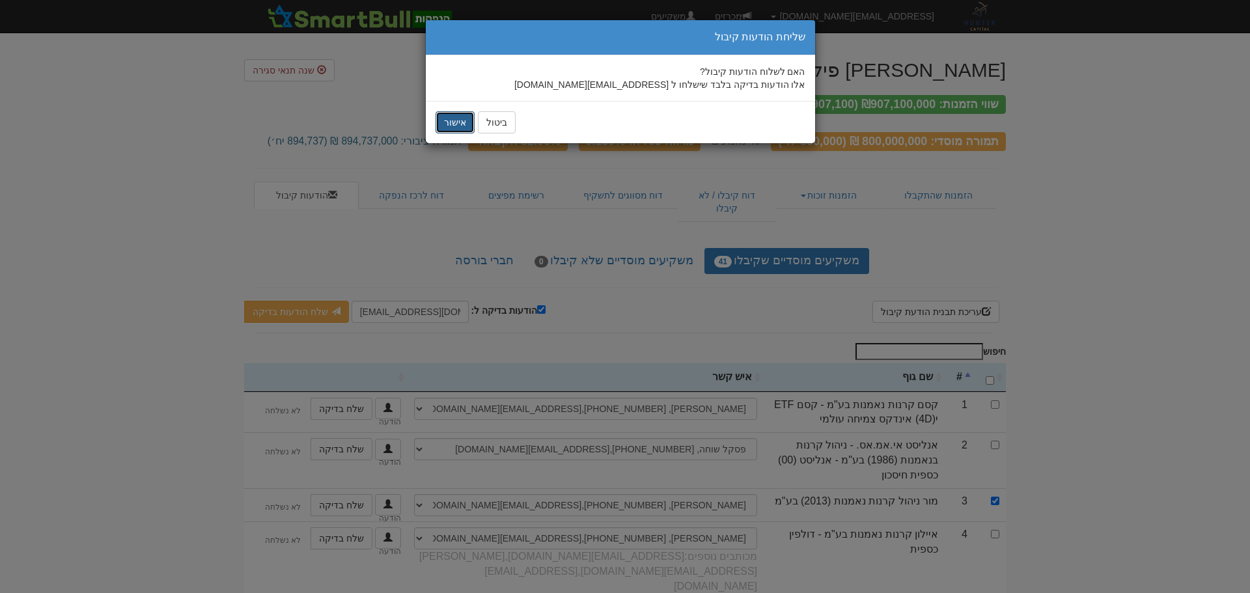
click at [465, 124] on button "אישור" at bounding box center [454, 122] width 39 height 22
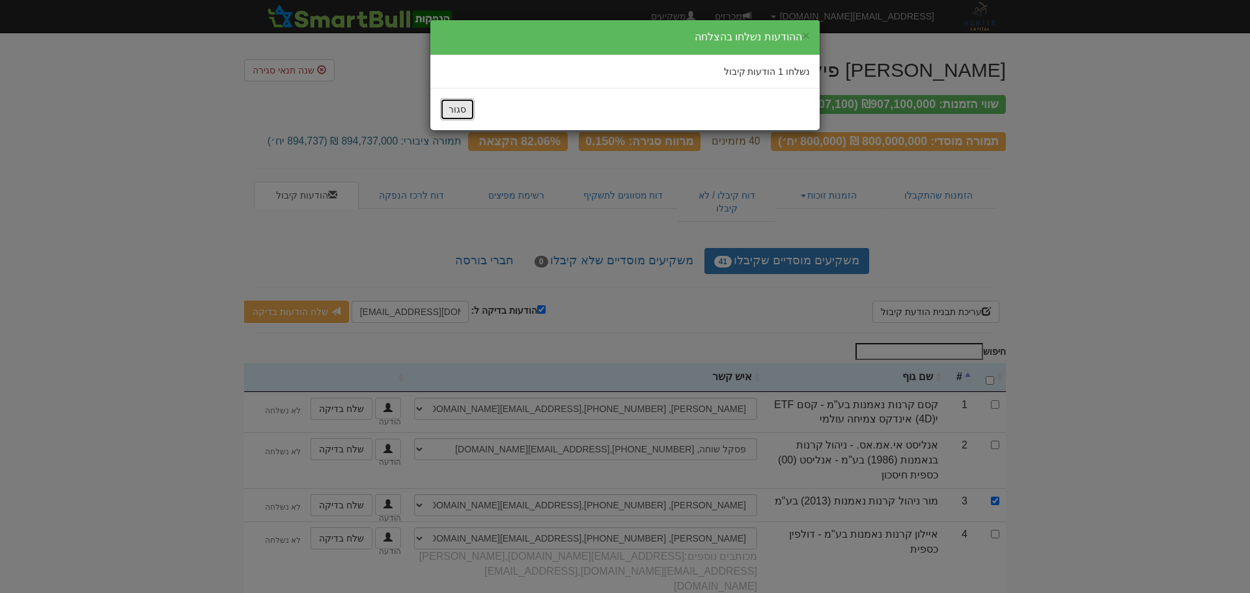
click at [456, 113] on button "סגור" at bounding box center [457, 109] width 35 height 22
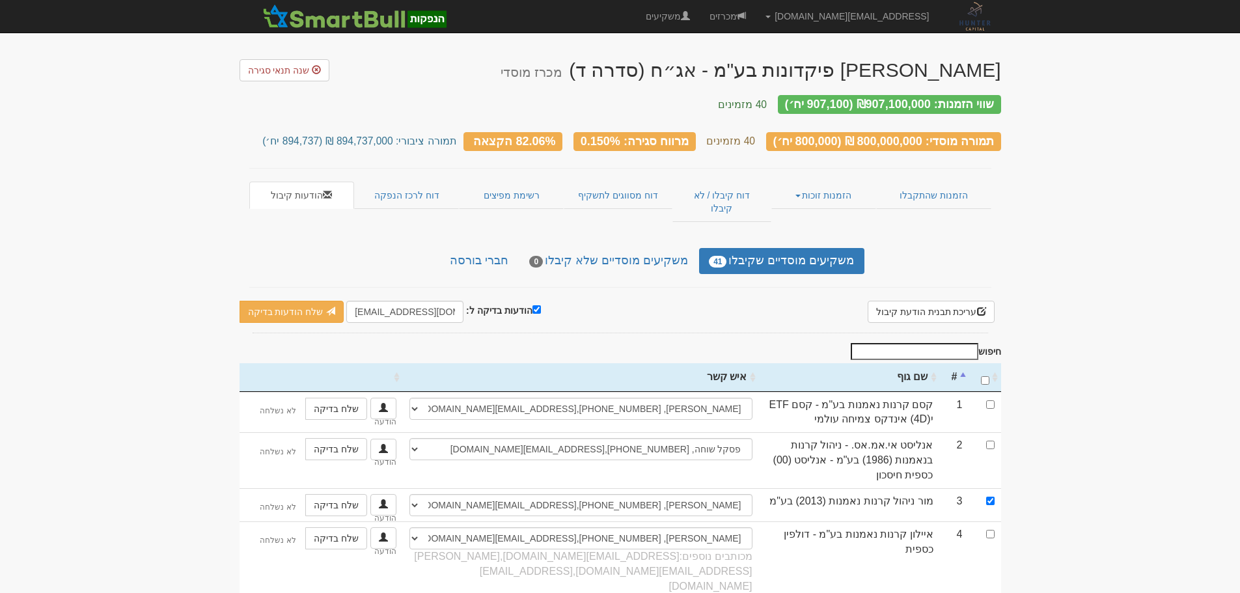
click at [977, 307] on span "button" at bounding box center [981, 311] width 9 height 9
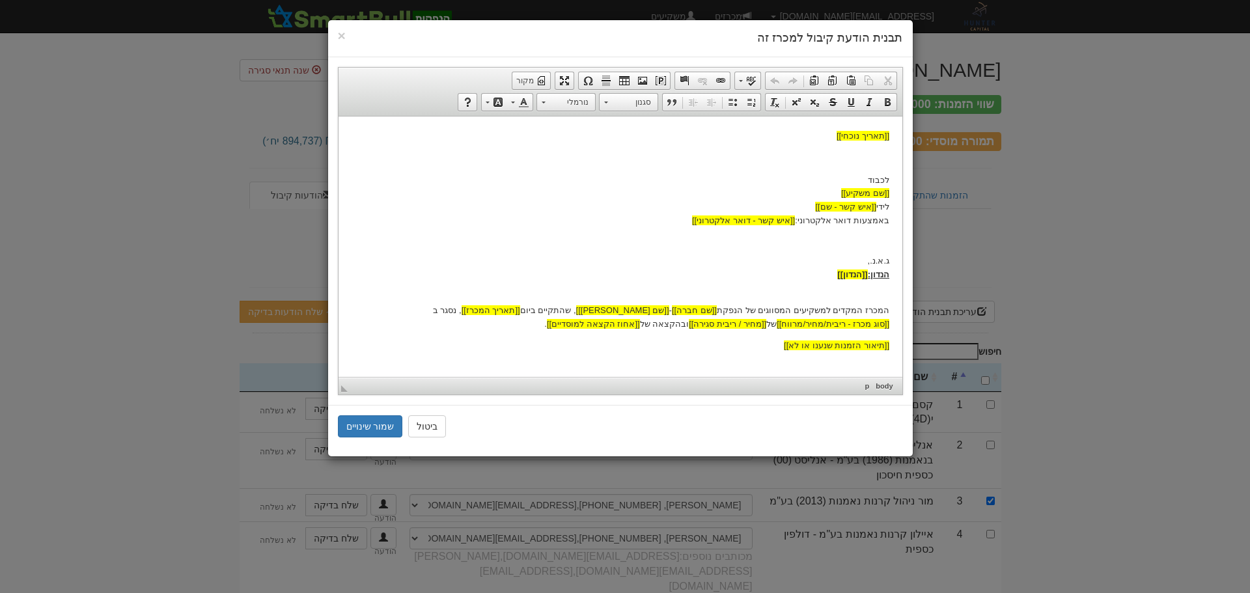
click at [681, 323] on p "המכרז המקדים למשקיעים המסווגים של הנפקת [[שם חברה]] - [[שם נייר מונפק]] , שהתקי…" at bounding box center [620, 310] width 538 height 40
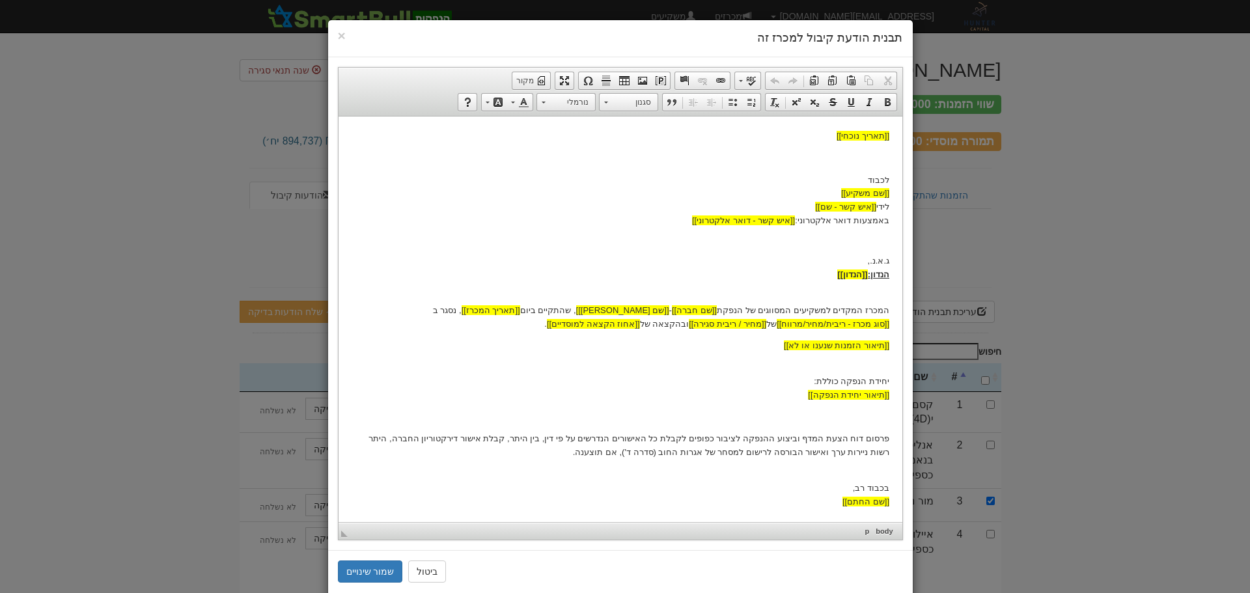
click at [665, 329] on p "המכרז המקדים למשקיעים המסווגים של הנפקת [[שם חברה]] - [[שם נייר מונפק]] , שהתקי…" at bounding box center [620, 310] width 538 height 40
click at [384, 578] on button "שמור שינויים" at bounding box center [370, 571] width 65 height 22
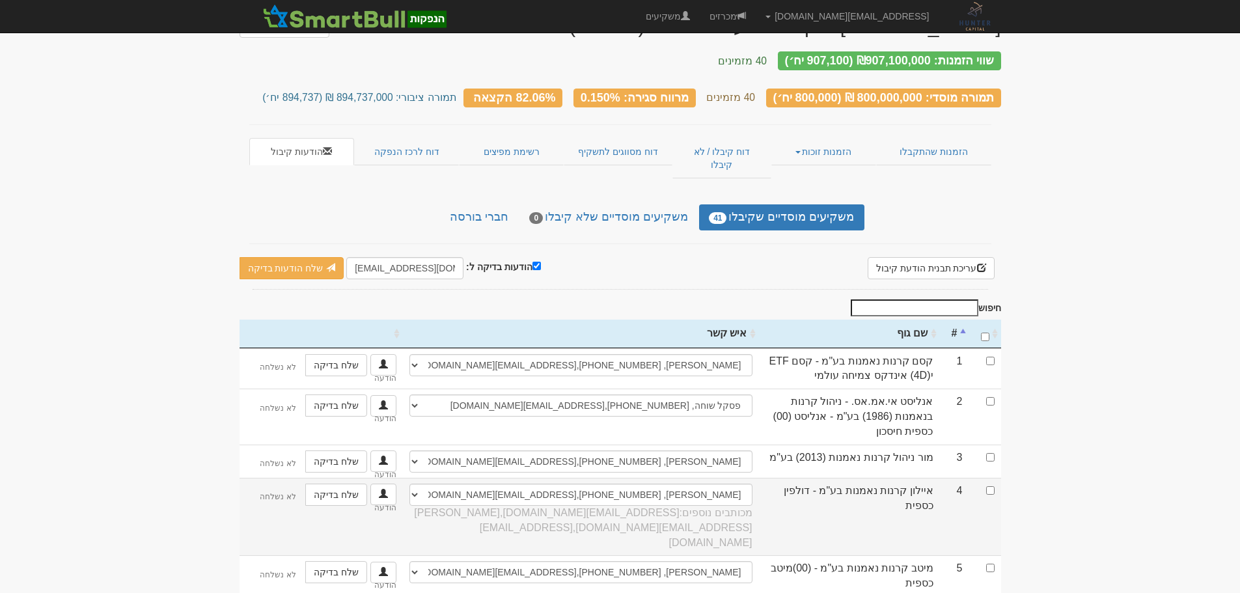
scroll to position [65, 0]
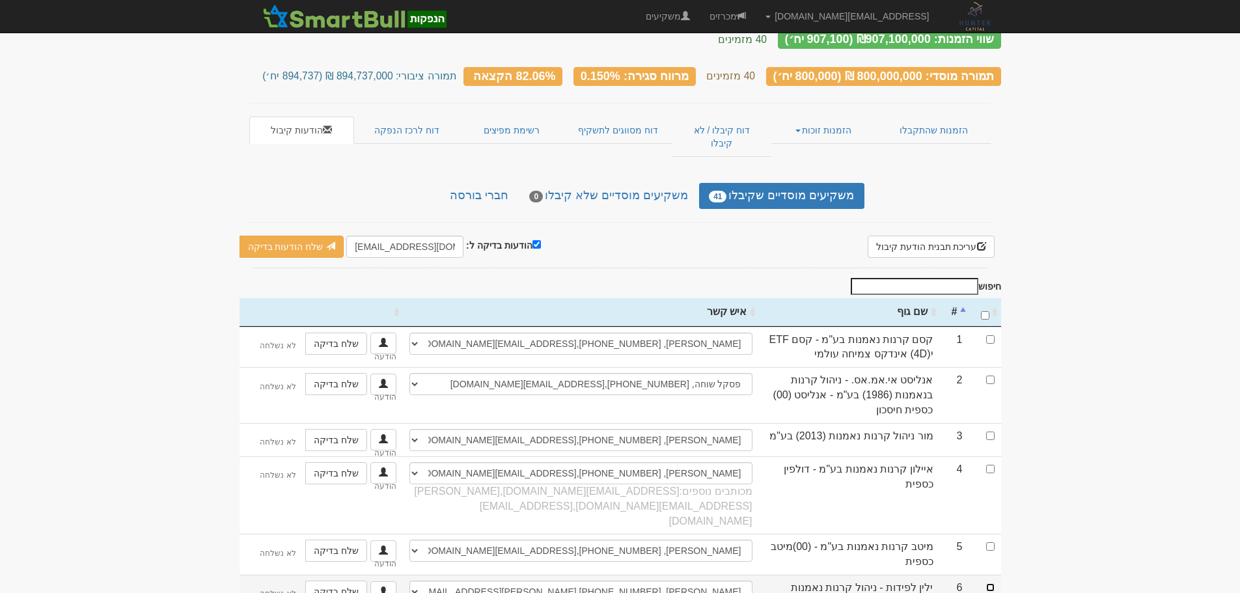
click at [992, 583] on input "checkbox" at bounding box center [990, 587] width 8 height 8
checkbox input "true"
click at [312, 236] on link "שלח הודעות בדיקה" at bounding box center [292, 247] width 105 height 22
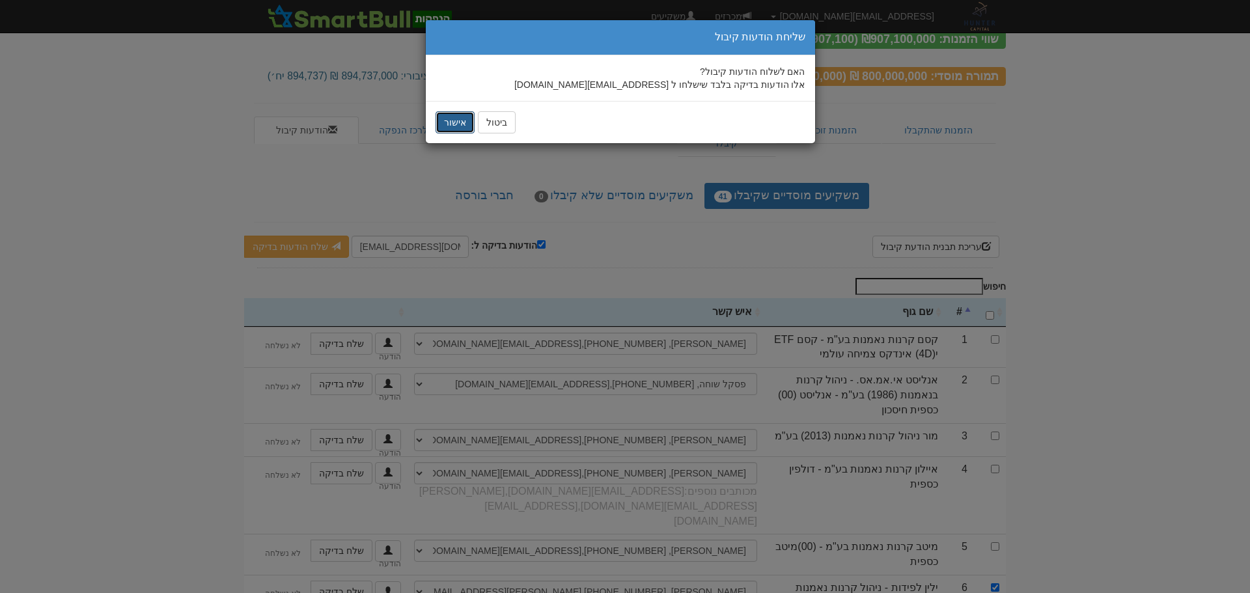
click at [471, 130] on button "אישור" at bounding box center [454, 122] width 39 height 22
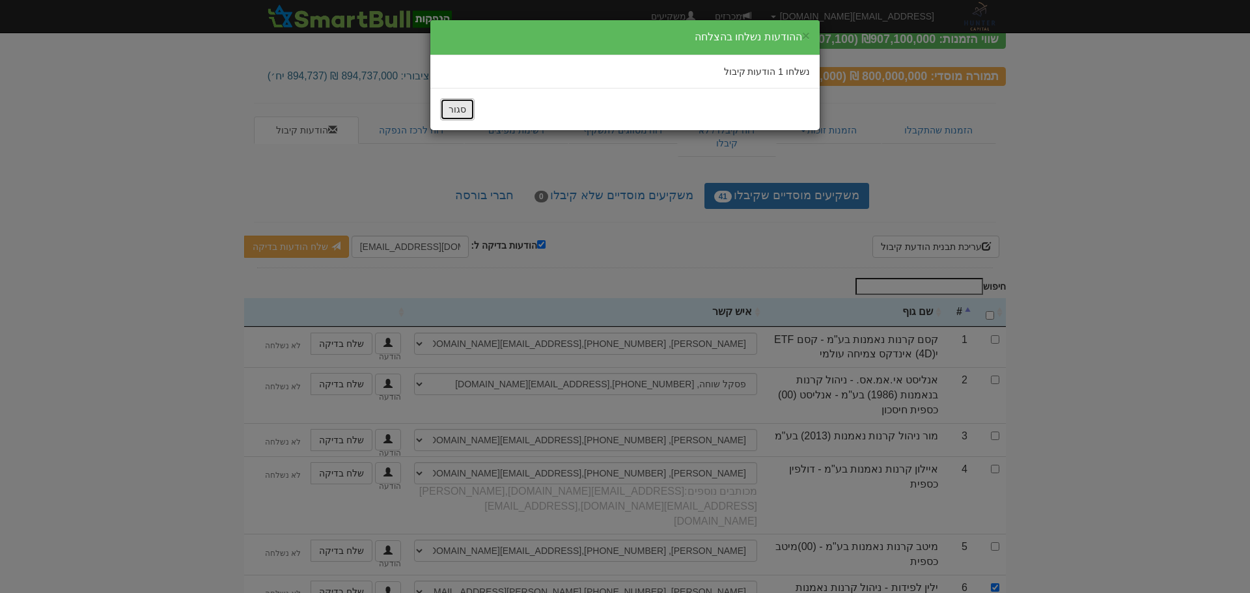
click at [452, 117] on button "סגור" at bounding box center [457, 109] width 35 height 22
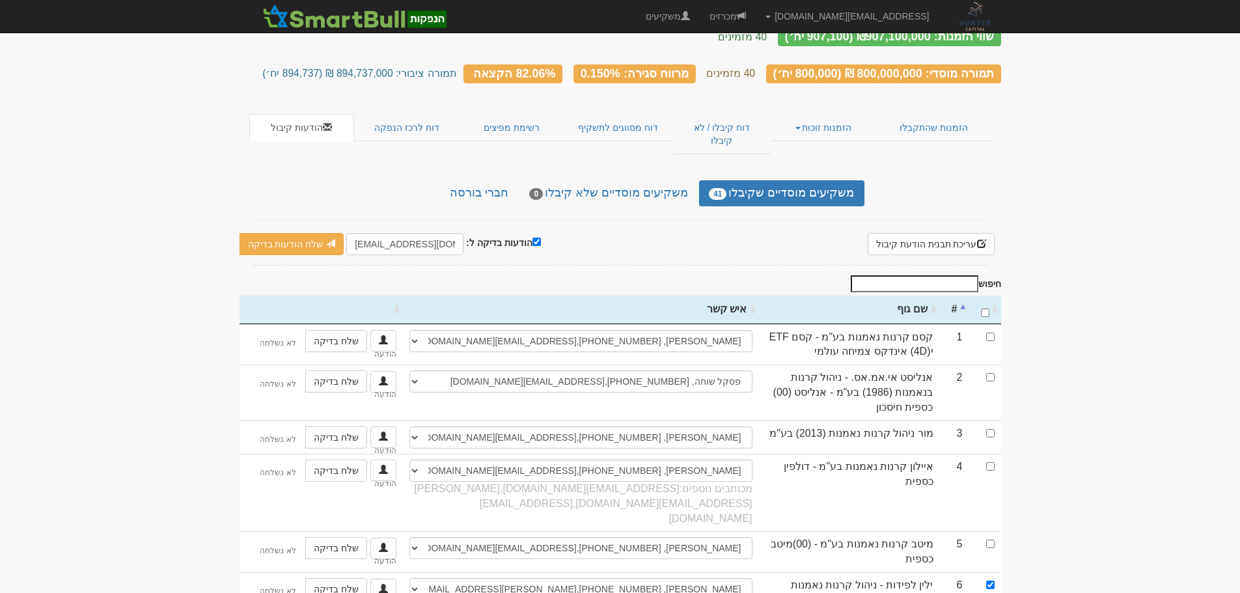
scroll to position [130, 0]
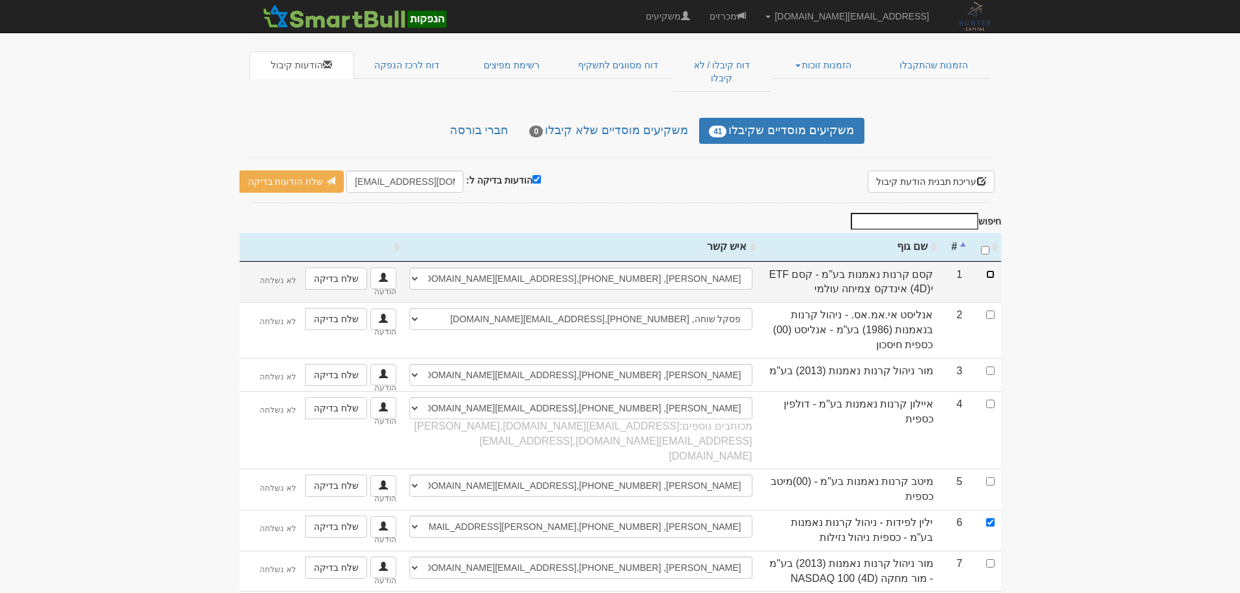
click at [994, 270] on input "checkbox" at bounding box center [990, 274] width 8 height 8
checkbox input "true"
click at [986, 246] on input "\a : activate to sort column ascending" at bounding box center [985, 250] width 8 height 8
checkbox input "true"
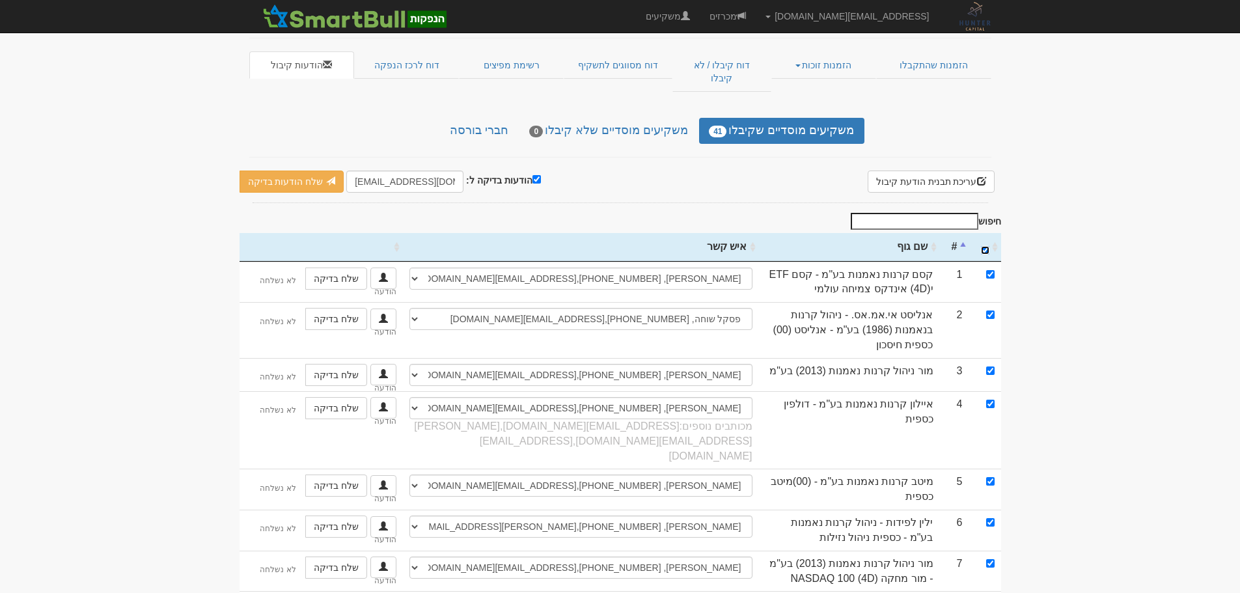
checkbox input "true"
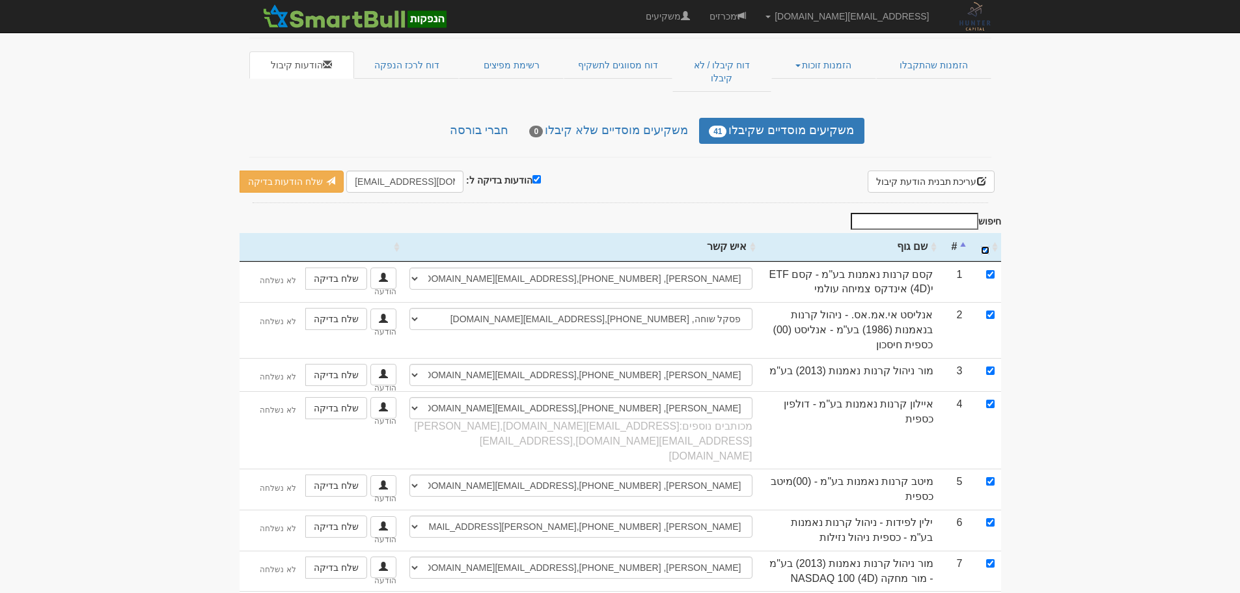
checkbox input "true"
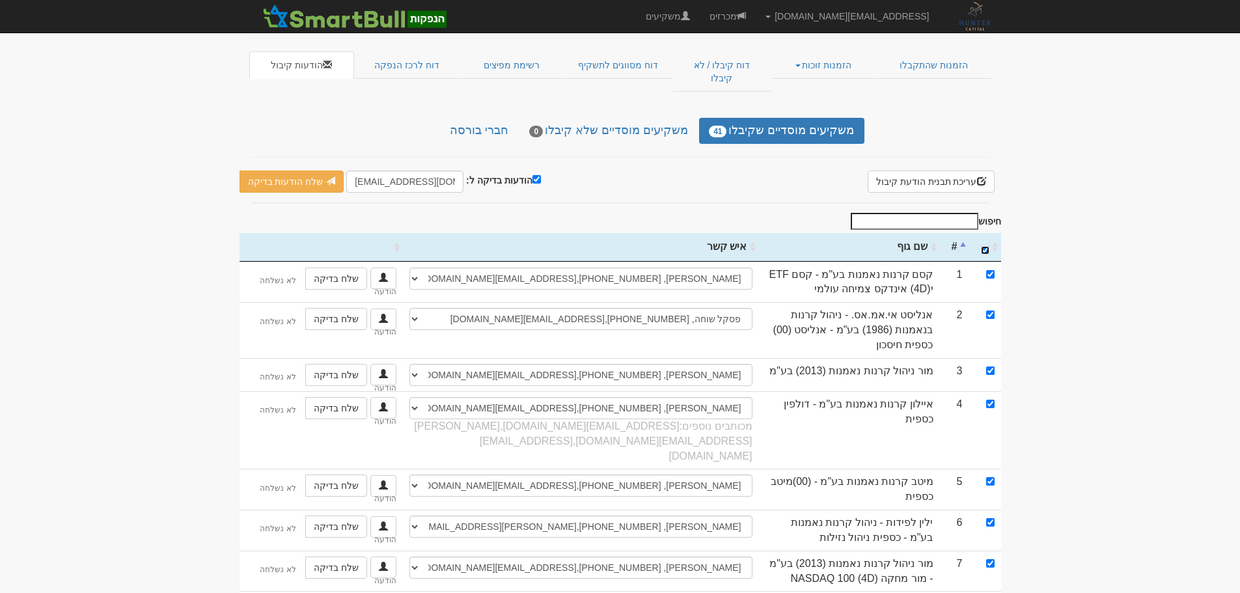
checkbox input "true"
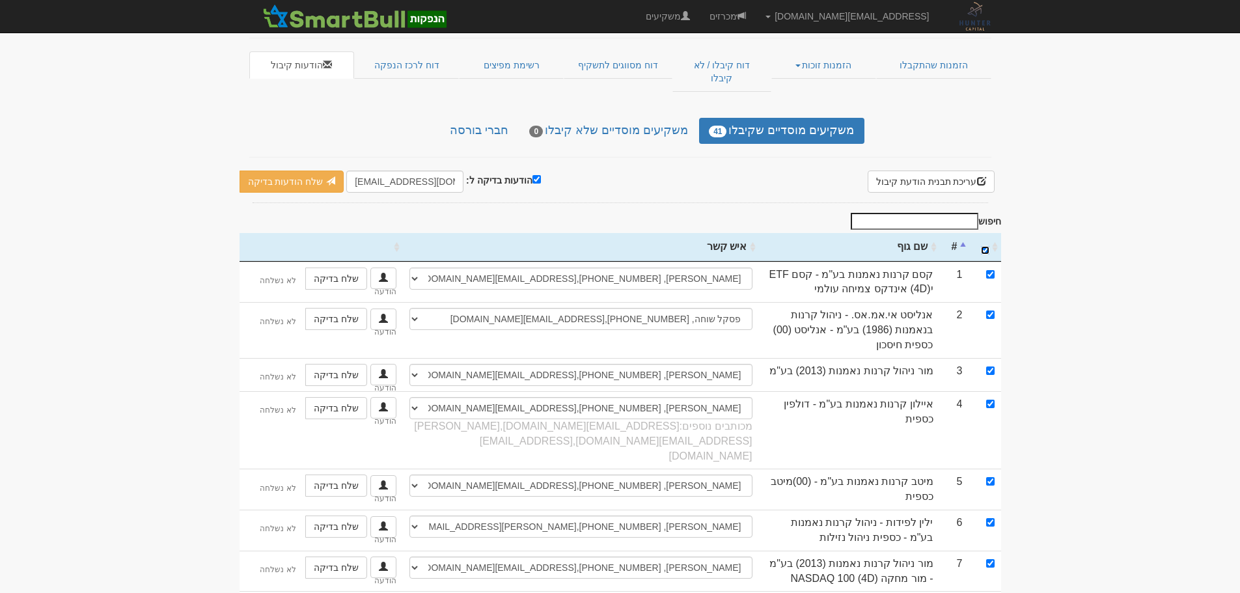
checkbox input "true"
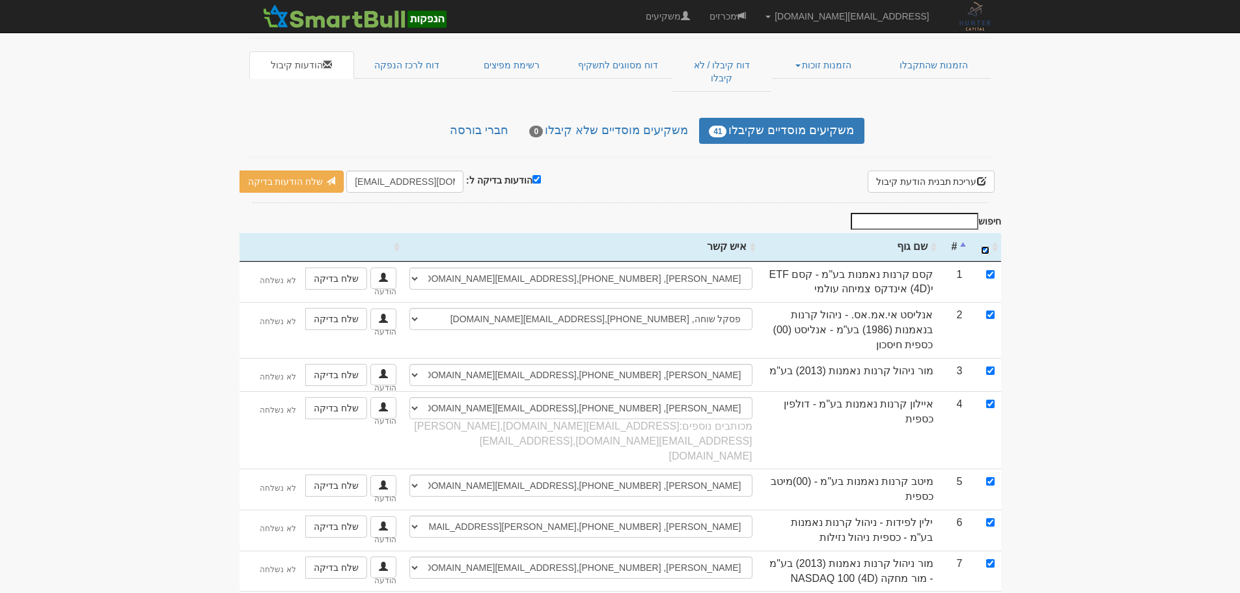
checkbox input "true"
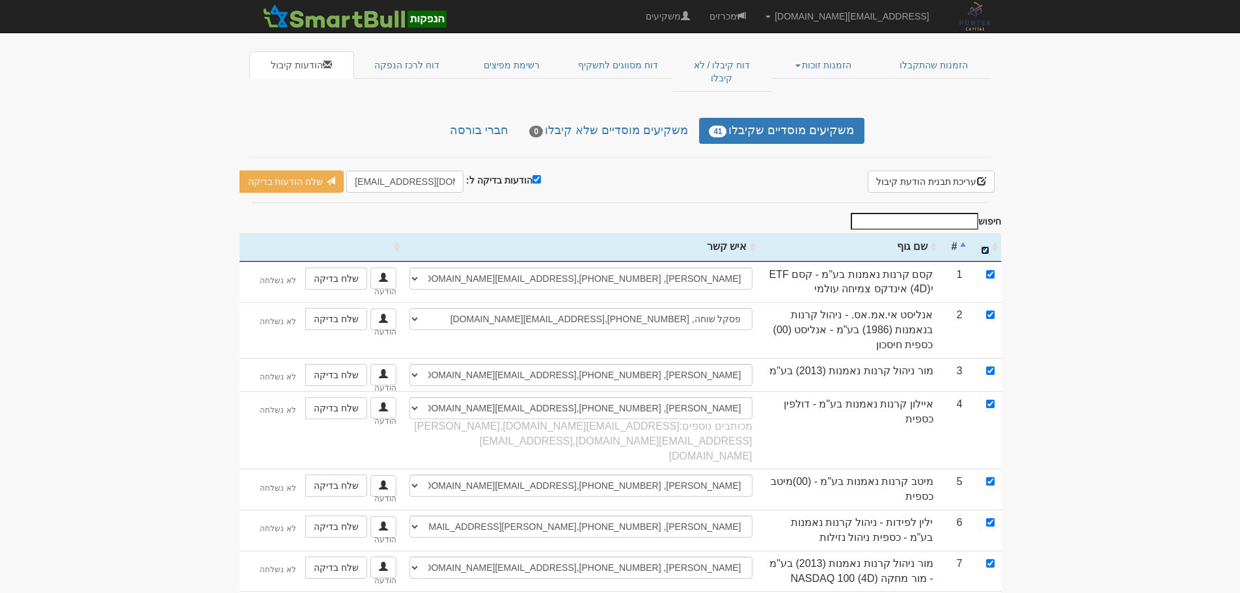
checkbox input "true"
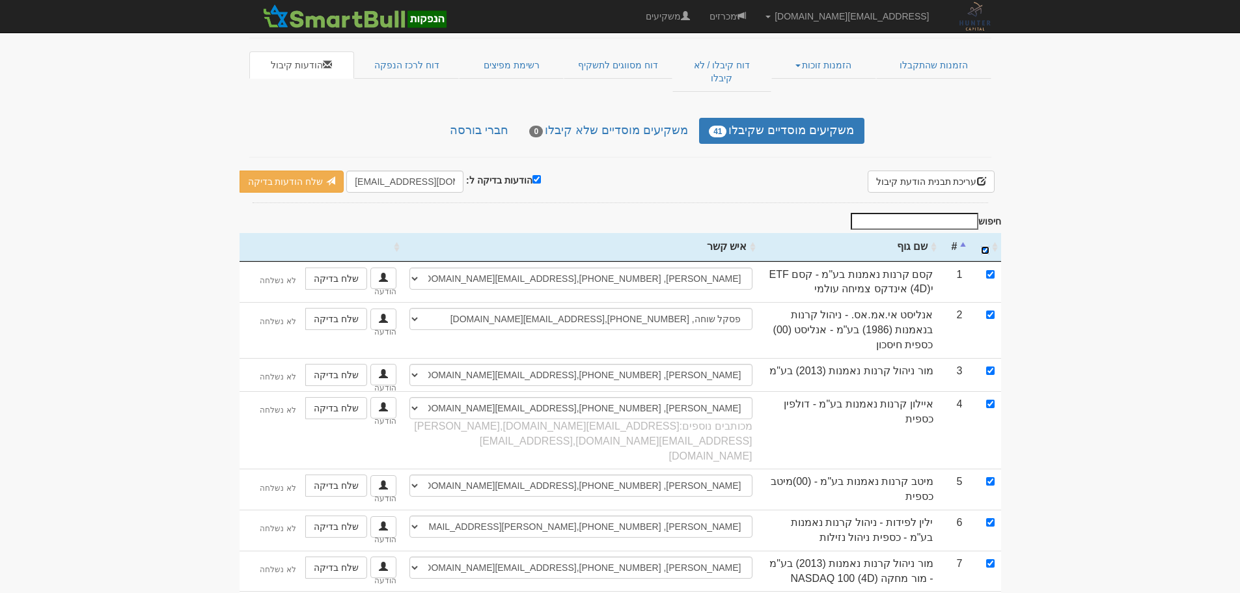
checkbox input "true"
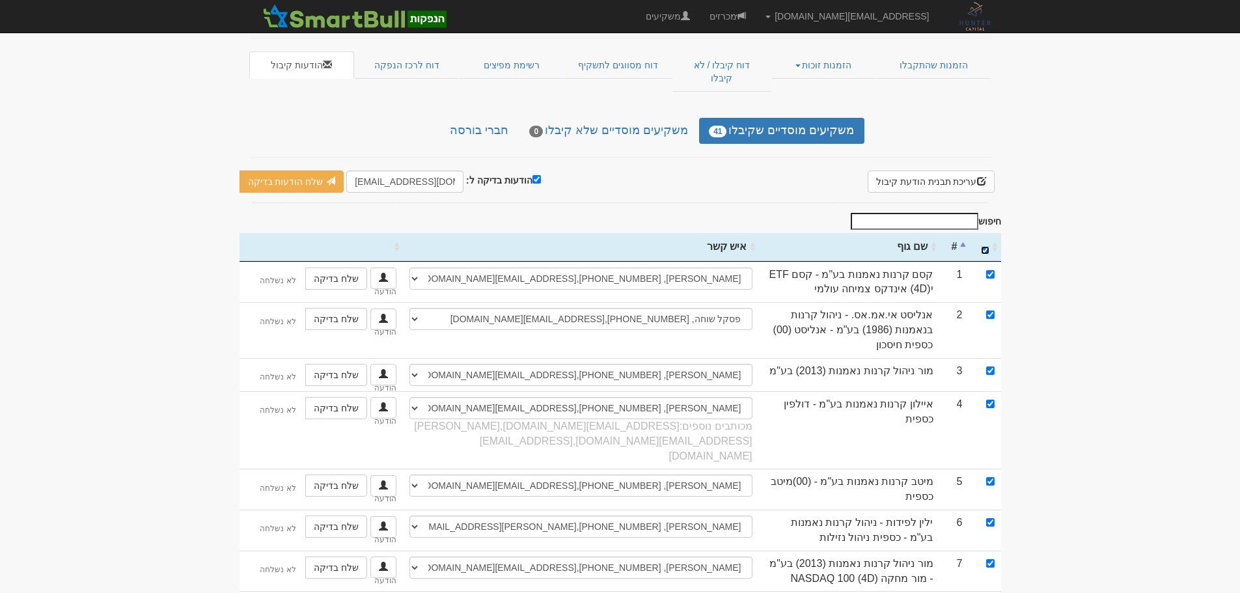
checkbox input "true"
click at [532, 175] on input "הודעות בדיקה ל:" at bounding box center [536, 179] width 8 height 8
checkbox input "false"
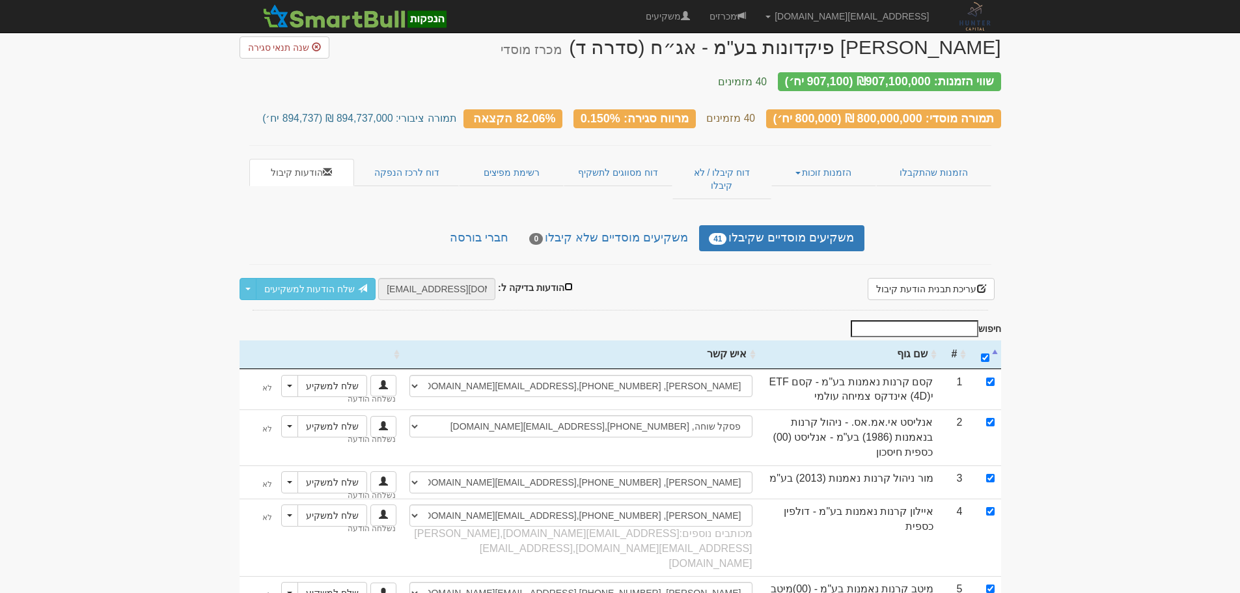
scroll to position [0, 0]
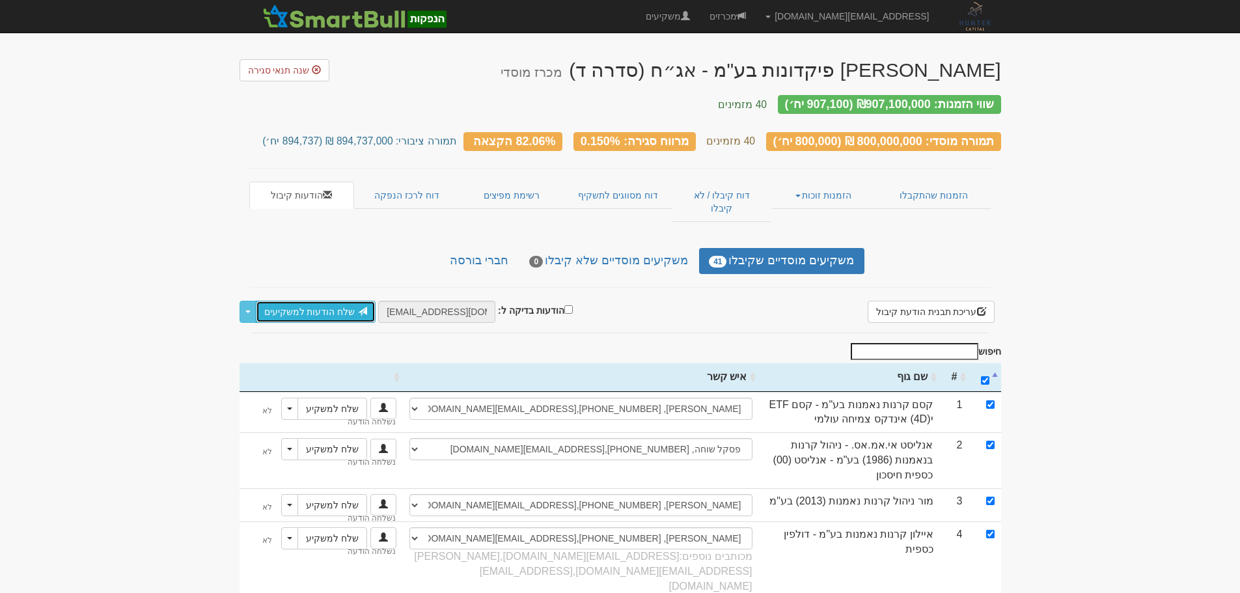
click at [296, 301] on link "שלח הודעות למשקיעים" at bounding box center [316, 312] width 120 height 22
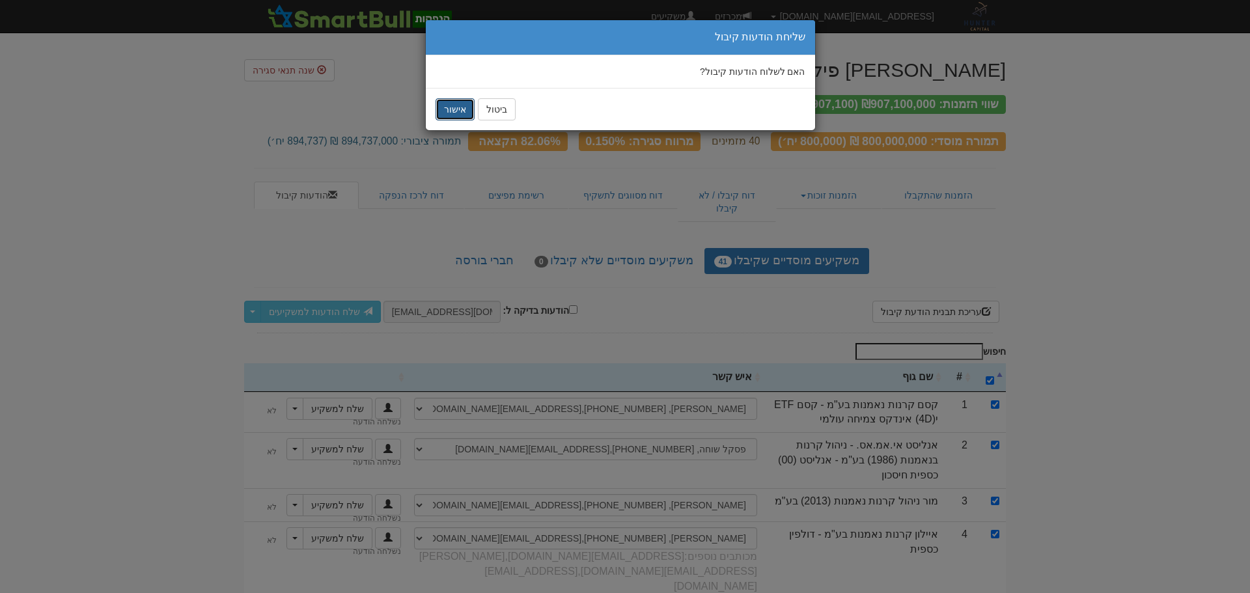
click at [452, 109] on button "אישור" at bounding box center [454, 109] width 39 height 22
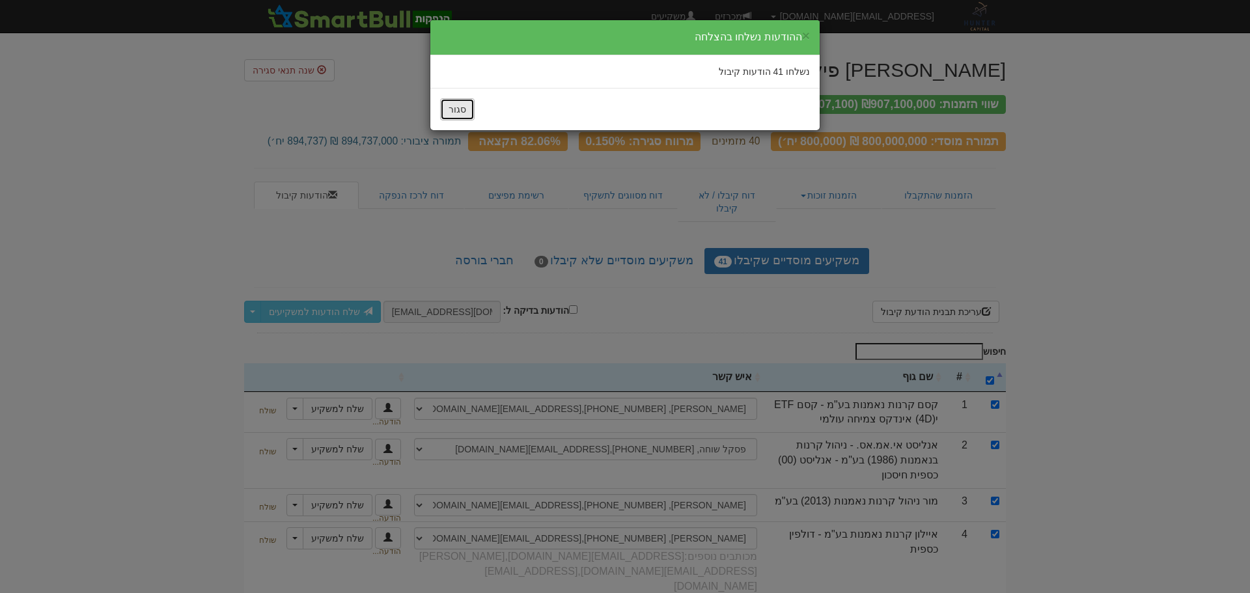
click at [460, 105] on button "סגור" at bounding box center [457, 109] width 35 height 22
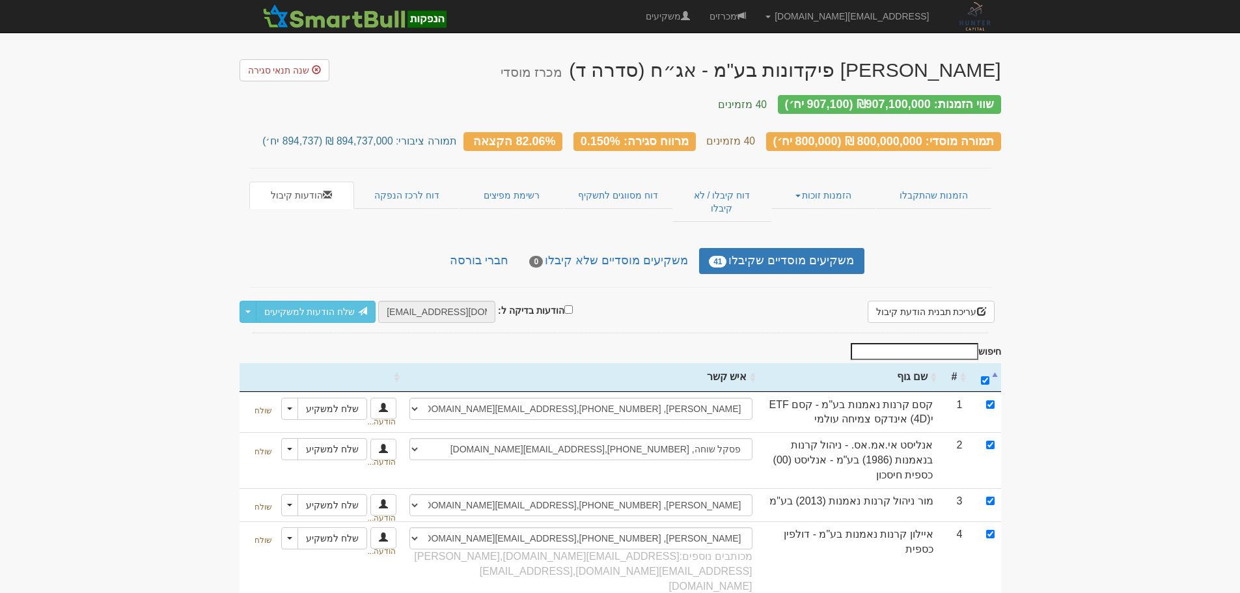
click at [387, 182] on link "דוח לרכז הנפקה" at bounding box center [406, 195] width 105 height 27
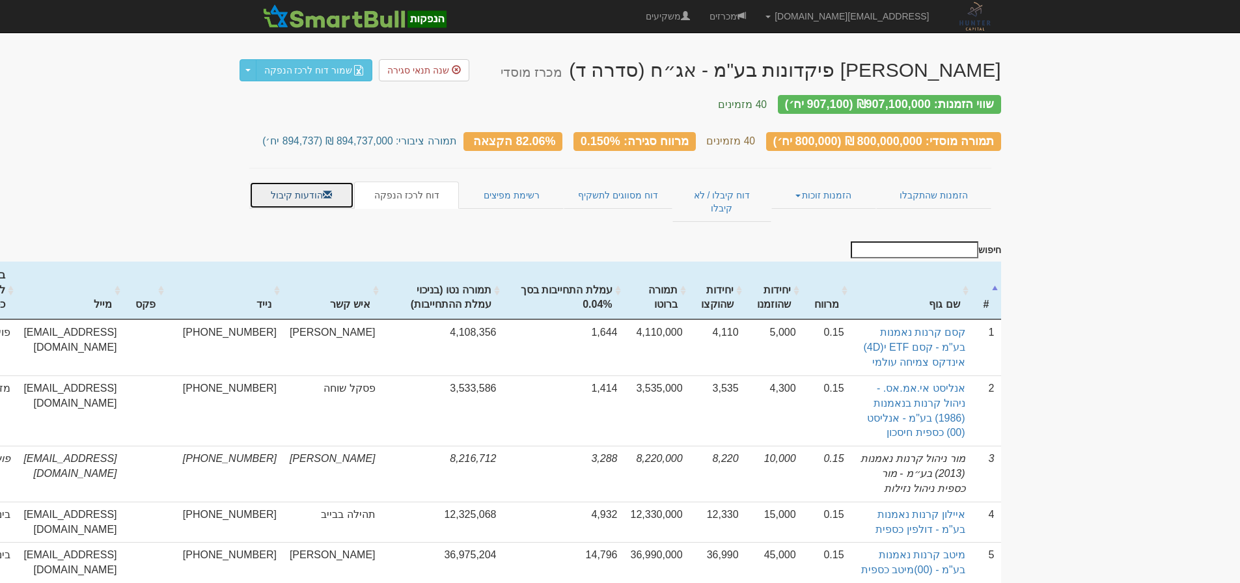
click at [312, 184] on link "הודעות קיבול" at bounding box center [301, 195] width 105 height 27
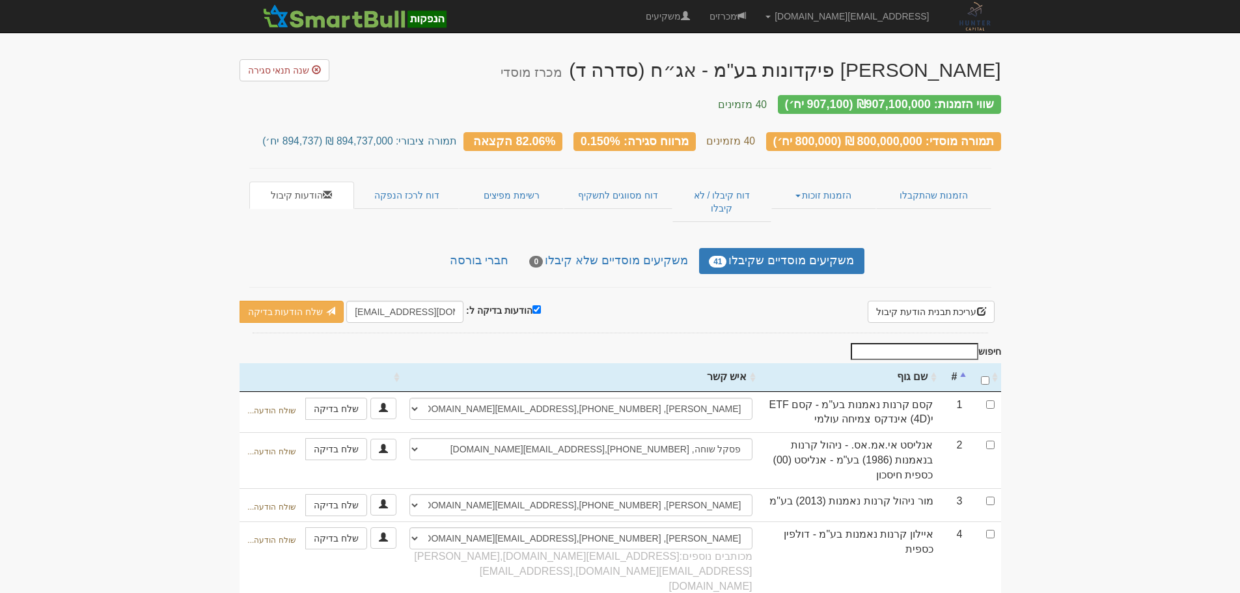
click at [369, 137] on div "תמורה מוסדי: 800,000,000 ₪ (800,000 יח׳) 40 מזמינים מרווח סגירה: 0.150% 82.06% …" at bounding box center [621, 136] width 762 height 36
click at [376, 135] on small "תמורה ציבורי: 894,737,000 ₪ (894,737 יח׳)" at bounding box center [359, 140] width 194 height 11
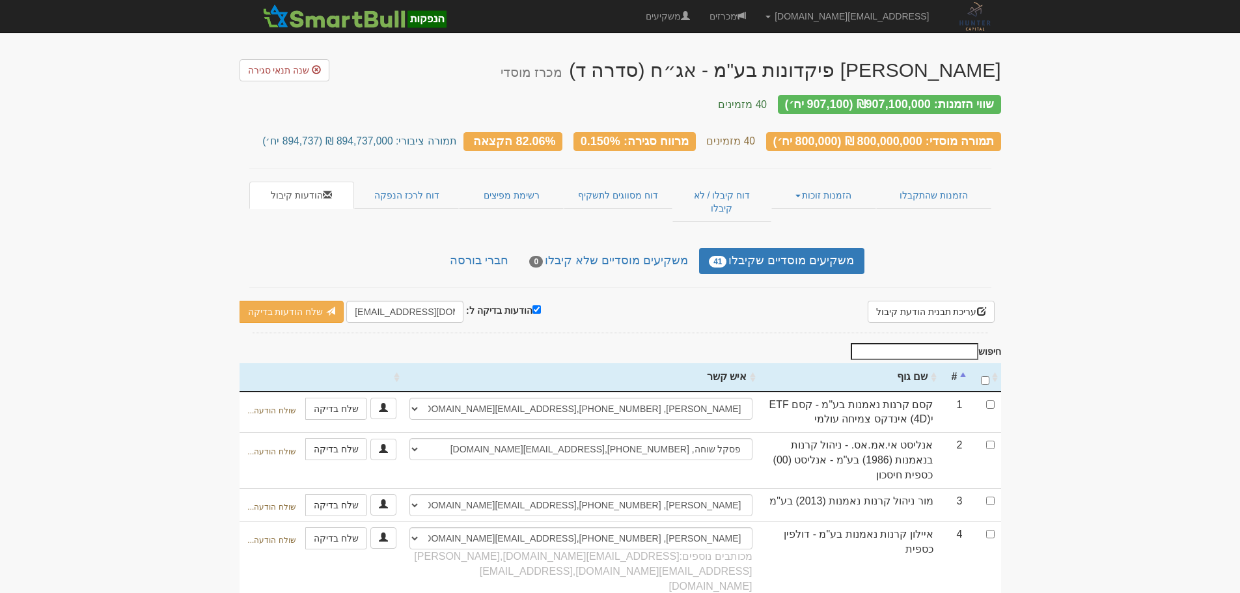
click at [377, 135] on small "תמורה ציבורי: 894,737,000 ₪ (894,737 יח׳)" at bounding box center [359, 140] width 194 height 11
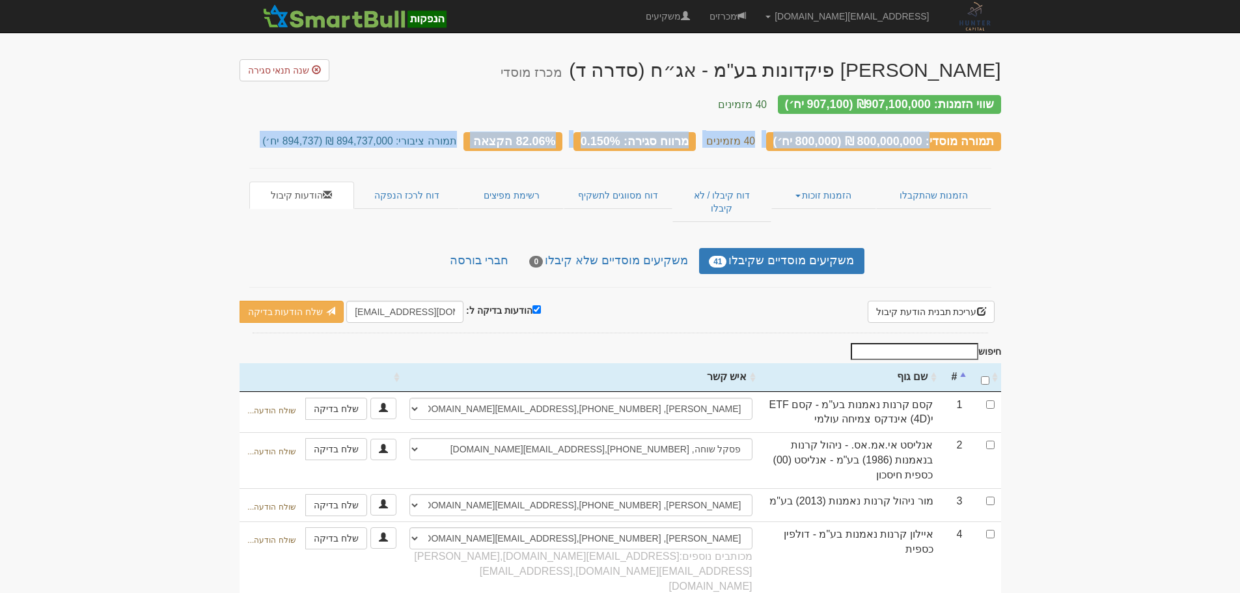
click at [377, 135] on small "תמורה ציבורי: 894,737,000 ₪ (894,737 יח׳)" at bounding box center [359, 140] width 194 height 11
click at [387, 135] on small "תמורה ציבורי: 894,737,000 ₪ (894,737 יח׳)" at bounding box center [359, 140] width 194 height 11
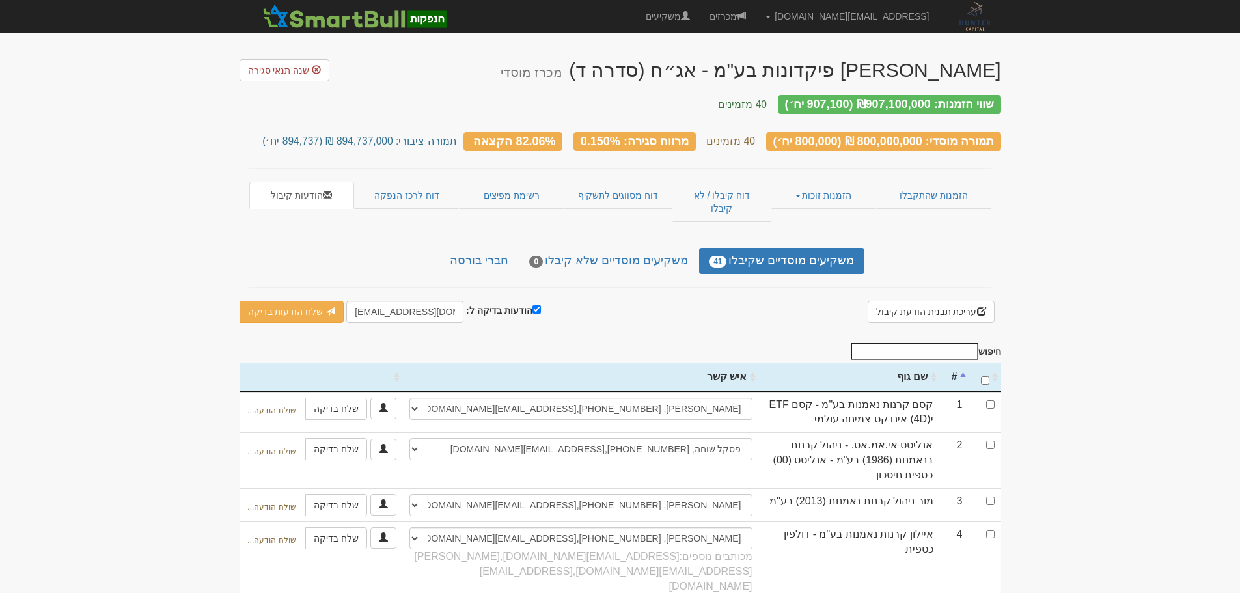
click at [395, 139] on div "תמורה מוסדי: 800,000,000 ₪ (800,000 יח׳) 40 מזמינים מרווח סגירה: 0.150% 82.06% …" at bounding box center [621, 136] width 762 height 36
click at [440, 135] on small "תמורה ציבורי: 894,737,000 ₪ (894,737 יח׳)" at bounding box center [359, 140] width 194 height 11
drag, startPoint x: 403, startPoint y: 134, endPoint x: 309, endPoint y: 125, distance: 94.2
click at [309, 125] on div "תמורה מוסדי: 800,000,000 ₪ (800,000 יח׳) 40 מזמינים מרווח סגירה: 0.150% 82.06% …" at bounding box center [621, 136] width 762 height 36
click at [301, 108] on div at bounding box center [301, 108] width 0 height 0
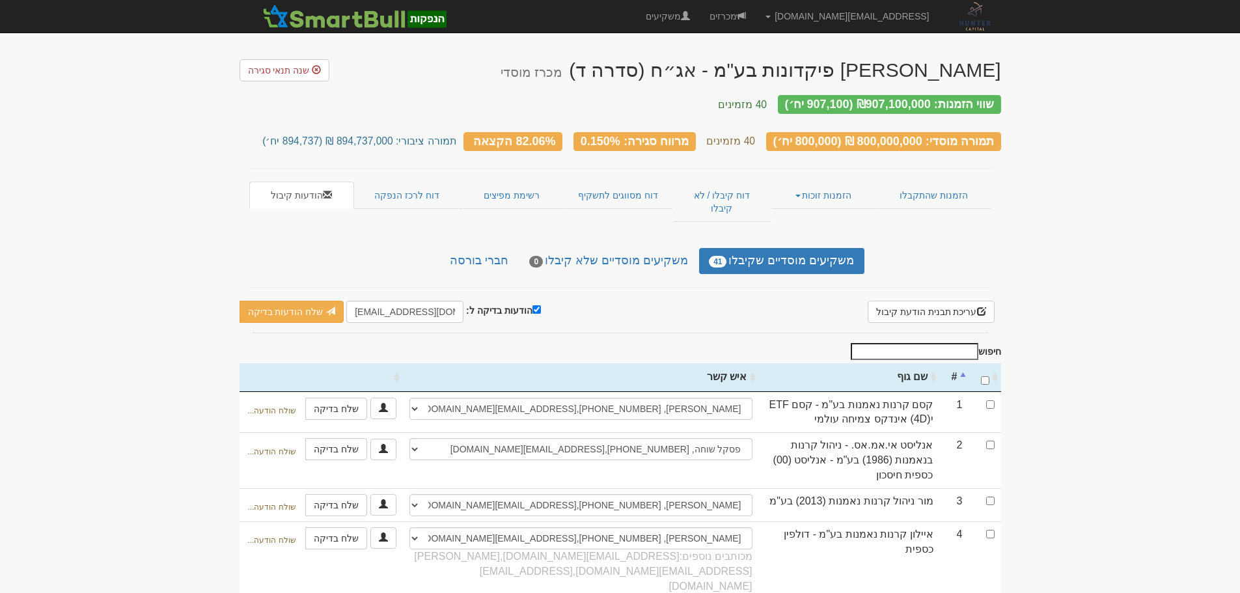
click at [370, 135] on small "תמורה ציבורי: 894,737,000 ₪ (894,737 יח׳)" at bounding box center [359, 140] width 194 height 11
click at [381, 135] on small "תמורה ציבורי: 894,737,000 ₪ (894,737 יח׳)" at bounding box center [359, 140] width 194 height 11
click at [807, 132] on div "תמורה מוסדי: 800,000,000 ₪ (800,000 יח׳)" at bounding box center [883, 141] width 235 height 19
click at [314, 135] on small "תמורה ציבורי: 894,737,000 ₪ (894,737 יח׳)" at bounding box center [359, 140] width 194 height 11
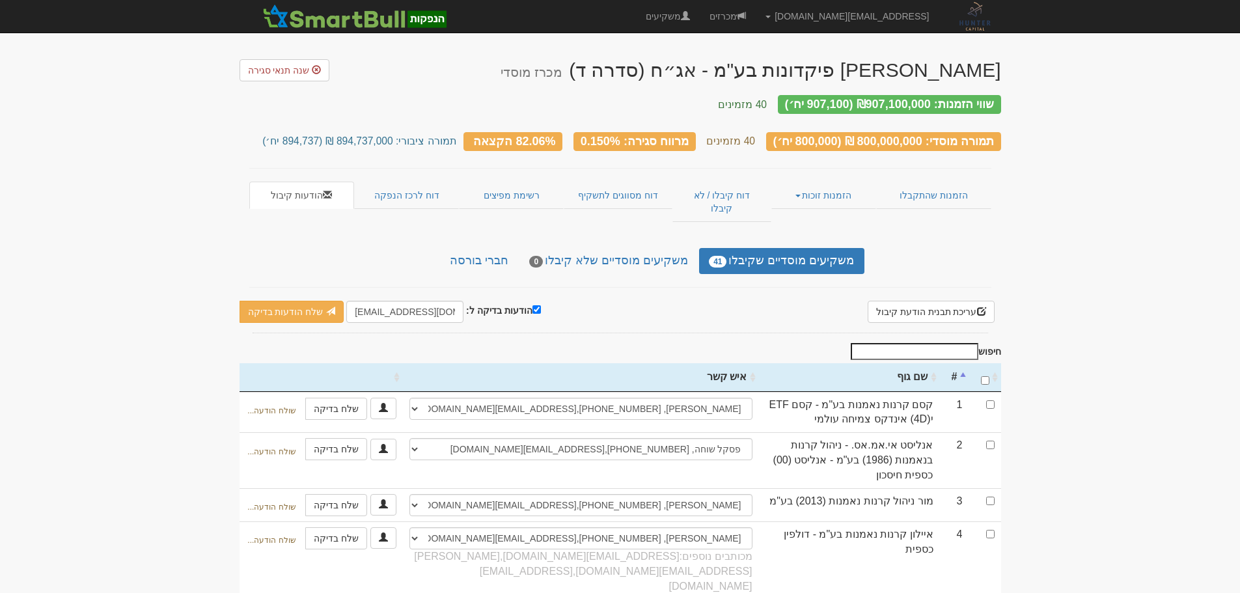
click at [357, 131] on h3 "תמורה מוסדי: 800,000,000 ₪ (800,000 יח׳) 40 מזמינים מרווח סגירה: 0.150% 82.06% …" at bounding box center [621, 139] width 762 height 17
click at [314, 125] on div "תמורה מוסדי: 800,000,000 ₪ (800,000 יח׳) 40 מזמינים מרווח סגירה: 0.150% 82.06% …" at bounding box center [621, 136] width 762 height 36
click at [378, 124] on div "תמורה מוסדי: 800,000,000 ₪ (800,000 יח׳) 40 מזמינים מרווח סגירה: 0.150% 82.06% …" at bounding box center [621, 136] width 762 height 36
click at [302, 135] on small "תמורה ציבורי: 894,737,000 ₪ (894,737 יח׳)" at bounding box center [359, 140] width 194 height 11
click at [380, 135] on small "תמורה ציבורי: 894,737,000 ₪ (894,737 יח׳)" at bounding box center [359, 140] width 194 height 11
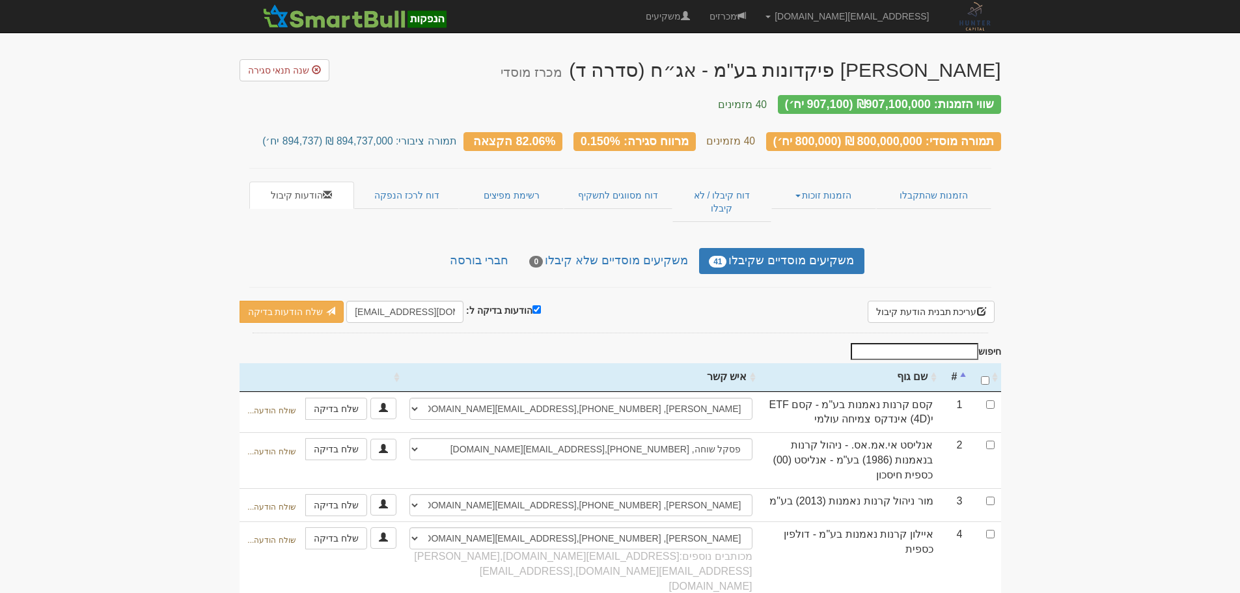
click at [301, 135] on small "תמורה ציבורי: 894,737,000 ₪ (894,737 יח׳)" at bounding box center [359, 140] width 194 height 11
click at [370, 135] on small "תמורה ציבורי: 894,737,000 ₪ (894,737 יח׳)" at bounding box center [359, 140] width 194 height 11
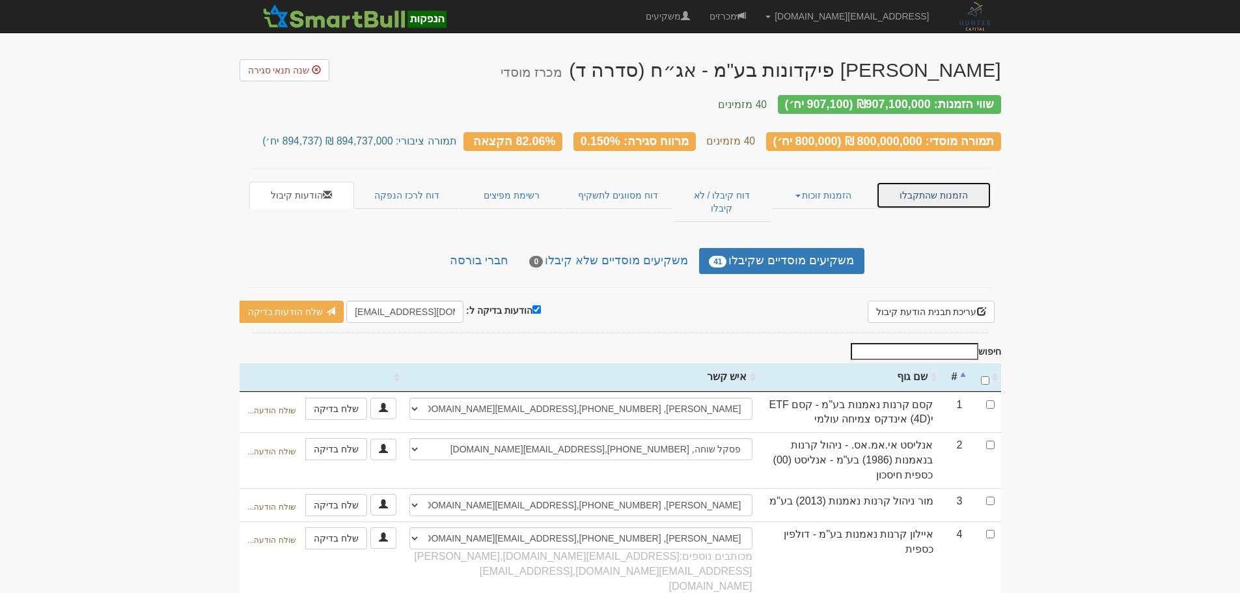
click at [932, 182] on link "הזמנות שהתקבלו" at bounding box center [933, 195] width 115 height 27
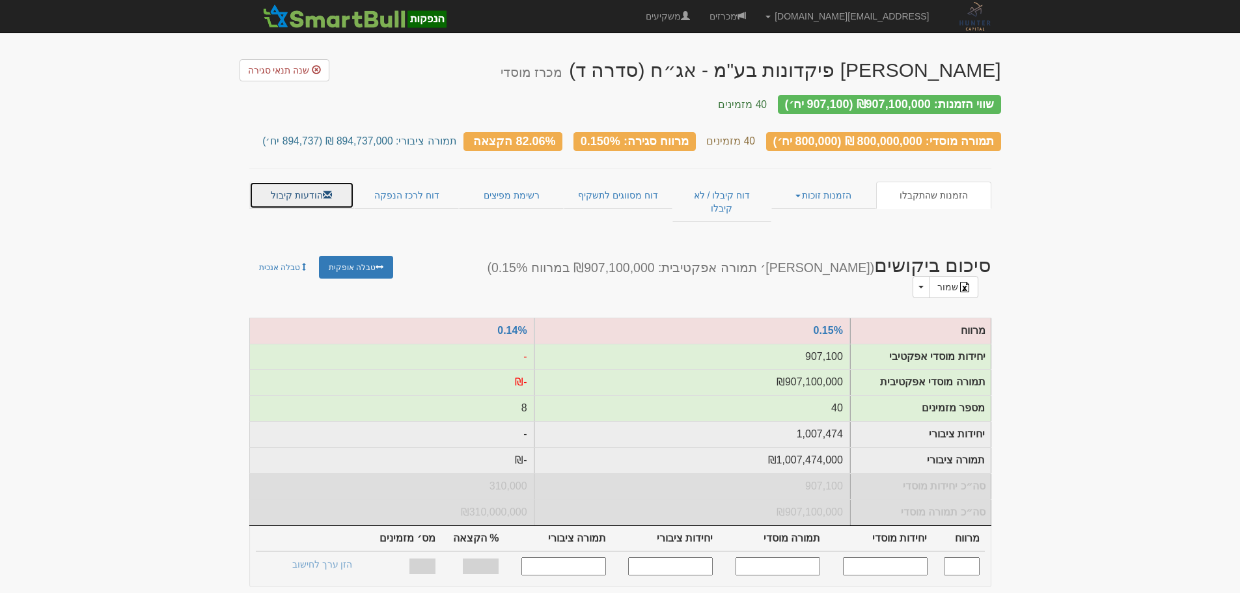
click at [311, 182] on link "הודעות קיבול" at bounding box center [301, 195] width 105 height 27
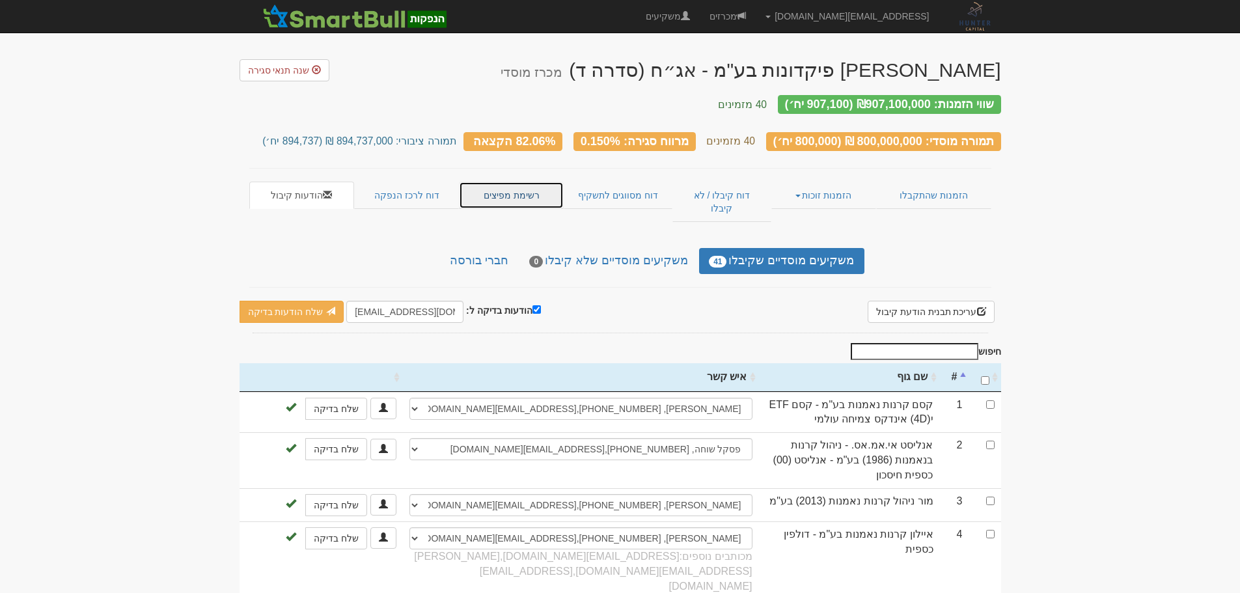
click at [518, 182] on link "רשימת מפיצים" at bounding box center [511, 195] width 104 height 27
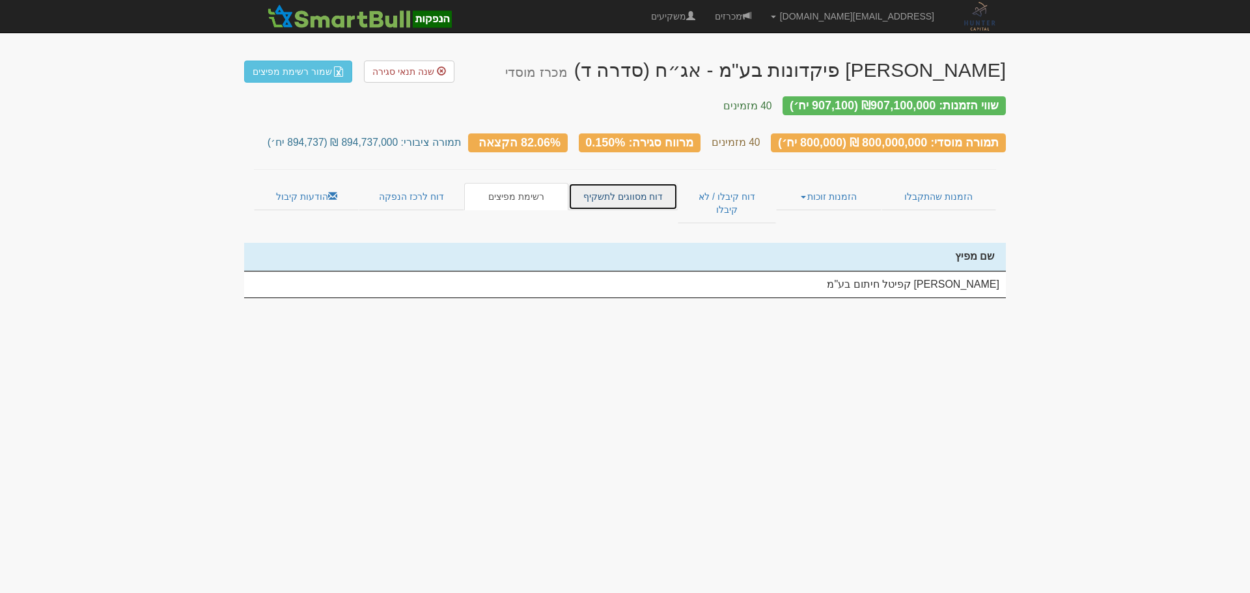
click at [643, 192] on link "דוח מסווגים לתשקיף" at bounding box center [622, 196] width 109 height 27
